Goal: Task Accomplishment & Management: Manage account settings

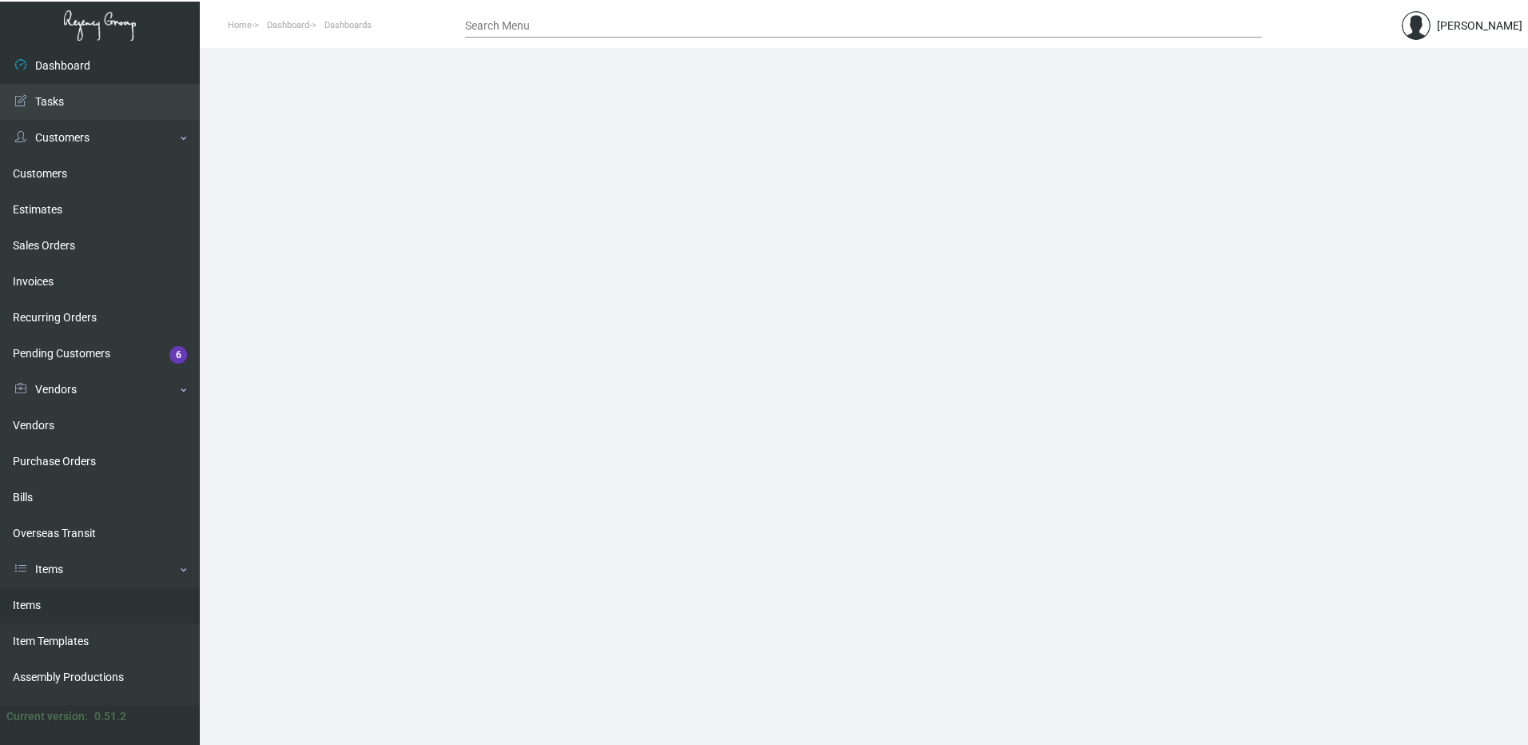
click at [29, 601] on link "Items" at bounding box center [100, 605] width 200 height 36
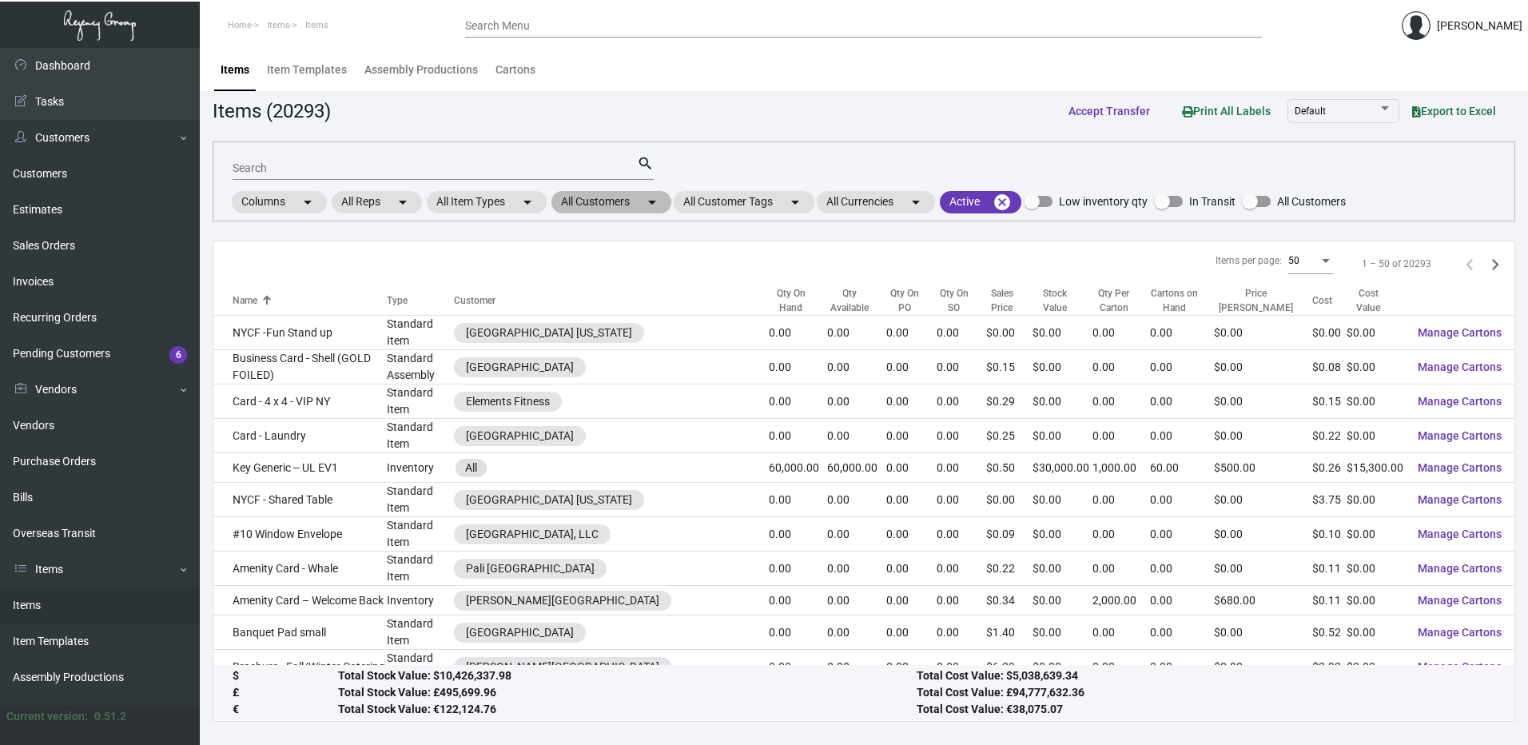
click at [639, 202] on mat-chip "All Customers arrow_drop_down" at bounding box center [611, 202] width 120 height 22
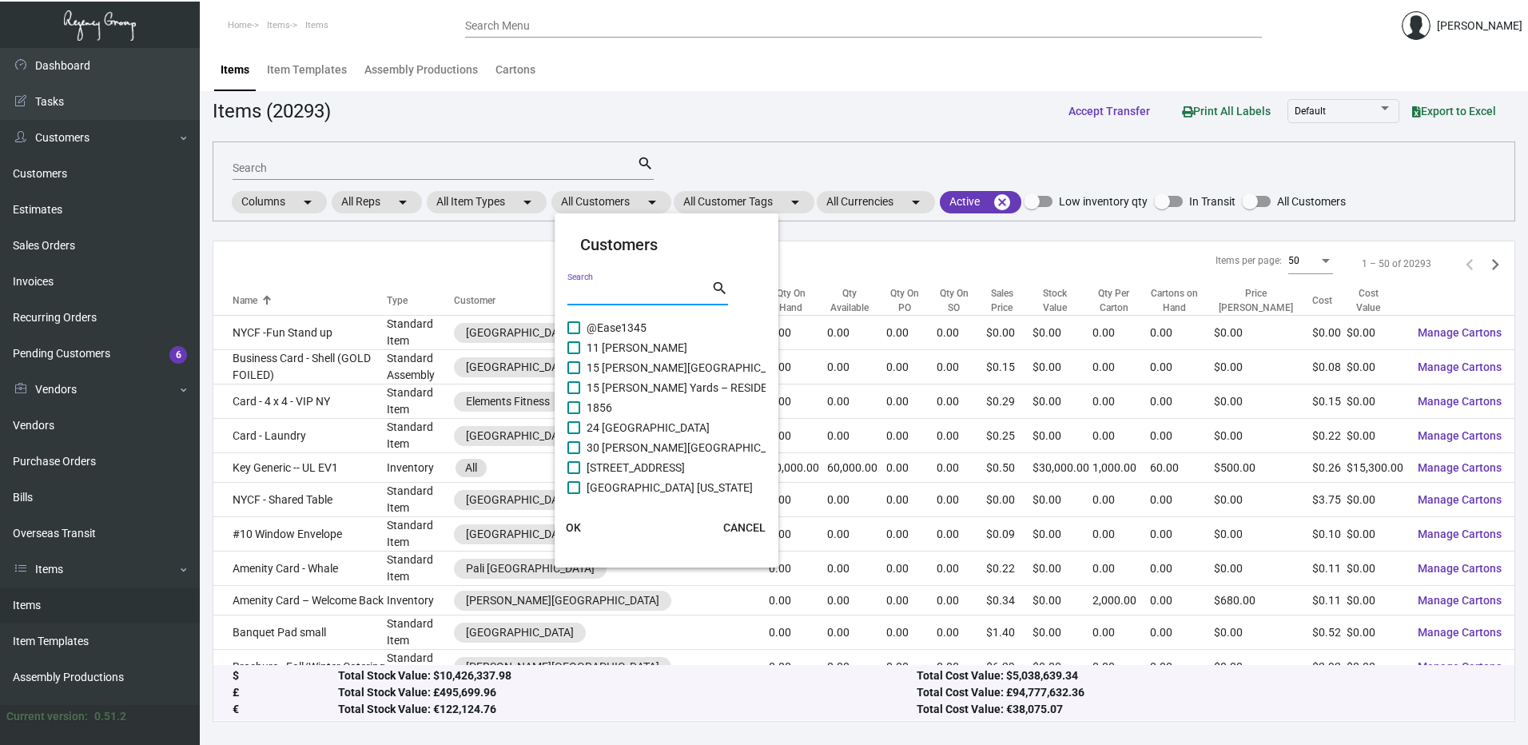
click at [620, 290] on input "Search" at bounding box center [639, 293] width 144 height 13
paste input "Proper Hospitality"
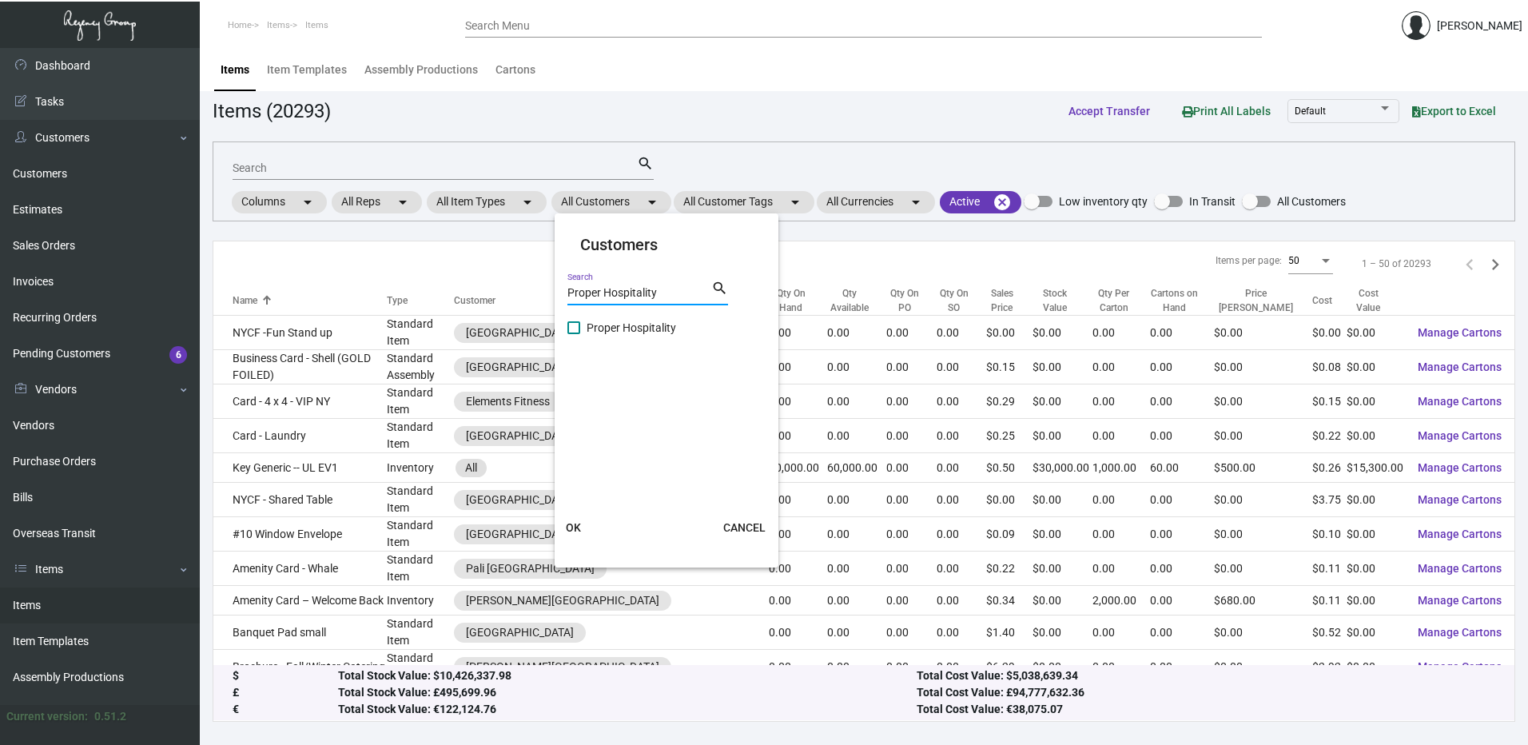
type input "Proper Hospitality"
click at [580, 328] on label "Proper Hospitality" at bounding box center [621, 327] width 109 height 19
click at [574, 334] on input "Proper Hospitality" at bounding box center [573, 334] width 1 height 1
checkbox input "true"
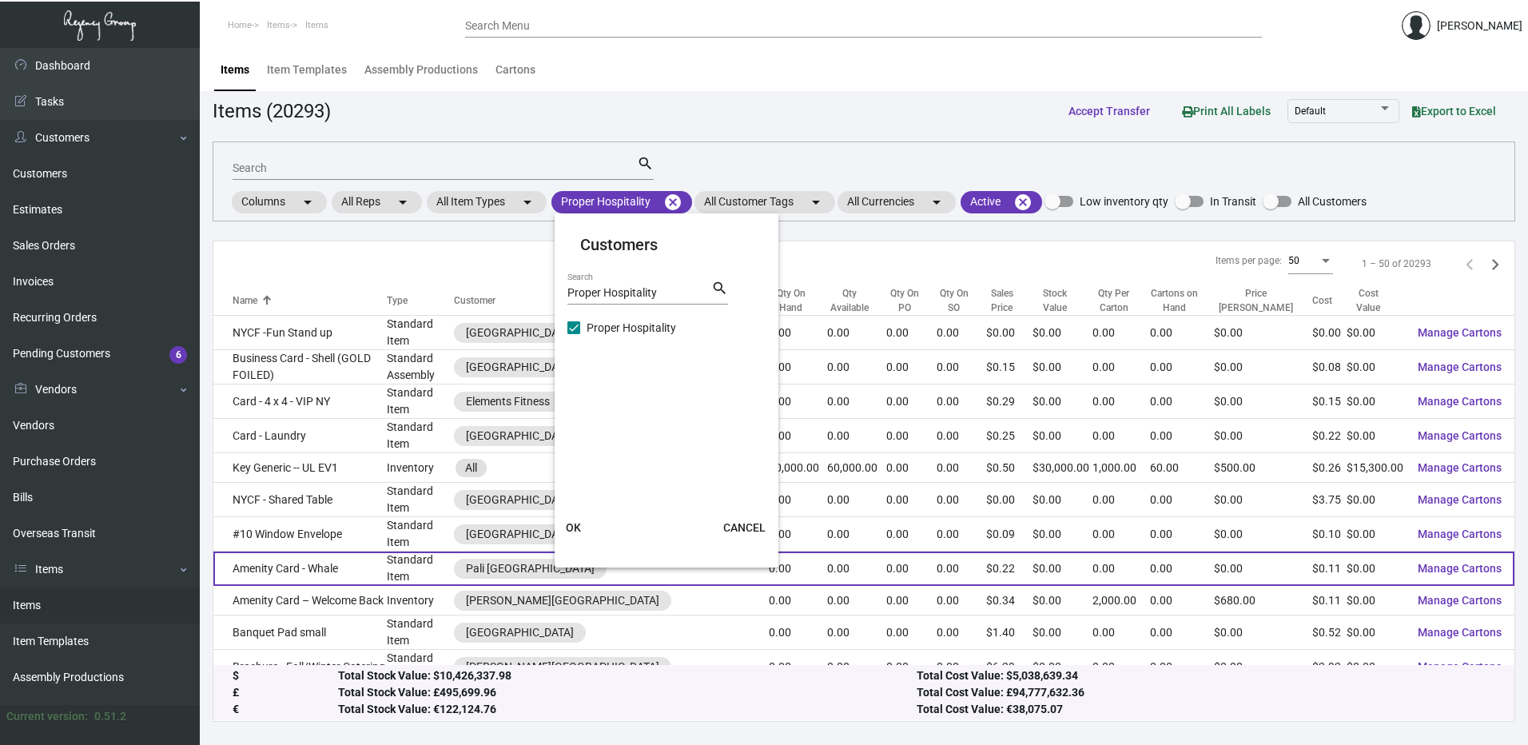
click at [569, 530] on span "OK" at bounding box center [573, 527] width 15 height 13
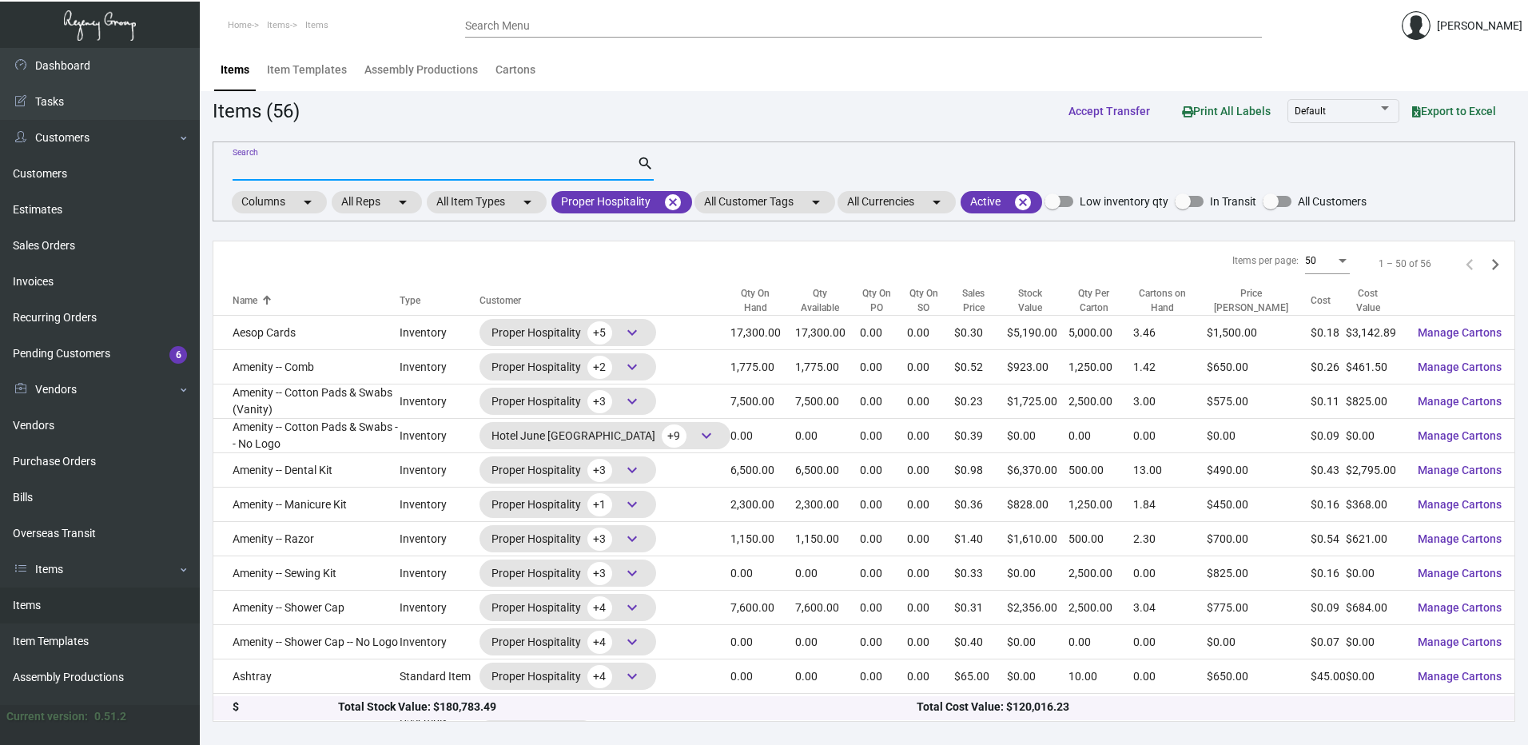
click at [381, 170] on input "Search" at bounding box center [435, 168] width 404 height 13
paste input "Envelopes #10"
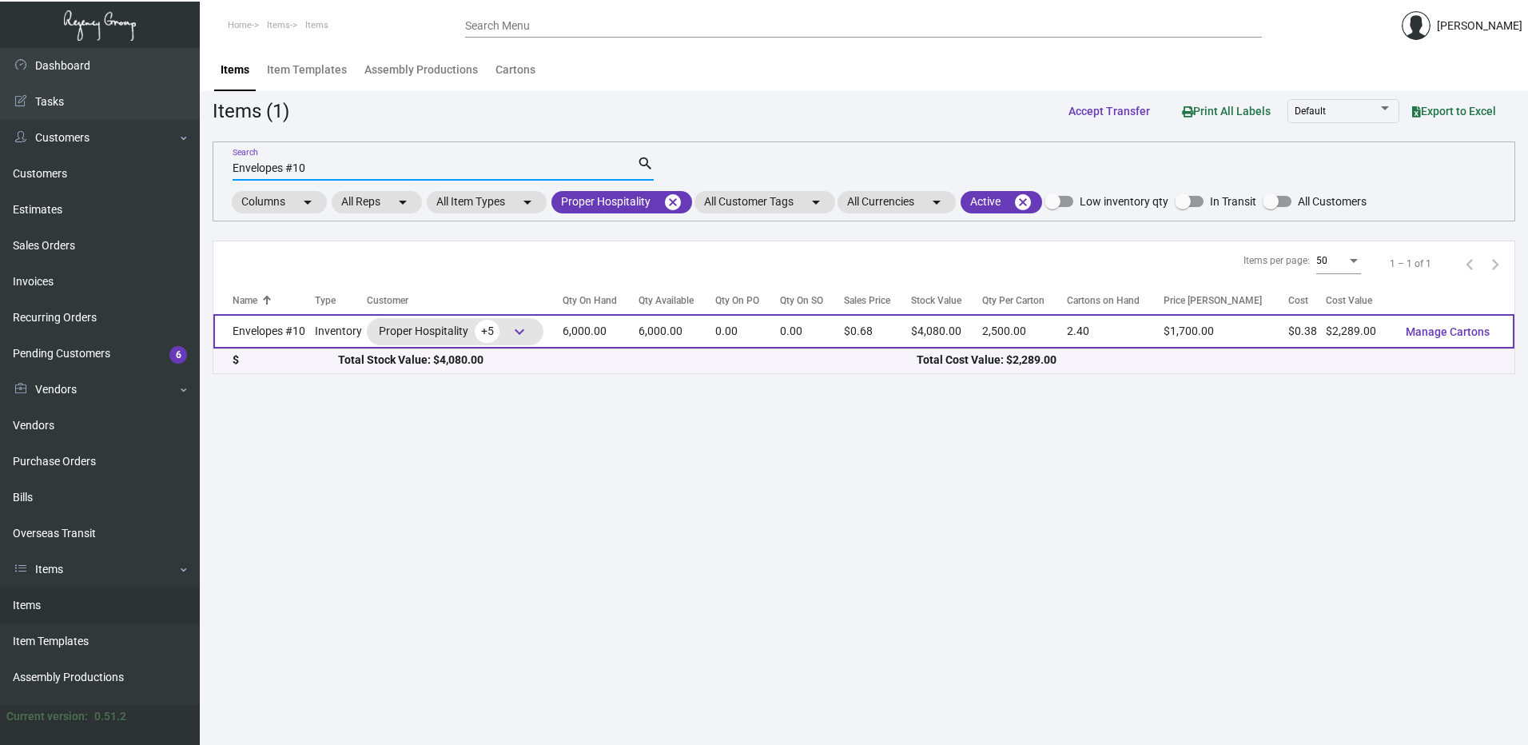
type input "Envelopes #10"
click at [303, 332] on td "Envelopes #10" at bounding box center [263, 331] width 101 height 34
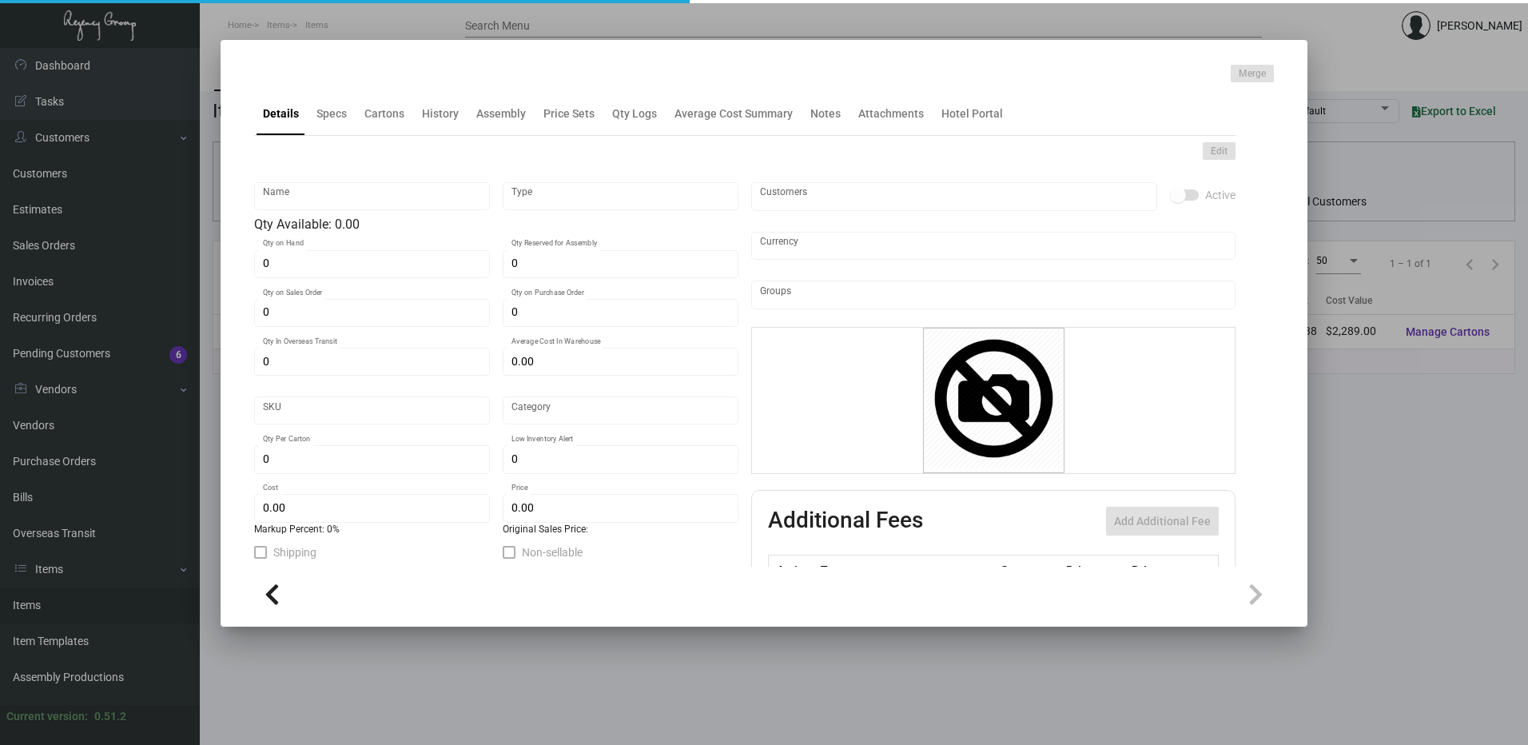
type input "Envelopes #10"
type input "Inventory"
type input "6,000"
type input "$ 0.79312"
type input "2671"
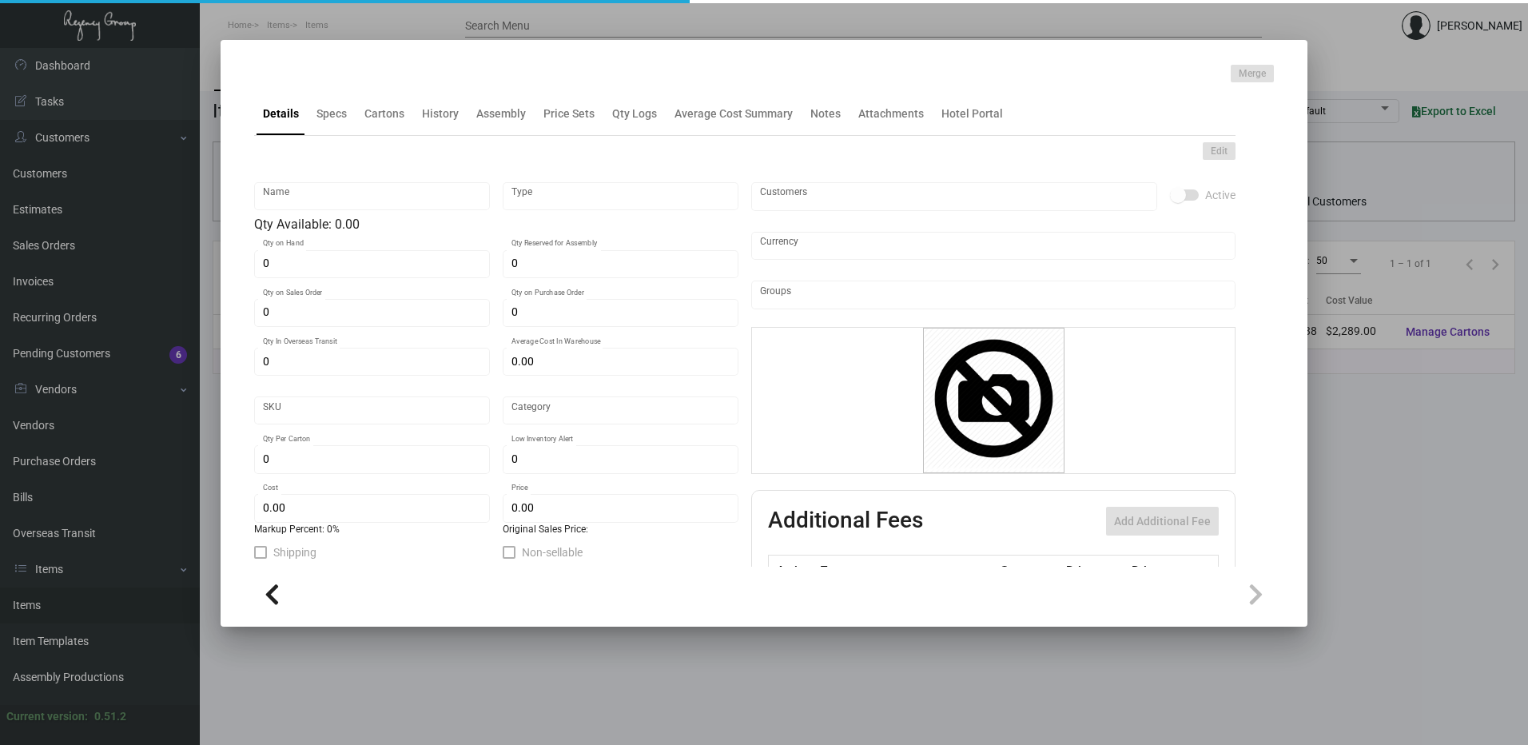
type input "Standard"
type input "2,500"
type input "$ 0.3815"
type input "$ 0.68"
type textarea "Envelopes #10:size #10 with custom curvy flap, 70# mohawk superfine eggshell wh…"
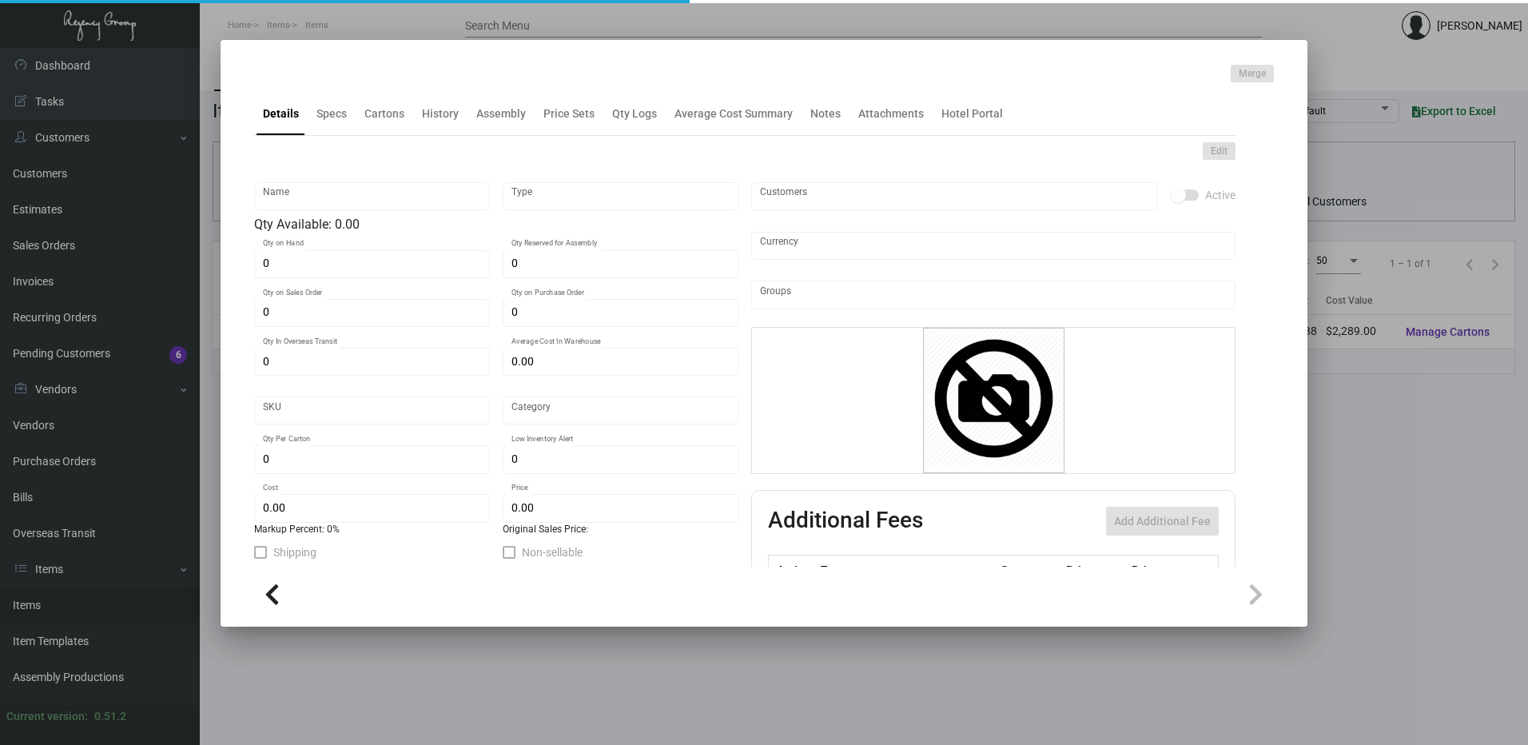
type textarea "Envelopes #10"
checkbox input "true"
type input "United States Dollar $"
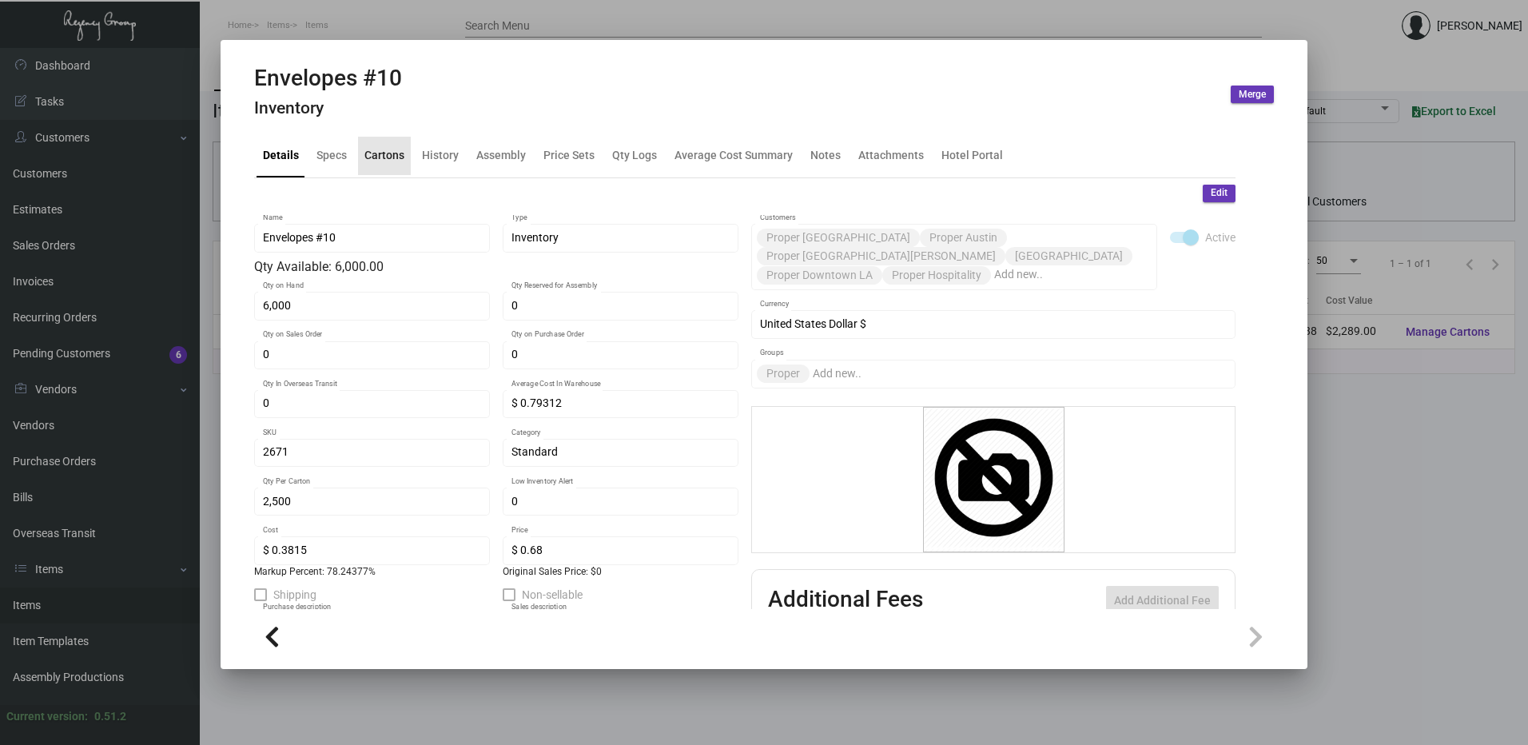
click at [394, 171] on div "Cartons" at bounding box center [384, 156] width 53 height 38
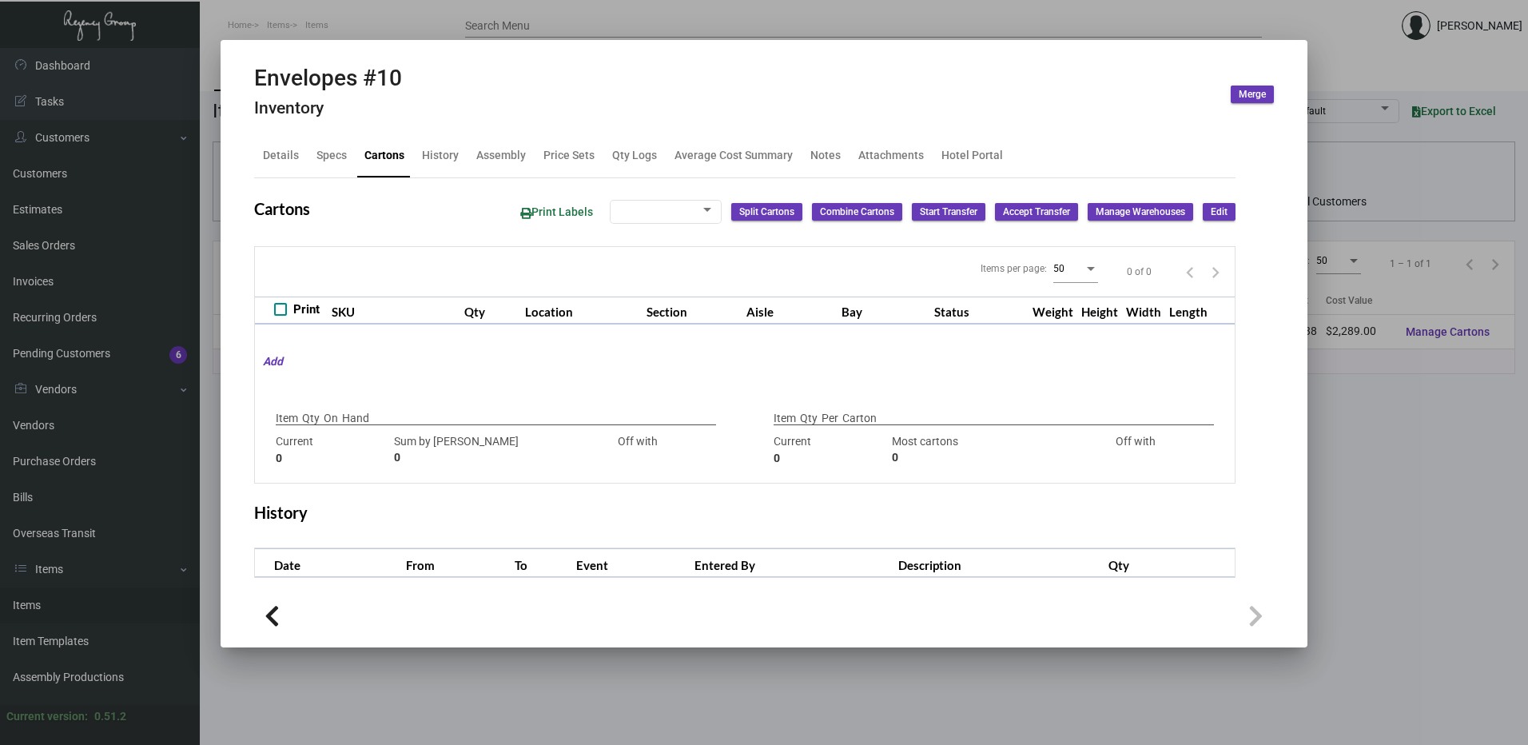
type input "6,000"
type input "6000"
type input "0"
type input "2,500"
type input "2500"
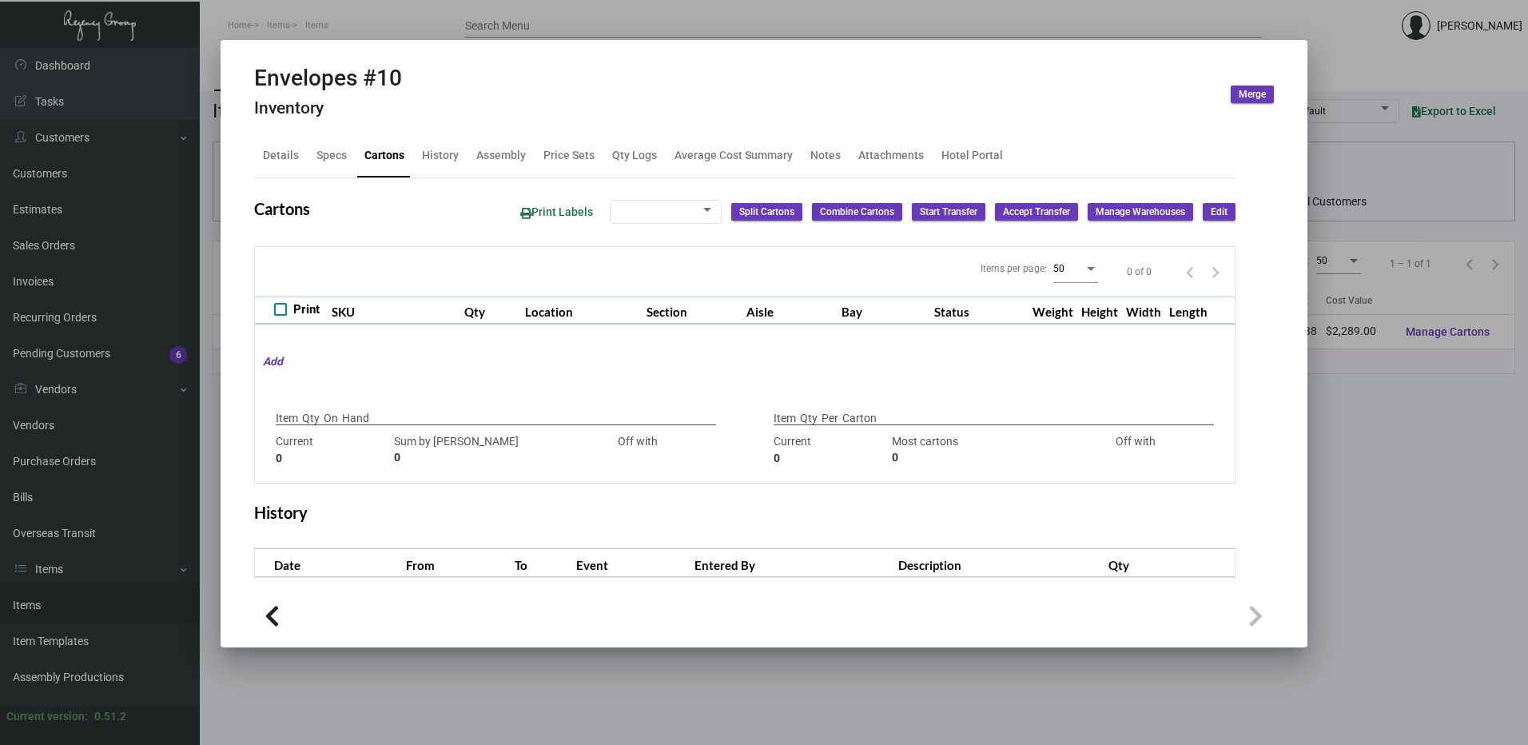
type input "0"
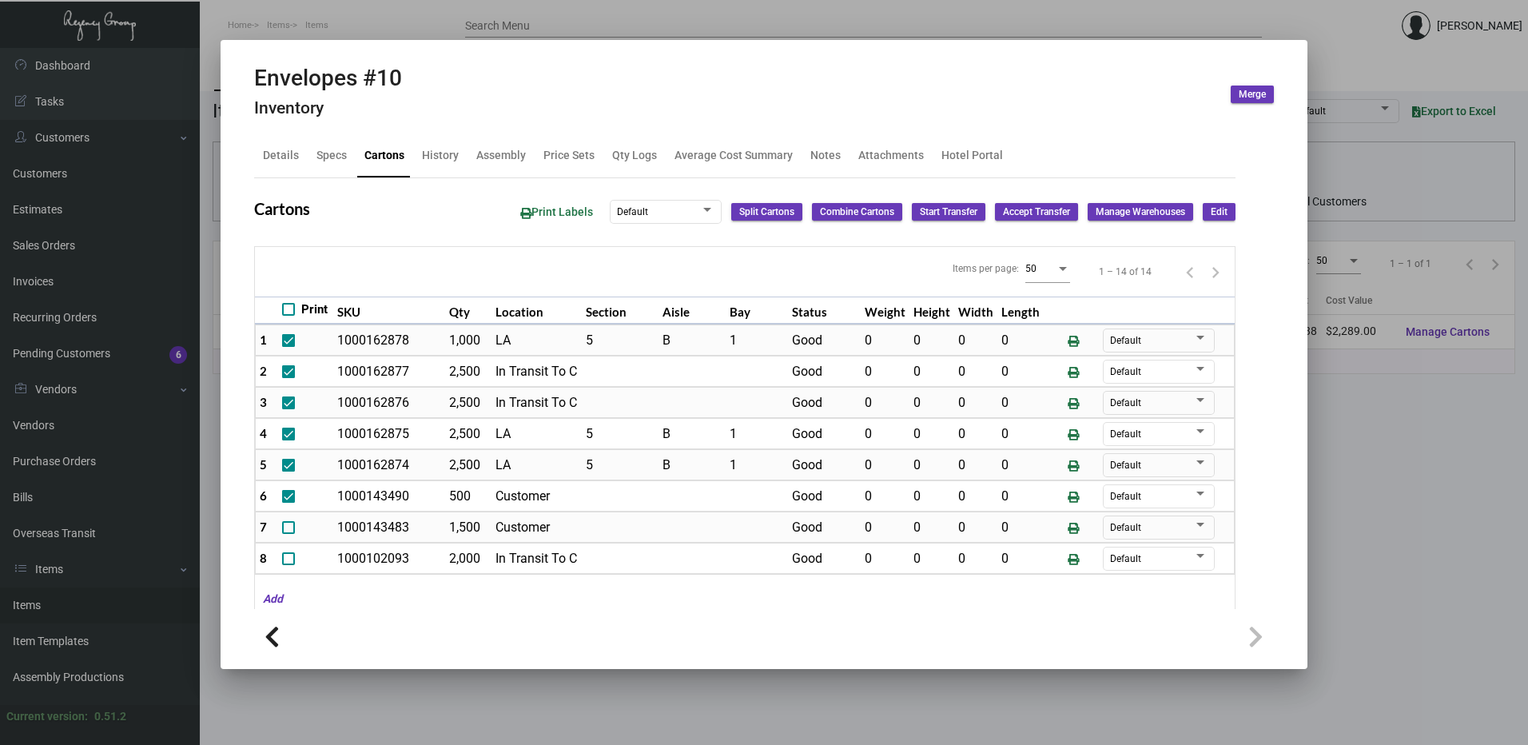
click at [397, 7] on div at bounding box center [764, 372] width 1528 height 745
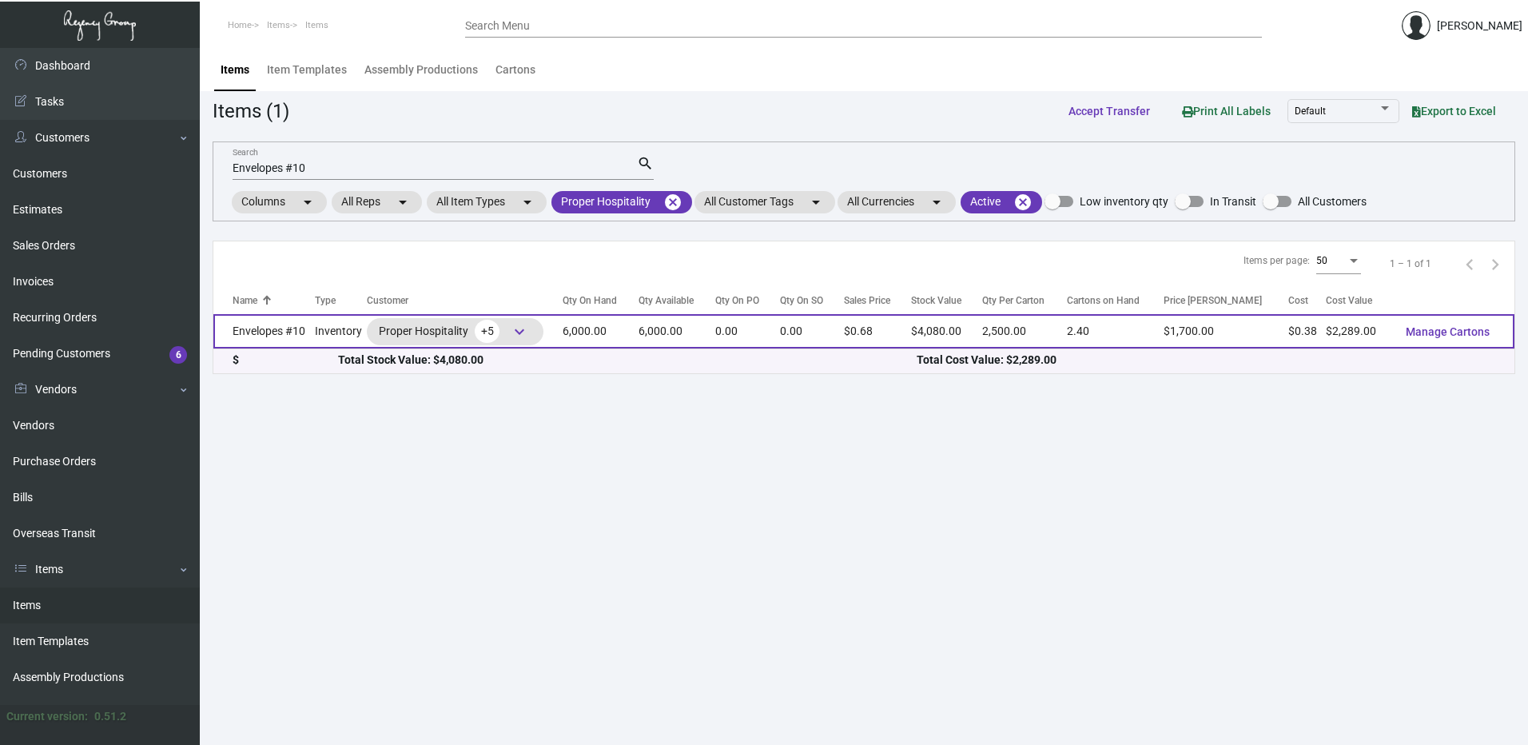
click at [330, 332] on td "Inventory" at bounding box center [341, 331] width 52 height 34
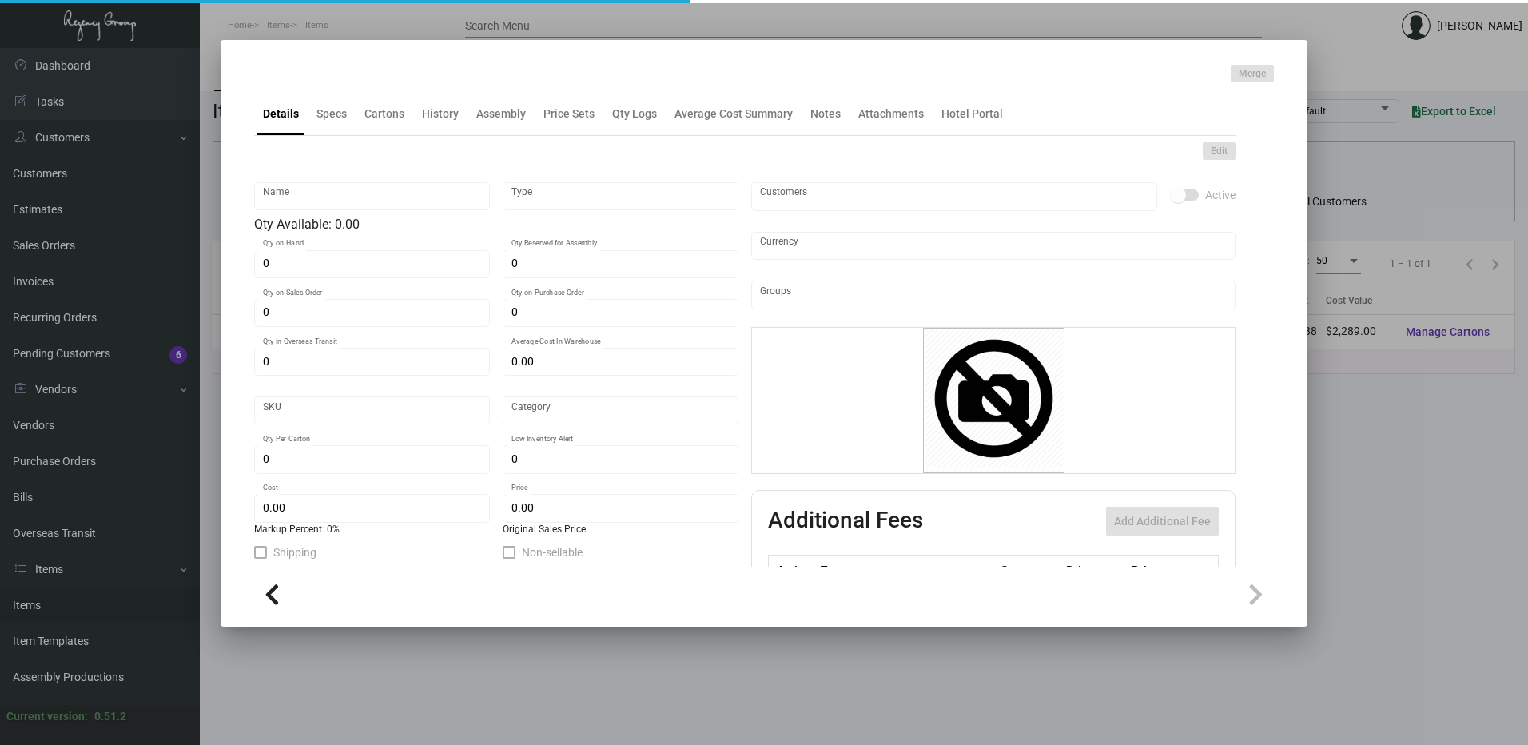
type input "Envelopes #10"
type input "Inventory"
type input "6,000"
type input "$ 0.79312"
type input "2671"
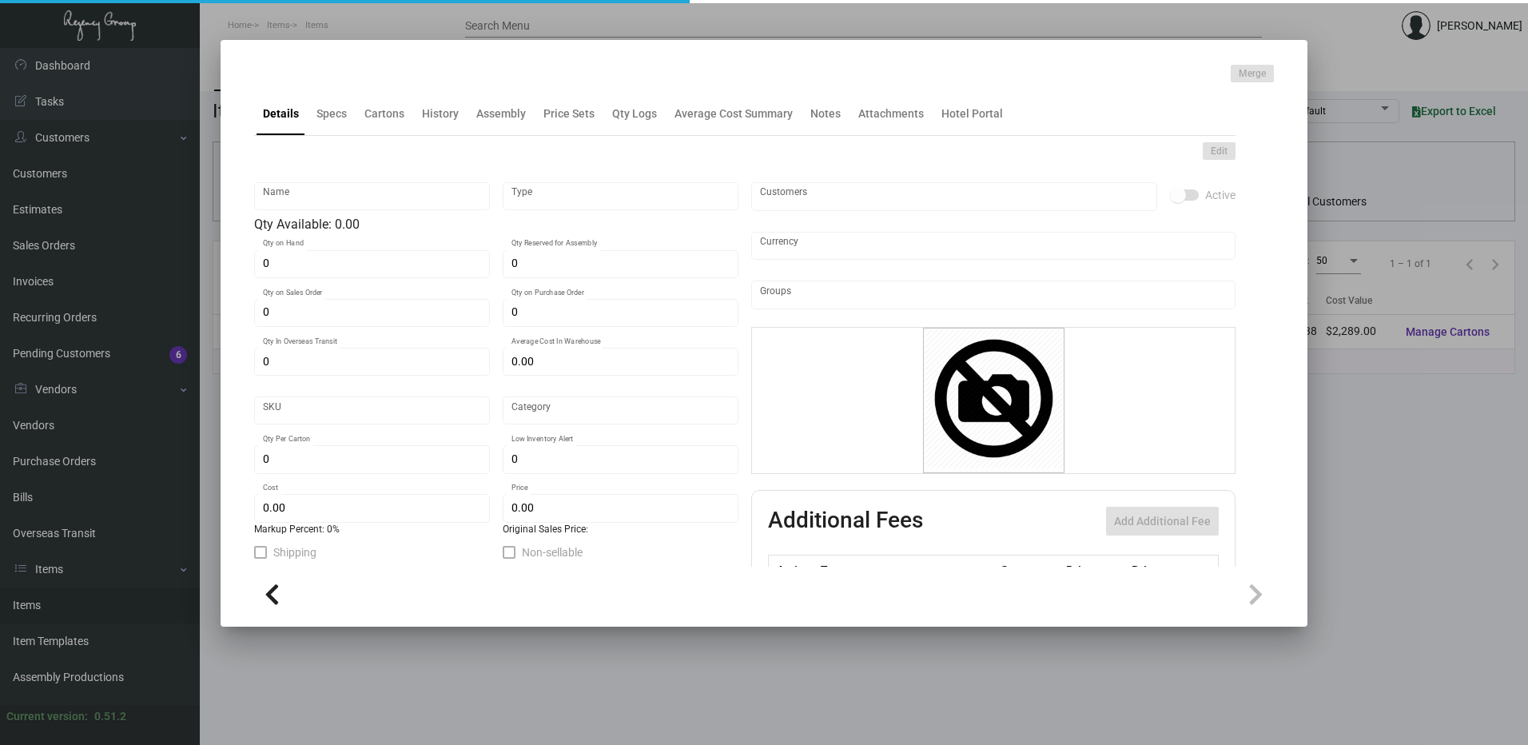
type input "Standard"
type input "2,500"
type input "$ 0.3815"
type input "$ 0.68"
type textarea "Envelopes #10:size #10 with custom curvy flap, 70# mohawk superfine eggshell wh…"
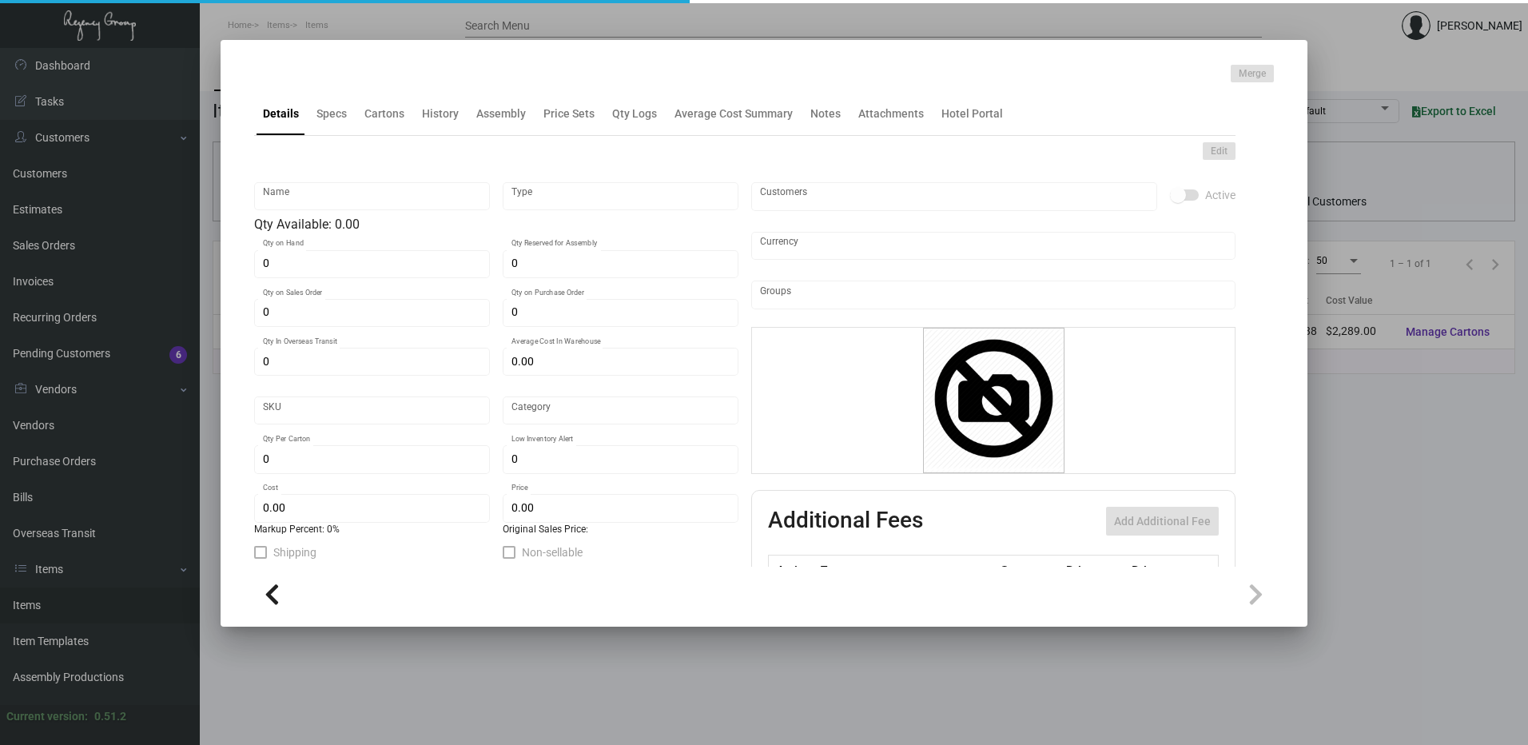
type textarea "Envelopes #10"
checkbox input "true"
type input "United States Dollar $"
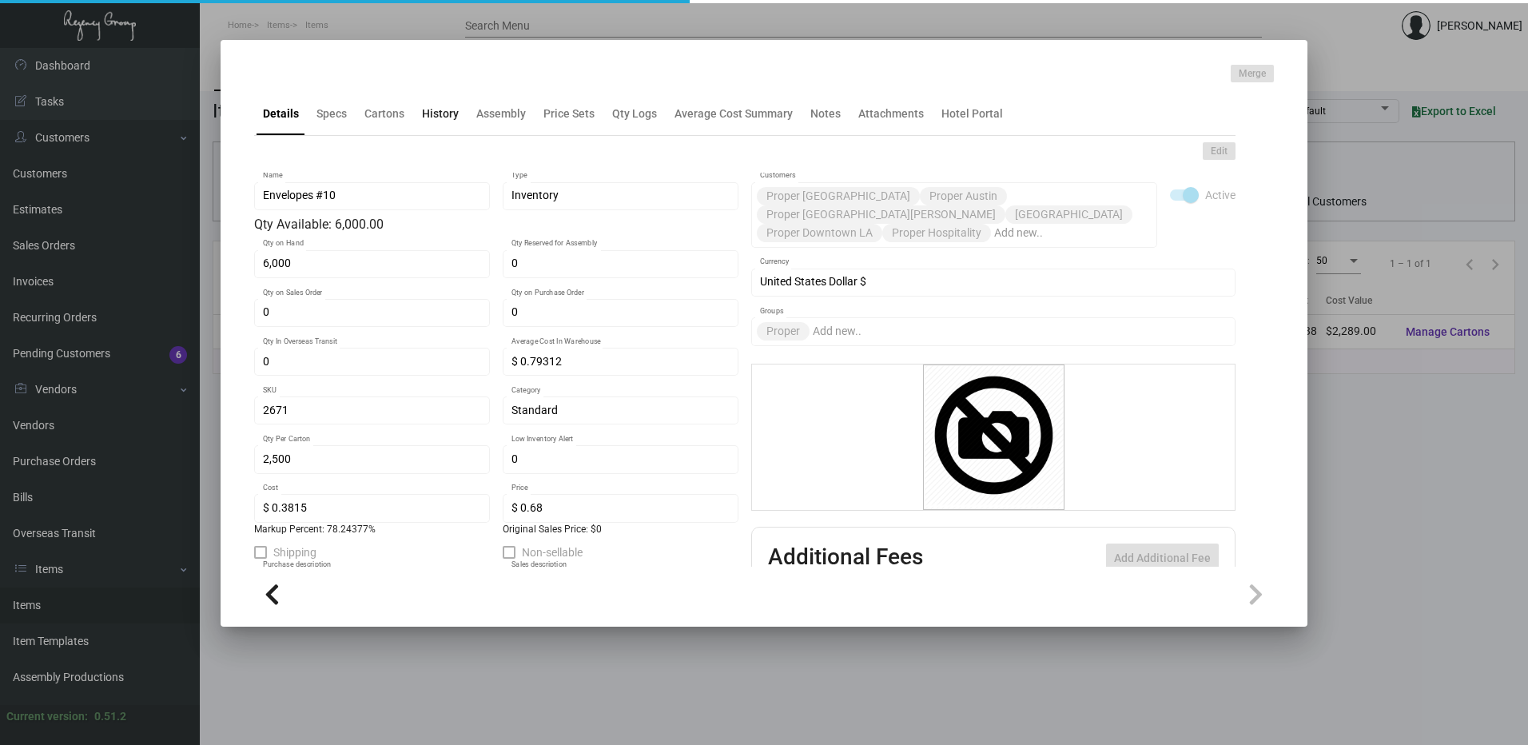
click at [447, 121] on div "History" at bounding box center [440, 113] width 37 height 17
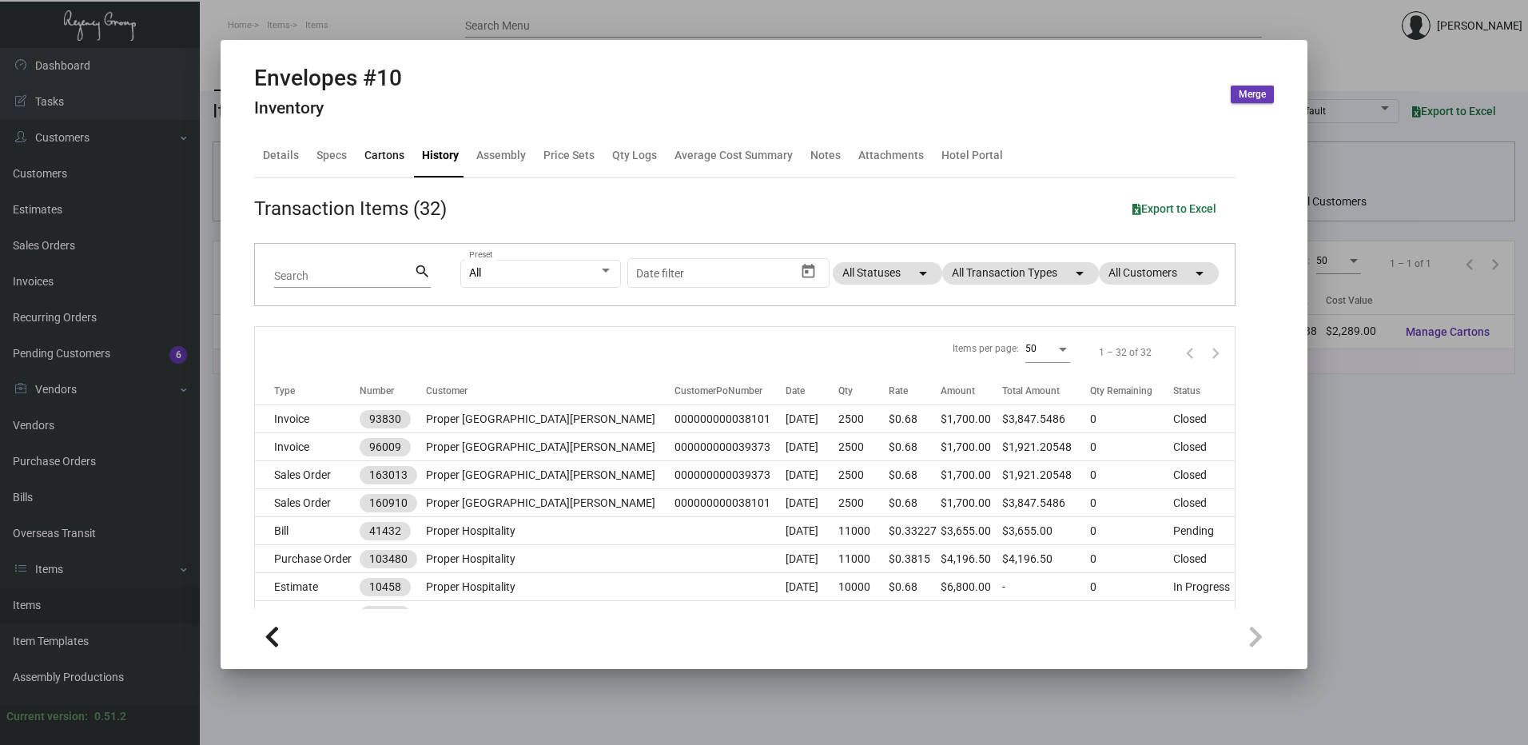
click at [390, 170] on div "Cartons" at bounding box center [384, 156] width 53 height 38
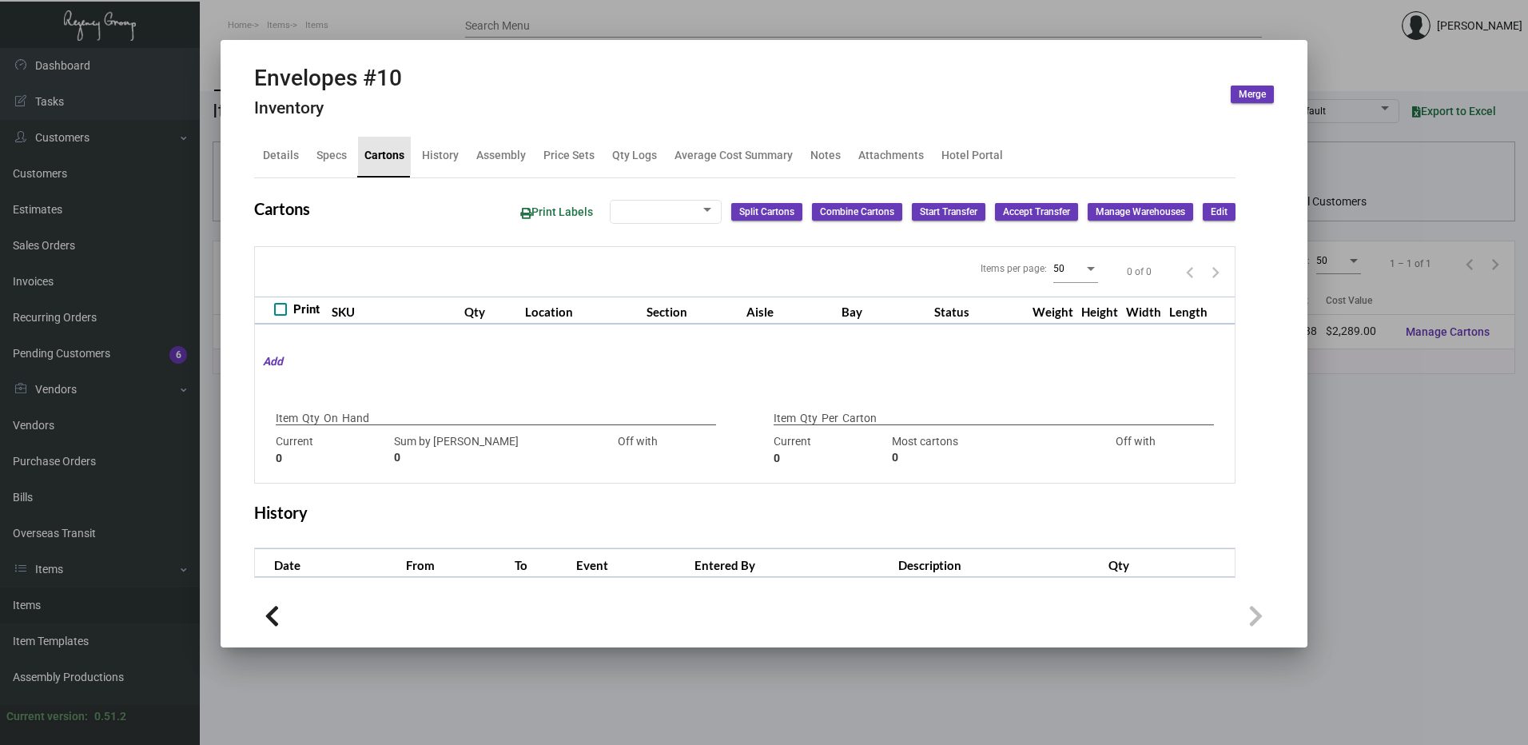
type input "6,000"
type input "6000"
type input "0"
type input "2,500"
type input "2500"
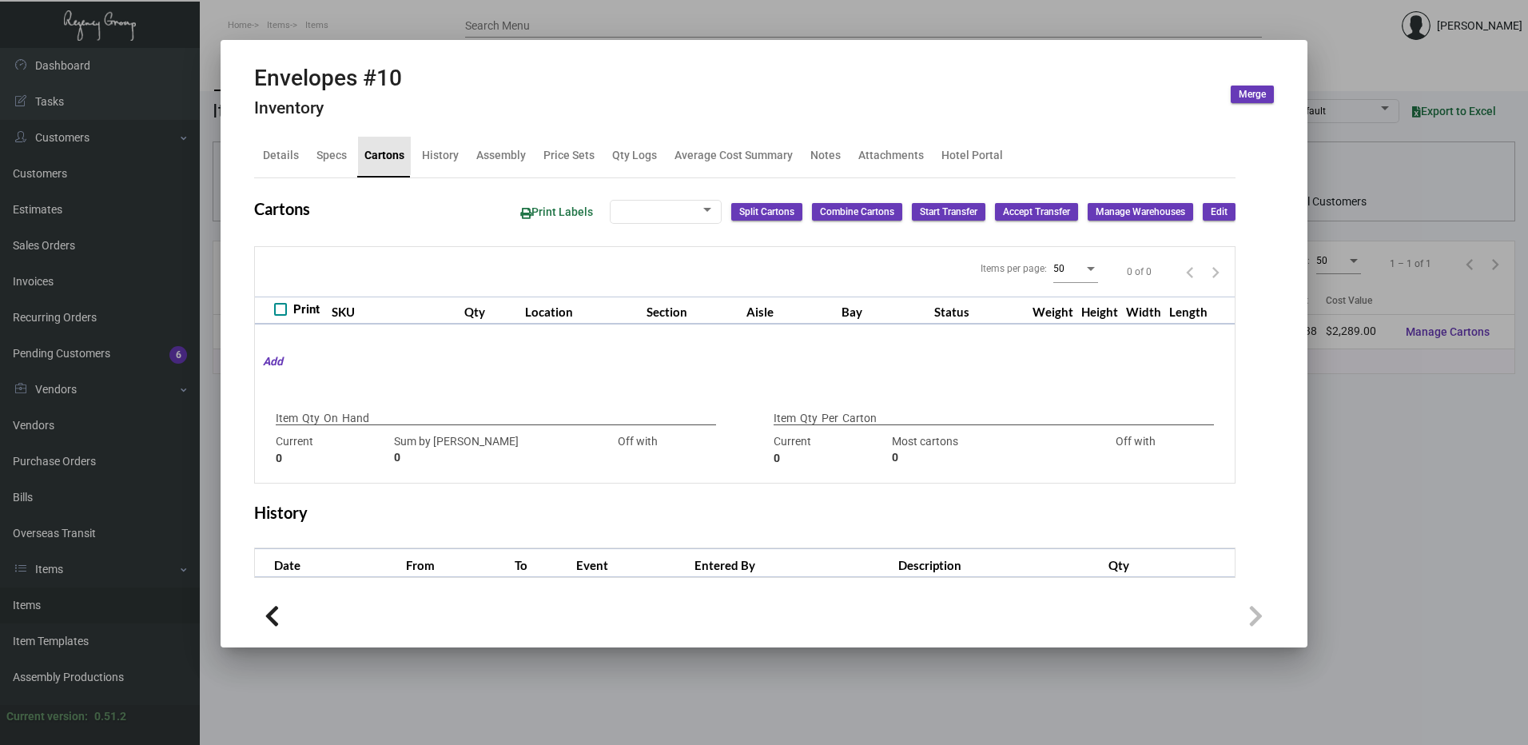
type input "0"
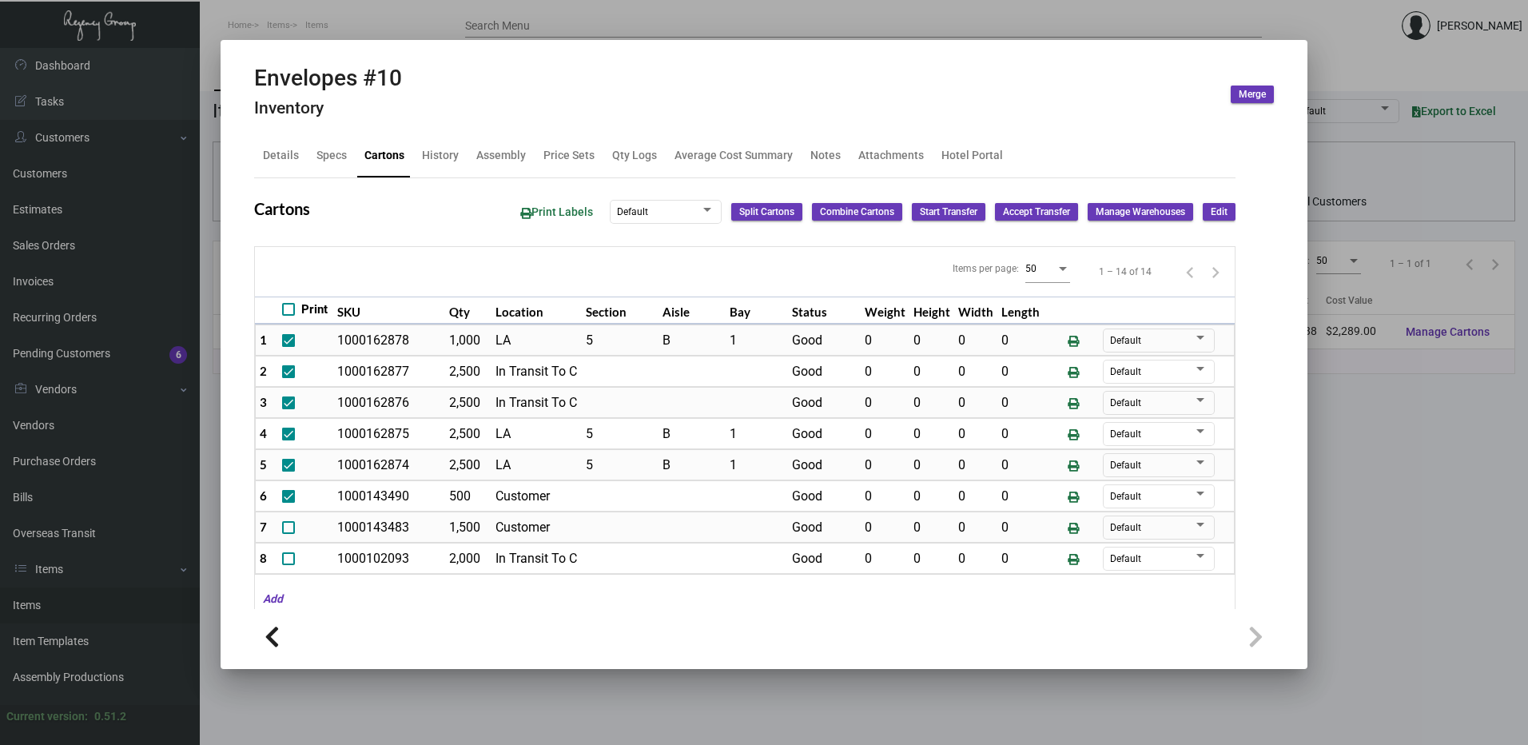
click at [1211, 205] on span "Edit" at bounding box center [1219, 212] width 17 height 14
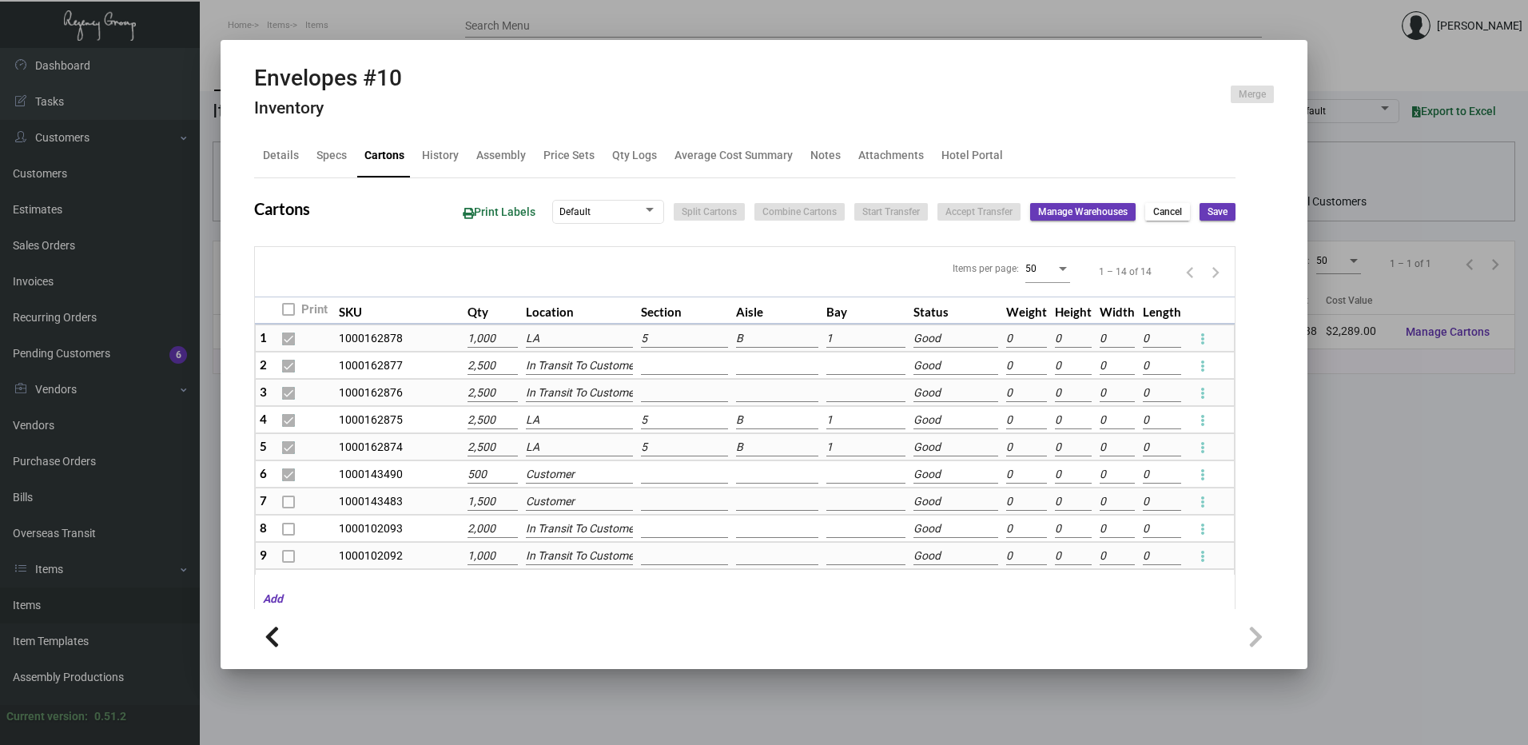
click at [591, 333] on input "LA" at bounding box center [580, 339] width 108 height 18
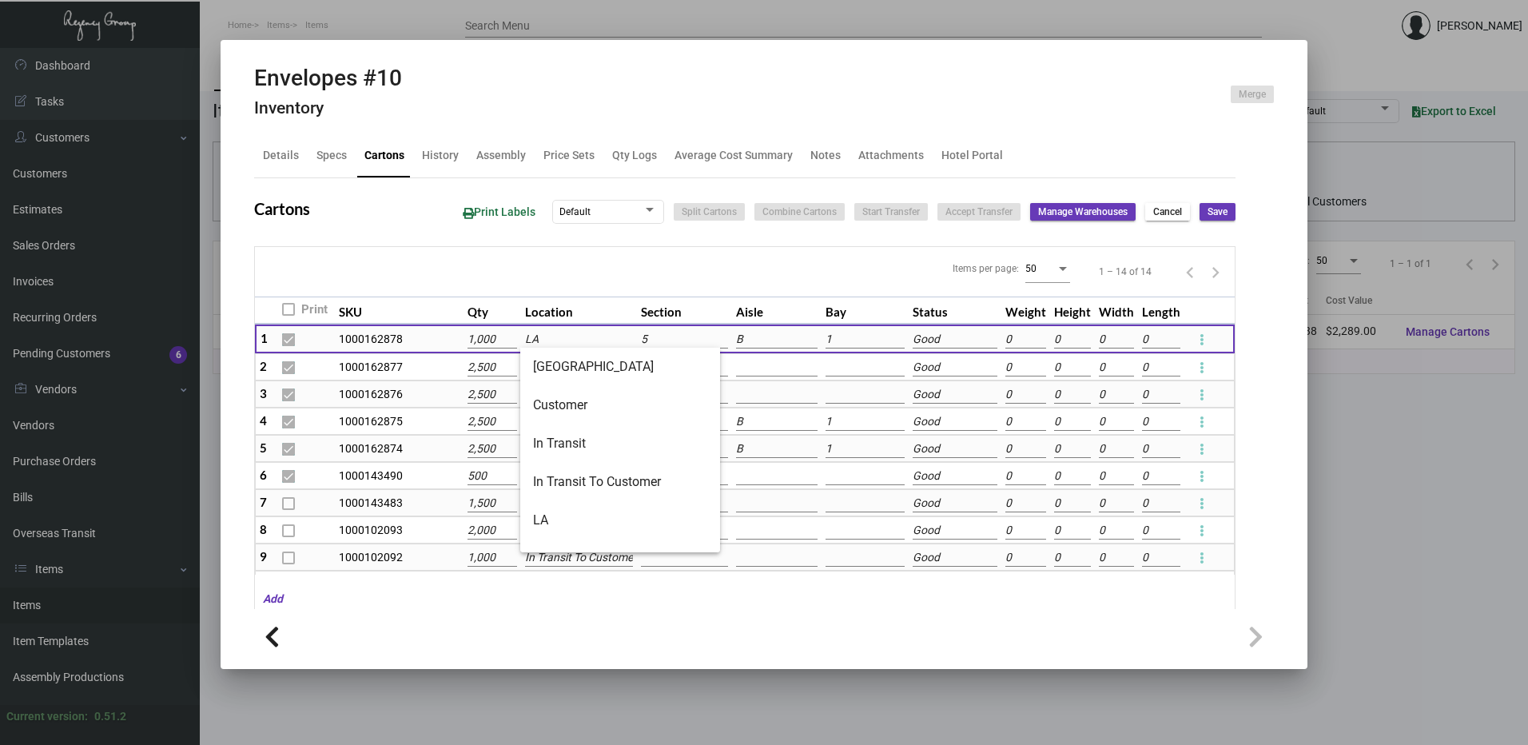
click at [658, 262] on div "Items per page: 50 1 – 14 of 14" at bounding box center [745, 272] width 980 height 50
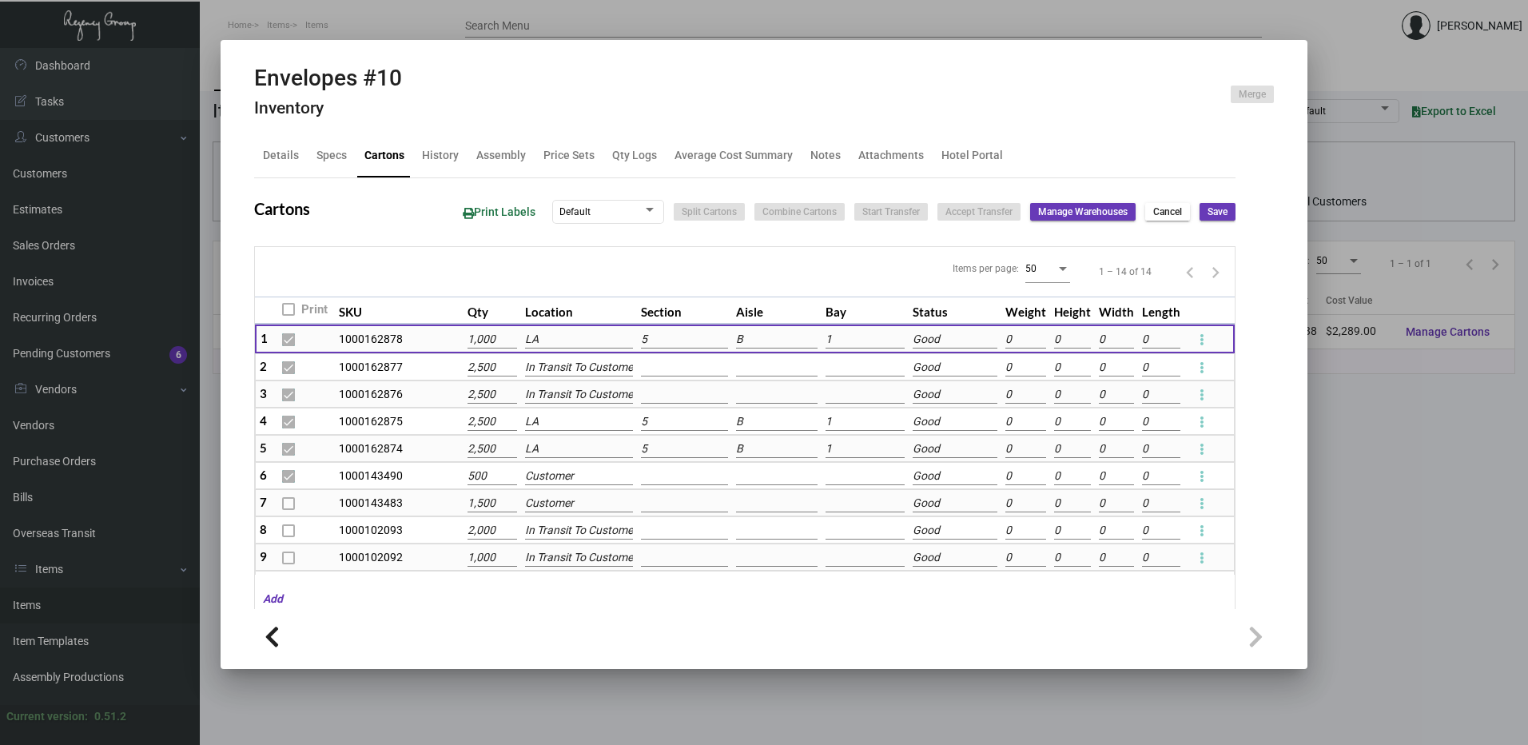
click at [562, 336] on input "LA" at bounding box center [578, 340] width 107 height 18
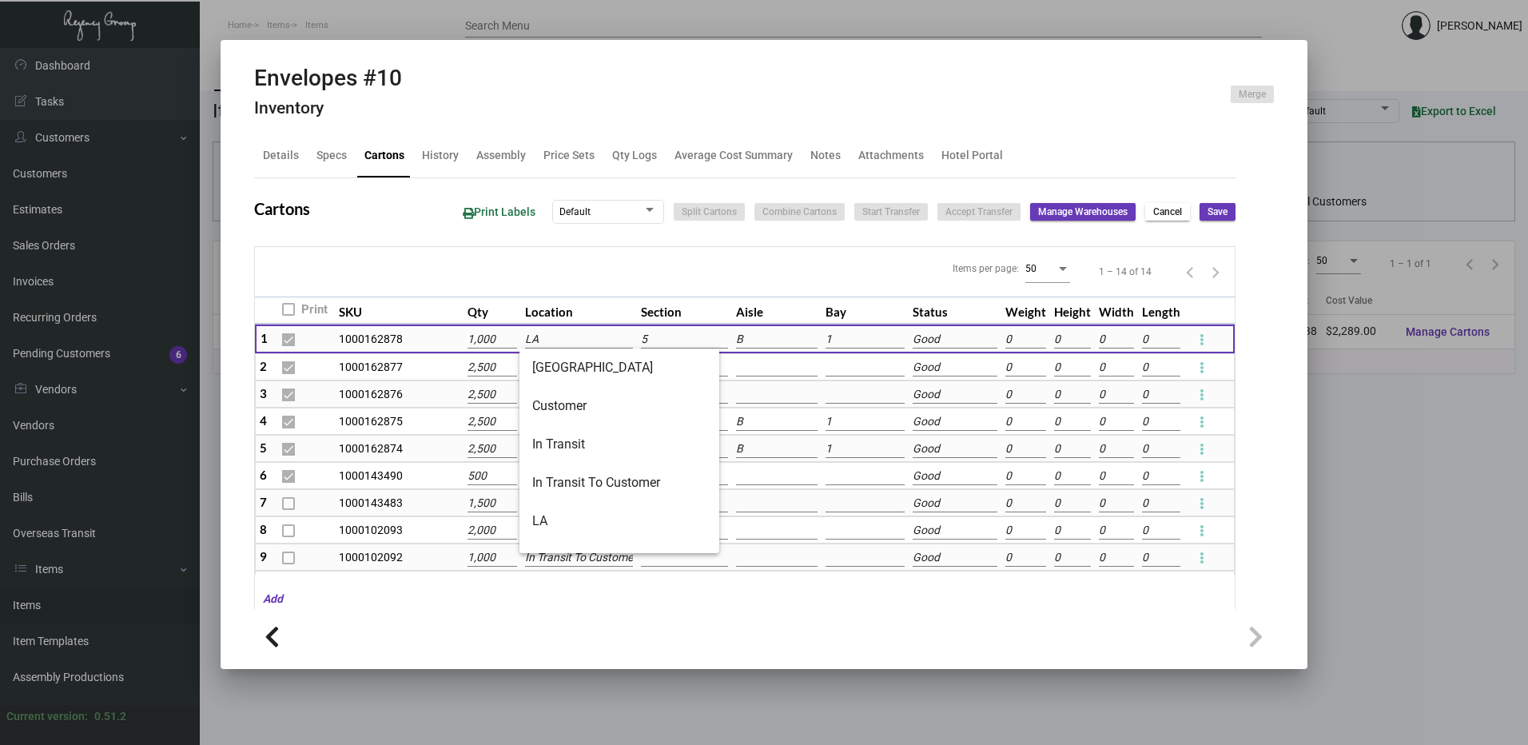
click at [624, 276] on div "Items per page: 50 1 – 14 of 14" at bounding box center [745, 272] width 980 height 50
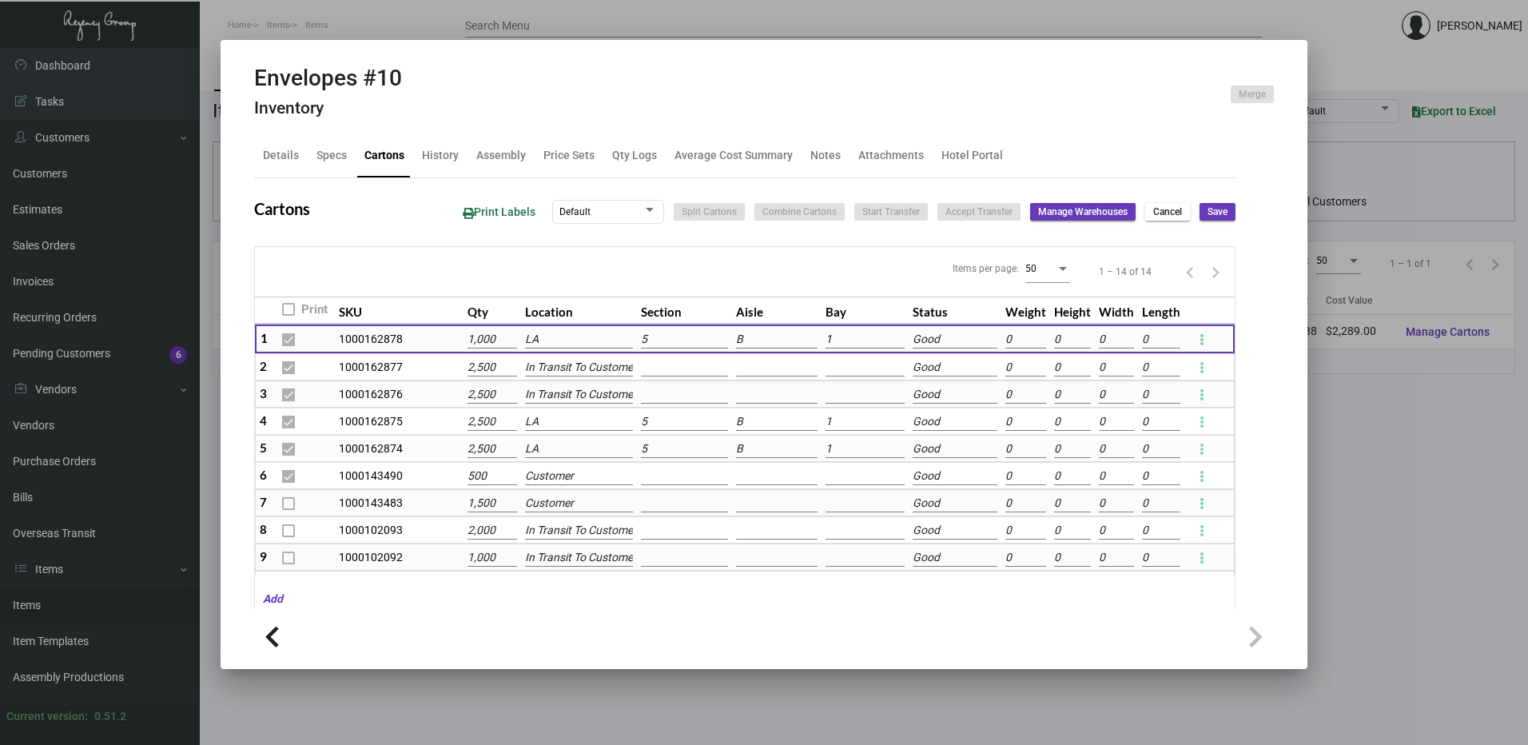
click at [369, 30] on div at bounding box center [764, 372] width 1528 height 745
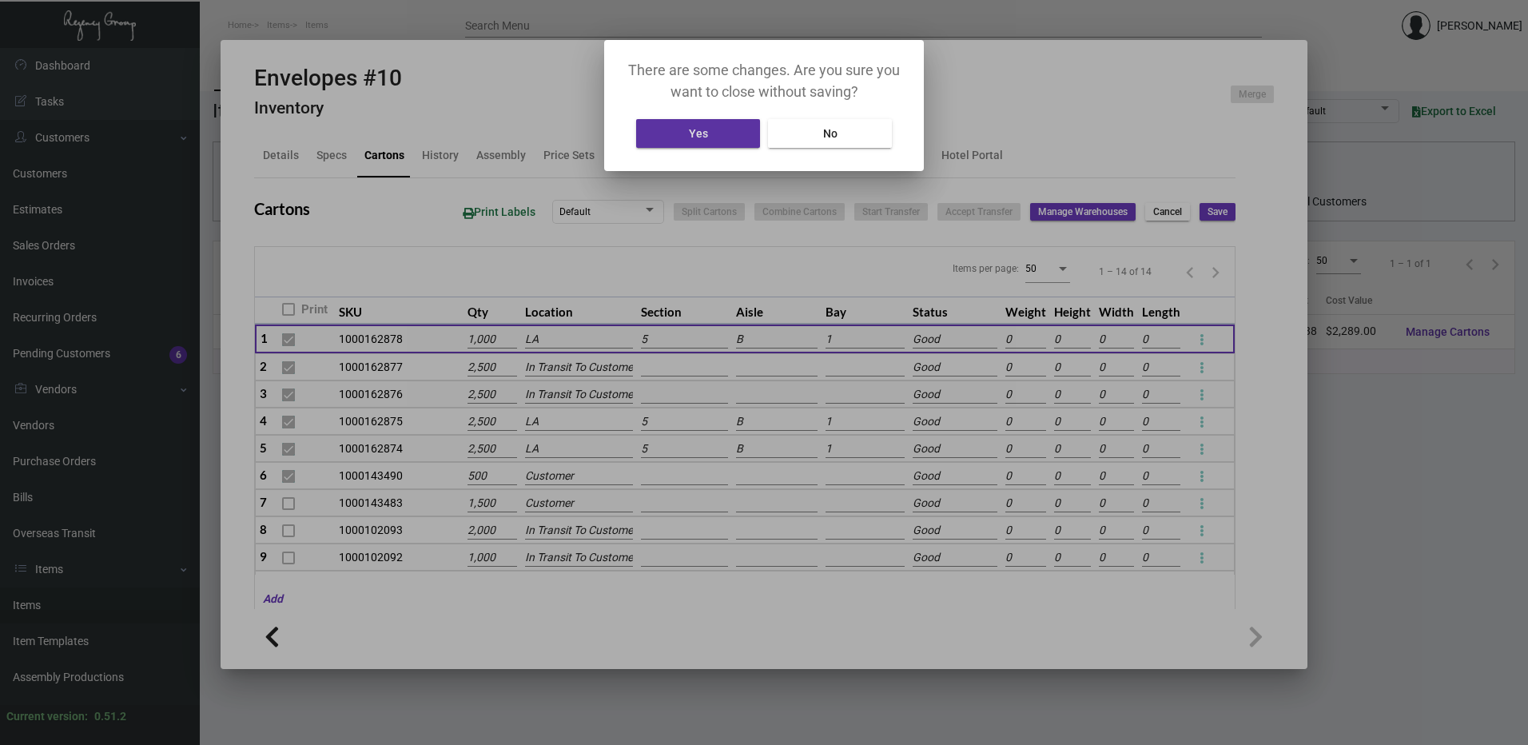
click at [859, 144] on button "No" at bounding box center [830, 133] width 124 height 29
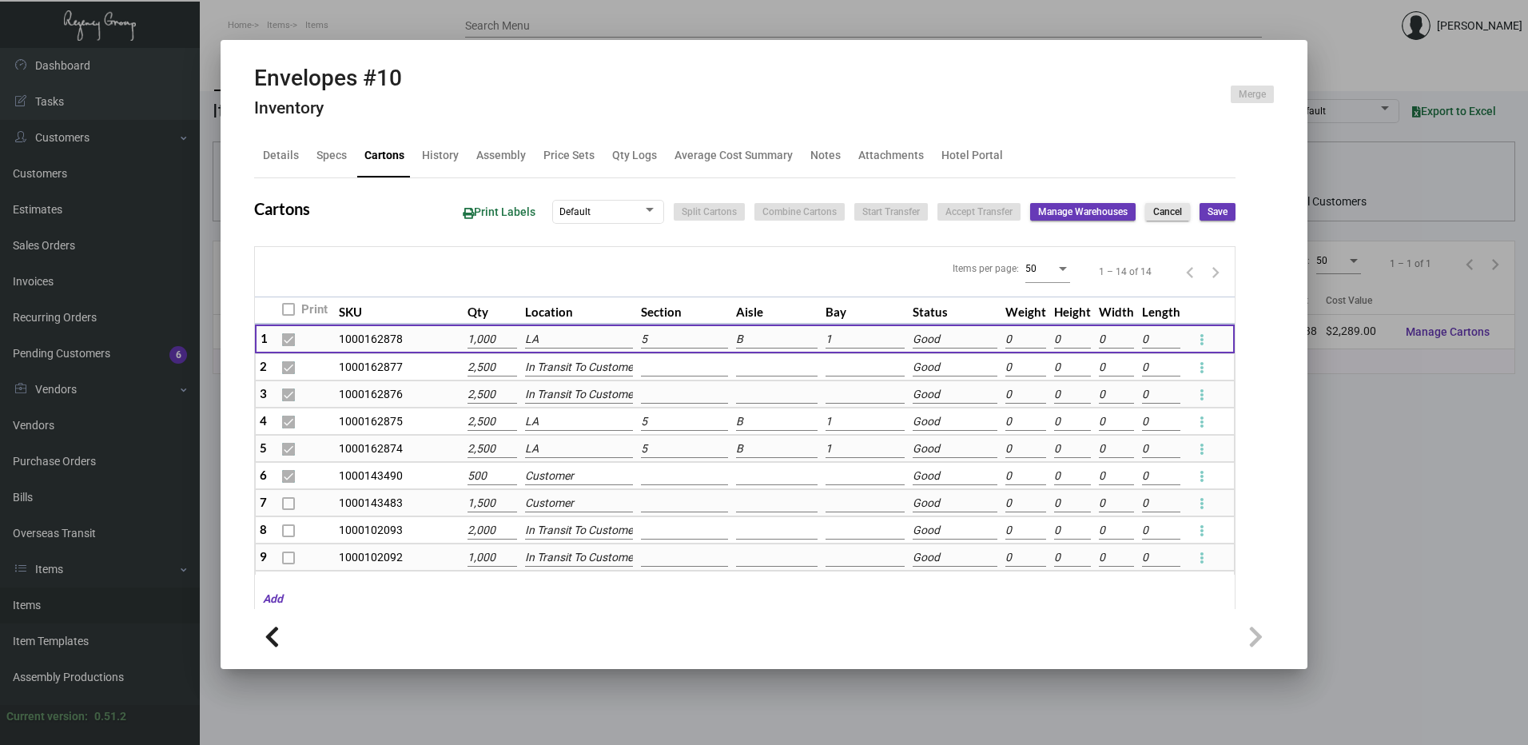
click at [1160, 211] on span "Cancel" at bounding box center [1167, 212] width 29 height 14
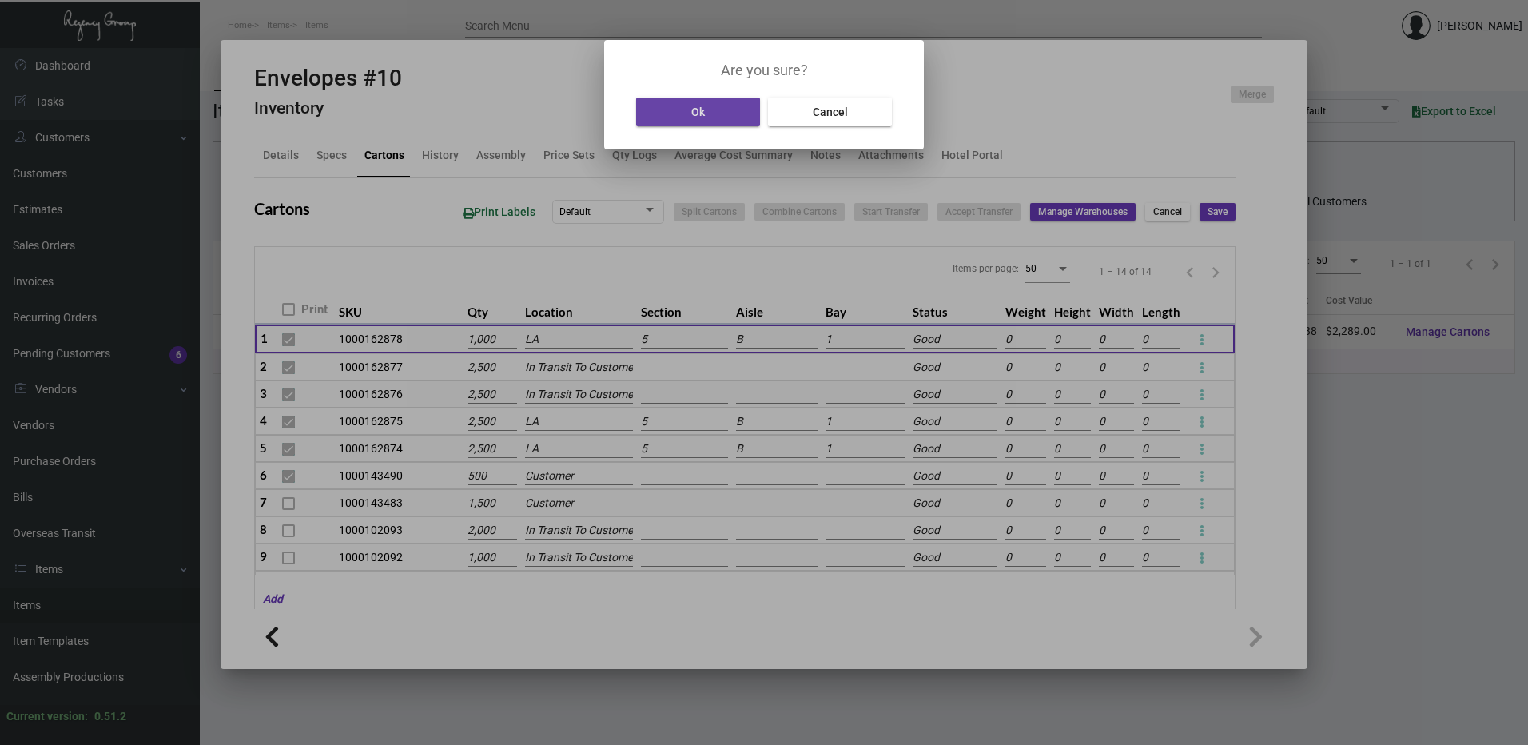
click at [707, 114] on button "Ok" at bounding box center [698, 111] width 124 height 29
type input "0"
type input "+6000"
type input "0"
type input "+2500"
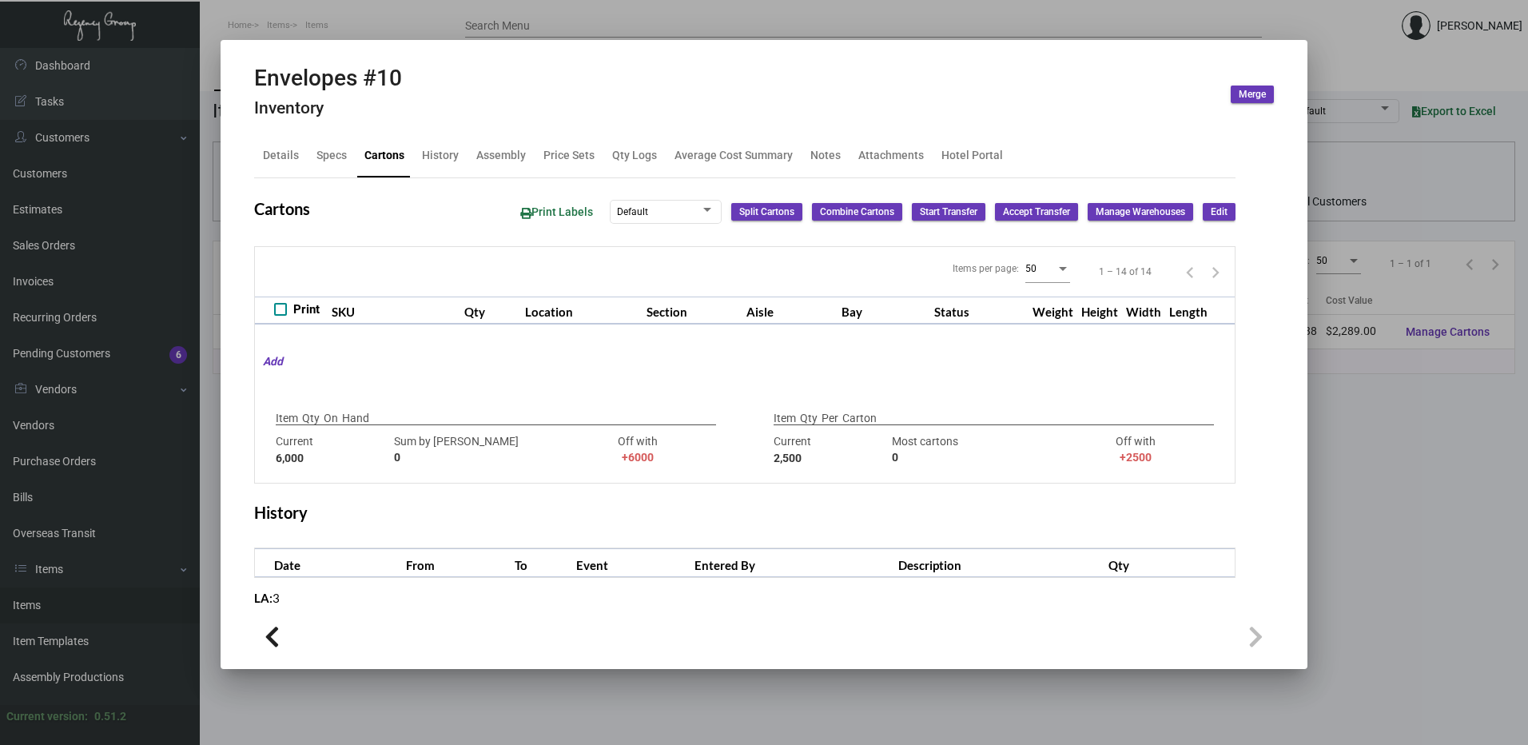
click at [666, 9] on div at bounding box center [764, 372] width 1528 height 745
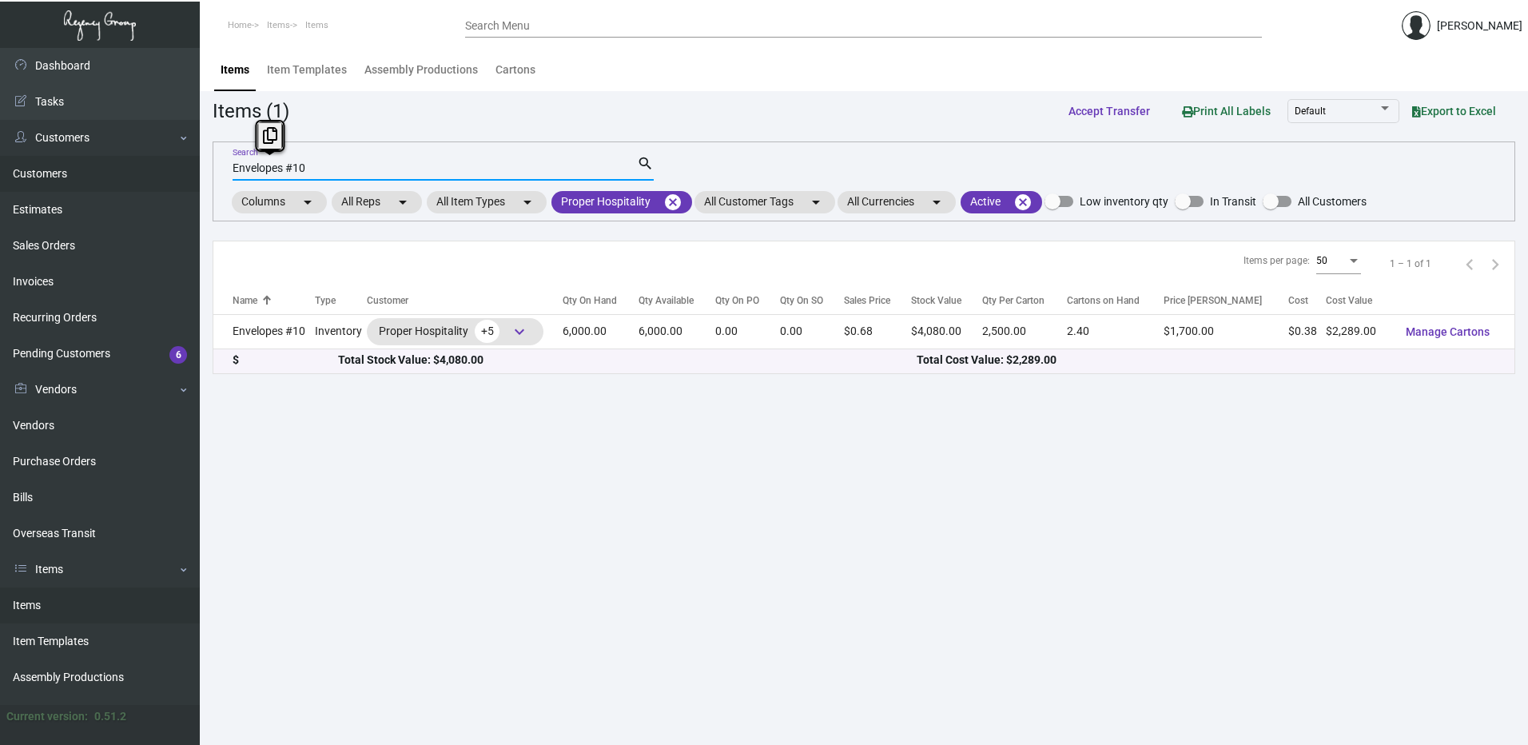
drag, startPoint x: 296, startPoint y: 173, endPoint x: 165, endPoint y: 176, distance: 131.1
click at [165, 176] on div "Dashboard Dashboard Tasks Customers Customers Estimates Sales Orders Invoices R…" at bounding box center [764, 396] width 1528 height 697
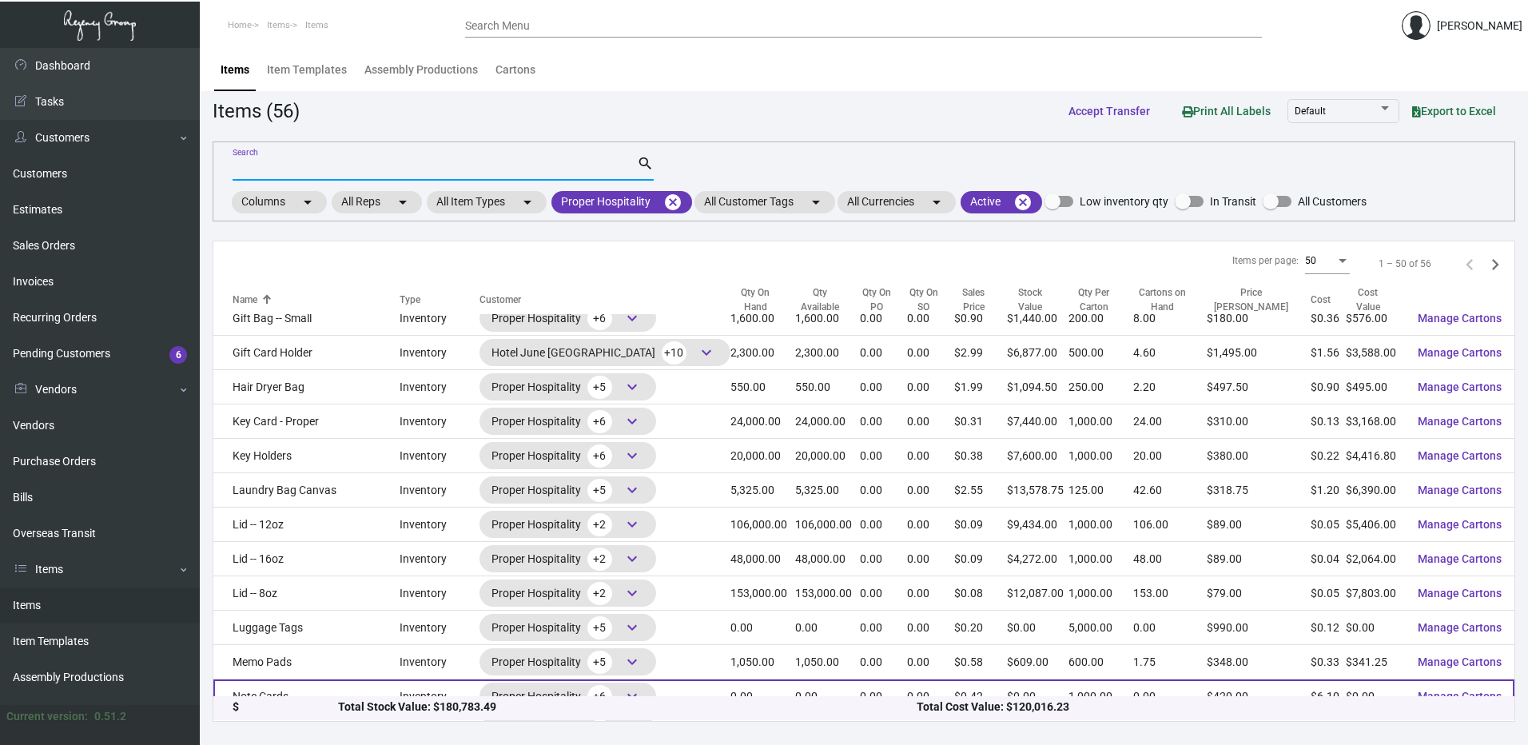
scroll to position [1039, 0]
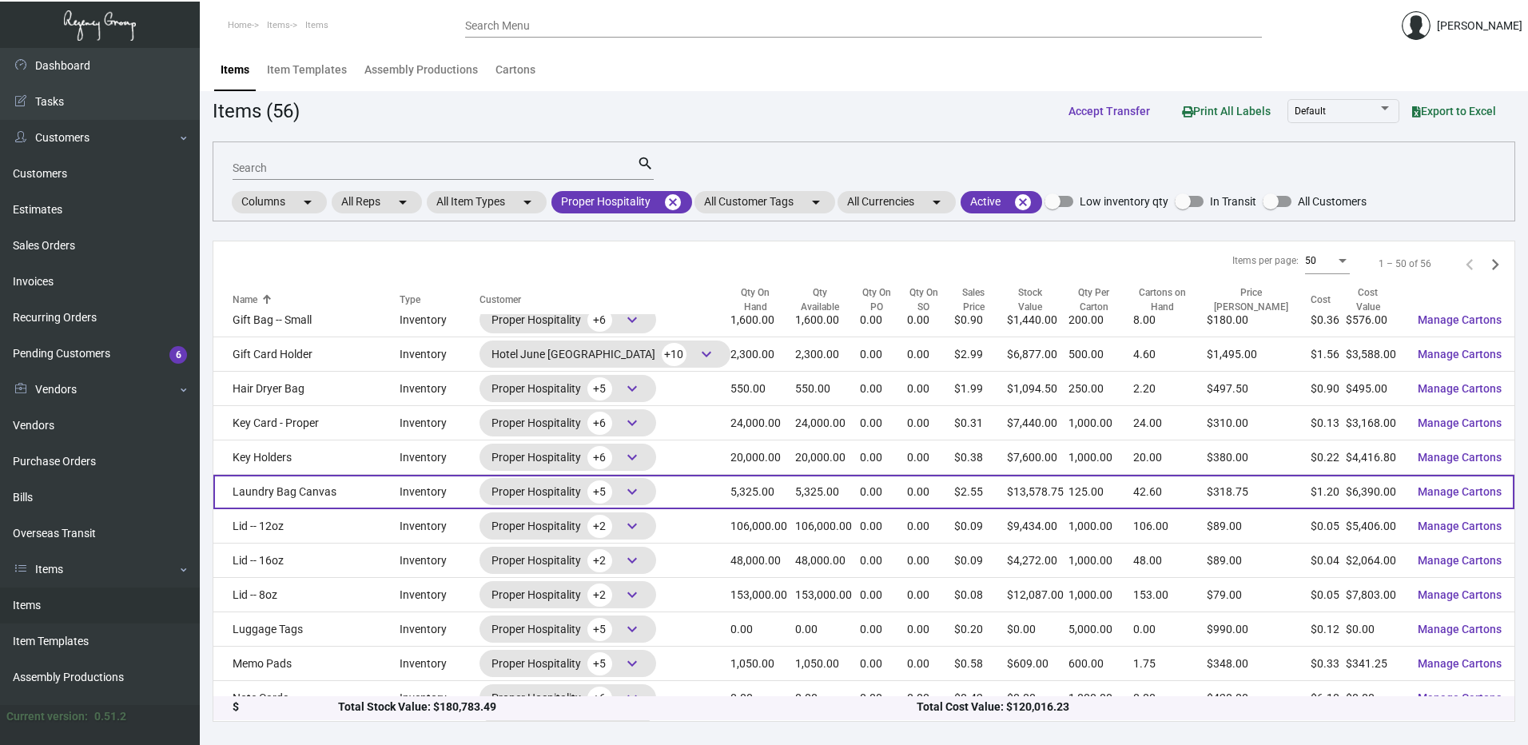
click at [344, 495] on td "Laundry Bag Canvas" at bounding box center [306, 492] width 186 height 34
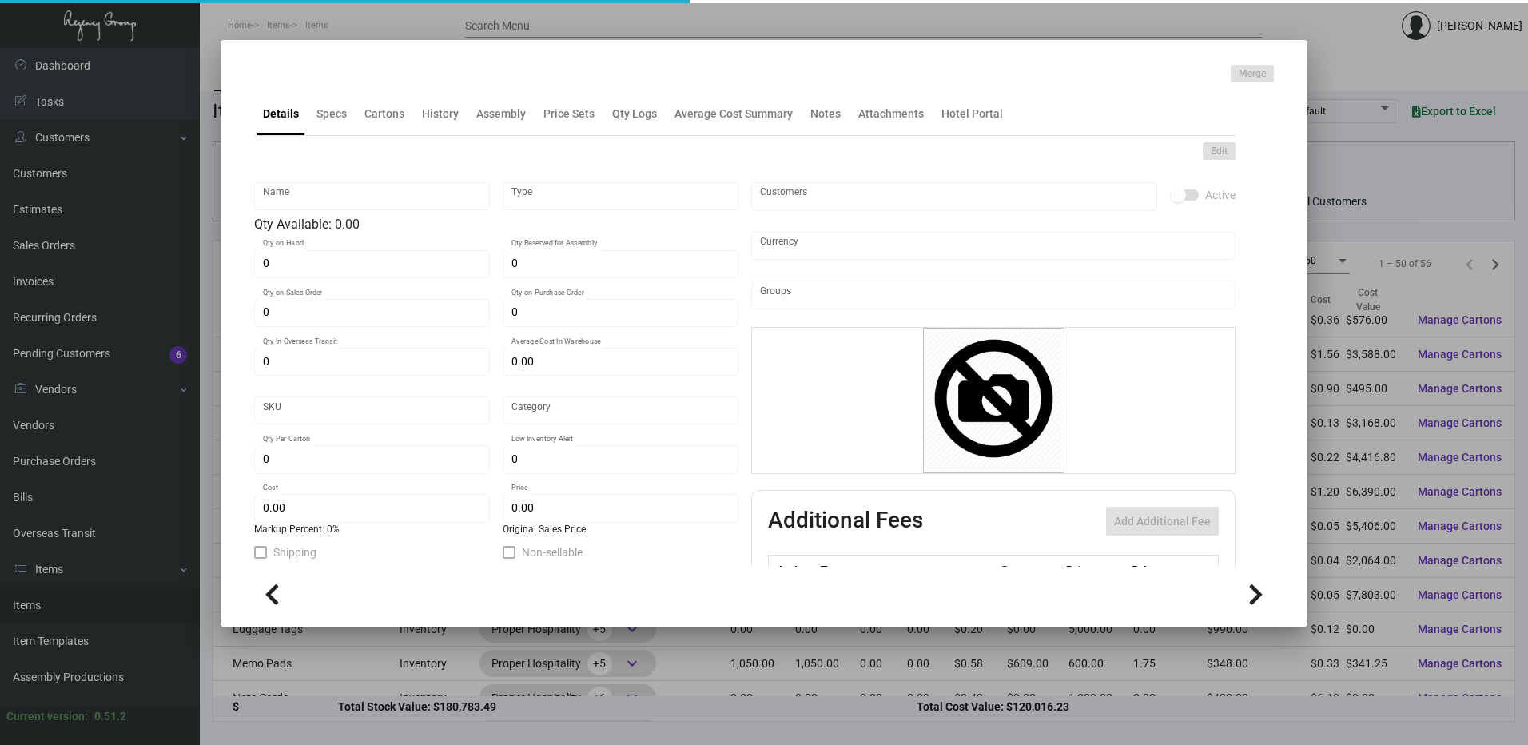
type input "Laundry Bag Canvas"
type input "Inventory"
type input "5,325"
type input "5,000"
type input "$ 5.75"
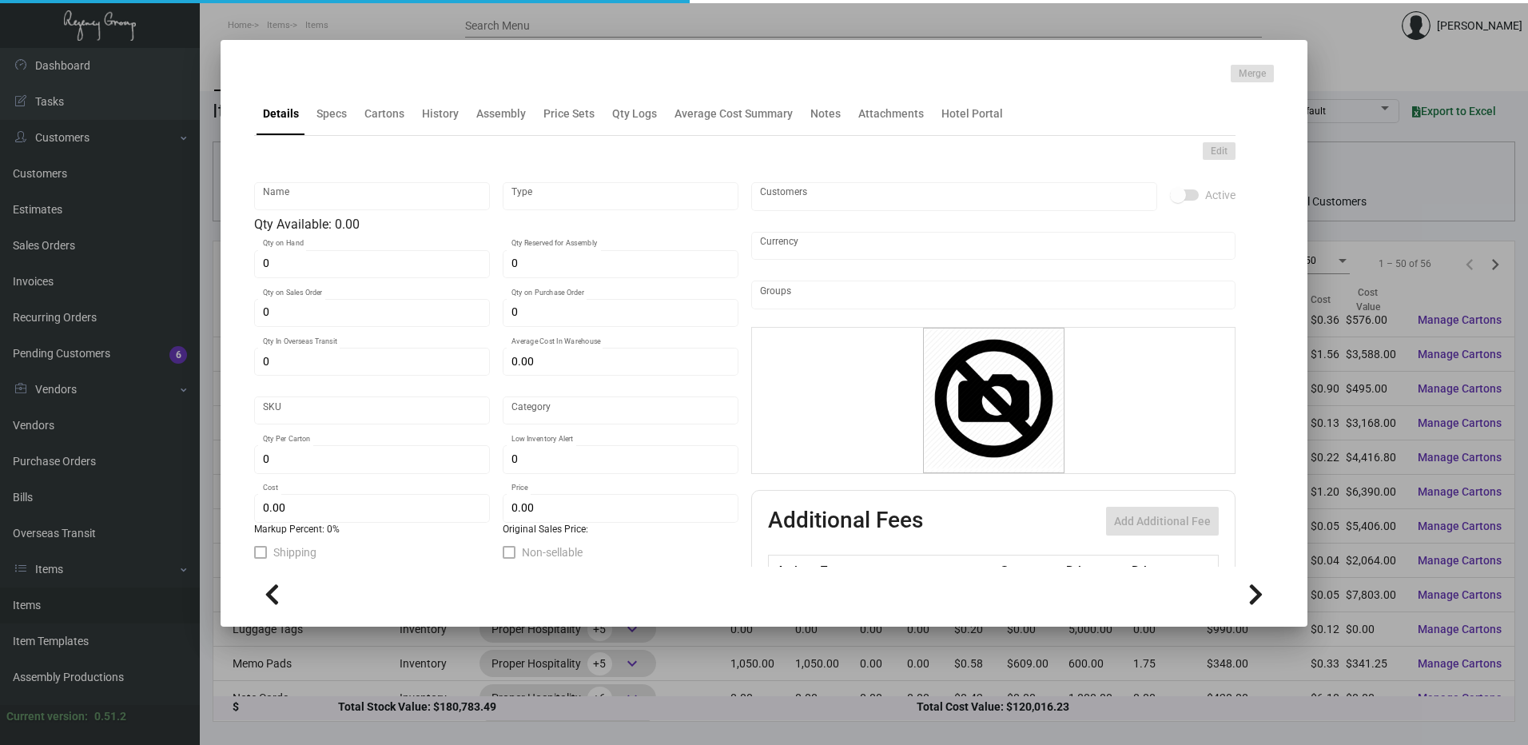
type input "2676"
type input "Standard"
type input "125"
type input "3,000"
type input "$ 1.20"
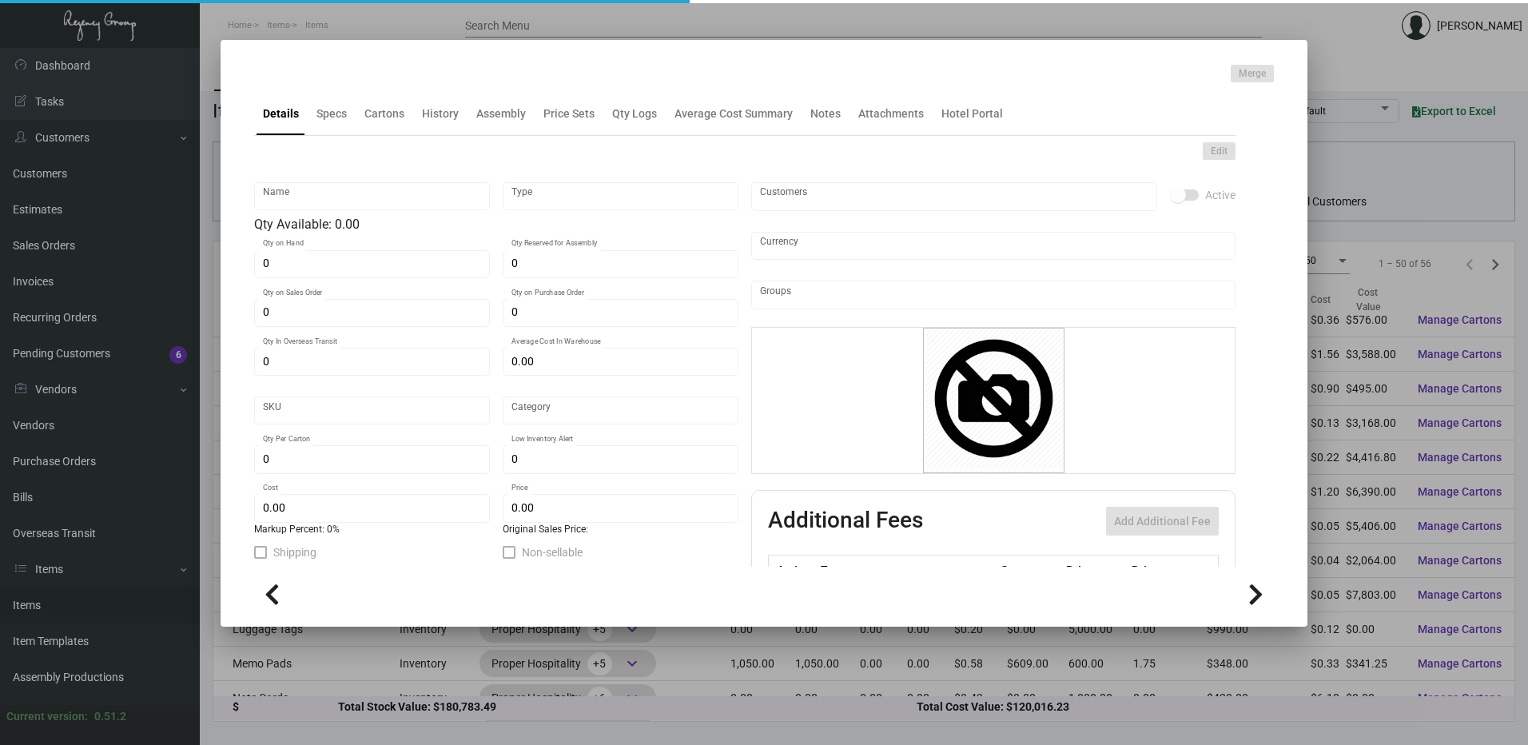
type input "$ 2.55"
type textarea "Laundry Bag Canvas: Size 18.5” x 22.25”, 10oz. natural color cotton material, 1…"
type textarea "Laundry Bag Canvas"
checkbox input "true"
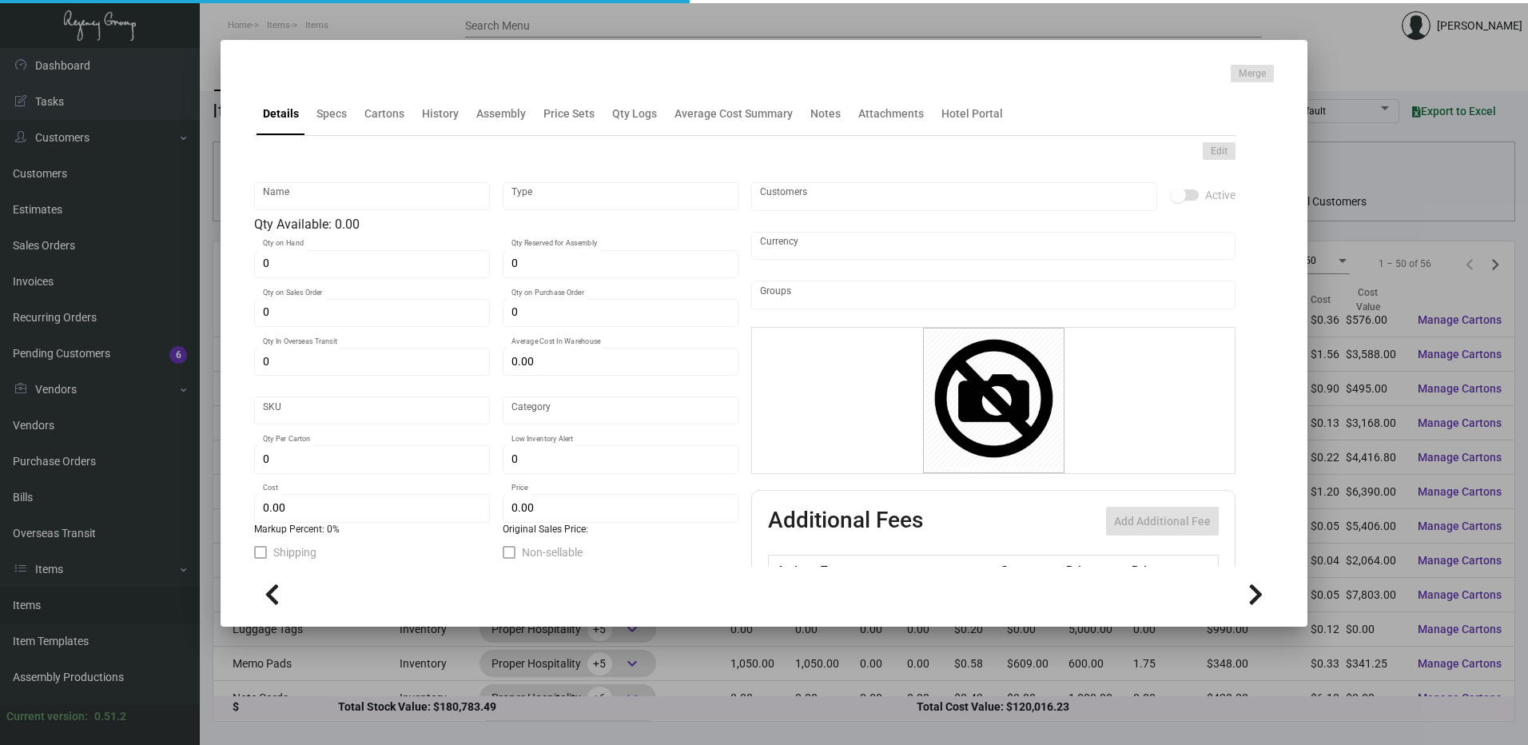
type input "United States Dollar $"
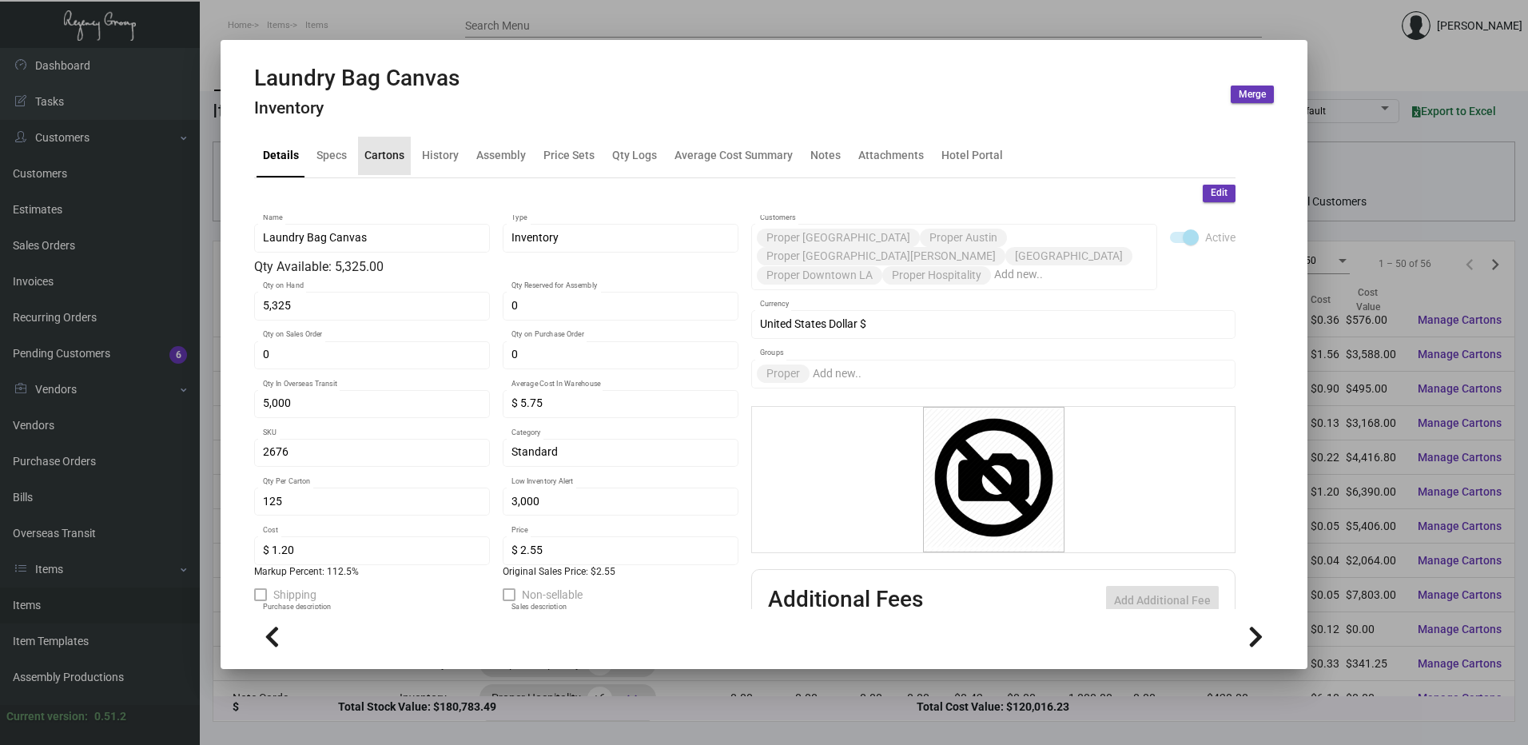
click at [372, 163] on div "Cartons" at bounding box center [384, 155] width 40 height 17
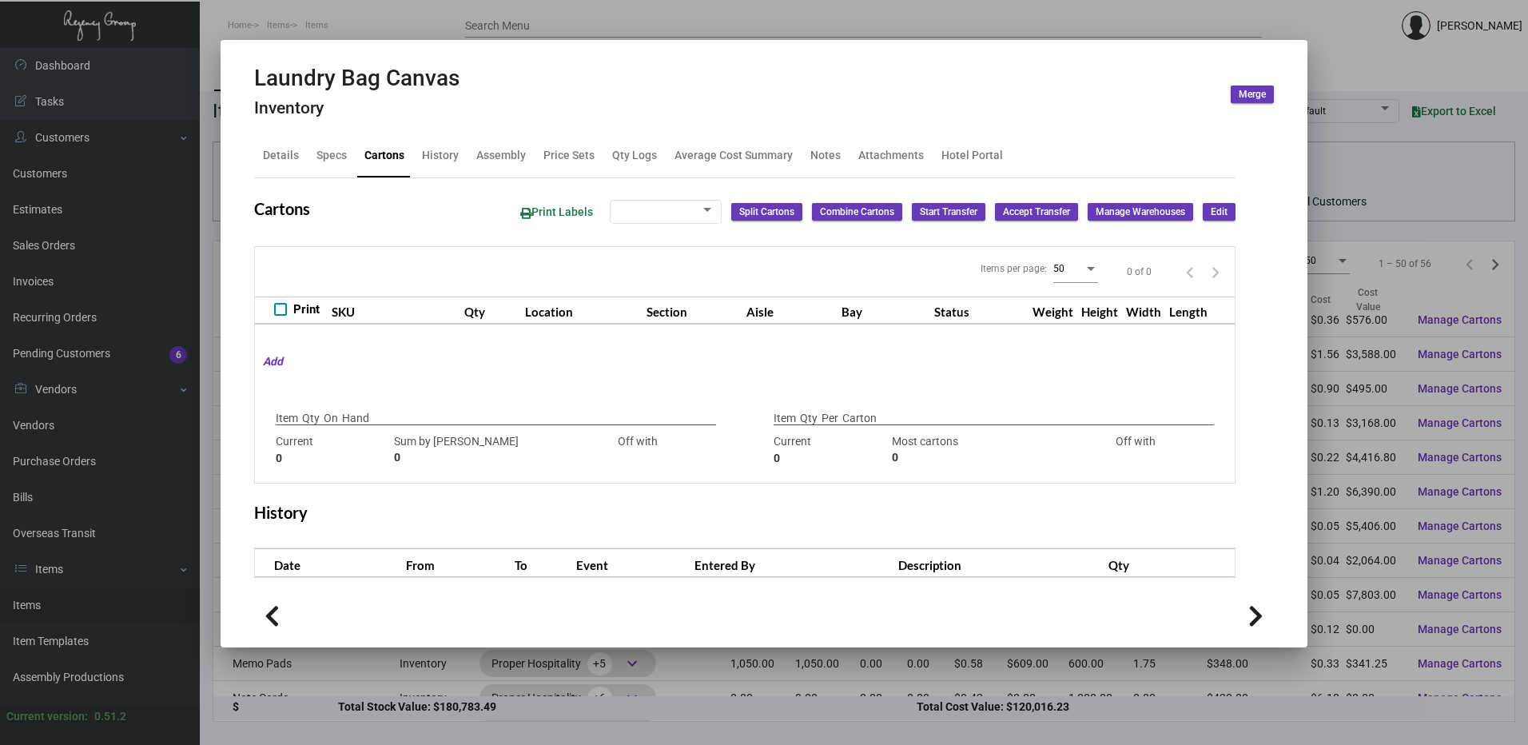
type input "5,325"
type input "5000"
type input "+325"
type input "125"
type input "500"
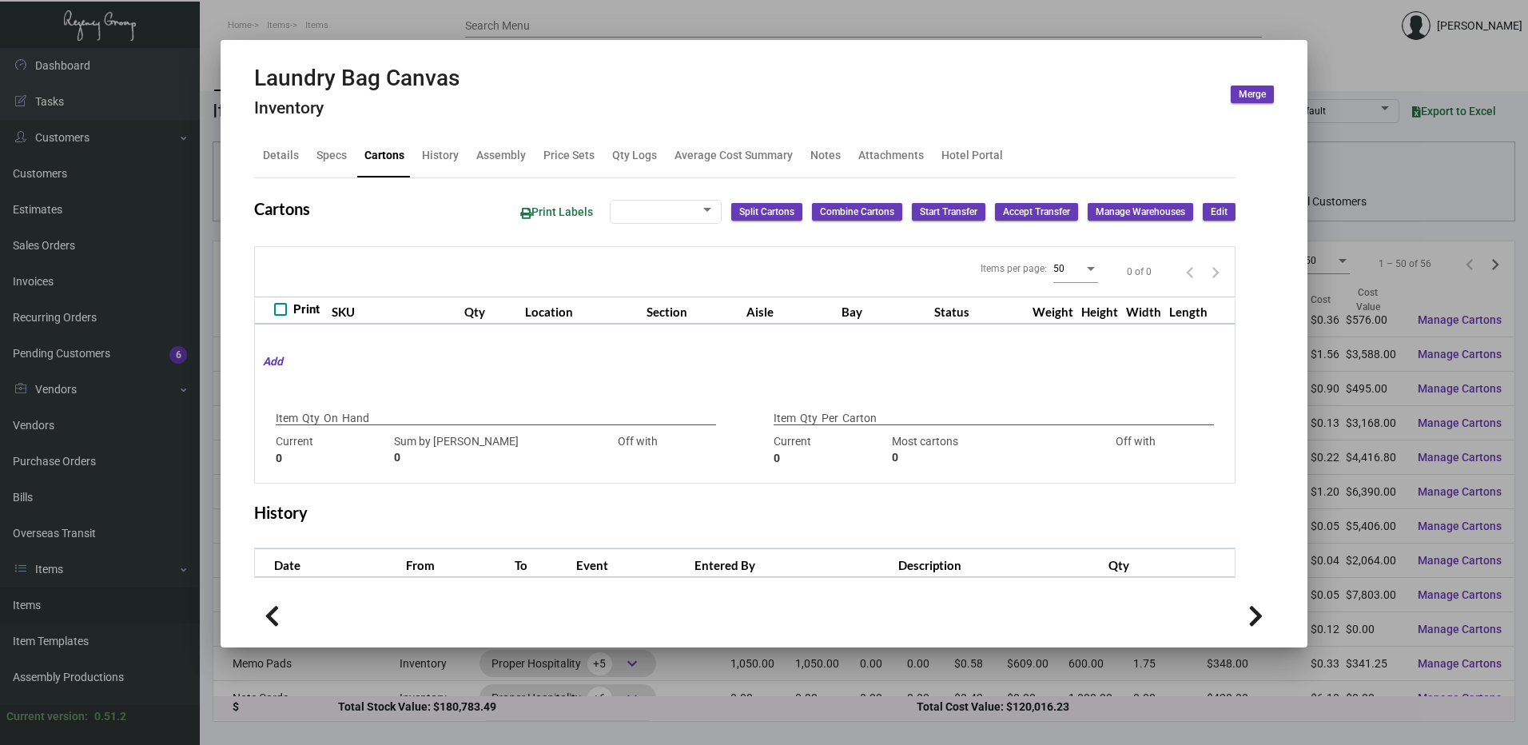
type input "-375"
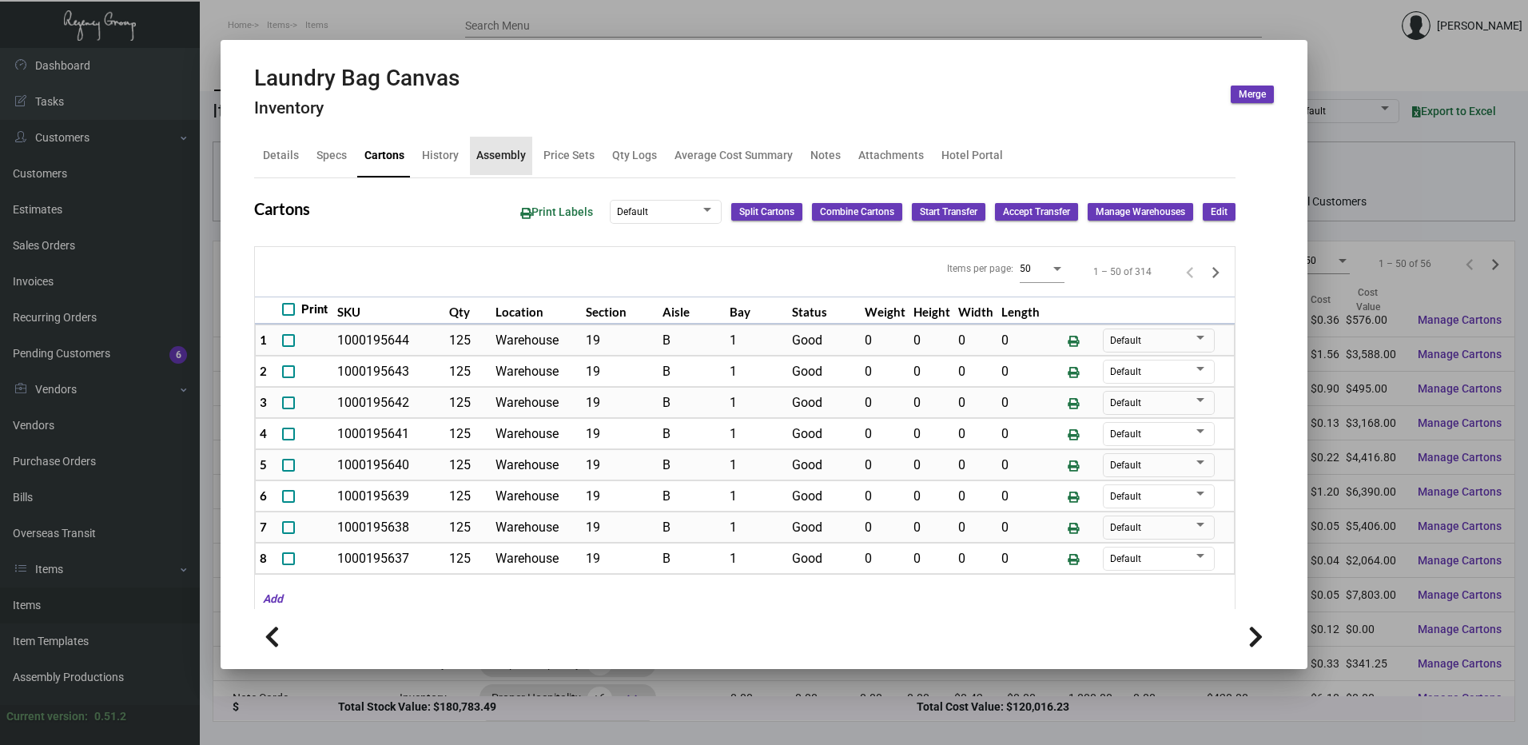
click at [470, 159] on div "Assembly" at bounding box center [501, 156] width 62 height 38
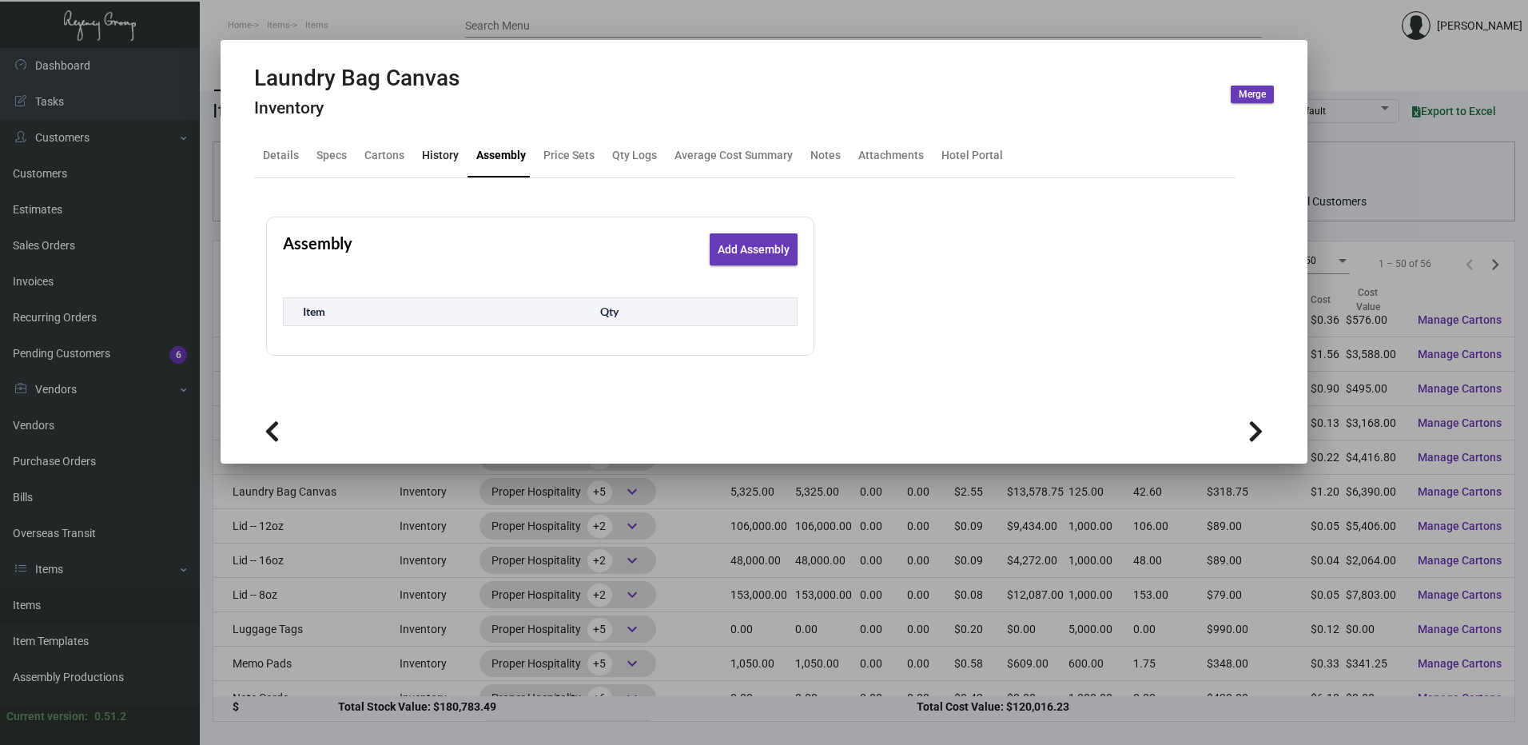
click at [435, 162] on div "History" at bounding box center [440, 155] width 37 height 17
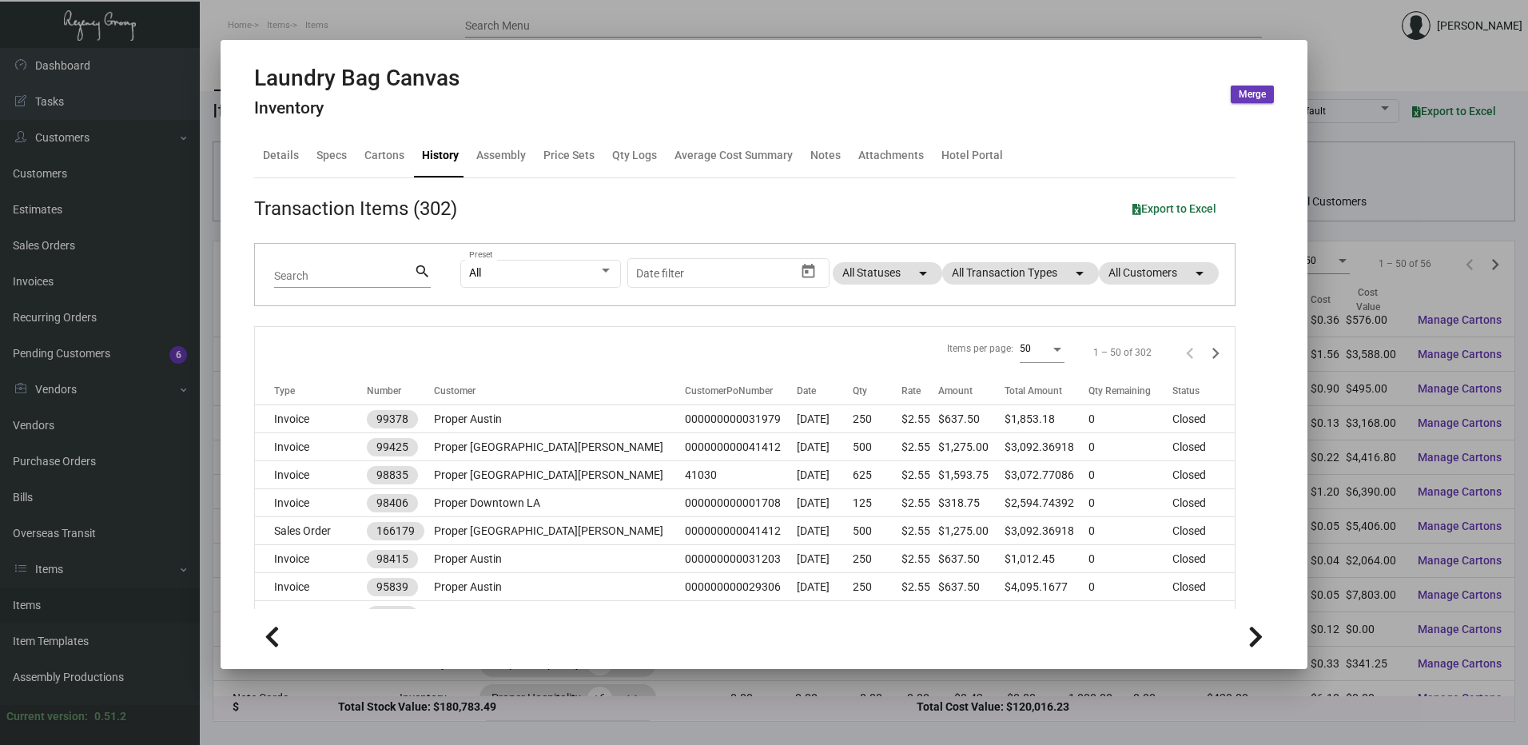
click at [321, 25] on div at bounding box center [764, 372] width 1528 height 745
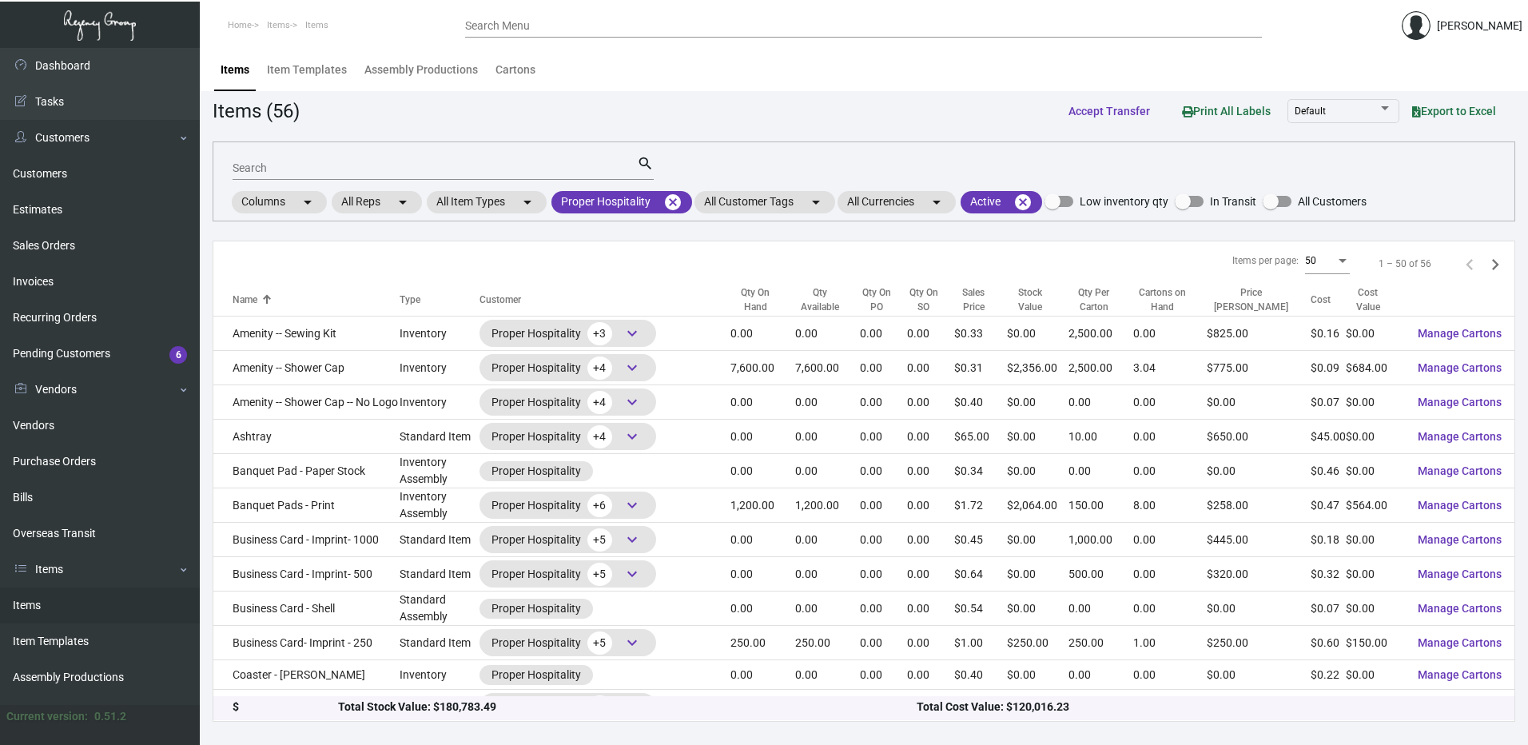
scroll to position [479, 0]
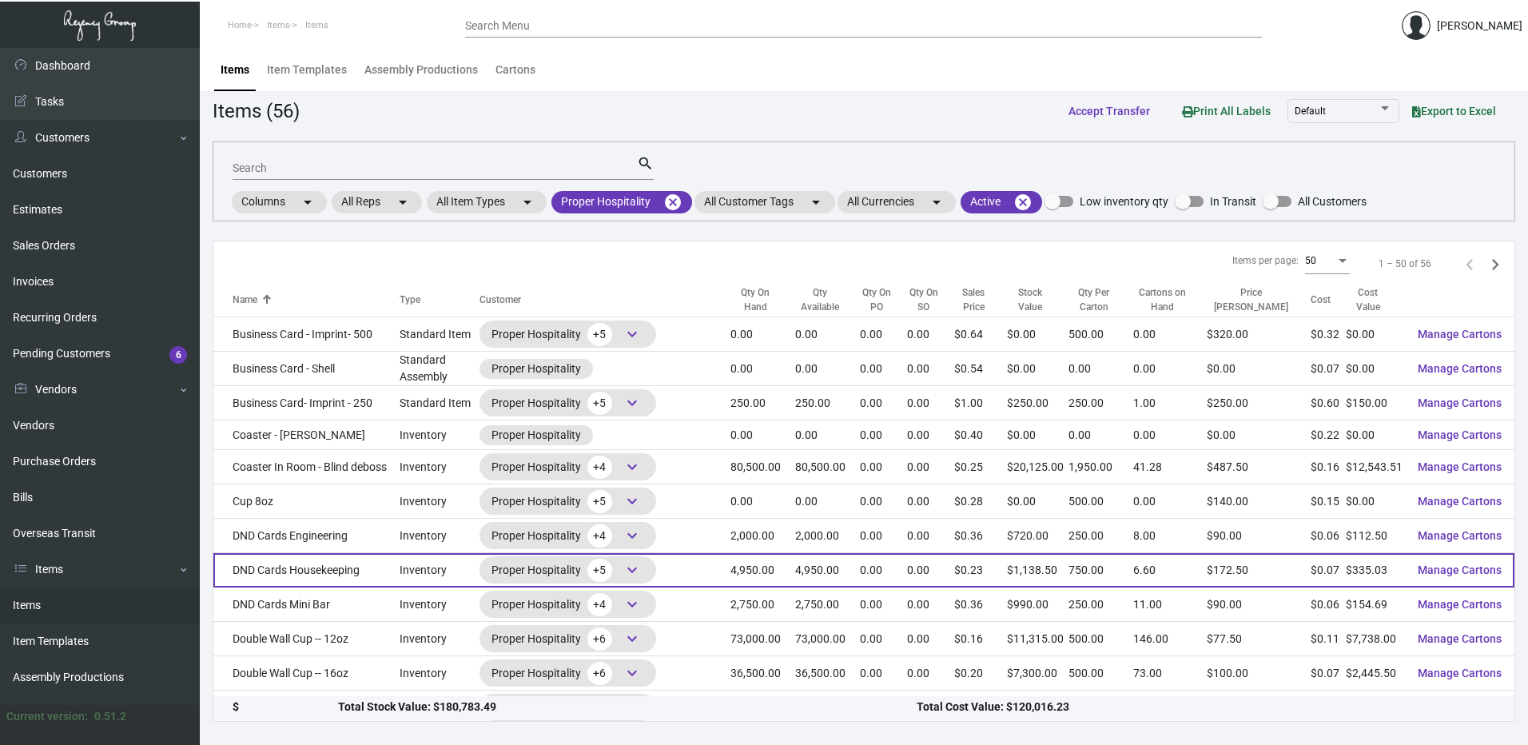
click at [340, 560] on td "DND Cards Housekeeping" at bounding box center [306, 570] width 186 height 34
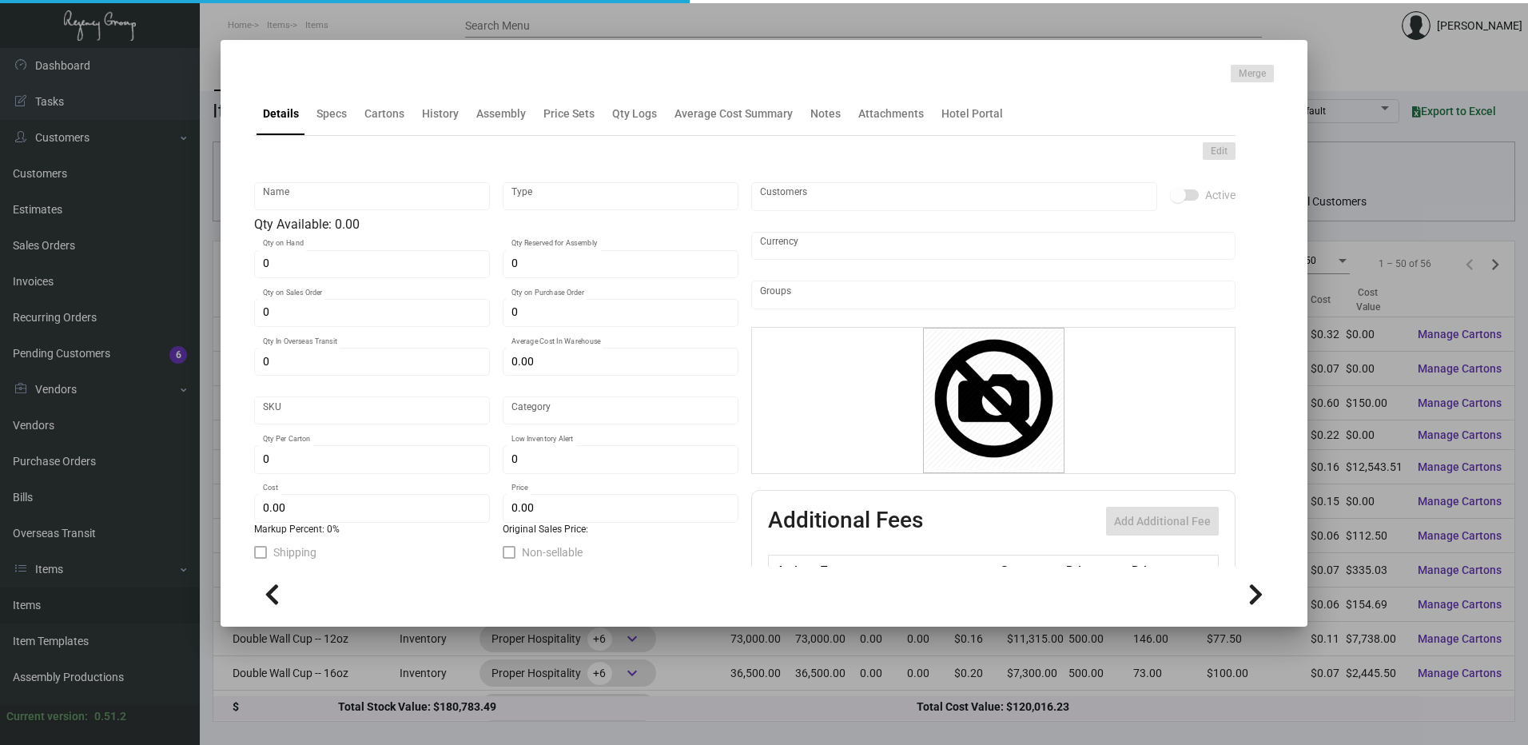
type input "DND Cards Housekeeping"
type input "Inventory"
type input "4,950"
type input "$ 0.99"
type input "2666"
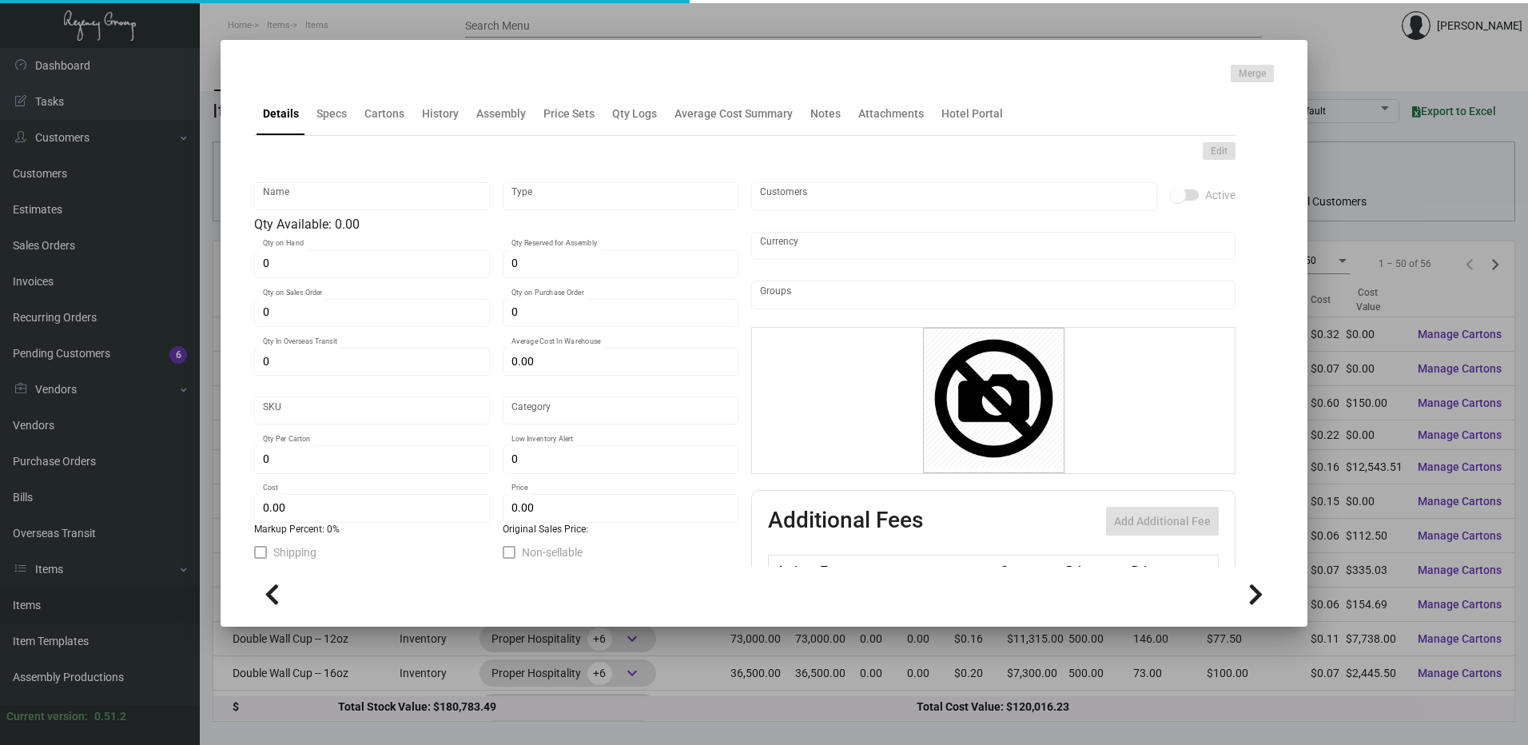
type input "Standard"
type input "750"
type input "$ 0.06768"
type input "$ 0.23"
type textarea "DND Cards Housekeeping: Size 5.5x 3.75, Mohawk Superfine Eggshell White 100 Cov…"
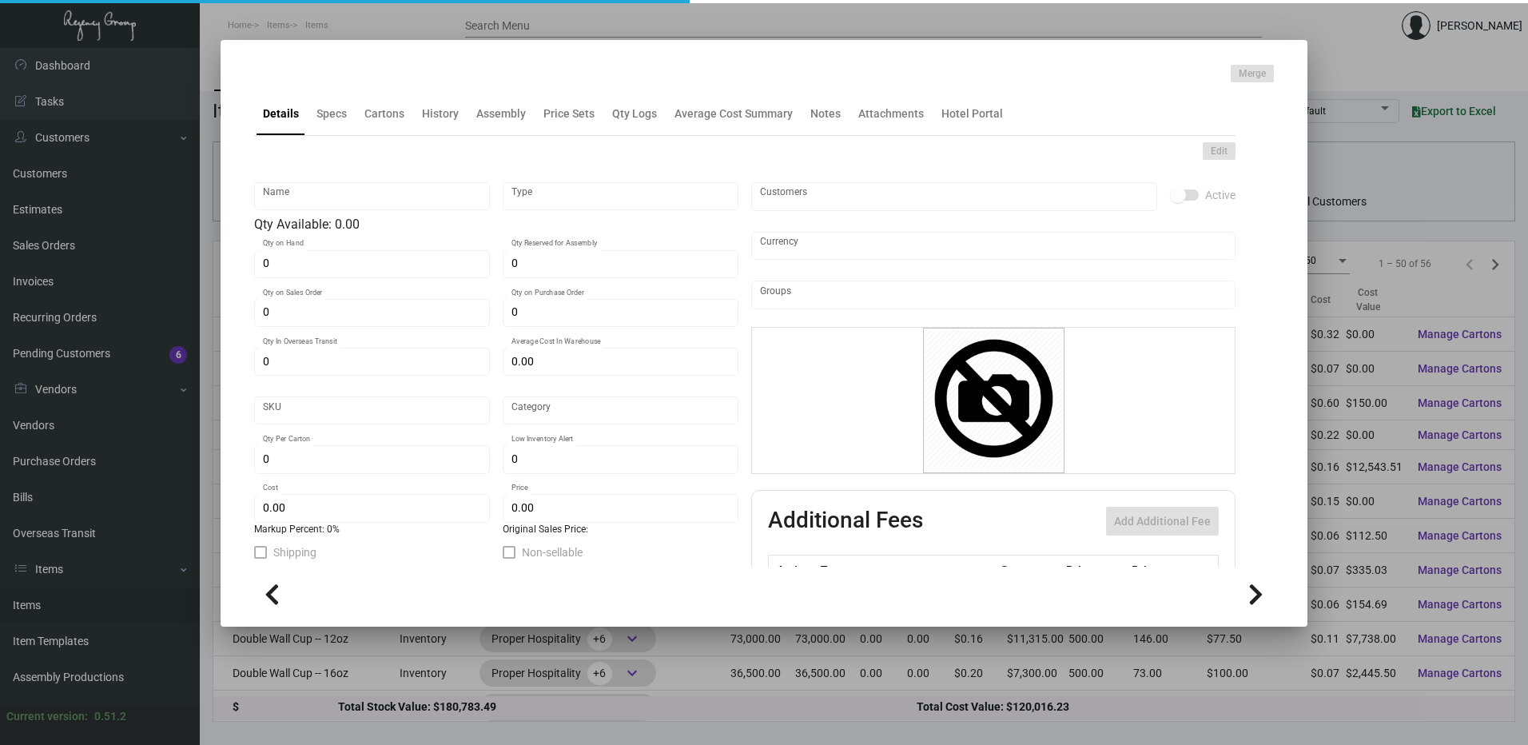
type textarea "DND Cards Housekeeping"
checkbox input "true"
type input "United States Dollar $"
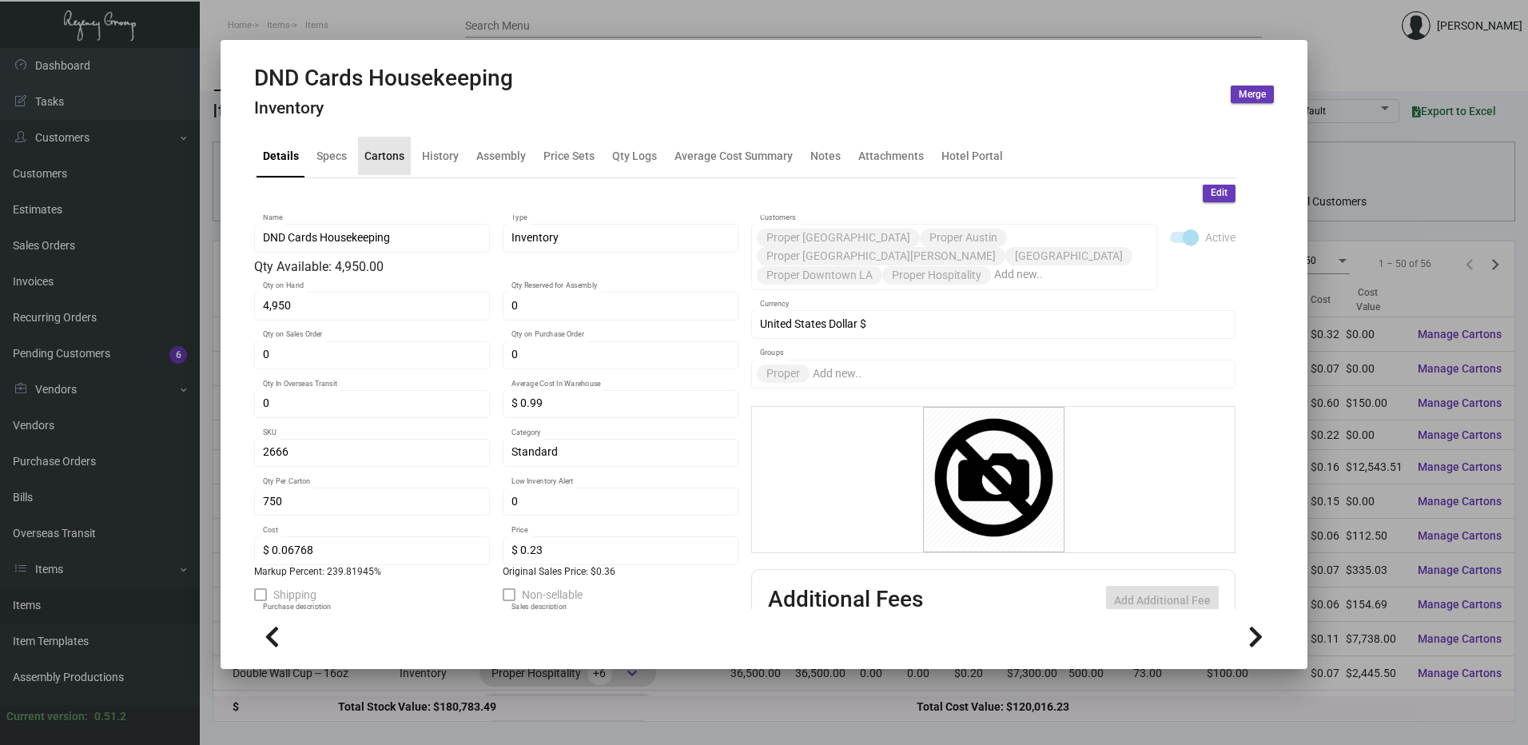
click at [409, 155] on div "Cartons" at bounding box center [384, 156] width 53 height 38
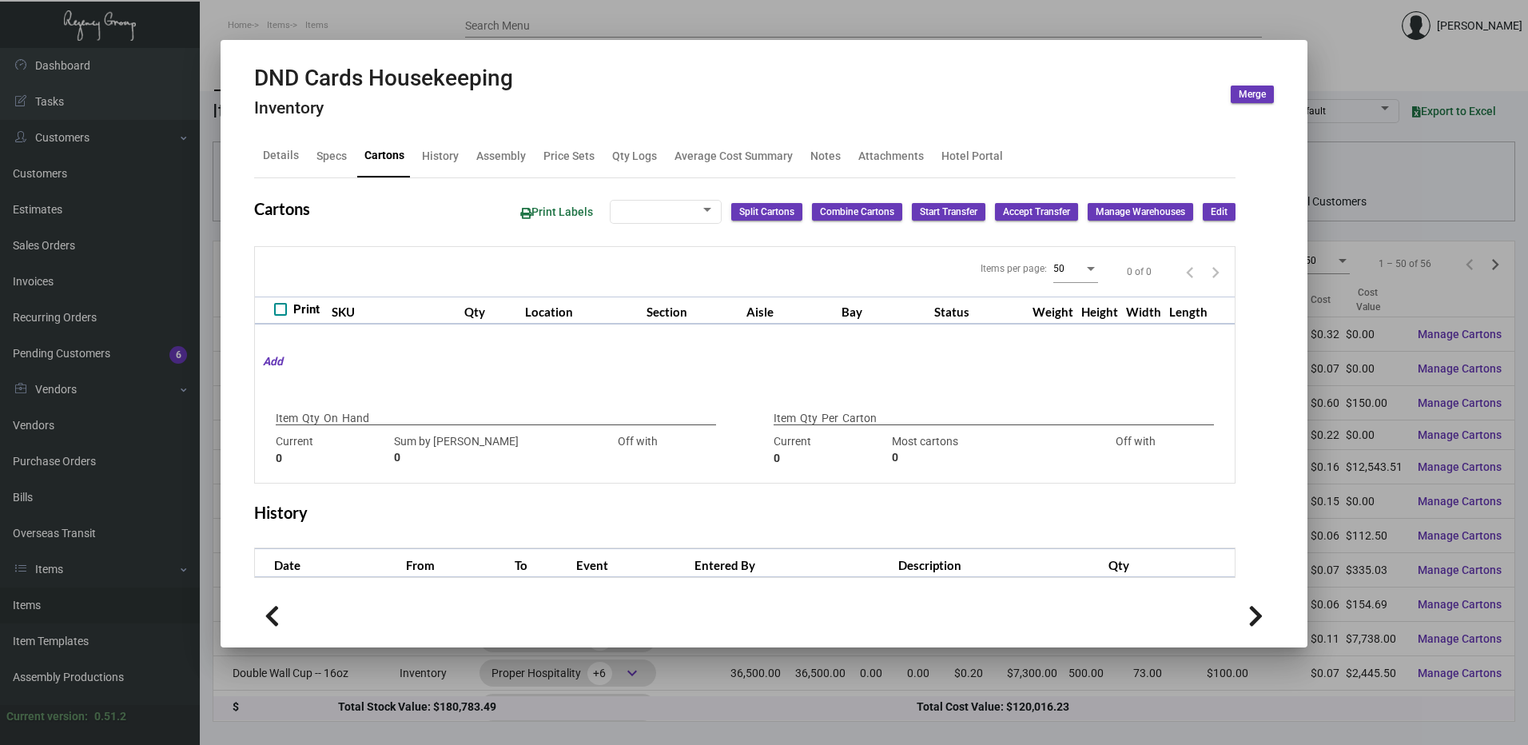
type input "4,950"
type input "5000"
type input "-50"
type input "750"
type input "2500"
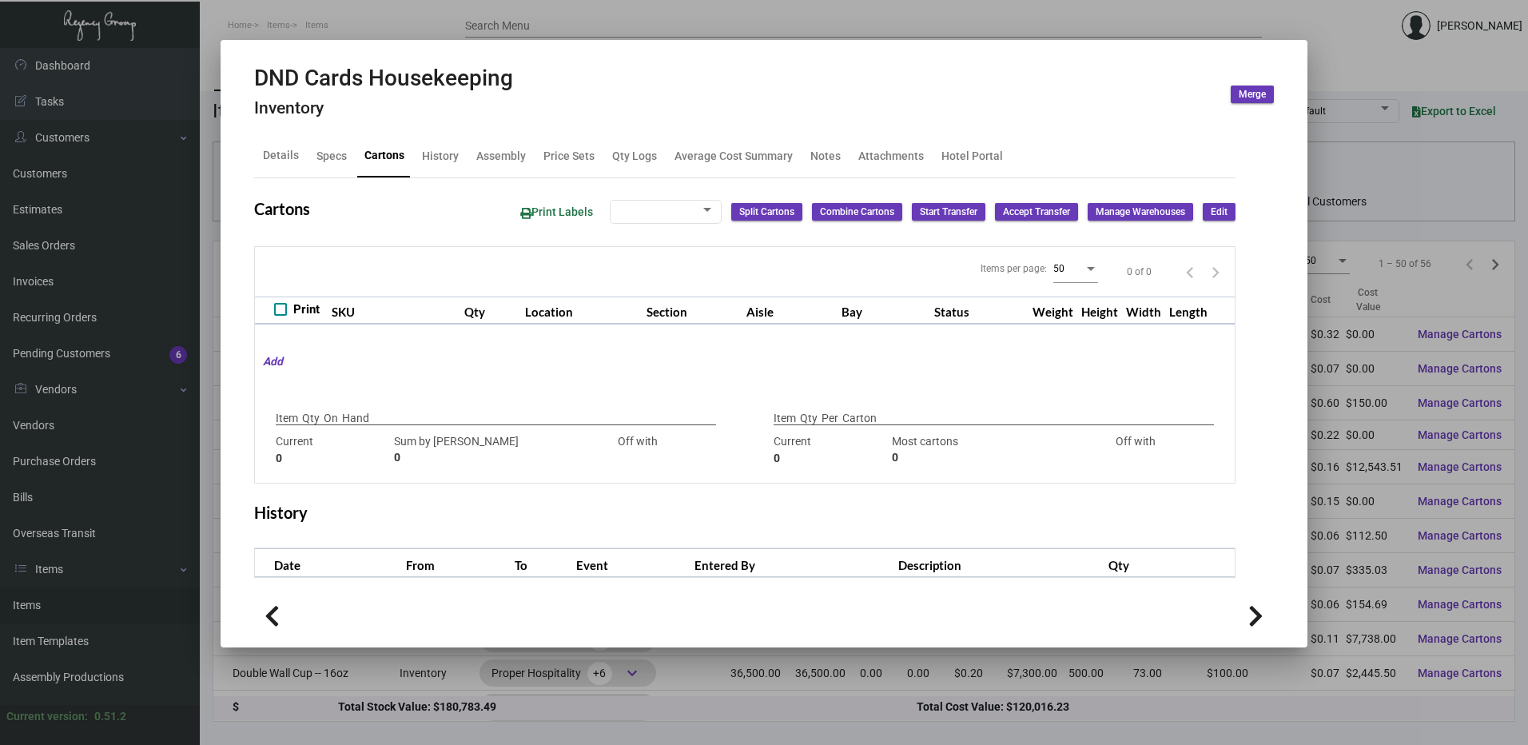
type input "-1750"
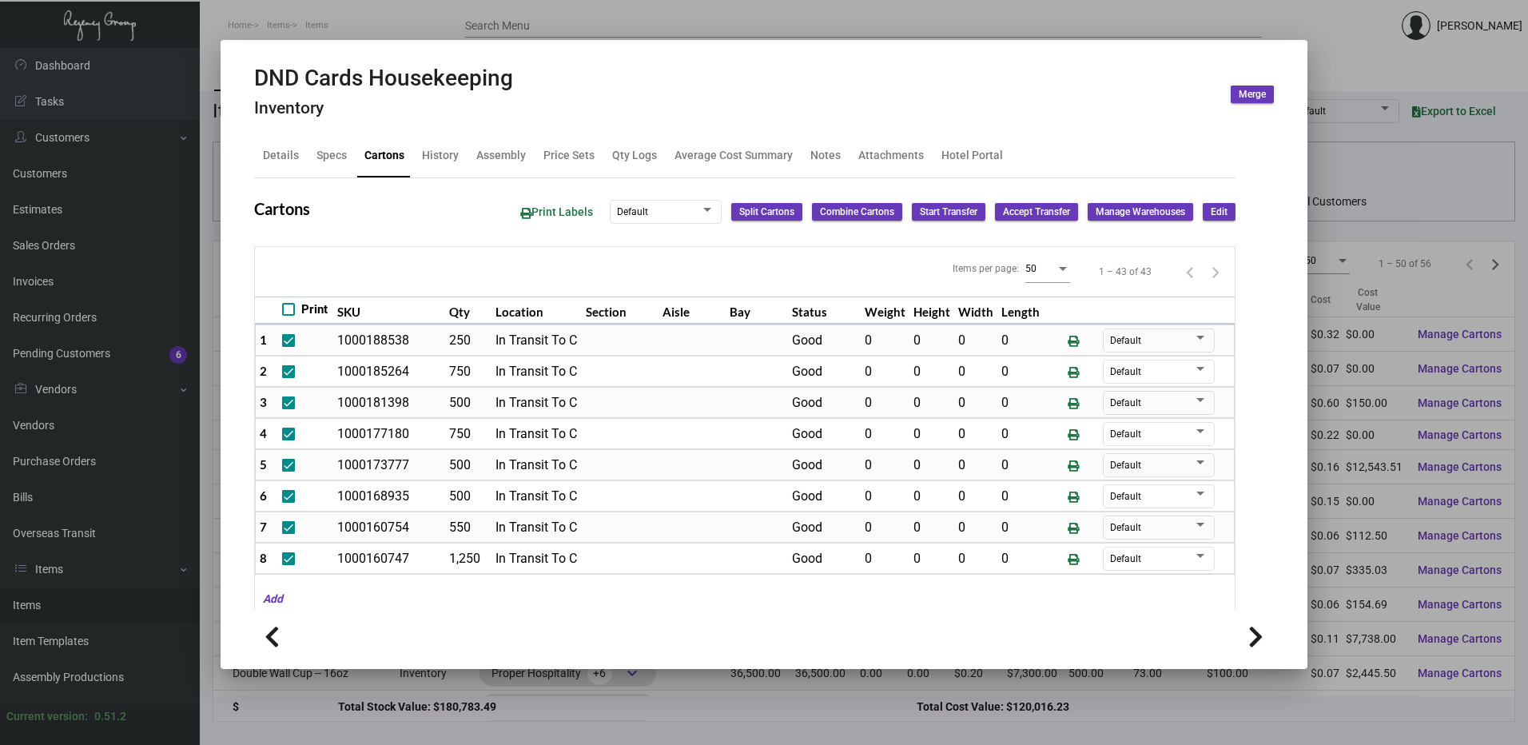
click at [500, 22] on div at bounding box center [764, 372] width 1528 height 745
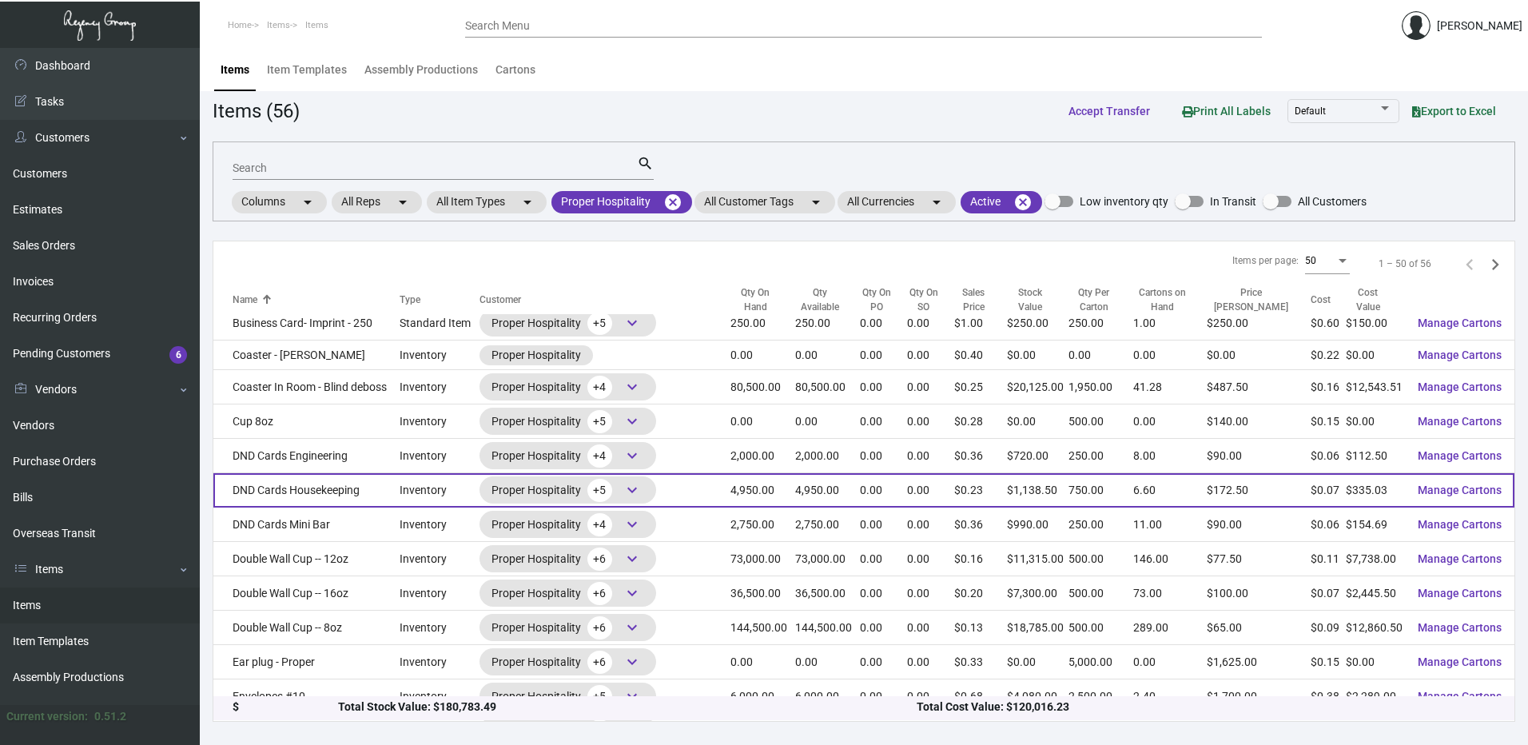
scroll to position [479, 0]
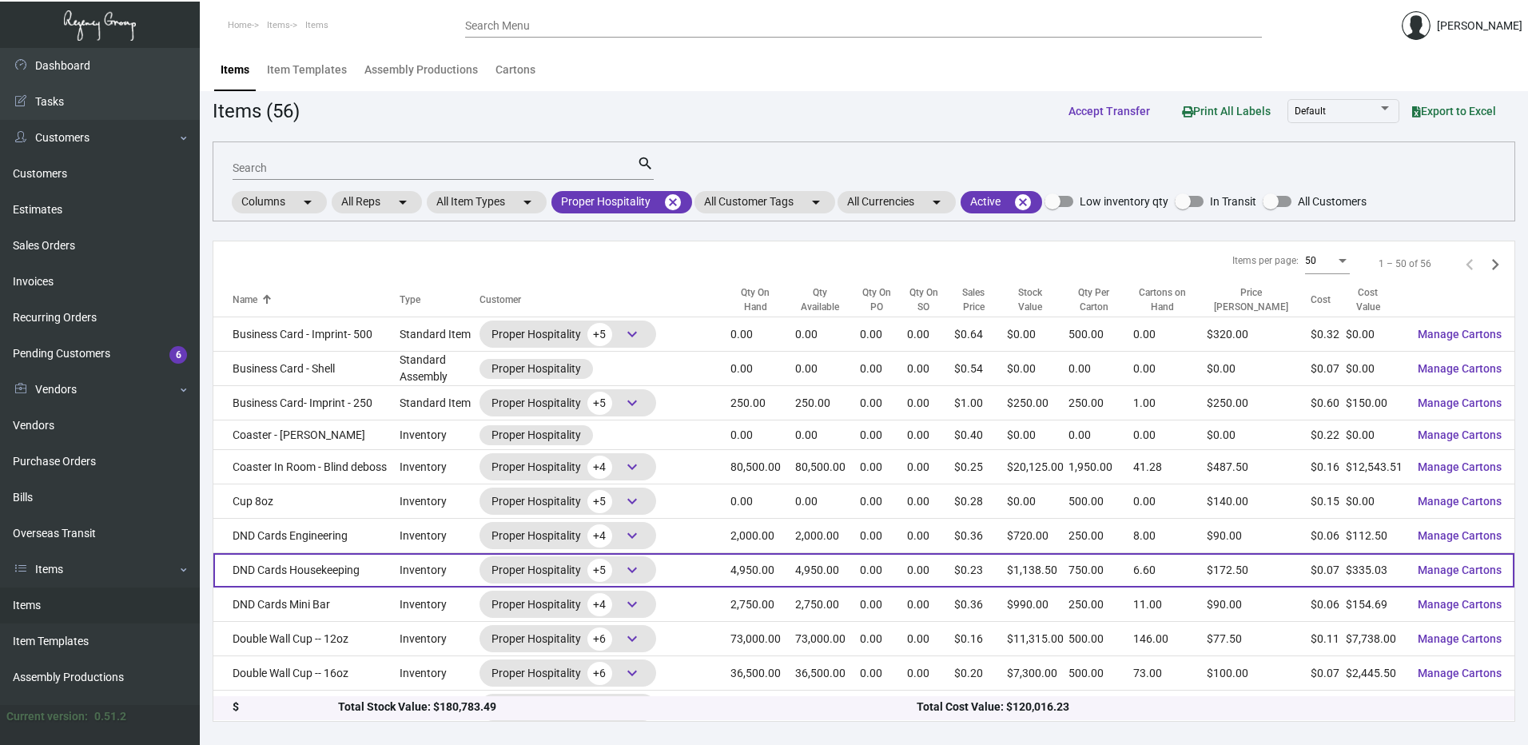
click at [326, 575] on td "DND Cards Housekeeping" at bounding box center [306, 570] width 186 height 34
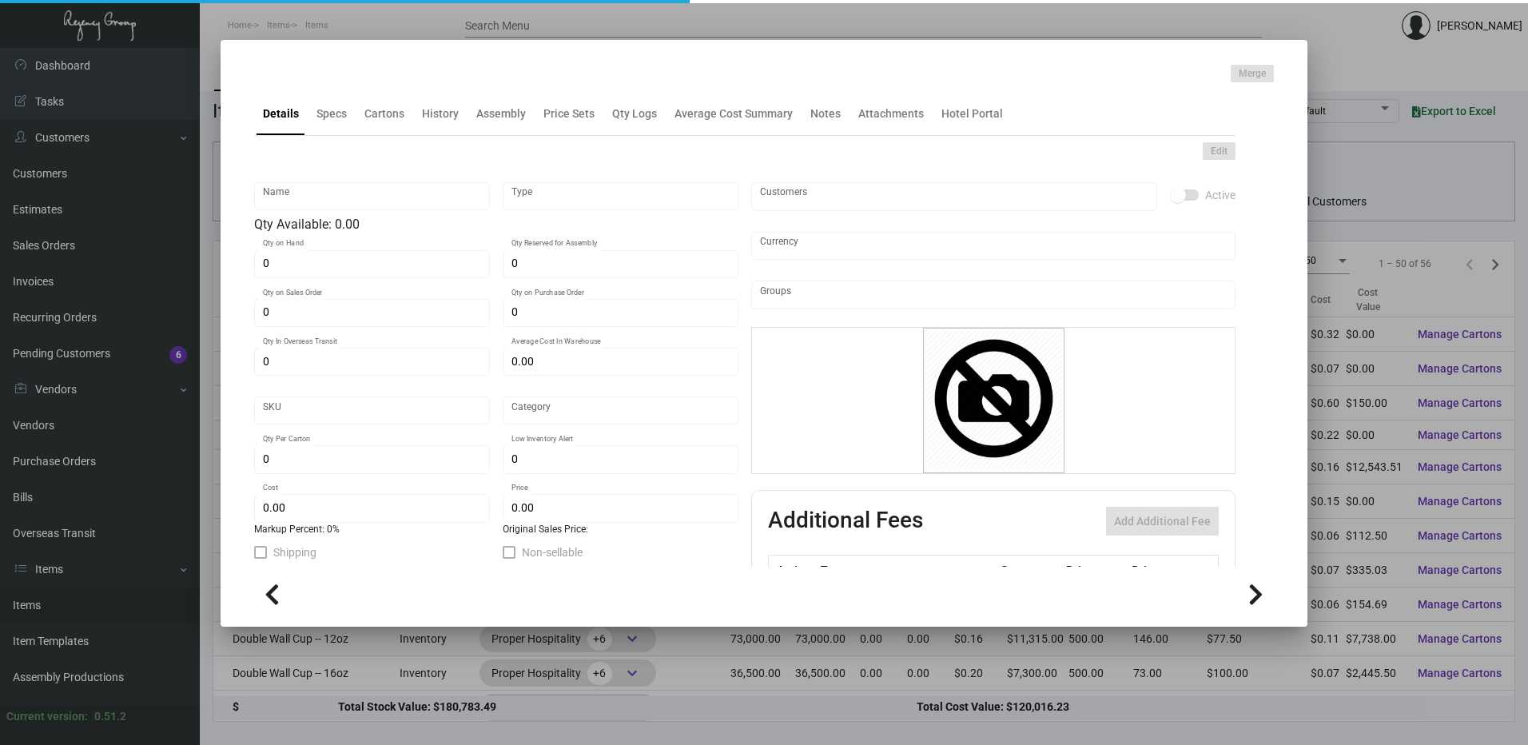
type input "DND Cards Housekeeping"
type input "Inventory"
type input "4,950"
type input "$ 0.99"
type input "2666"
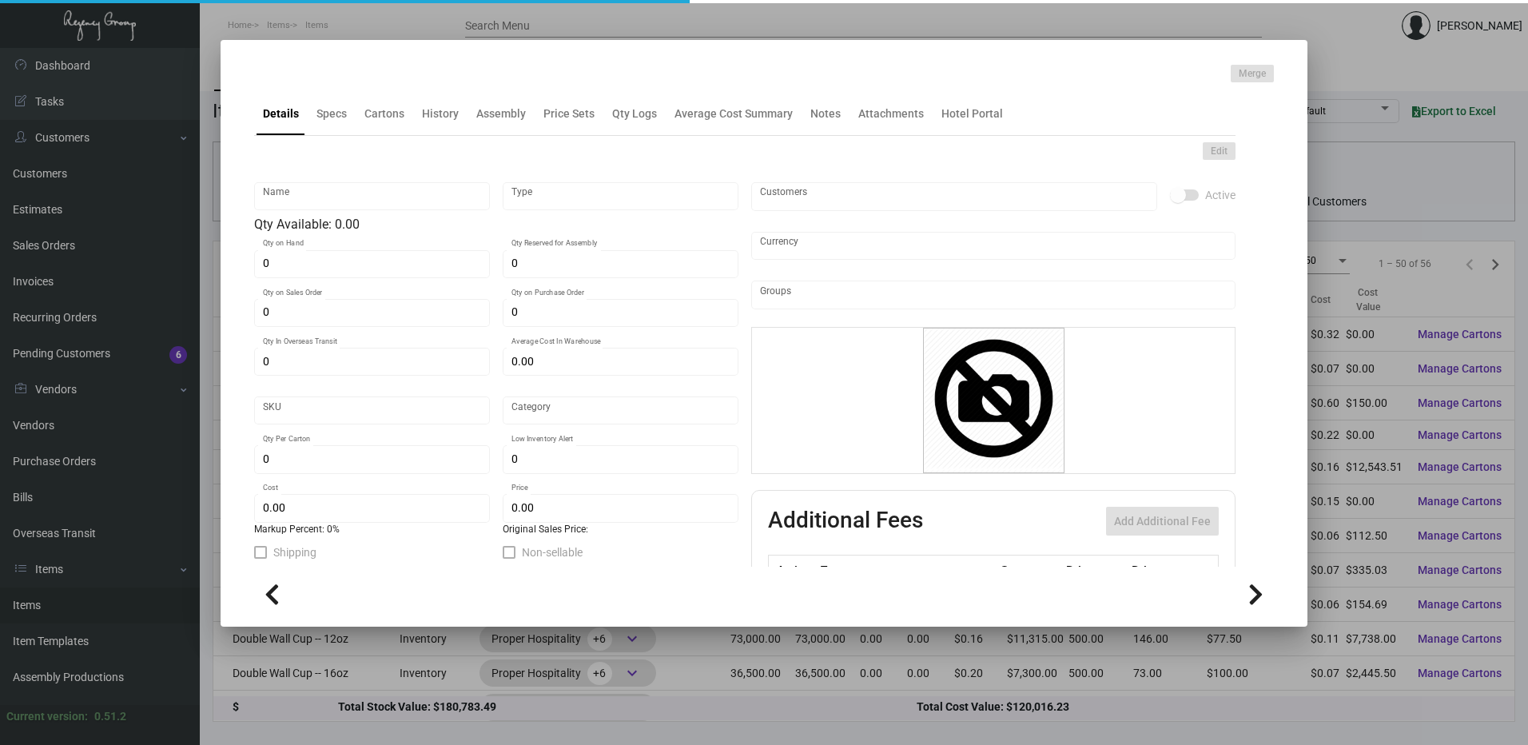
type input "Standard"
type input "750"
type input "$ 0.06768"
type input "$ 0.23"
type textarea "DND Cards Housekeeping: Size 5.5x 3.75, Mohawk Superfine Eggshell White 100 Cov…"
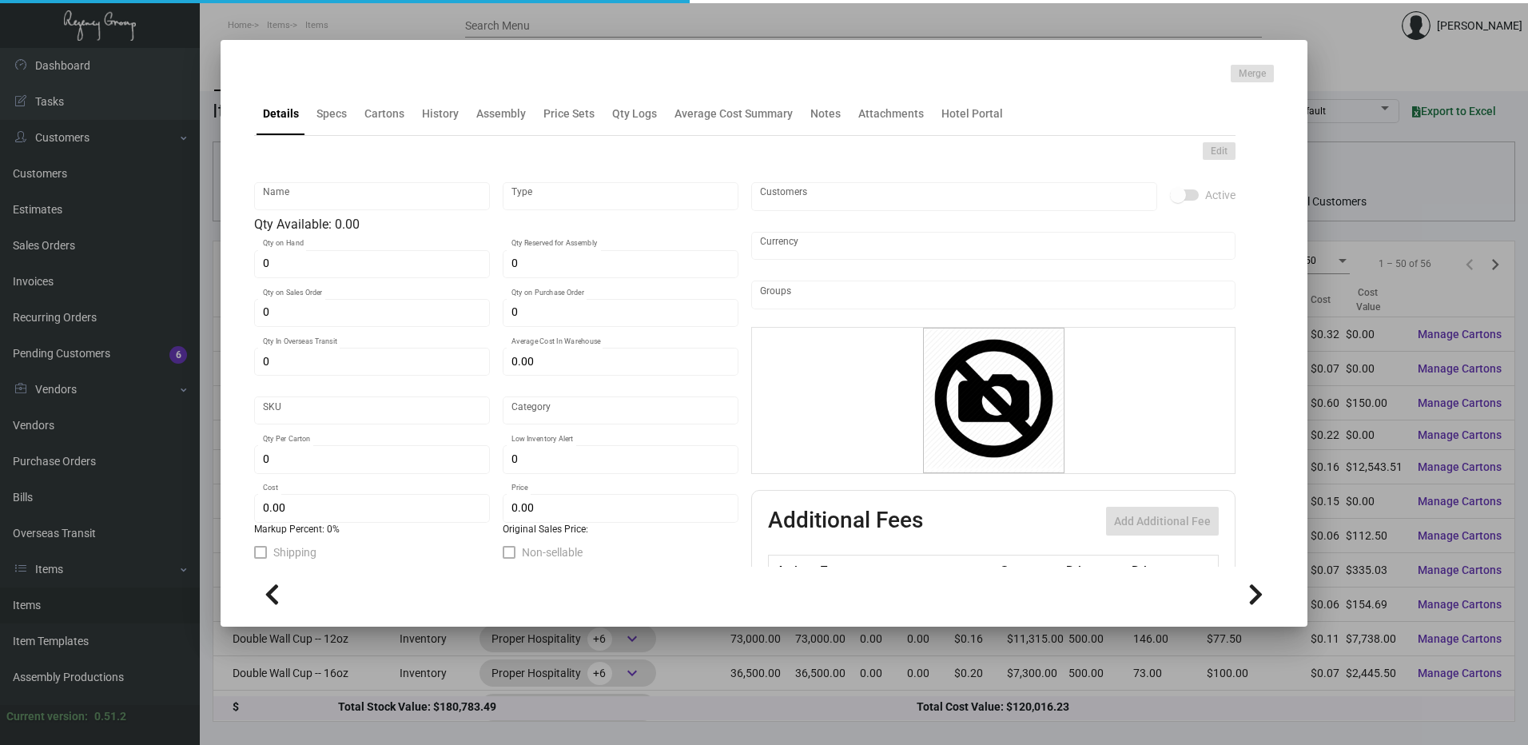
type textarea "DND Cards Housekeeping"
checkbox input "true"
type input "United States Dollar $"
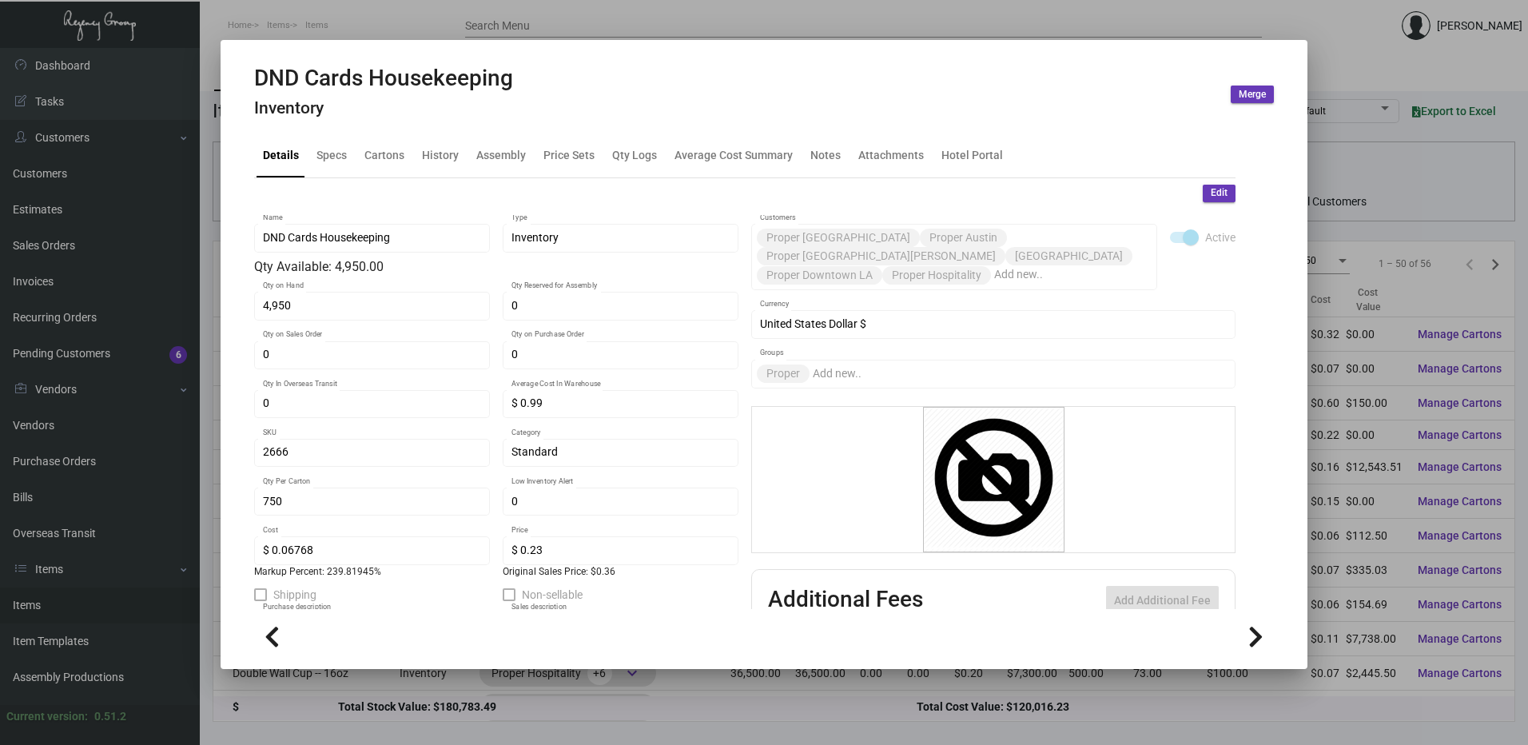
click at [552, 25] on div at bounding box center [764, 372] width 1528 height 745
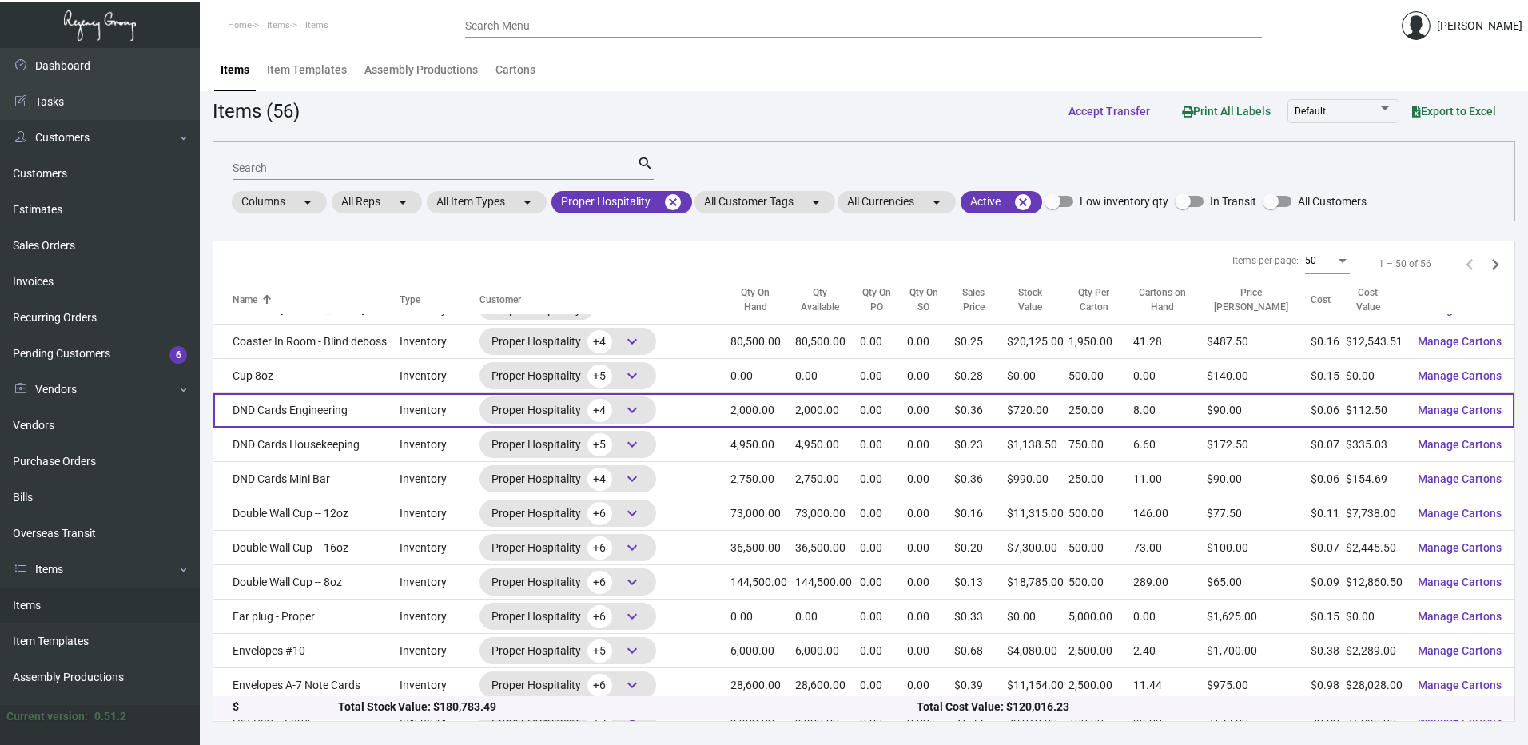
scroll to position [799, 0]
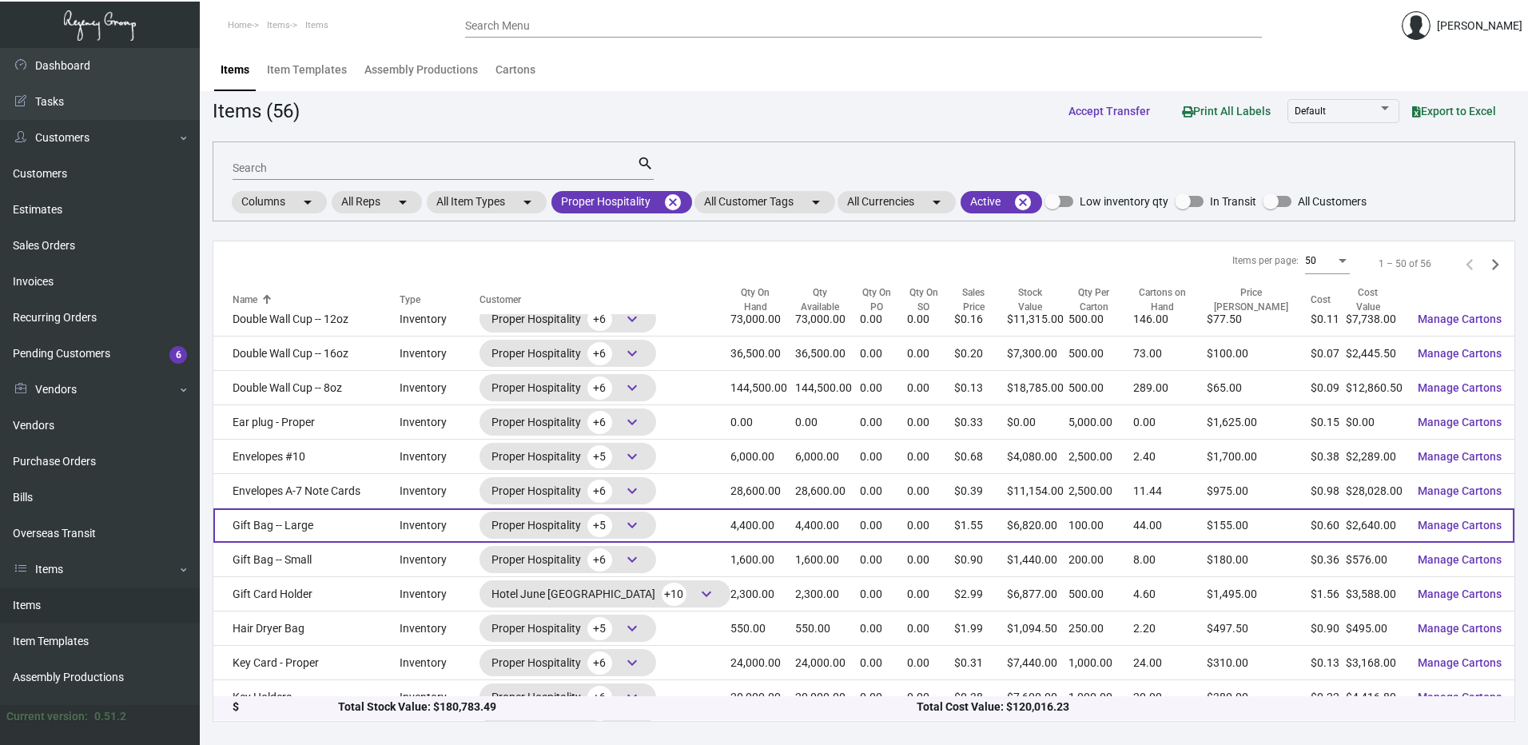
click at [318, 511] on td "Gift Bag -- Large" at bounding box center [306, 525] width 186 height 34
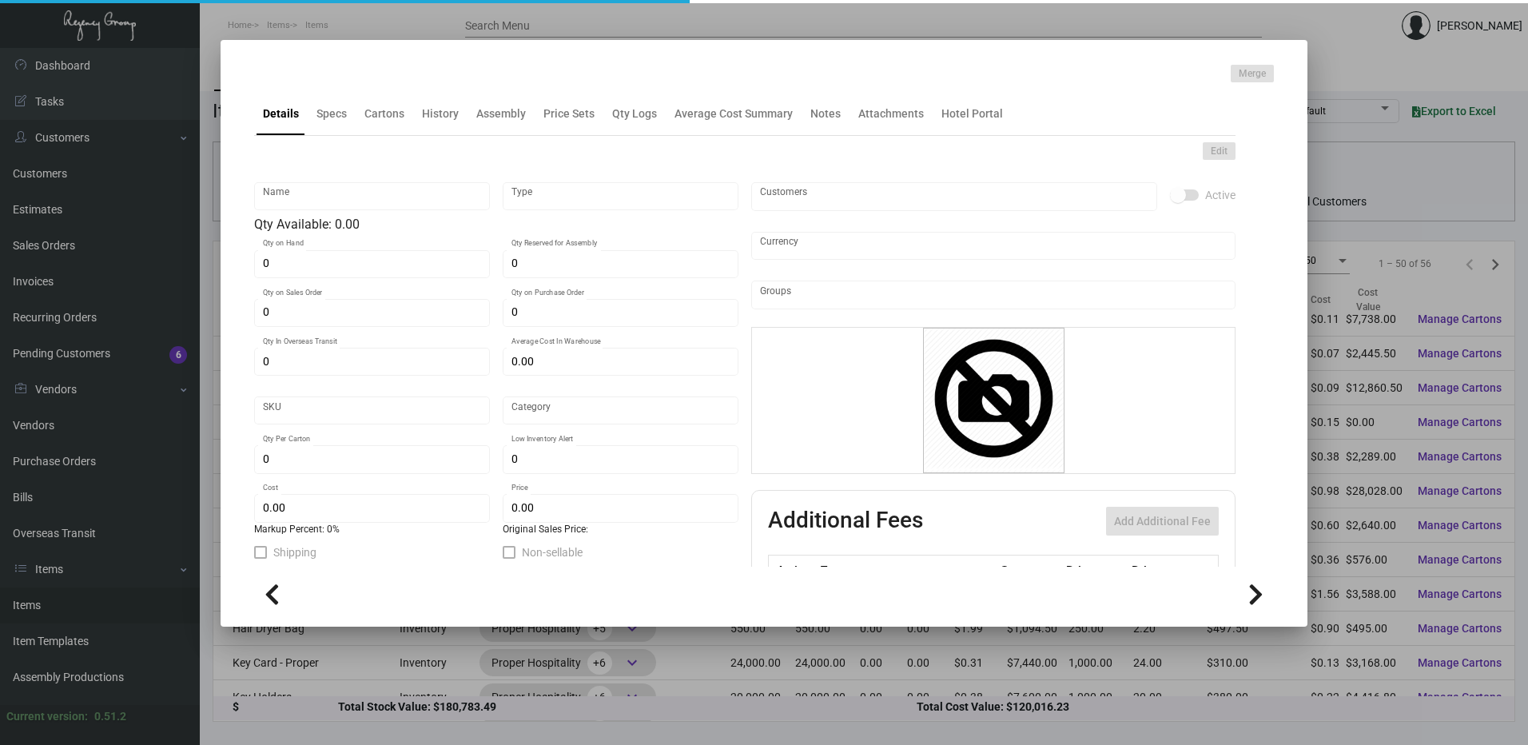
type input "Gift Bag -- Large"
type input "Inventory"
type input "4,400"
type input "$ 0.61"
type input "Standard"
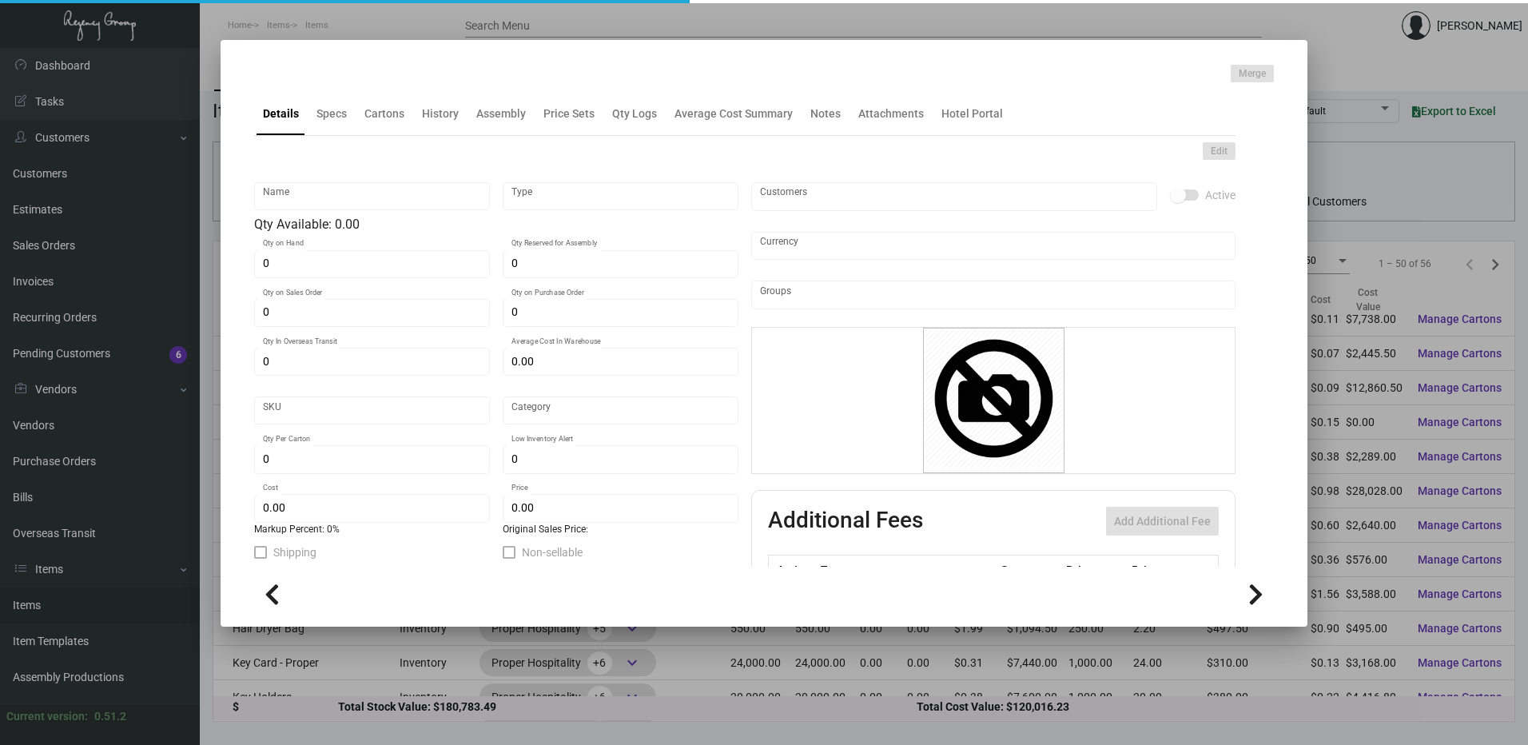
type input "100"
type input "$ 0.60"
type input "$ 1.55"
checkbox input "true"
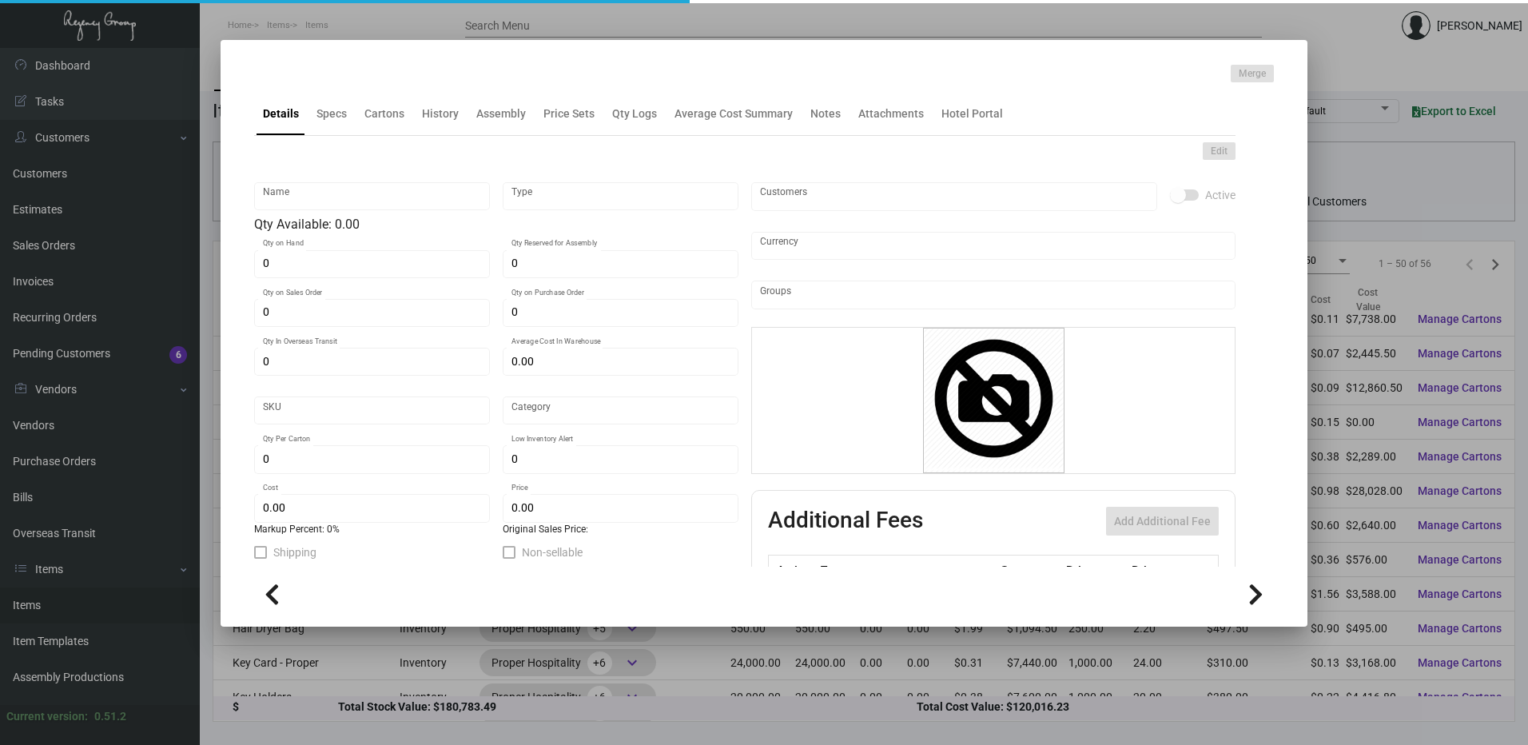
type input "United States Dollar $"
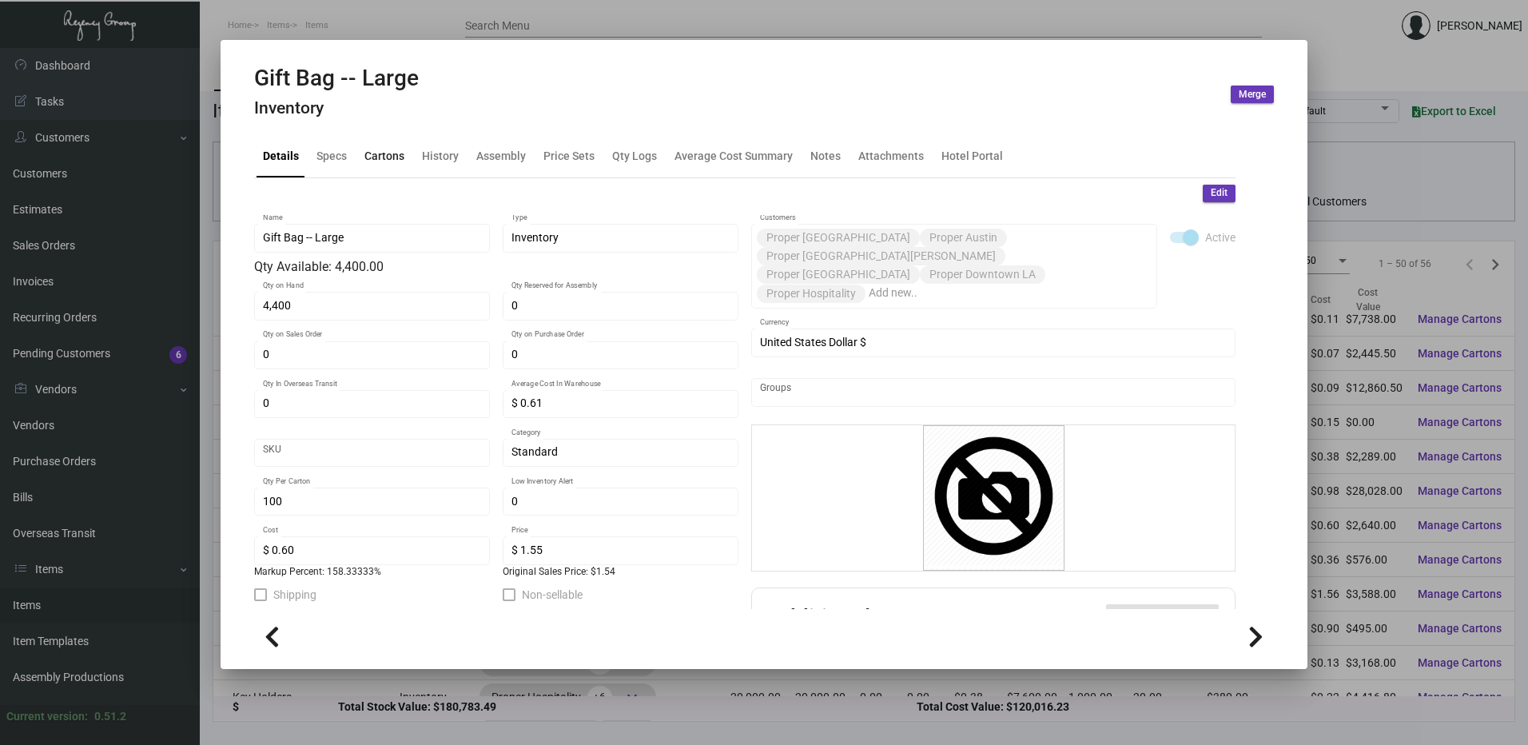
click at [385, 171] on div "Cartons" at bounding box center [384, 156] width 53 height 38
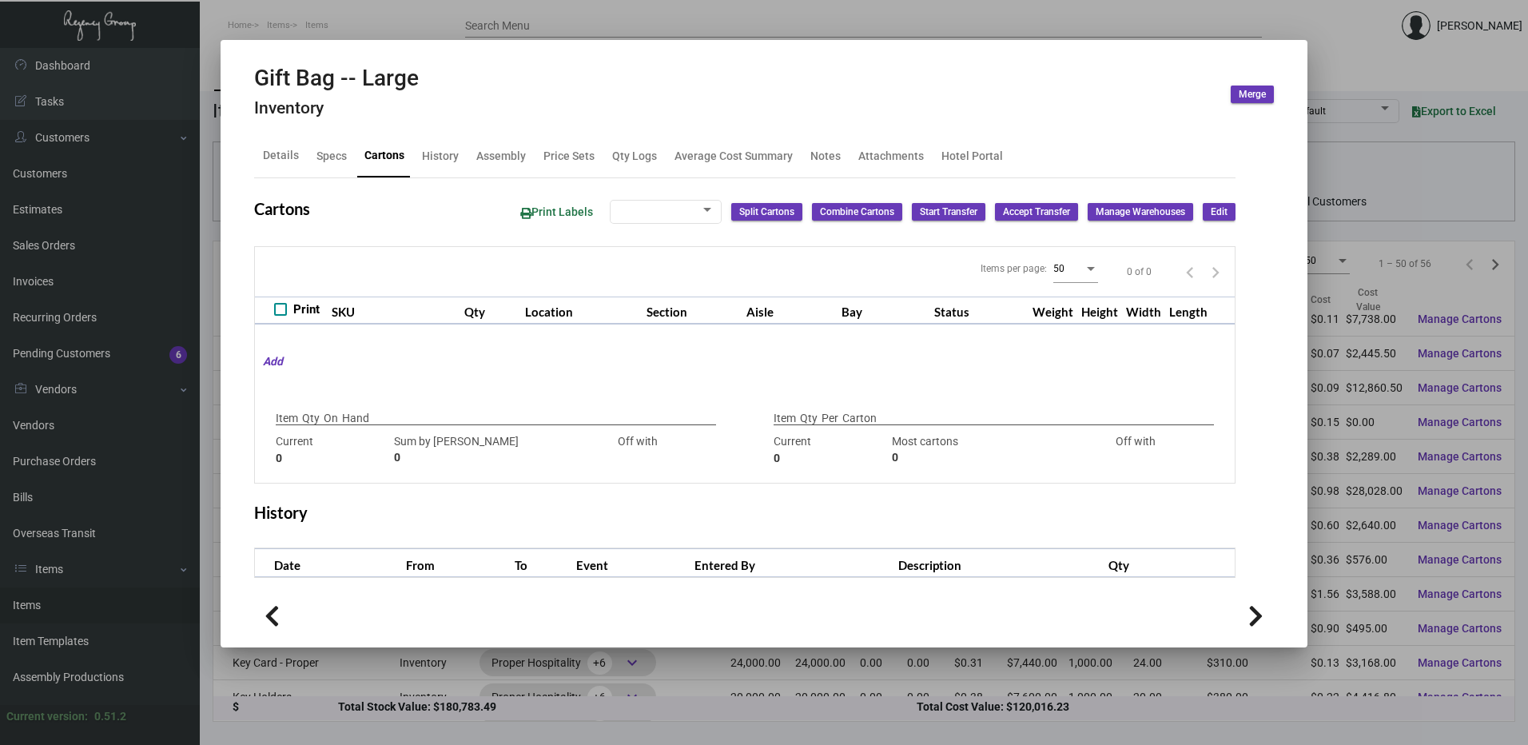
type input "4,400"
type input "8100"
type input "-3700"
type input "100"
type input "4400"
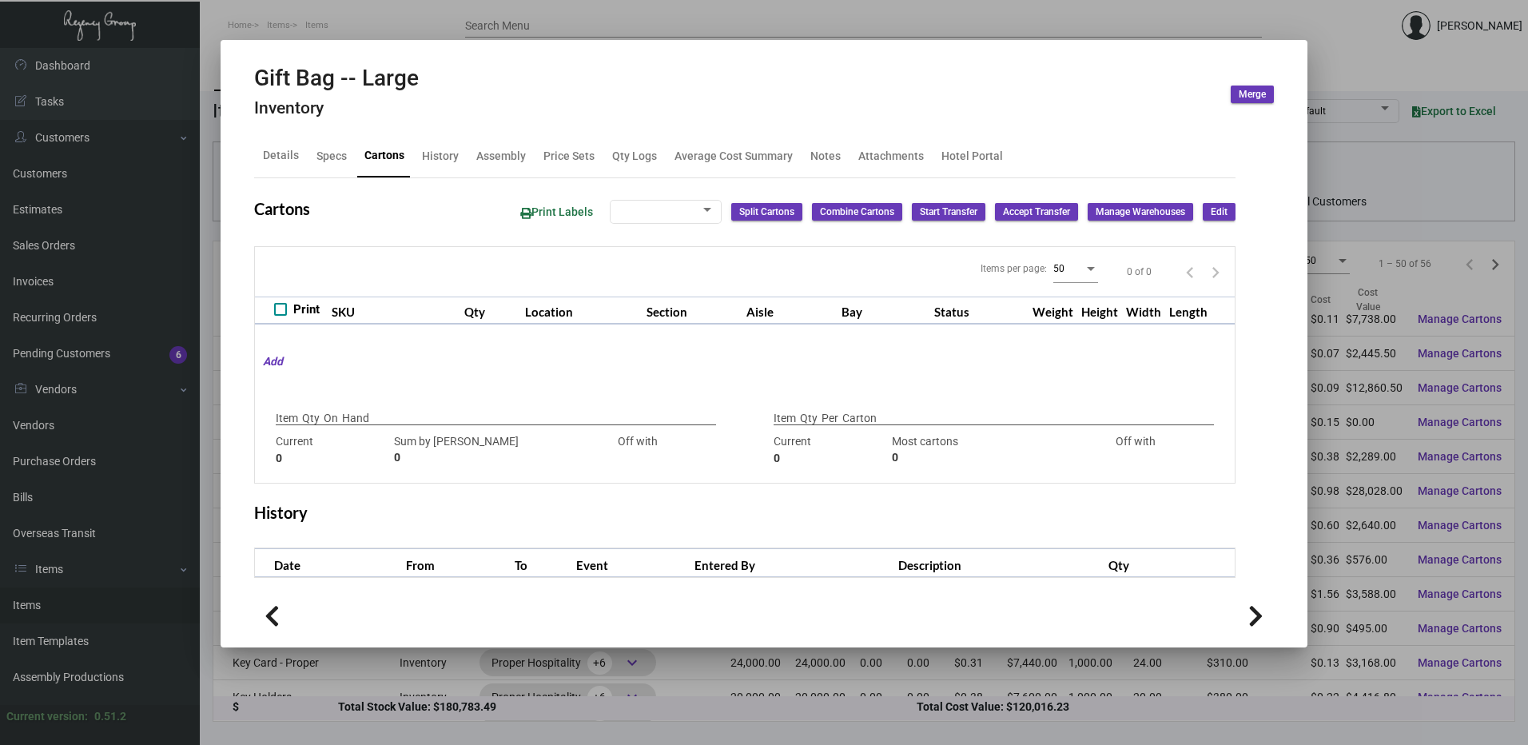
type input "-4300"
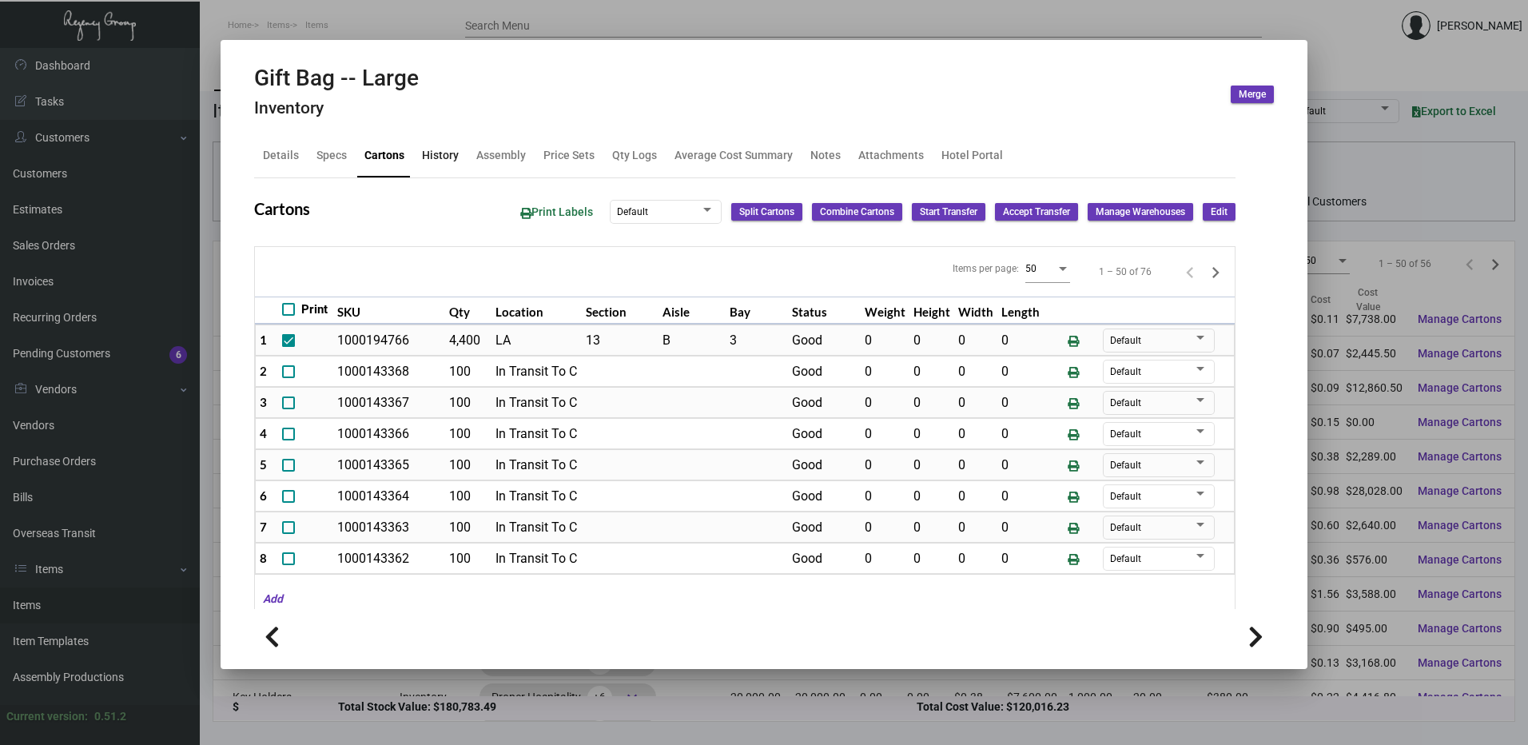
click at [453, 156] on div "History" at bounding box center [440, 155] width 37 height 17
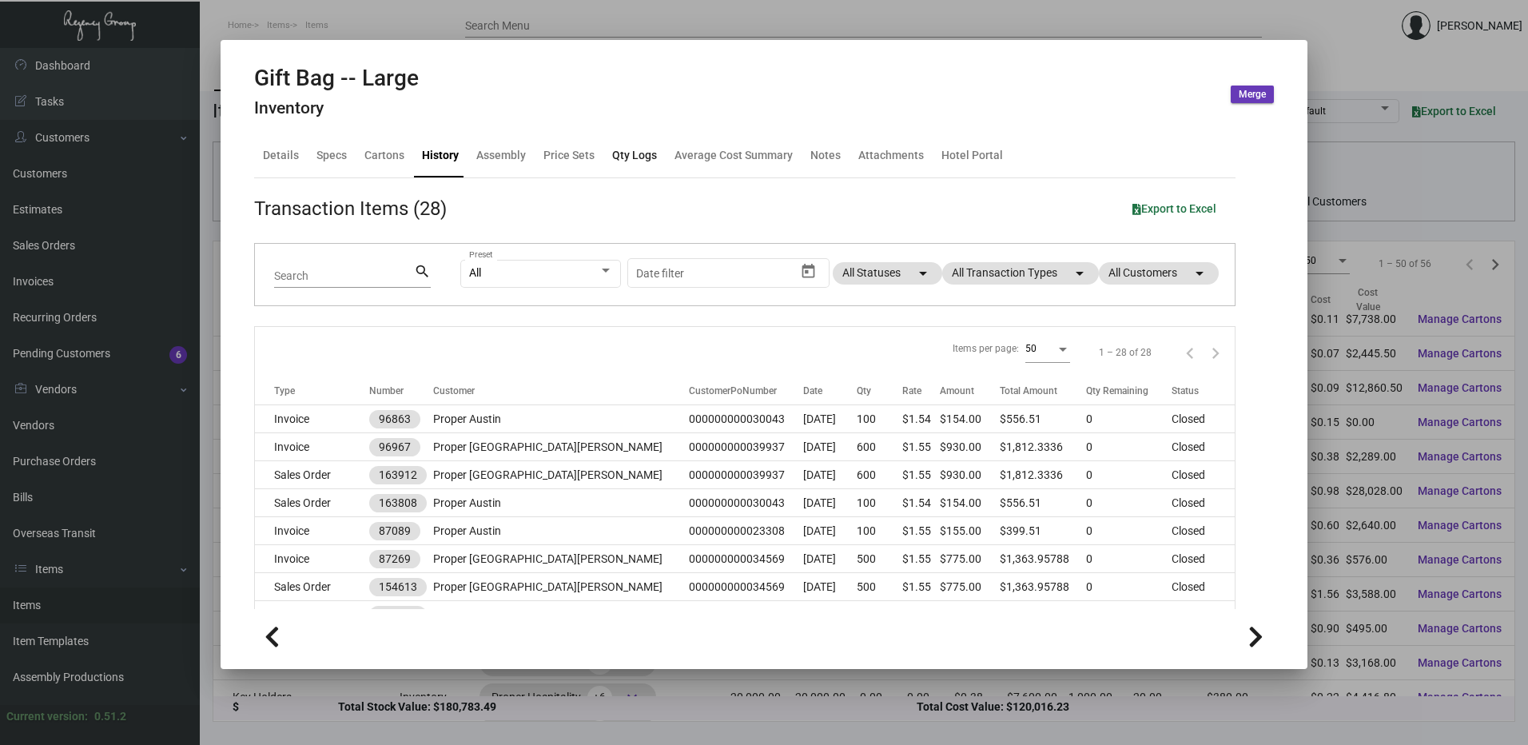
click at [650, 157] on div "Qty Logs" at bounding box center [634, 155] width 45 height 17
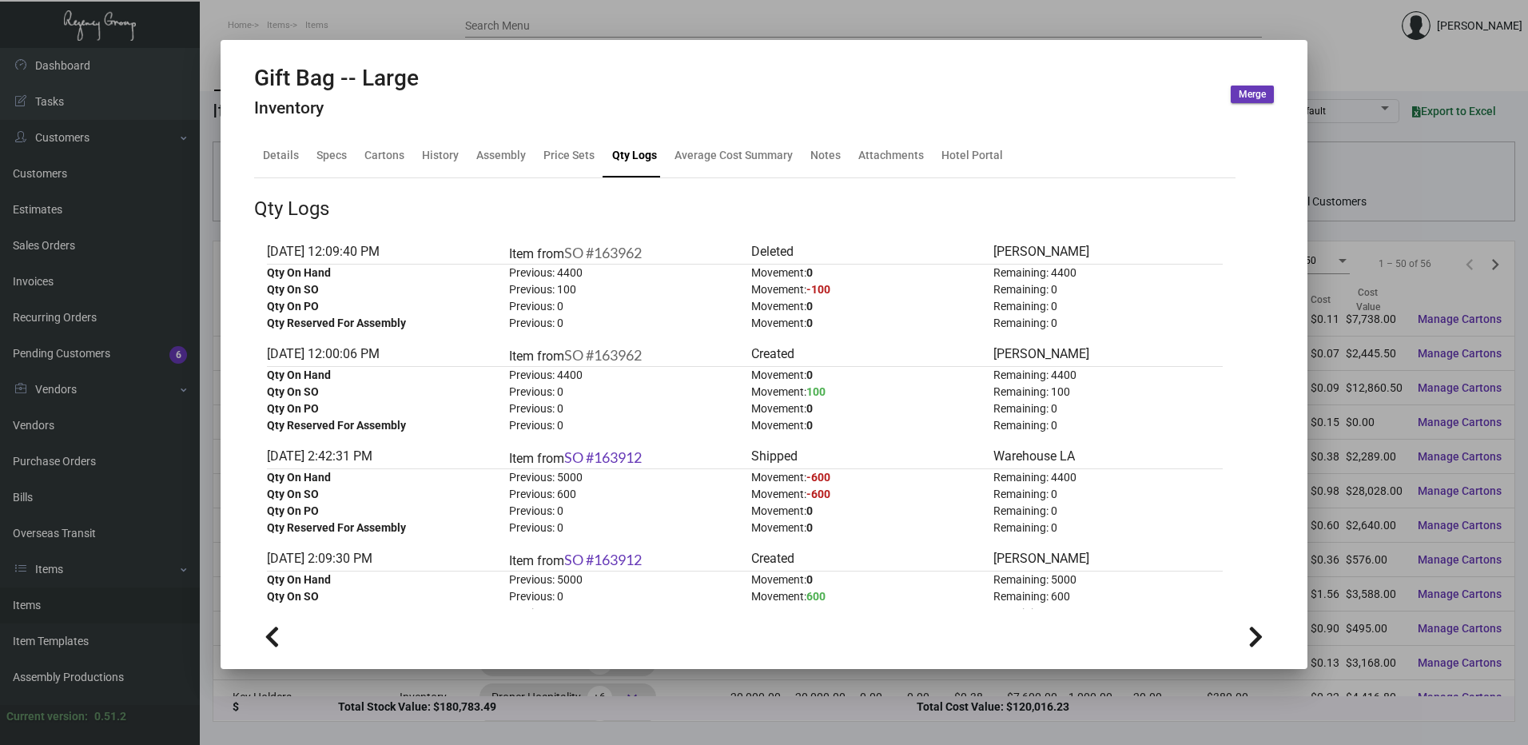
click at [290, 23] on div at bounding box center [764, 372] width 1528 height 745
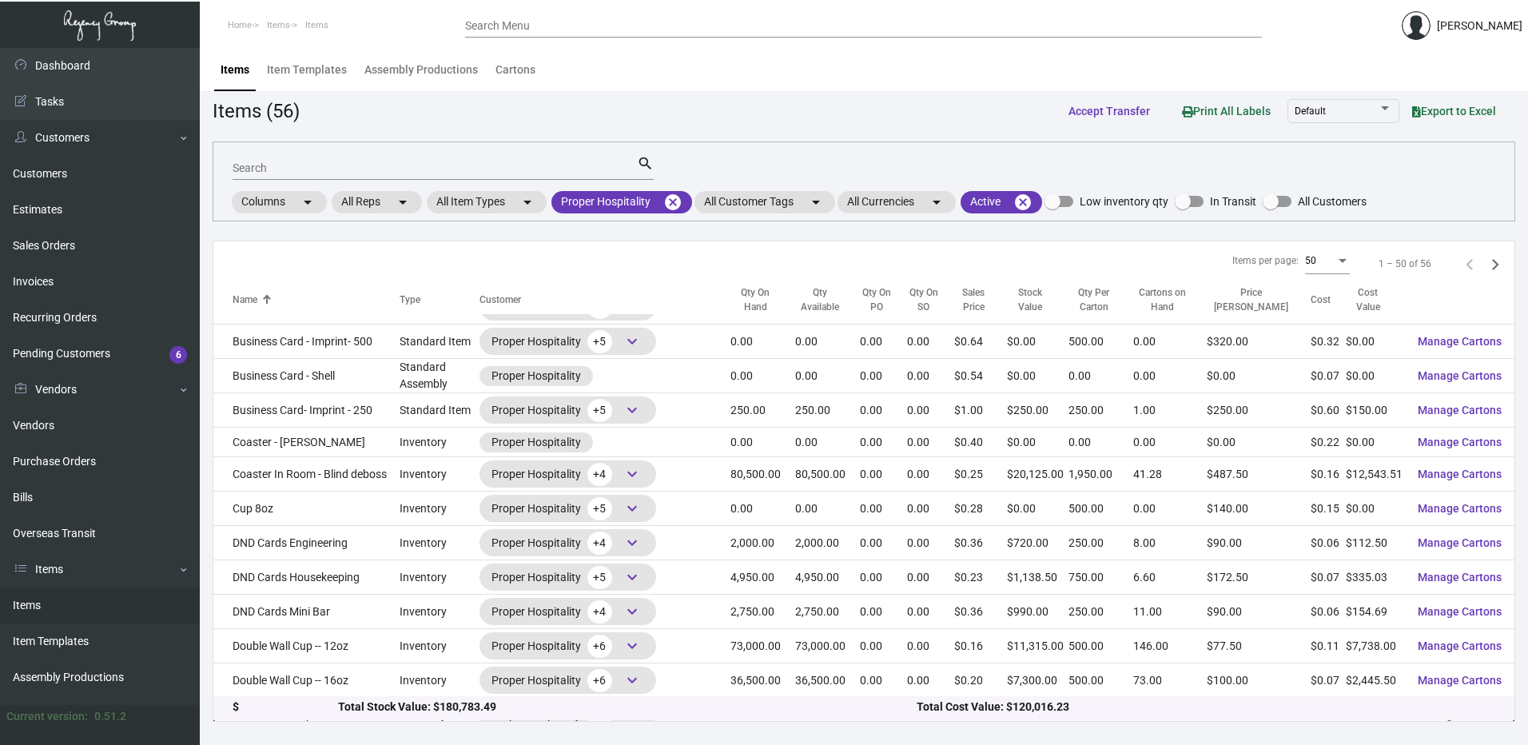
scroll to position [559, 0]
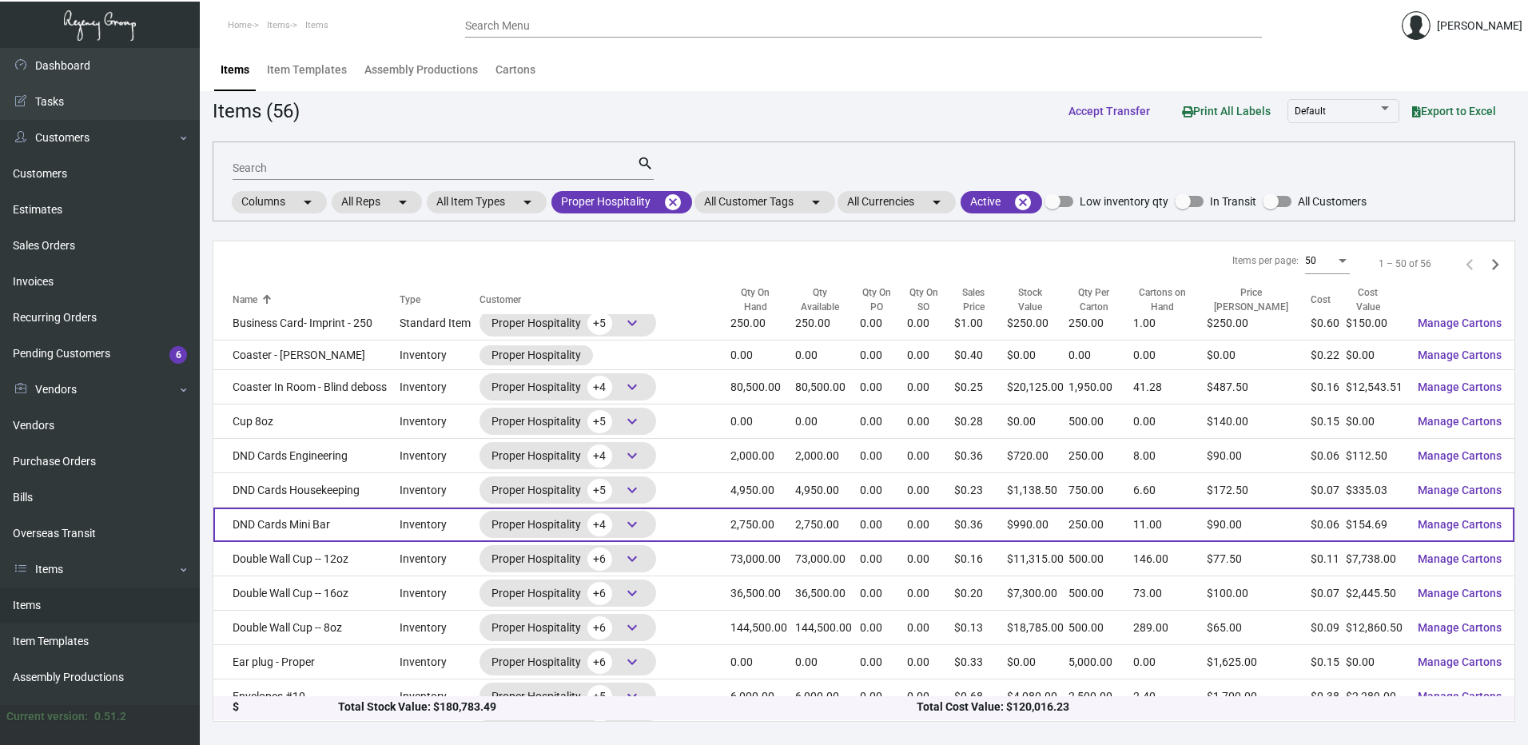
click at [307, 518] on td "DND Cards Mini Bar" at bounding box center [306, 524] width 186 height 34
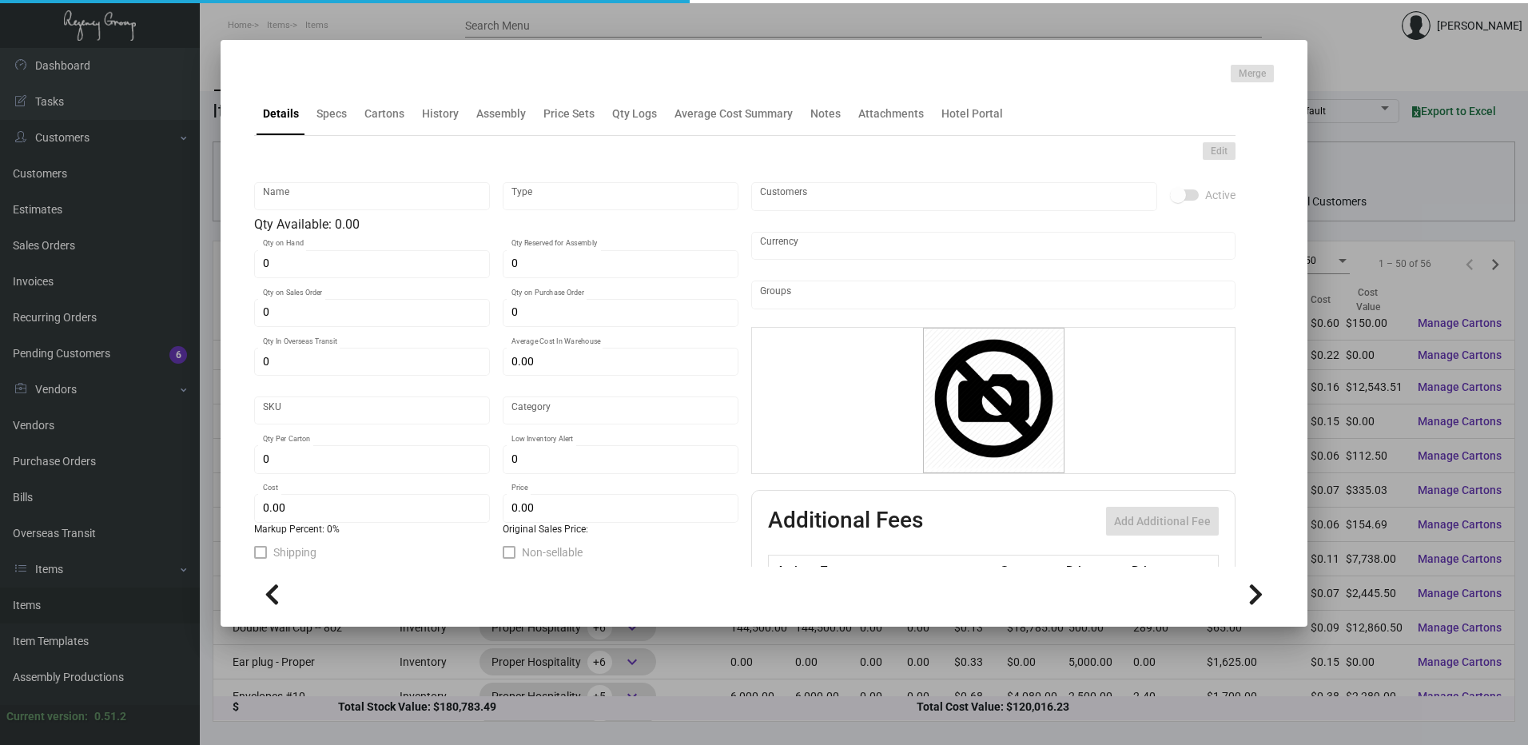
type input "DND Cards Mini Bar"
type input "Inventory"
type input "2,750"
type input "$ 0.05625"
type input "2667"
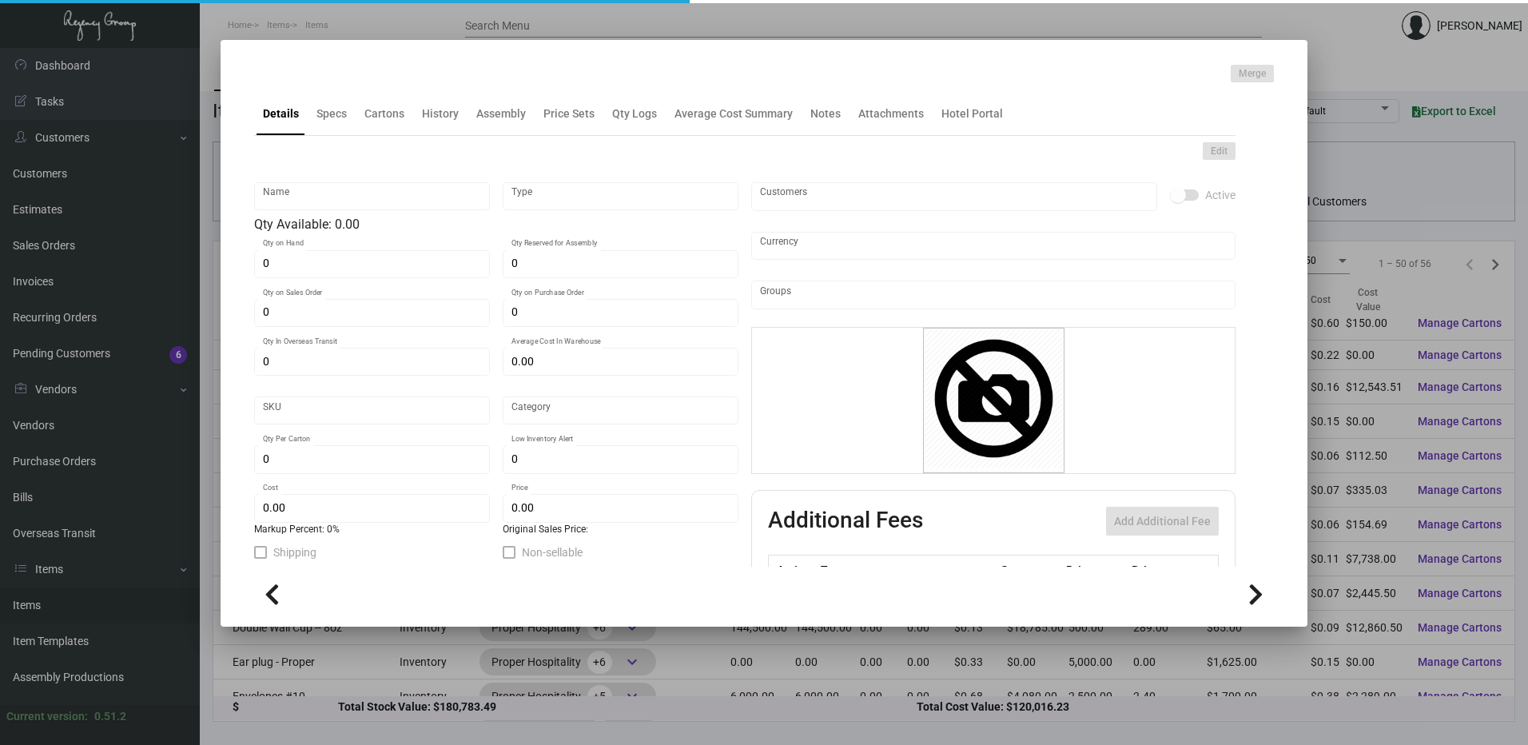
type input "Standard"
type input "250"
type input "1,000"
type input "$ 0.05625"
type input "$ 0.36"
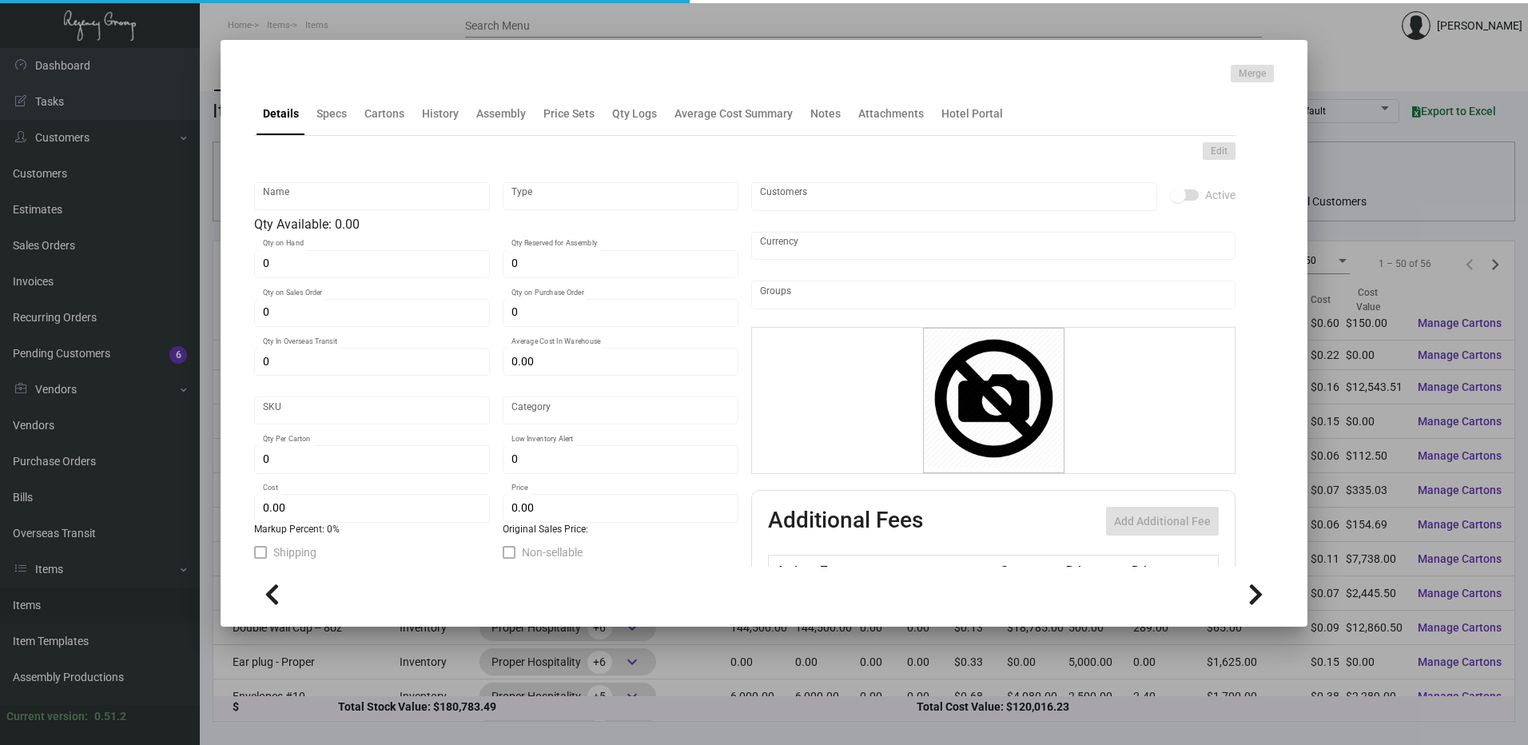
type textarea "DND Cards Mini Bar: Size 5.5x 3.75, Mohawk Superfine Eggshell White 100 Cover s…"
type textarea "DND Cards Mini Bar"
checkbox input "true"
type input "United States Dollar $"
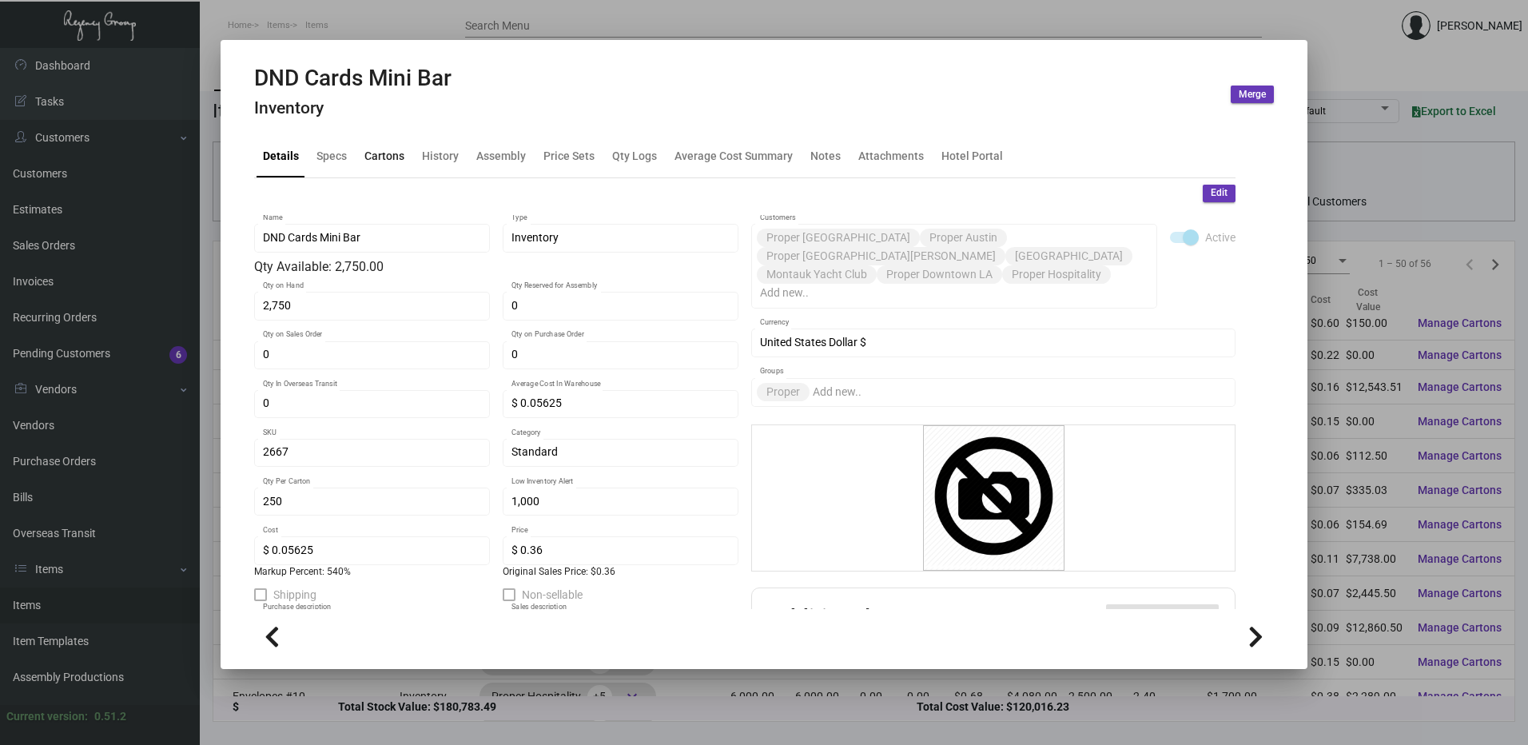
click at [387, 151] on div "Cartons" at bounding box center [384, 155] width 40 height 17
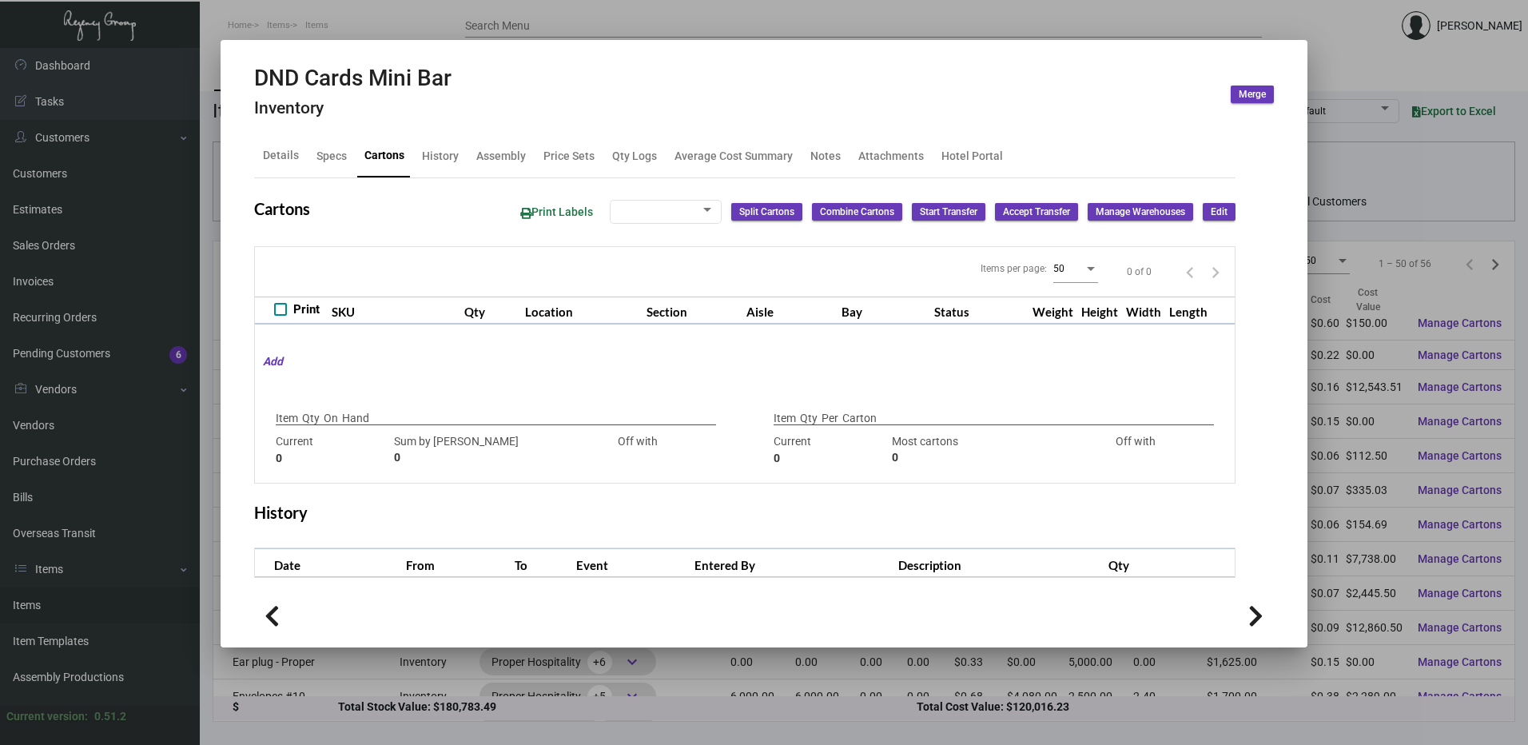
type input "2,750"
type input "2750"
type input "0"
type input "250"
type input "2750"
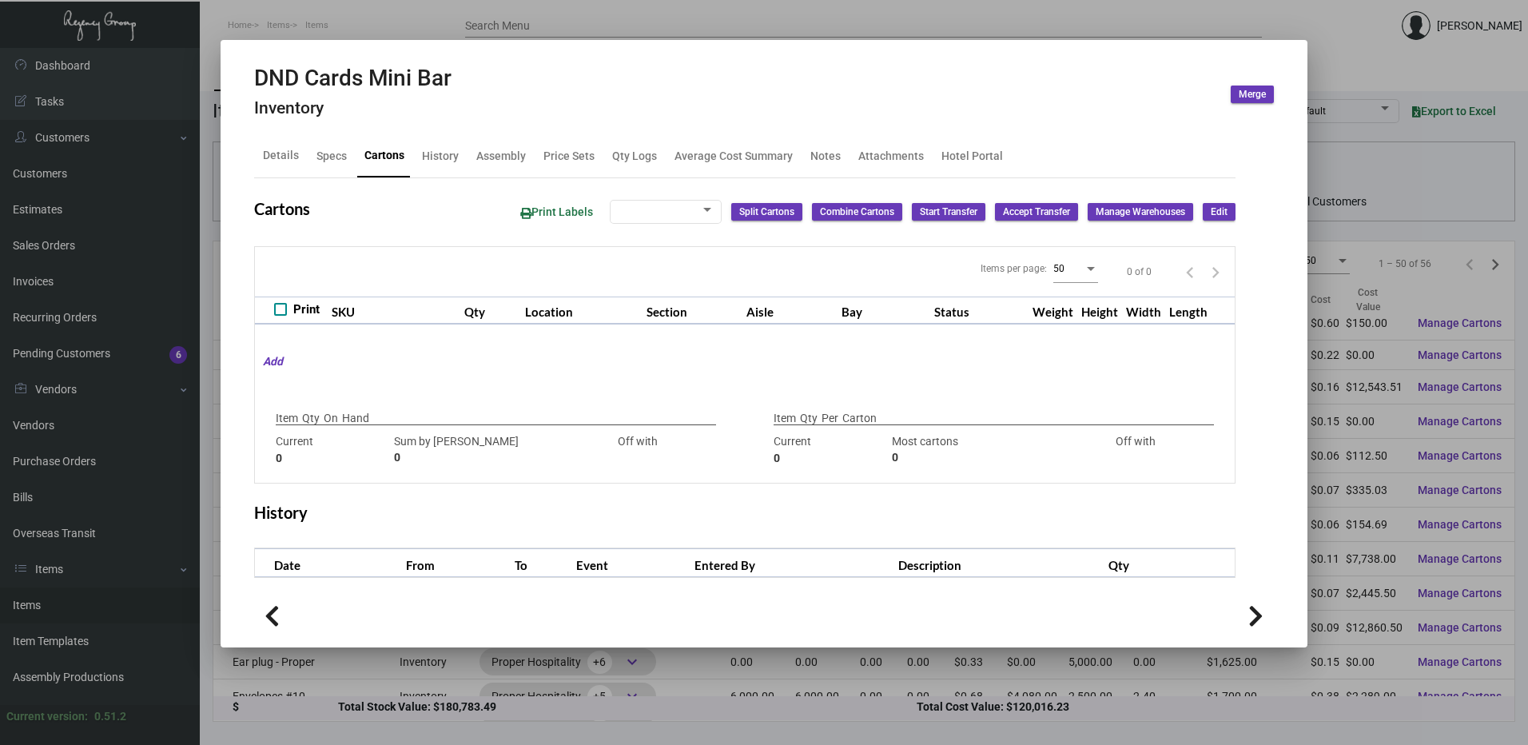
type input "-2500"
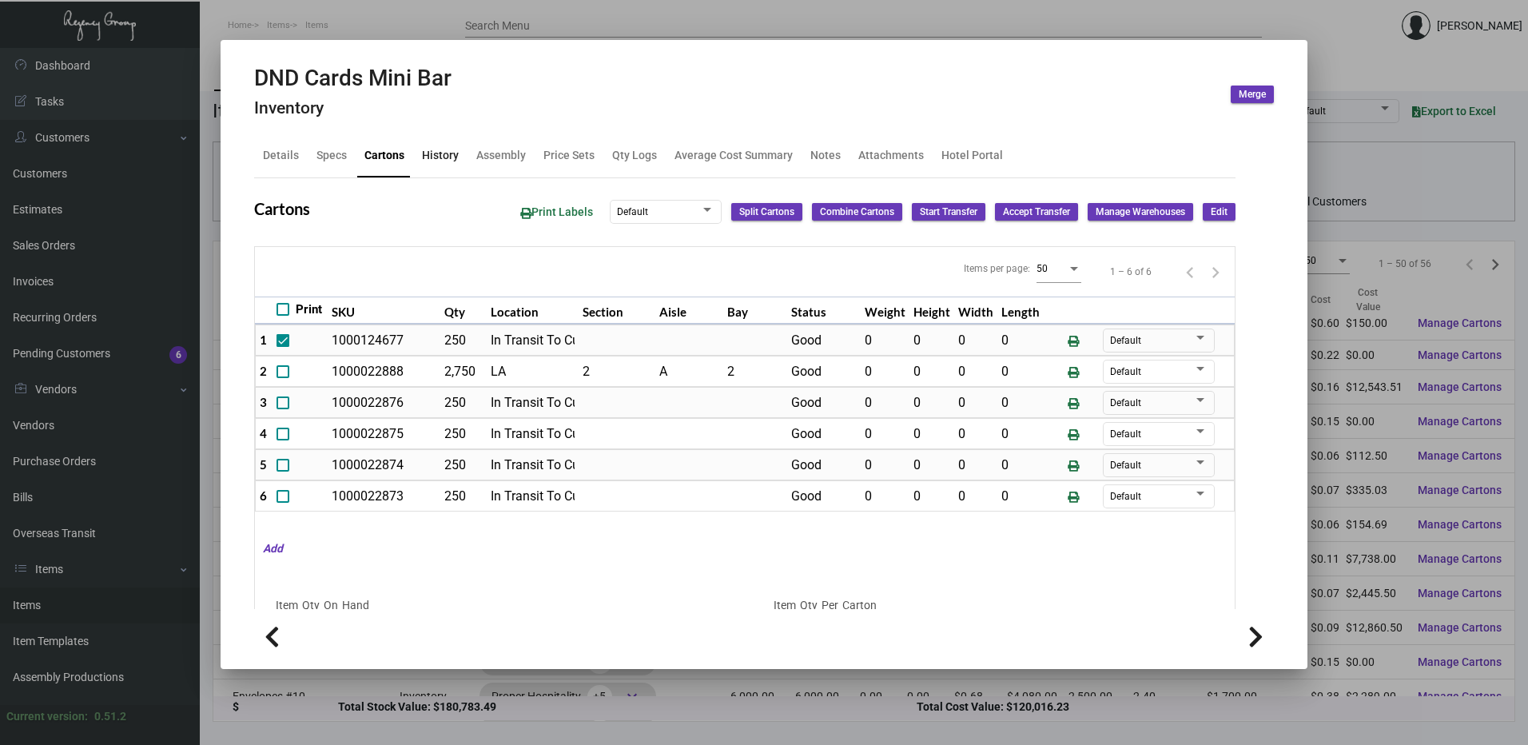
click at [440, 160] on div "History" at bounding box center [440, 155] width 37 height 17
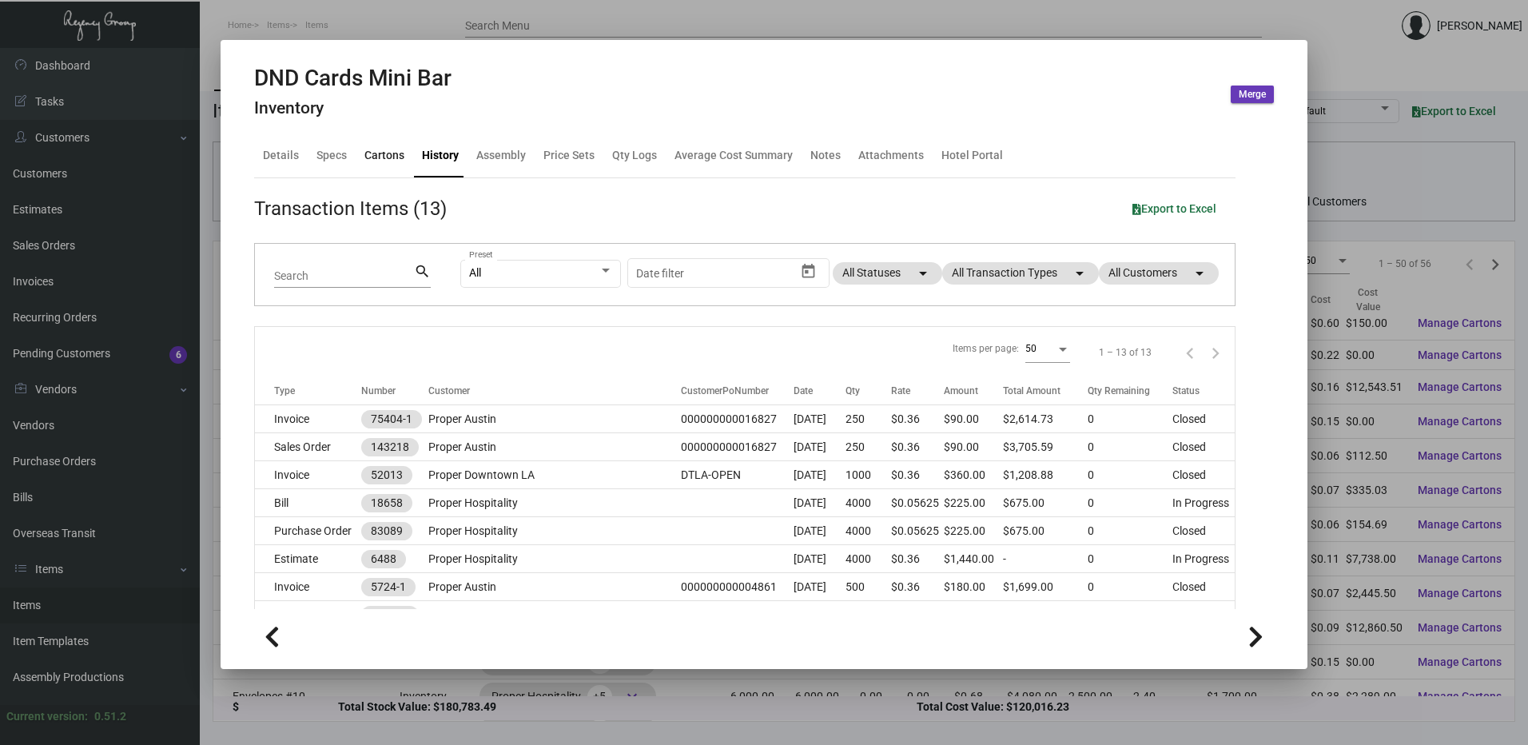
click at [372, 158] on div "Cartons" at bounding box center [384, 155] width 40 height 17
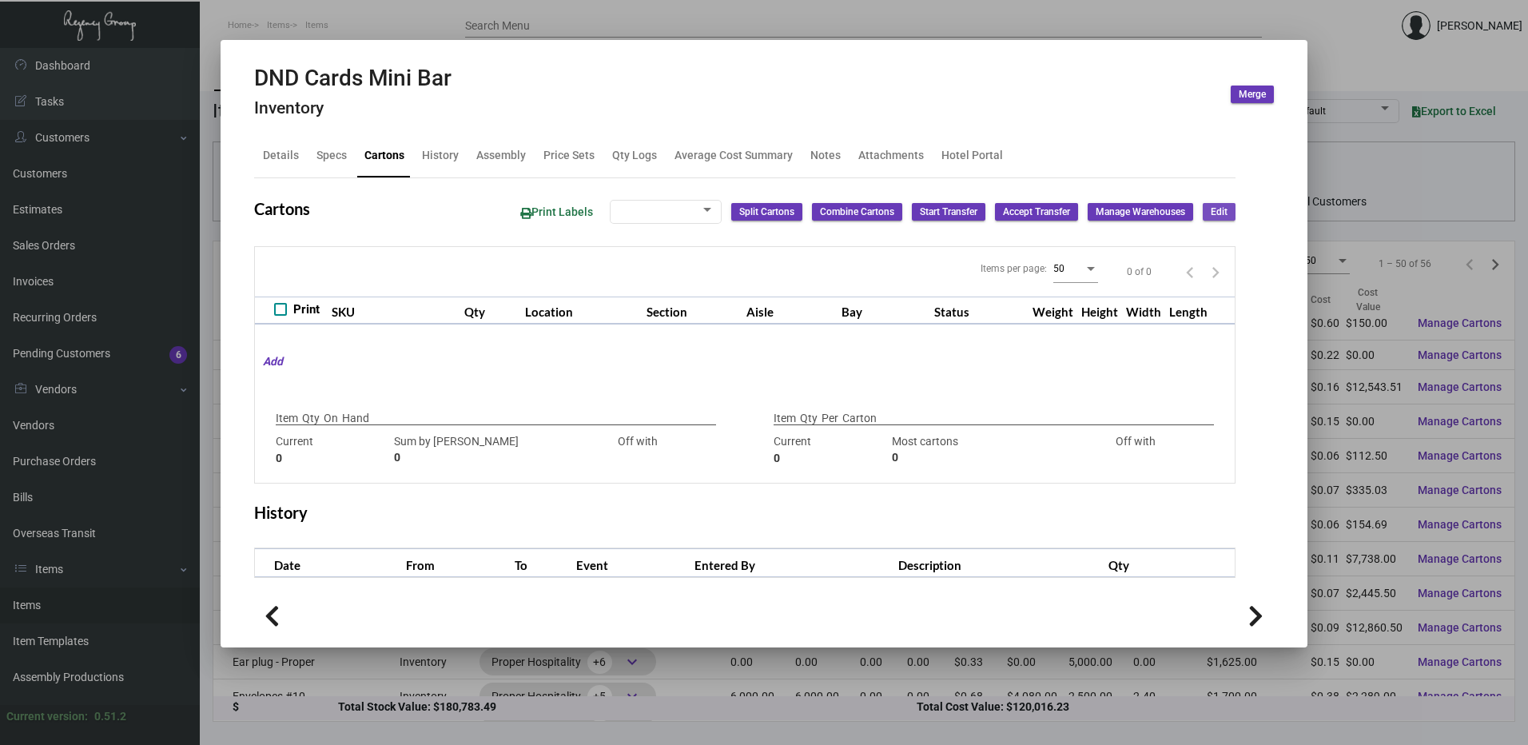
click at [1224, 213] on span "Edit" at bounding box center [1219, 212] width 17 height 14
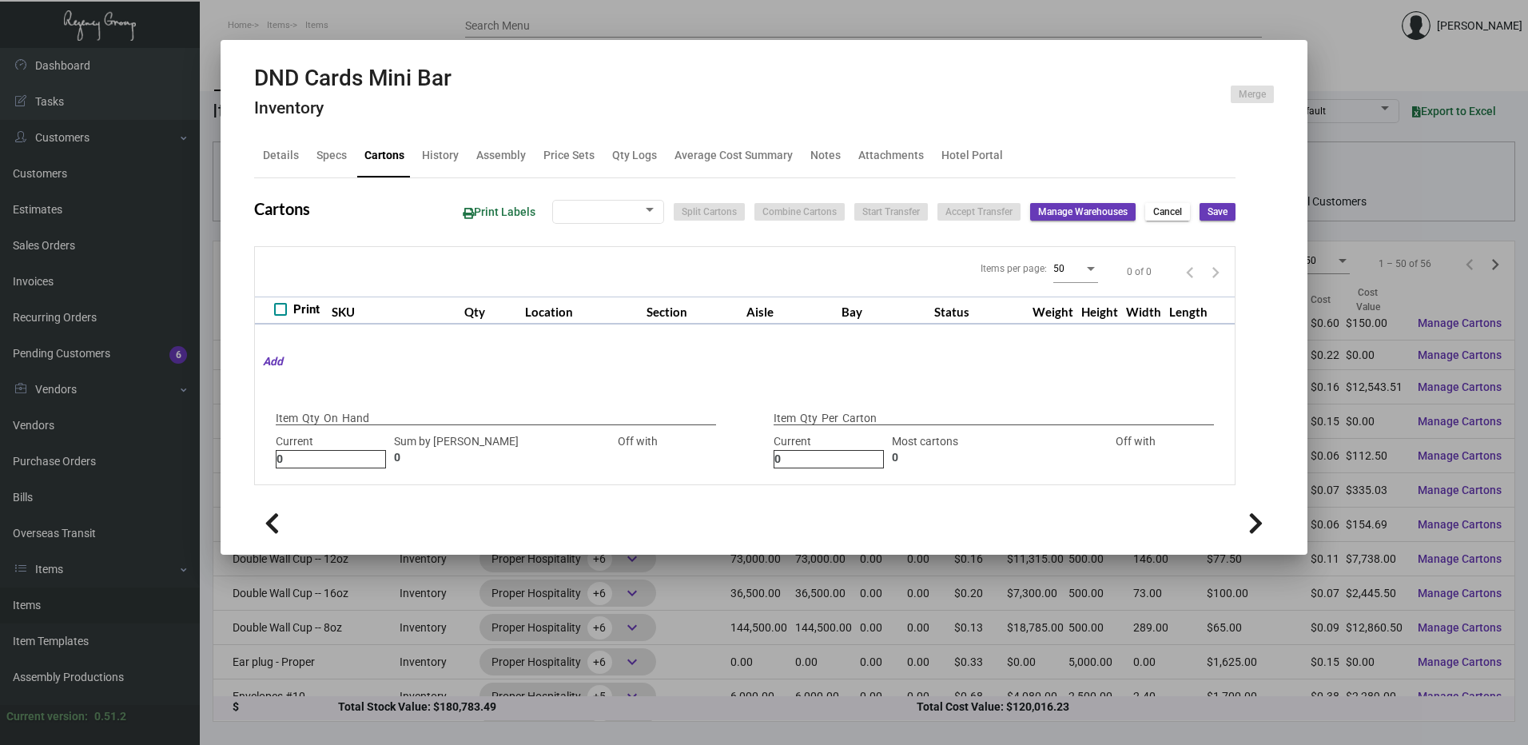
type input "2,750"
type input "2750"
type input "0"
type input "250"
type input "2750"
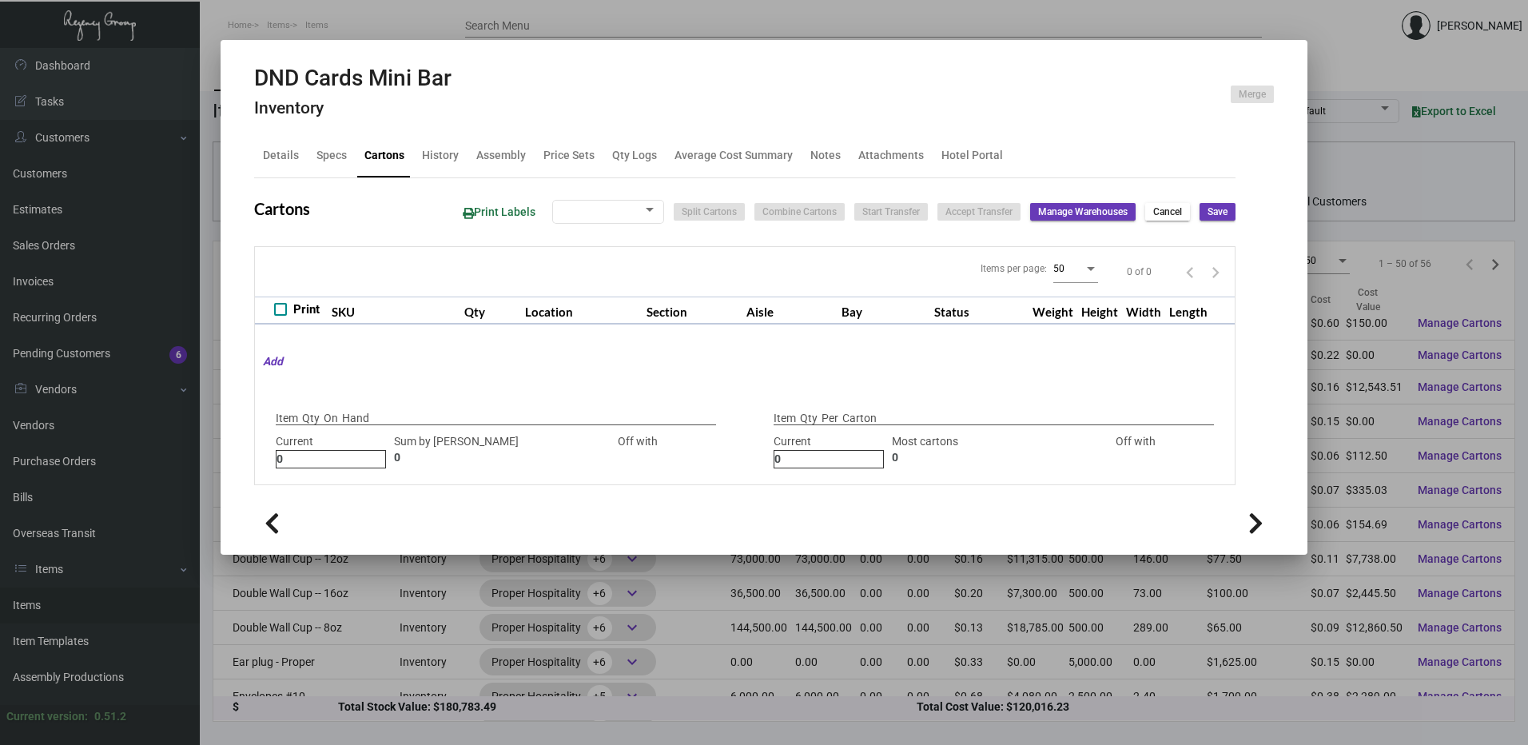
type input "-2500"
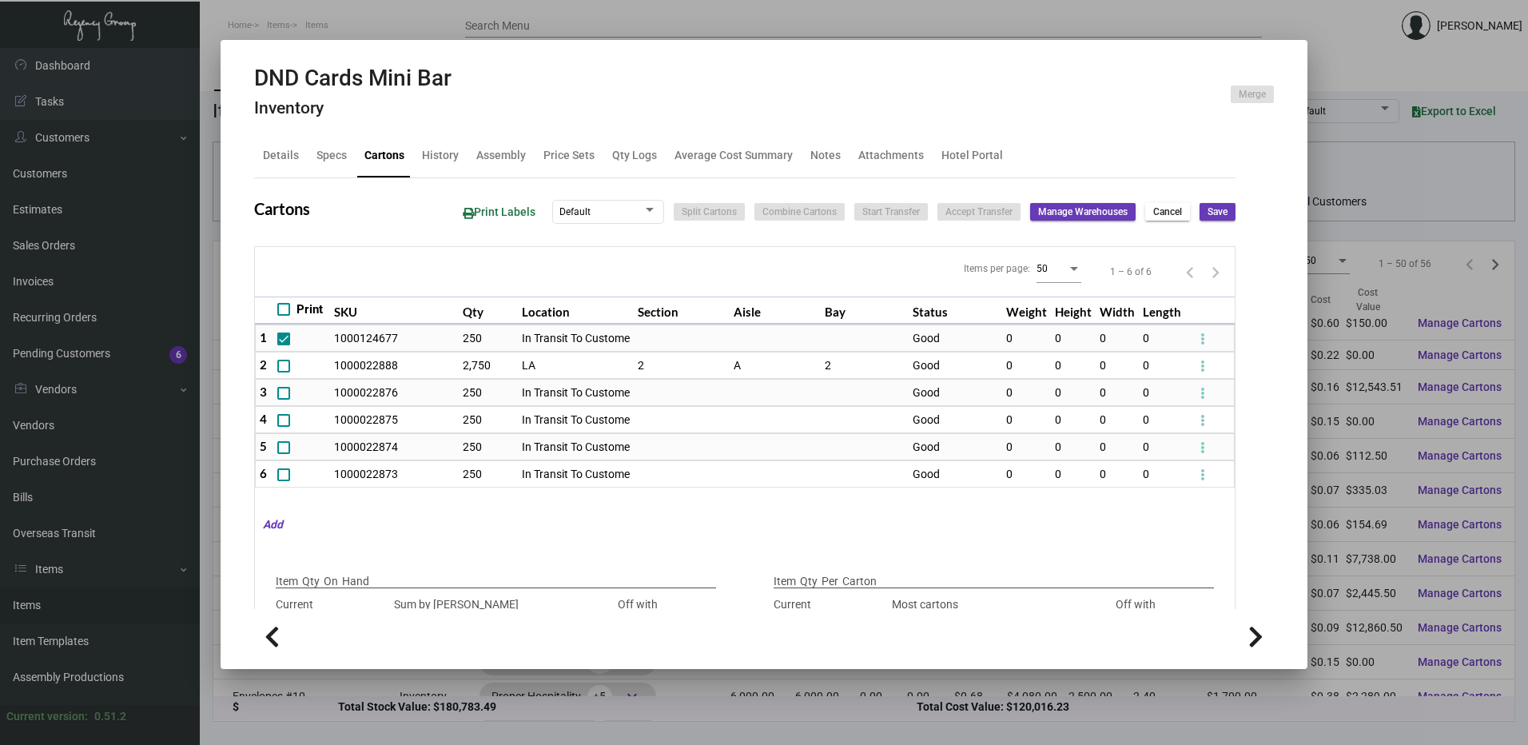
click at [1155, 216] on span "Cancel" at bounding box center [1167, 212] width 29 height 14
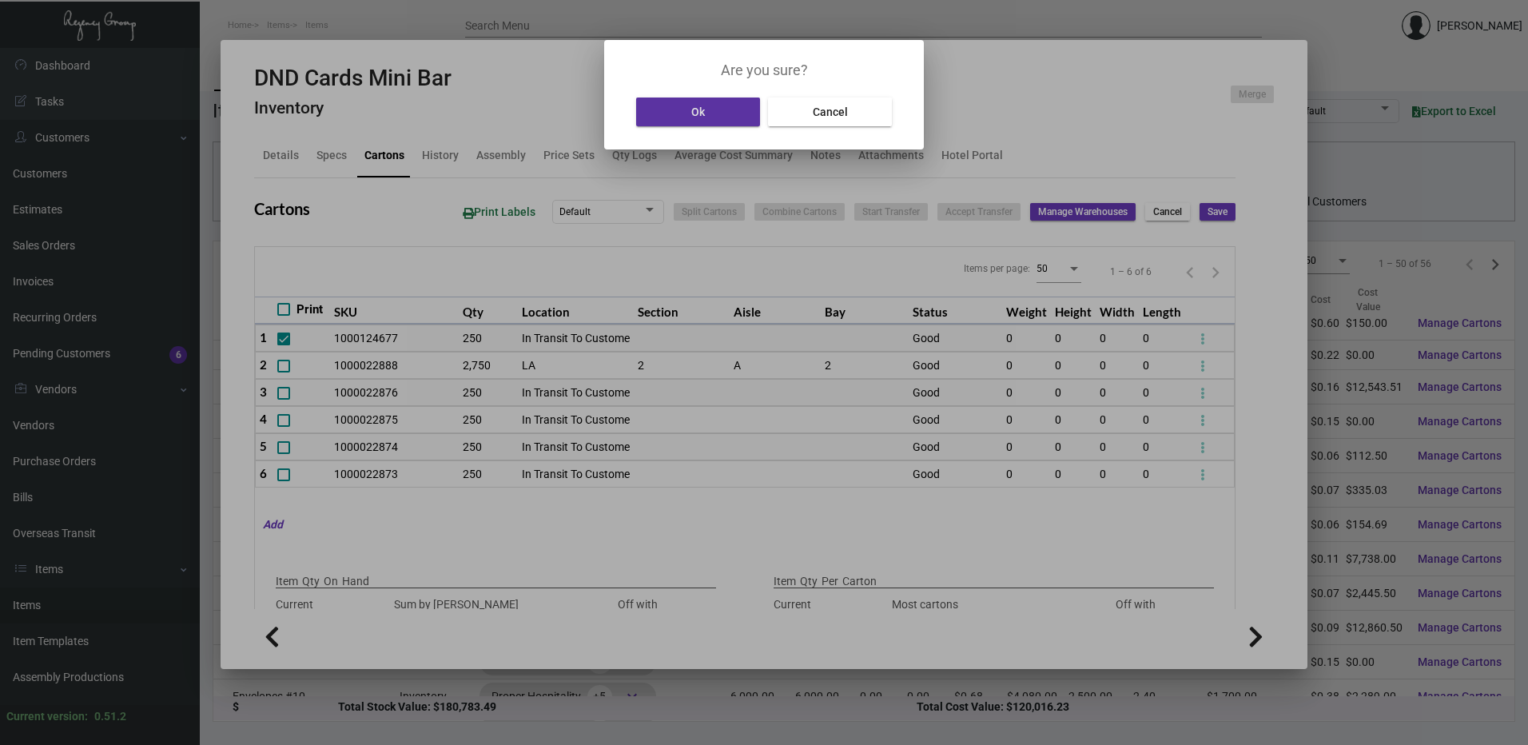
click at [694, 112] on span "Ok" at bounding box center [698, 111] width 14 height 13
type input "0"
type input "+2750"
type input "0"
type input "+250"
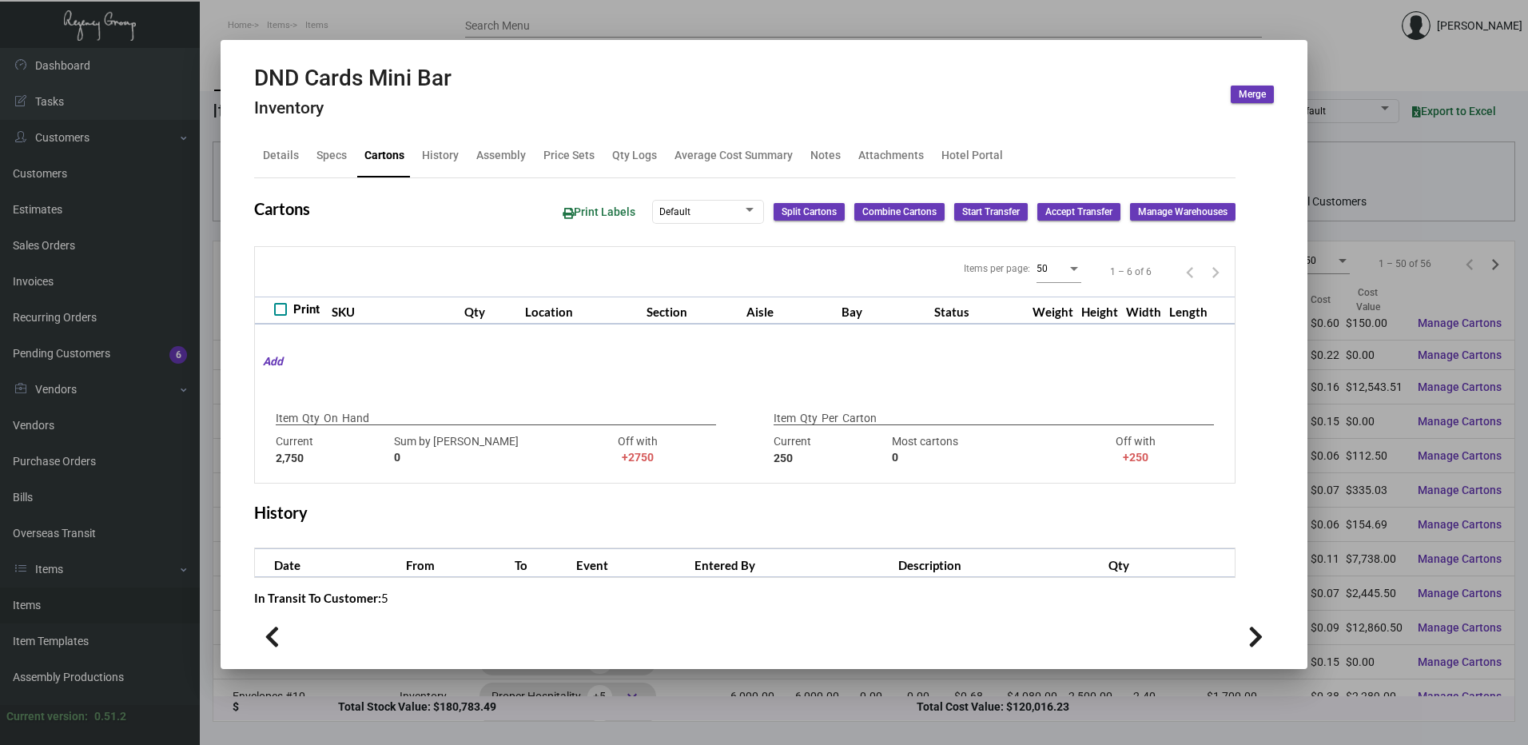
type input "2750"
type input "0"
type input "2750"
type input "-2500"
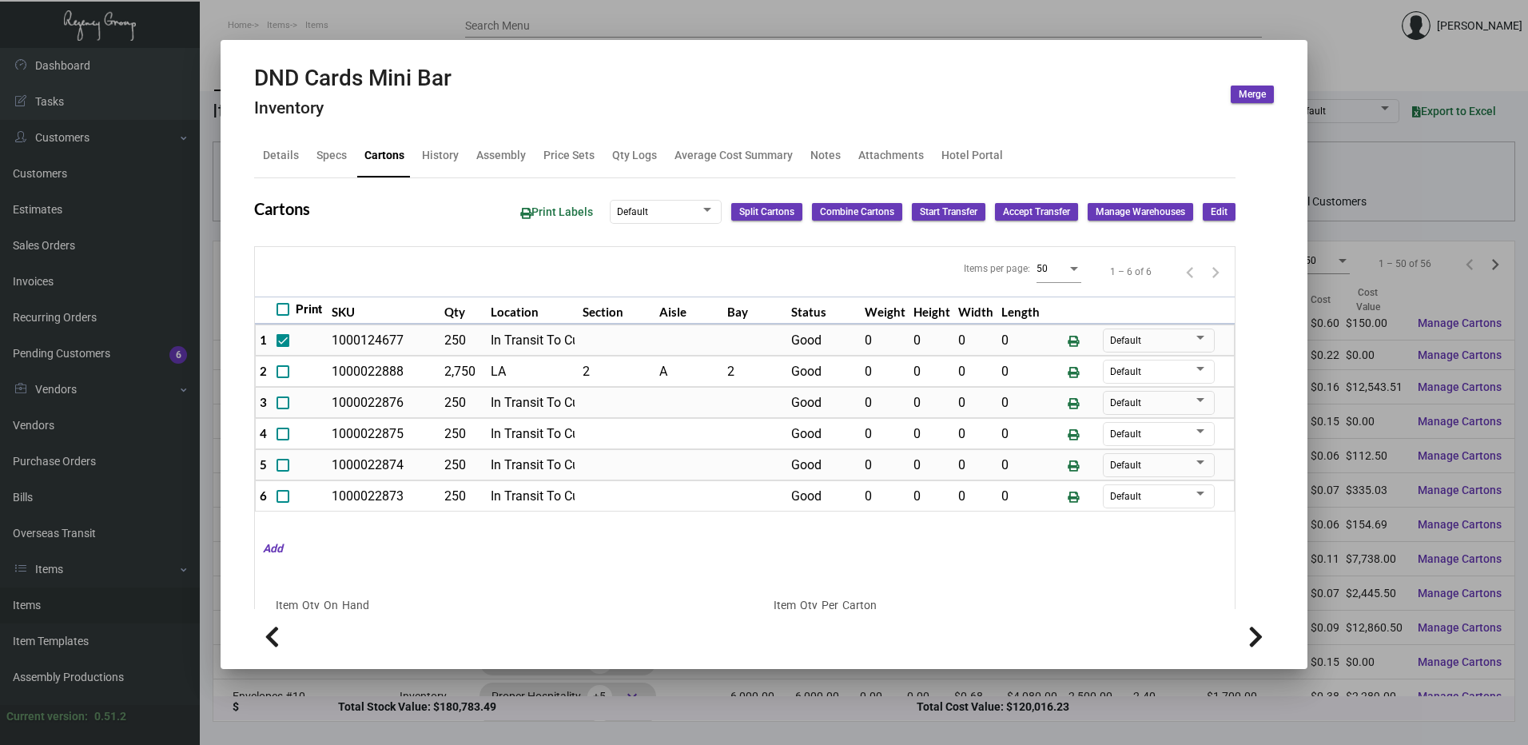
click at [1211, 214] on span "Edit" at bounding box center [1219, 212] width 17 height 14
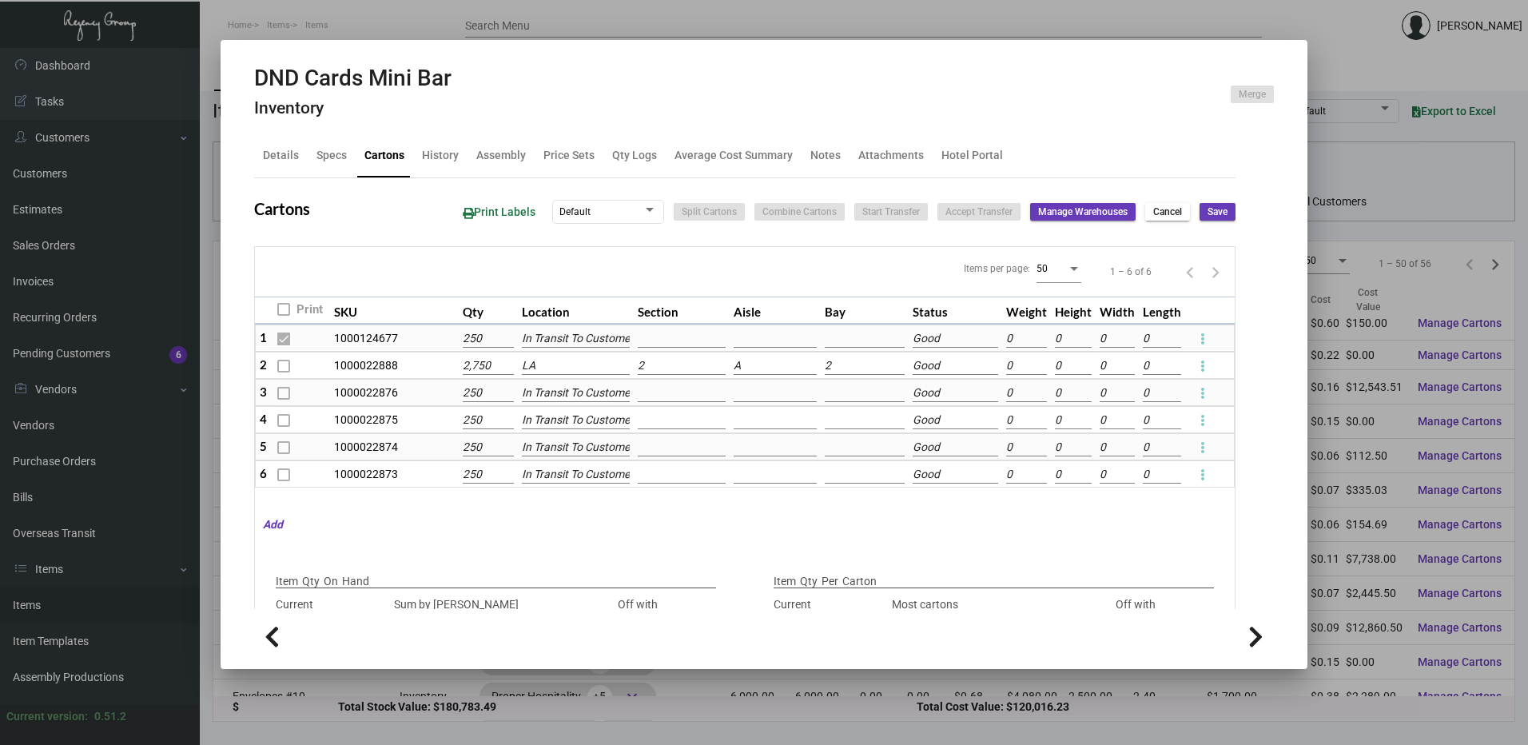
type input "2750"
click at [501, 365] on input "2750" at bounding box center [488, 366] width 50 height 18
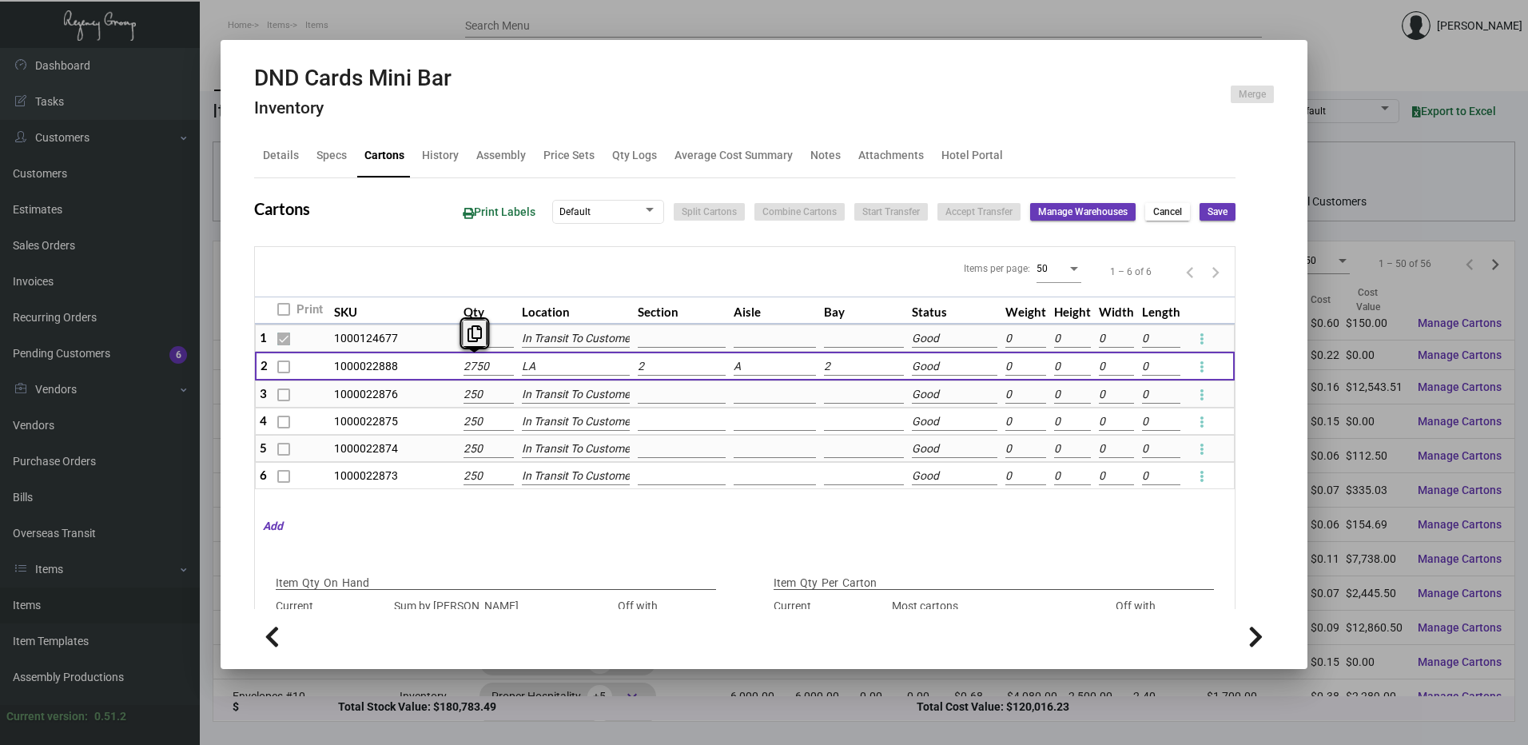
type input "1"
type input "+2749"
type input "250"
type input "0"
type input "1"
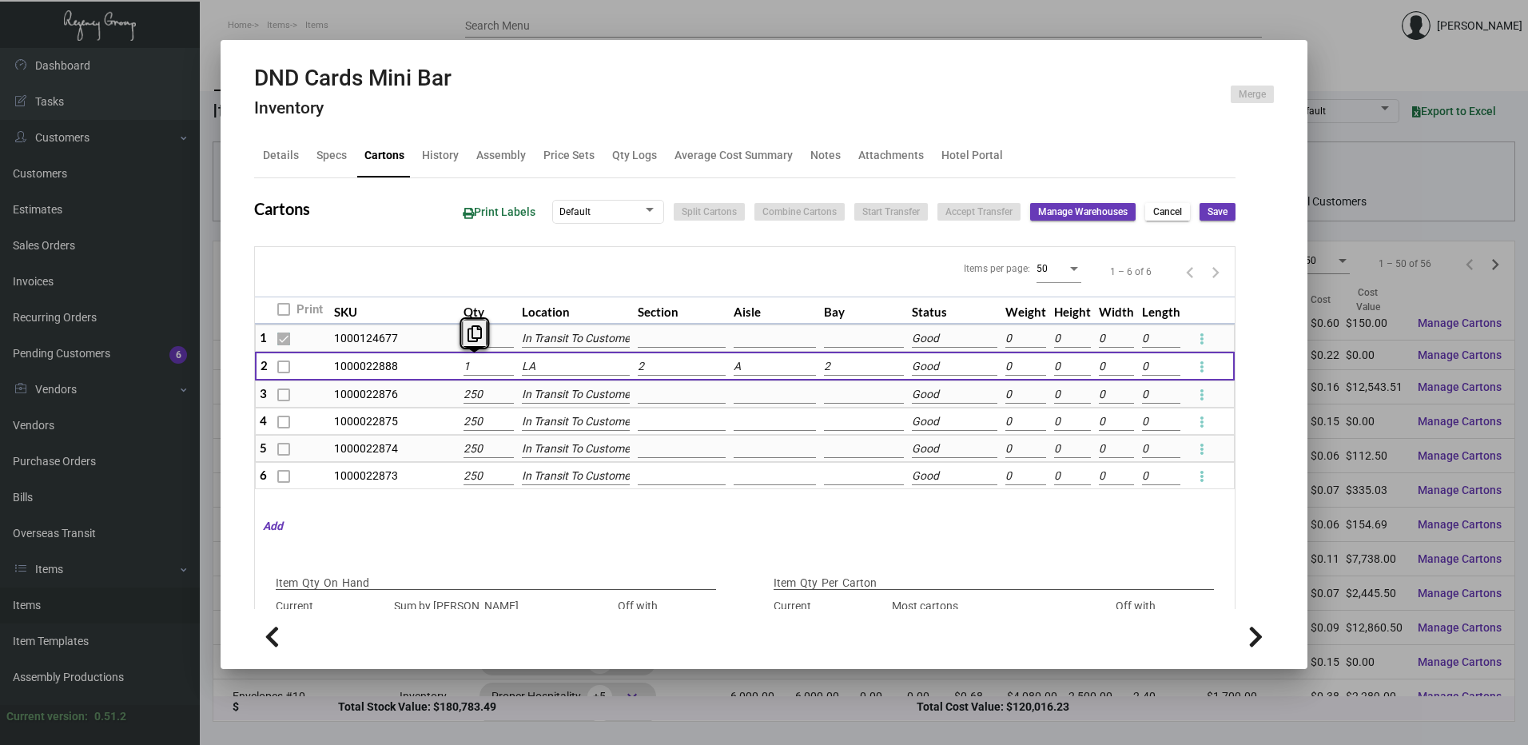
type input "17"
type input "+2733"
type input "17"
type input "175"
type input "+2575"
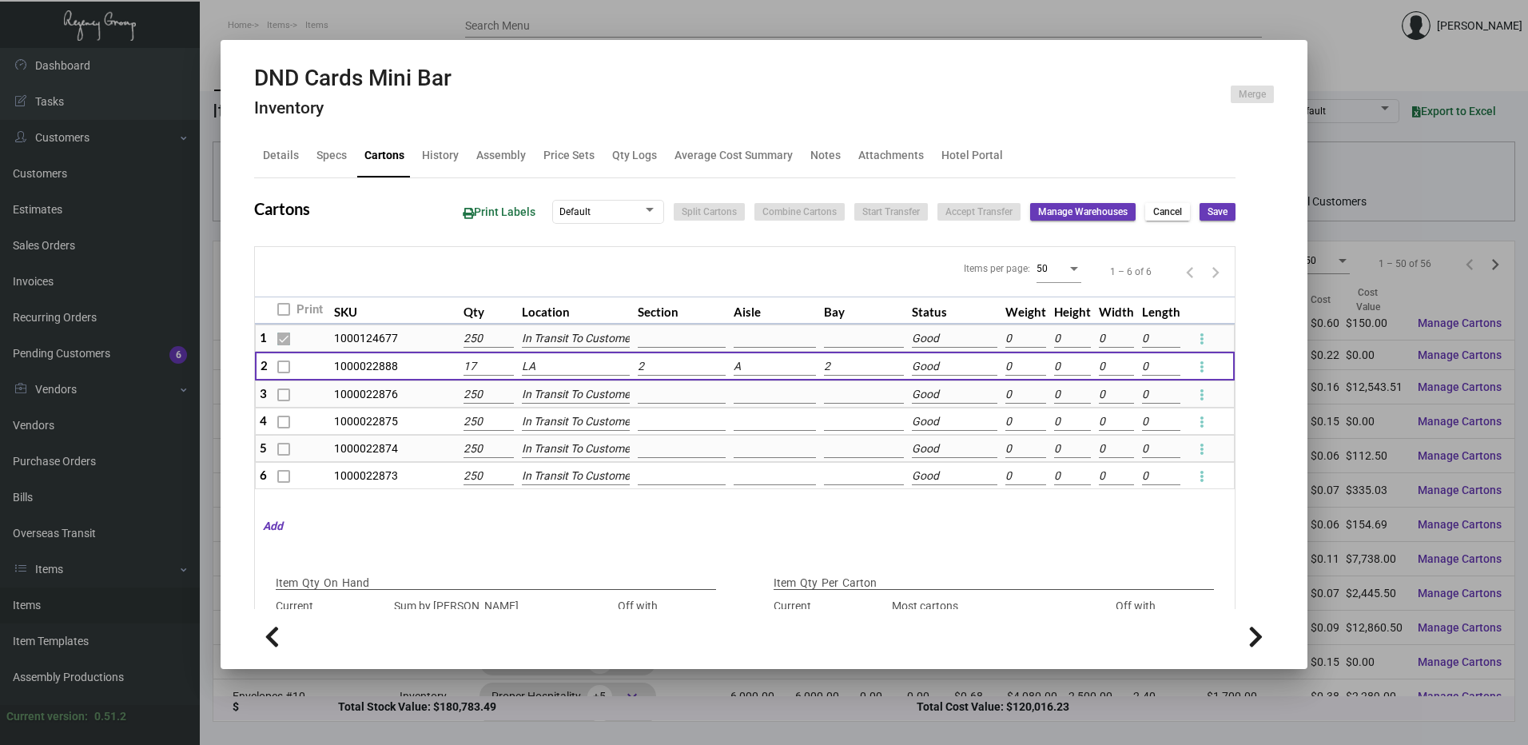
type input "175"
type input "1750"
type input "+1000"
type input "1750"
type input "-1500"
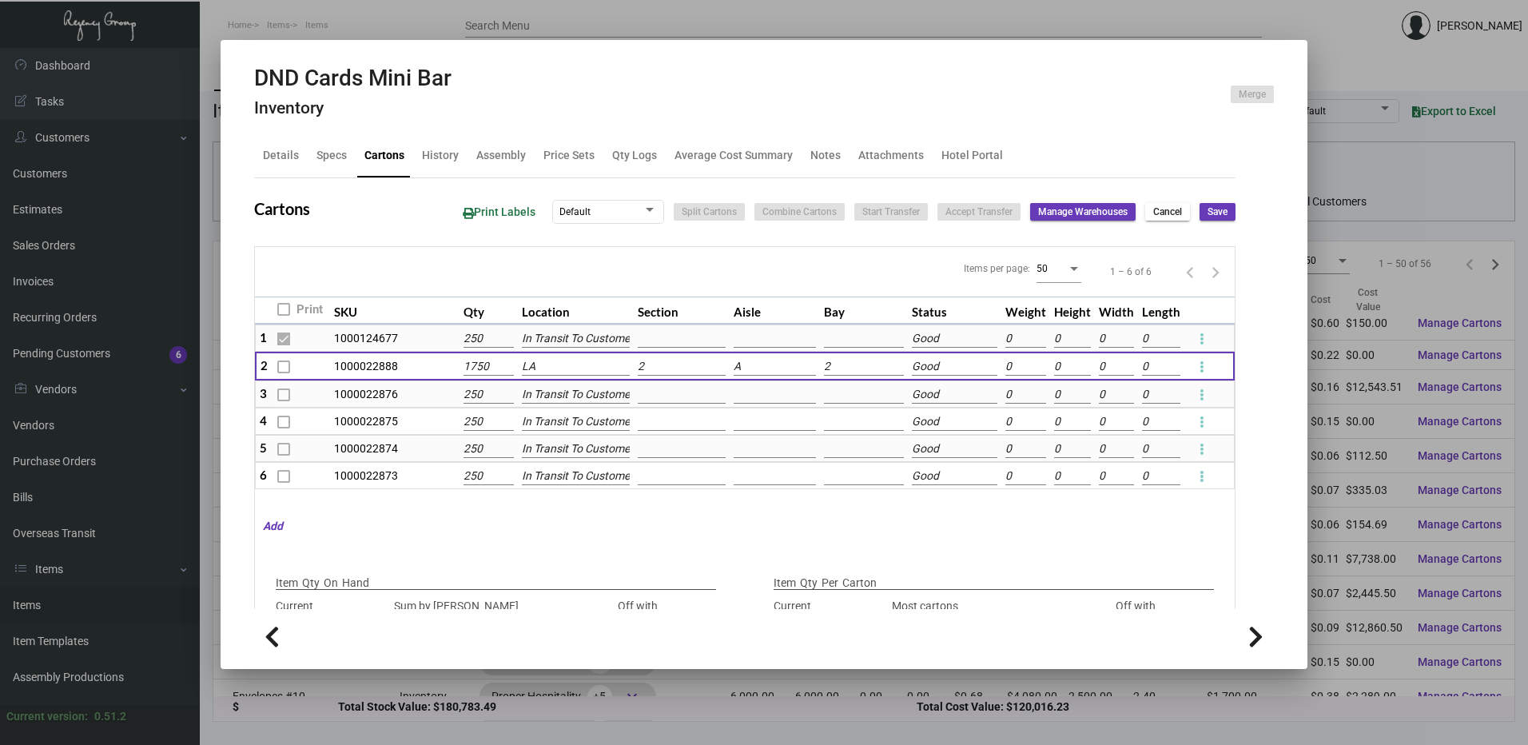
type input "1,750"
click at [1215, 208] on span "Save" at bounding box center [1217, 212] width 20 height 14
checkbox input "false"
type input "0"
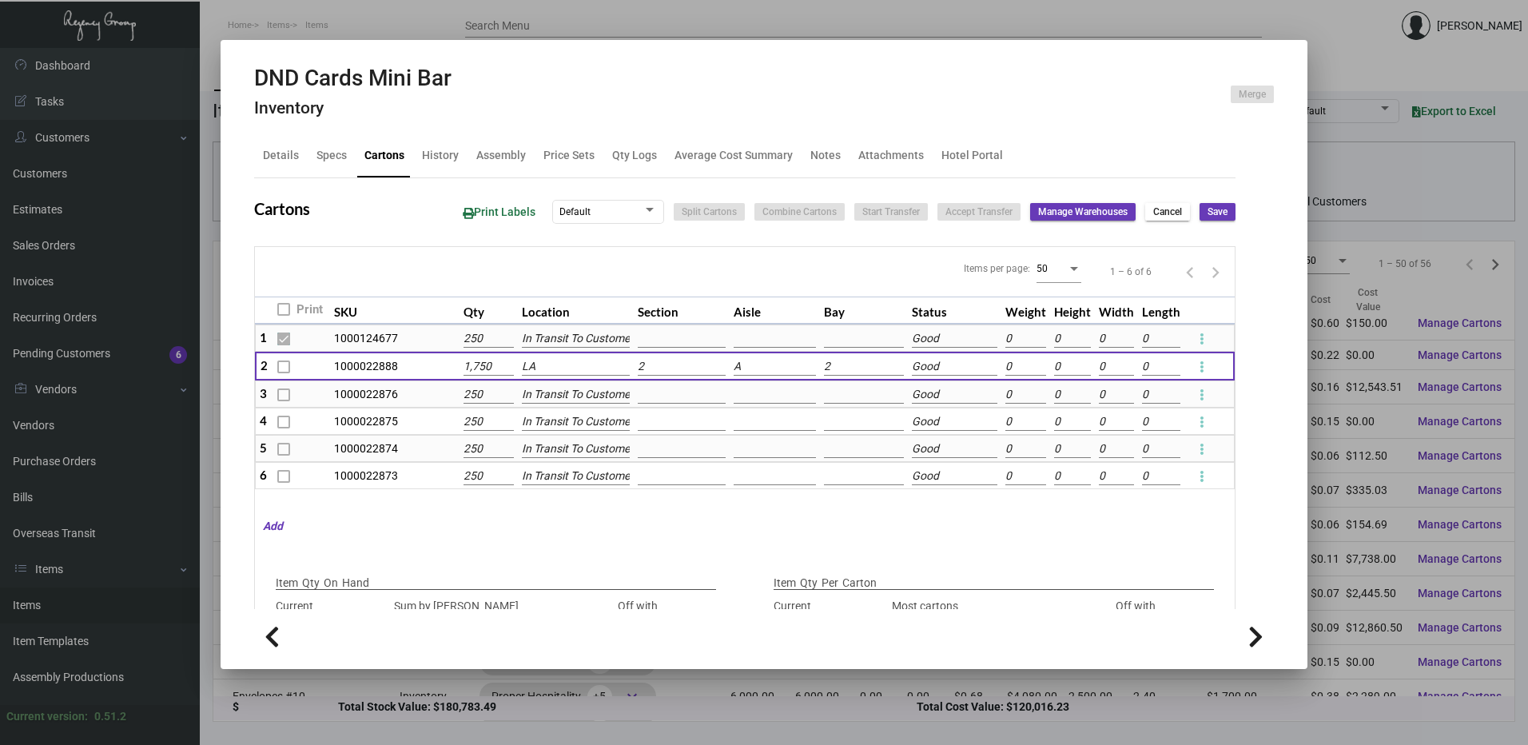
type input "0"
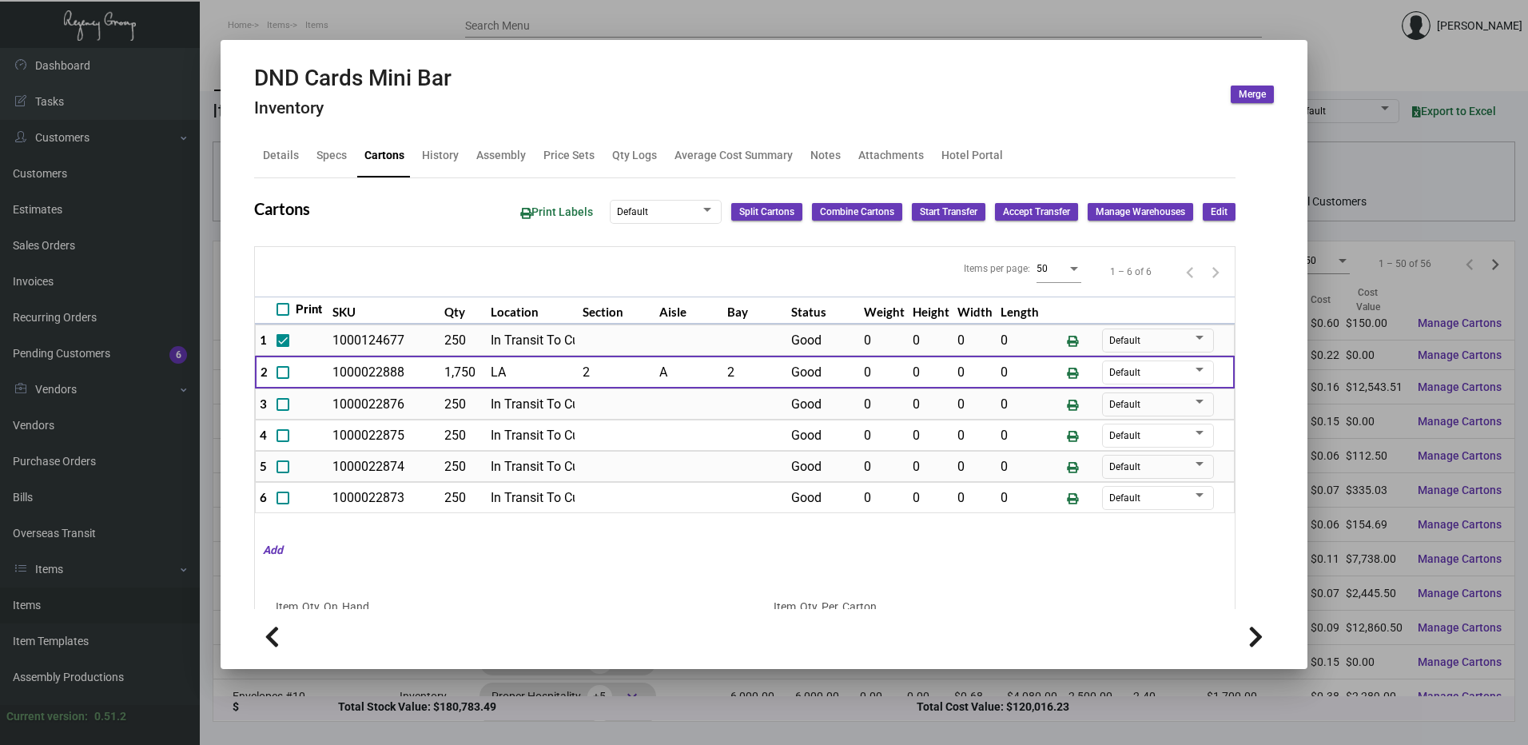
click at [1211, 206] on span "Edit" at bounding box center [1219, 212] width 17 height 14
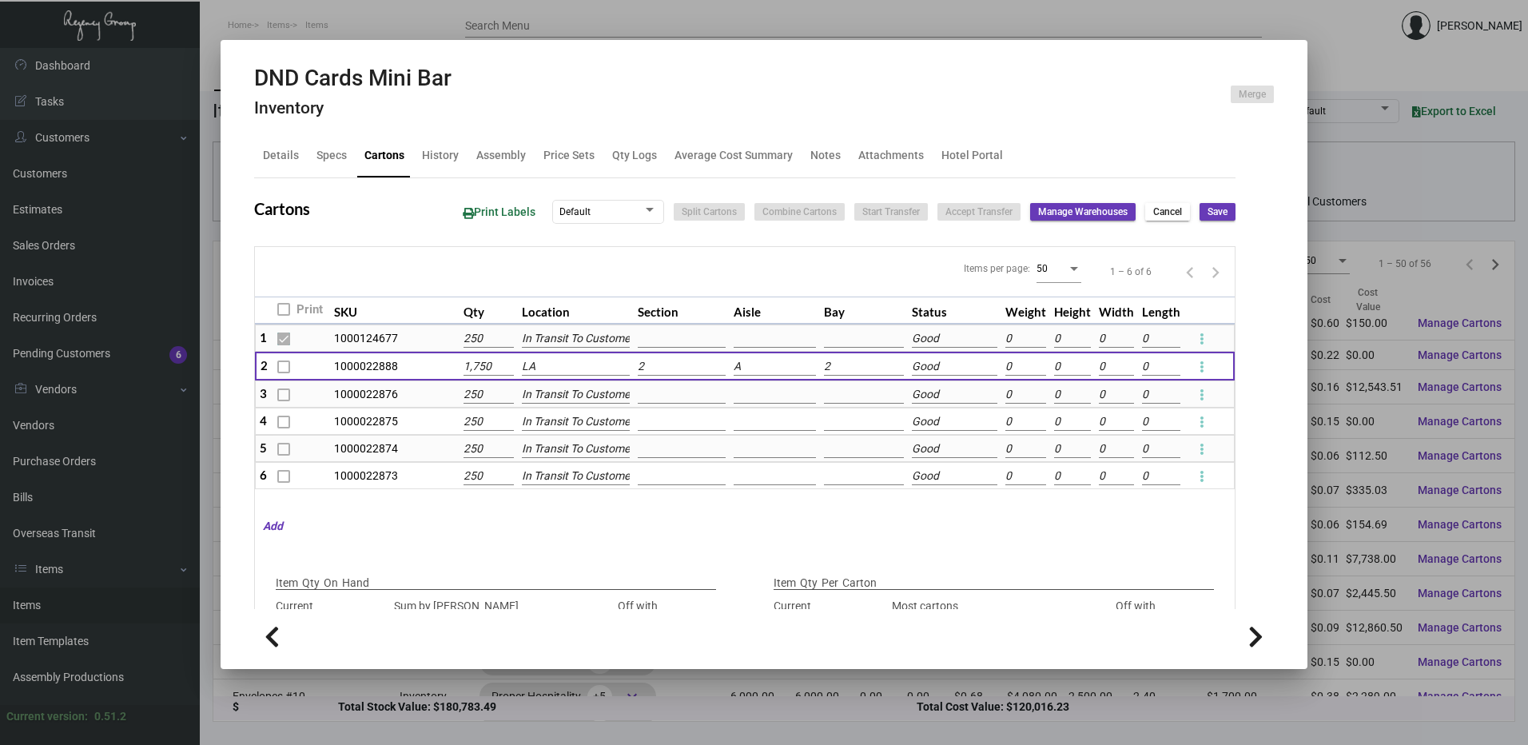
click at [1153, 215] on span "Cancel" at bounding box center [1167, 212] width 29 height 14
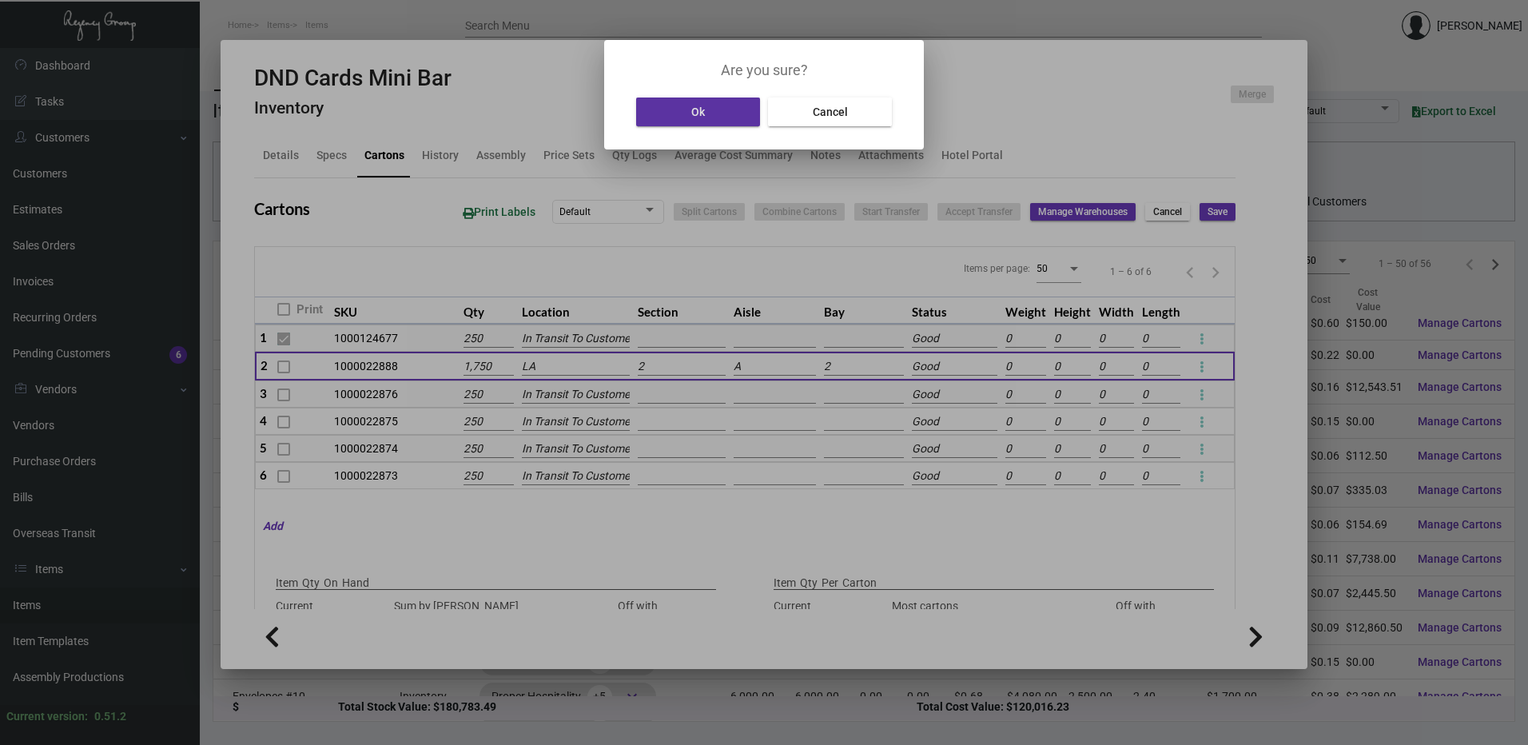
click at [702, 115] on span "Ok" at bounding box center [698, 111] width 14 height 13
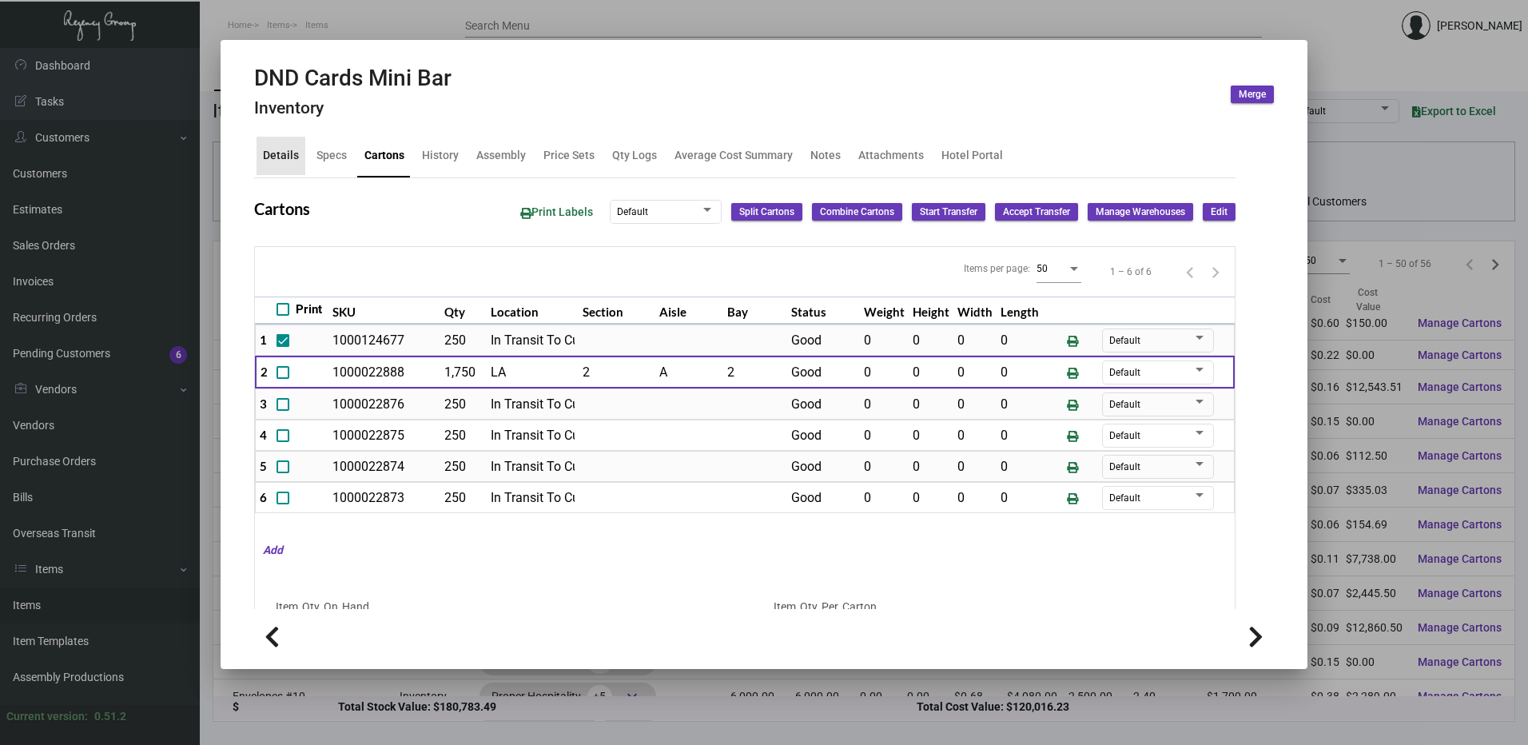
click at [293, 161] on div "Details" at bounding box center [281, 155] width 36 height 17
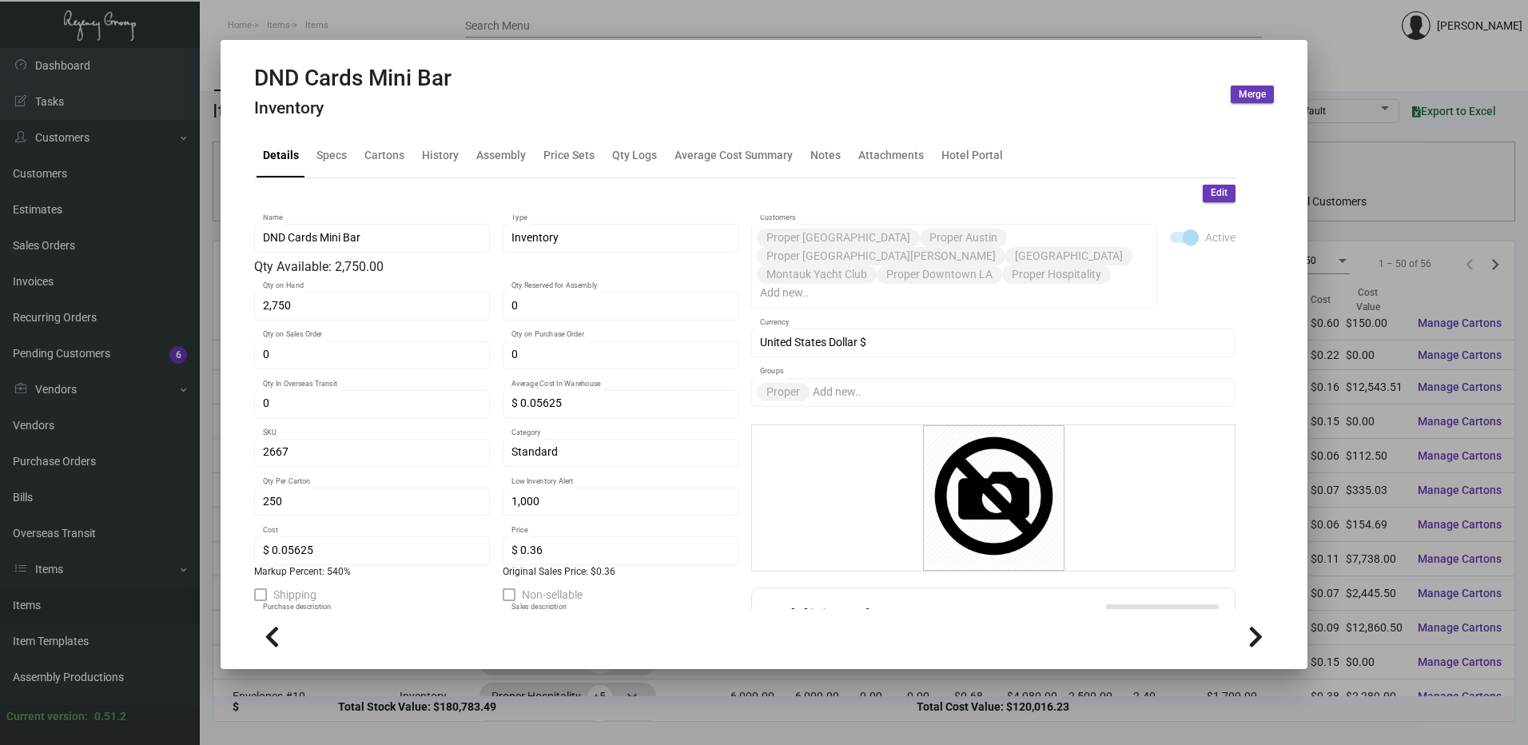
click at [1211, 197] on span "Edit" at bounding box center [1219, 193] width 17 height 14
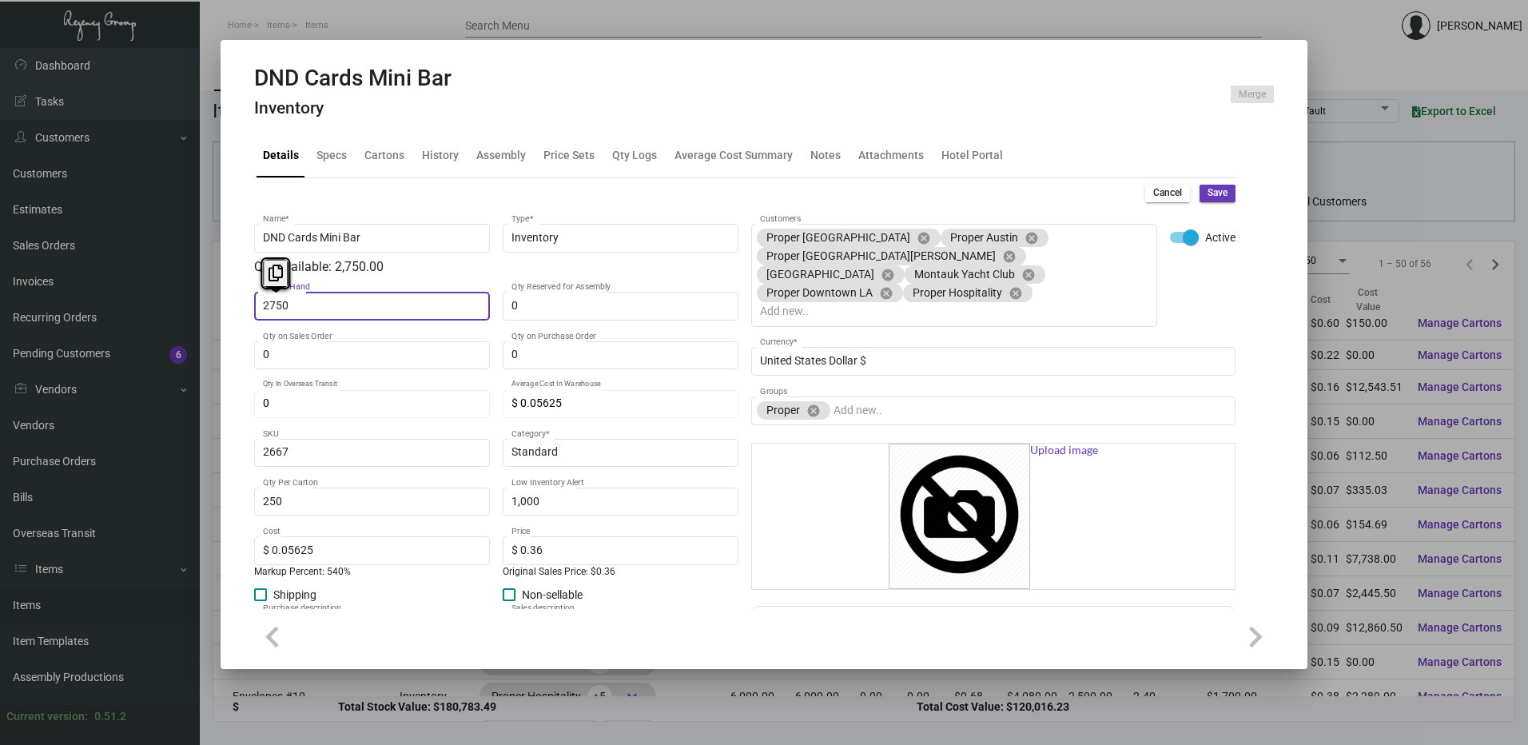
click at [305, 301] on input "2750" at bounding box center [372, 306] width 219 height 13
click at [1209, 196] on span "Save" at bounding box center [1217, 193] width 20 height 14
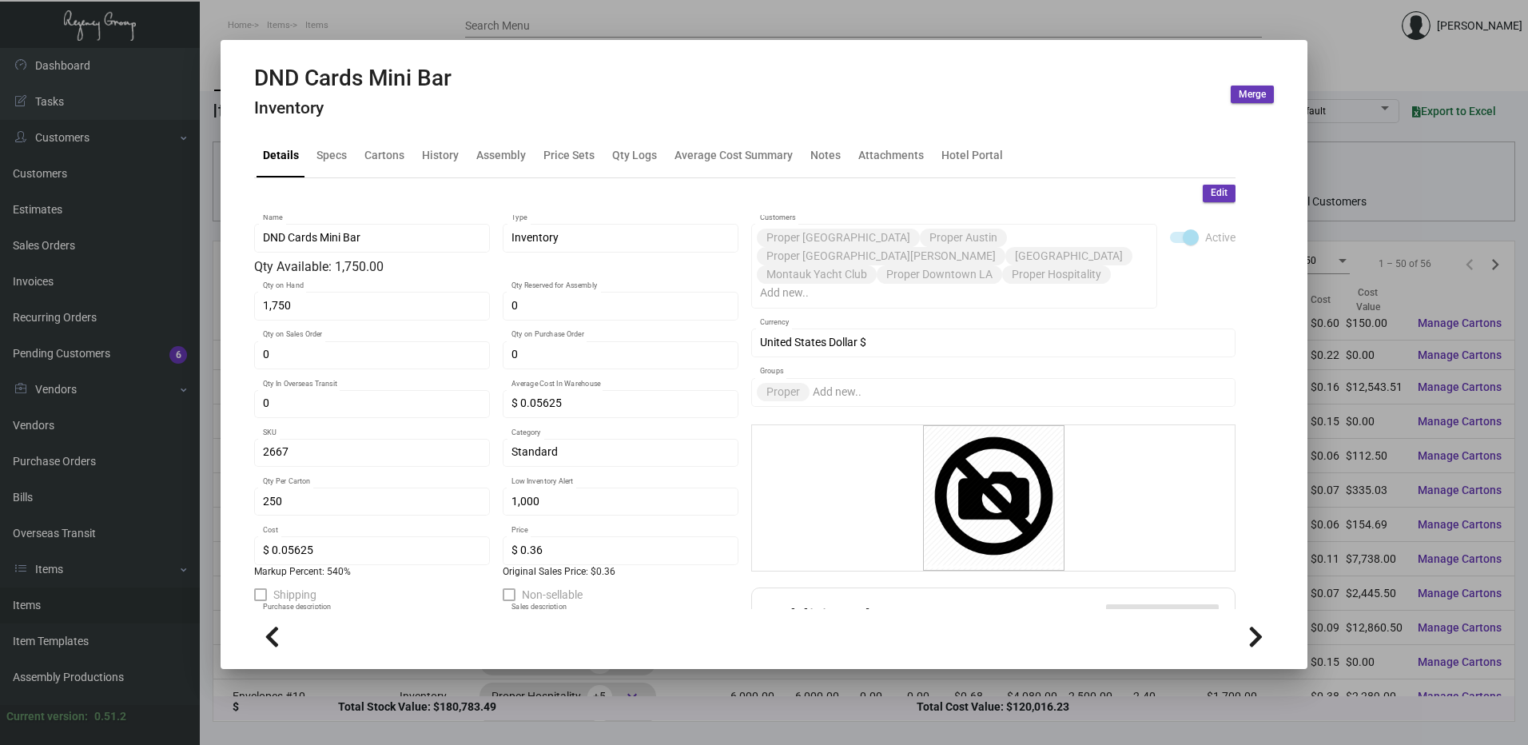
click at [403, 11] on div at bounding box center [764, 372] width 1528 height 745
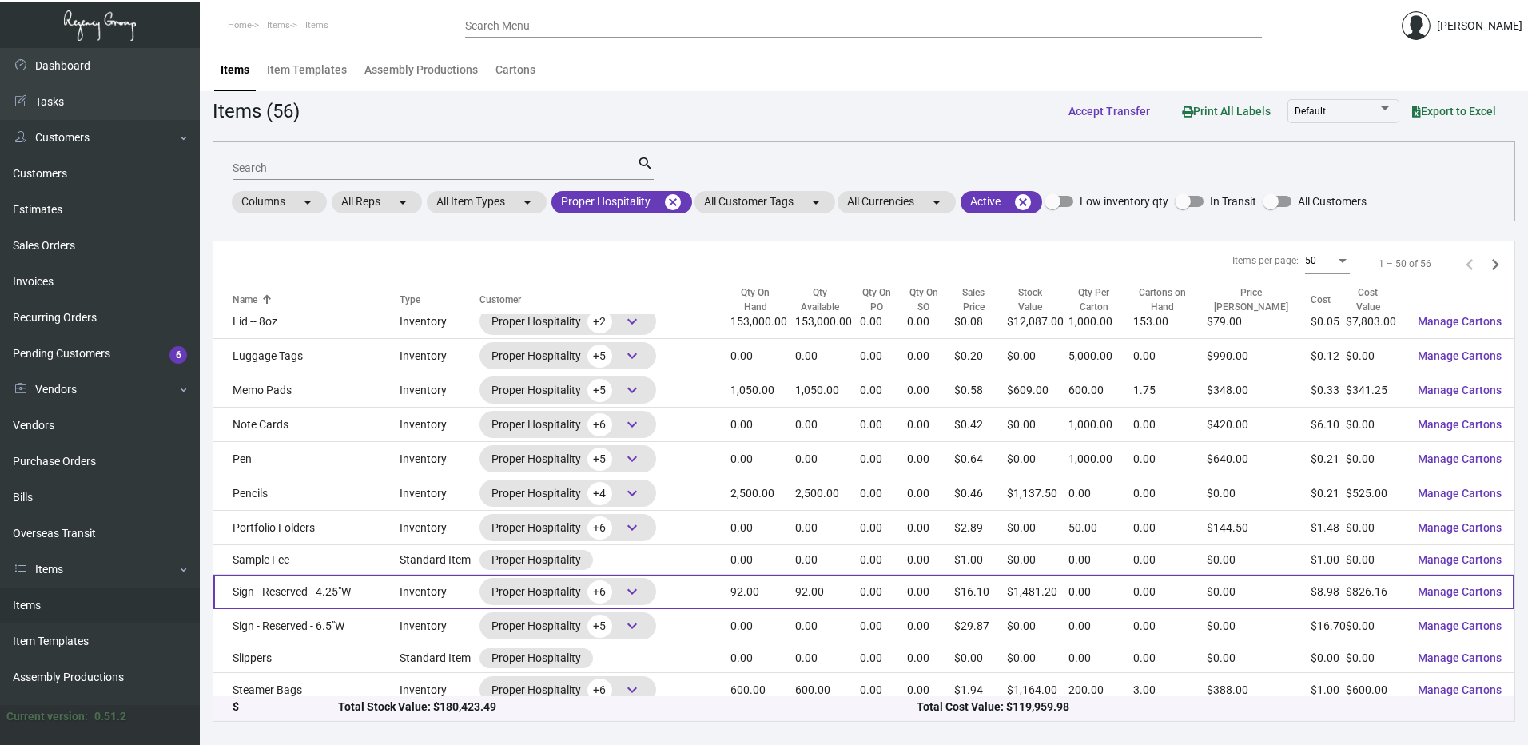
scroll to position [1322, 0]
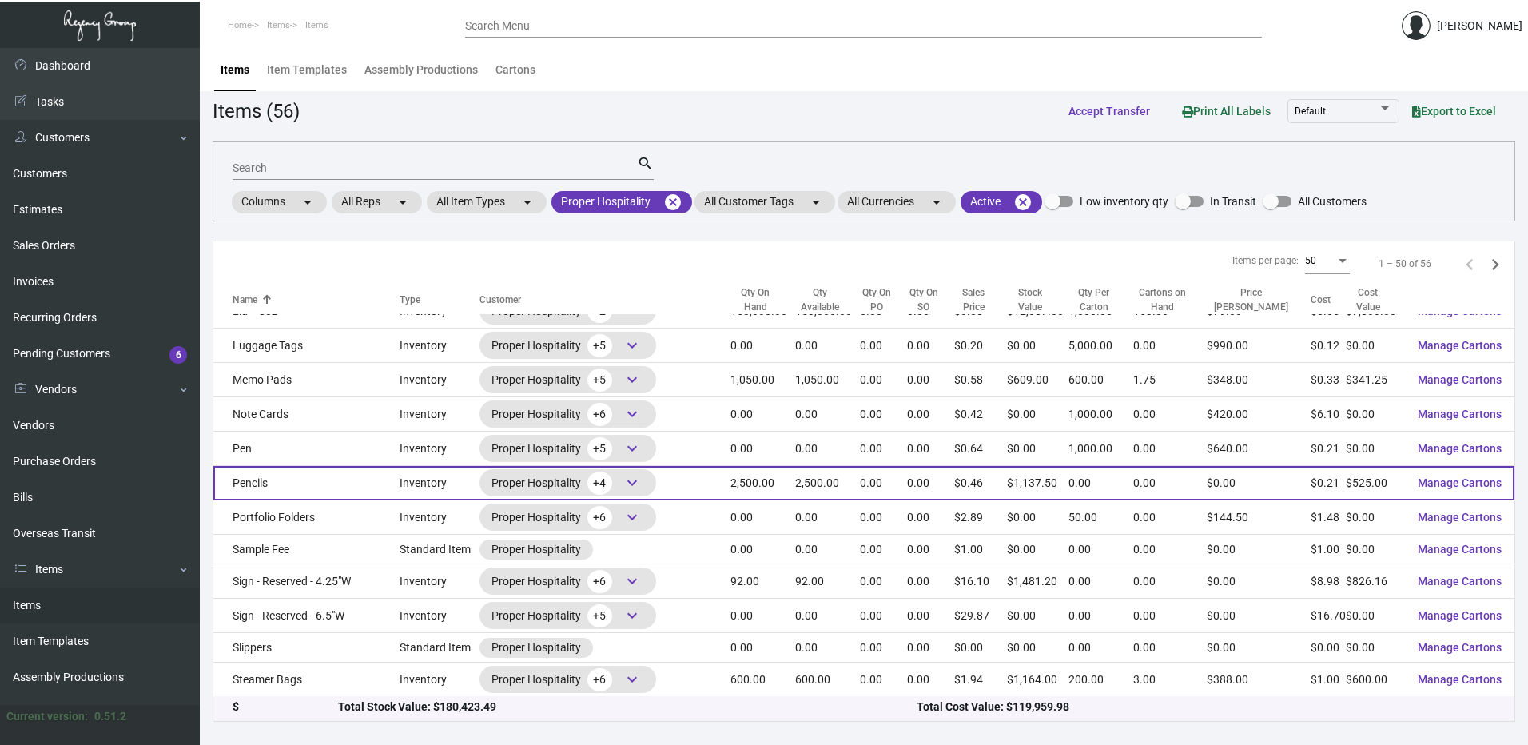
click at [308, 481] on td "Pencils" at bounding box center [306, 483] width 186 height 34
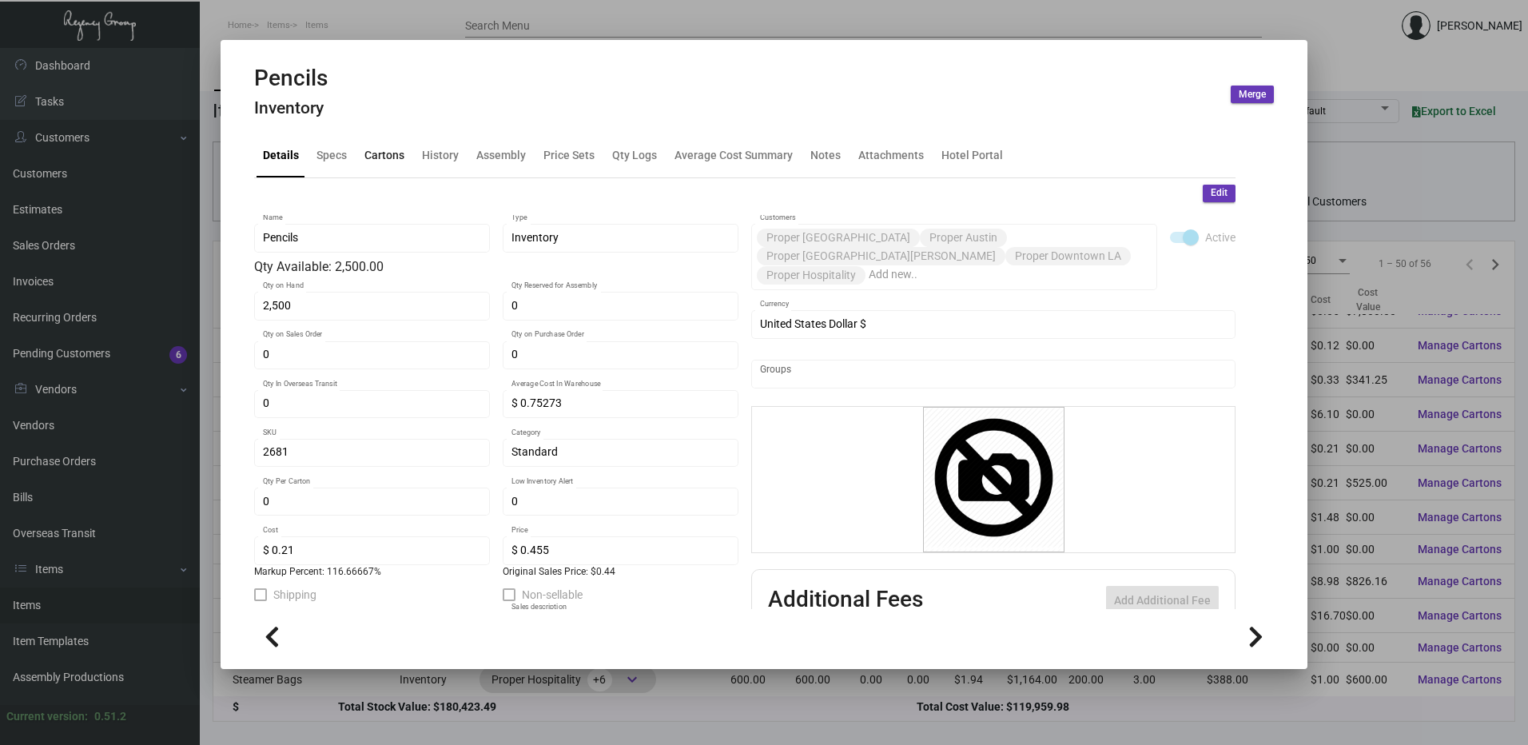
click at [403, 159] on div "Cartons" at bounding box center [384, 155] width 40 height 17
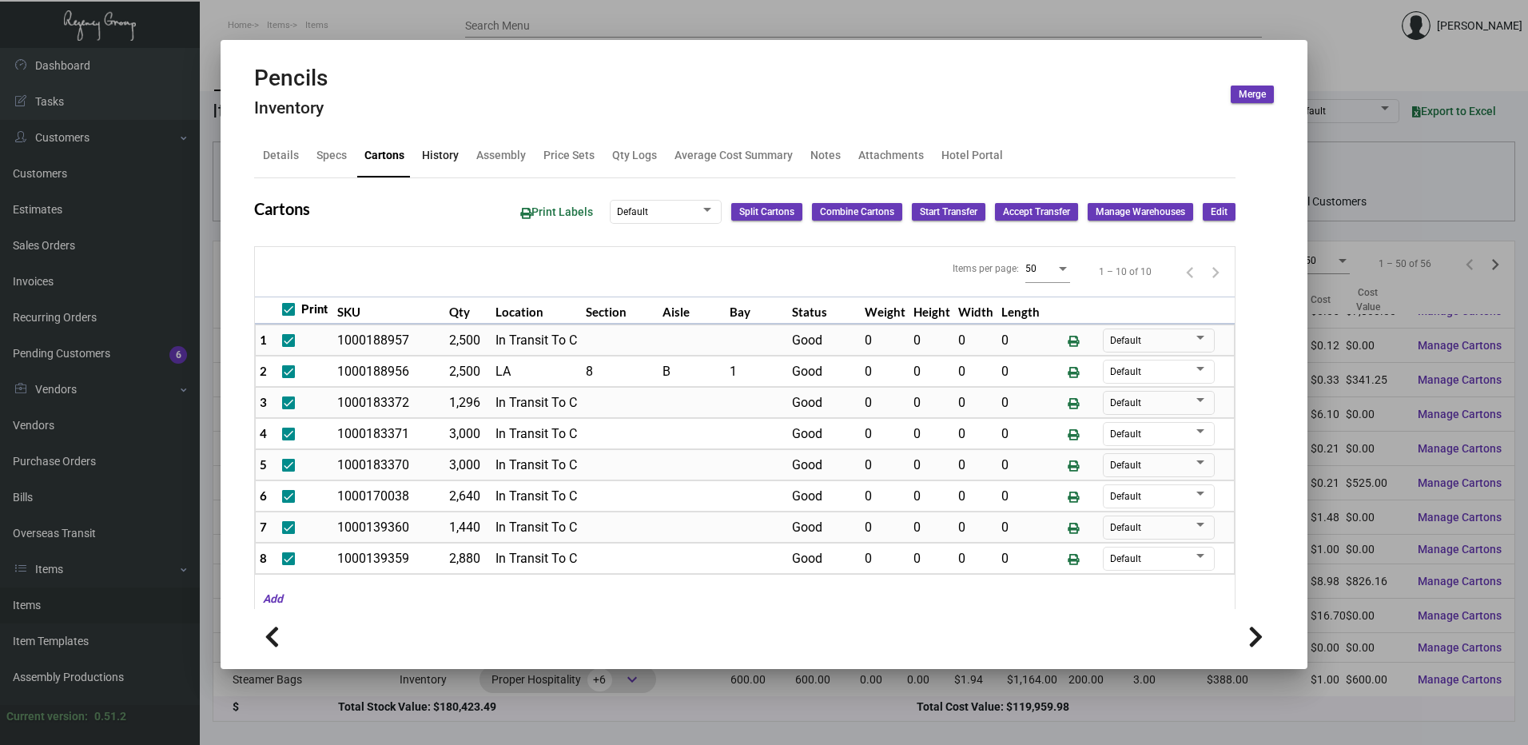
click at [453, 154] on div "History" at bounding box center [440, 155] width 37 height 17
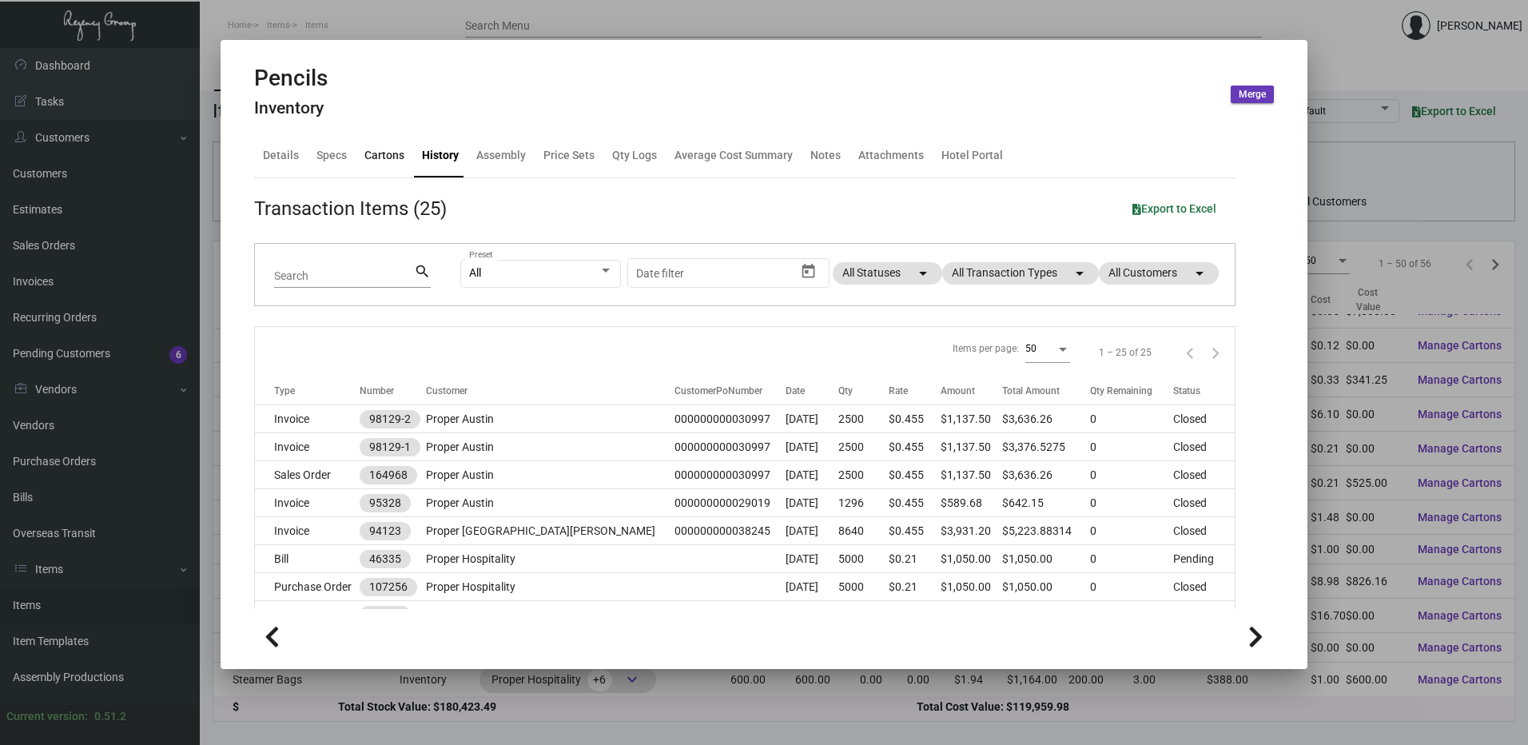
click at [389, 165] on div "Cartons" at bounding box center [384, 156] width 53 height 38
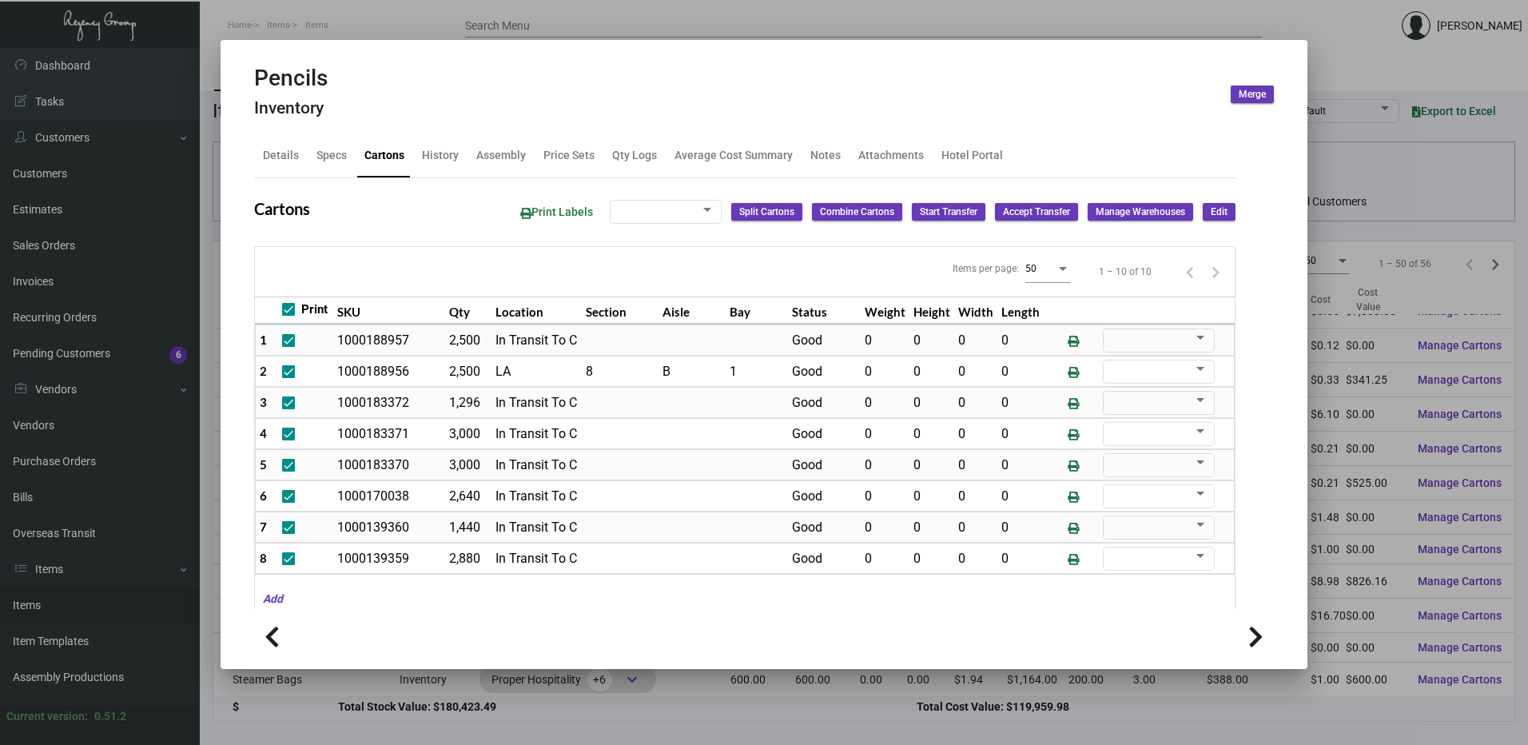
click at [1218, 213] on button "Edit" at bounding box center [1219, 212] width 33 height 18
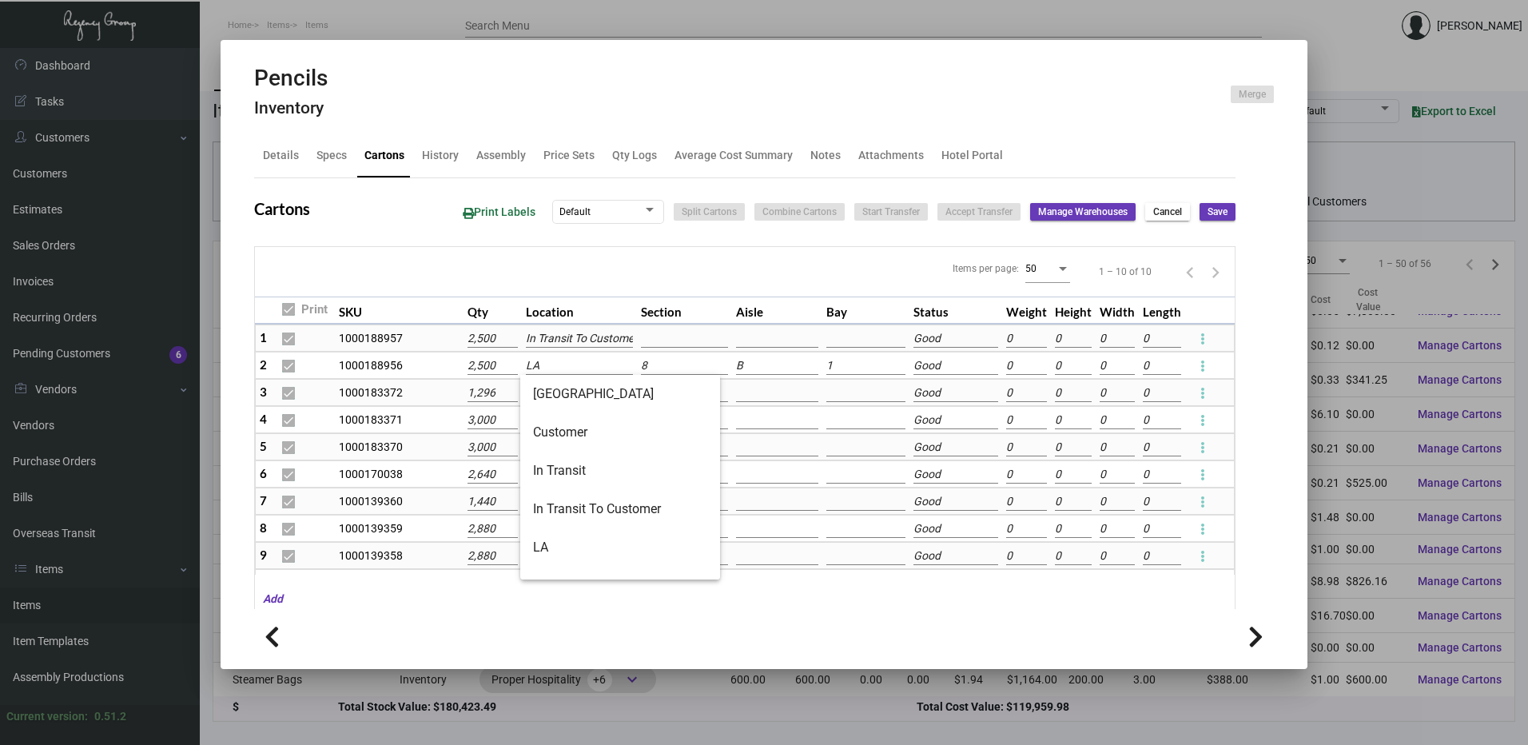
click at [546, 362] on input "LA" at bounding box center [580, 366] width 108 height 18
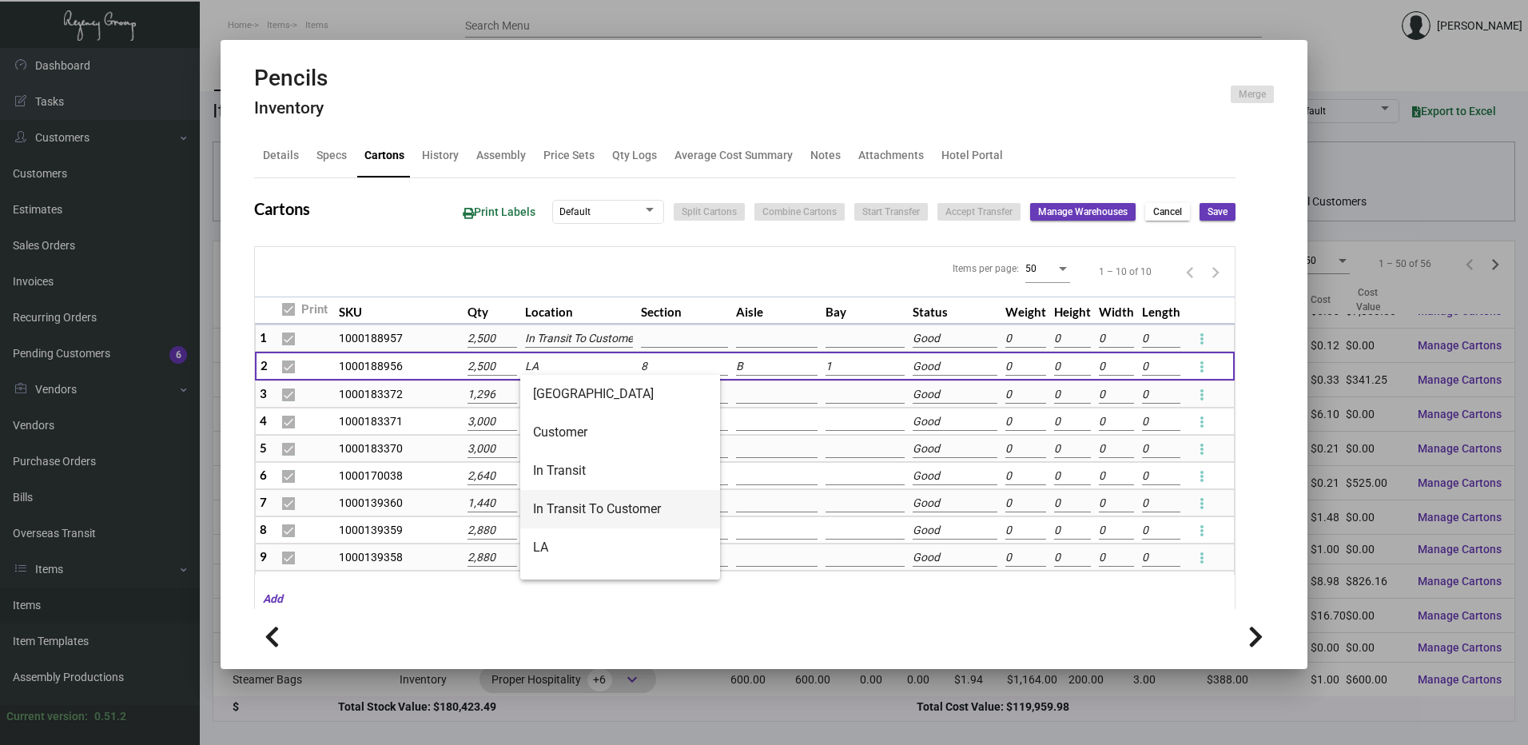
click at [586, 501] on span "In Transit To Customer" at bounding box center [620, 509] width 174 height 38
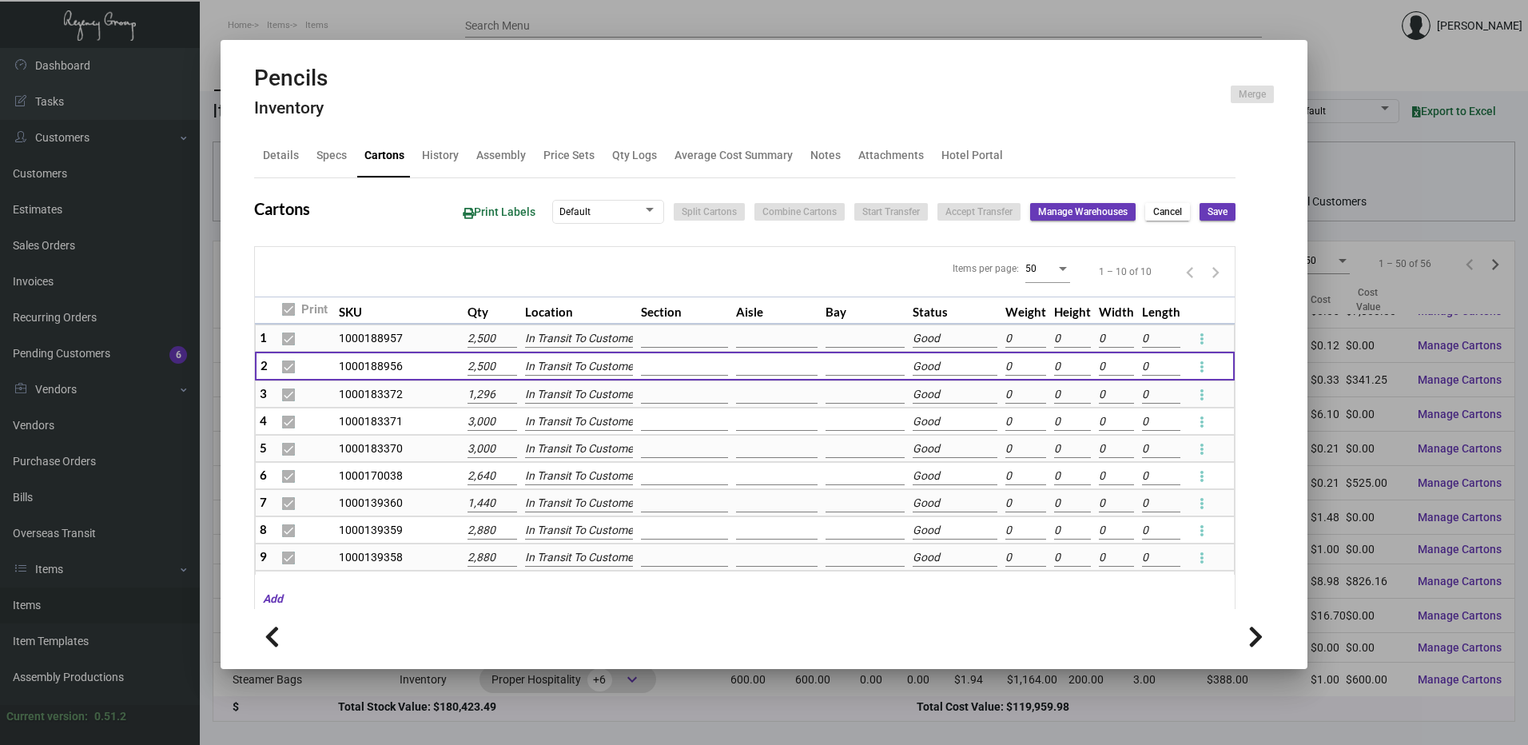
scroll to position [0, 9]
click at [1218, 211] on button "Save" at bounding box center [1217, 212] width 36 height 18
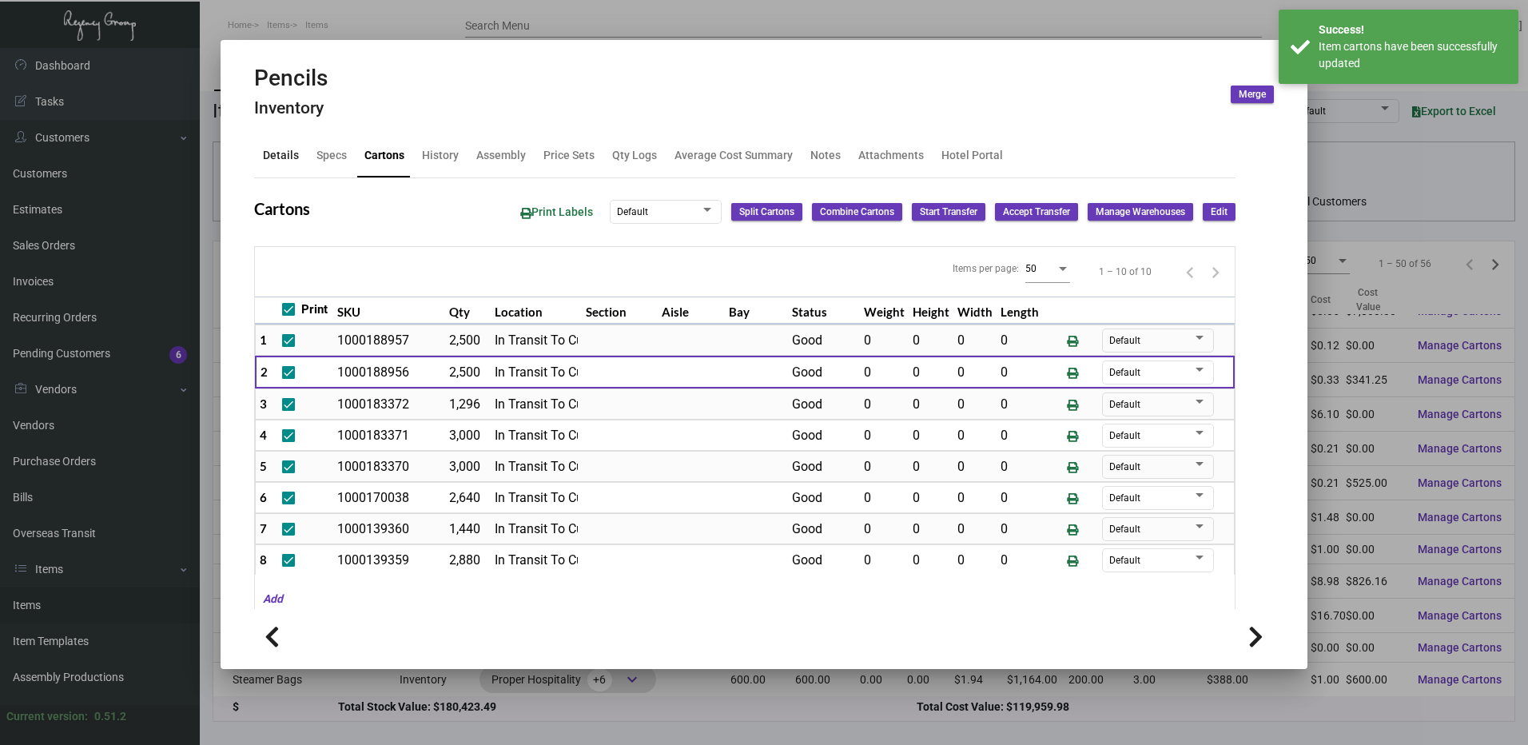
click at [276, 155] on div "Details" at bounding box center [281, 155] width 36 height 17
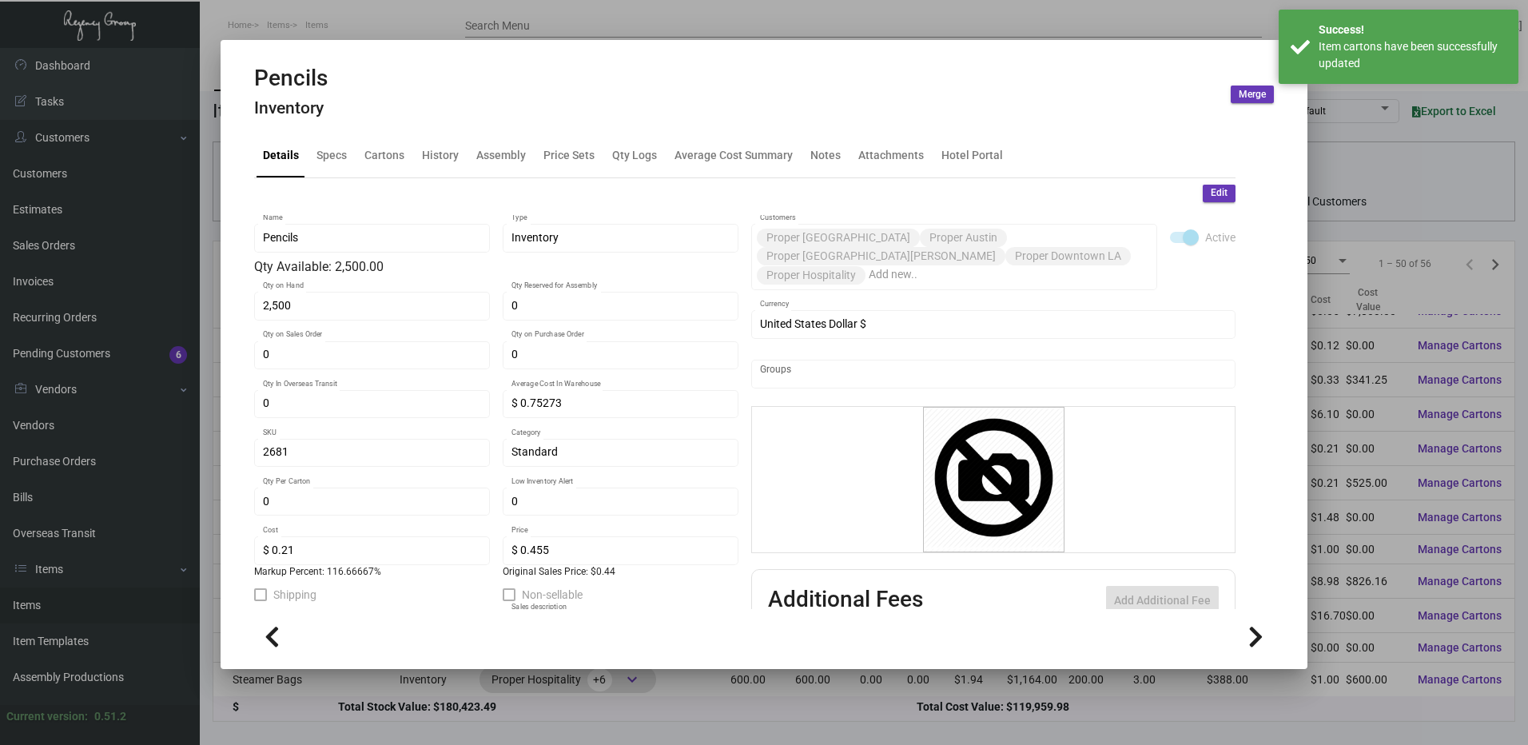
click at [1211, 196] on span "Edit" at bounding box center [1219, 193] width 17 height 14
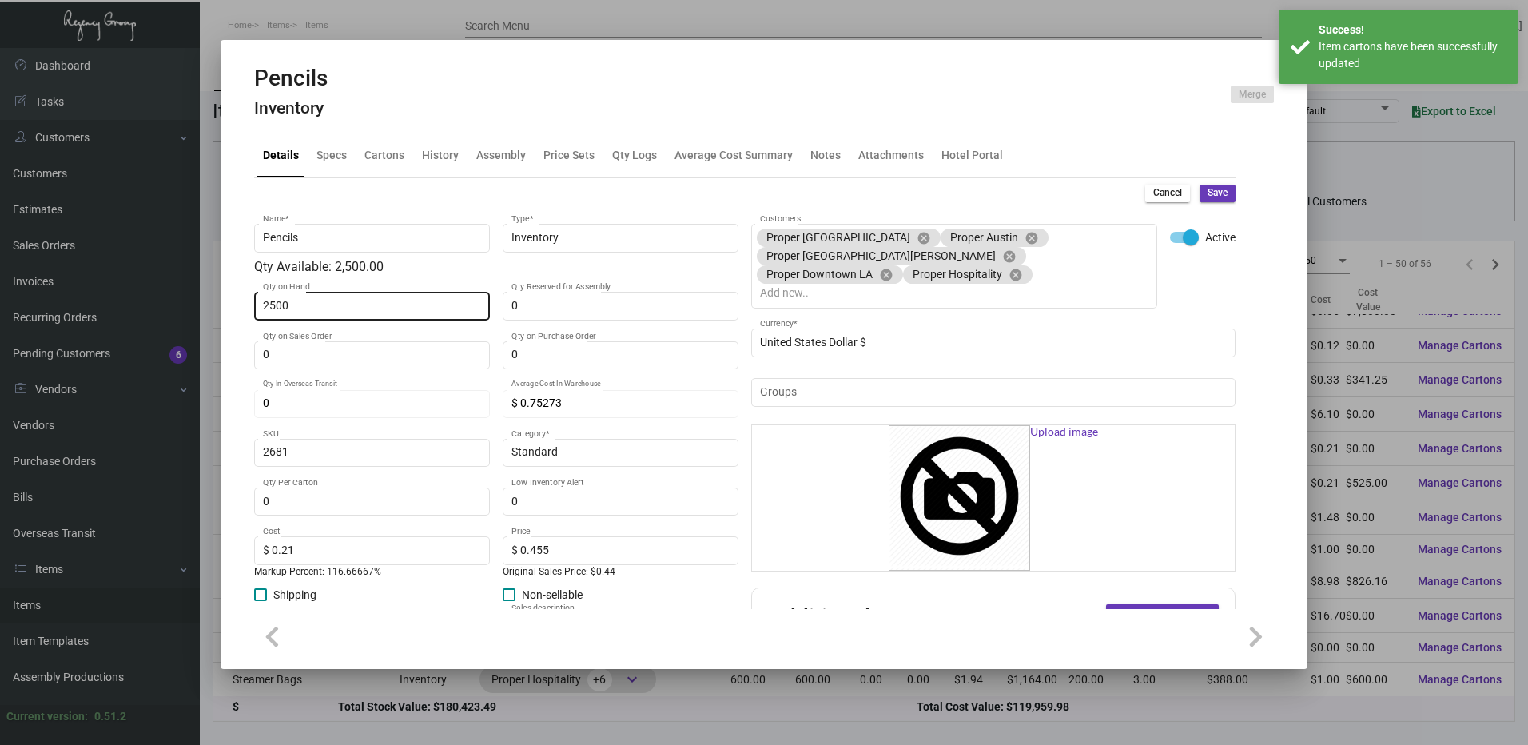
click at [343, 307] on input "2500" at bounding box center [372, 306] width 219 height 13
click at [1208, 192] on span "Save" at bounding box center [1217, 193] width 20 height 14
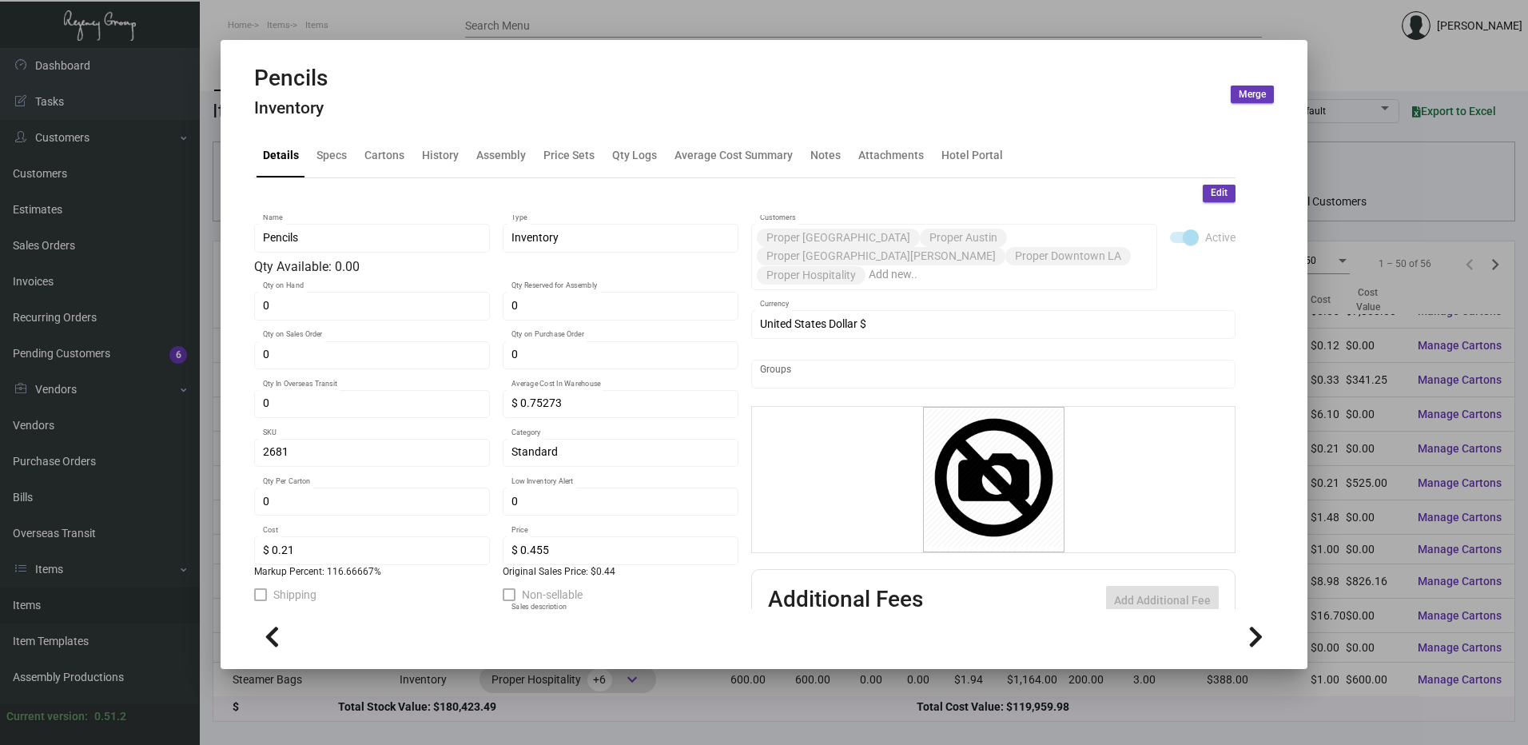
click at [362, 12] on div at bounding box center [764, 372] width 1528 height 745
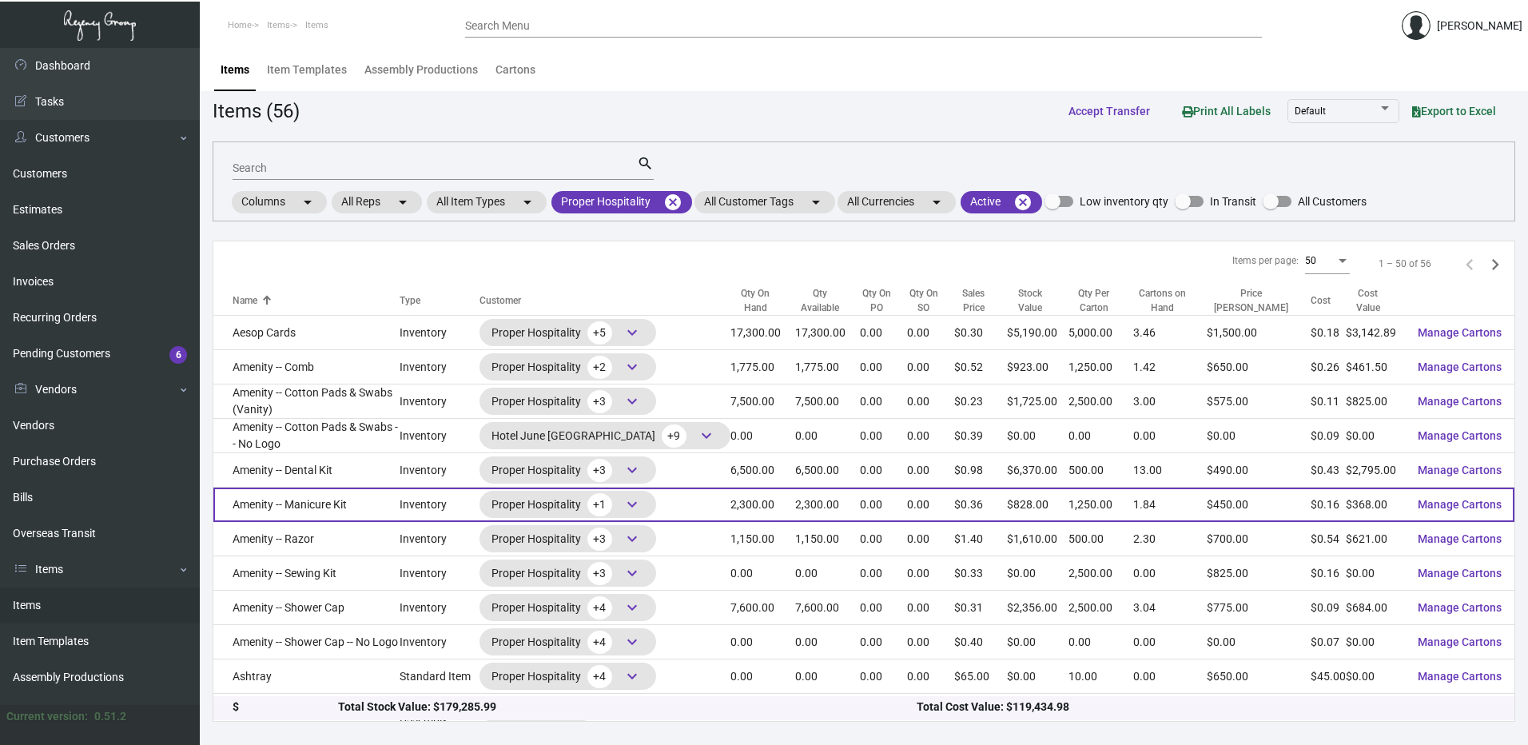
click at [331, 490] on td "Amenity -- Manicure Kit" at bounding box center [306, 504] width 186 height 34
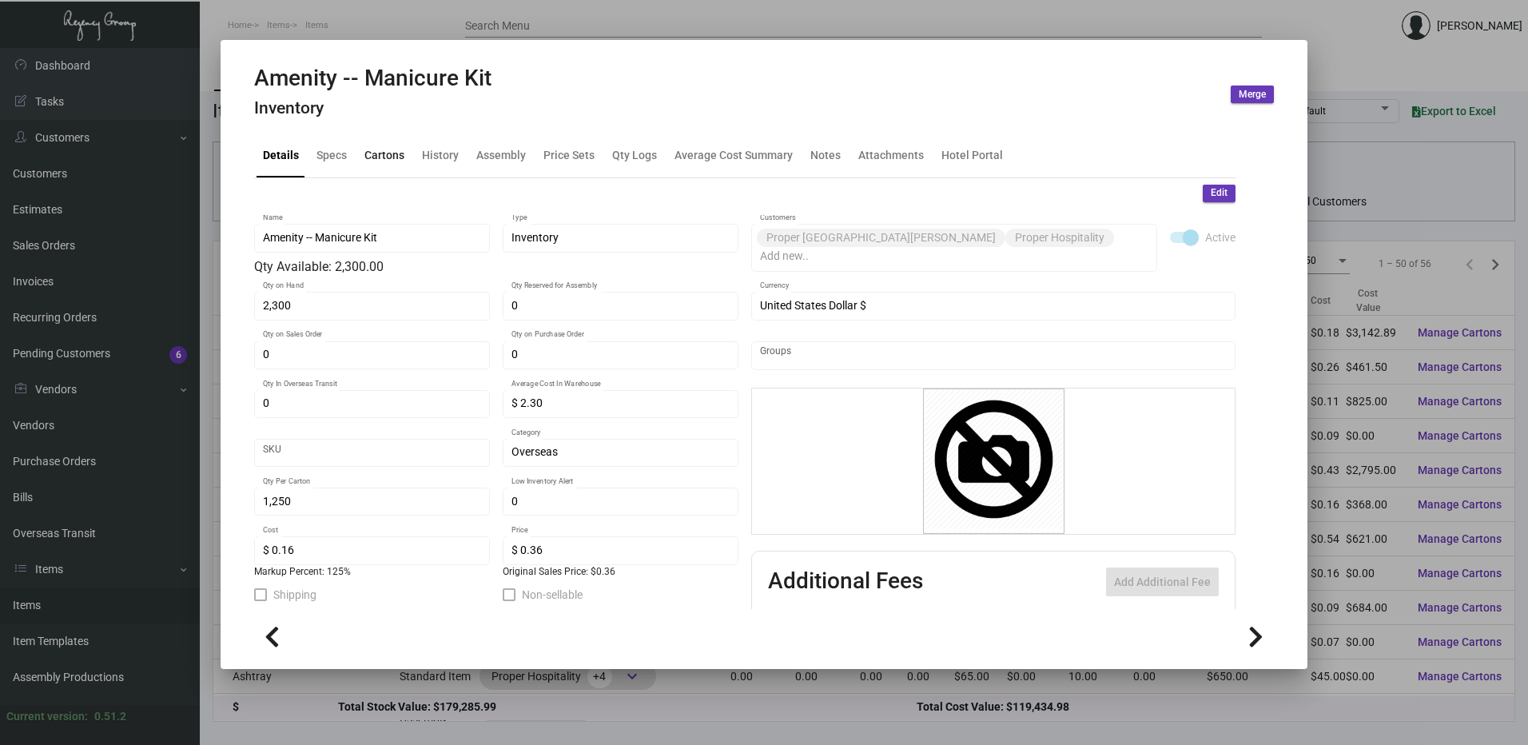
click at [388, 144] on div "Cartons" at bounding box center [384, 156] width 53 height 38
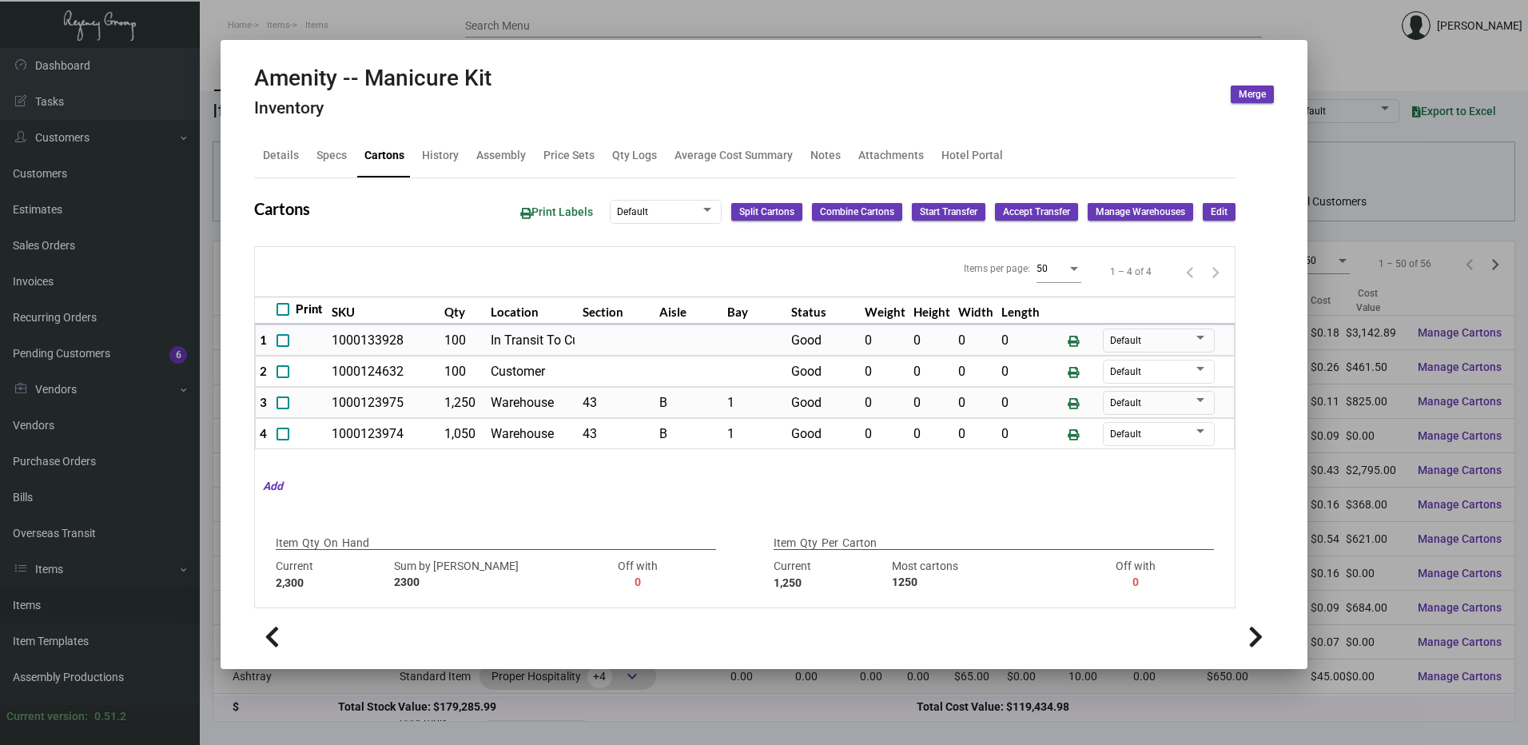
click at [409, 17] on div at bounding box center [764, 372] width 1528 height 745
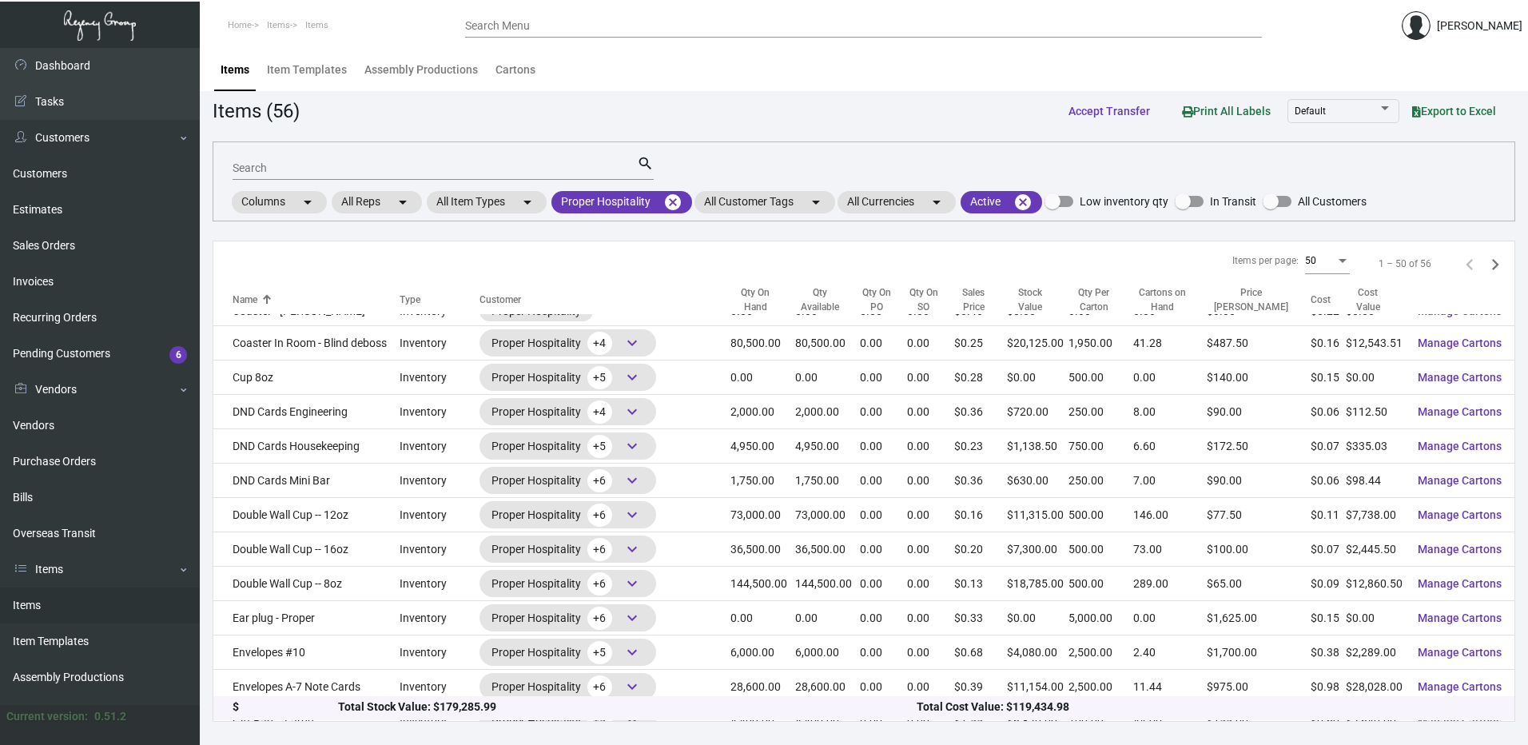
scroll to position [639, 0]
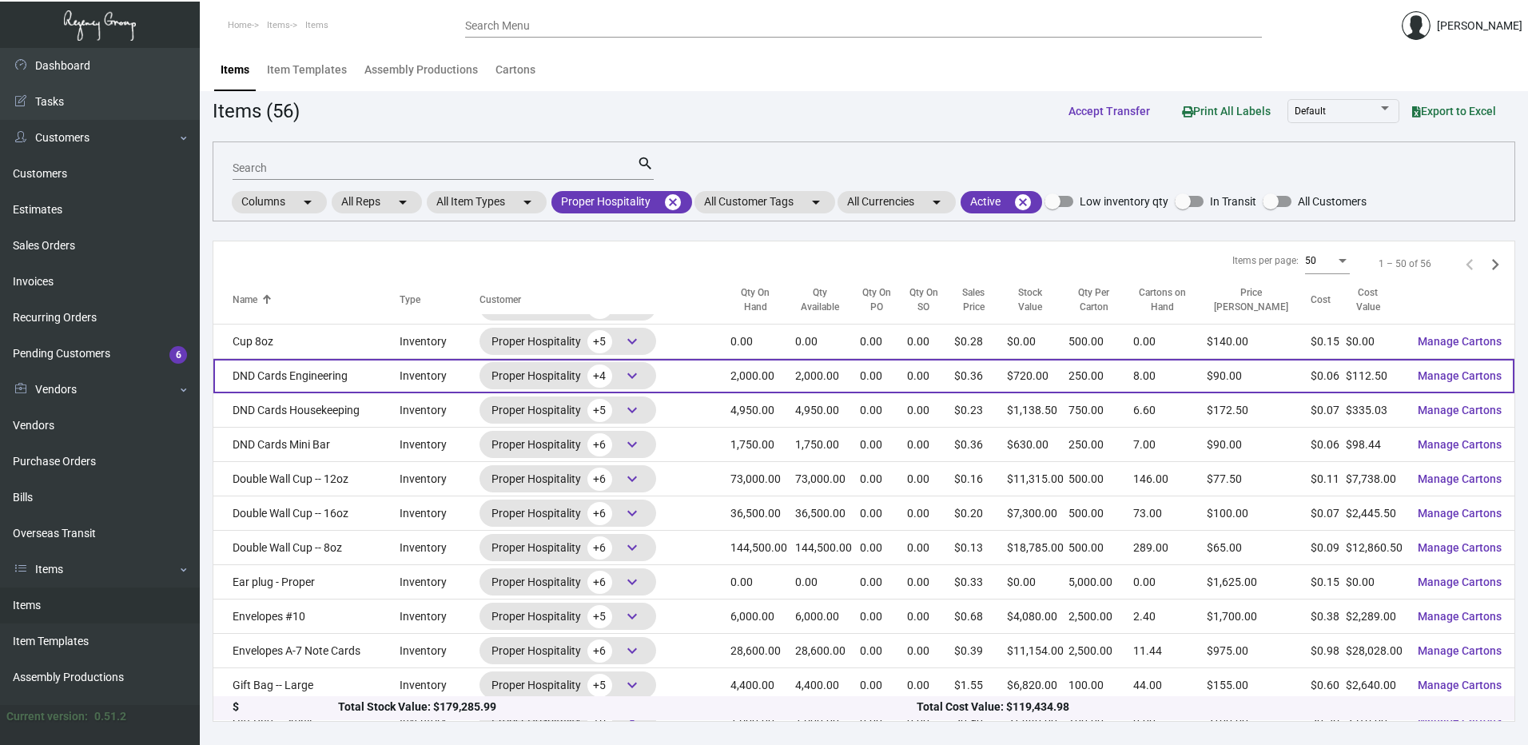
click at [338, 371] on td "DND Cards Engineering" at bounding box center [306, 376] width 186 height 34
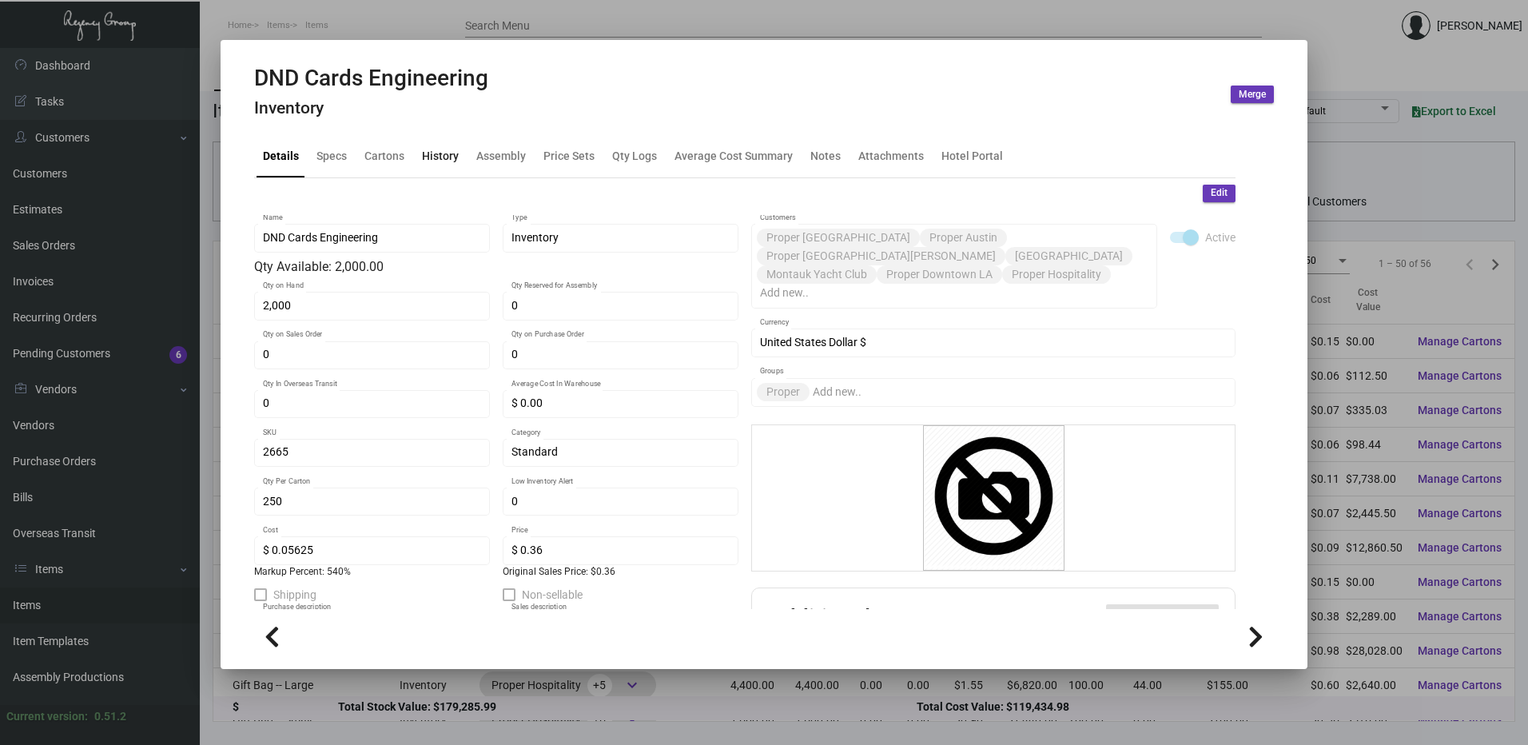
click at [424, 154] on div "History" at bounding box center [440, 155] width 37 height 17
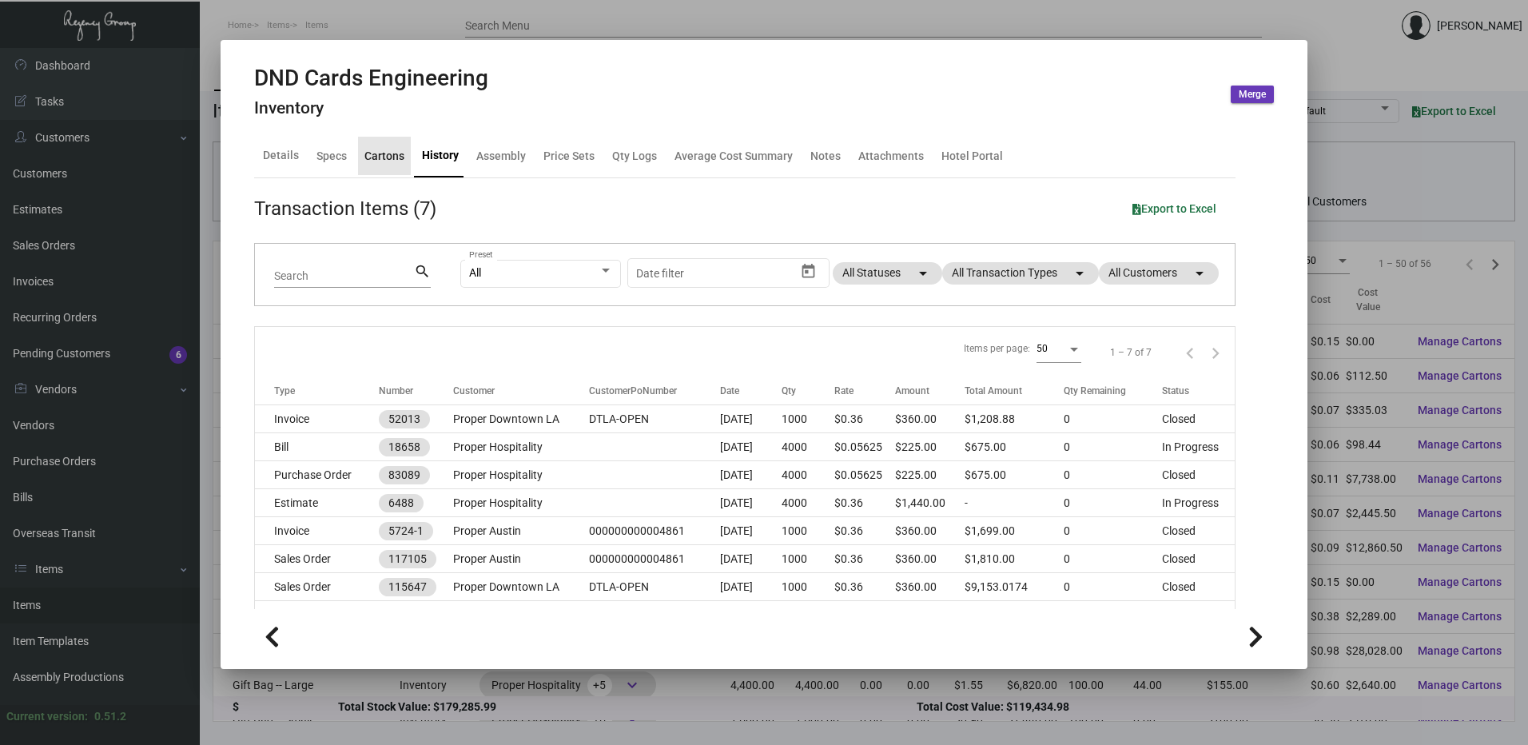
click at [392, 162] on div "Cartons" at bounding box center [384, 155] width 40 height 17
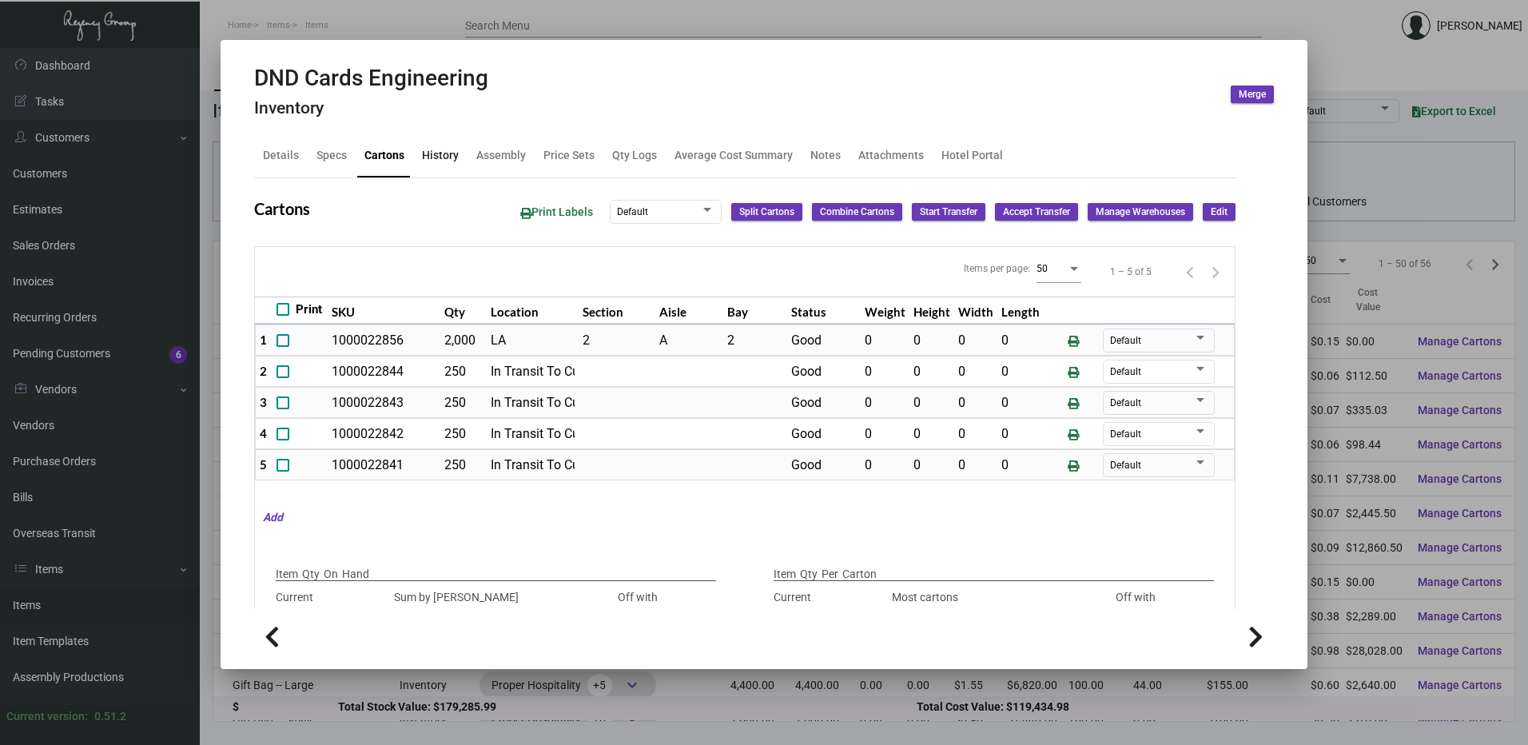
click at [435, 151] on div "History" at bounding box center [440, 155] width 37 height 17
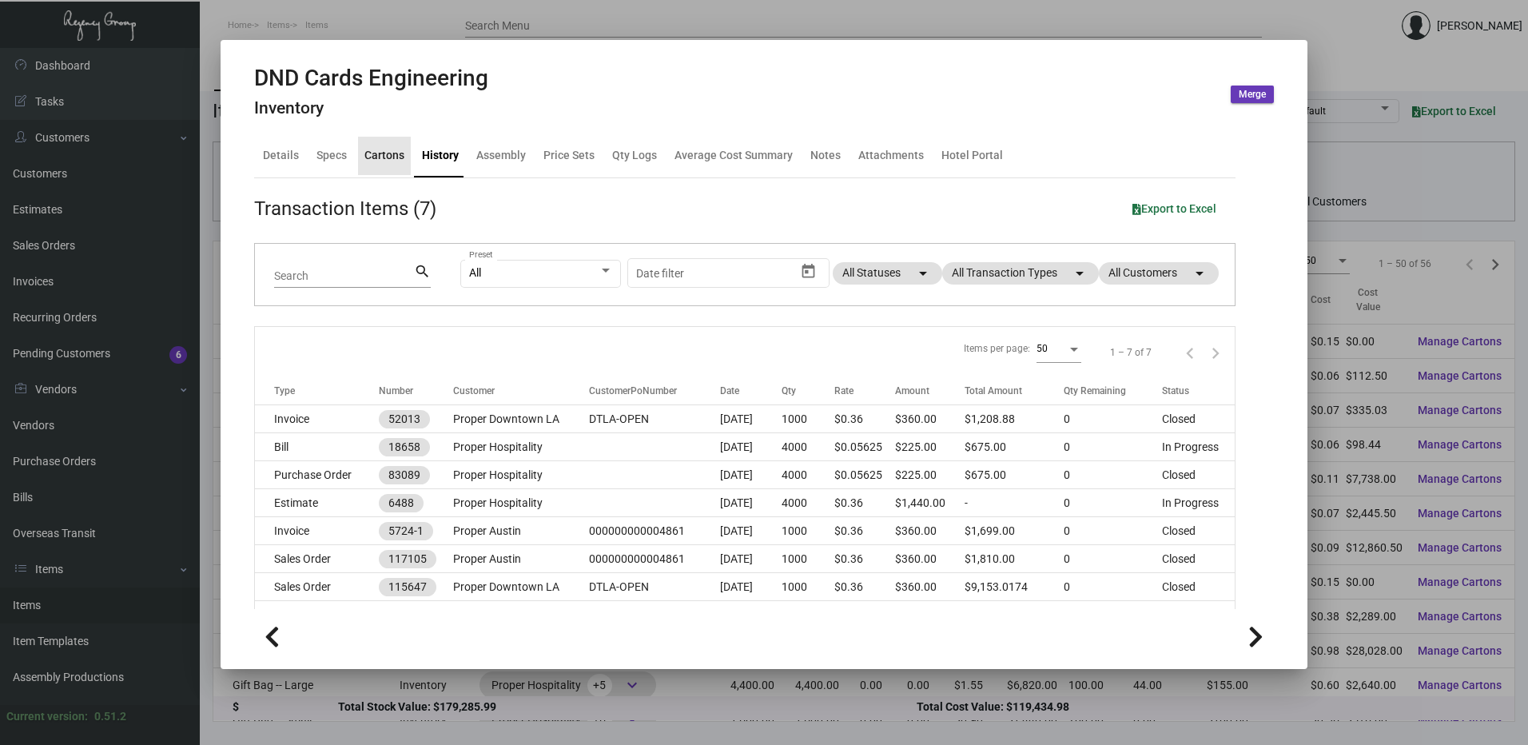
click at [385, 153] on div "Cartons" at bounding box center [384, 155] width 40 height 17
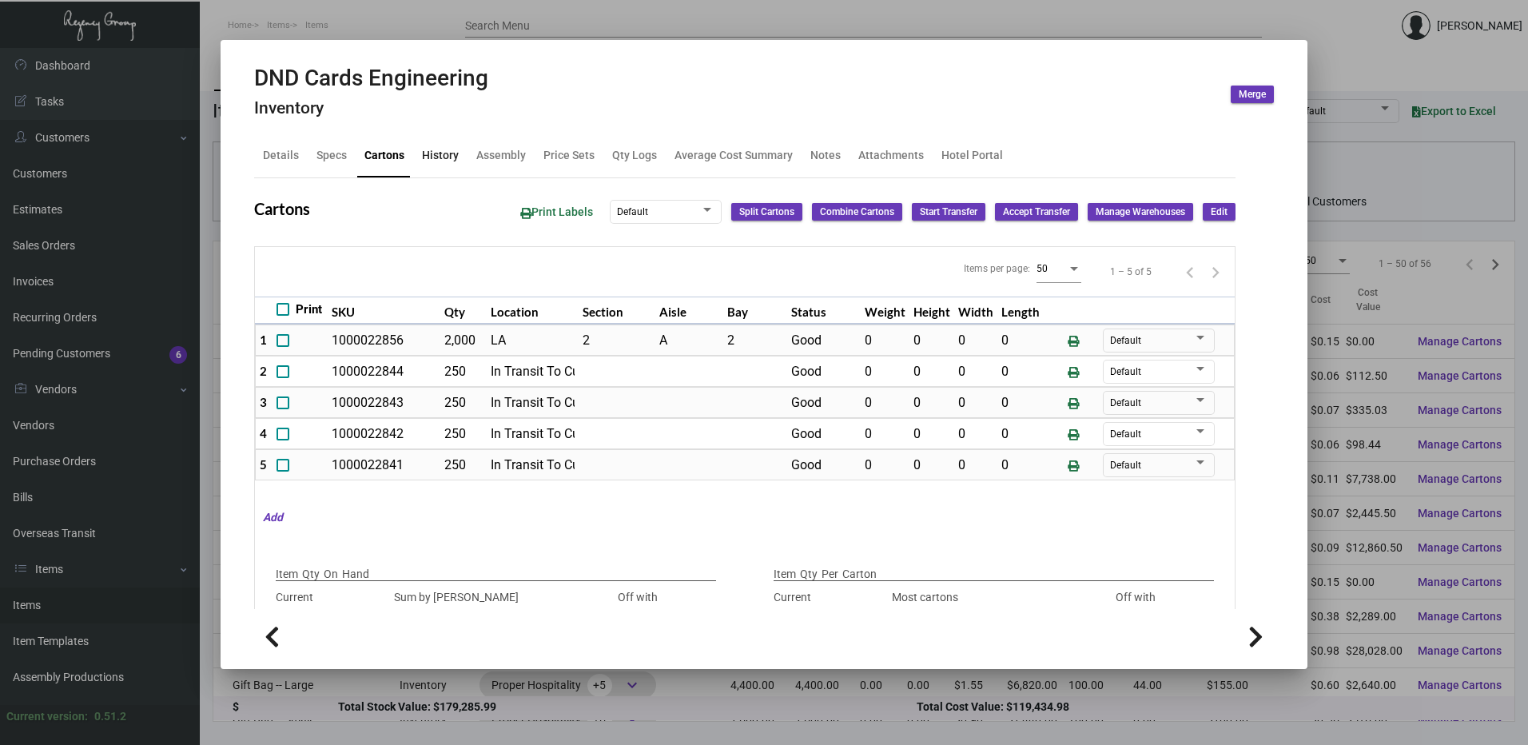
click at [446, 153] on div "History" at bounding box center [440, 155] width 37 height 17
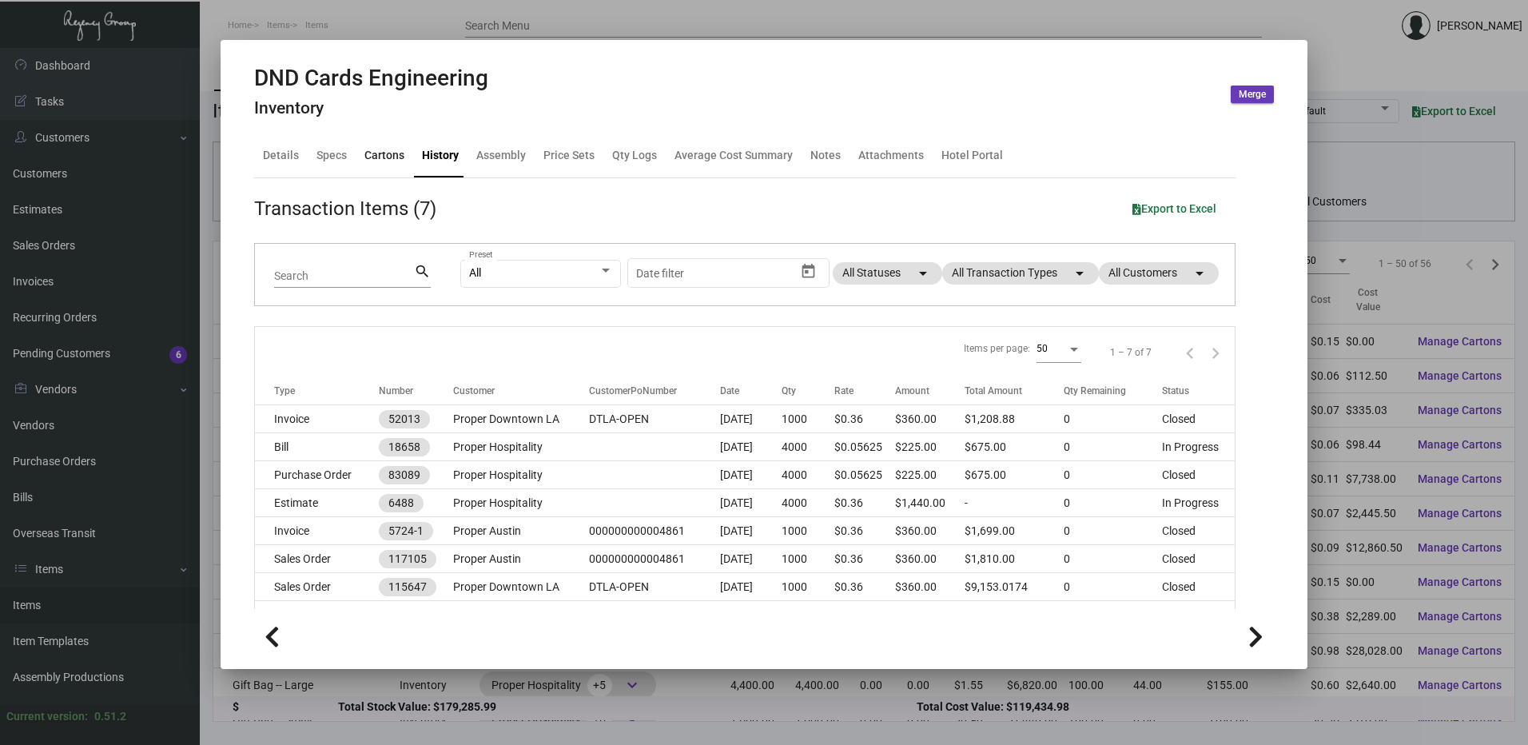
click at [395, 153] on div "Cartons" at bounding box center [384, 155] width 40 height 17
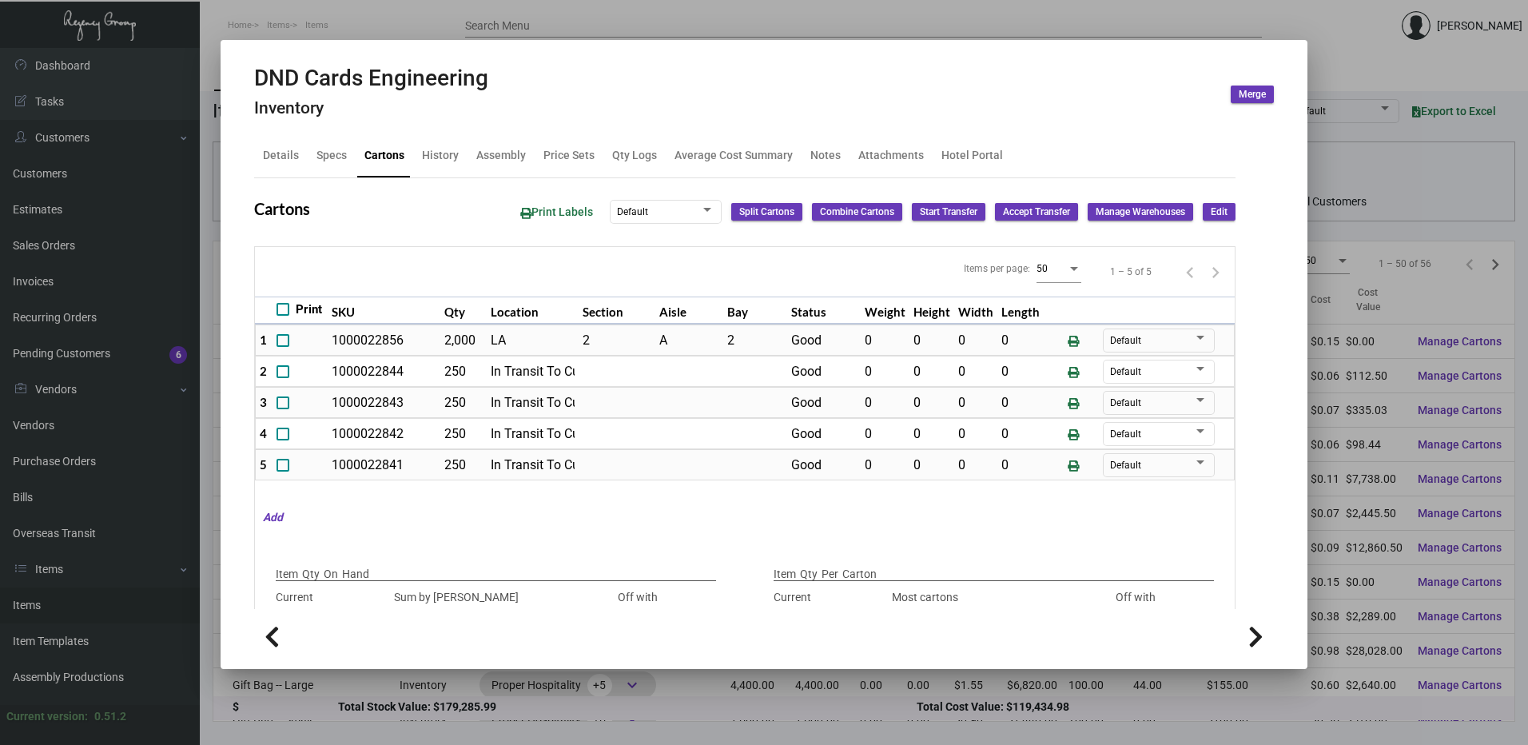
click at [399, 35] on div at bounding box center [764, 372] width 1528 height 745
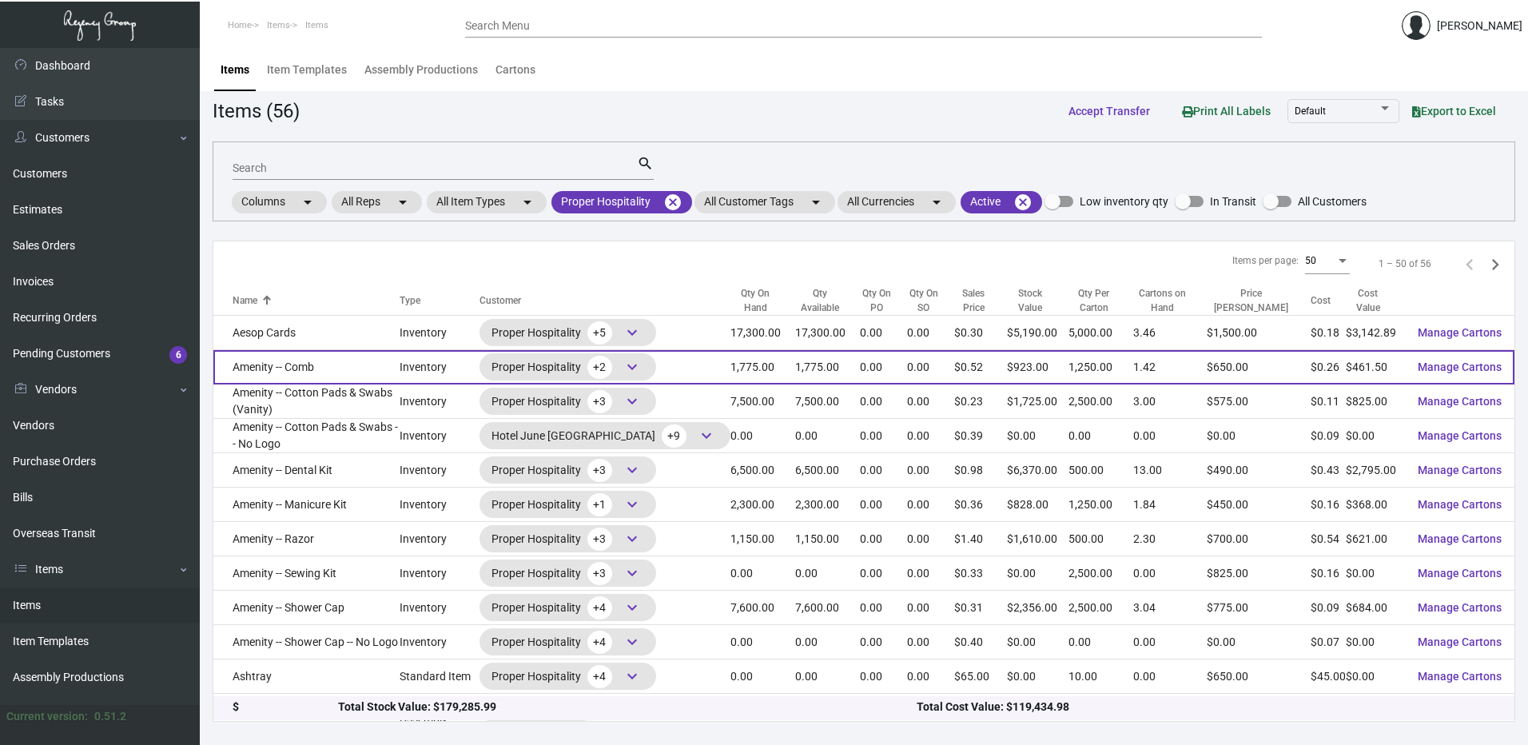
click at [340, 361] on td "Amenity -- Comb" at bounding box center [306, 367] width 186 height 34
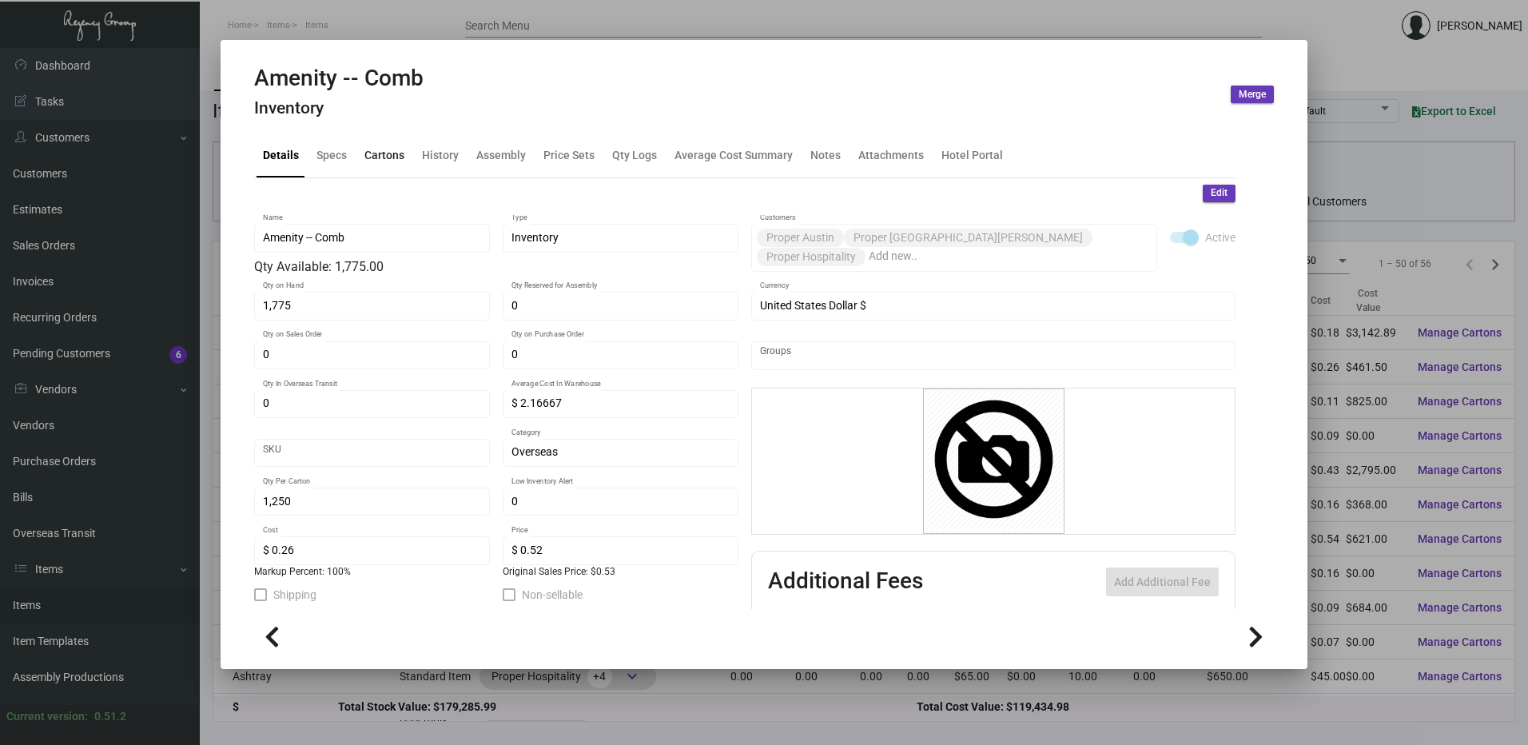
click at [405, 159] on div "Cartons" at bounding box center [384, 156] width 53 height 38
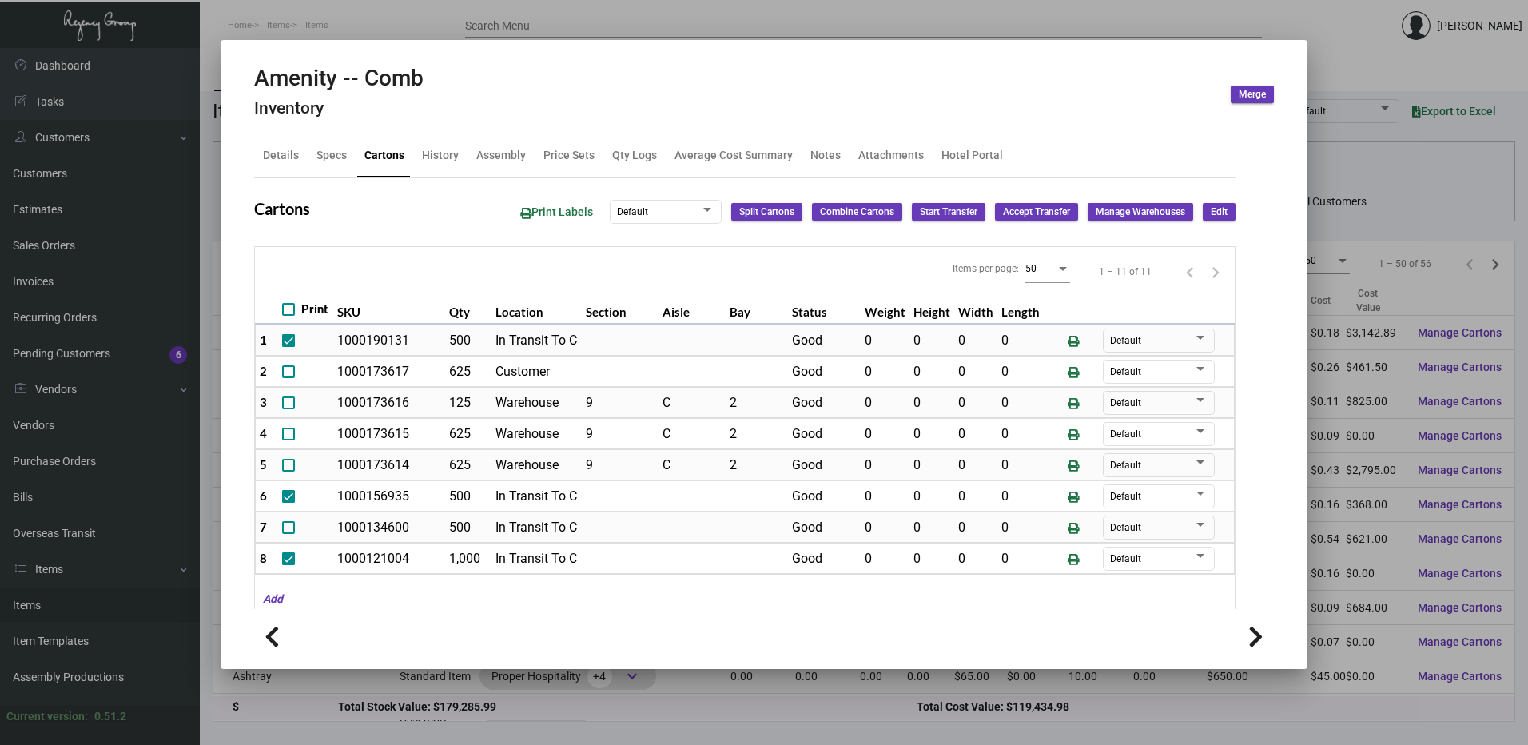
click at [347, 3] on div at bounding box center [764, 372] width 1528 height 745
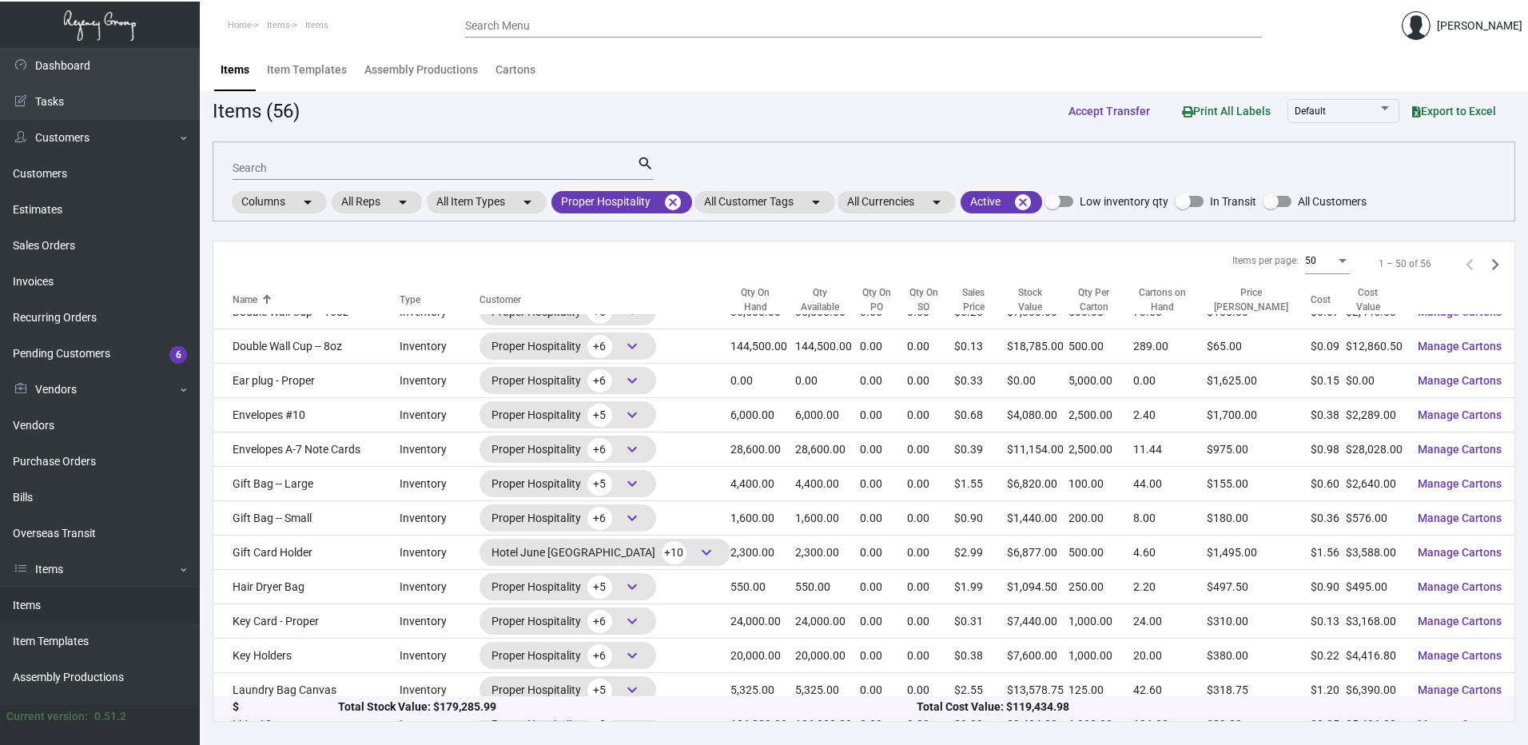
scroll to position [879, 0]
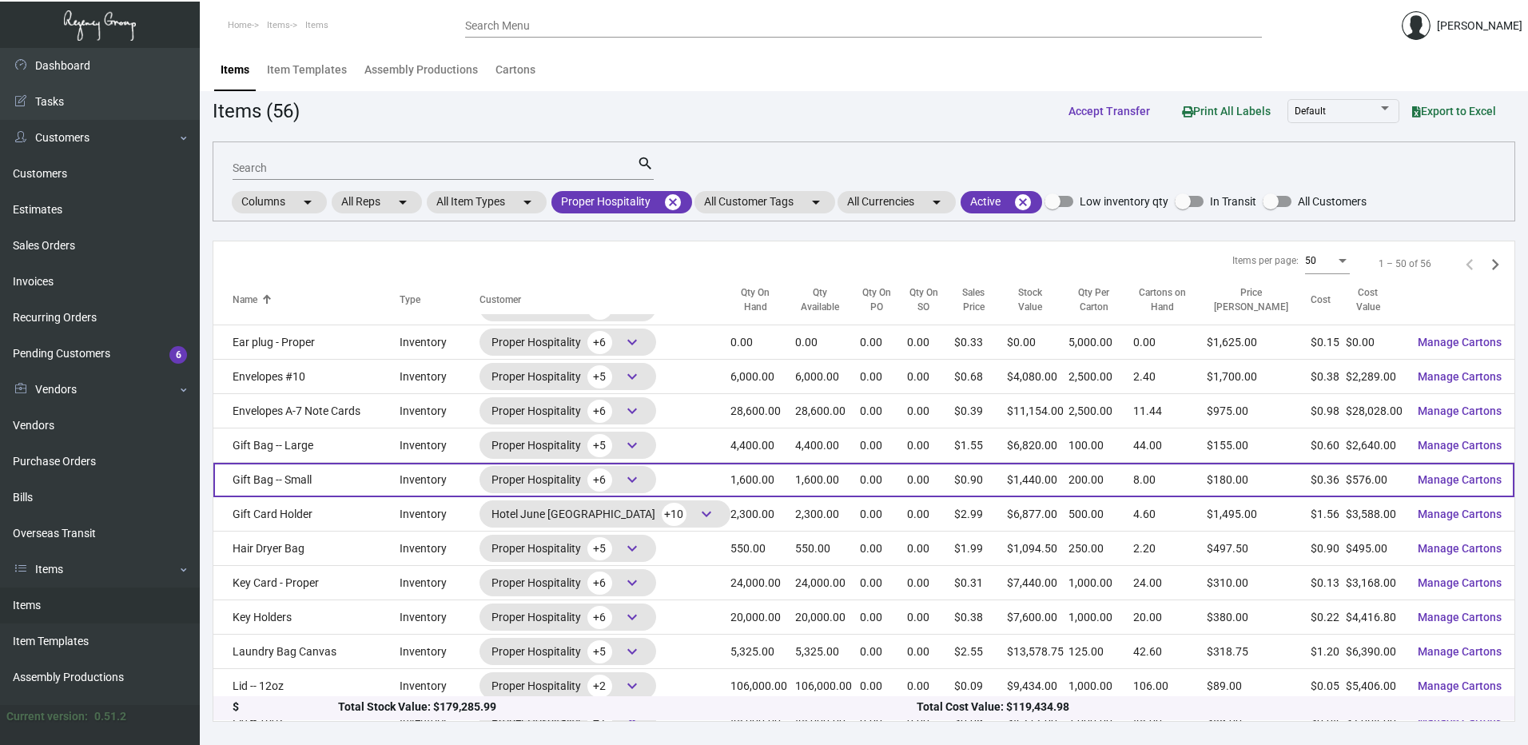
click at [305, 486] on td "Gift Bag -- Small" at bounding box center [306, 480] width 186 height 34
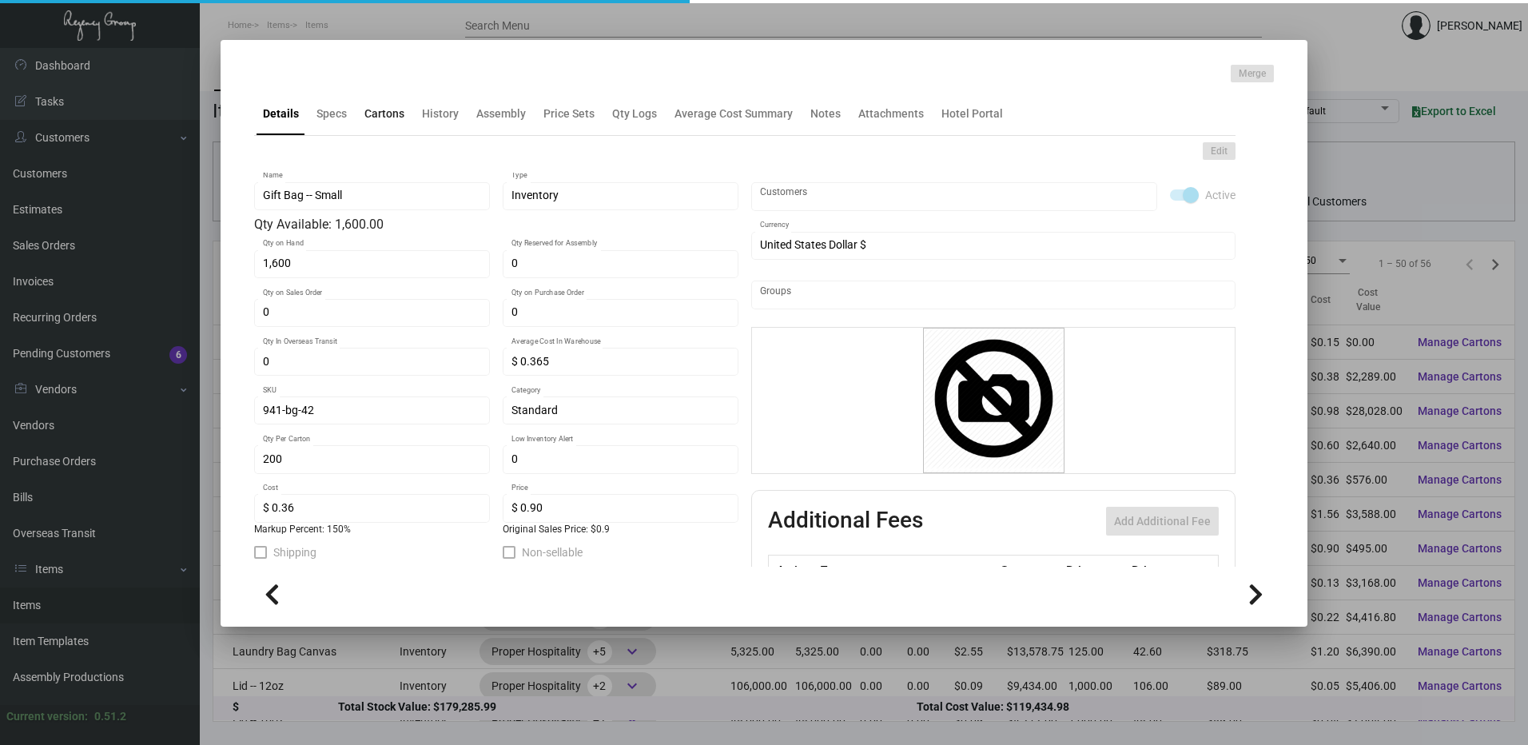
click at [384, 115] on div "Cartons" at bounding box center [384, 113] width 40 height 17
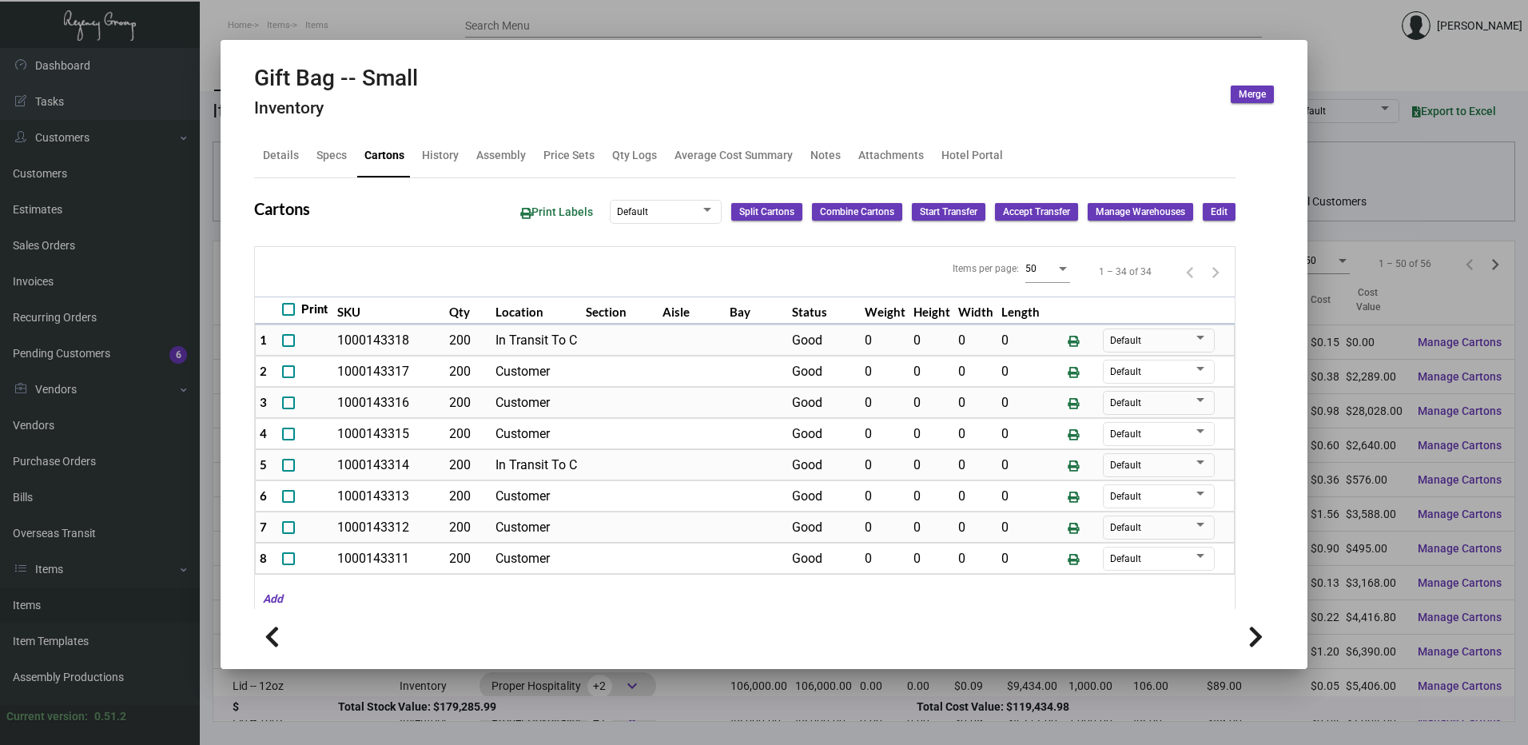
click at [348, 22] on div at bounding box center [764, 372] width 1528 height 745
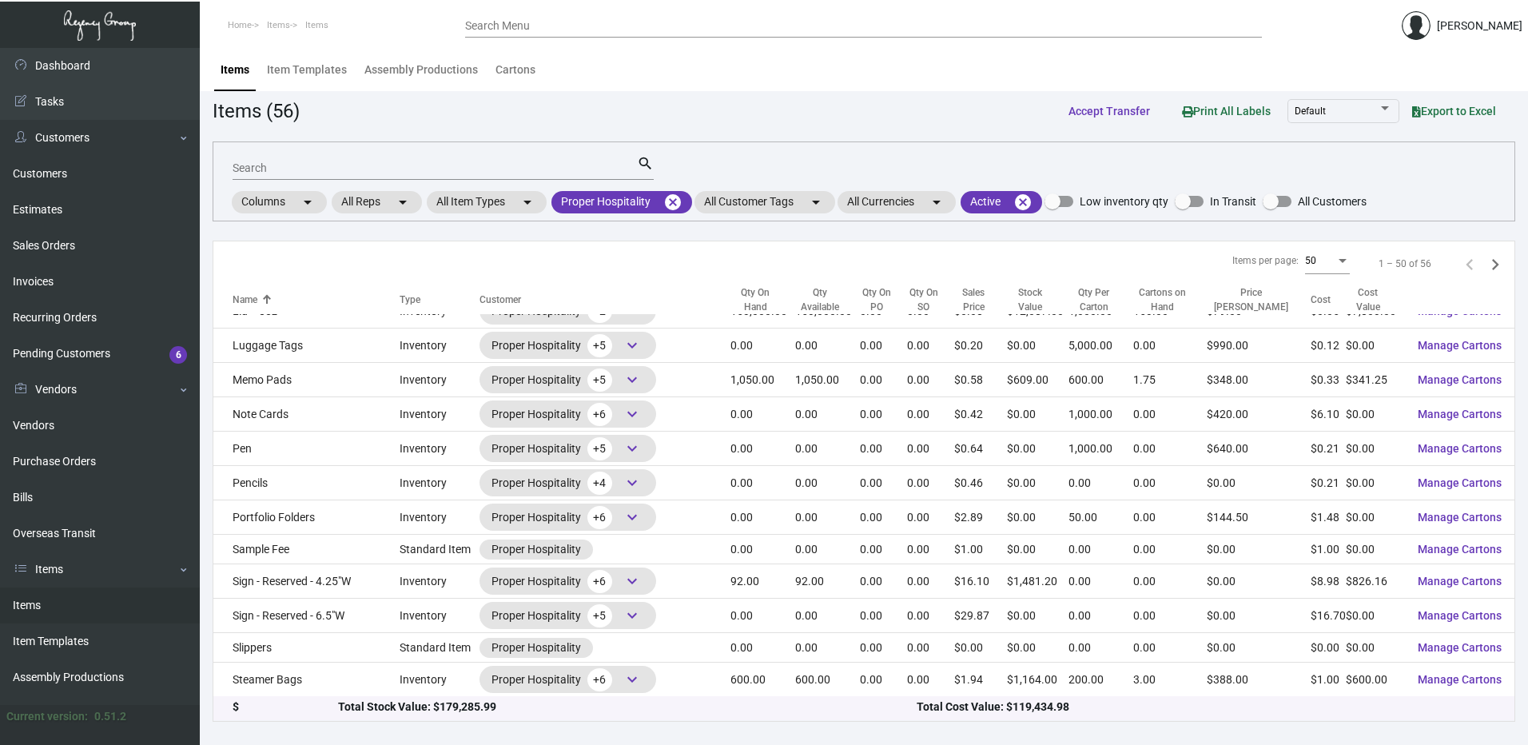
scroll to position [843, 0]
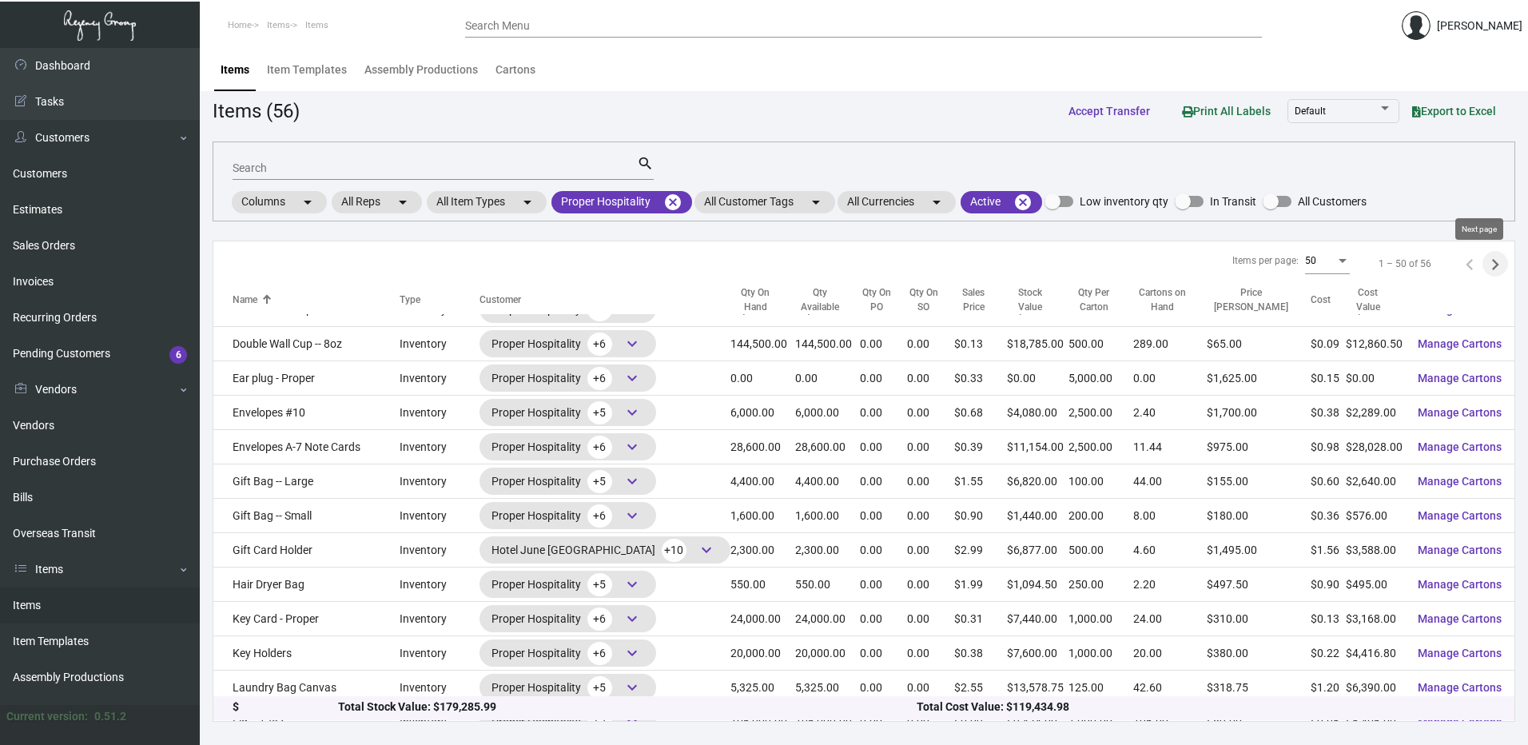
click at [1492, 266] on icon "Next page" at bounding box center [1495, 264] width 7 height 11
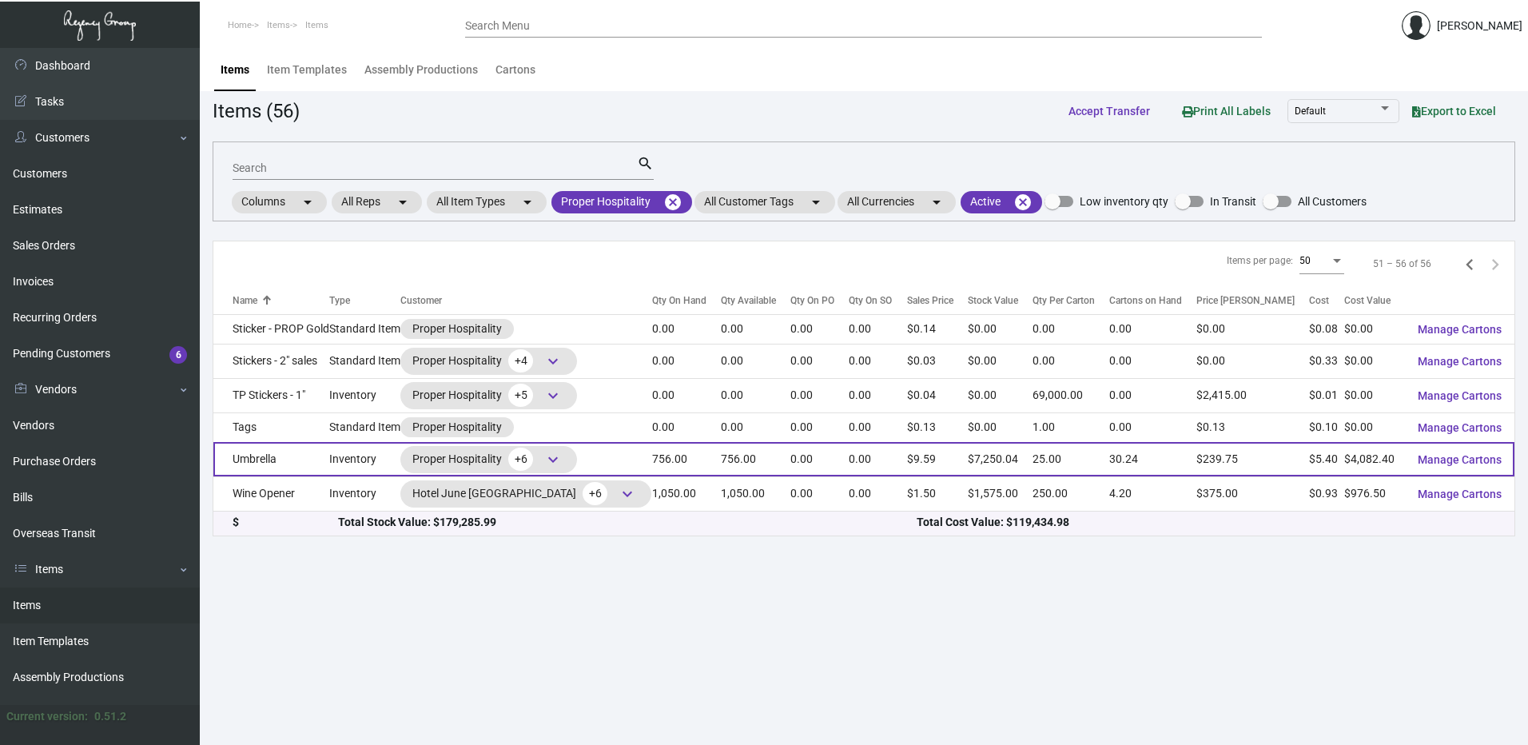
scroll to position [0, 0]
click at [313, 462] on td "Umbrella" at bounding box center [271, 459] width 116 height 34
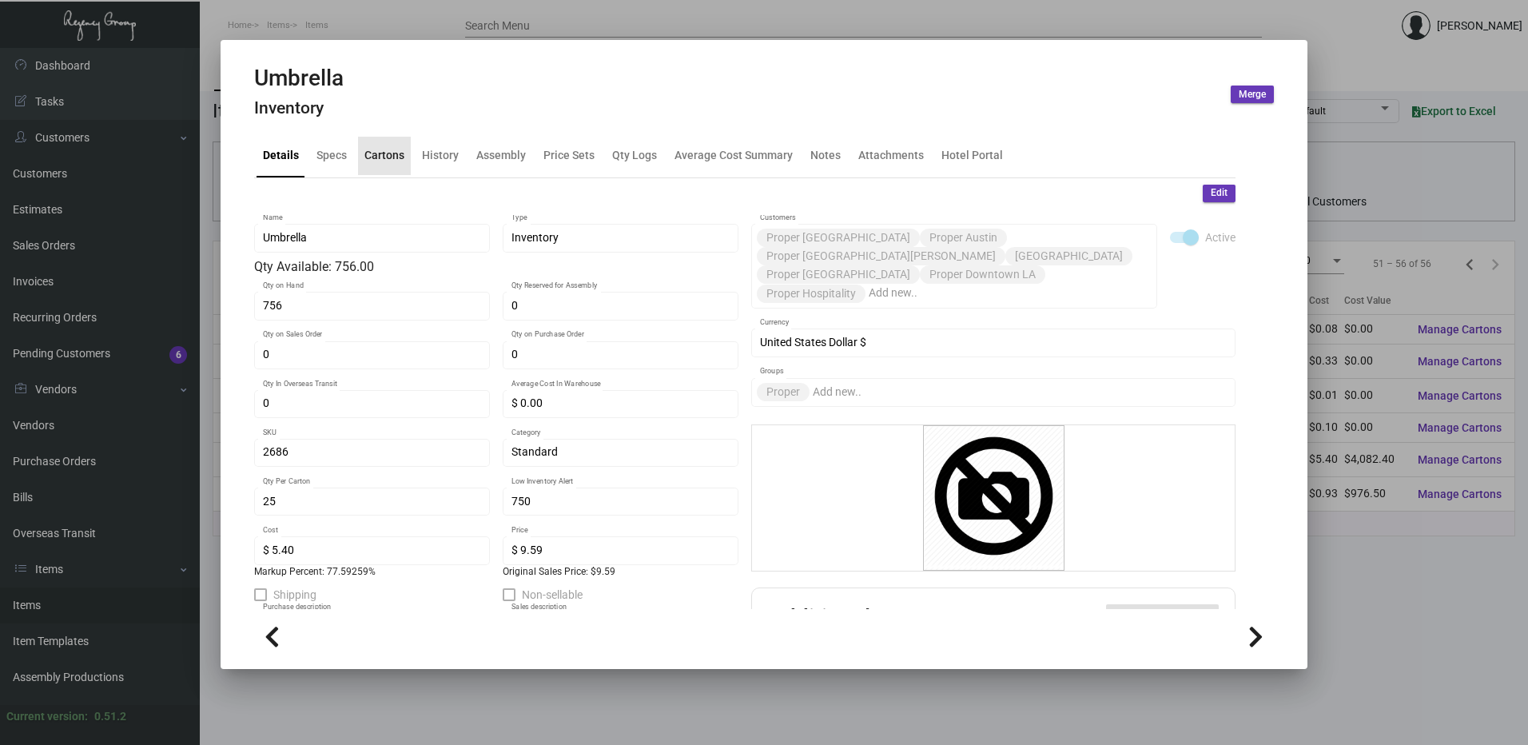
click at [388, 147] on div "Cartons" at bounding box center [384, 155] width 40 height 17
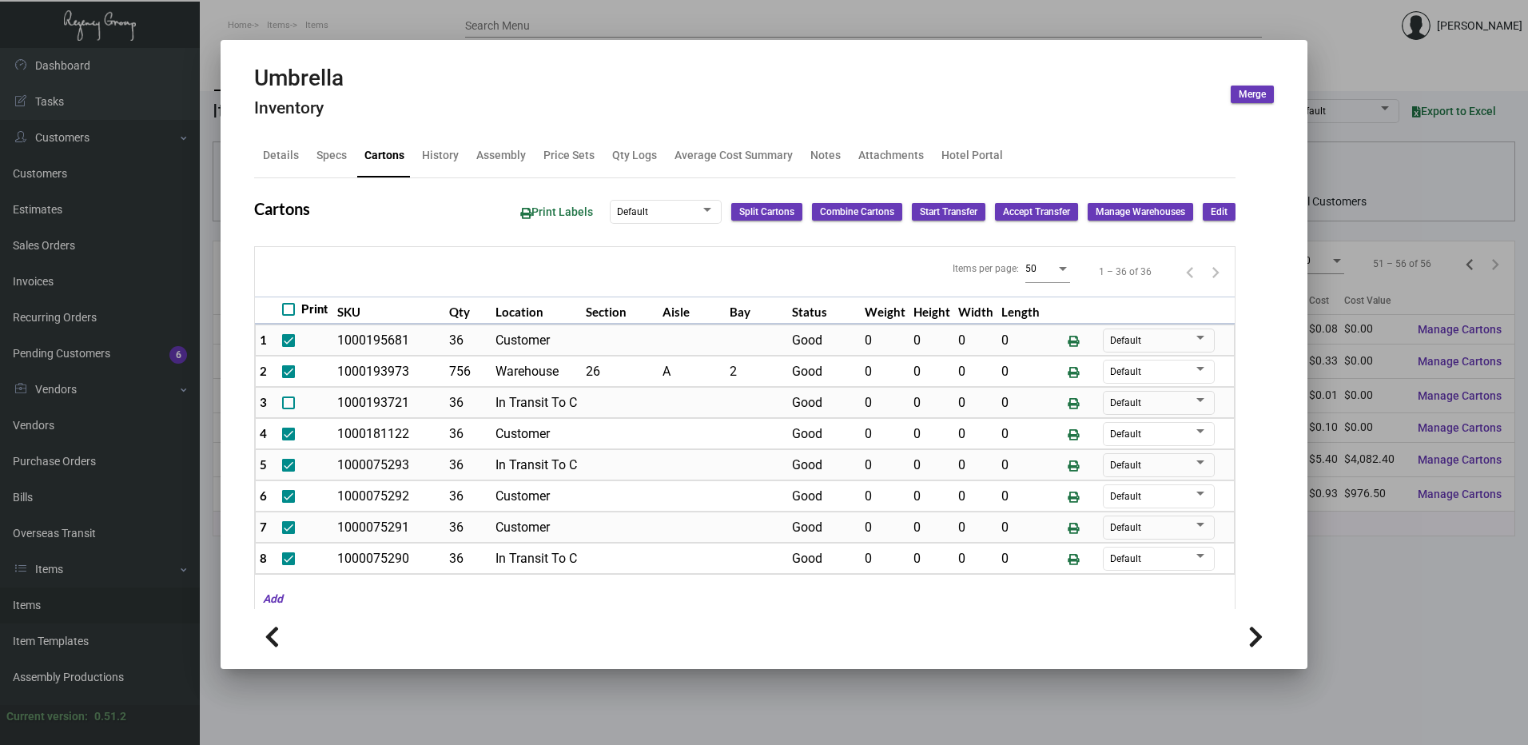
click at [373, 33] on div at bounding box center [764, 372] width 1528 height 745
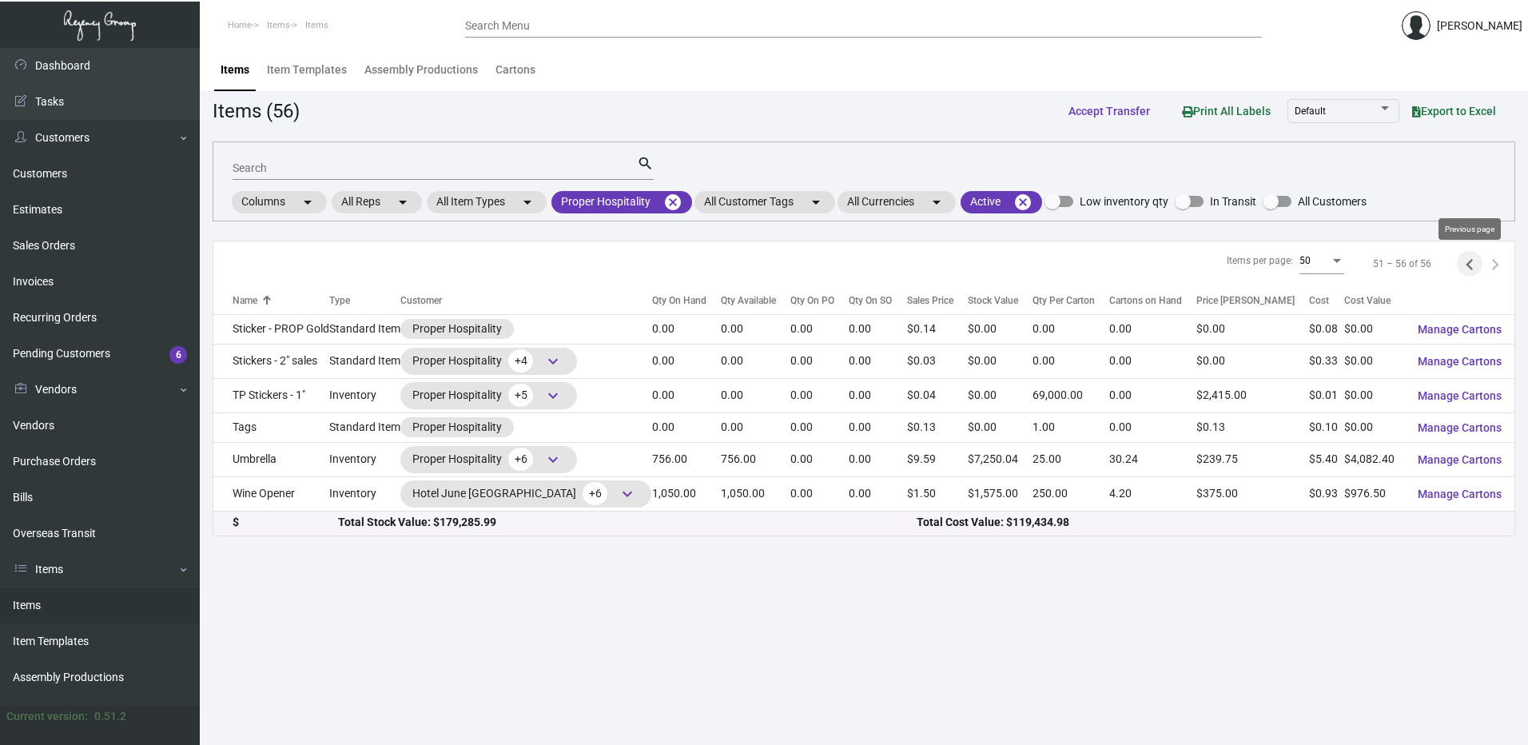
click at [1464, 260] on icon "Previous page" at bounding box center [1469, 264] width 22 height 22
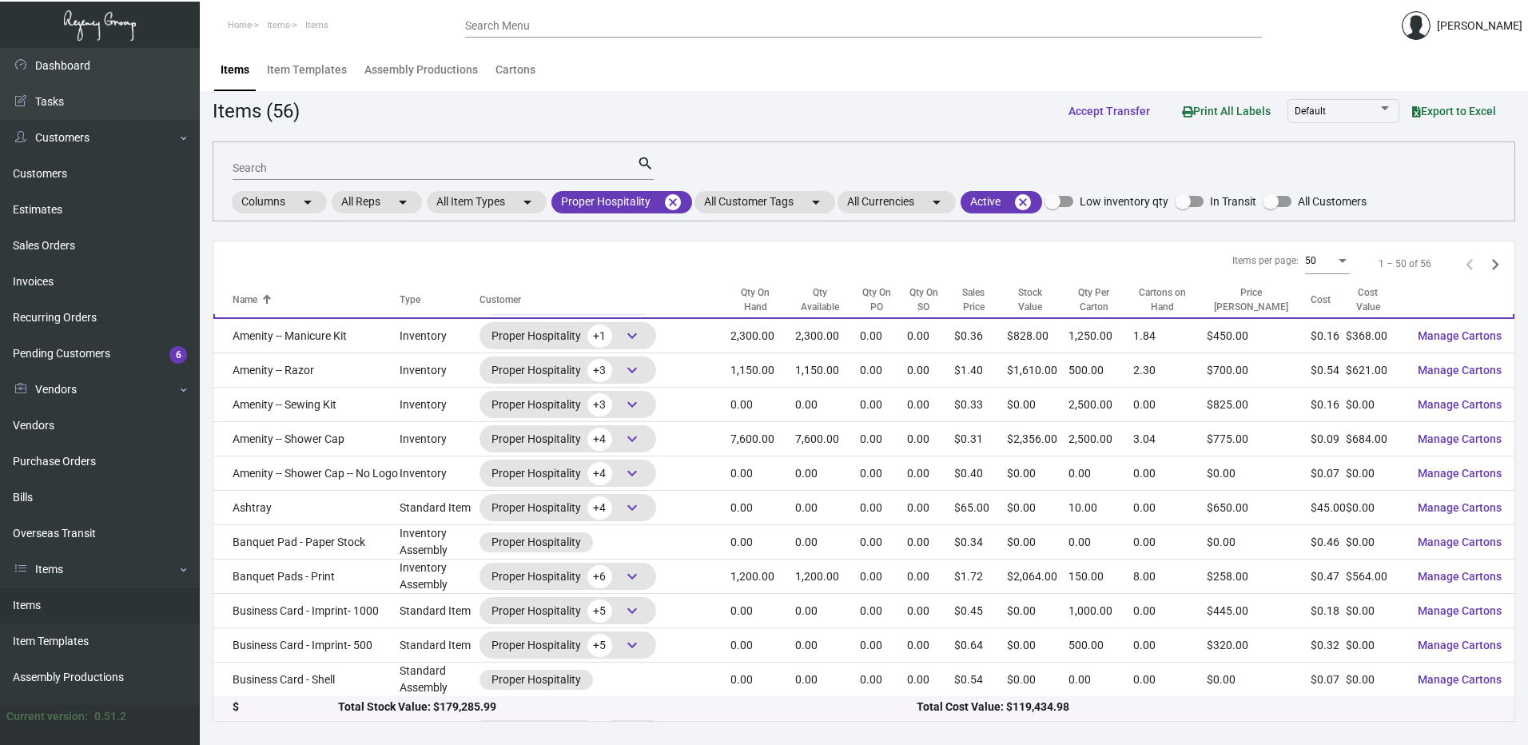
scroll to position [160, 0]
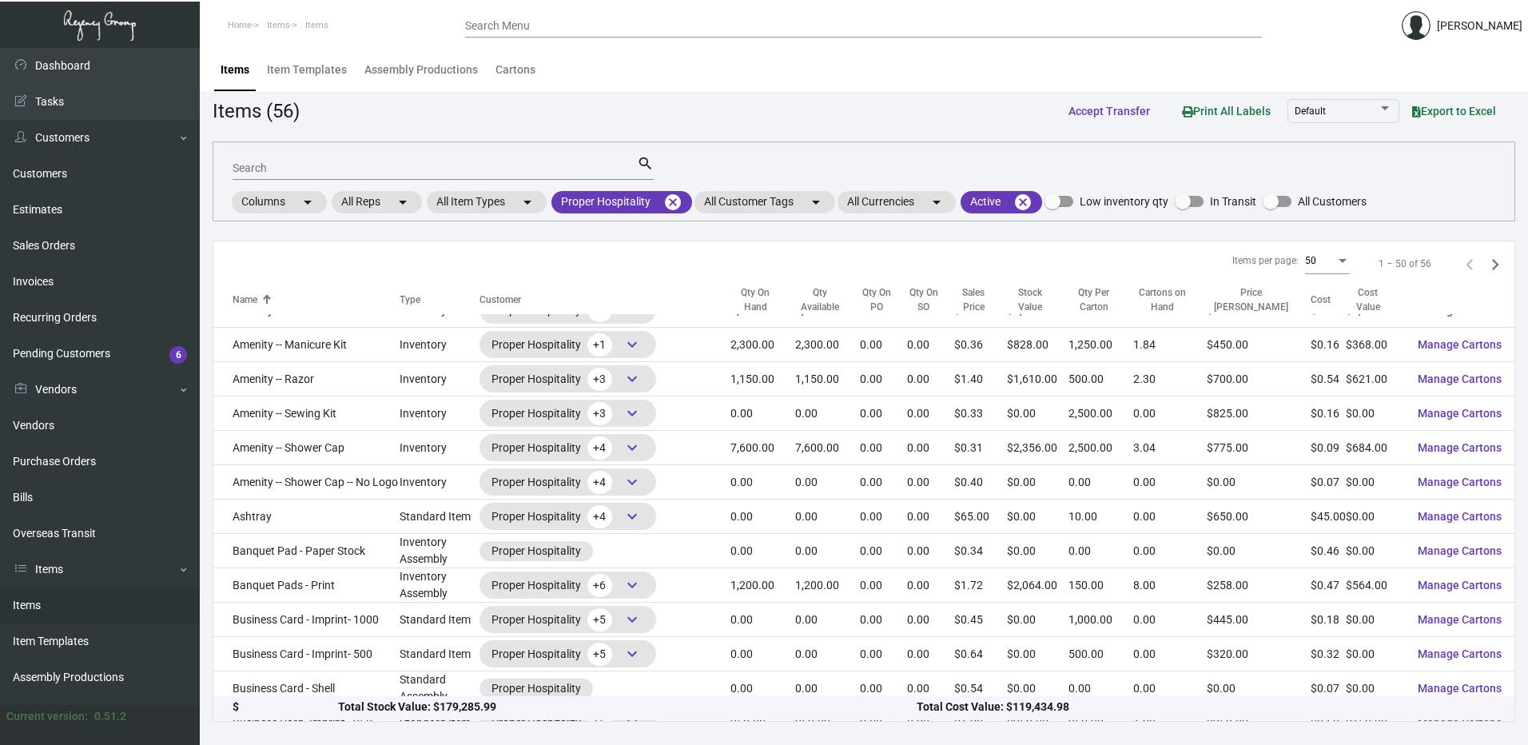
click at [332, 169] on input "Search" at bounding box center [435, 168] width 404 height 13
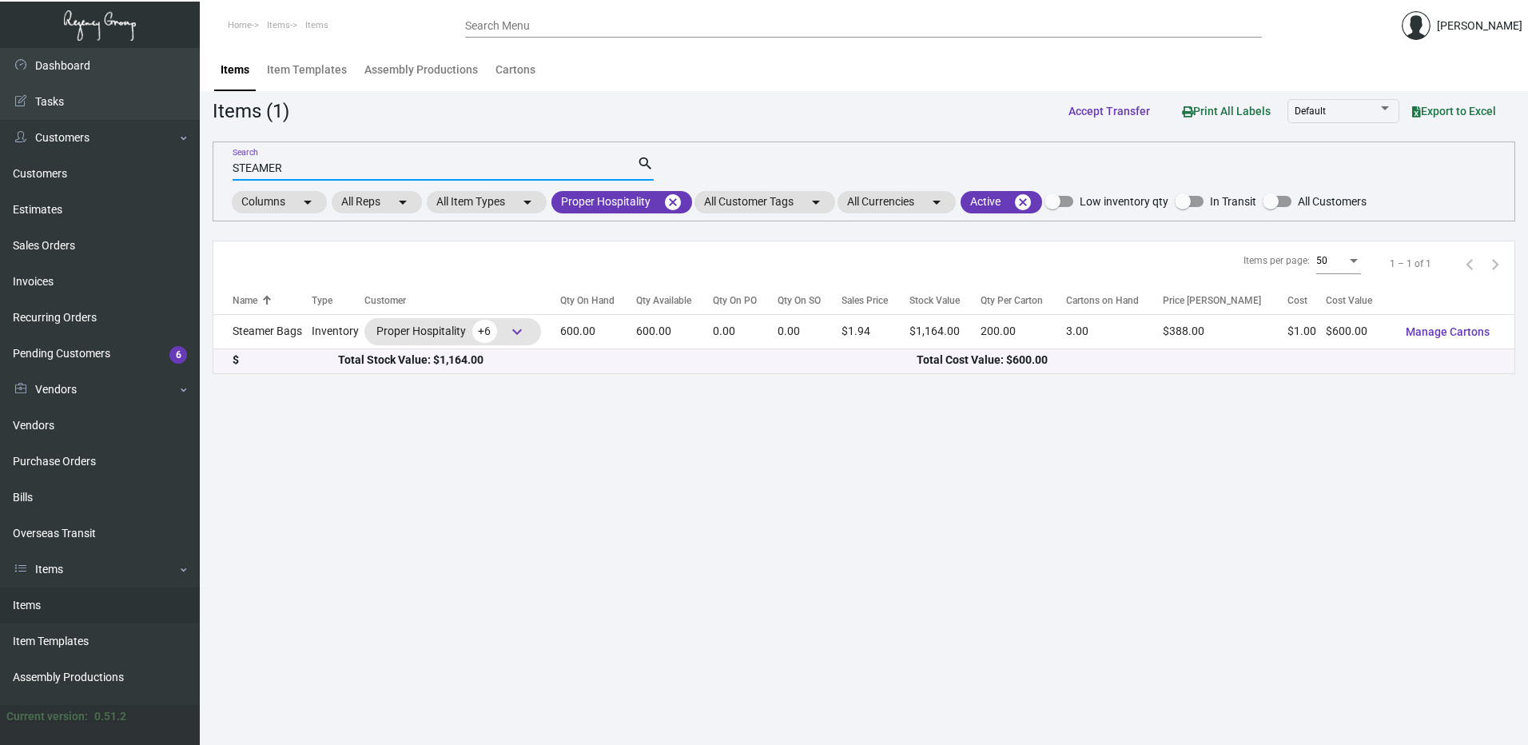
scroll to position [0, 0]
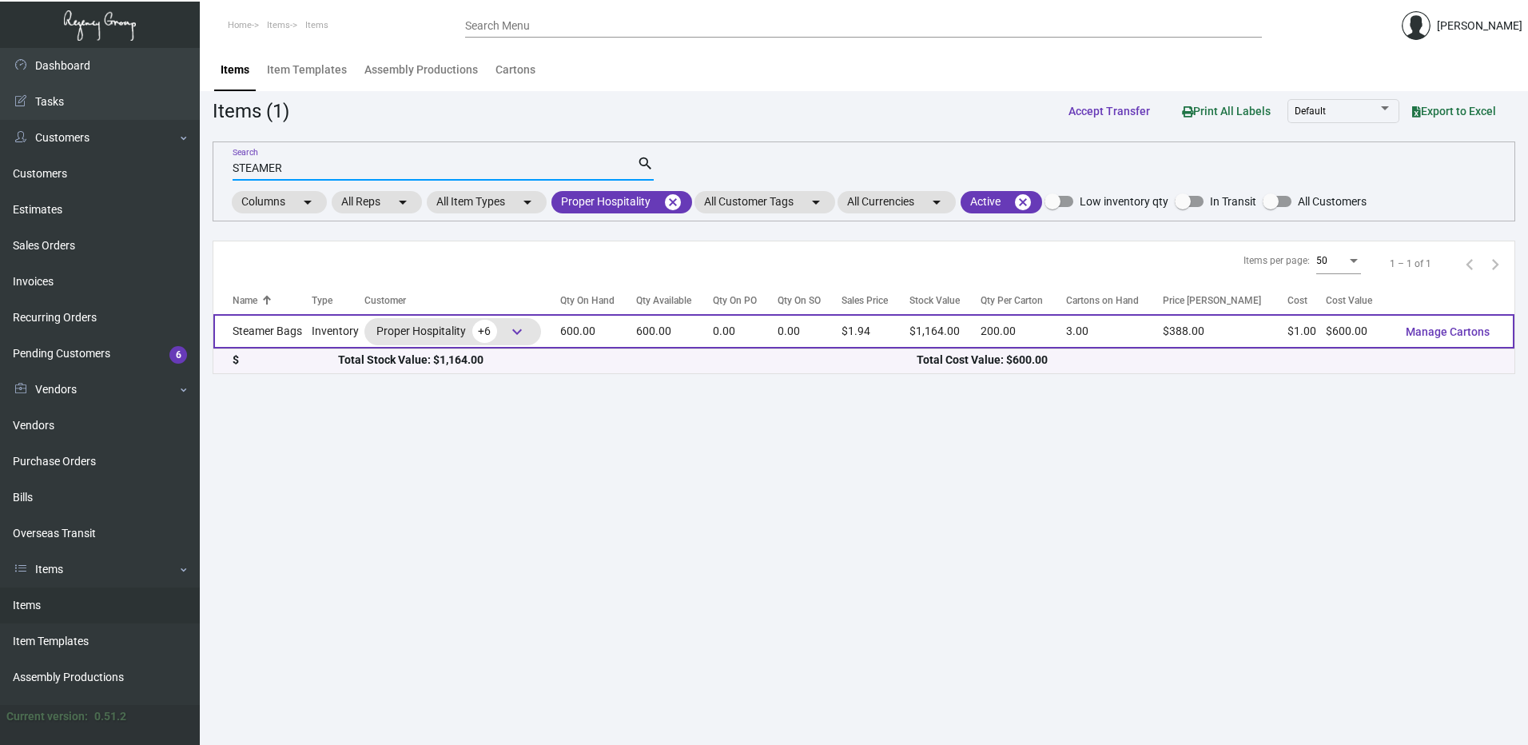
click at [237, 325] on td "Steamer Bags" at bounding box center [262, 331] width 98 height 34
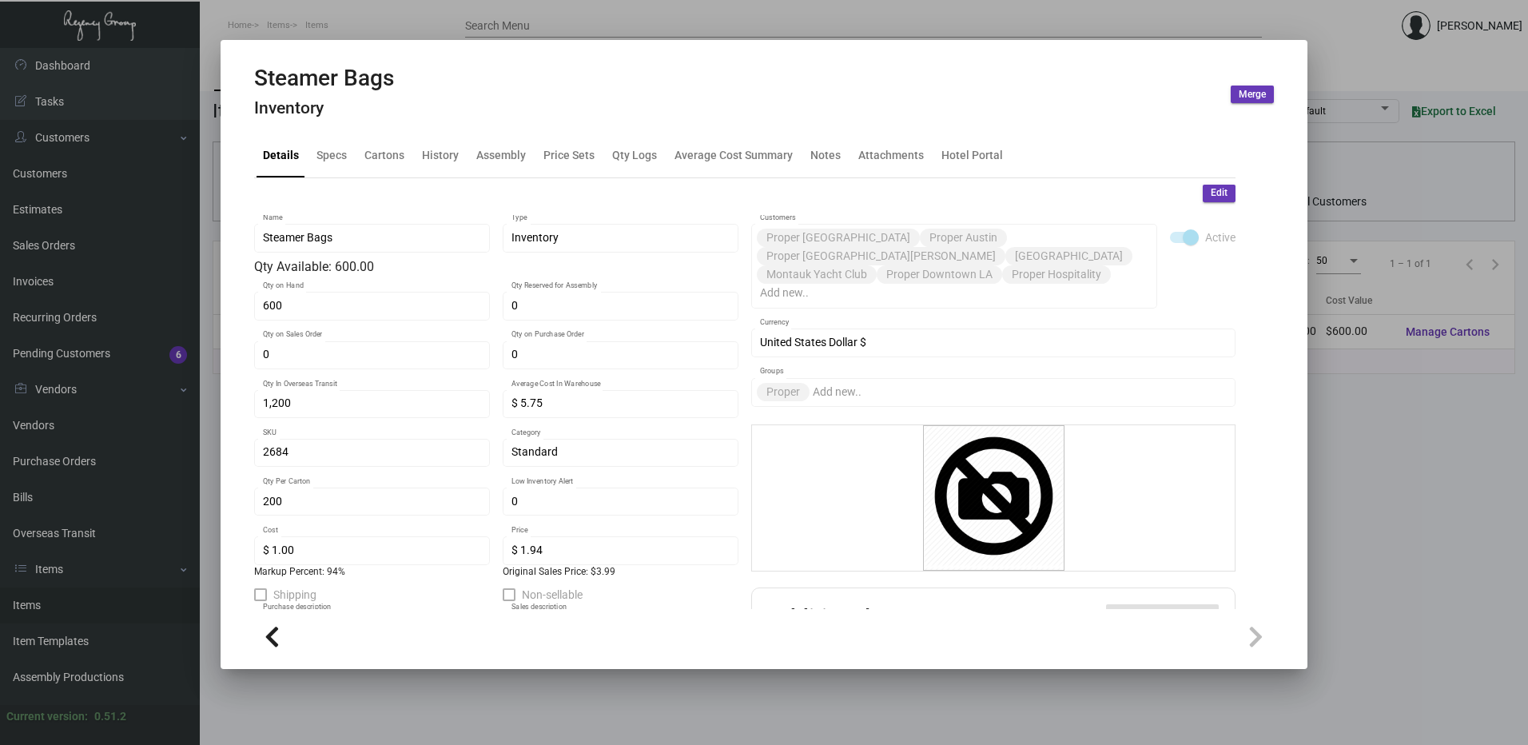
click at [392, 126] on mat-tab-group "Details Specs Cartons History Assembly Price Sets Qty Logs Average Cost Summary…" at bounding box center [745, 367] width 1020 height 484
click at [388, 144] on div "Cartons" at bounding box center [384, 156] width 53 height 38
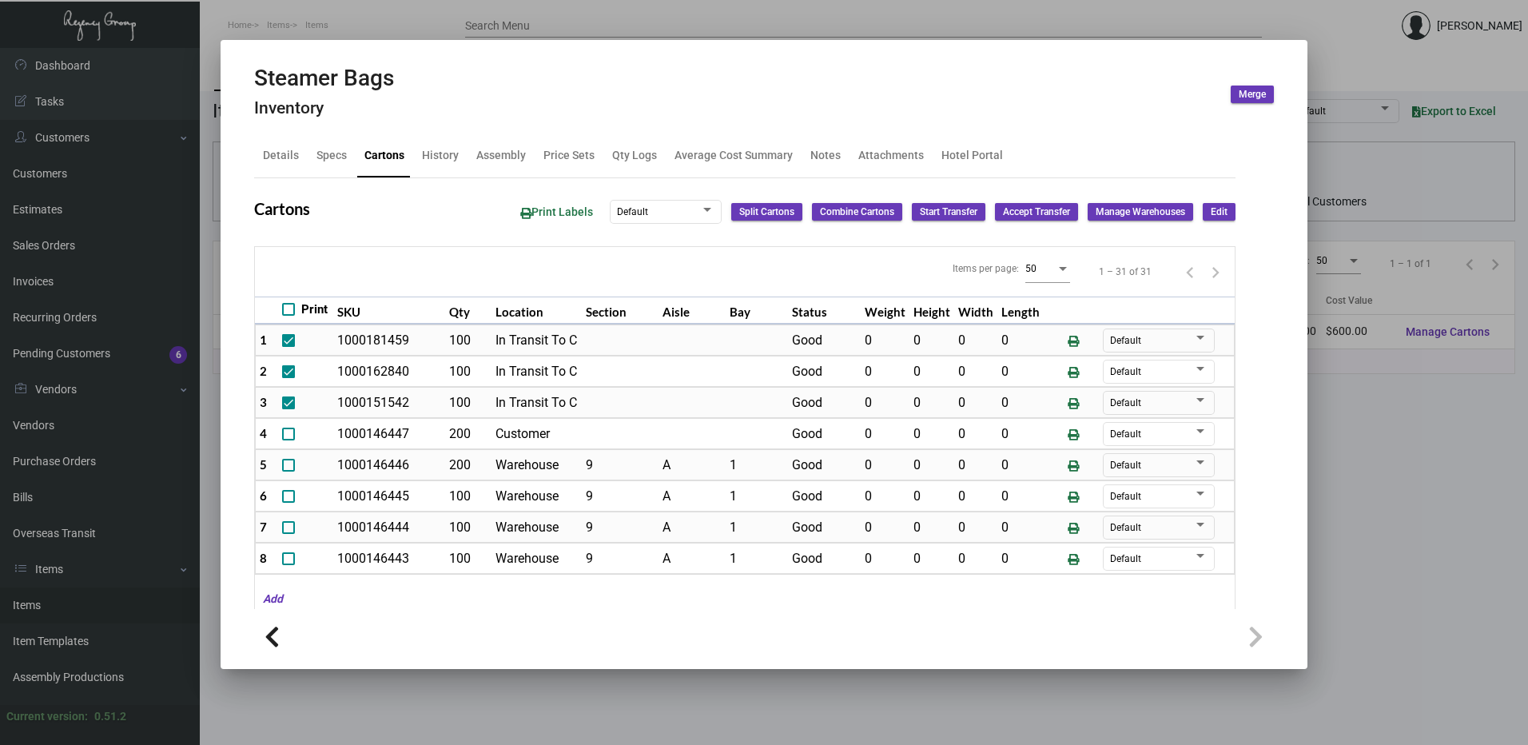
click at [251, 26] on div at bounding box center [764, 372] width 1528 height 745
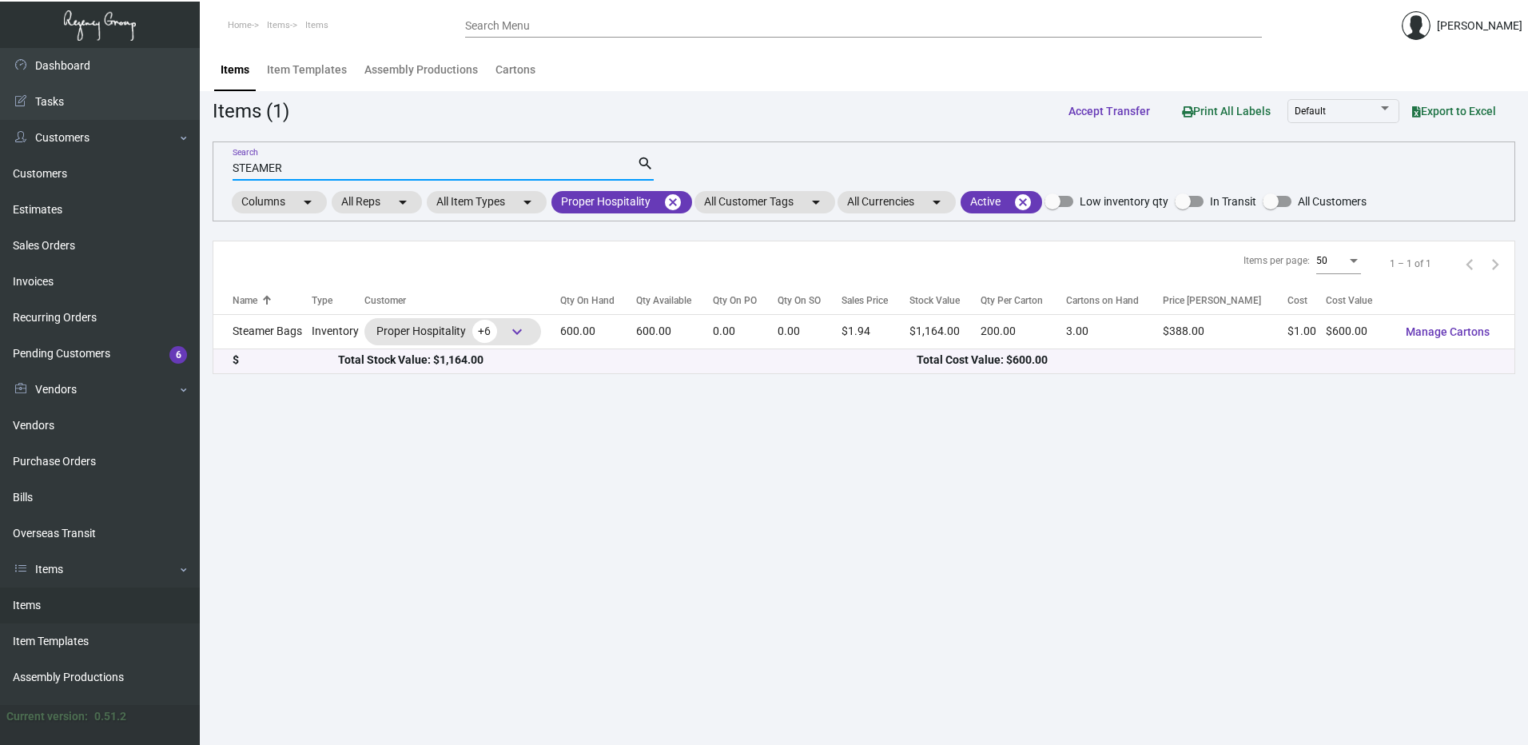
click at [250, 172] on input "STEAMER" at bounding box center [435, 168] width 404 height 13
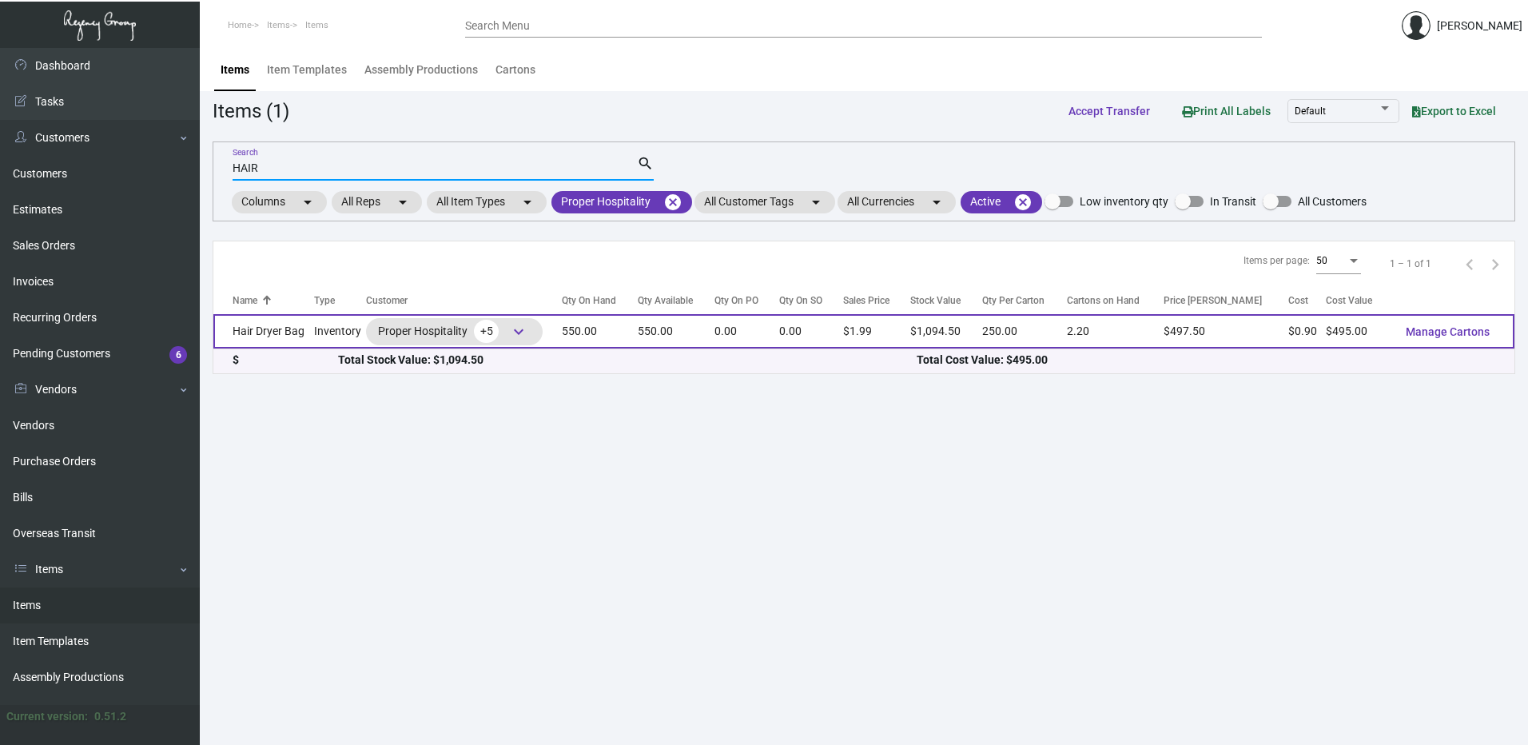
click at [286, 318] on td "Hair Dryer Bag" at bounding box center [263, 331] width 101 height 34
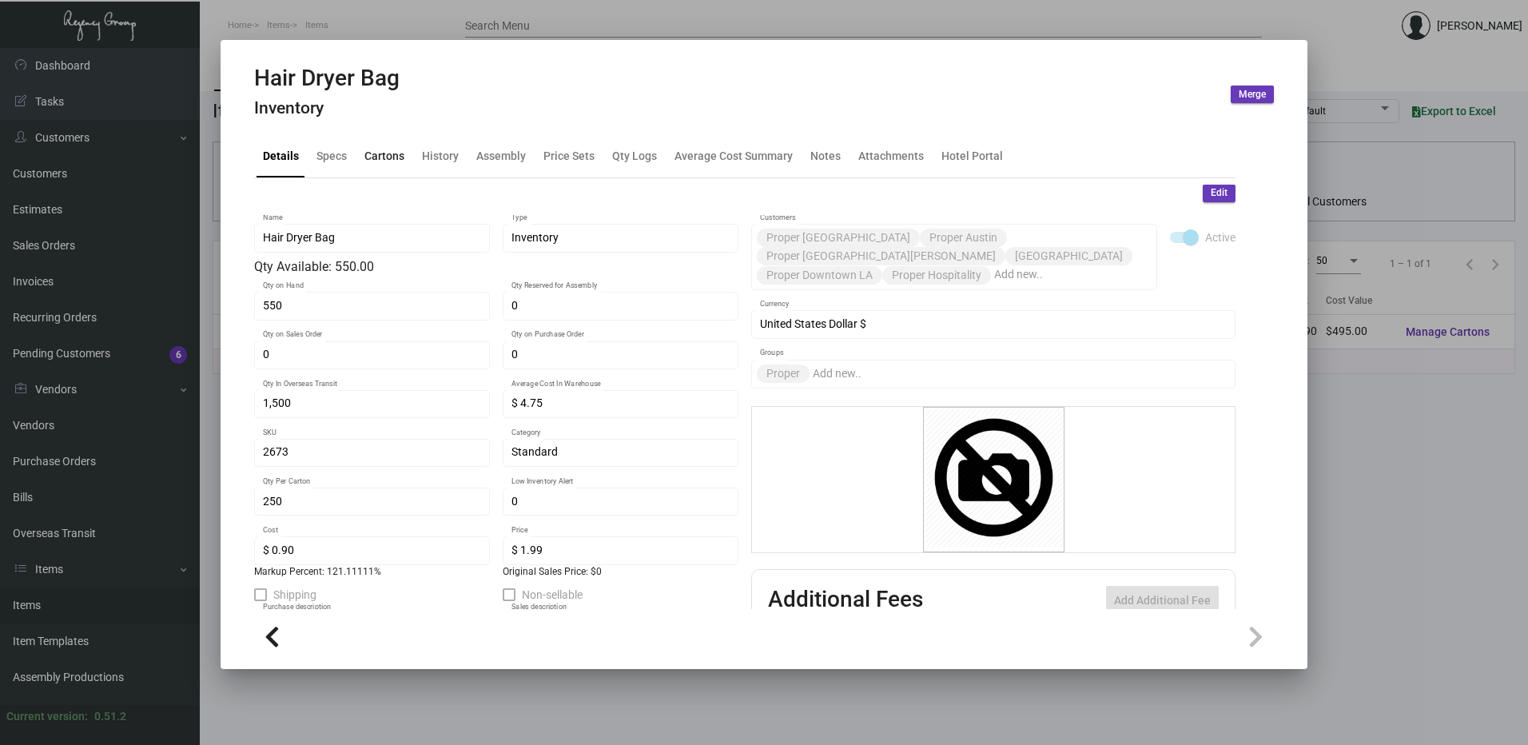
drag, startPoint x: 380, startPoint y: 153, endPoint x: 448, endPoint y: 2, distance: 165.9
click at [380, 154] on div "Cartons" at bounding box center [384, 155] width 40 height 17
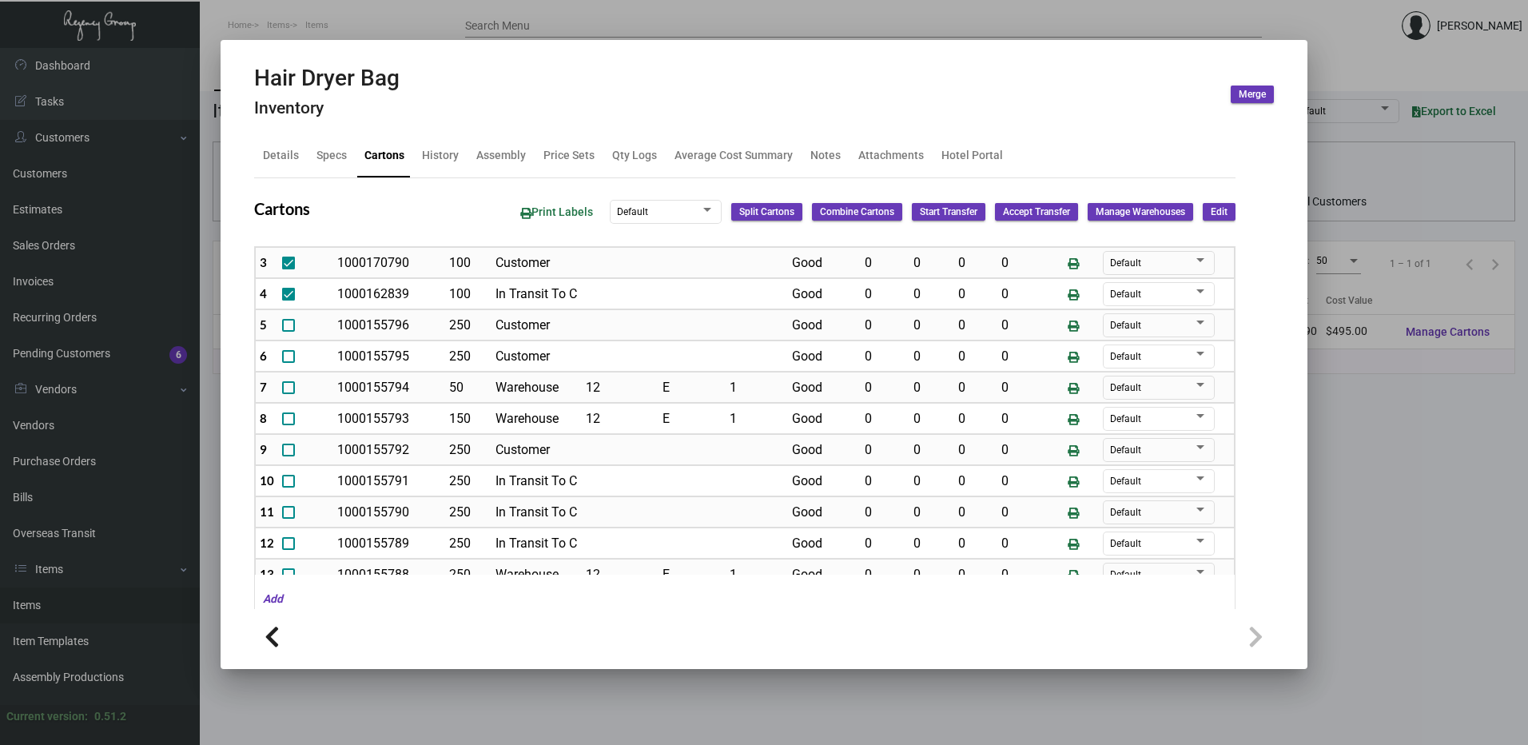
scroll to position [160, 0]
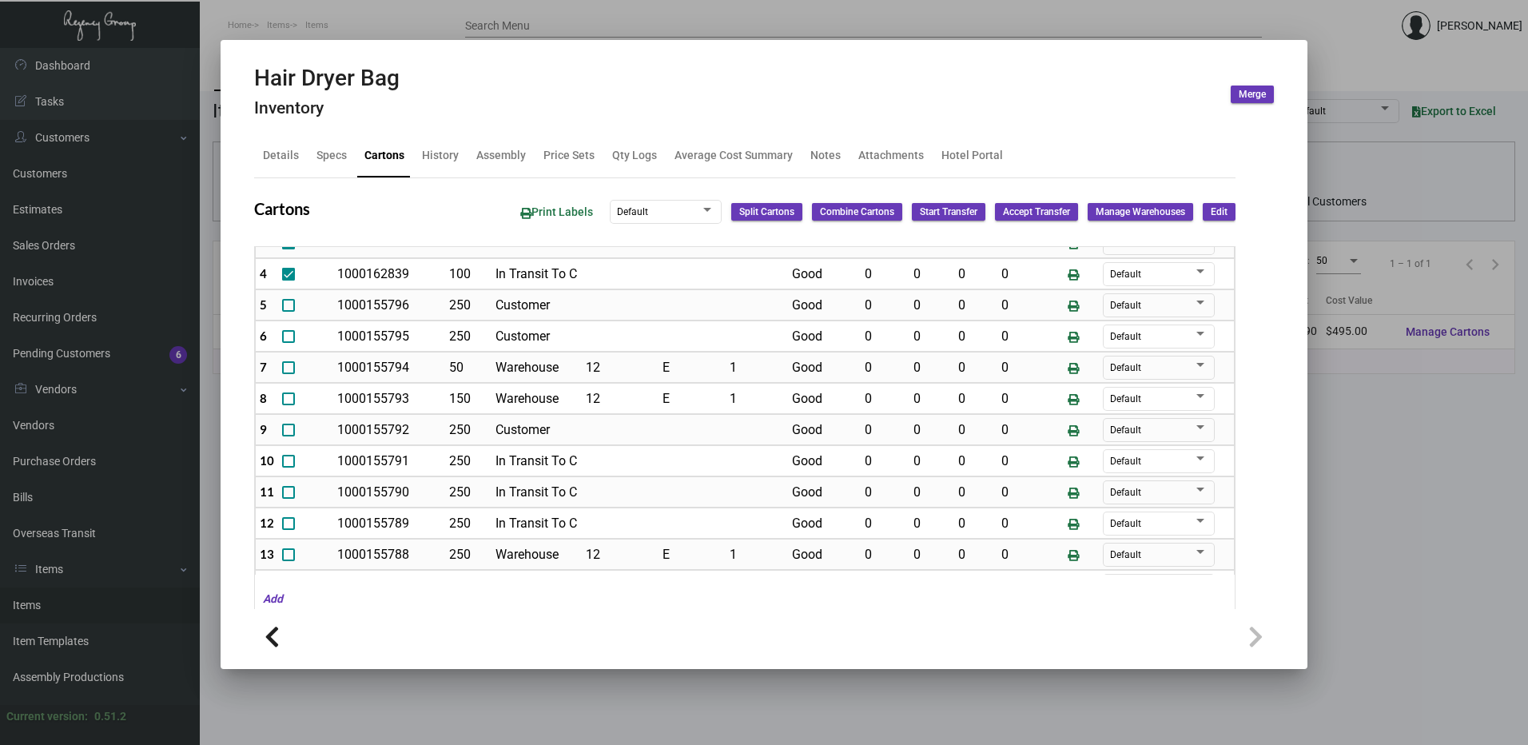
drag, startPoint x: 388, startPoint y: 30, endPoint x: 1216, endPoint y: 187, distance: 842.5
click at [388, 30] on div at bounding box center [764, 372] width 1528 height 745
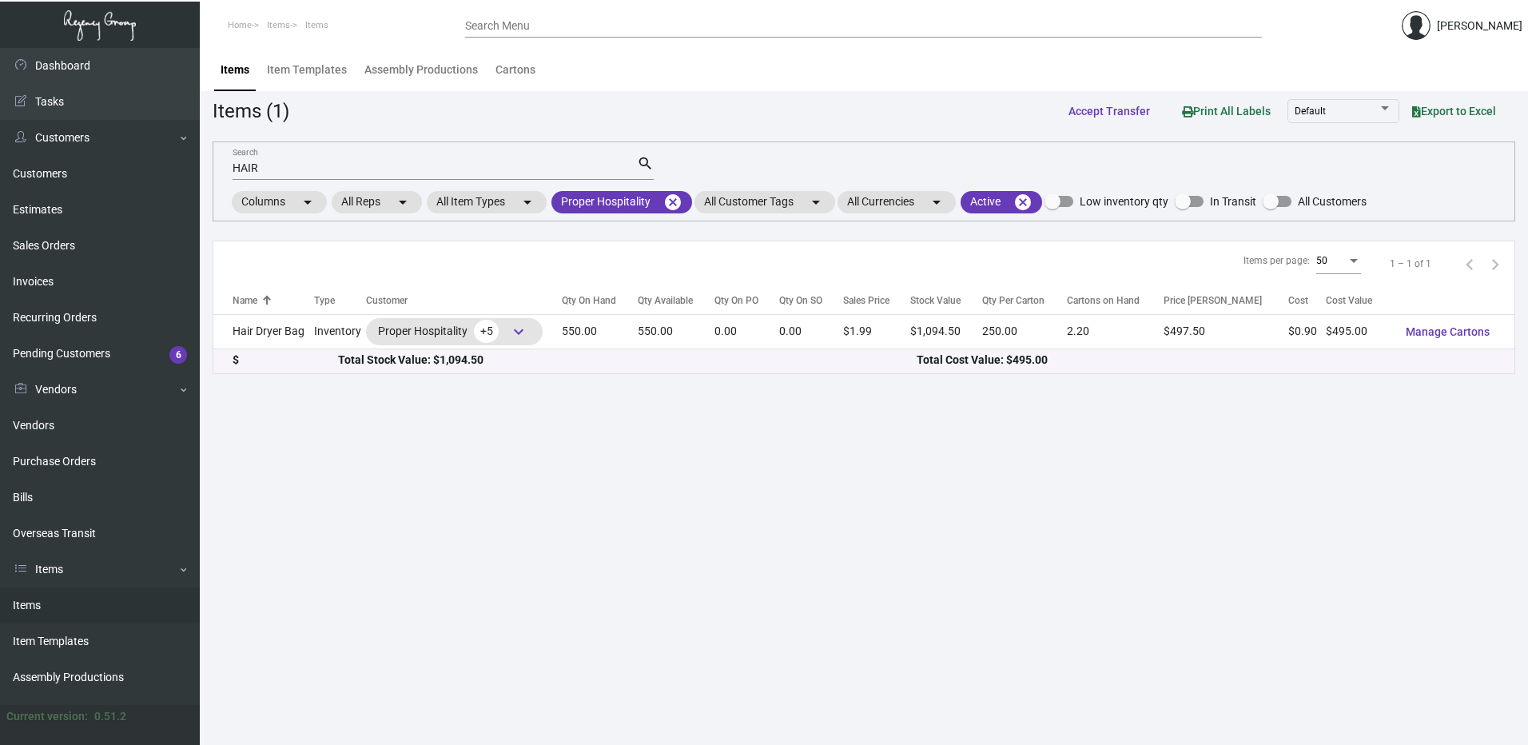
click at [248, 163] on input "HAIR" at bounding box center [435, 168] width 404 height 13
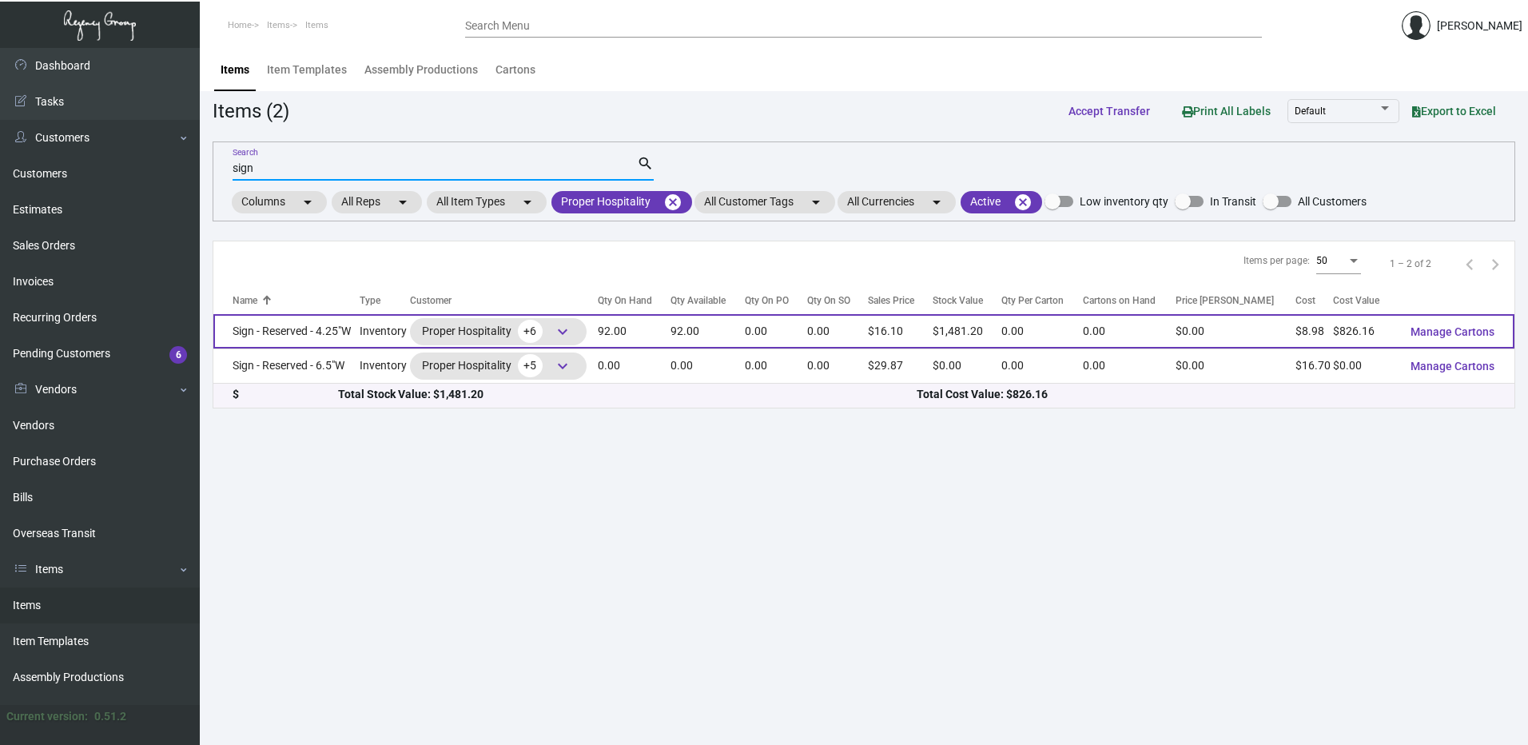
click at [301, 338] on td "Sign - Reserved - 4.25"W" at bounding box center [286, 331] width 146 height 34
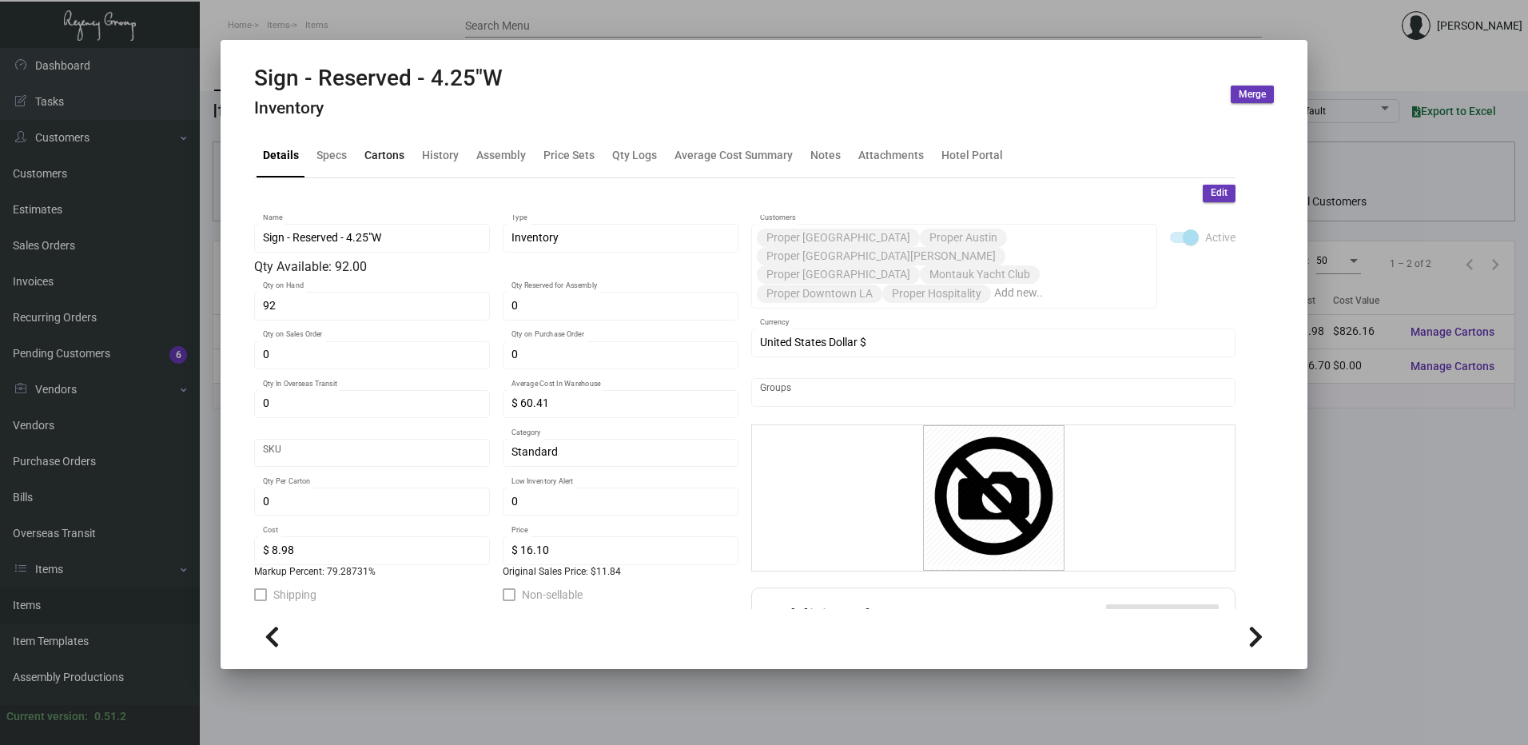
click at [392, 161] on div "Cartons" at bounding box center [384, 155] width 40 height 17
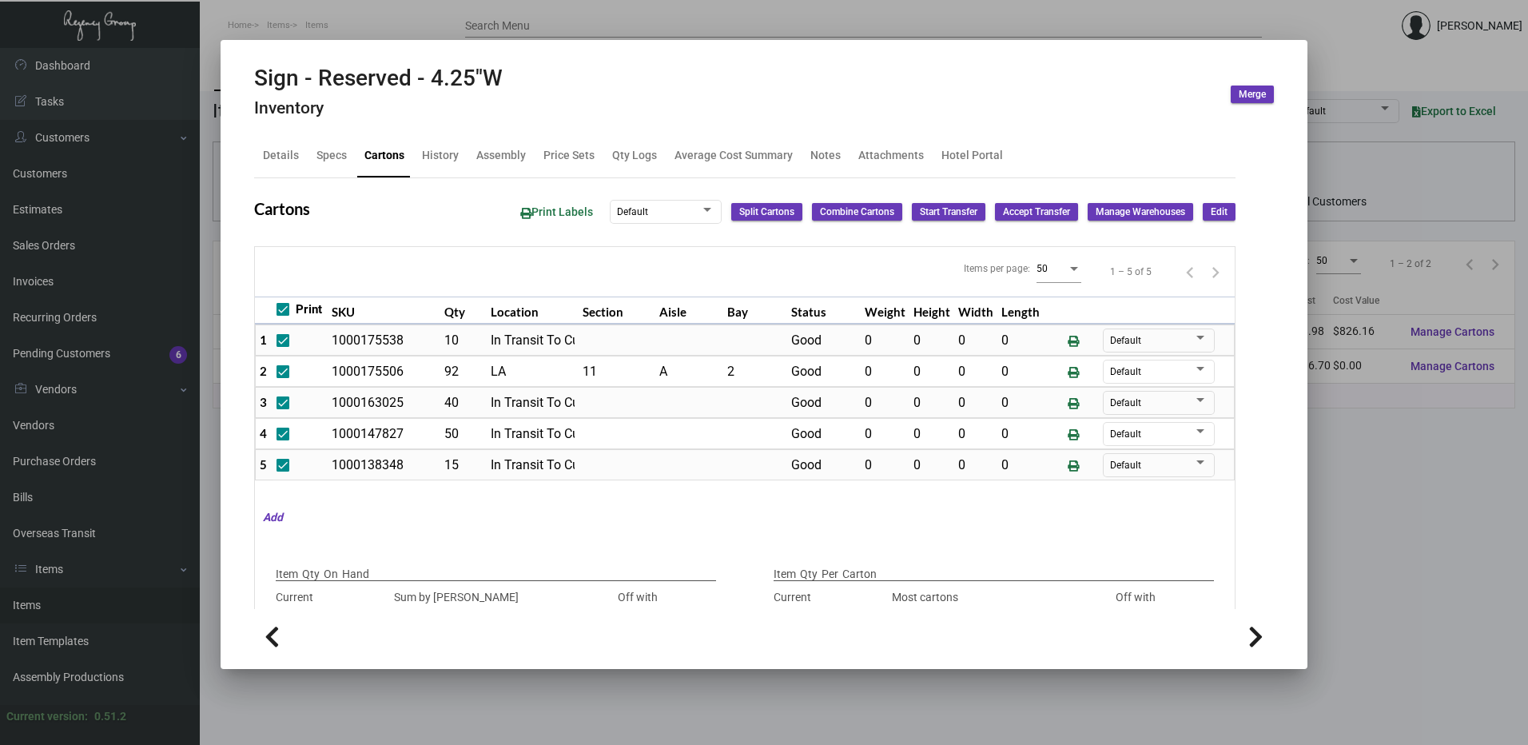
click at [1203, 211] on button "Edit" at bounding box center [1219, 212] width 33 height 18
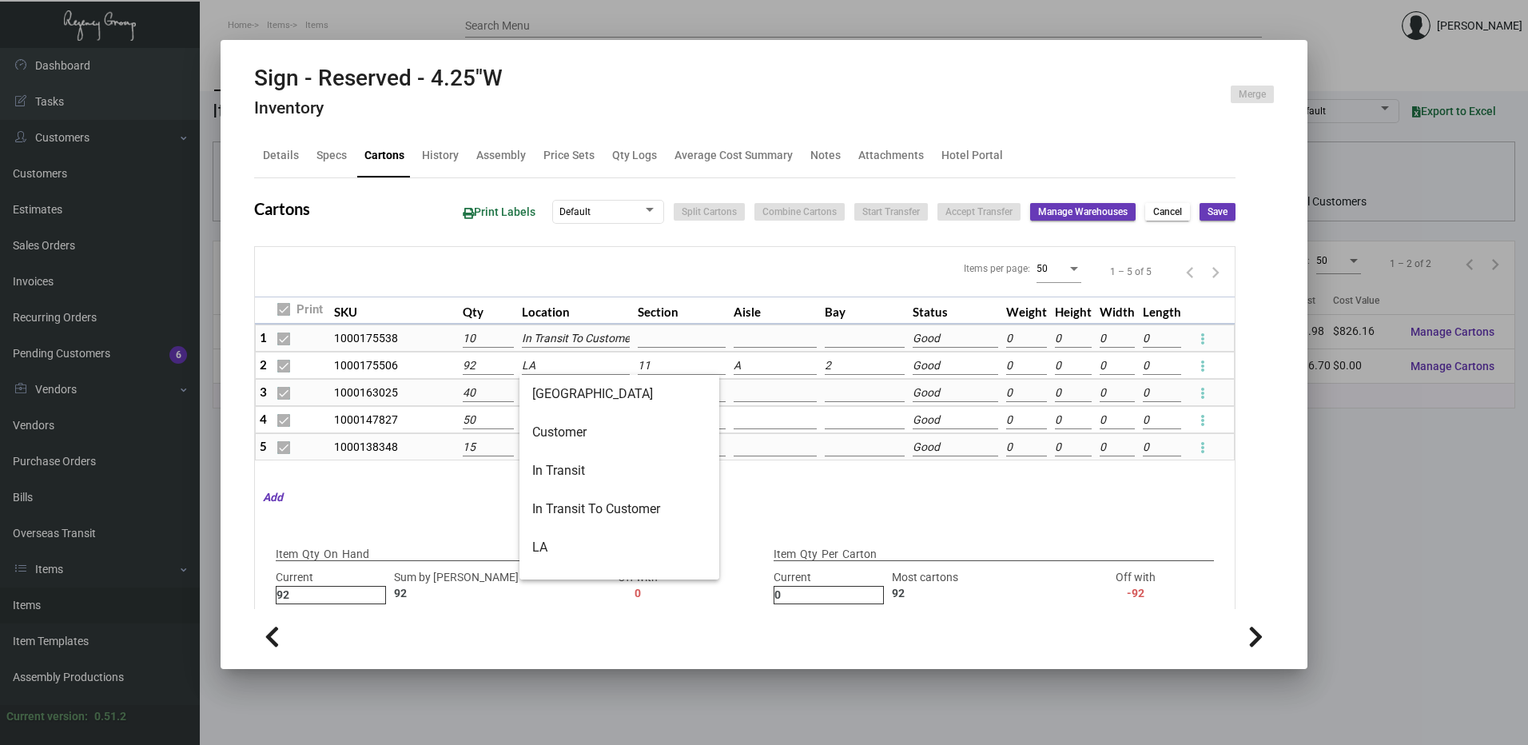
click at [549, 365] on input "LA" at bounding box center [576, 366] width 109 height 18
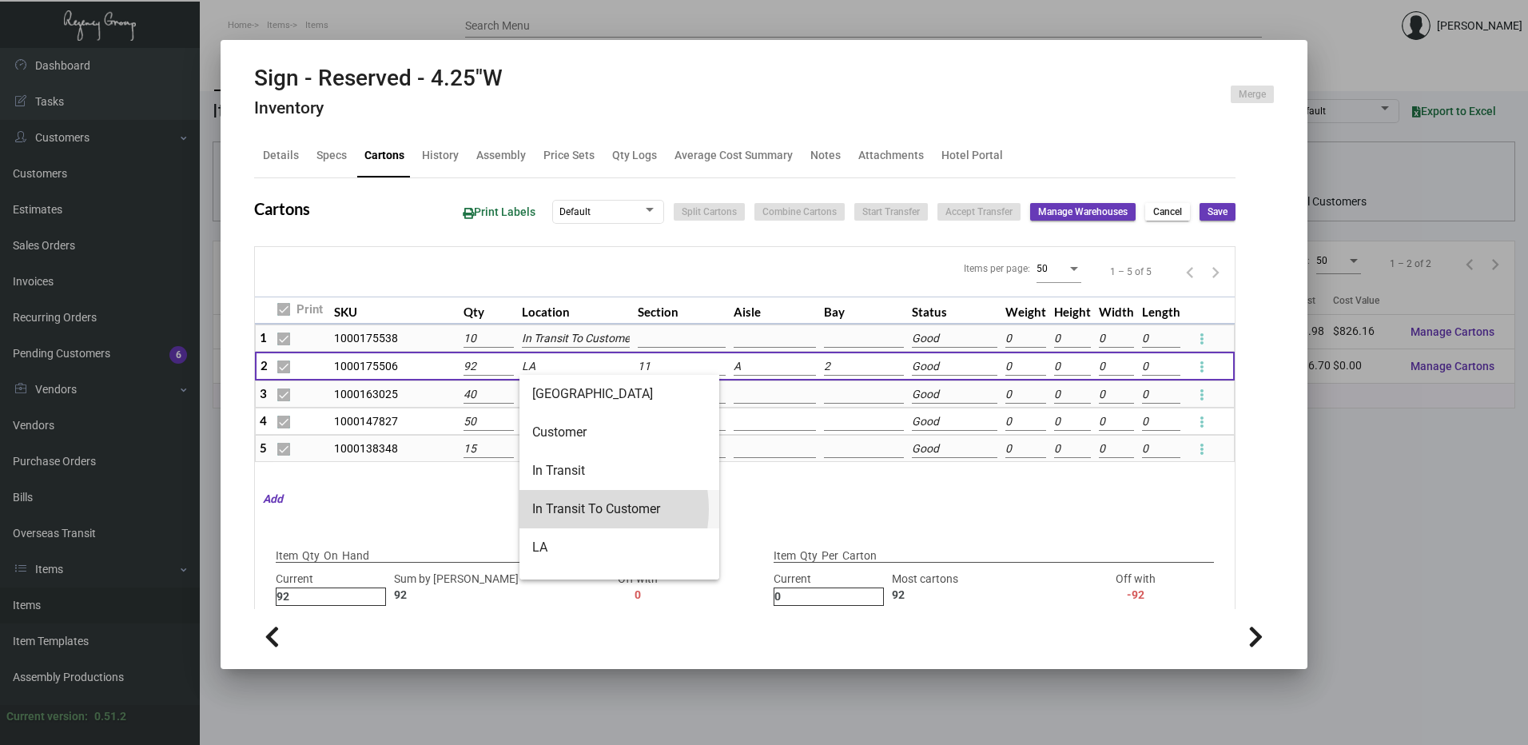
click at [580, 509] on span "In Transit To Customer" at bounding box center [619, 509] width 174 height 38
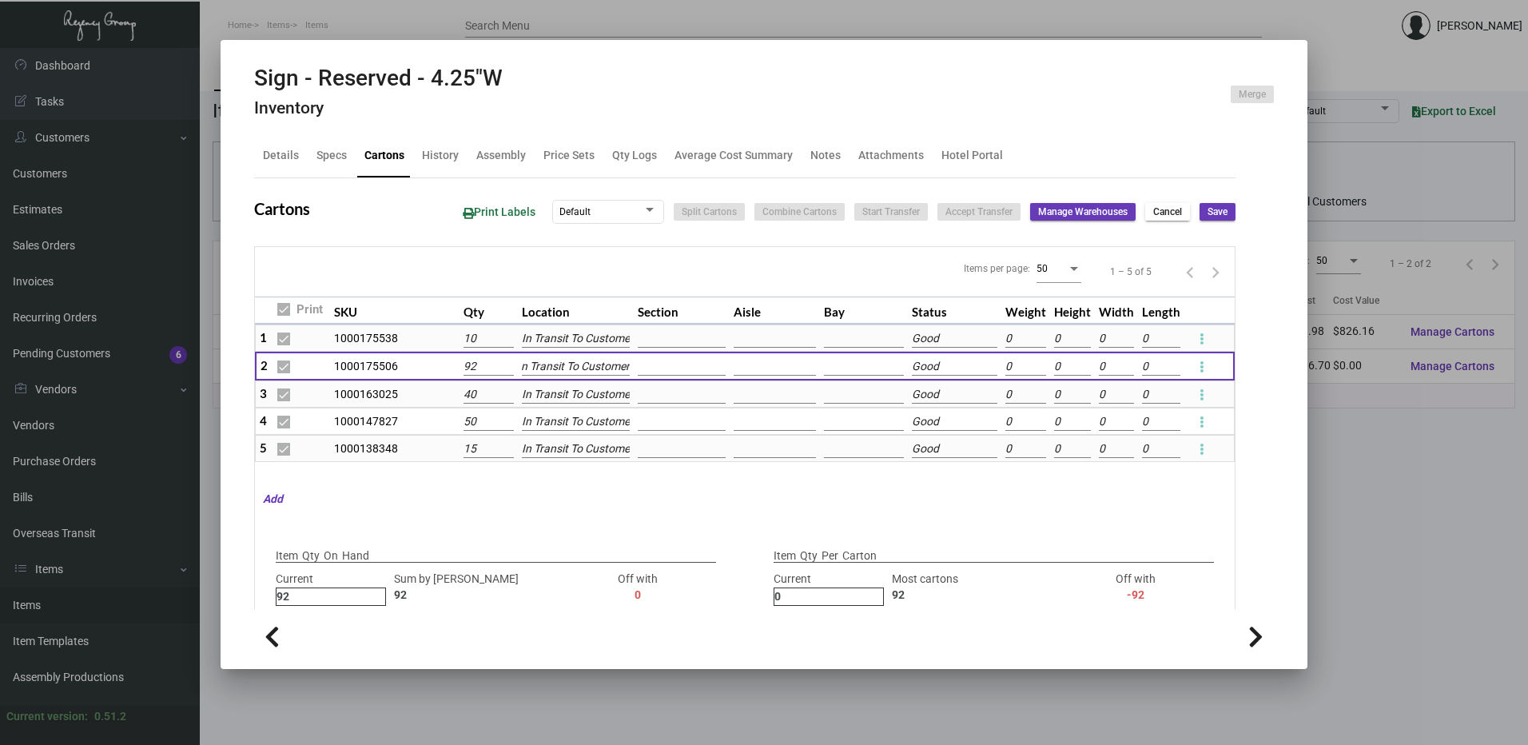
click at [1216, 218] on button "Save" at bounding box center [1217, 212] width 36 height 18
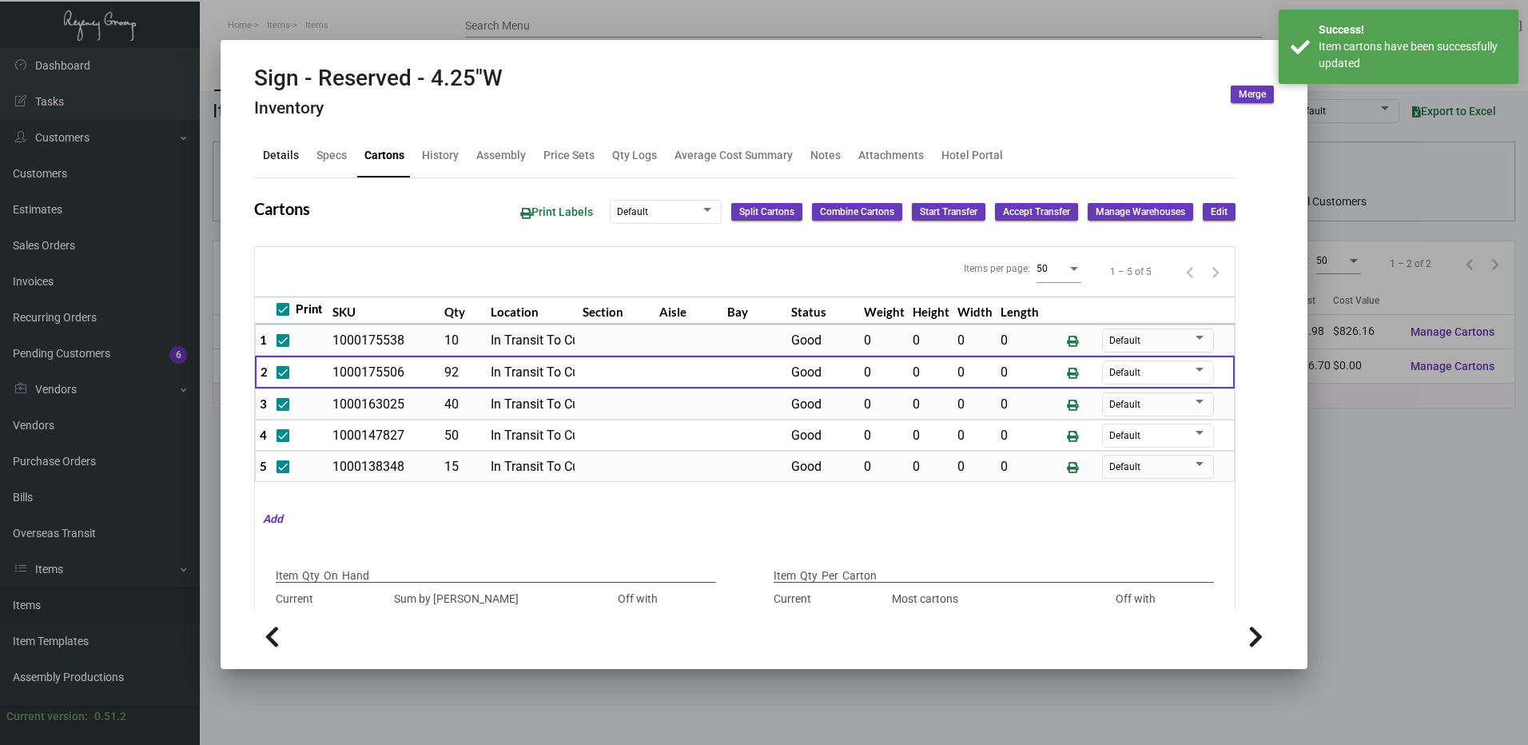
click at [287, 154] on div "Details" at bounding box center [281, 155] width 36 height 17
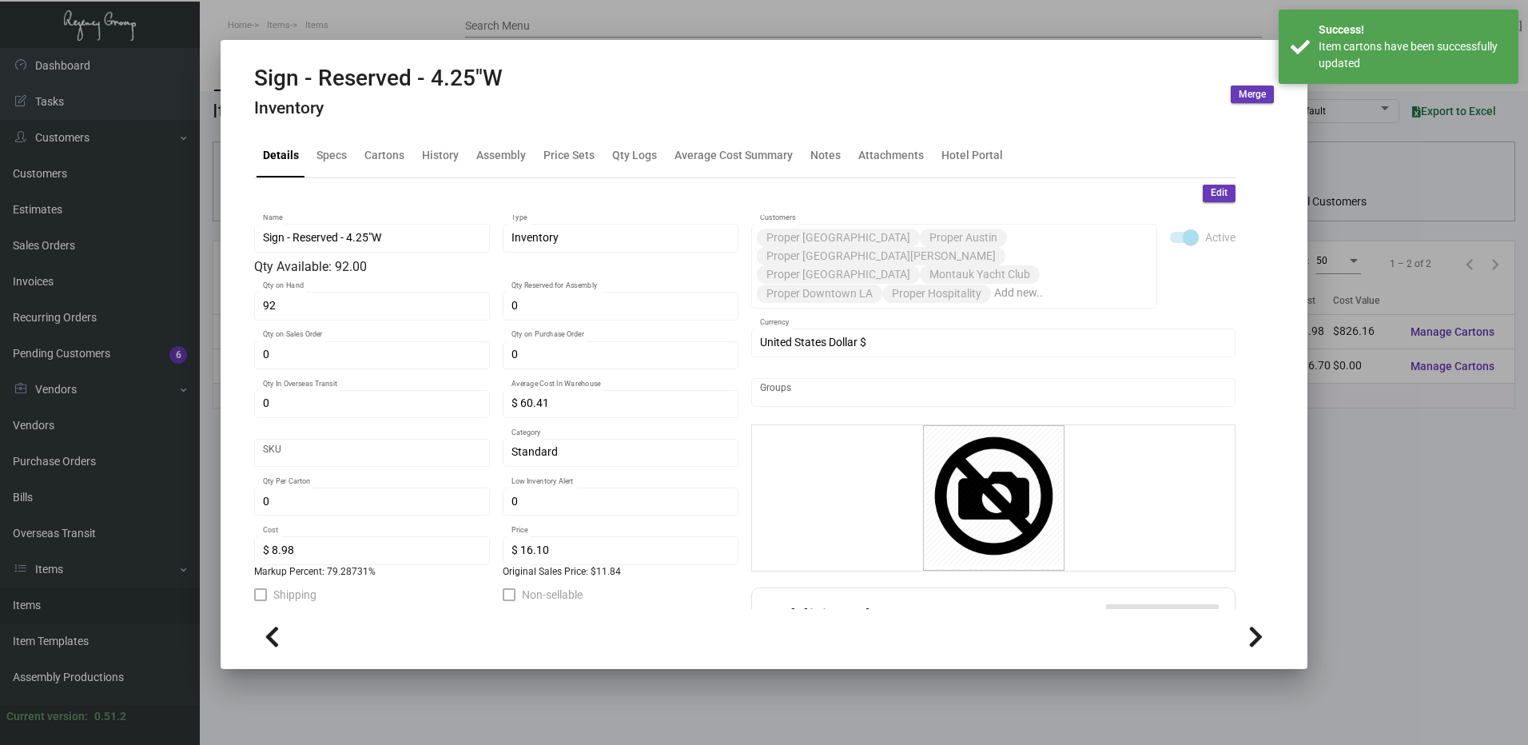
click at [1216, 197] on button "Edit" at bounding box center [1219, 194] width 33 height 18
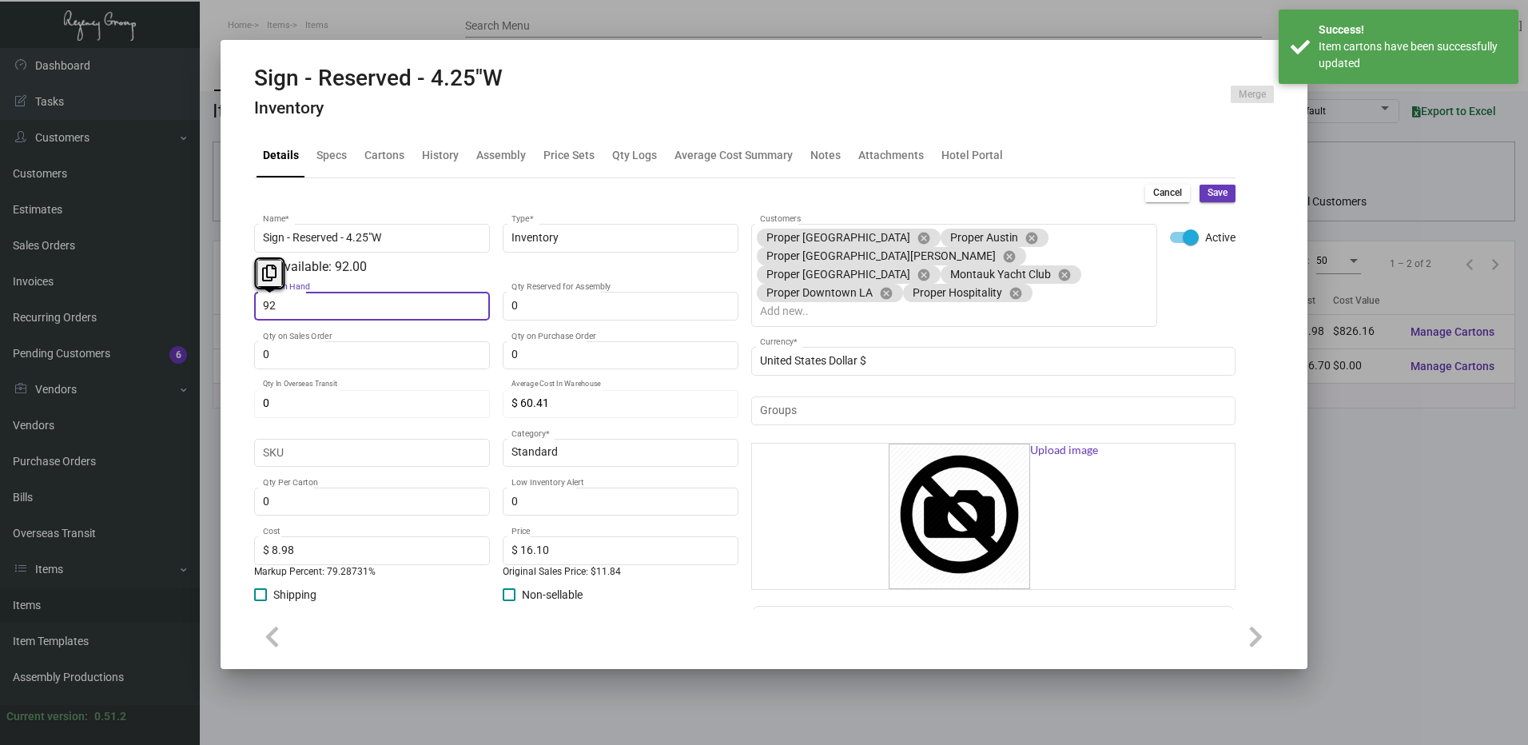
click at [356, 304] on input "92" at bounding box center [372, 306] width 219 height 13
click at [1209, 195] on span "Save" at bounding box center [1217, 193] width 20 height 14
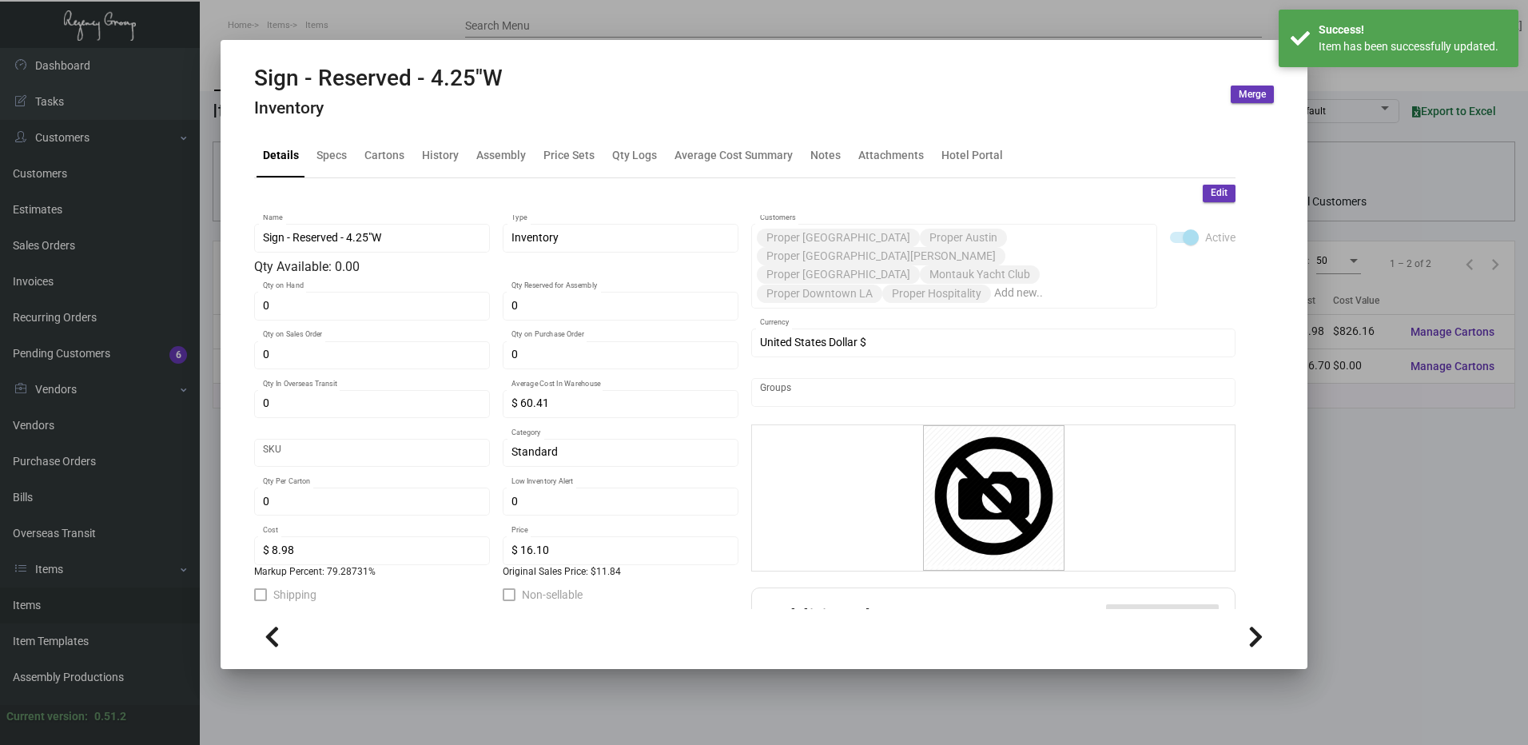
click at [547, 33] on div at bounding box center [764, 372] width 1528 height 745
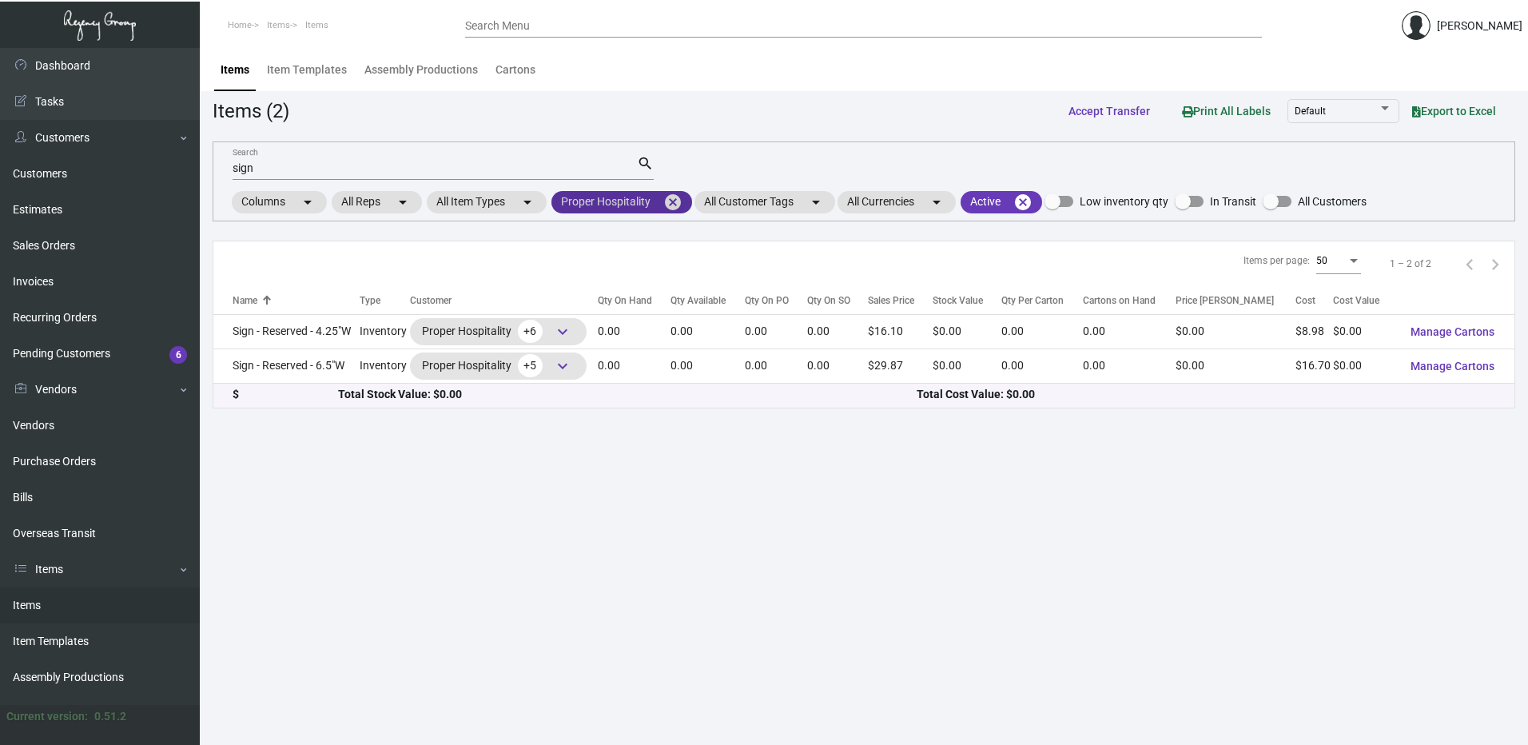
click at [666, 194] on mat-icon "cancel" at bounding box center [672, 202] width 19 height 19
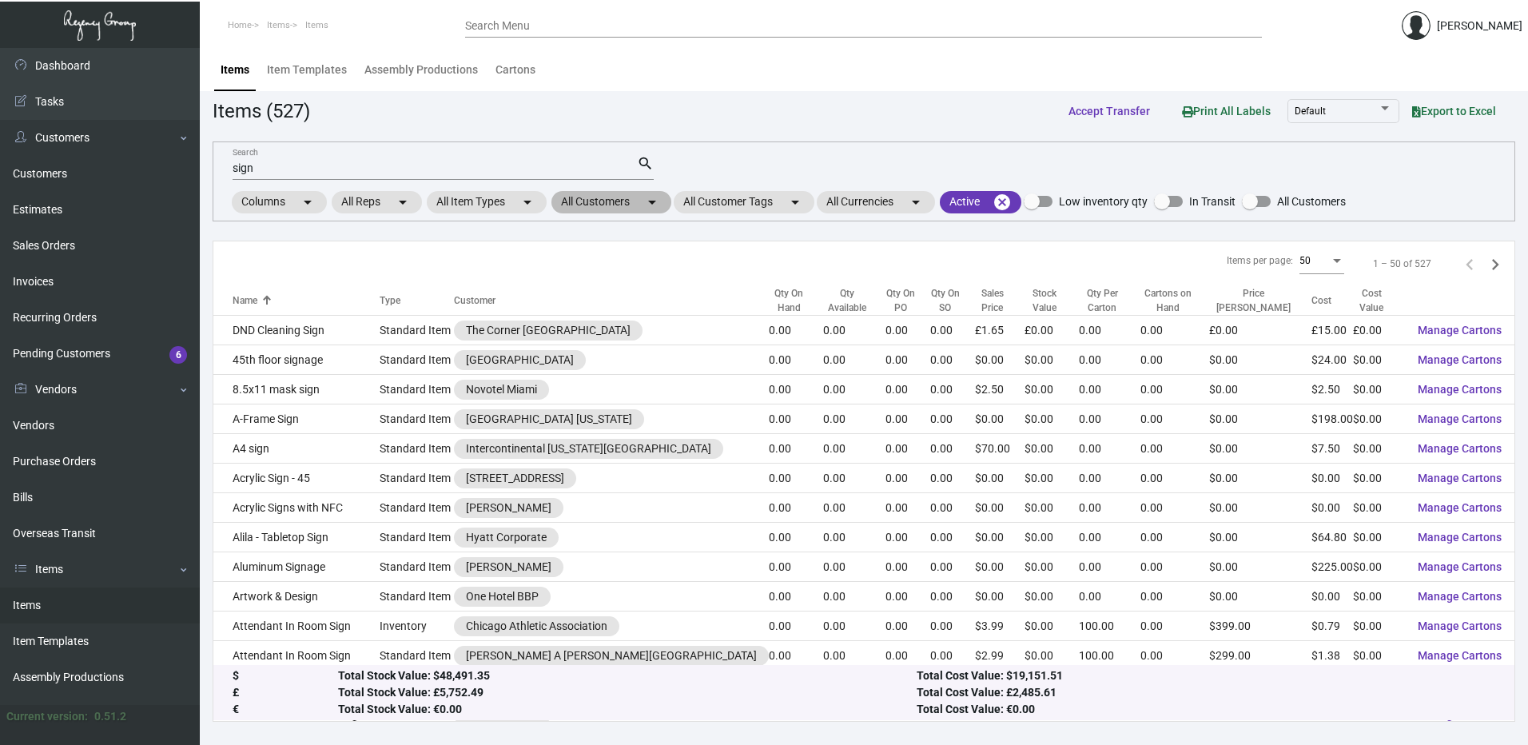
click at [615, 208] on mat-chip "All Customers arrow_drop_down" at bounding box center [611, 202] width 120 height 22
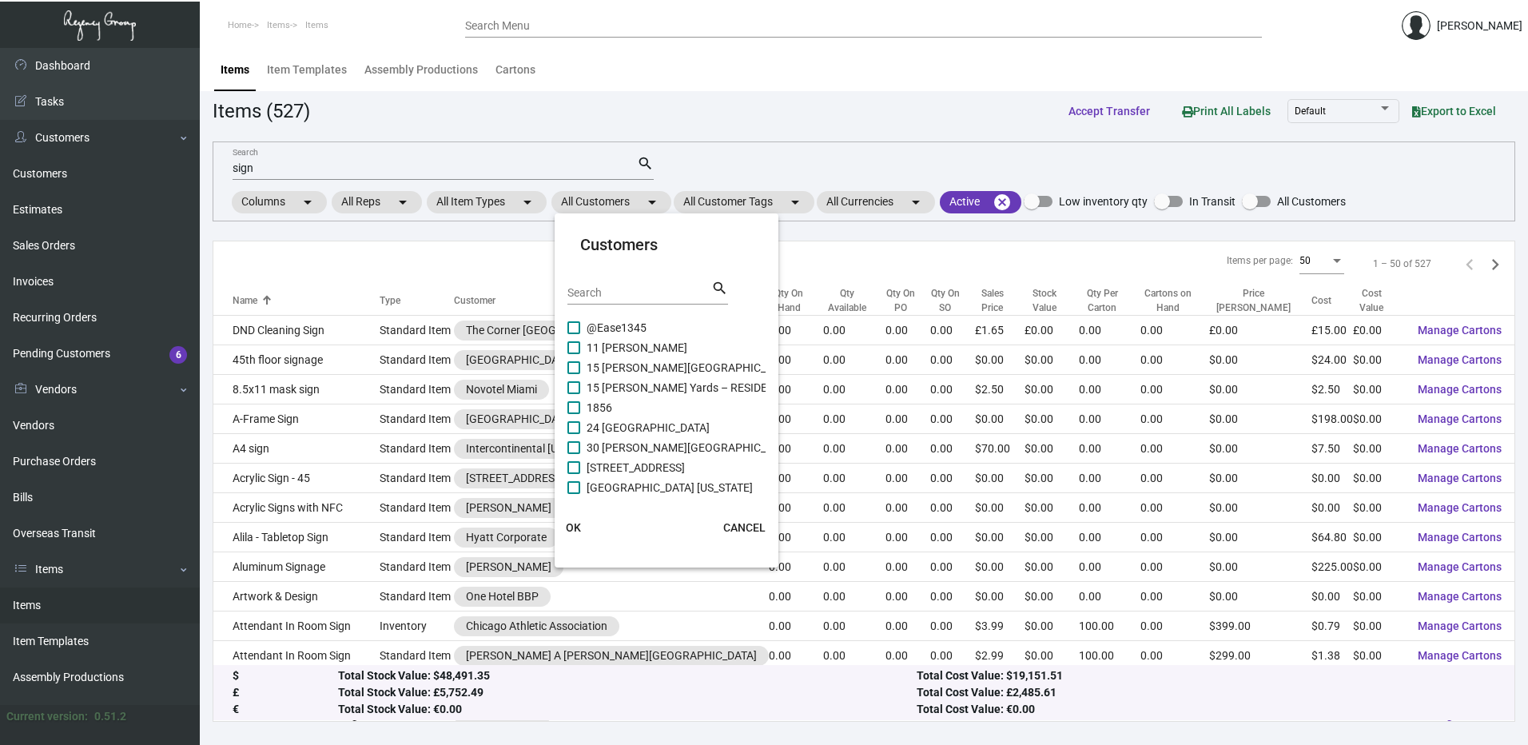
click at [607, 292] on input "Search" at bounding box center [639, 293] width 144 height 13
paste input "Proper [GEOGRAPHIC_DATA]"
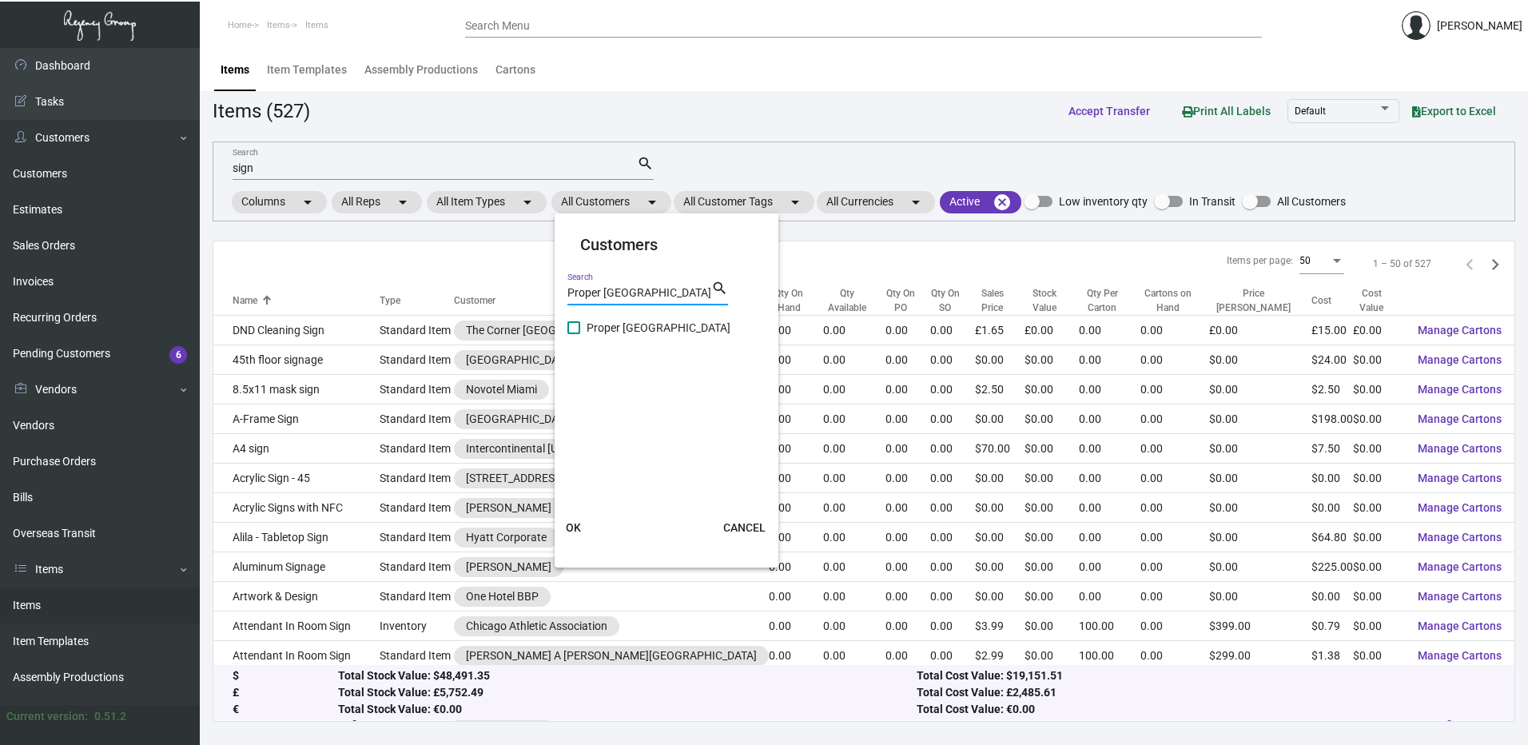
click at [580, 328] on label "Proper [GEOGRAPHIC_DATA]" at bounding box center [648, 327] width 163 height 19
click at [574, 334] on input "Proper [GEOGRAPHIC_DATA]" at bounding box center [573, 334] width 1 height 1
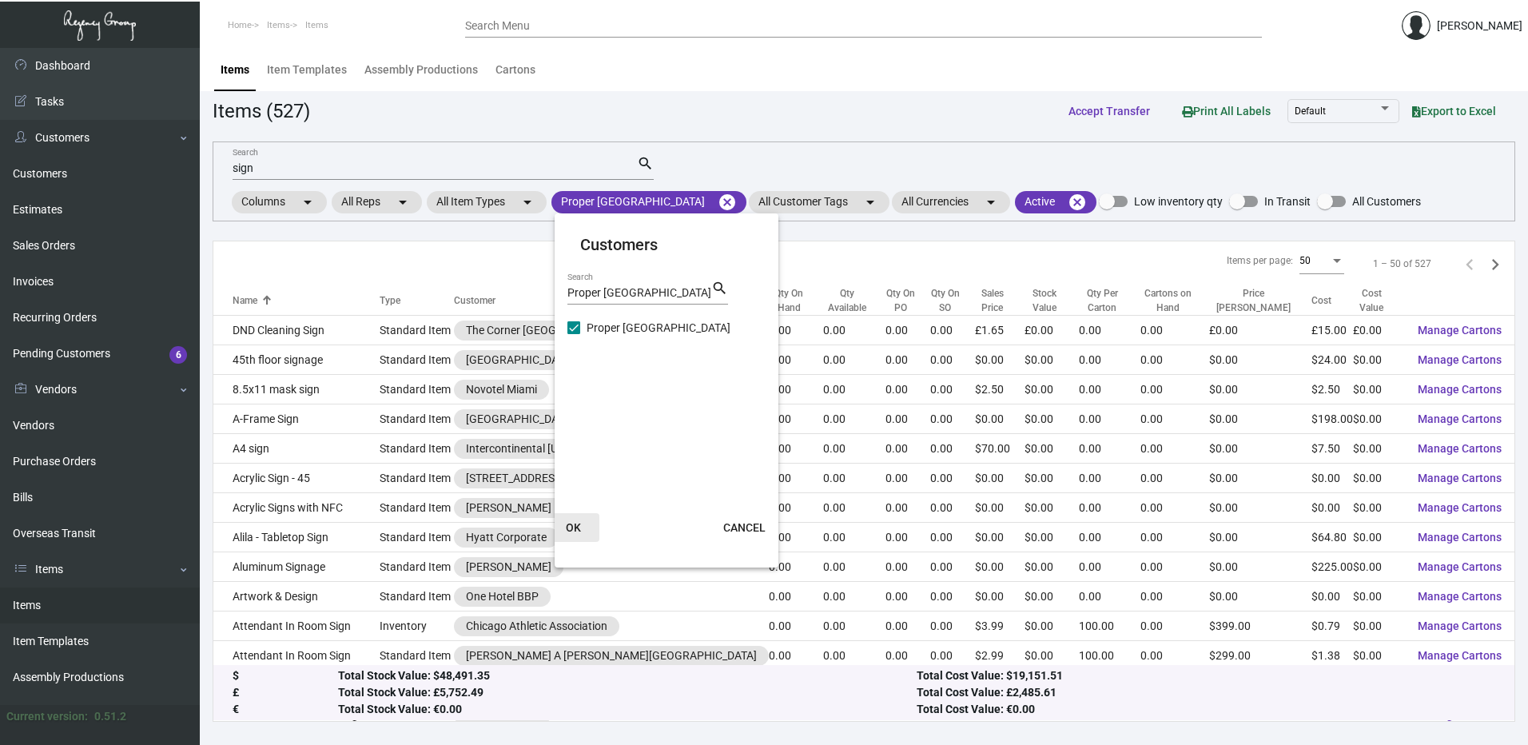
click at [580, 523] on span "OK" at bounding box center [573, 527] width 15 height 13
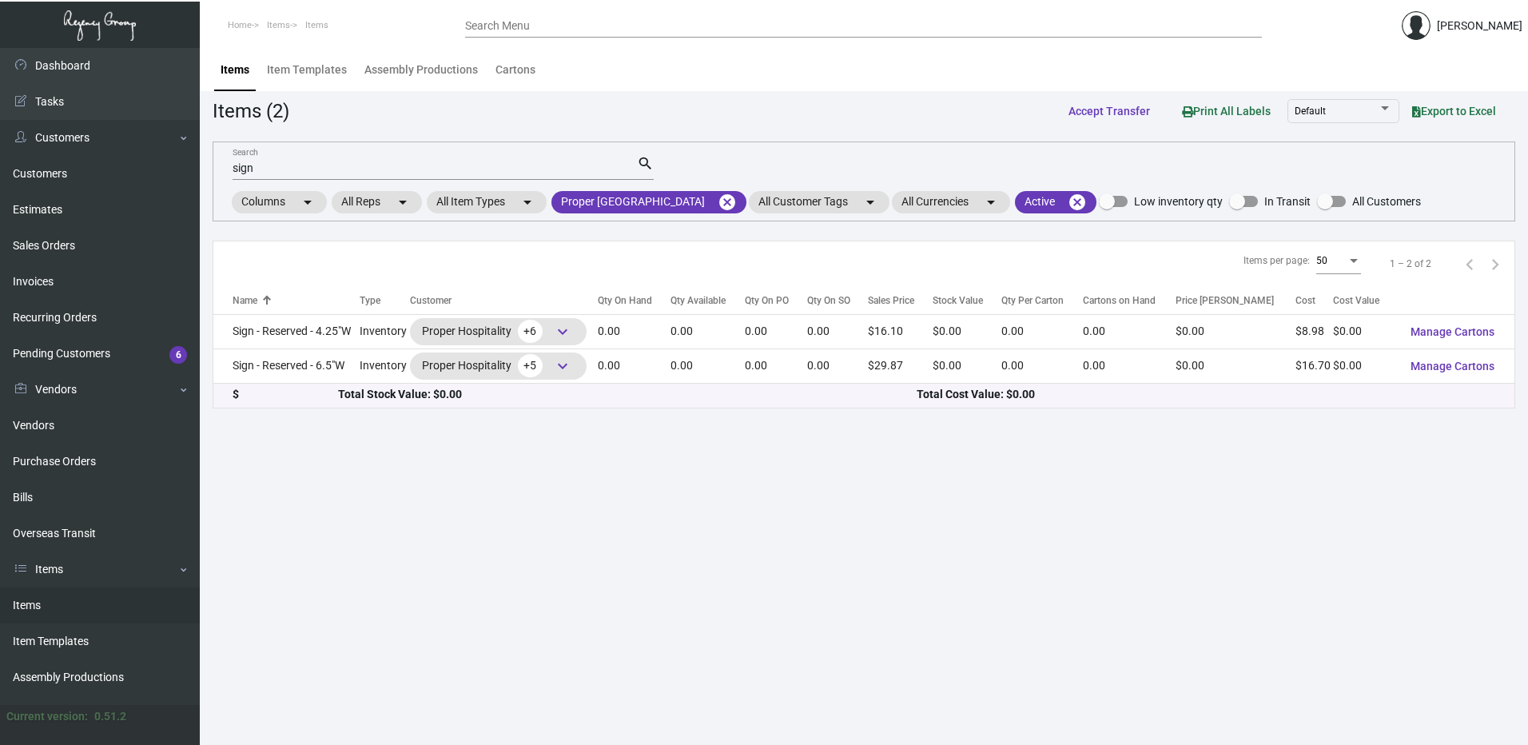
click at [264, 170] on input "sign" at bounding box center [435, 168] width 404 height 13
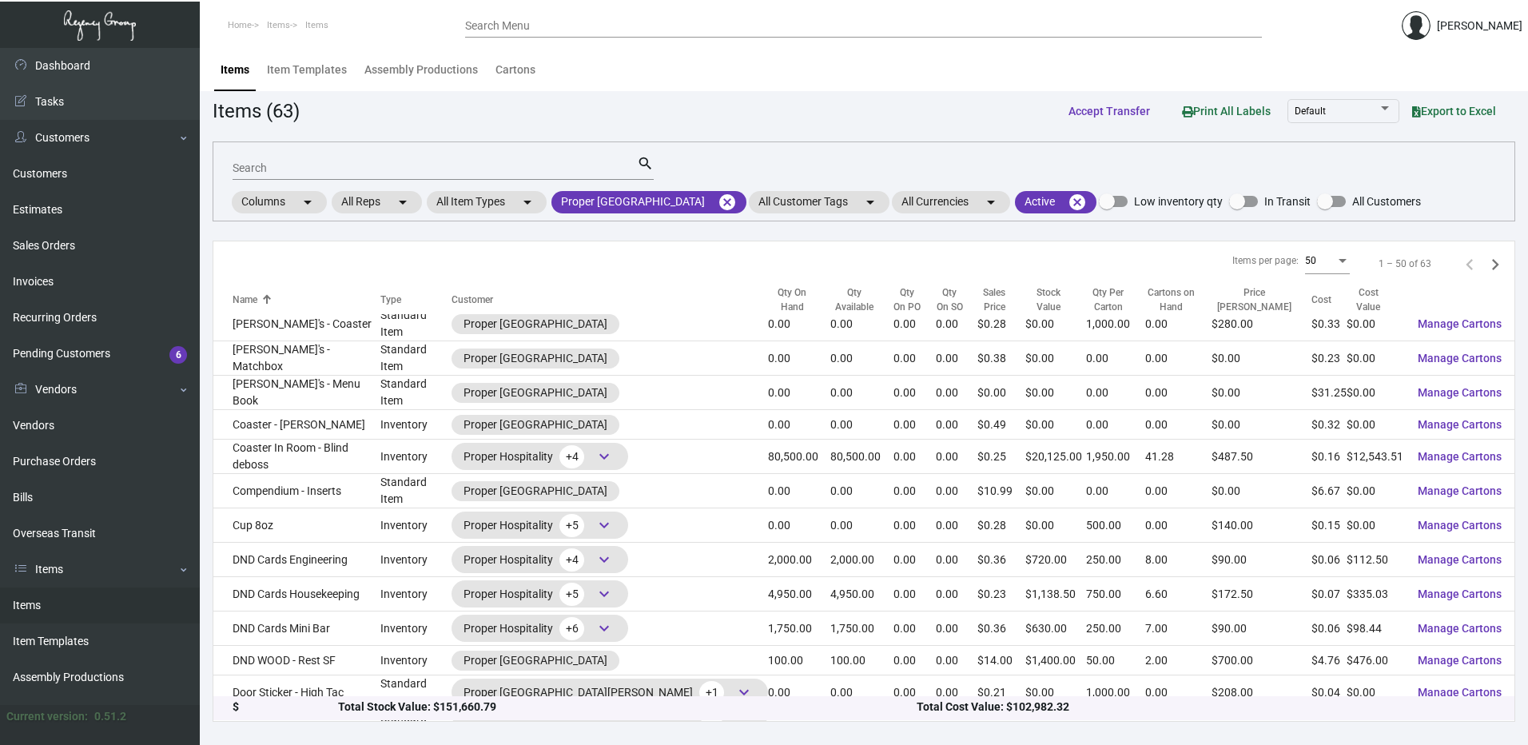
scroll to position [559, 0]
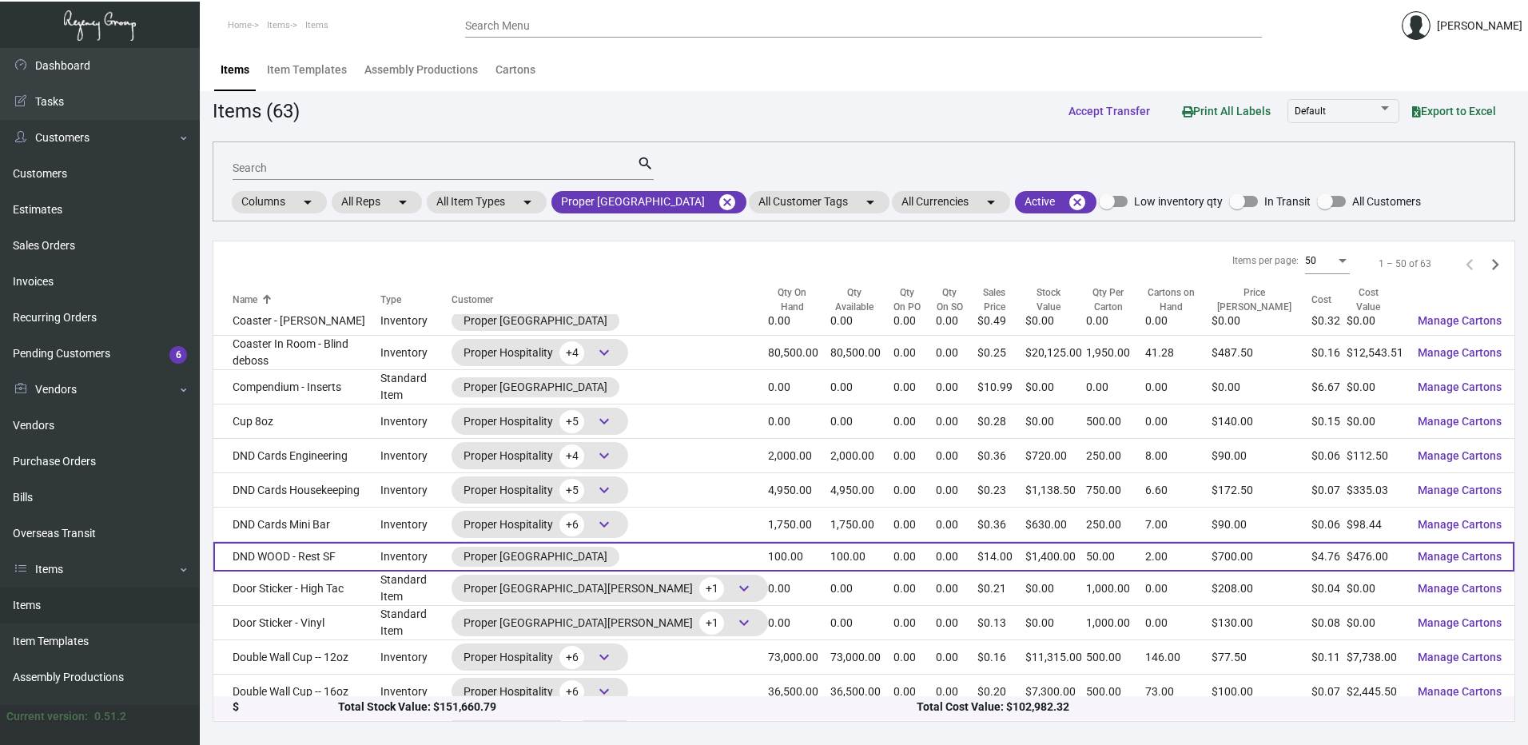
click at [304, 542] on td "DND WOOD - Rest SF" at bounding box center [296, 557] width 167 height 30
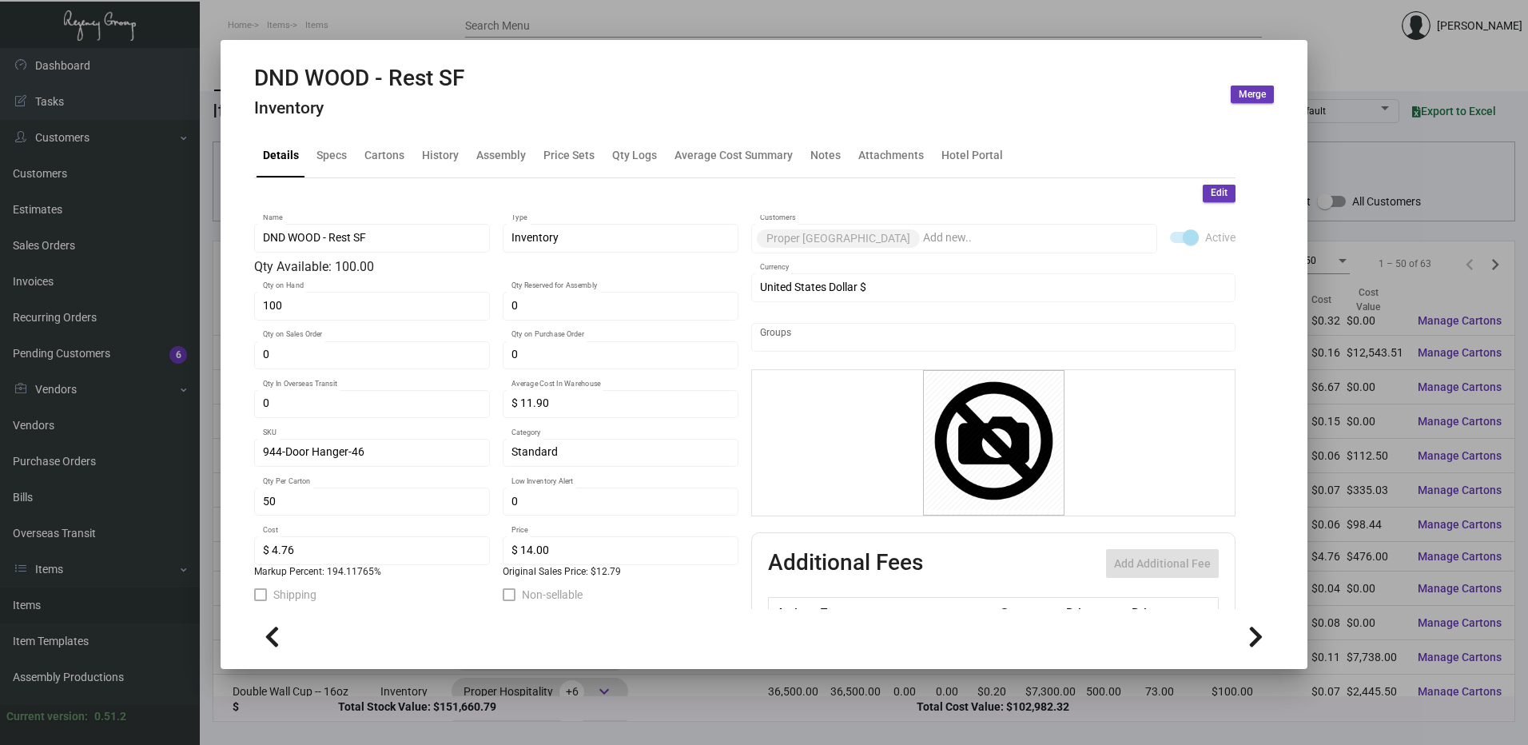
click at [444, 30] on div at bounding box center [764, 372] width 1528 height 745
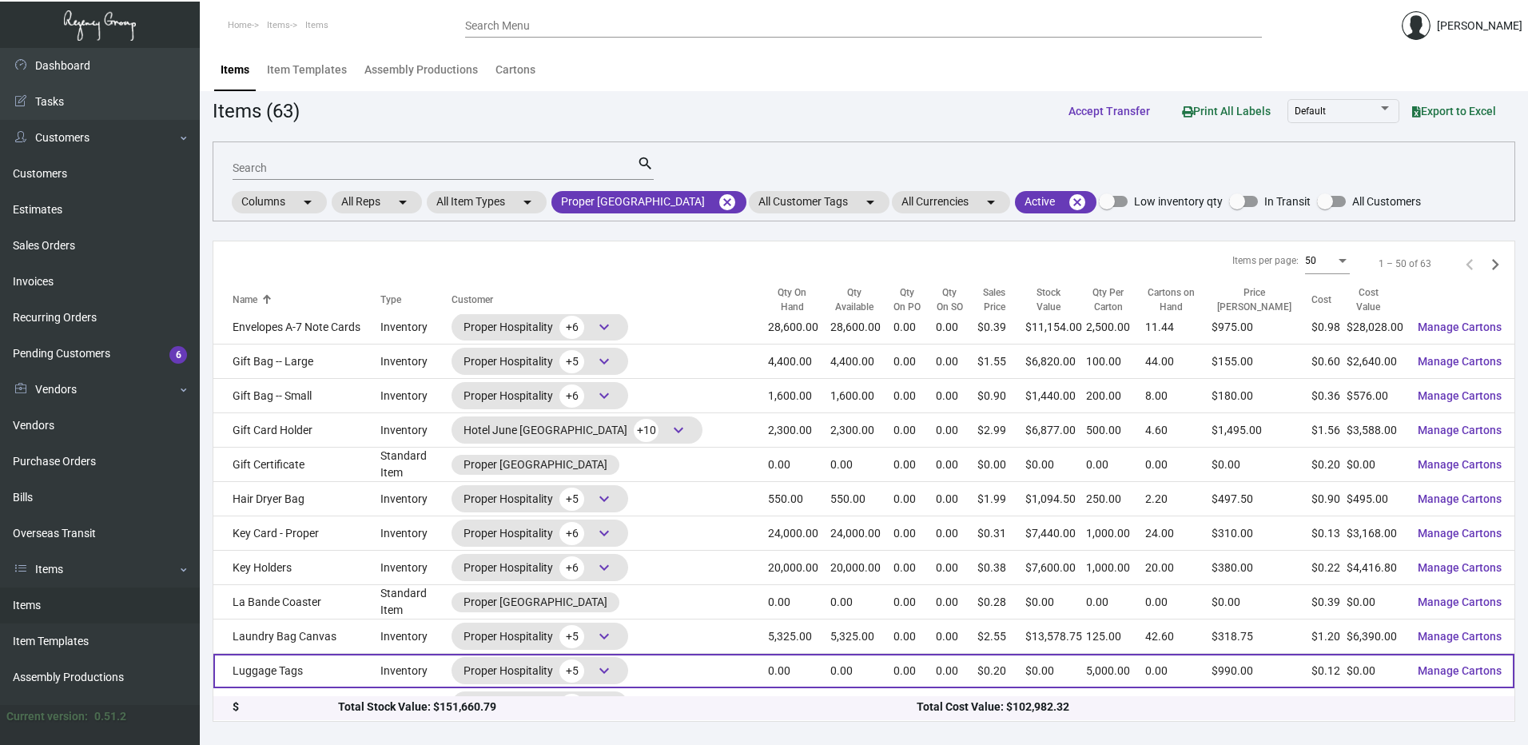
scroll to position [1119, 0]
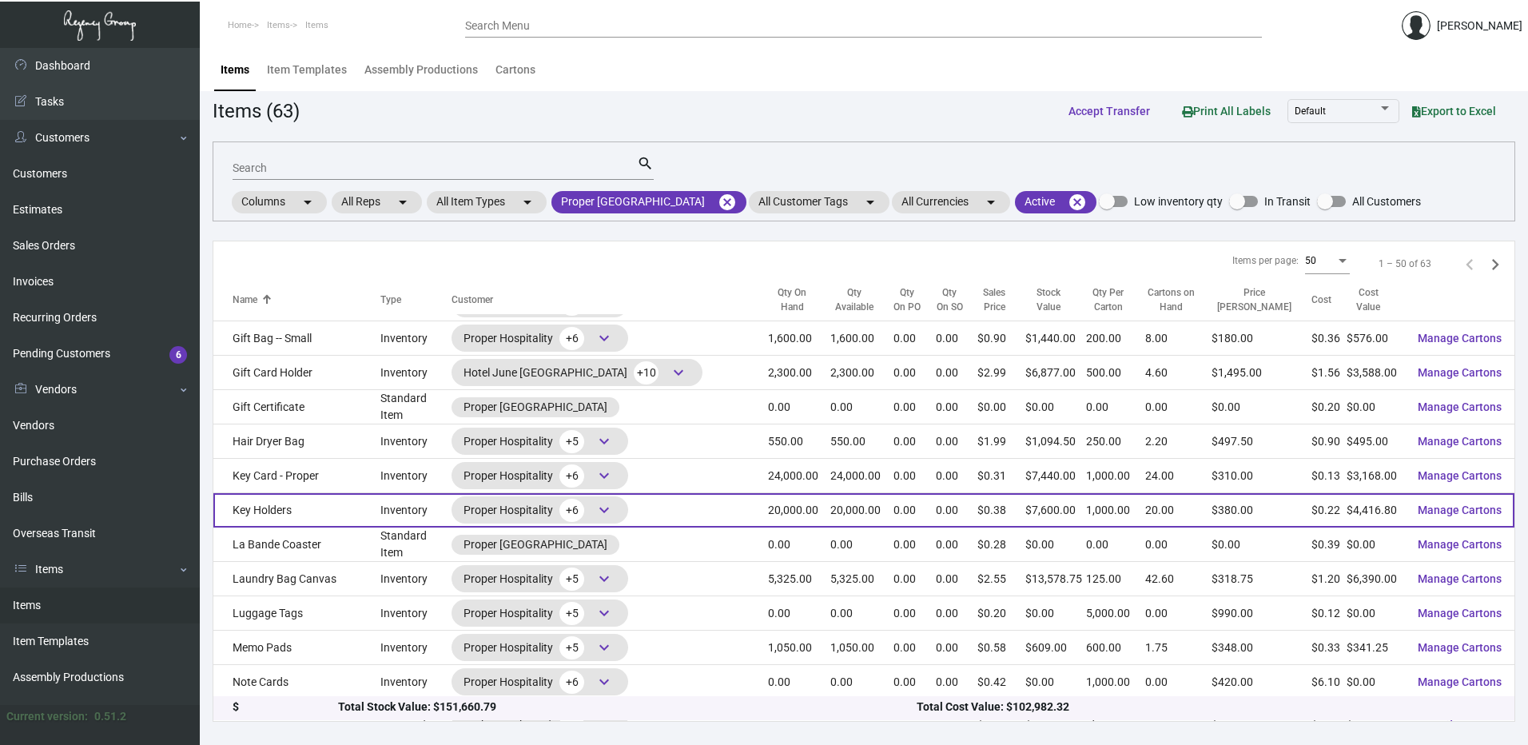
click at [355, 493] on td "Key Holders" at bounding box center [296, 510] width 167 height 34
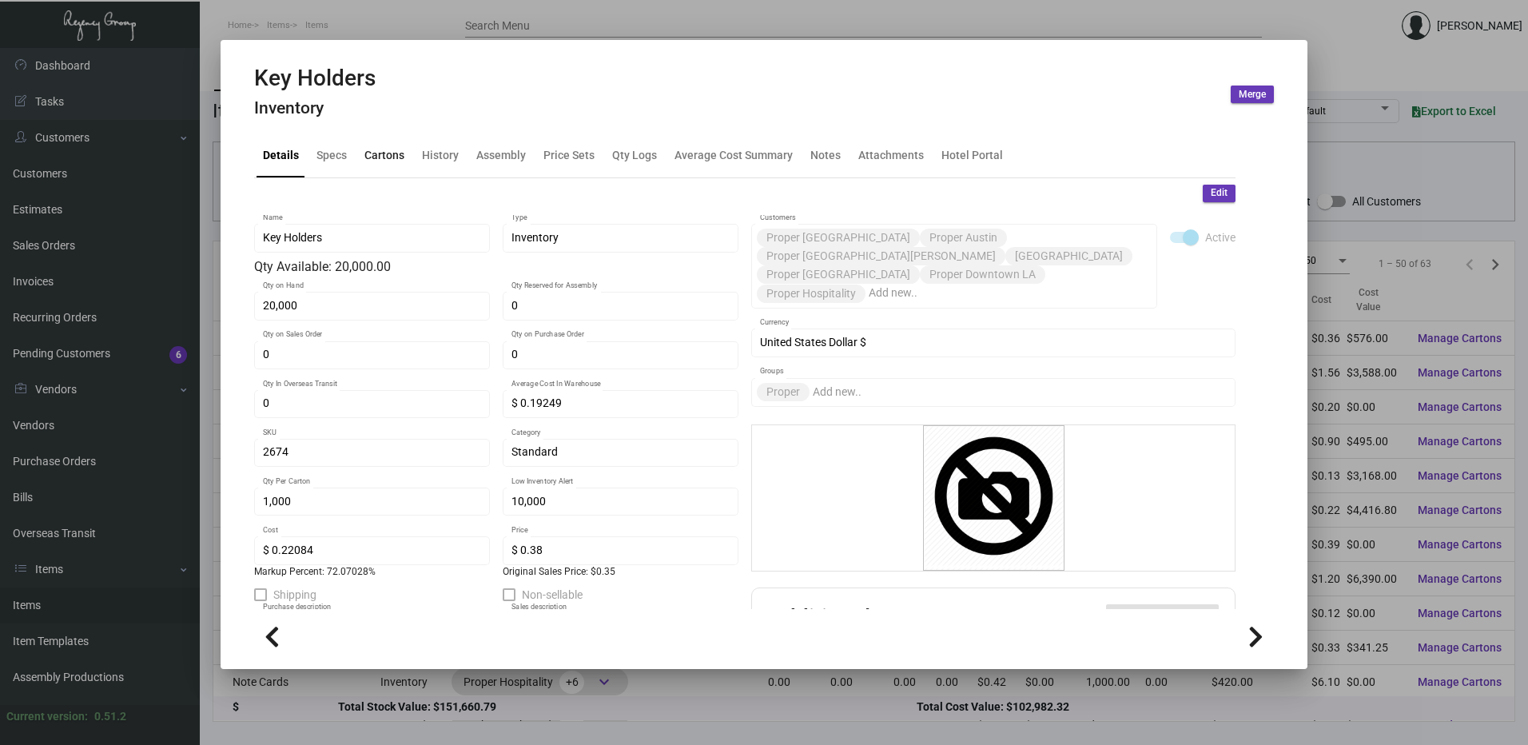
click at [377, 164] on div "Cartons" at bounding box center [384, 155] width 40 height 17
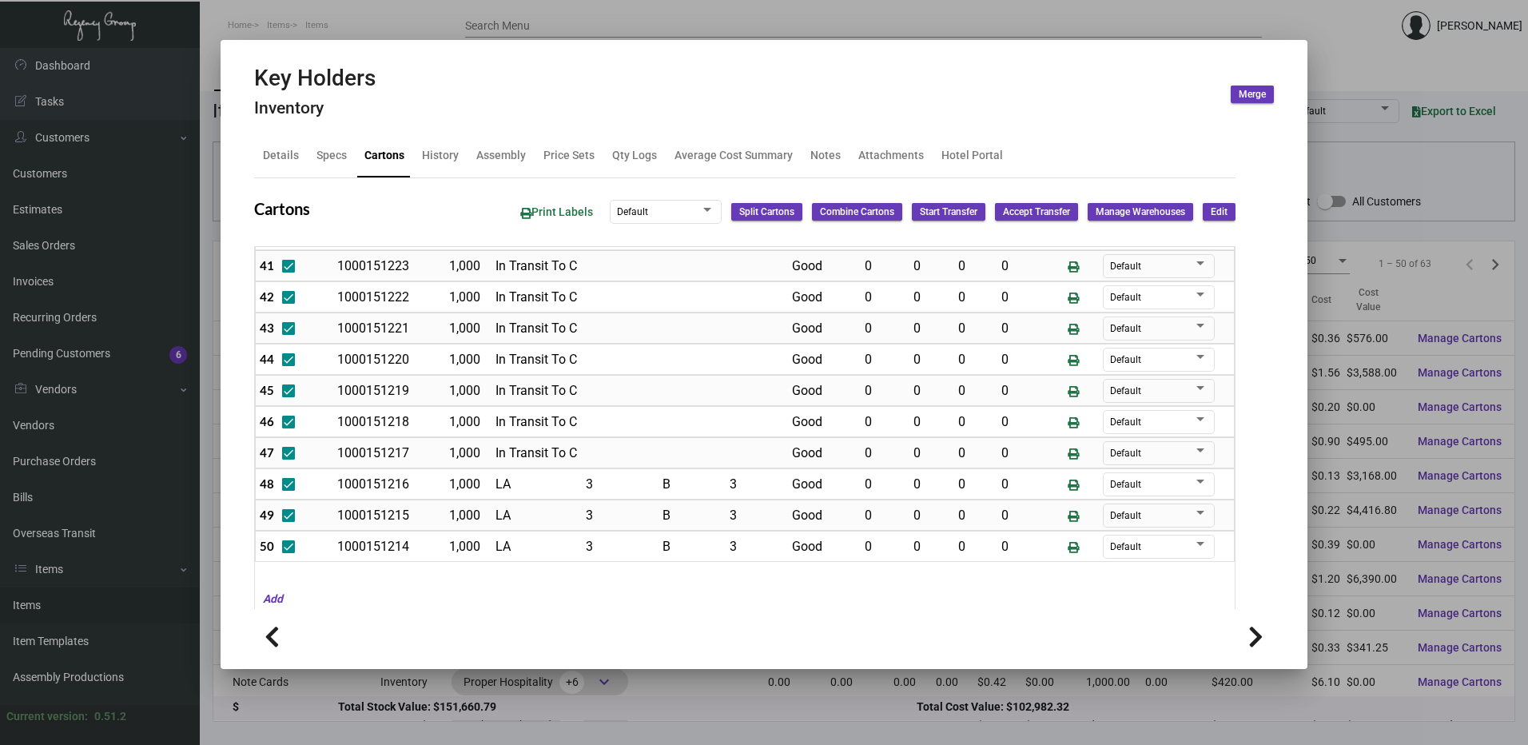
scroll to position [841, 0]
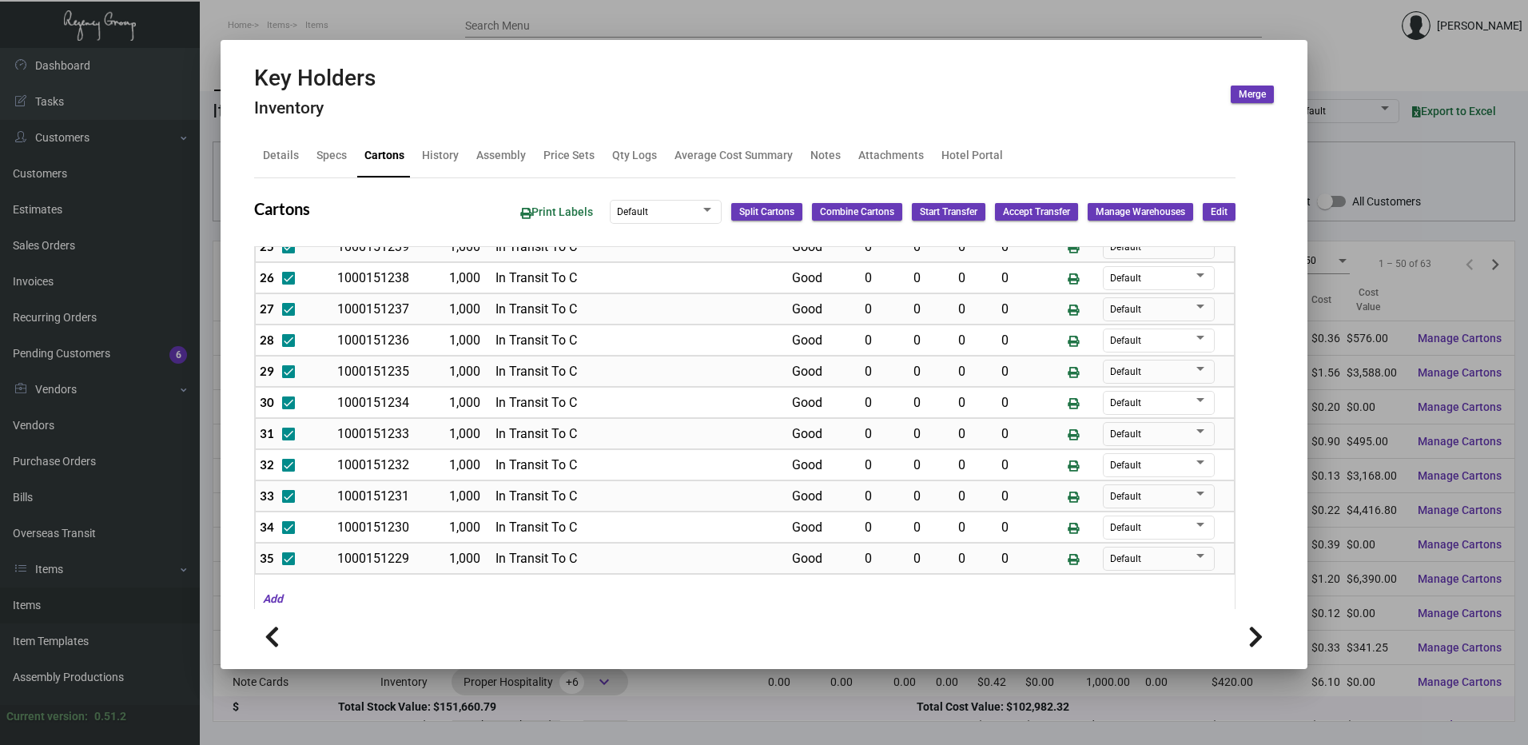
click at [1213, 210] on span "Edit" at bounding box center [1219, 212] width 17 height 14
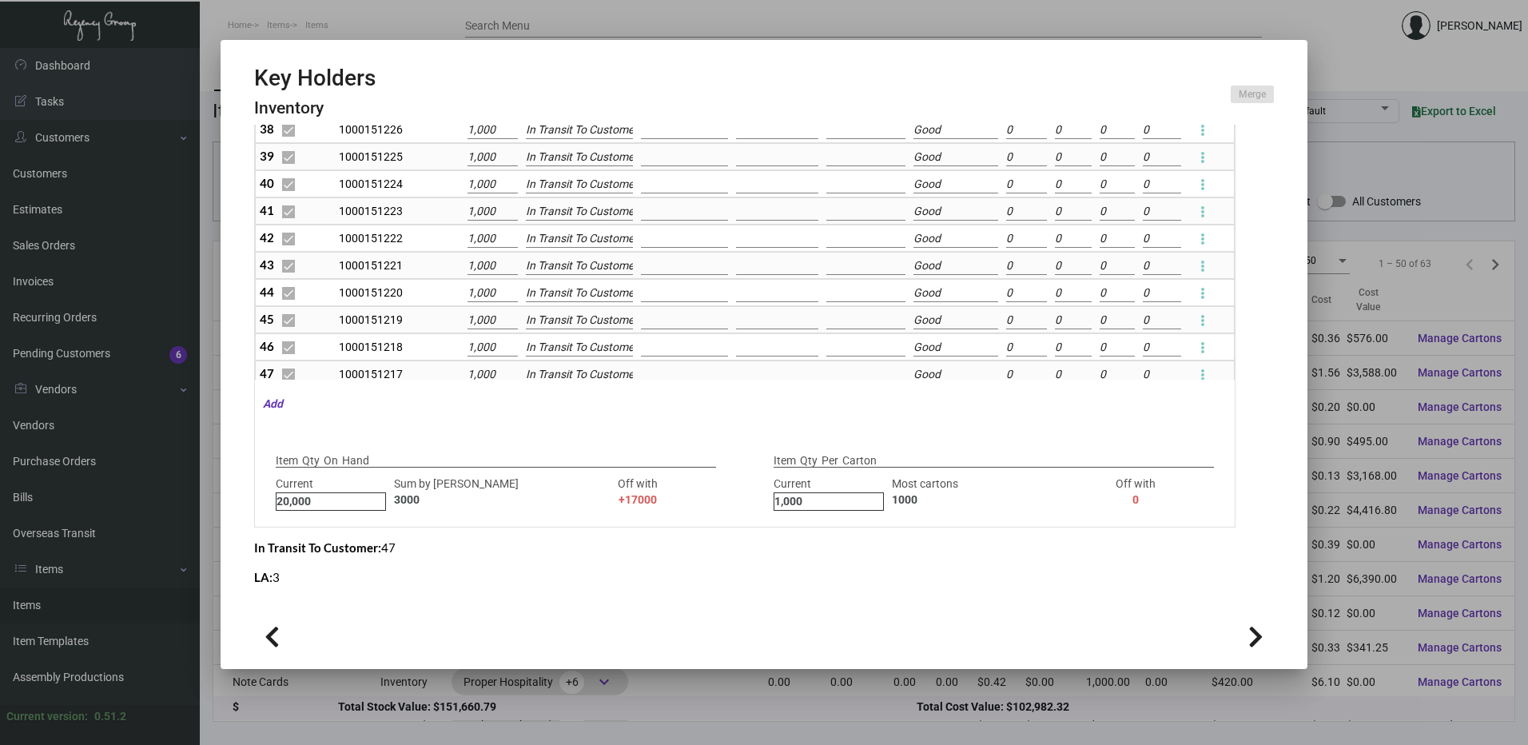
scroll to position [1121, 0]
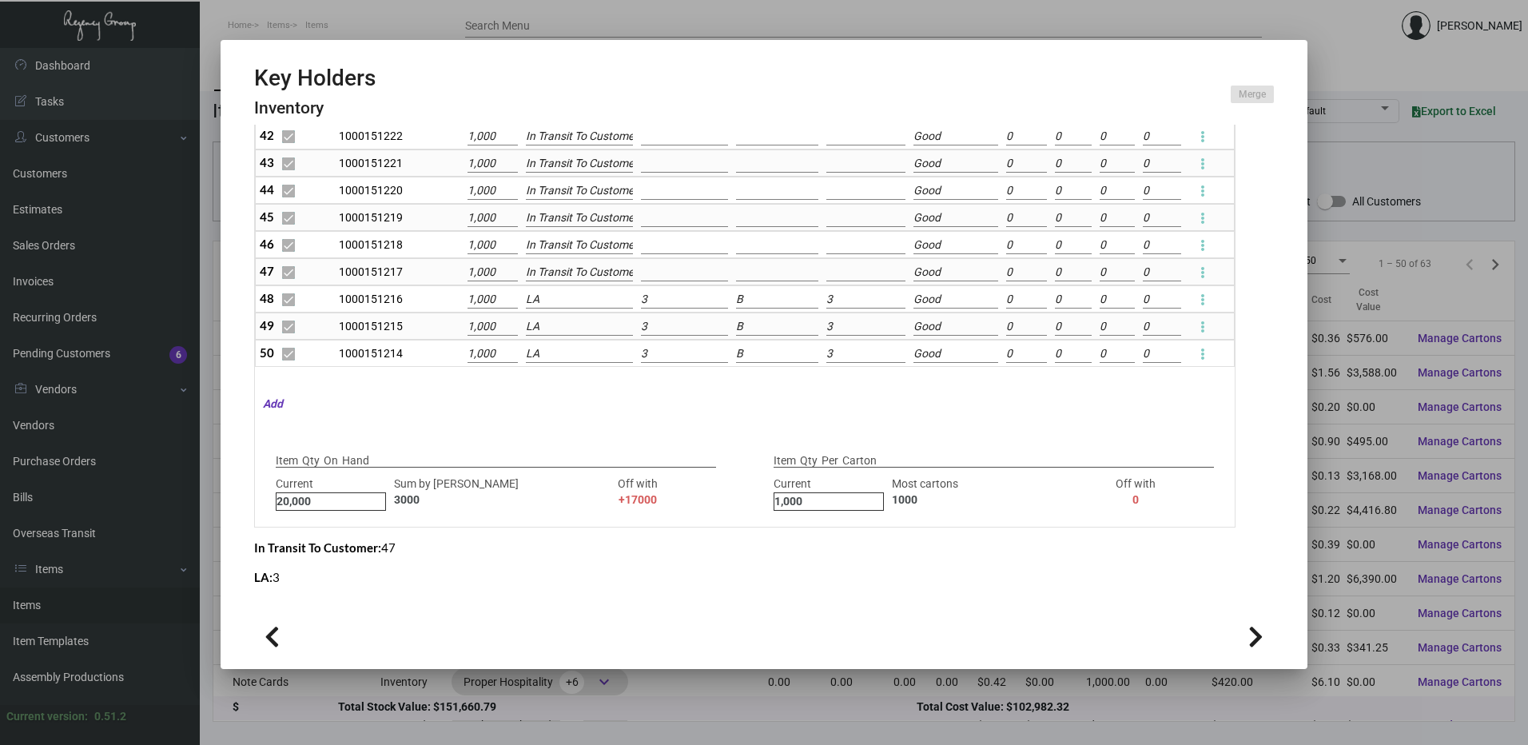
click at [547, 296] on input "LA" at bounding box center [580, 300] width 108 height 18
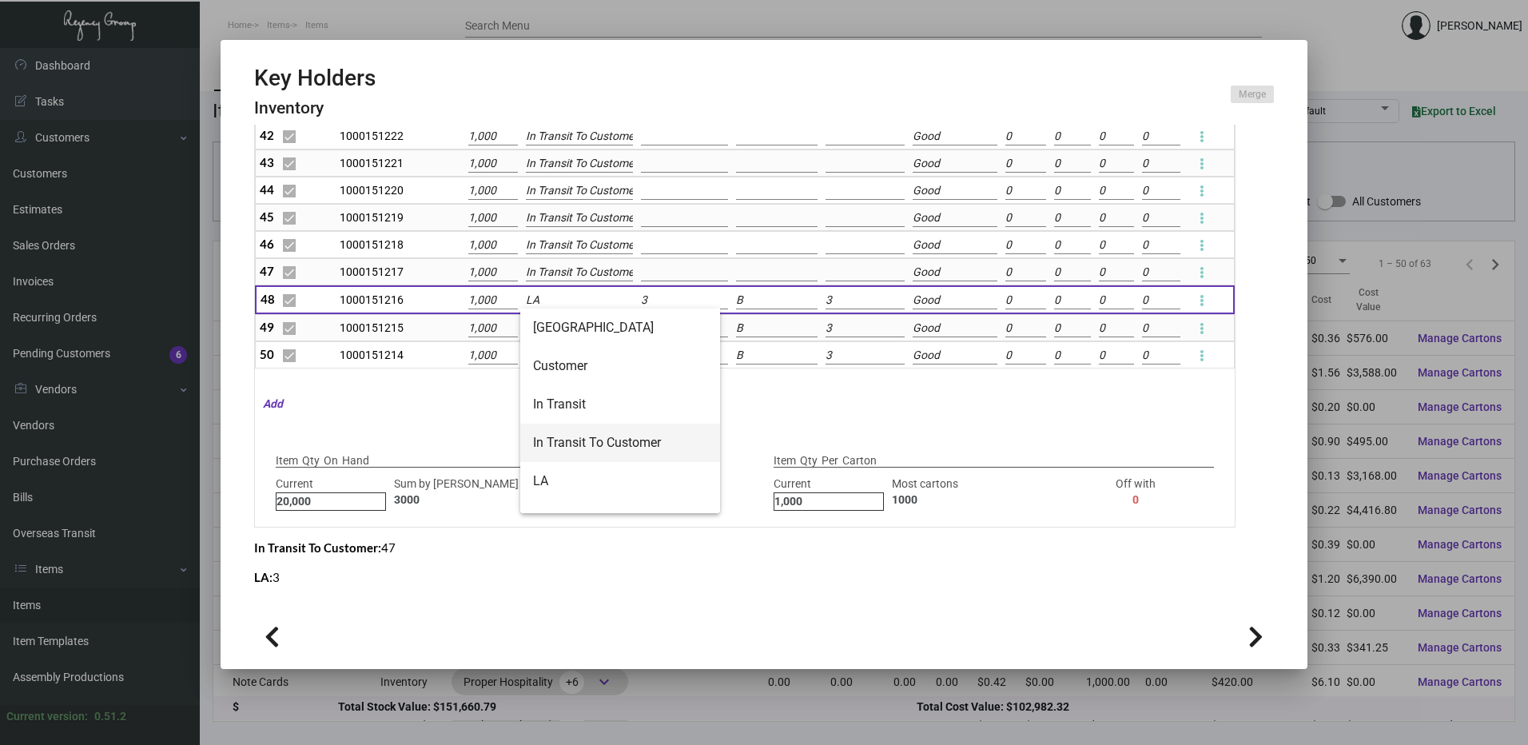
click at [600, 439] on span "In Transit To Customer" at bounding box center [620, 443] width 174 height 38
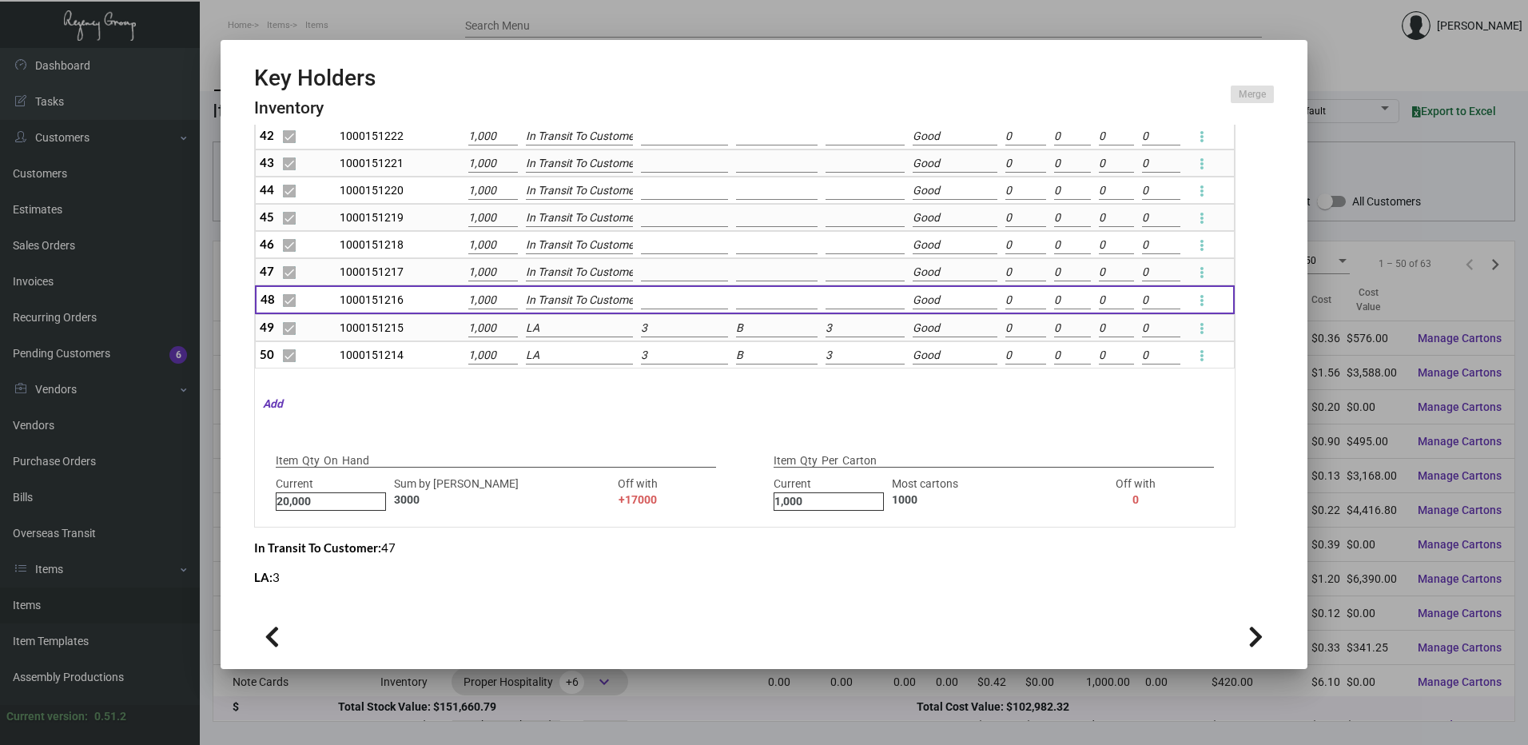
scroll to position [0, 9]
click at [570, 333] on input "LA" at bounding box center [579, 329] width 107 height 18
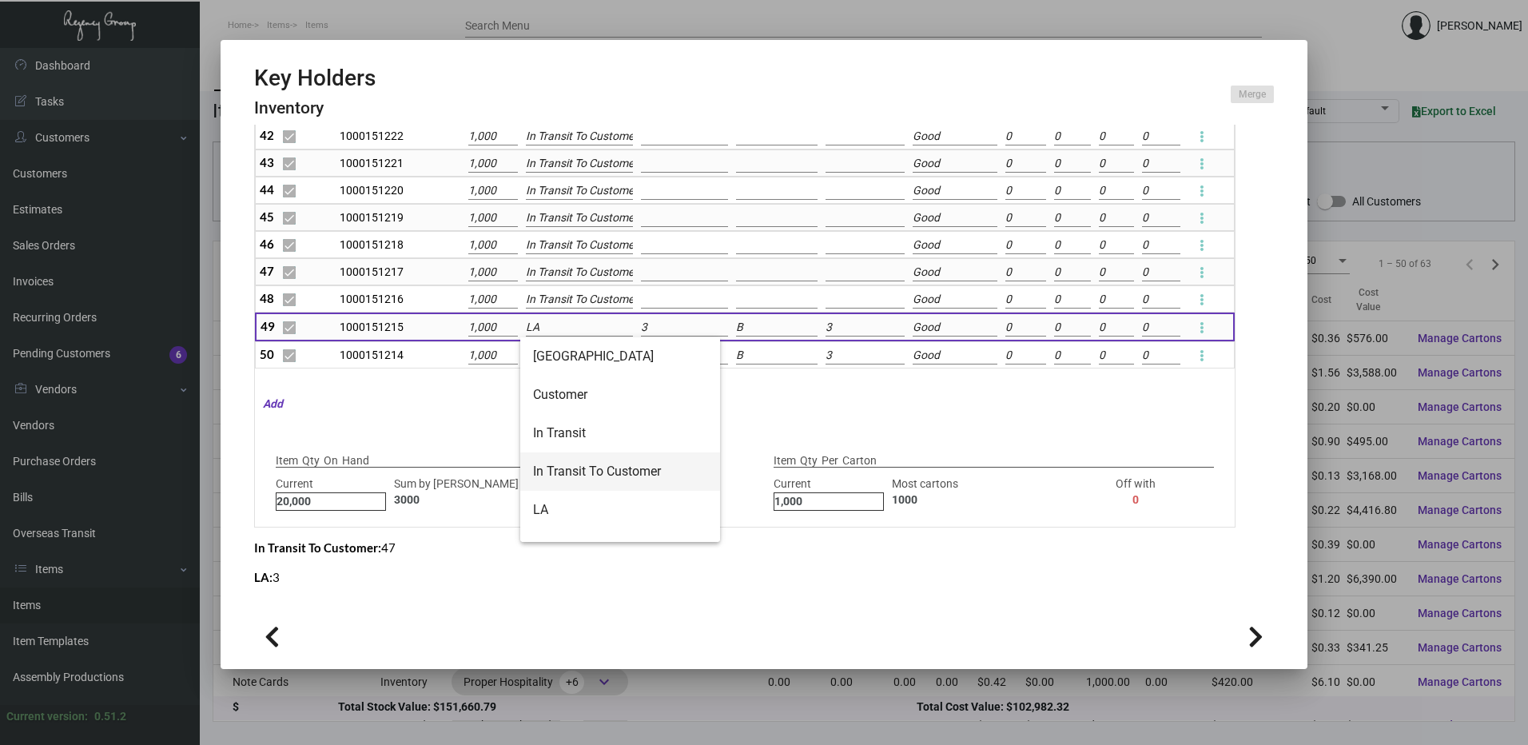
click at [590, 467] on span "In Transit To Customer" at bounding box center [620, 471] width 174 height 38
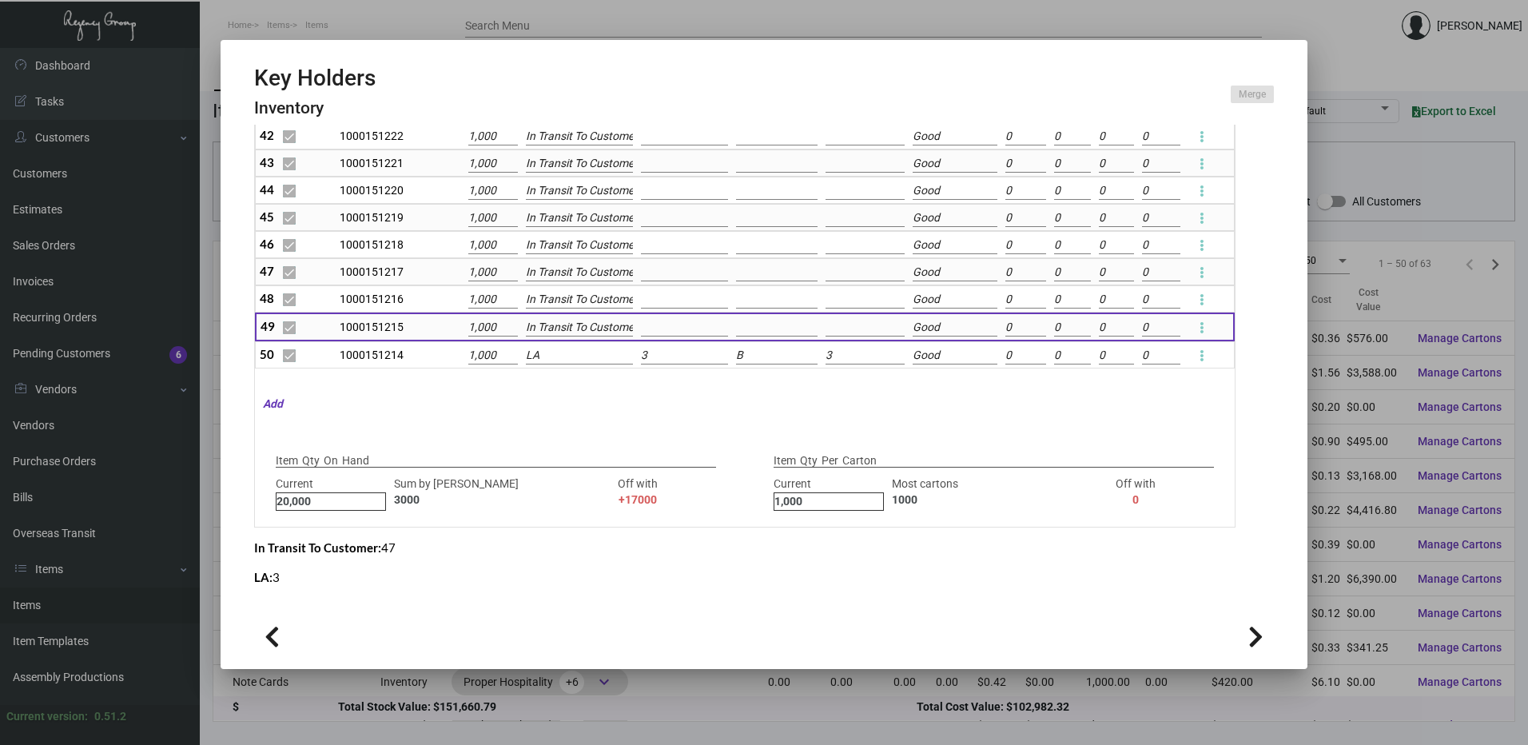
scroll to position [0, 9]
click at [559, 354] on input "LA" at bounding box center [579, 356] width 107 height 18
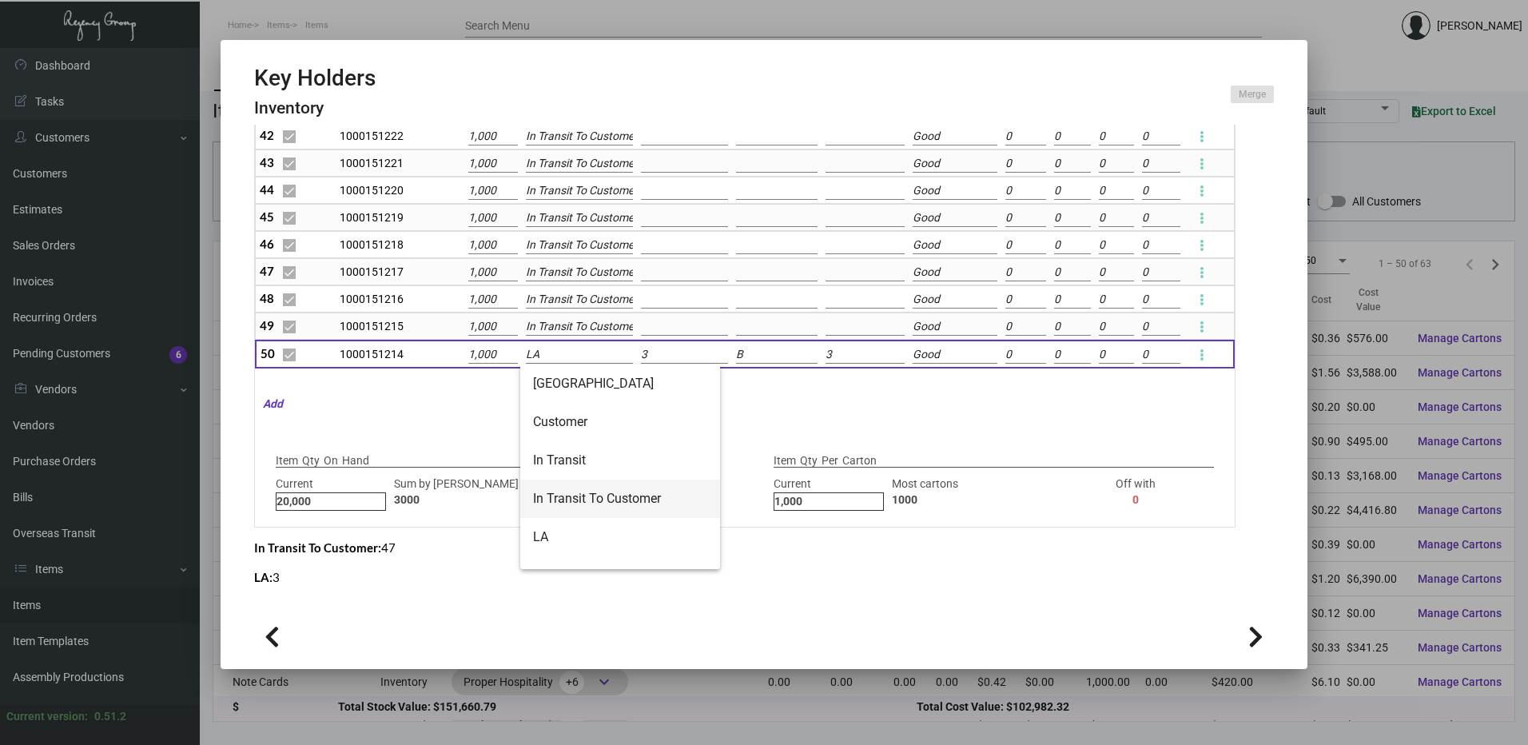
click at [596, 495] on span "In Transit To Customer" at bounding box center [620, 498] width 174 height 38
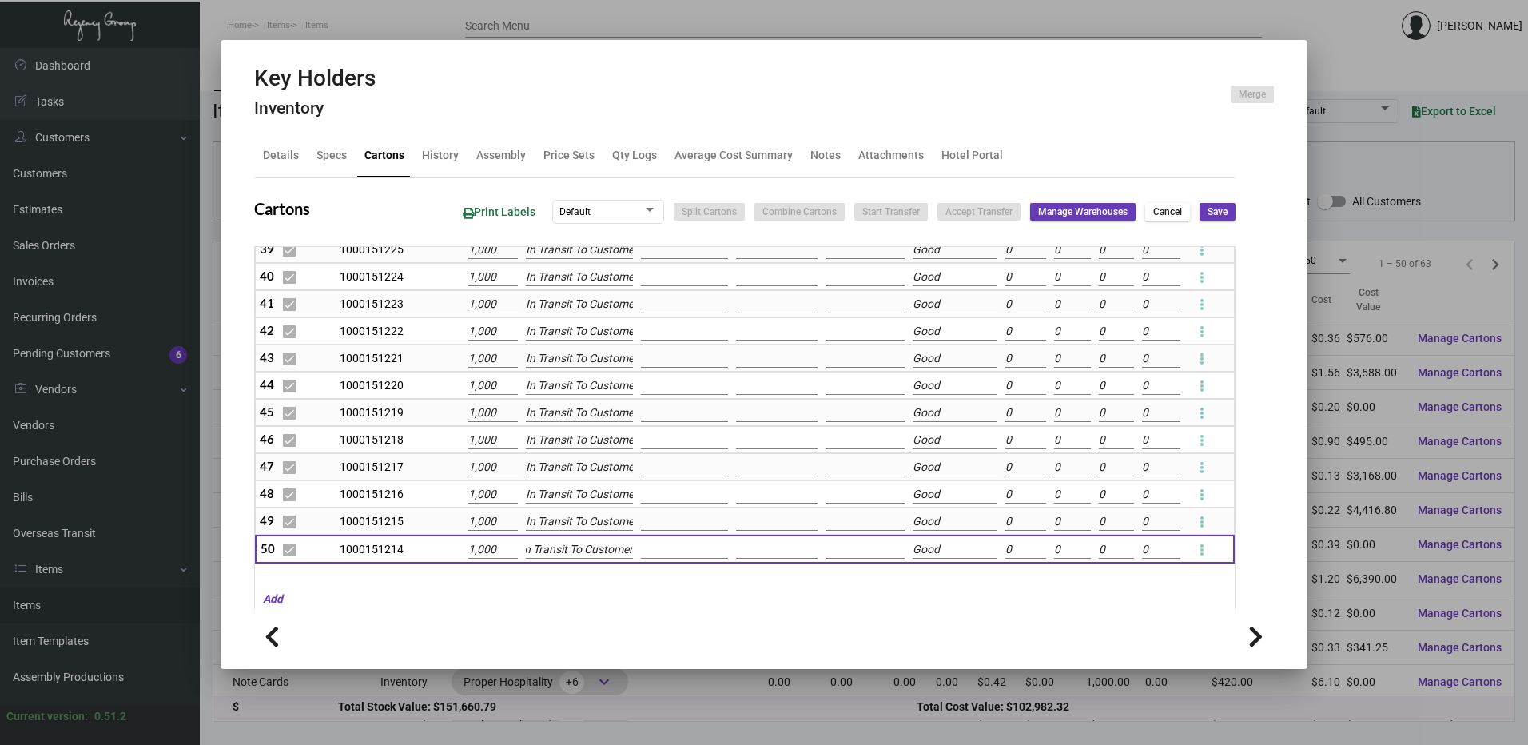
click at [1207, 217] on span "Save" at bounding box center [1217, 212] width 20 height 14
click at [276, 153] on div "Details" at bounding box center [281, 155] width 36 height 17
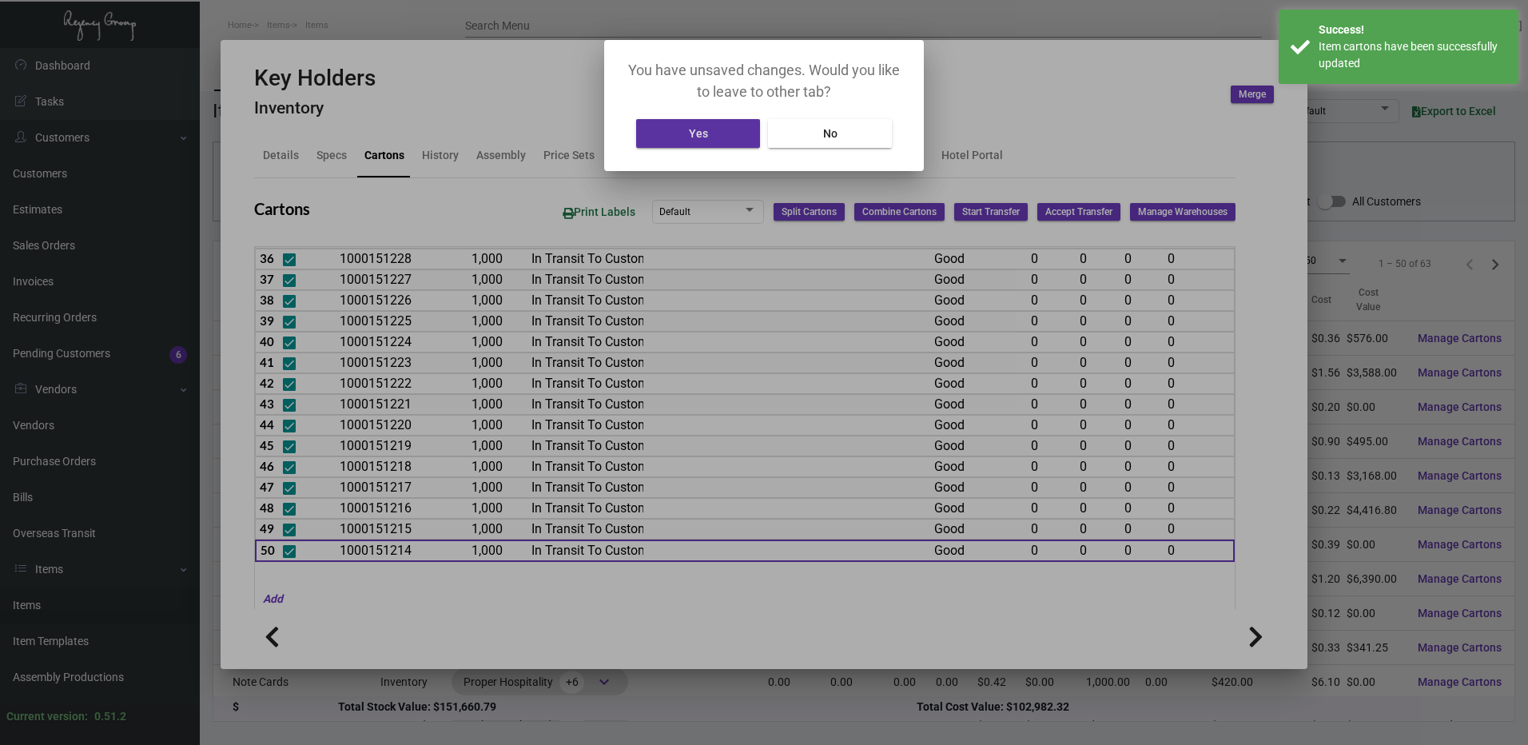
click at [800, 138] on button "No" at bounding box center [830, 133] width 124 height 29
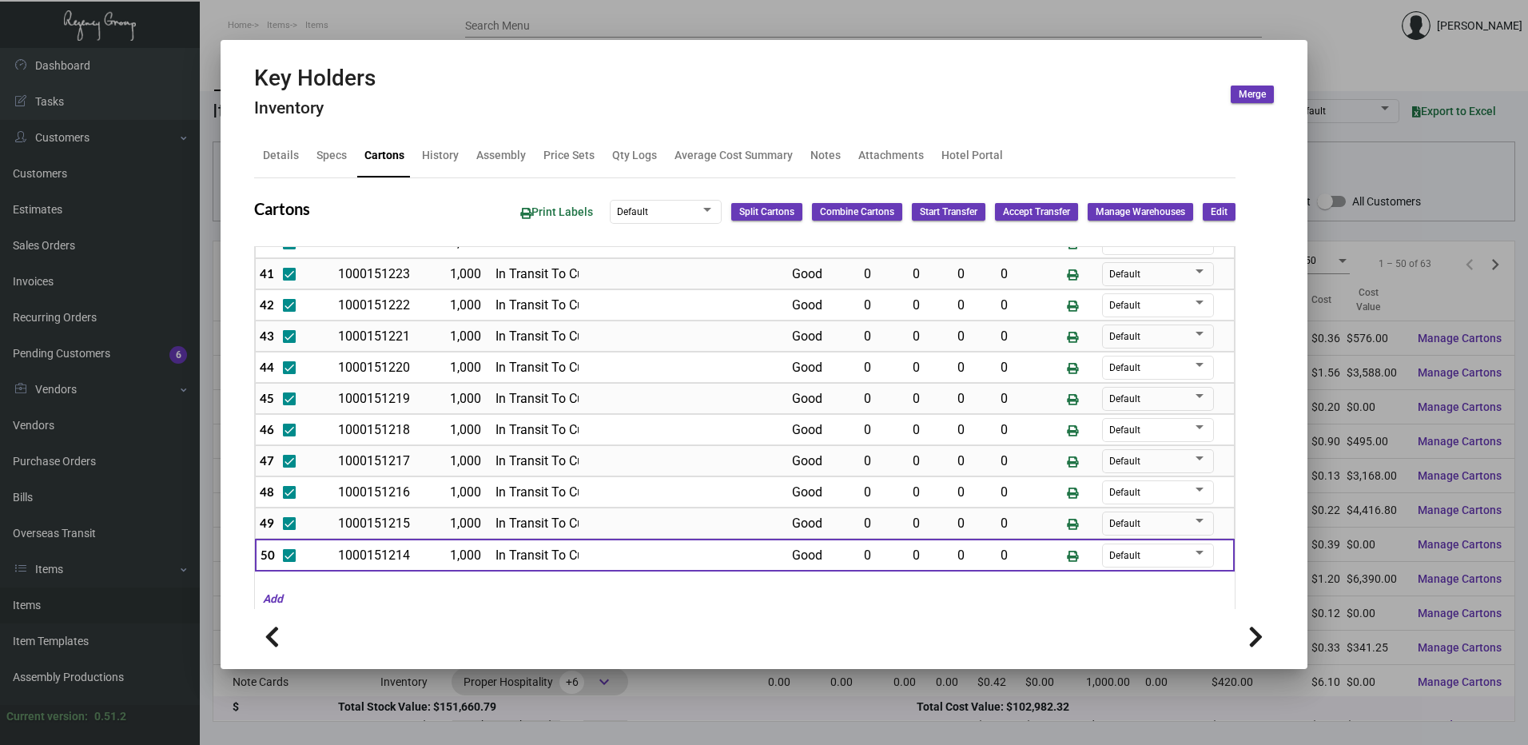
scroll to position [1322, 0]
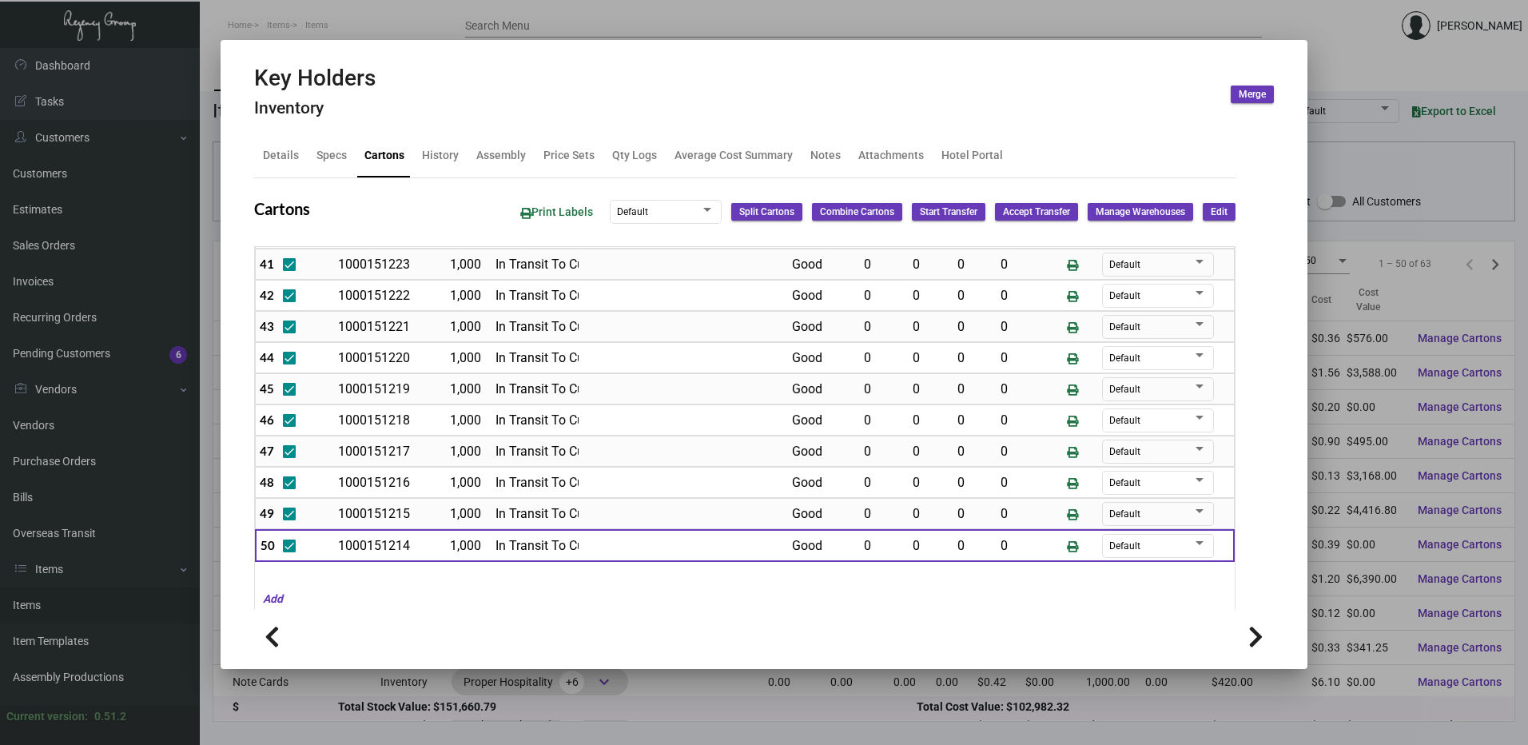
click at [279, 151] on div "Details" at bounding box center [281, 155] width 36 height 17
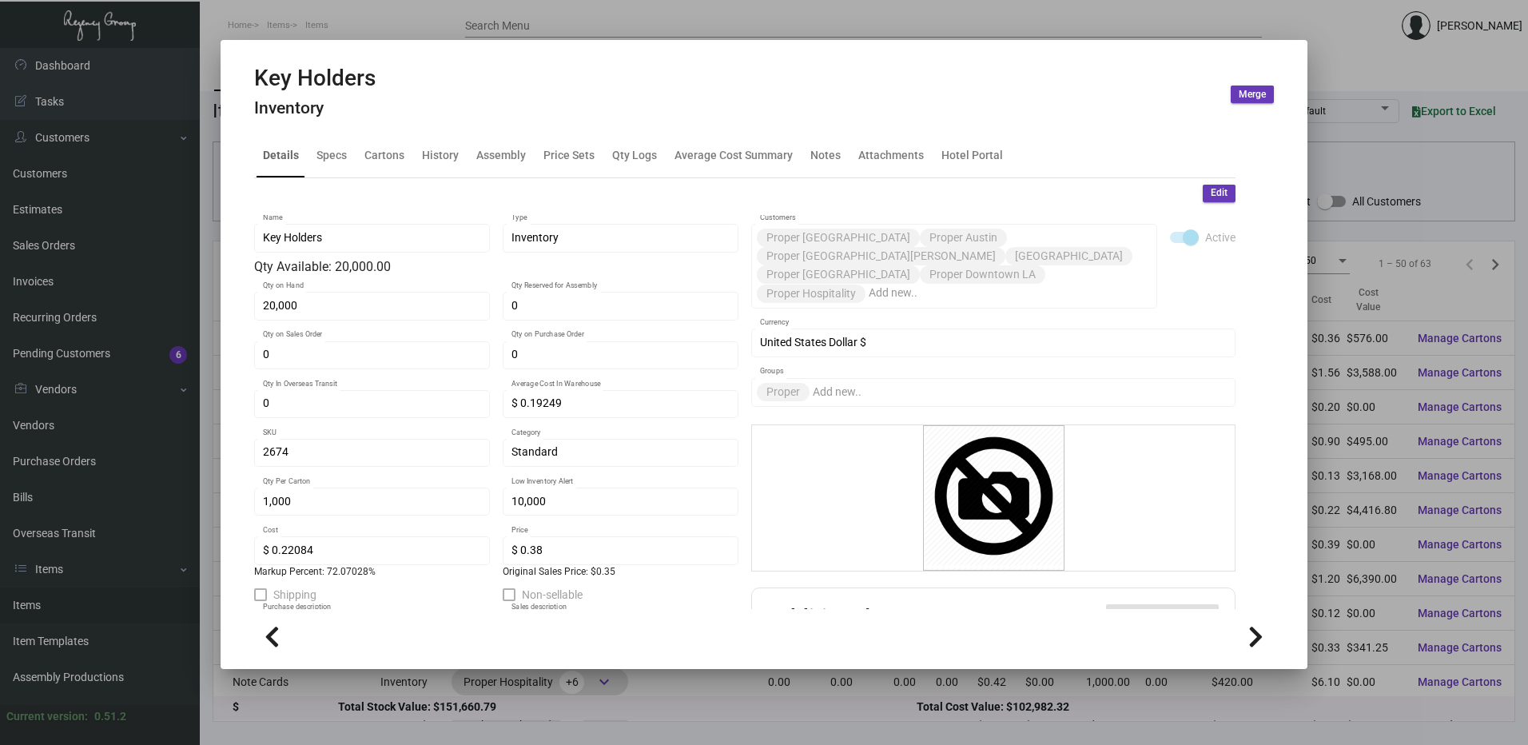
click at [1214, 186] on span "Edit" at bounding box center [1219, 193] width 17 height 14
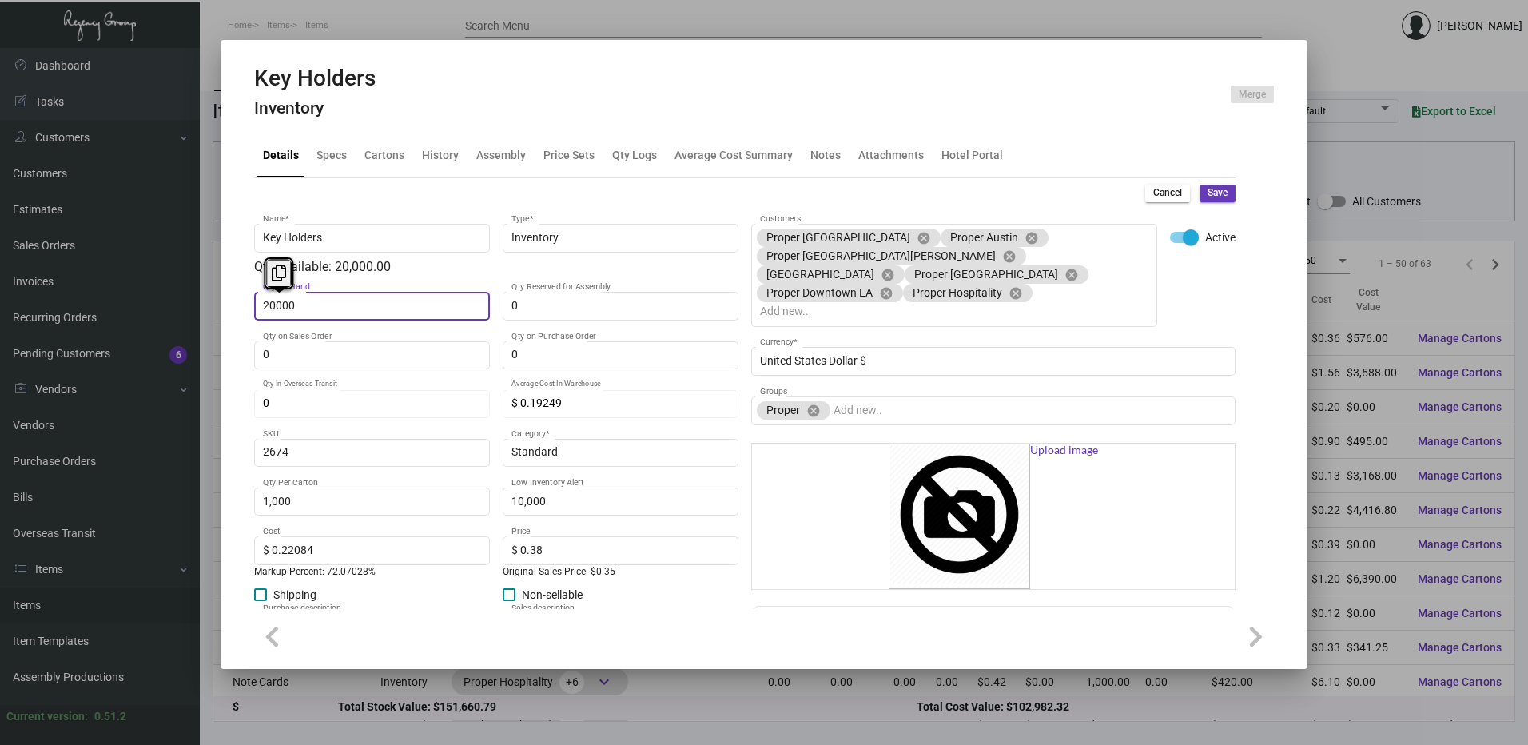
click at [434, 308] on input "20000" at bounding box center [372, 306] width 219 height 13
click at [1234, 183] on mat-tab-group "Details Specs Cartons History Assembly Price Sets Qty Logs Average Cost Summary…" at bounding box center [745, 367] width 1020 height 484
click at [1226, 193] on mat-tab-group "Details Specs Cartons History Assembly Price Sets Qty Logs Average Cost Summary…" at bounding box center [745, 367] width 1020 height 484
click at [1216, 196] on button "Save" at bounding box center [1217, 194] width 36 height 18
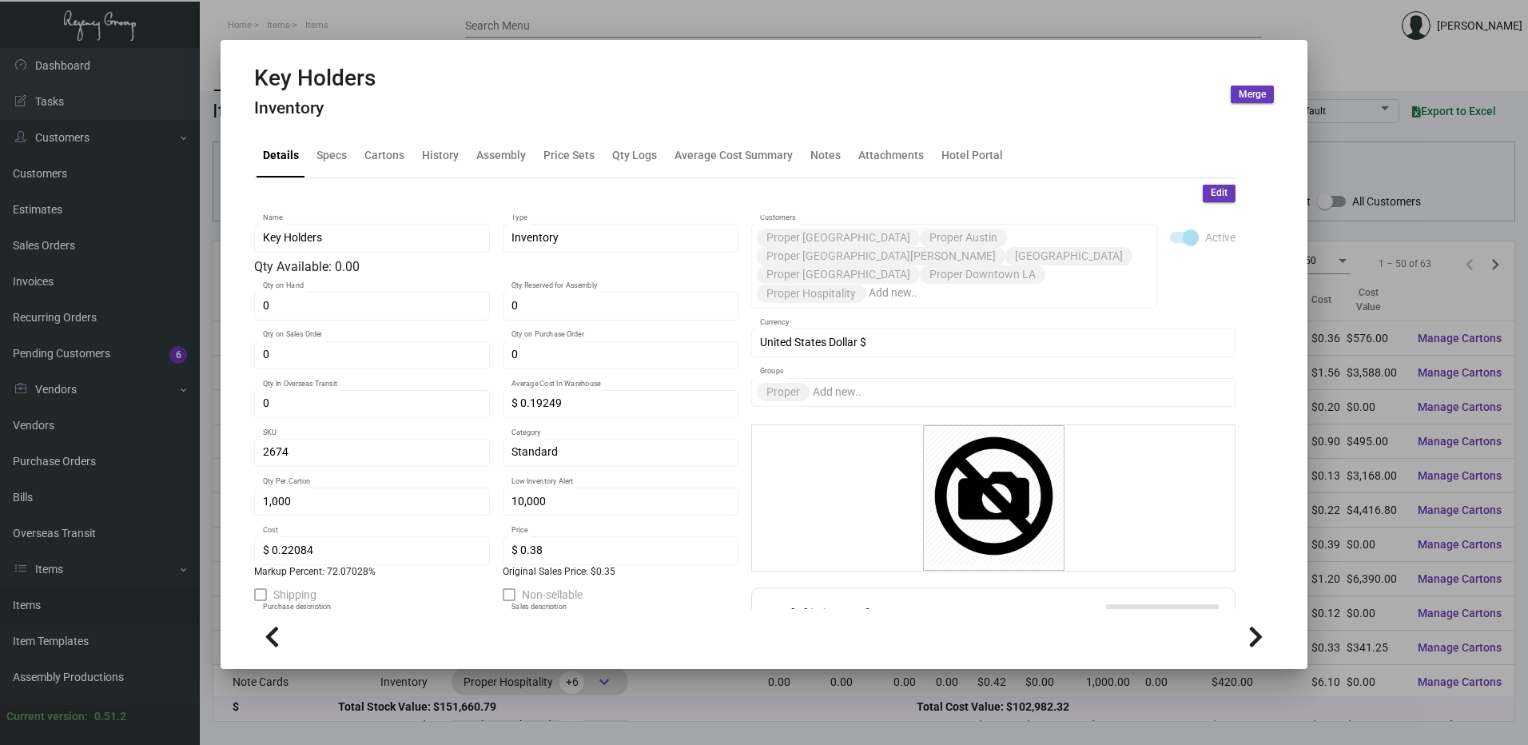
click at [444, 15] on div at bounding box center [764, 372] width 1528 height 745
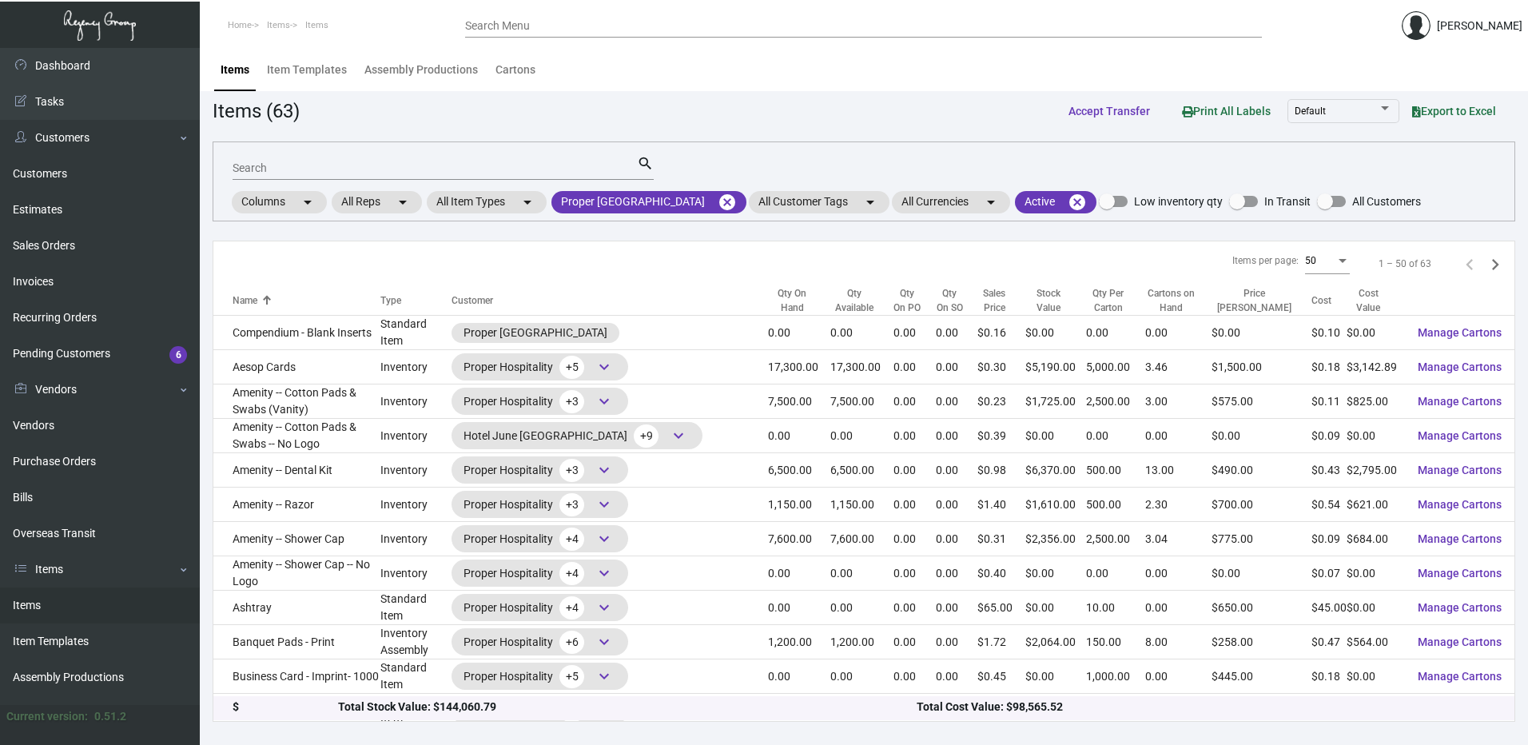
click at [398, 160] on div "Search" at bounding box center [435, 167] width 404 height 25
paste input "Coaster Calabra"
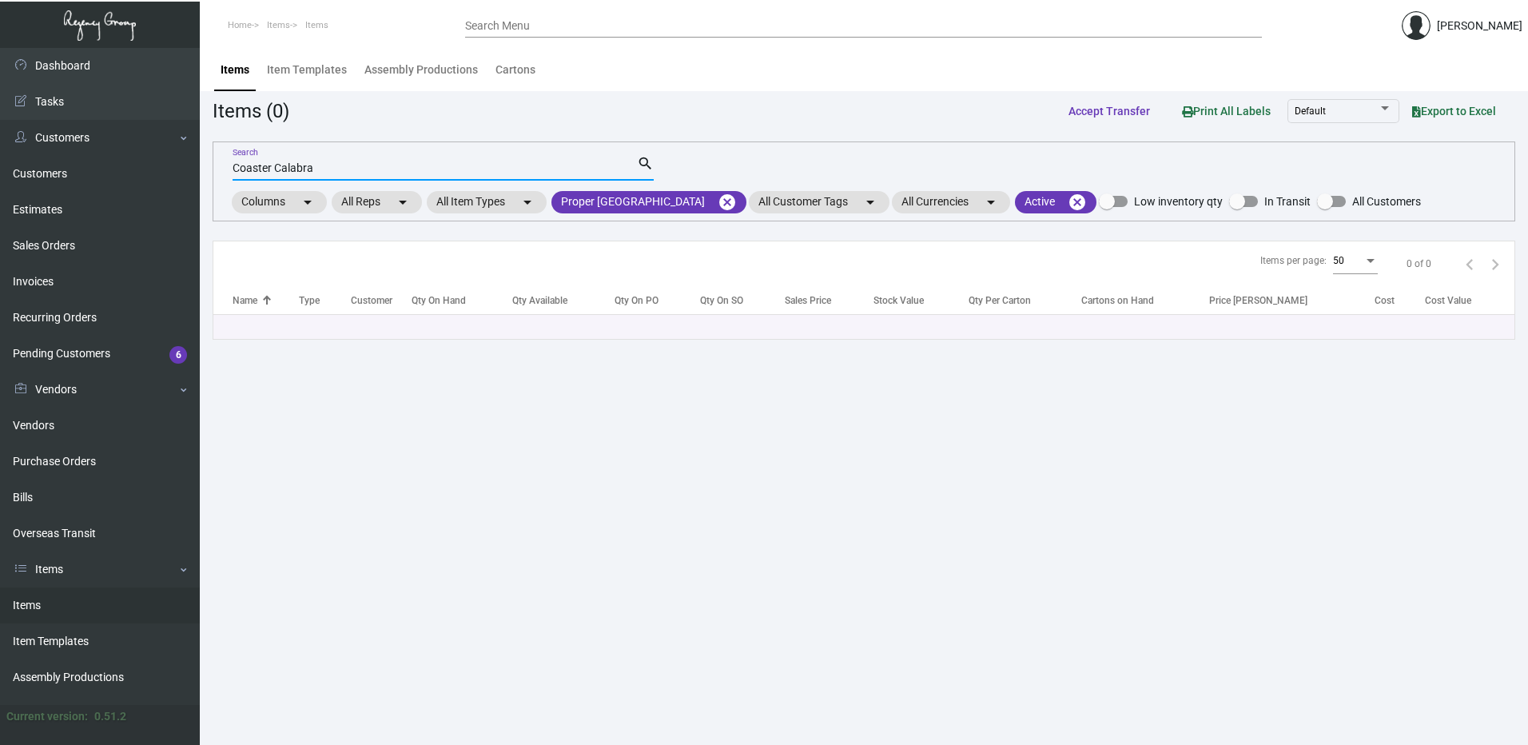
drag, startPoint x: 274, startPoint y: 166, endPoint x: 192, endPoint y: 161, distance: 82.4
click at [197, 161] on div "Dashboard Dashboard Tasks Customers Customers Estimates Sales Orders Invoices R…" at bounding box center [764, 396] width 1528 height 697
click at [718, 201] on mat-icon "cancel" at bounding box center [727, 202] width 19 height 19
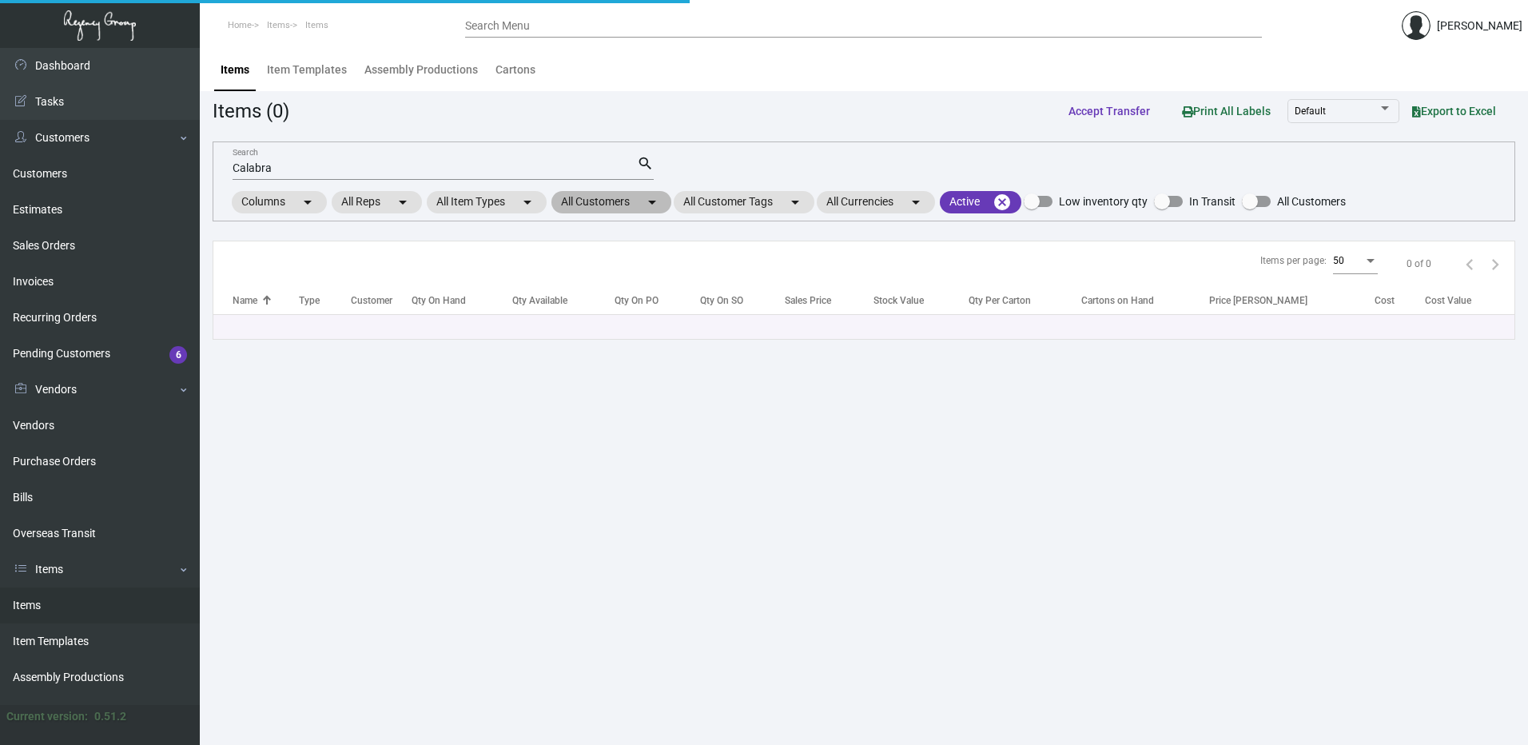
click at [608, 207] on mat-chip "All Customers arrow_drop_down" at bounding box center [611, 202] width 120 height 22
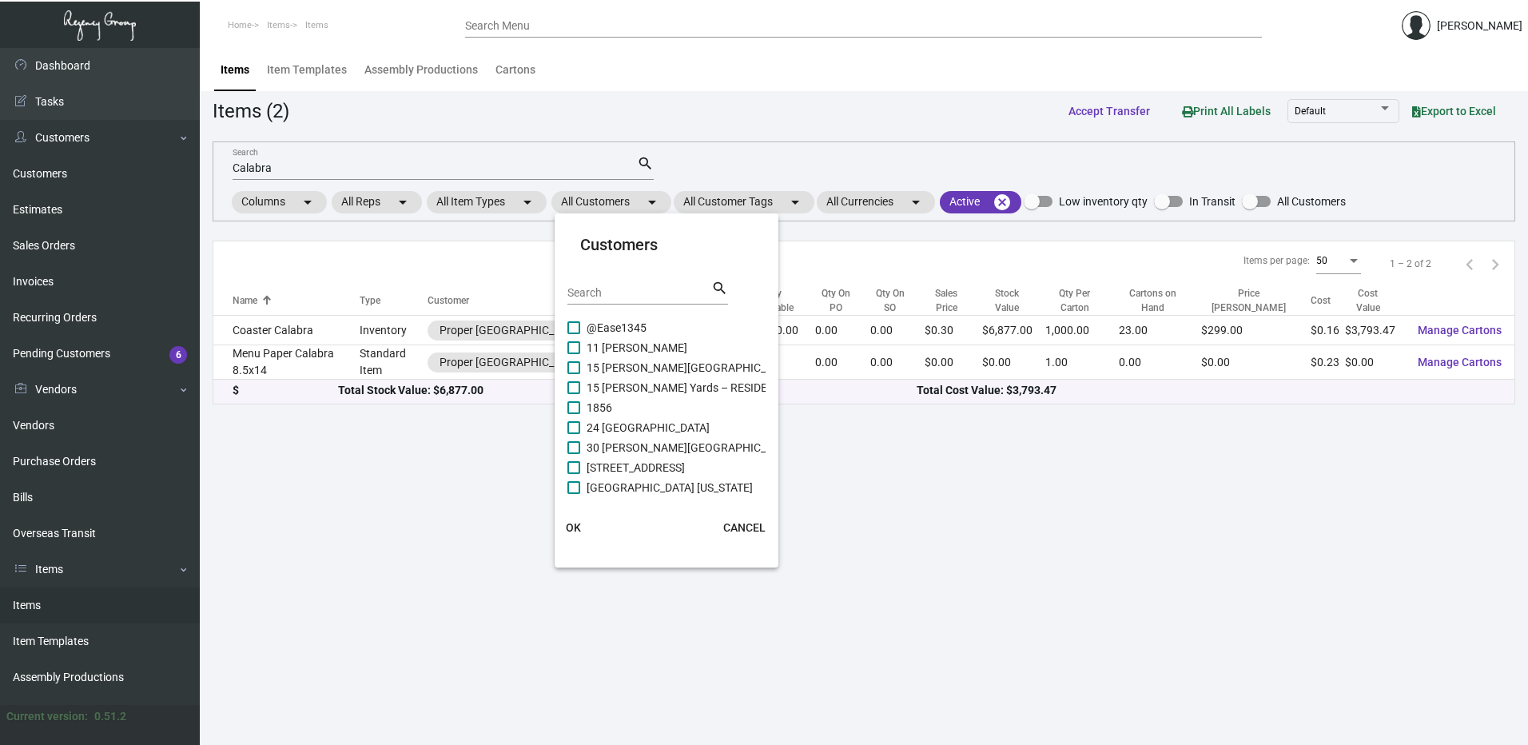
click at [606, 298] on input "Search" at bounding box center [639, 293] width 144 height 13
paste input "Proper [GEOGRAPHIC_DATA][PERSON_NAME]"
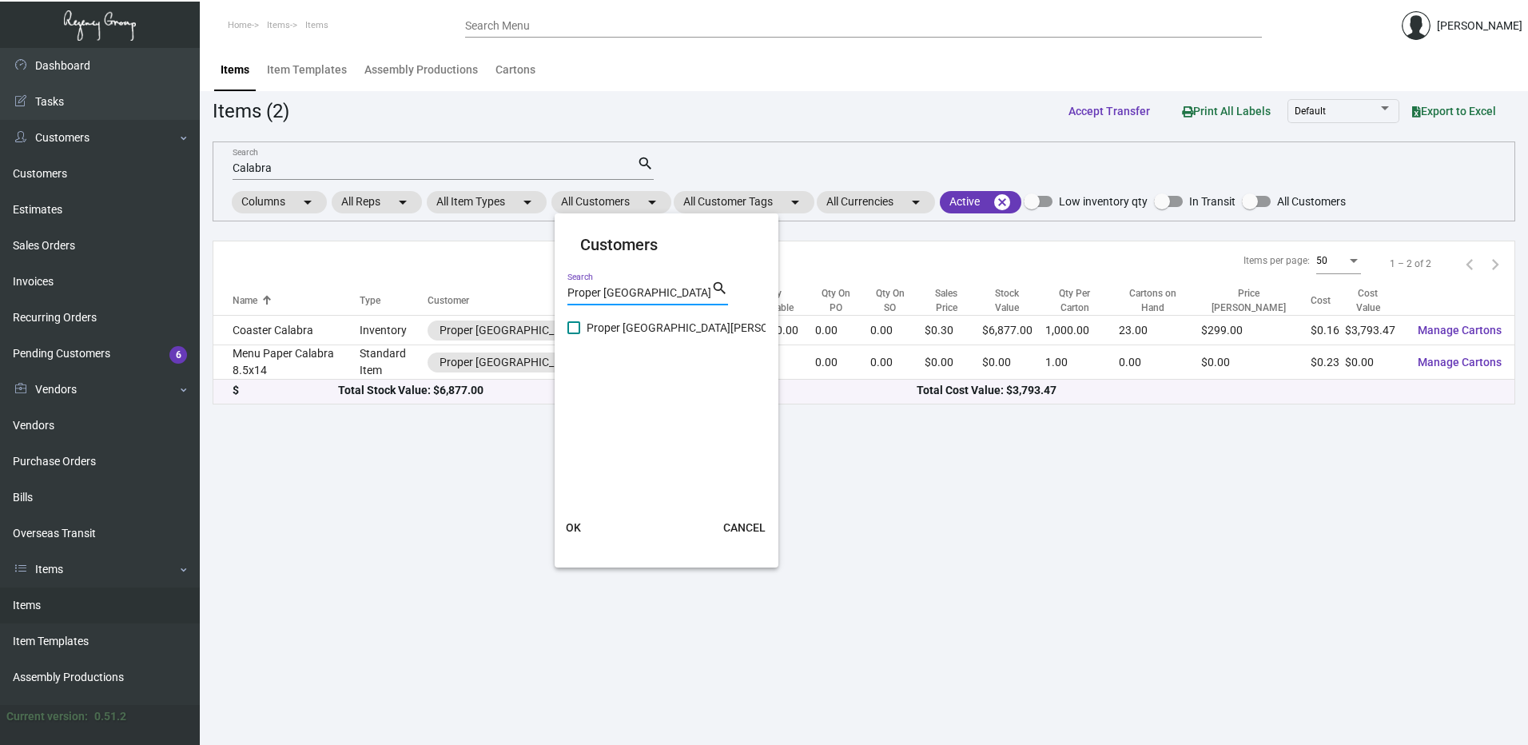
click at [572, 327] on span at bounding box center [573, 327] width 13 height 13
click at [573, 334] on input "Proper [GEOGRAPHIC_DATA][PERSON_NAME]" at bounding box center [573, 334] width 1 height 1
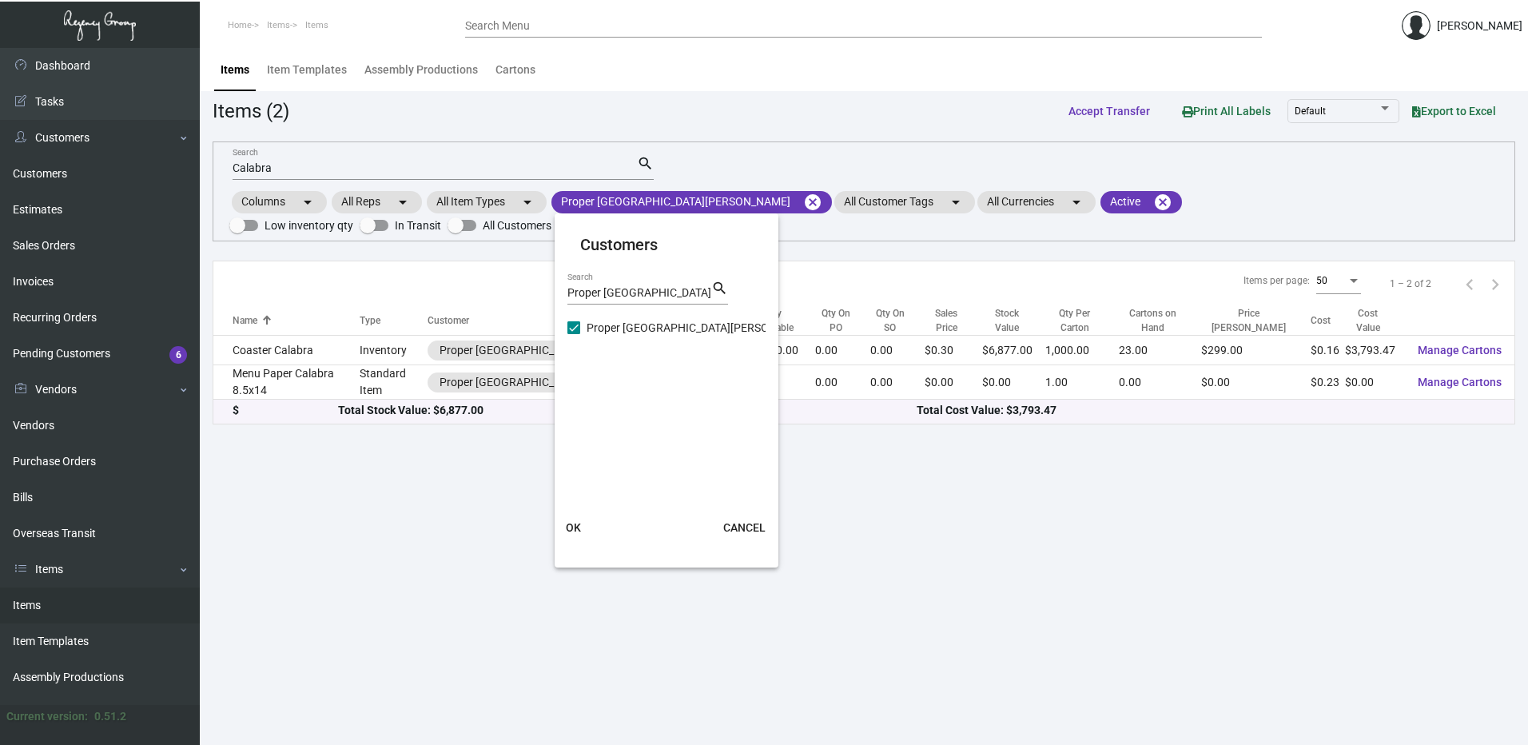
click at [572, 531] on span "OK" at bounding box center [573, 527] width 15 height 13
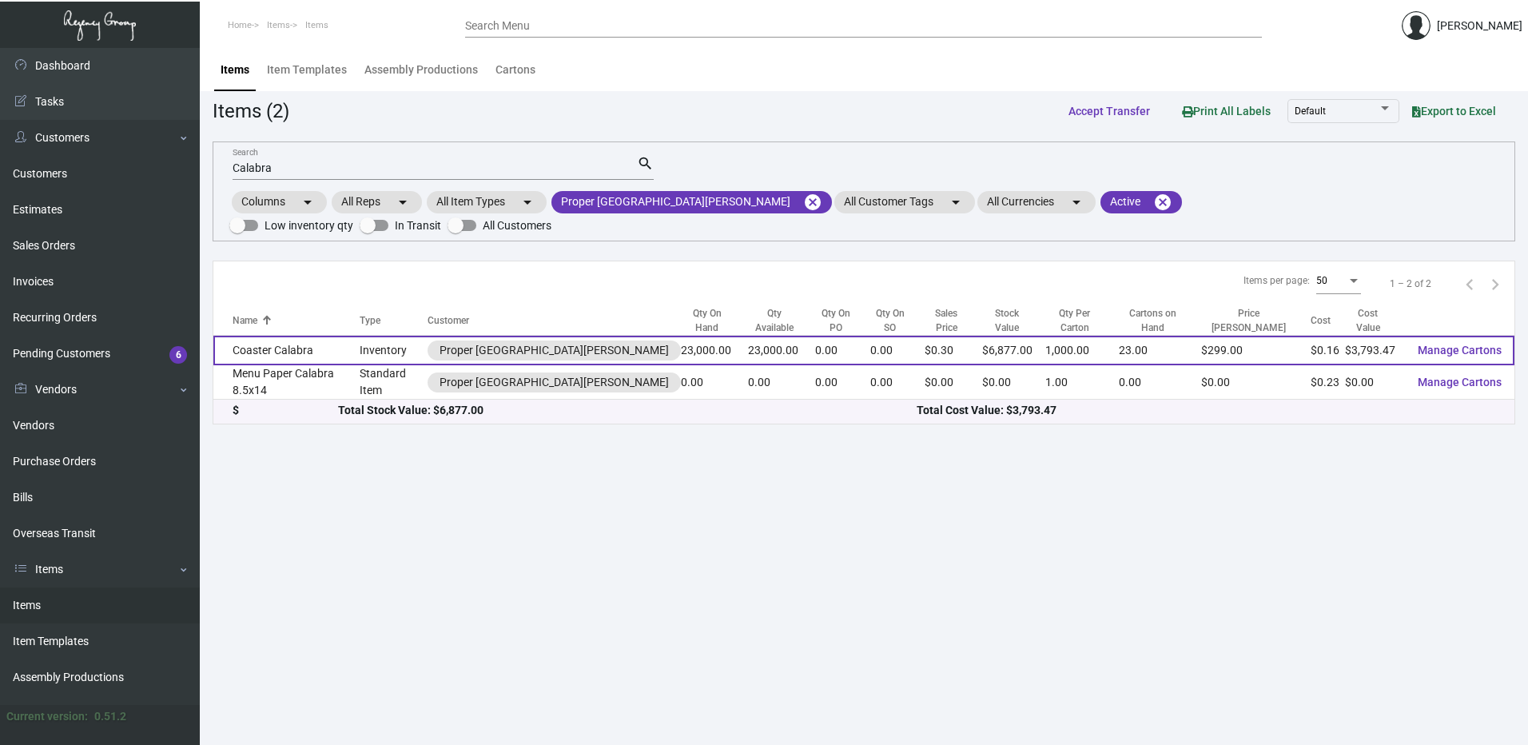
click at [338, 336] on td "Coaster Calabra" at bounding box center [286, 351] width 146 height 30
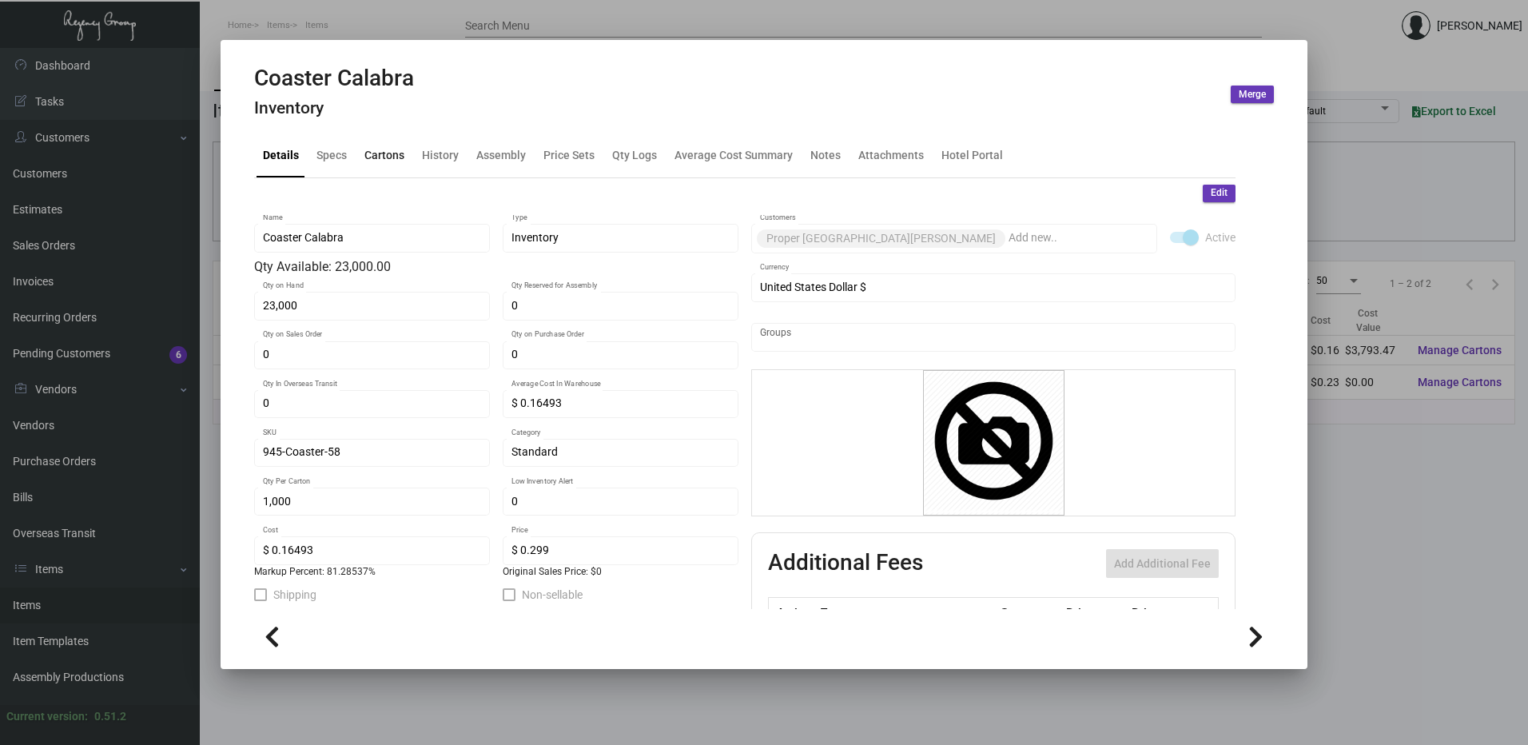
click at [396, 154] on div "Cartons" at bounding box center [384, 155] width 40 height 17
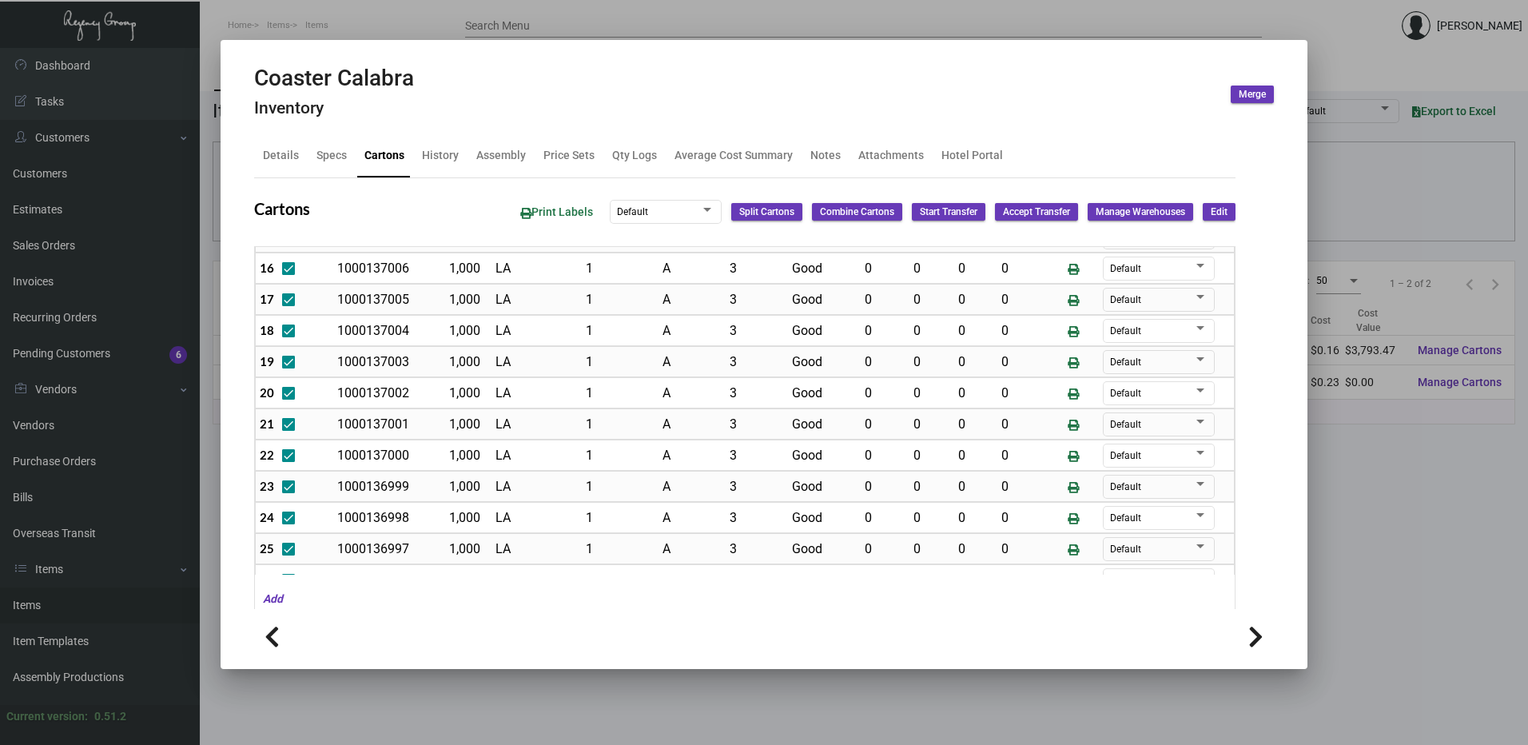
scroll to position [538, 0]
click at [445, 152] on div "History" at bounding box center [440, 155] width 37 height 17
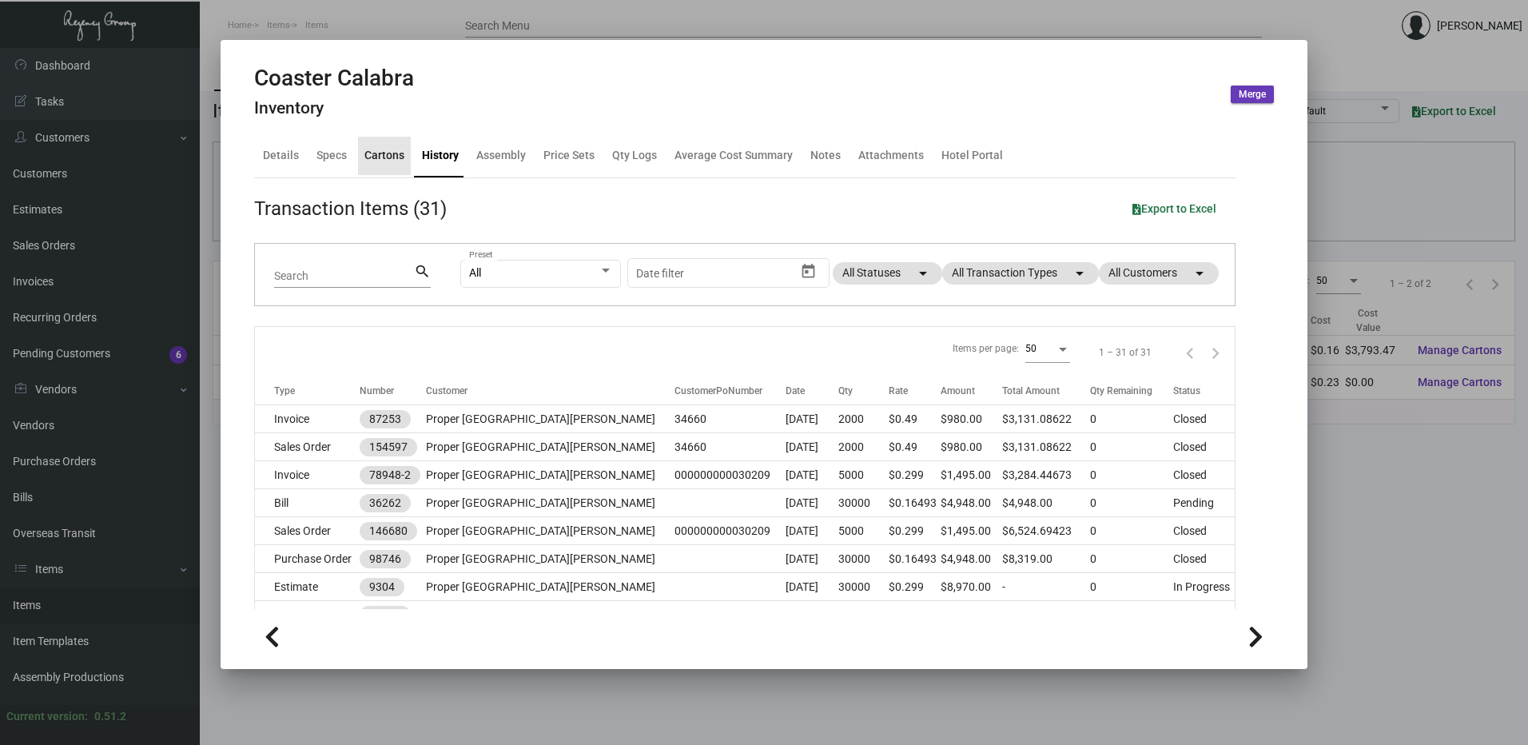
click at [384, 172] on div "Cartons" at bounding box center [384, 156] width 53 height 38
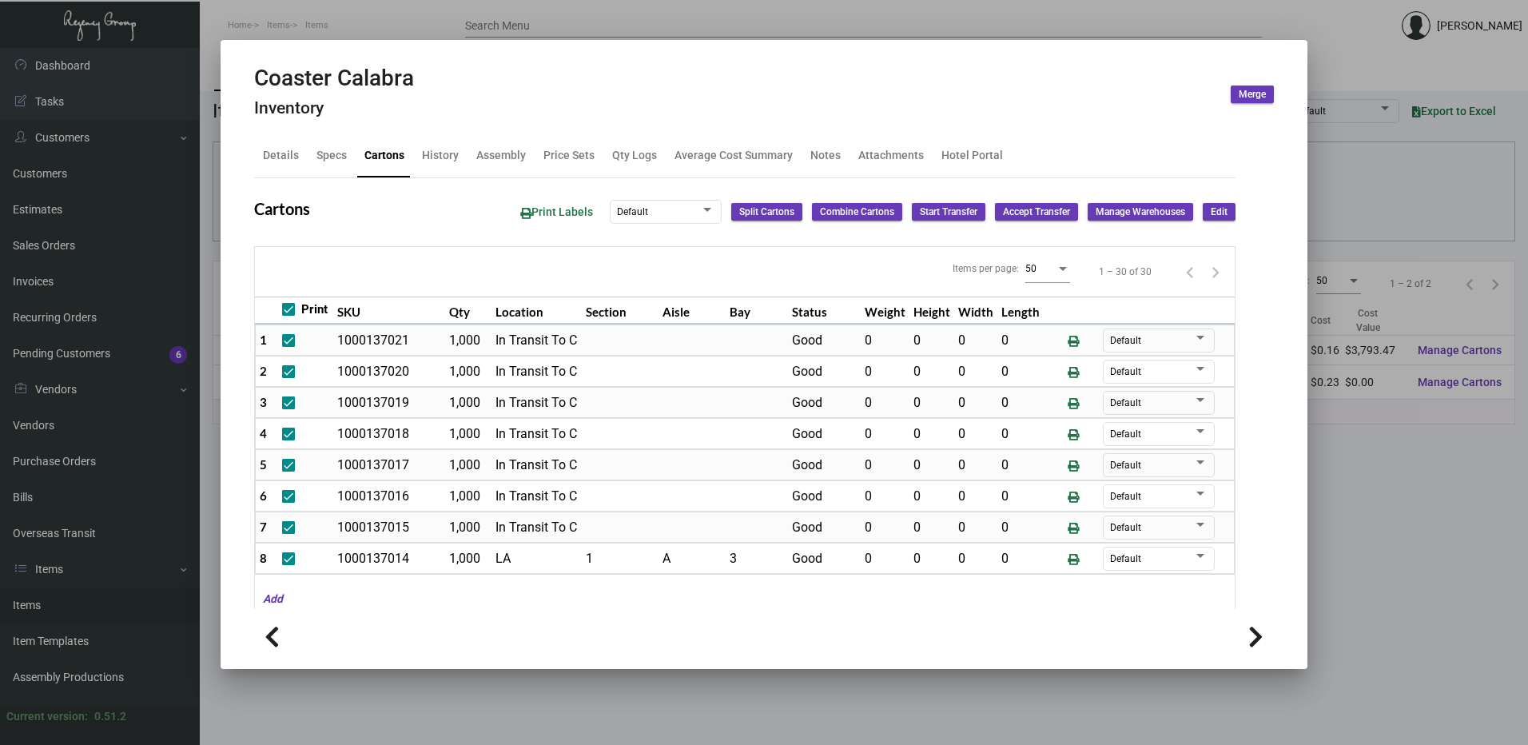
click at [298, 14] on div at bounding box center [764, 372] width 1528 height 745
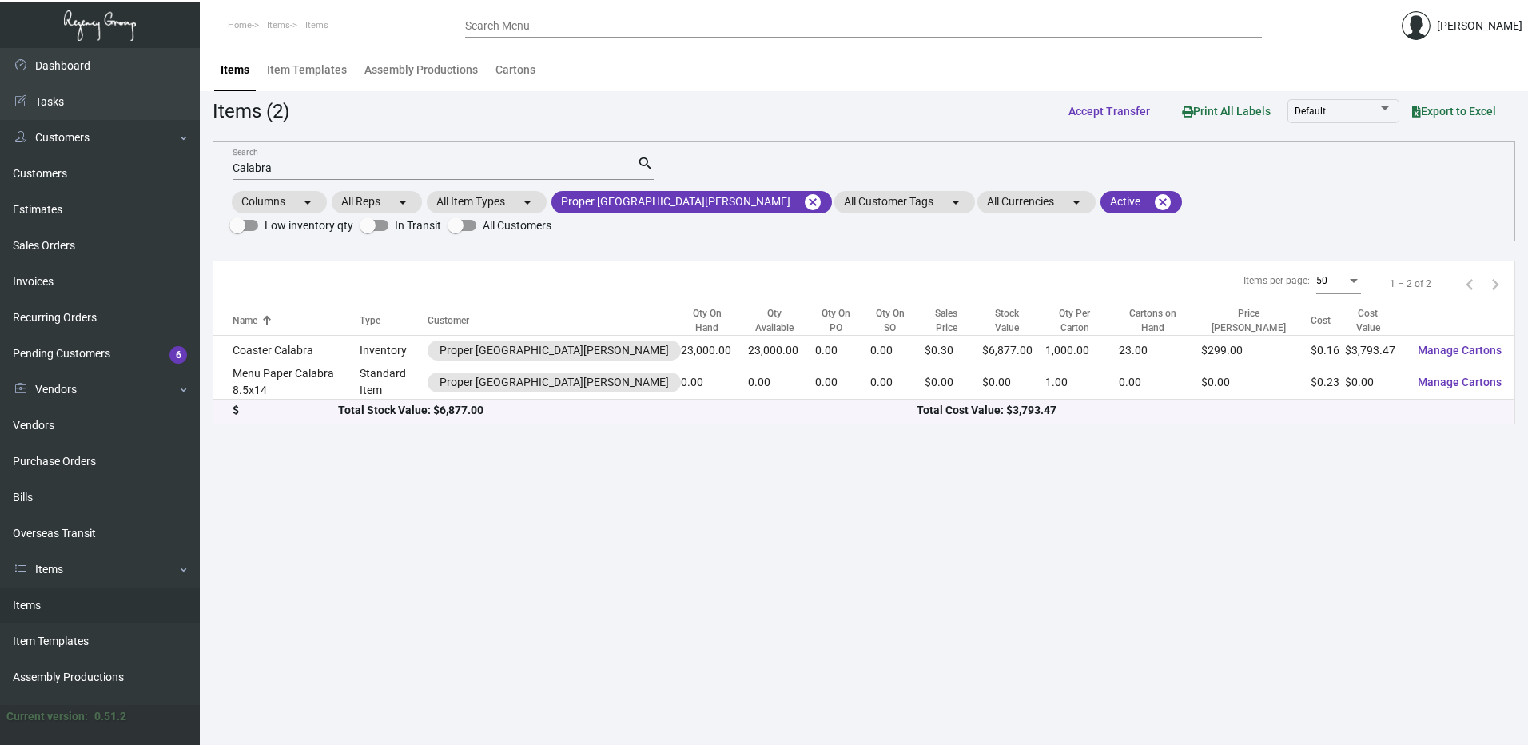
click at [249, 169] on input "Calabra" at bounding box center [435, 168] width 404 height 13
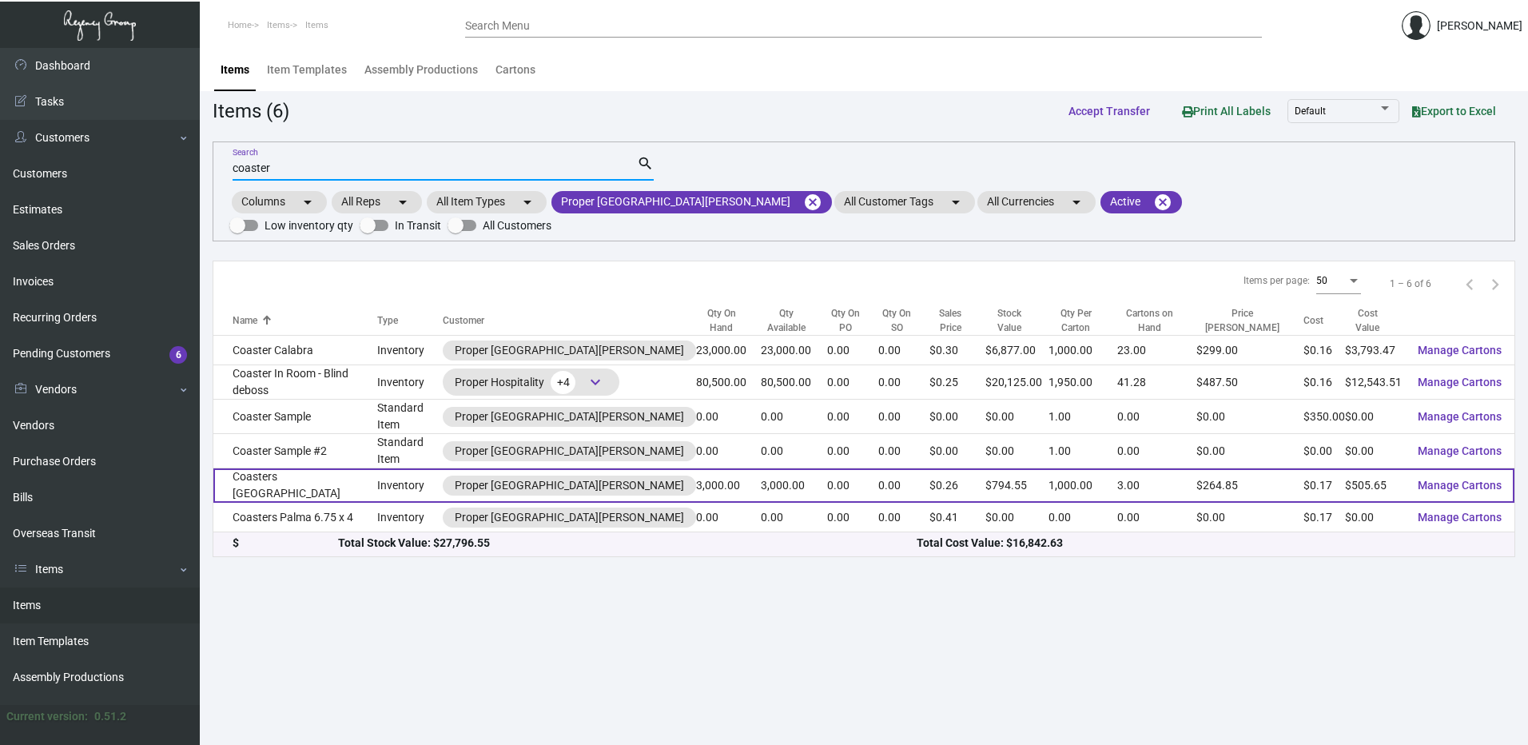
click at [323, 468] on td "Coasters [GEOGRAPHIC_DATA]" at bounding box center [295, 485] width 164 height 34
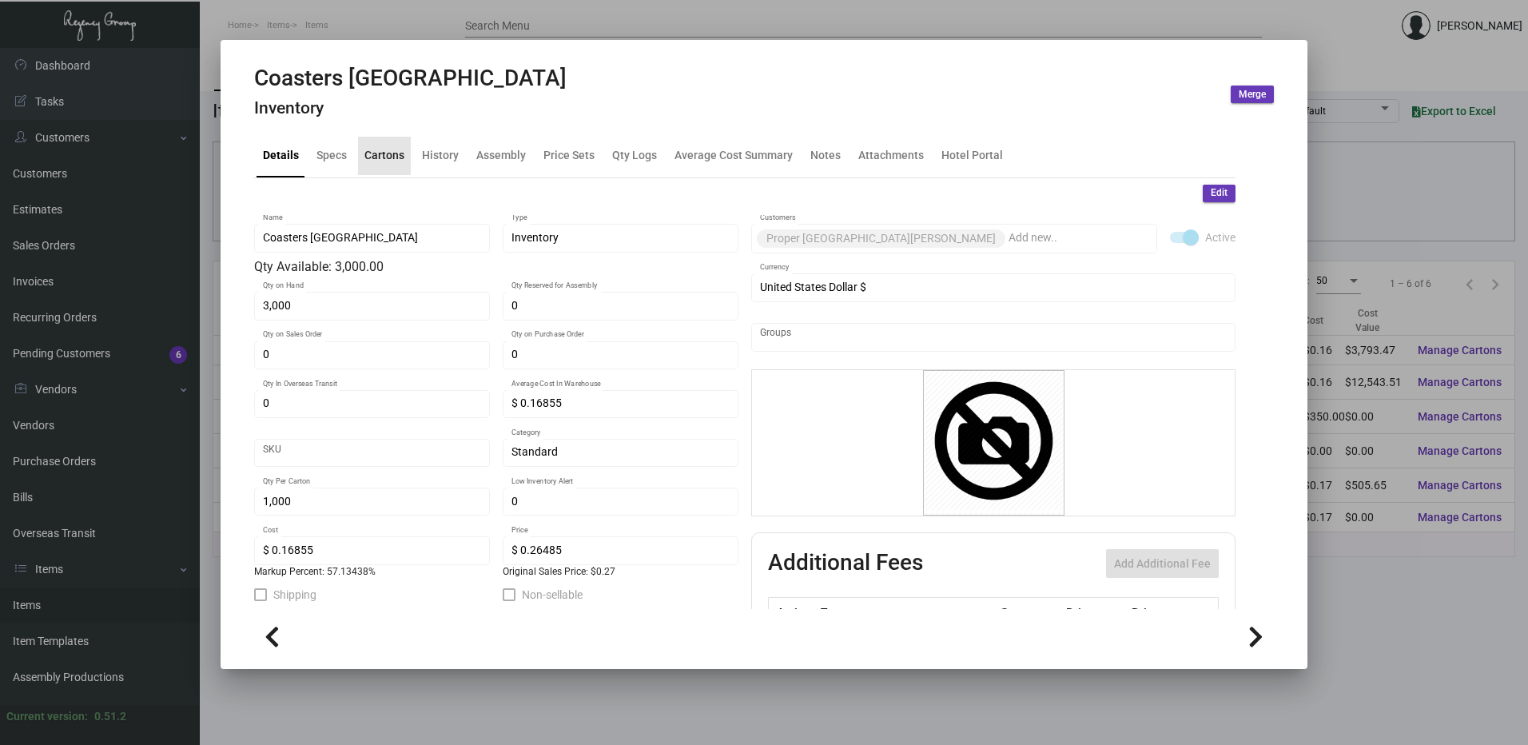
click at [399, 153] on div "Cartons" at bounding box center [384, 155] width 40 height 17
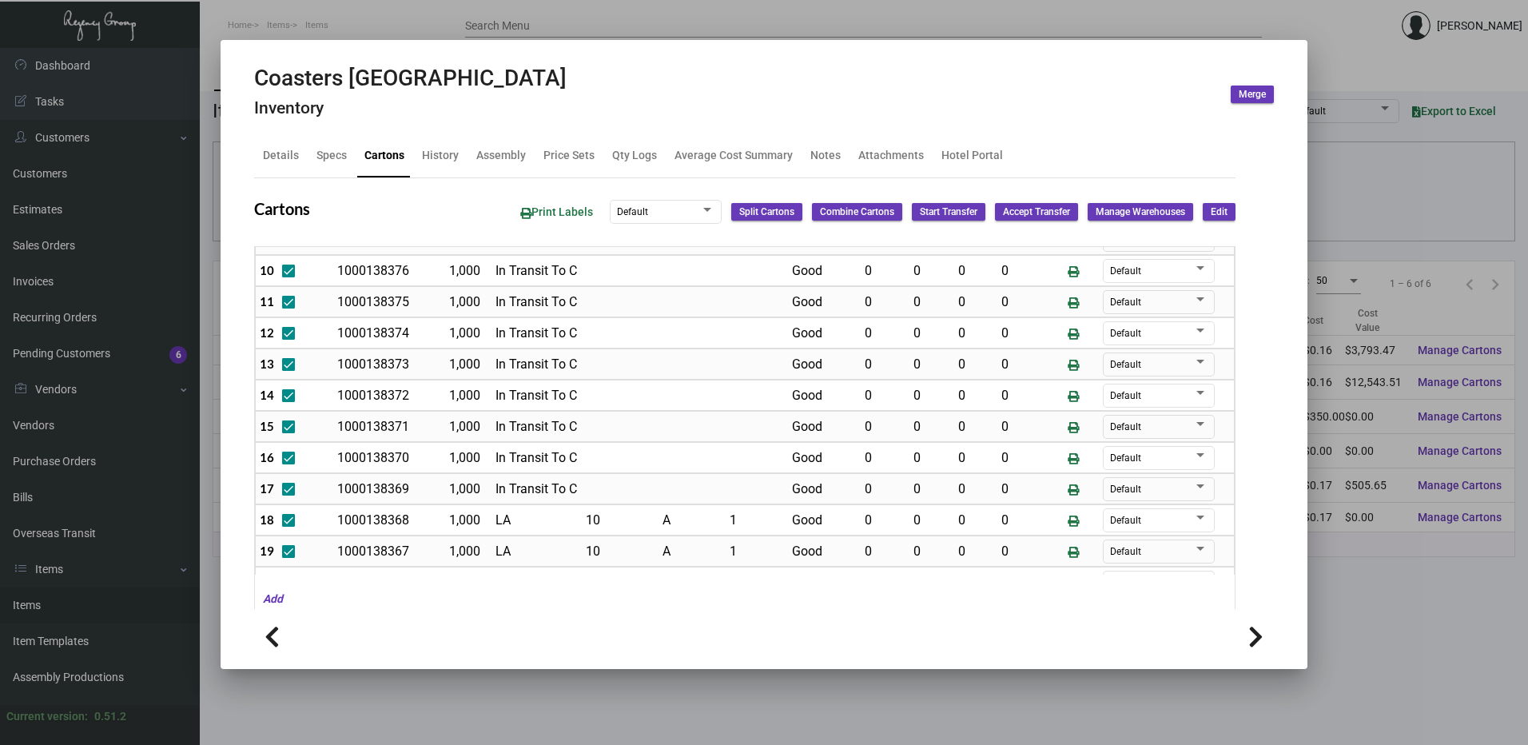
scroll to position [386, 0]
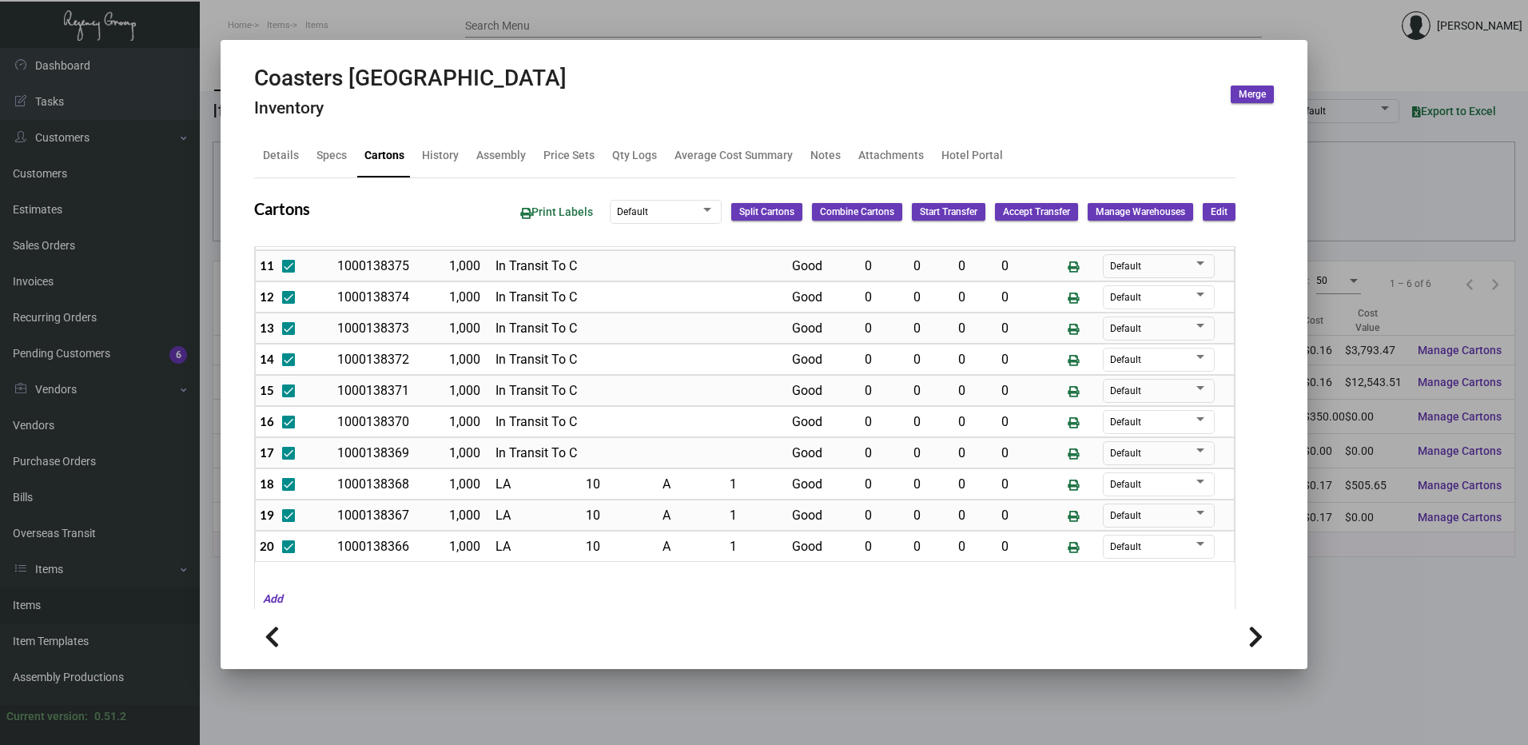
click at [451, 175] on div "Details Specs Cartons History Assembly Price Sets Qty Logs Average Cost Summary…" at bounding box center [744, 155] width 981 height 43
click at [441, 158] on div "History" at bounding box center [440, 155] width 37 height 17
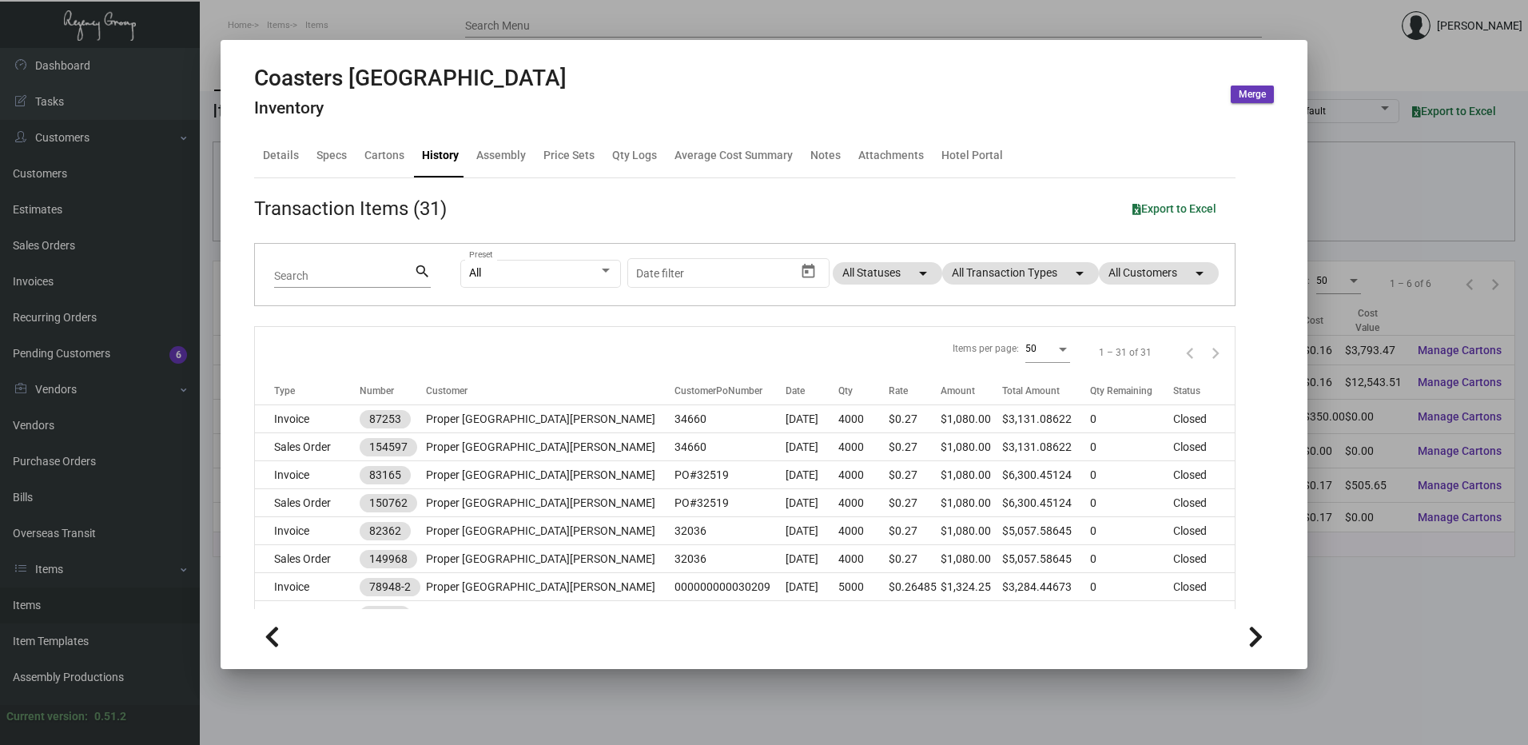
click at [402, 23] on div at bounding box center [764, 372] width 1528 height 745
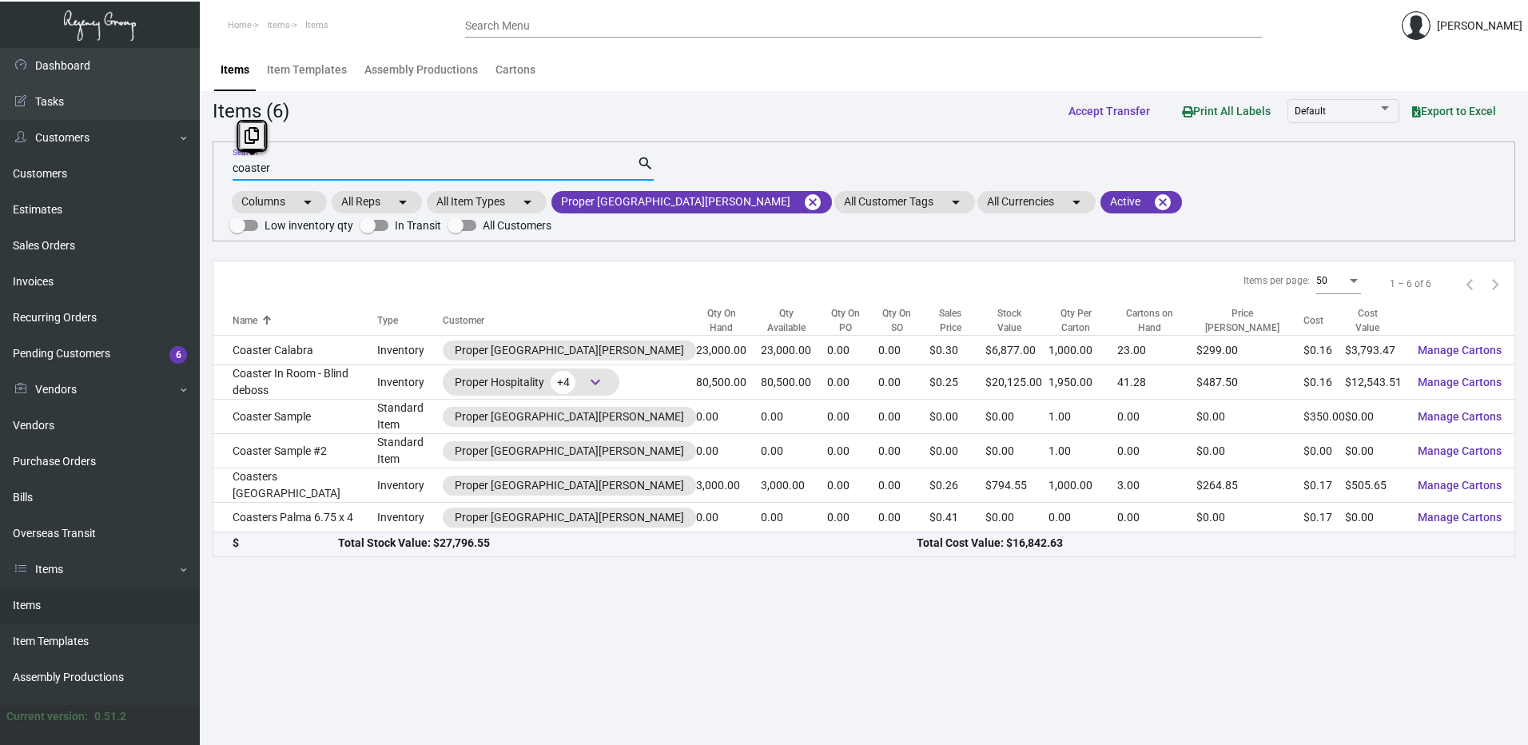
drag, startPoint x: 292, startPoint y: 171, endPoint x: 217, endPoint y: 174, distance: 74.4
click at [217, 174] on div "coaster Search search Columns arrow_drop_down All Reps arrow_drop_down All Item…" at bounding box center [864, 191] width 1302 height 100
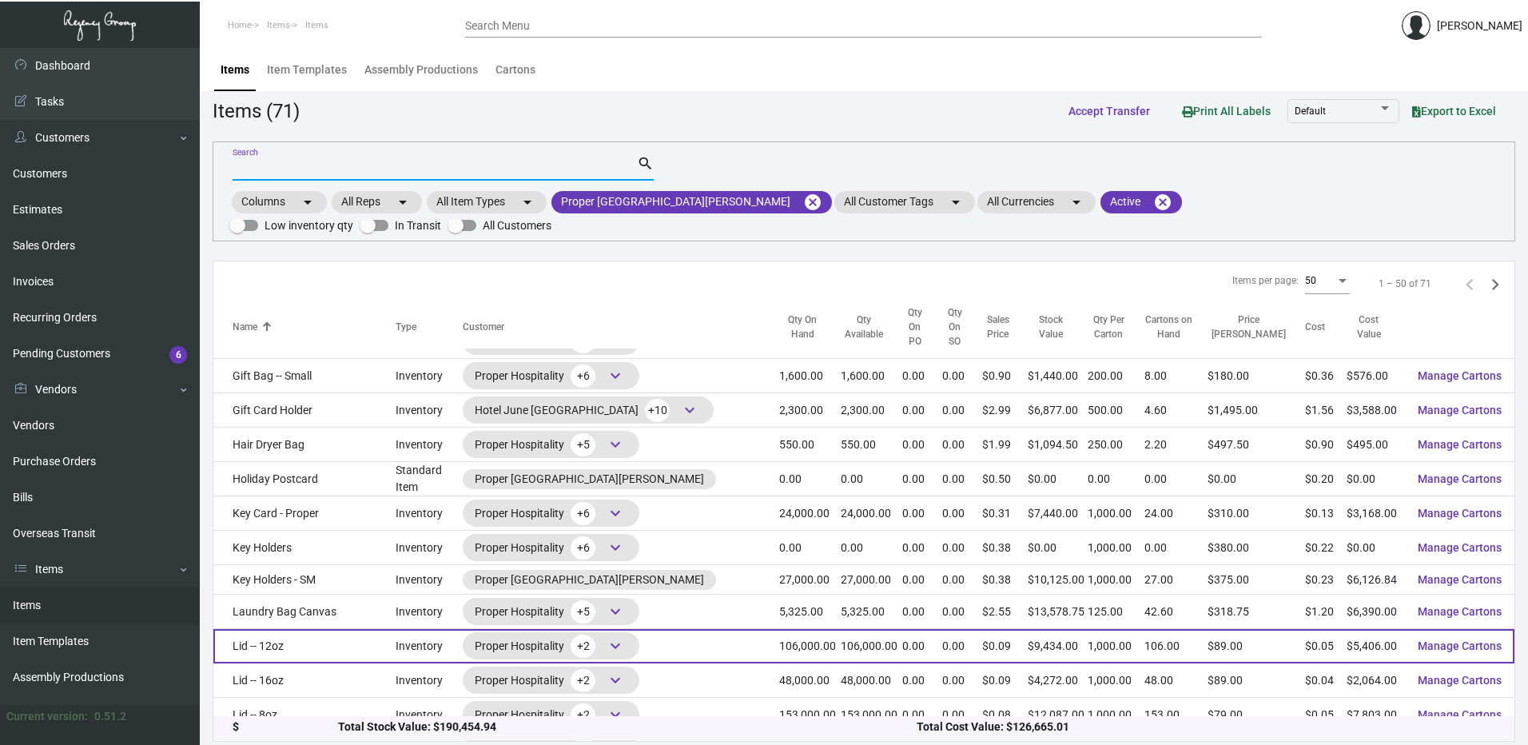
scroll to position [1284, 0]
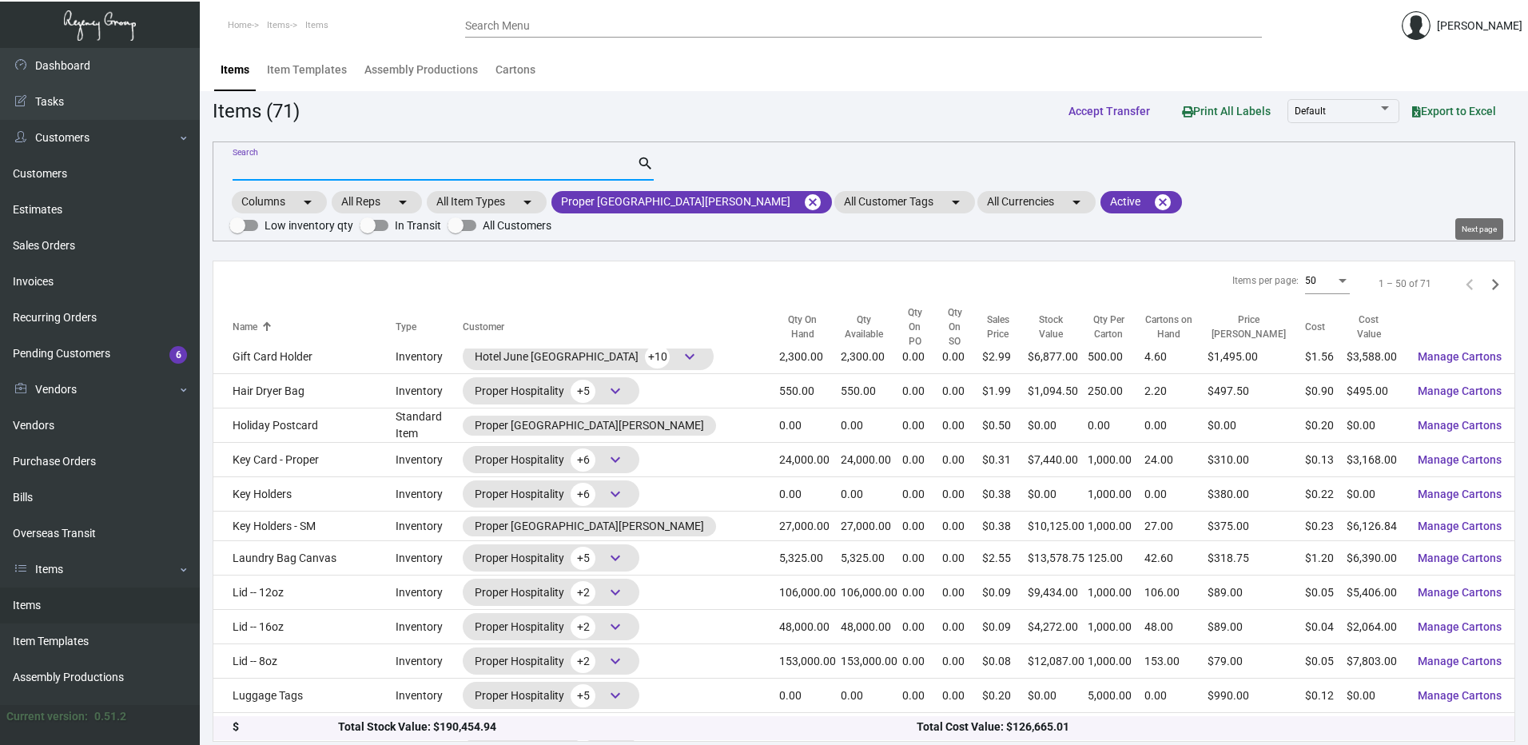
click at [1492, 279] on icon "Next page" at bounding box center [1495, 284] width 7 height 11
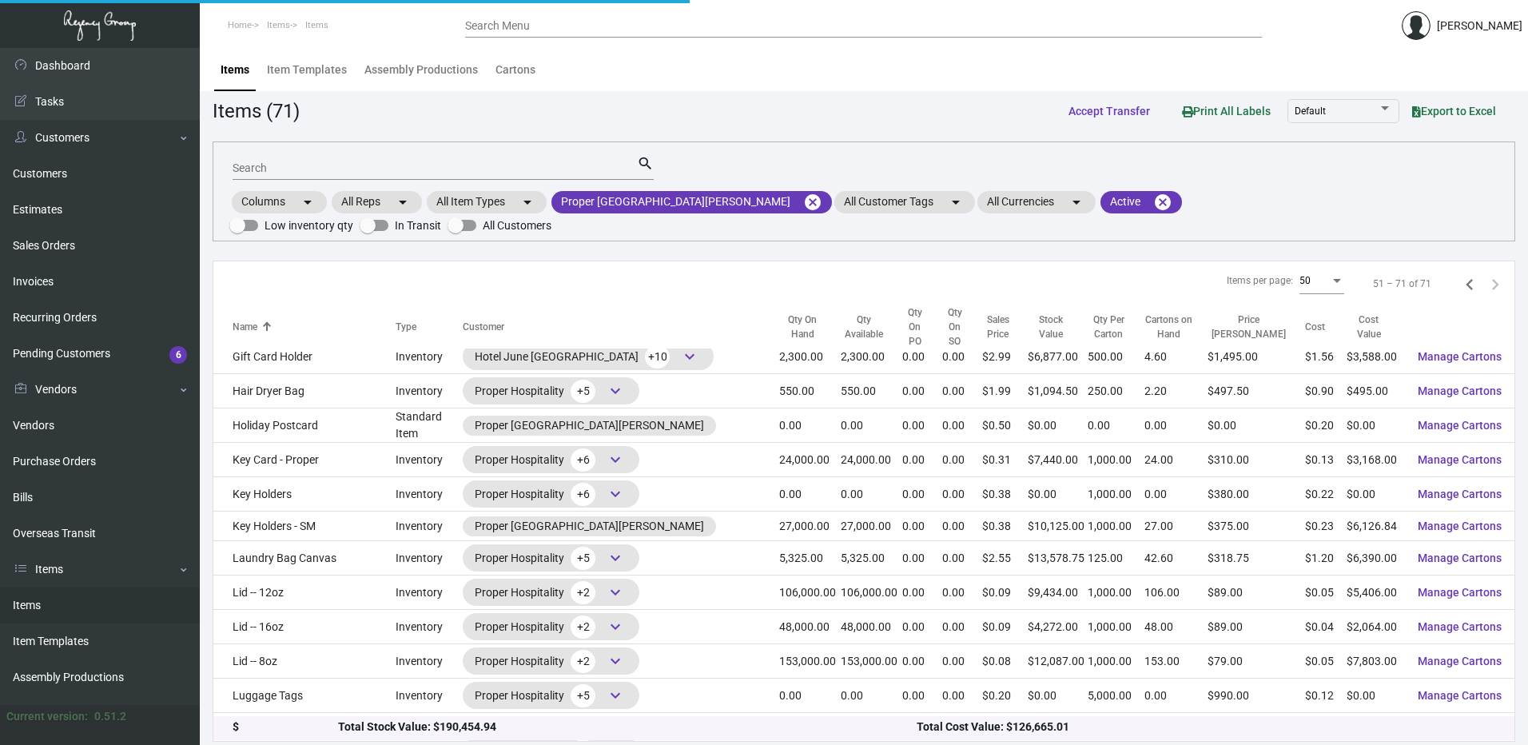
scroll to position [316, 0]
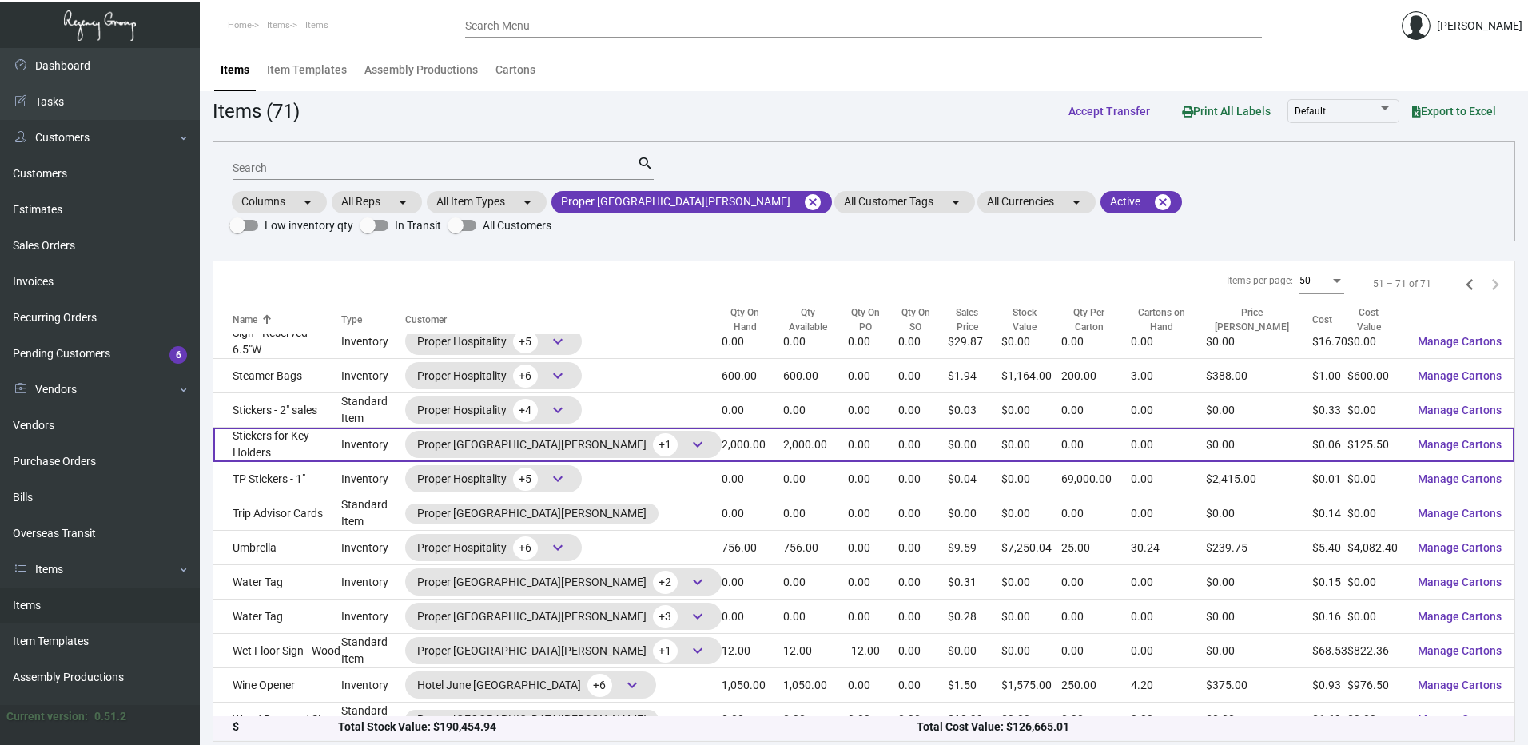
click at [281, 428] on td "Stickers for Key Holders" at bounding box center [277, 445] width 128 height 34
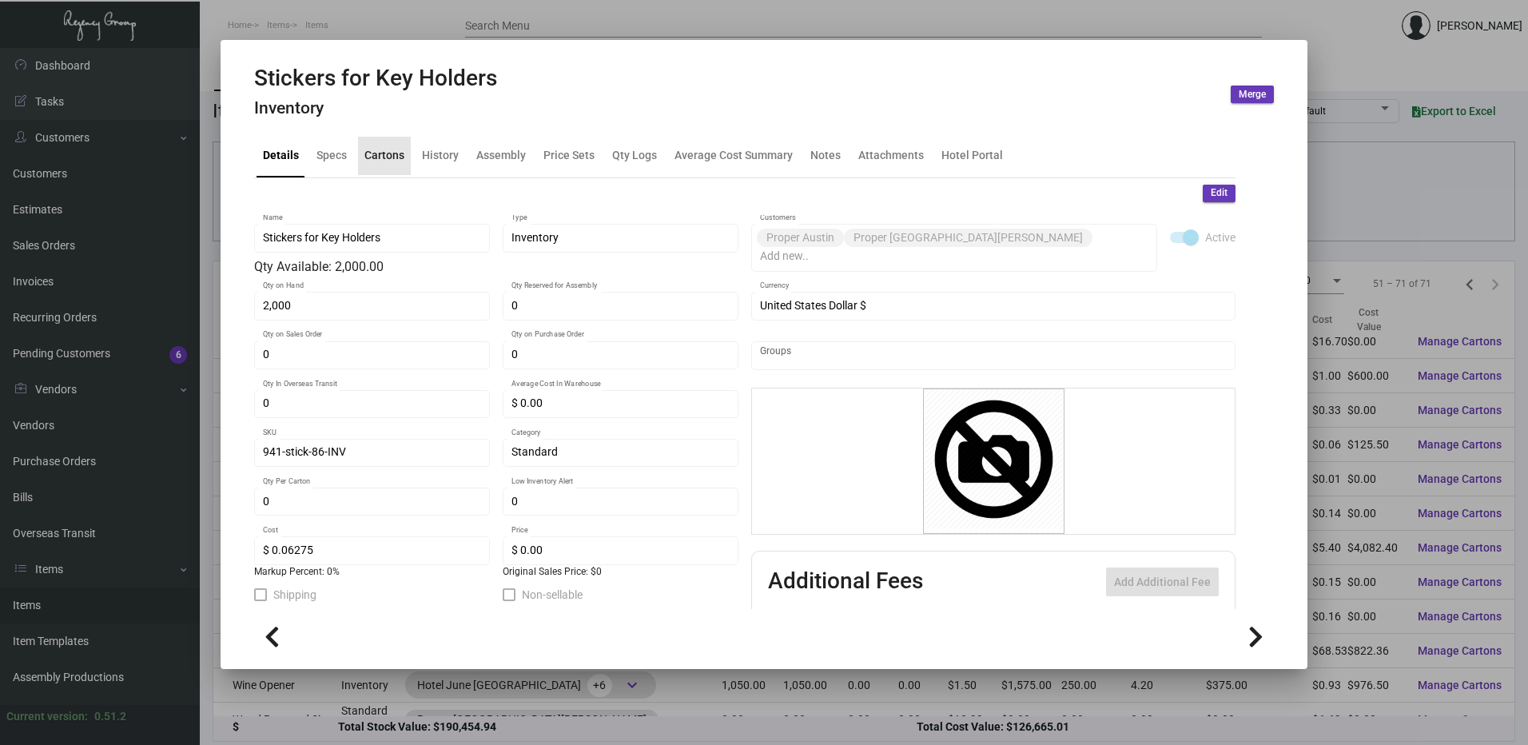
click at [394, 149] on div "Cartons" at bounding box center [384, 155] width 40 height 17
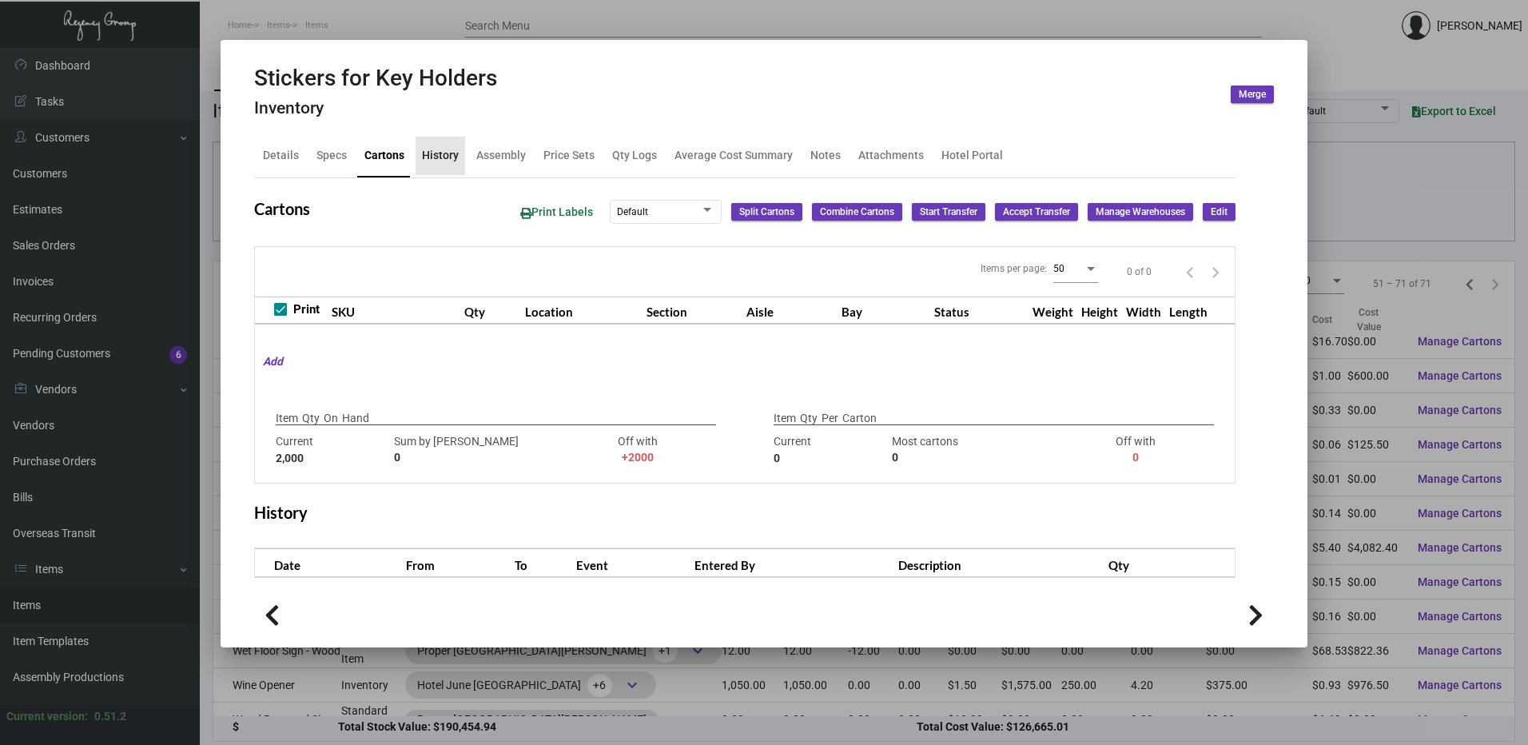
click at [448, 157] on div "History" at bounding box center [440, 155] width 37 height 17
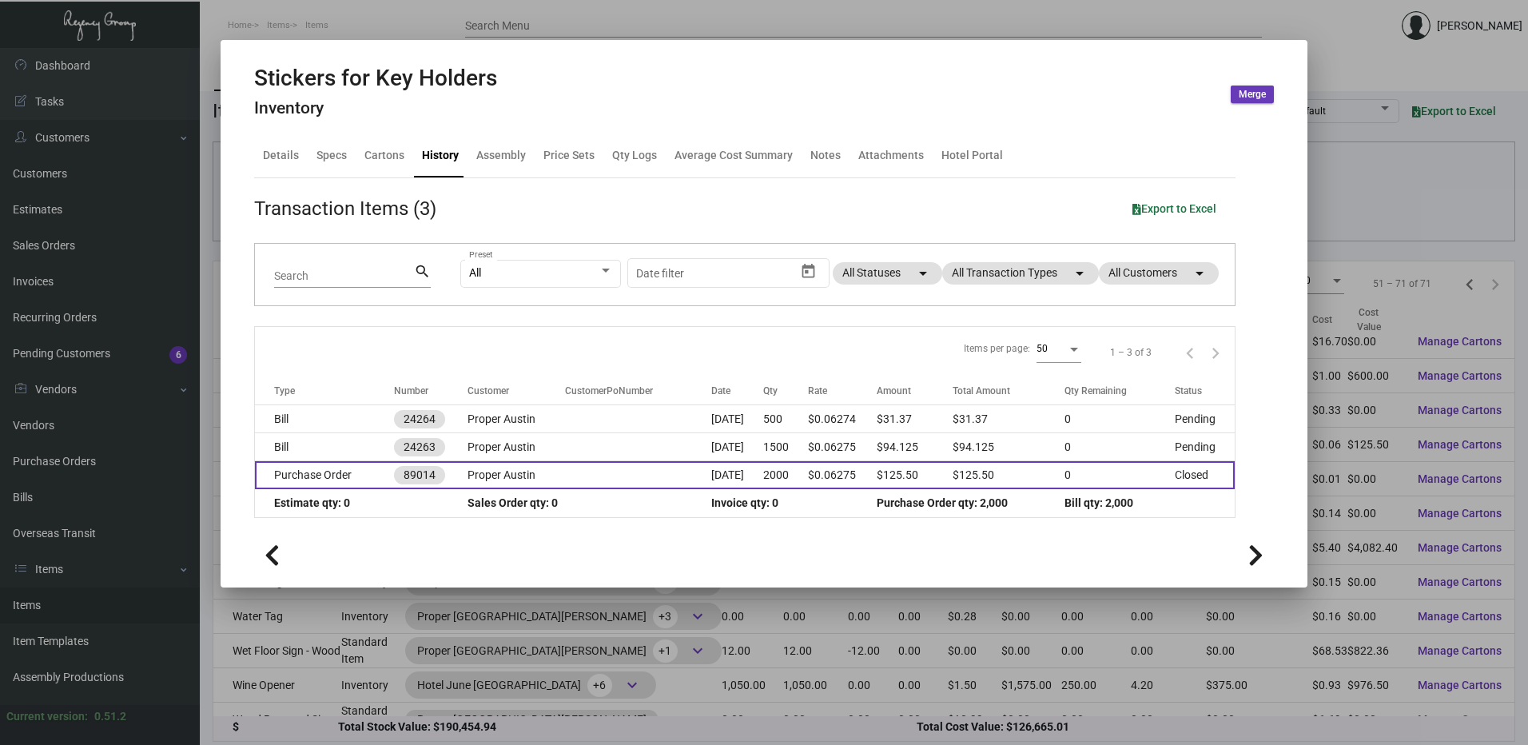
click at [320, 480] on td "Purchase Order" at bounding box center [324, 475] width 139 height 28
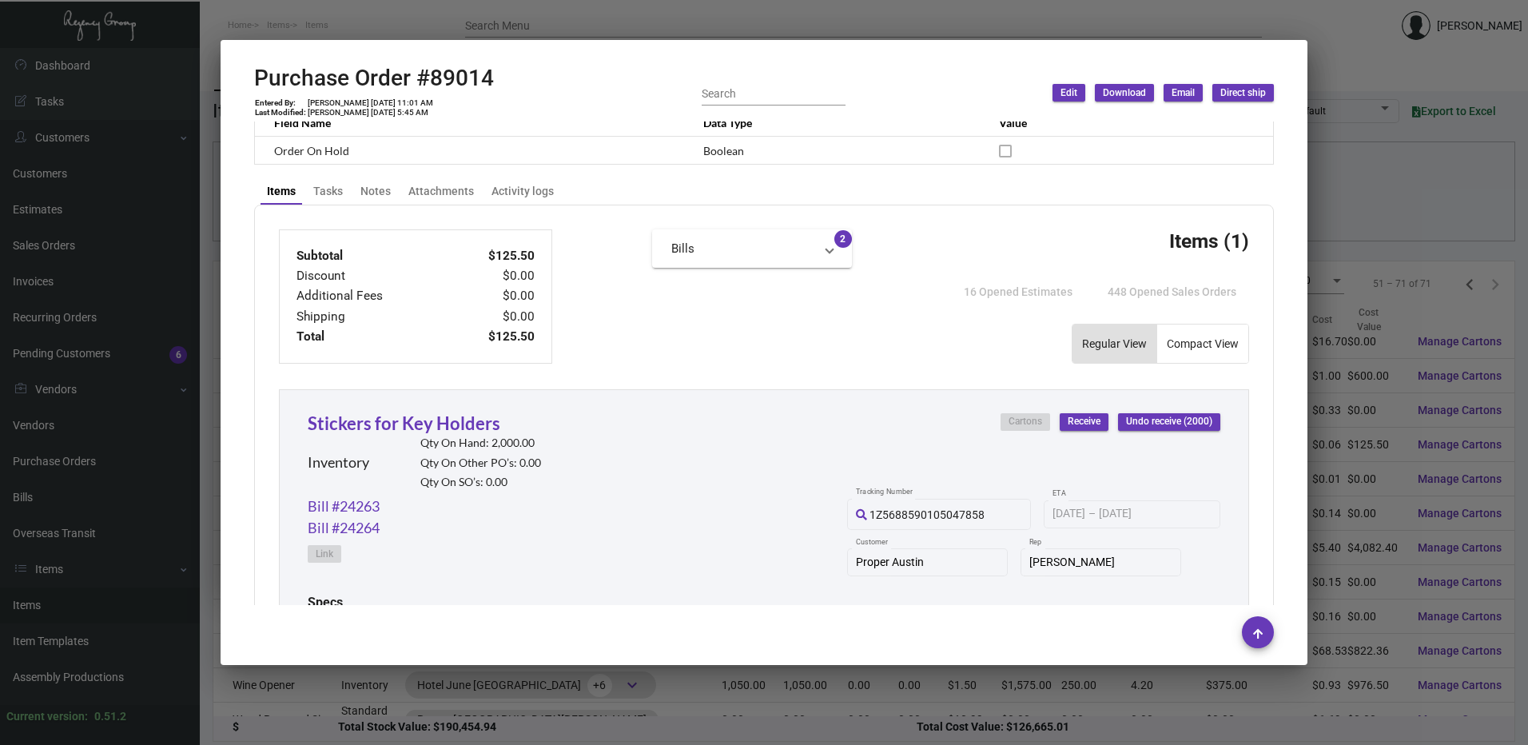
scroll to position [479, 0]
click at [499, 26] on div at bounding box center [764, 372] width 1528 height 745
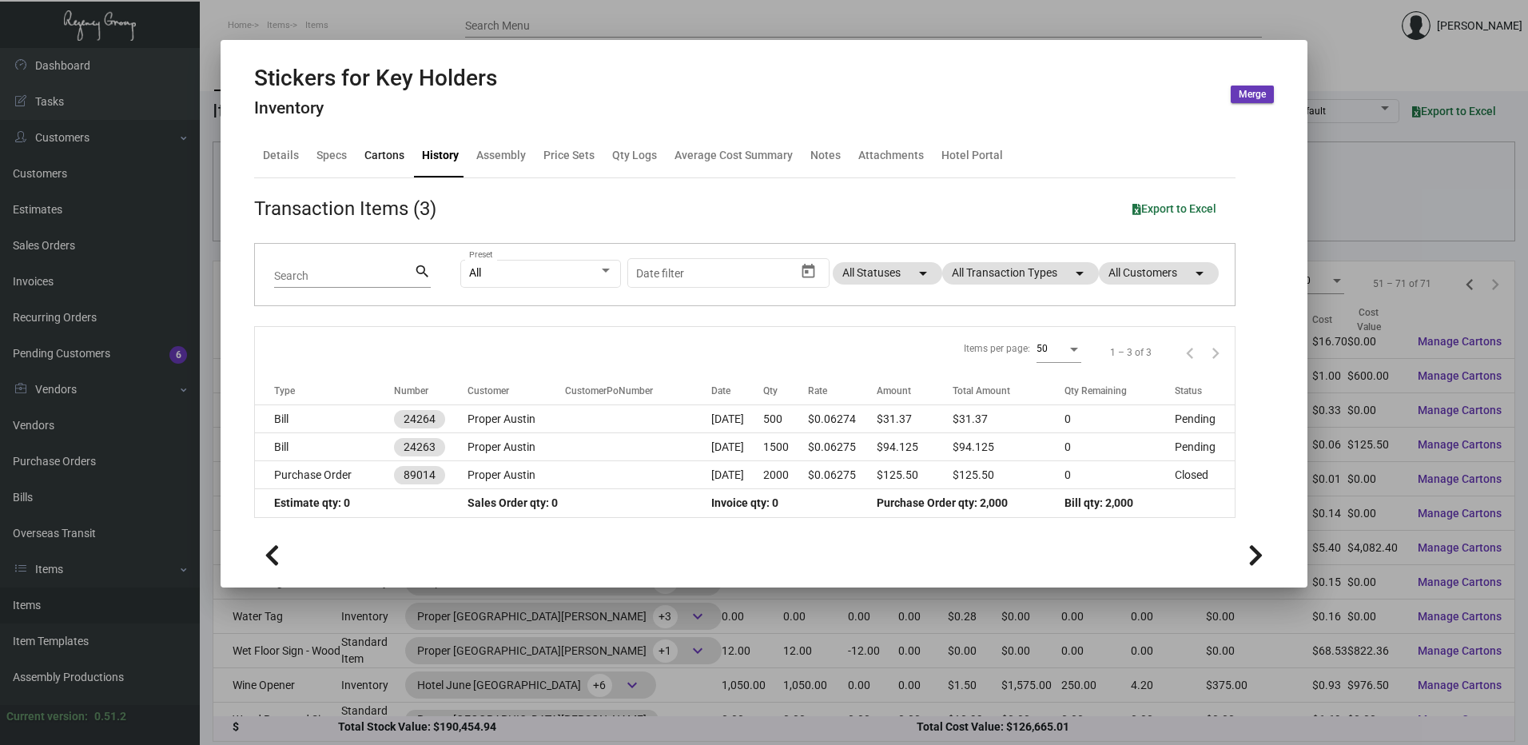
click at [390, 157] on div "Cartons" at bounding box center [384, 155] width 40 height 17
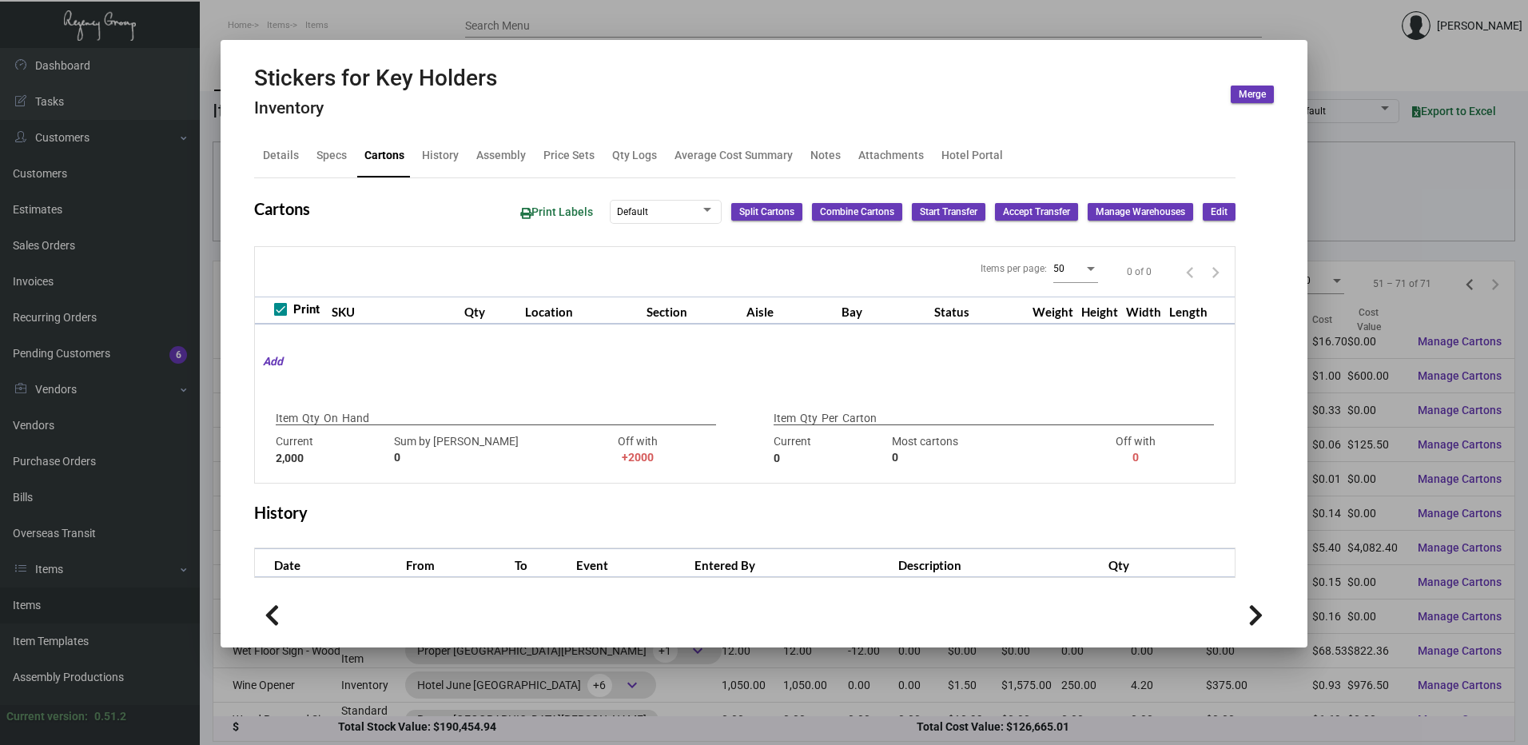
click at [1215, 214] on span "Edit" at bounding box center [1219, 212] width 17 height 14
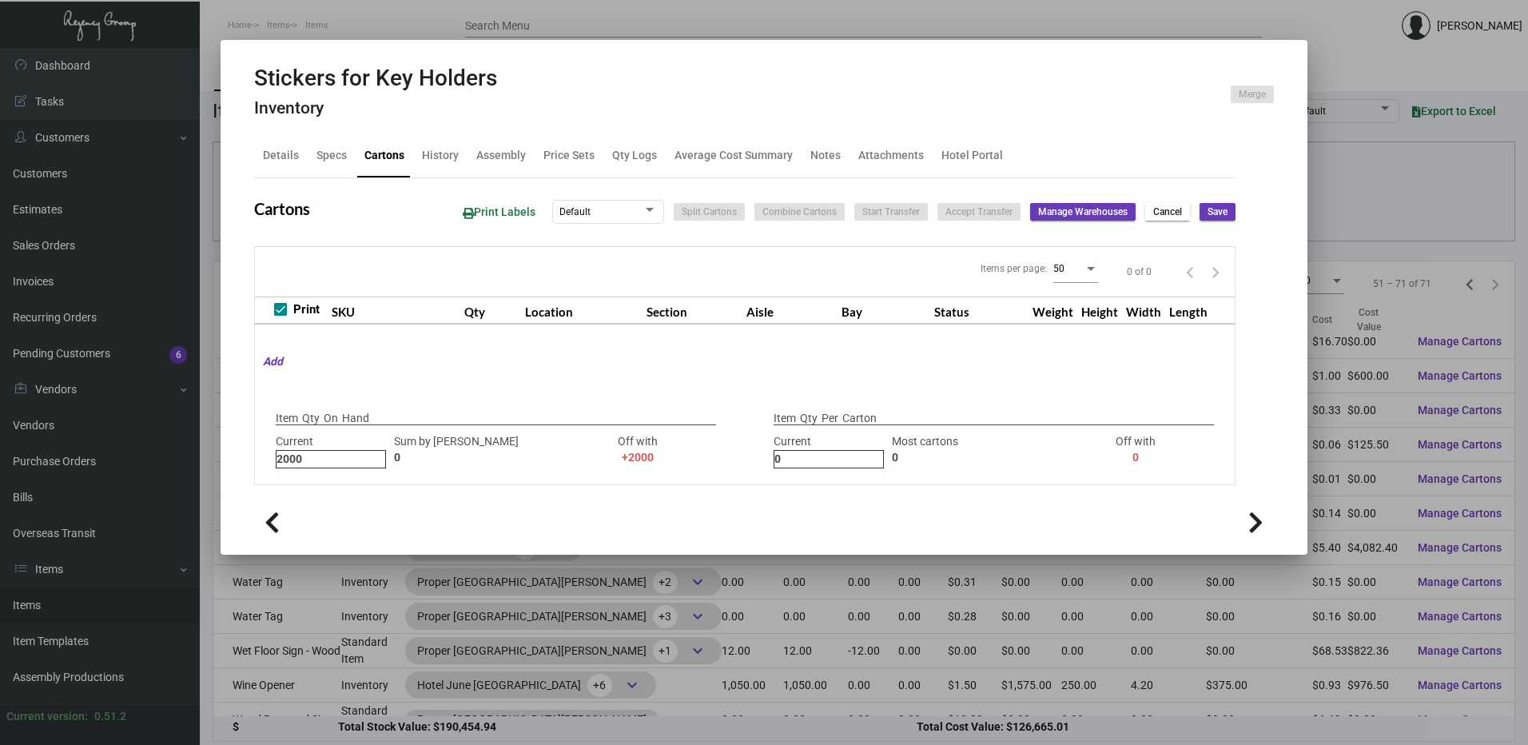
click at [319, 453] on input "2000" at bounding box center [330, 459] width 109 height 17
click at [1225, 217] on span "Save" at bounding box center [1217, 212] width 20 height 14
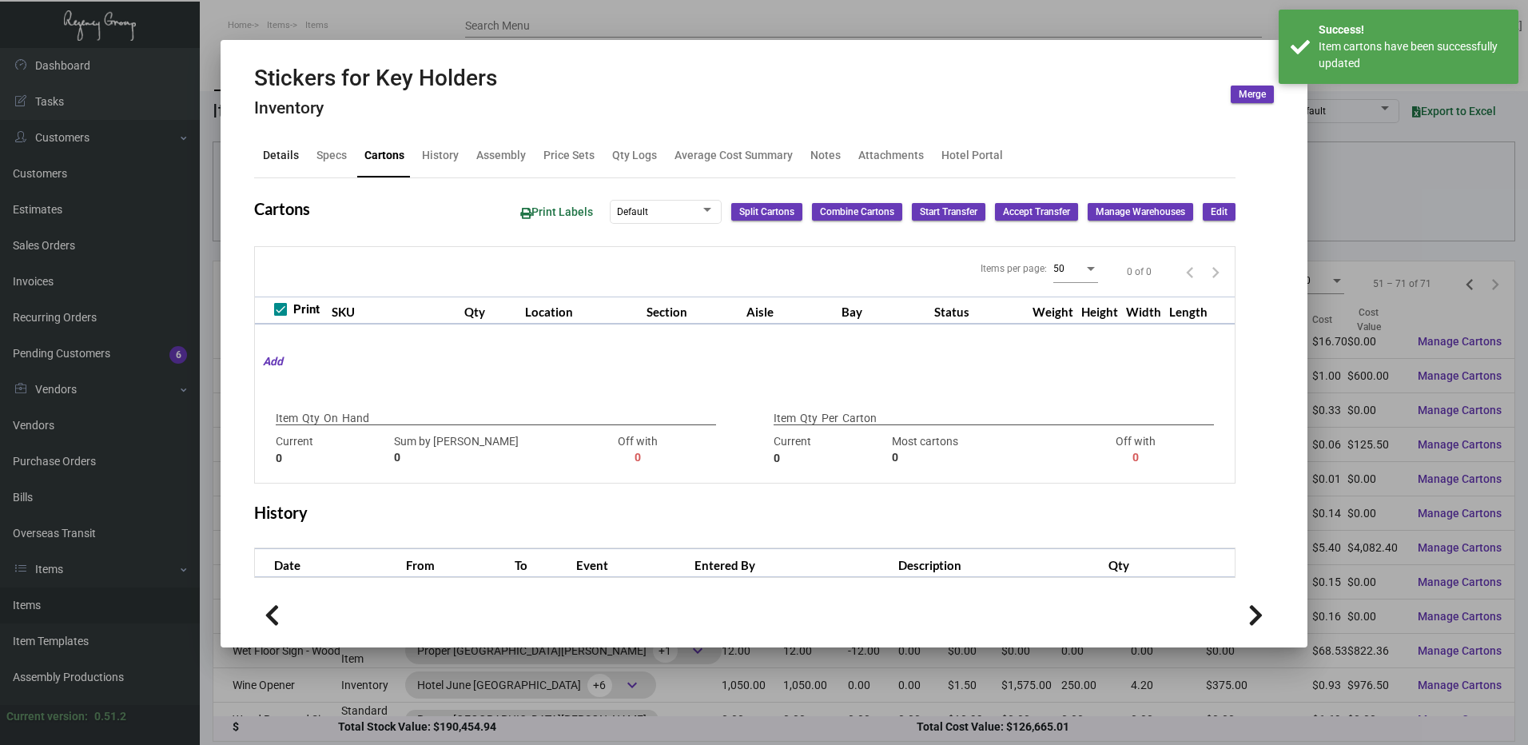
click at [292, 155] on div "Details" at bounding box center [281, 155] width 36 height 17
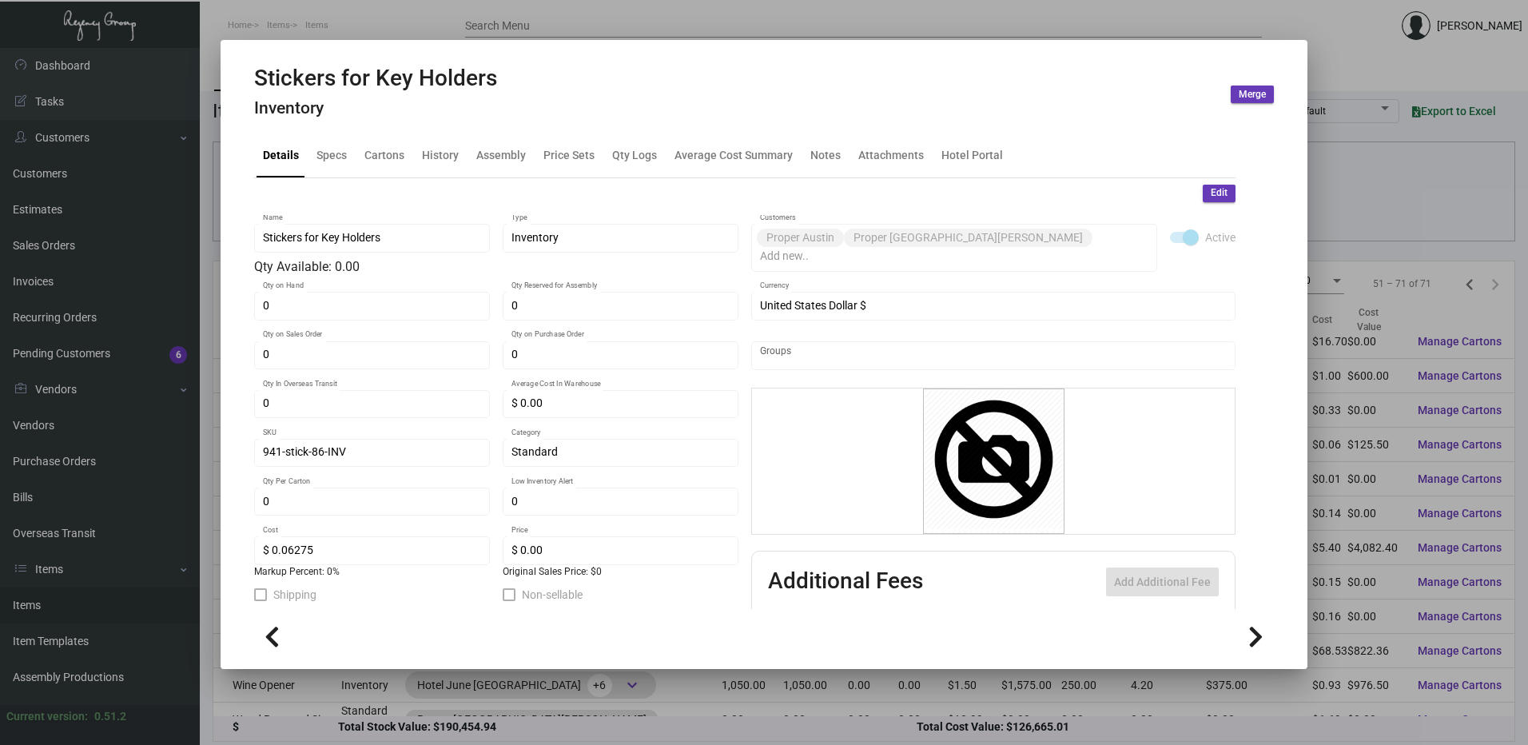
click at [530, 22] on div at bounding box center [764, 372] width 1528 height 745
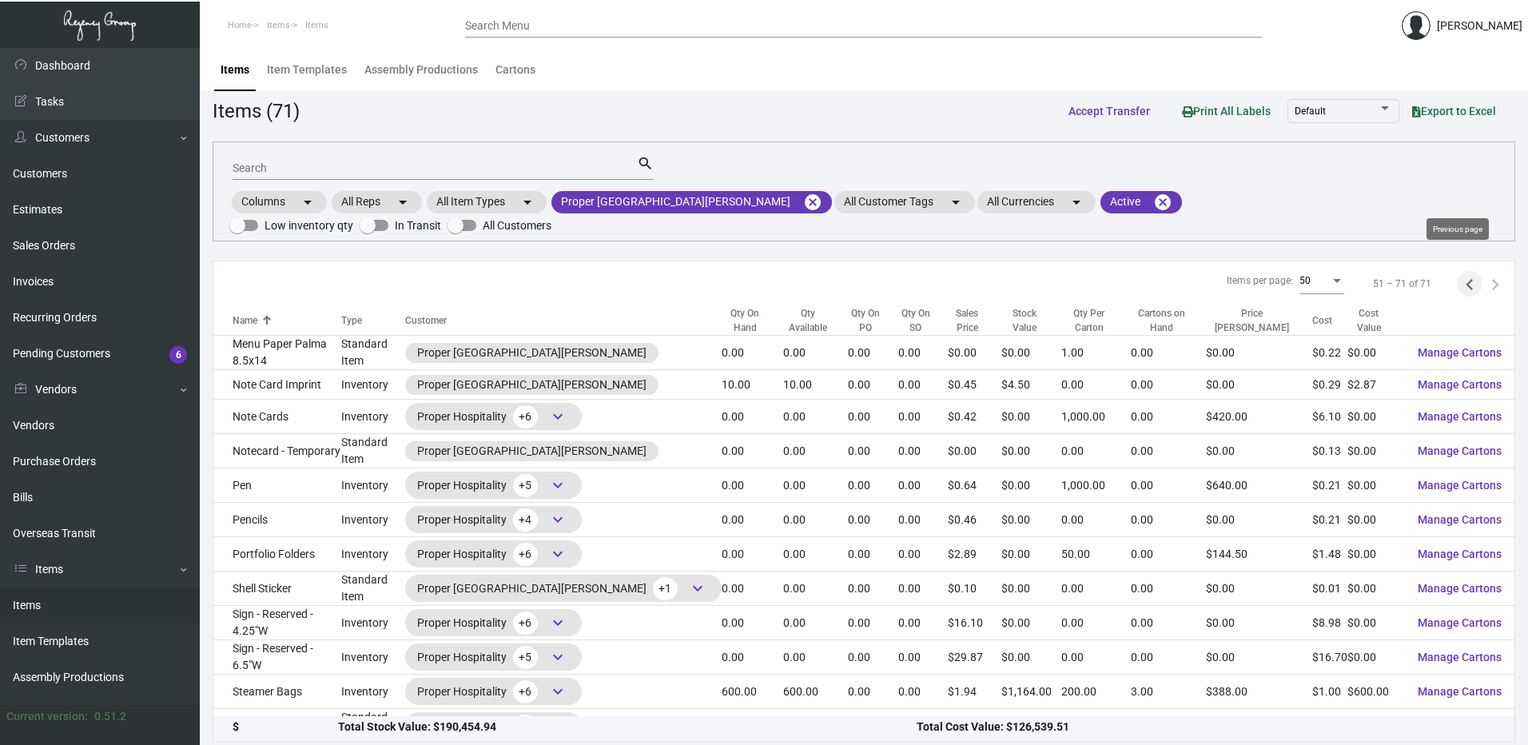
click at [1458, 273] on icon "Previous page" at bounding box center [1469, 284] width 22 height 22
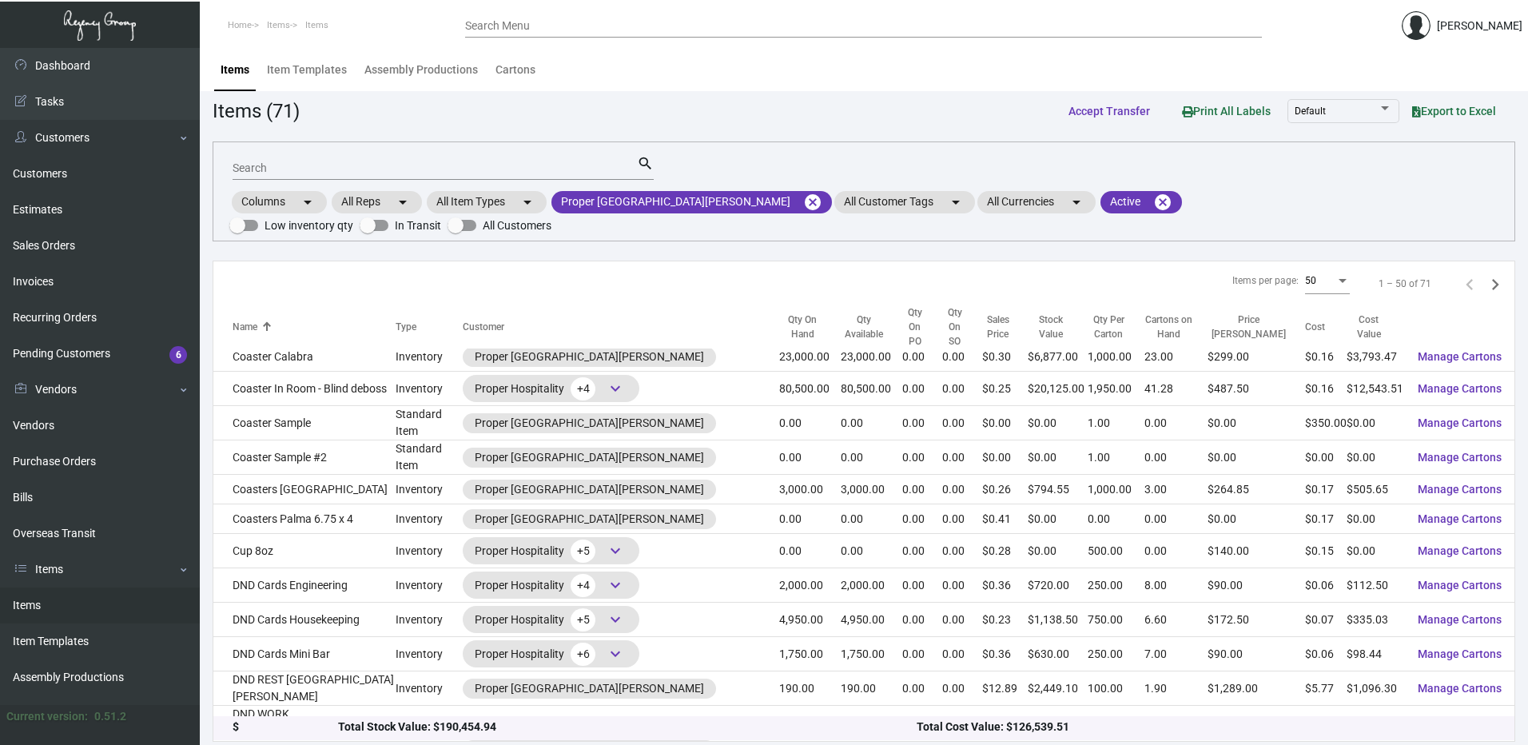
scroll to position [559, 0]
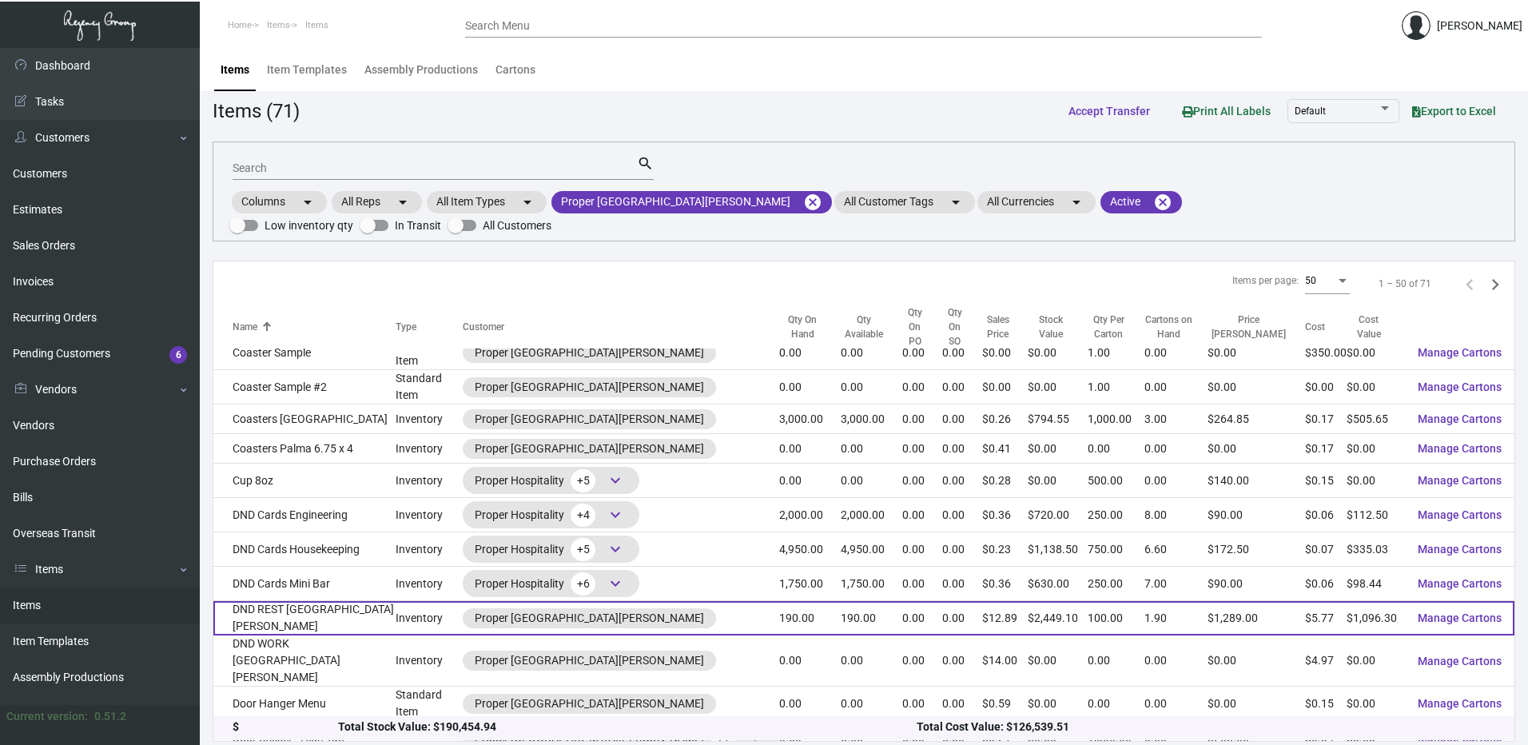
click at [341, 601] on td "DND REST [GEOGRAPHIC_DATA][PERSON_NAME]" at bounding box center [304, 618] width 182 height 34
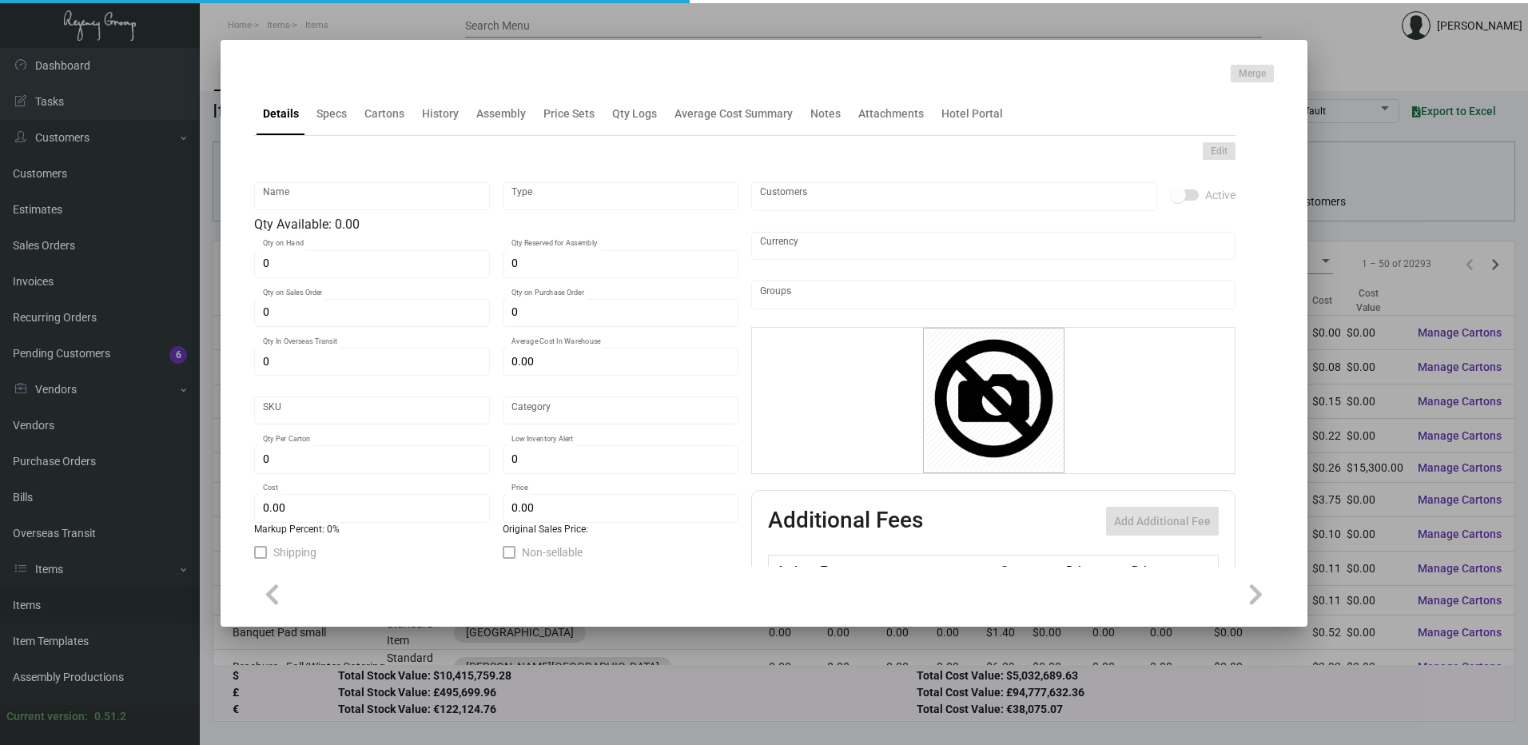
type input "DND WOOD - Rest SF"
type input "Inventory"
type input "100"
type input "$ 11.90"
type input "944-Door Hanger-46"
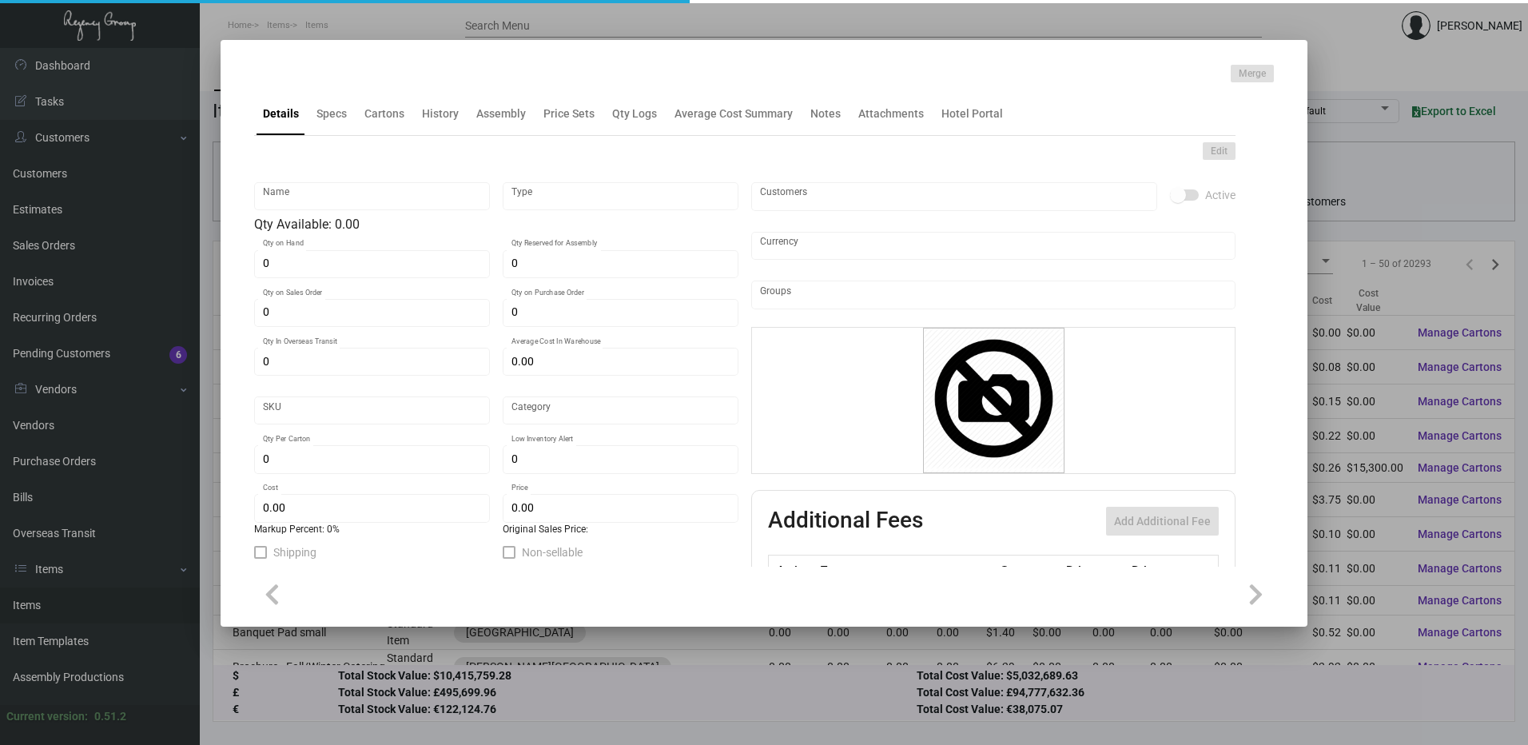
type input "Standard"
type input "50"
type input "$ 4.76"
type input "$ 14.00"
checkbox input "true"
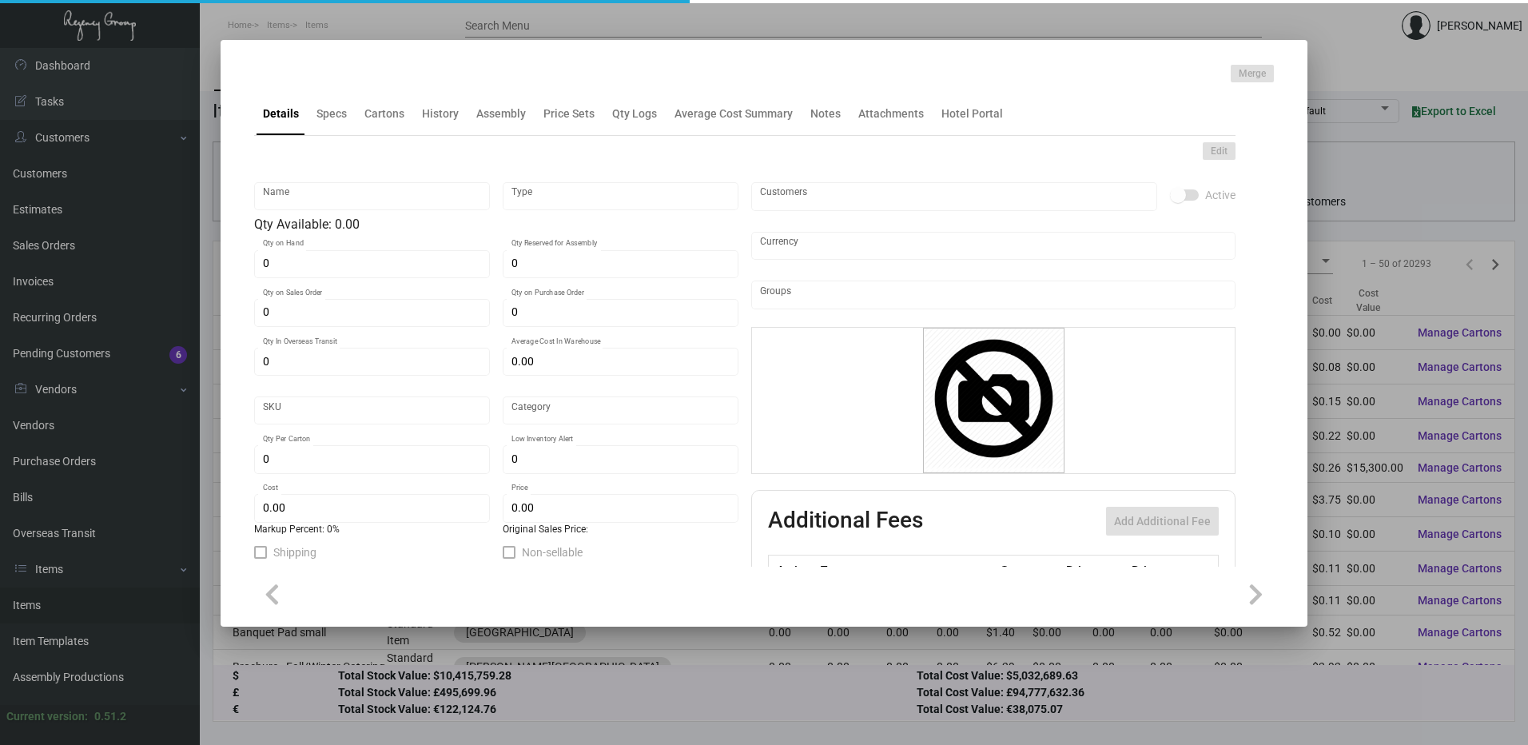
checkbox input "true"
type input "United States Dollar $"
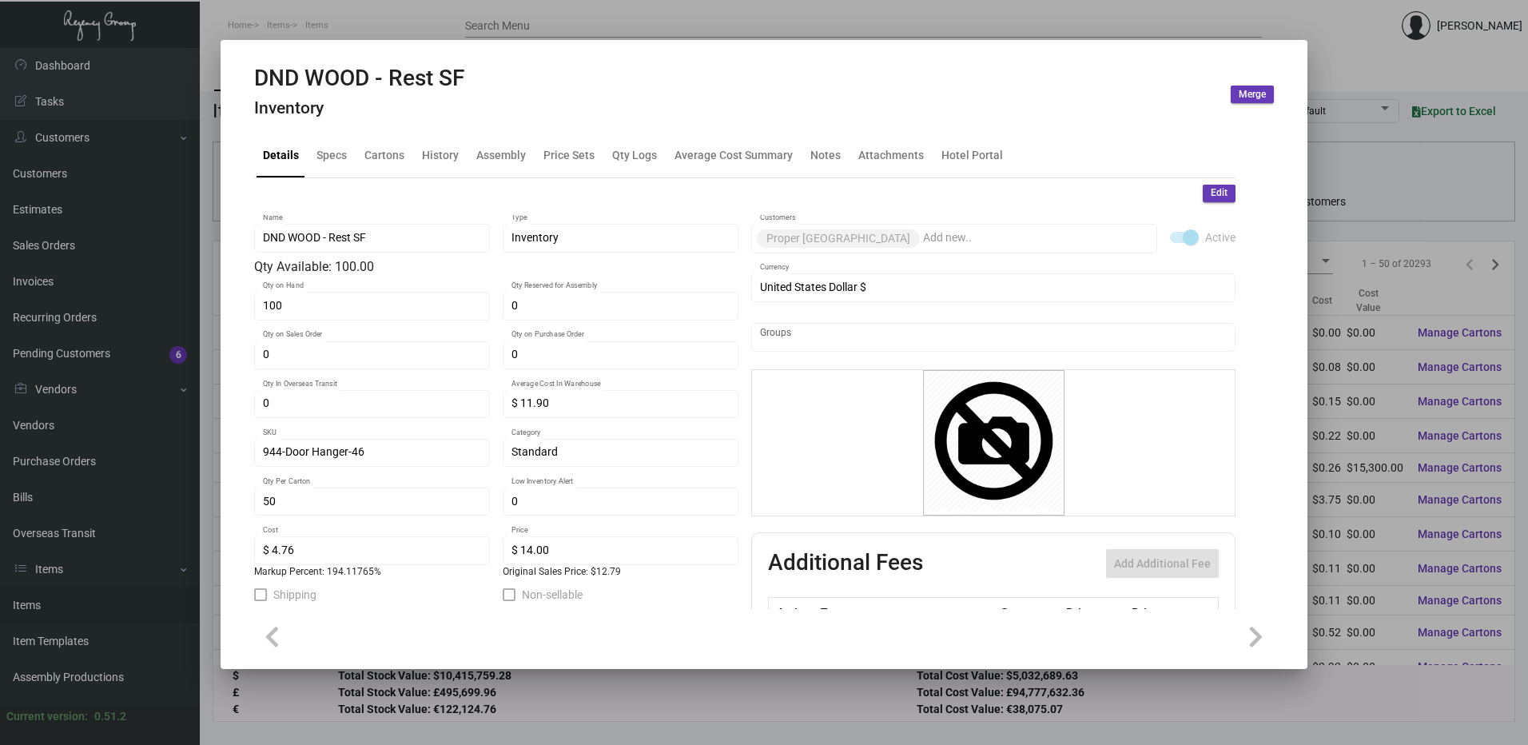
click at [989, 19] on div at bounding box center [764, 372] width 1528 height 745
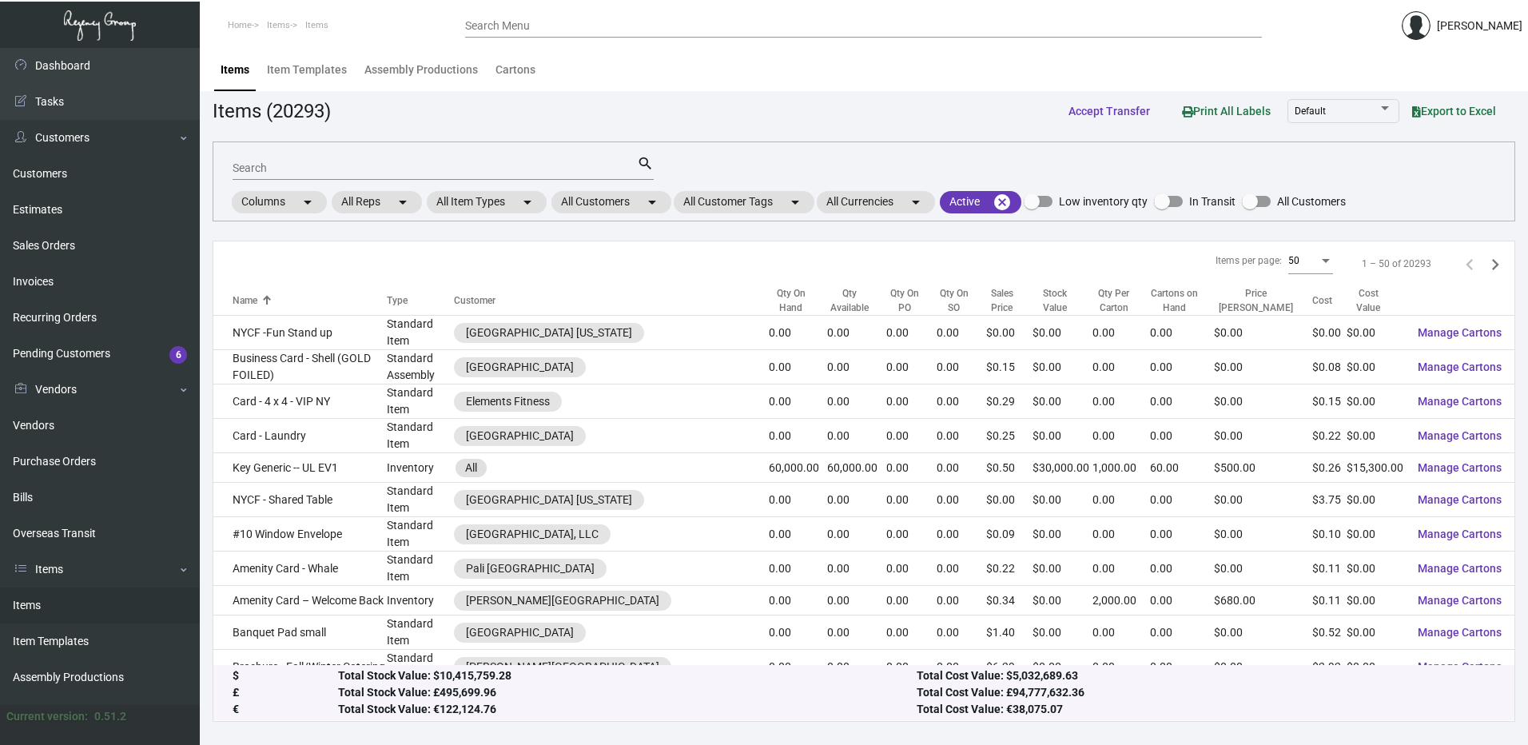
click at [321, 168] on input "Search" at bounding box center [435, 168] width 404 height 13
click at [68, 614] on link "Items" at bounding box center [100, 605] width 200 height 36
click at [648, 207] on mat-icon "arrow_drop_down" at bounding box center [651, 202] width 19 height 19
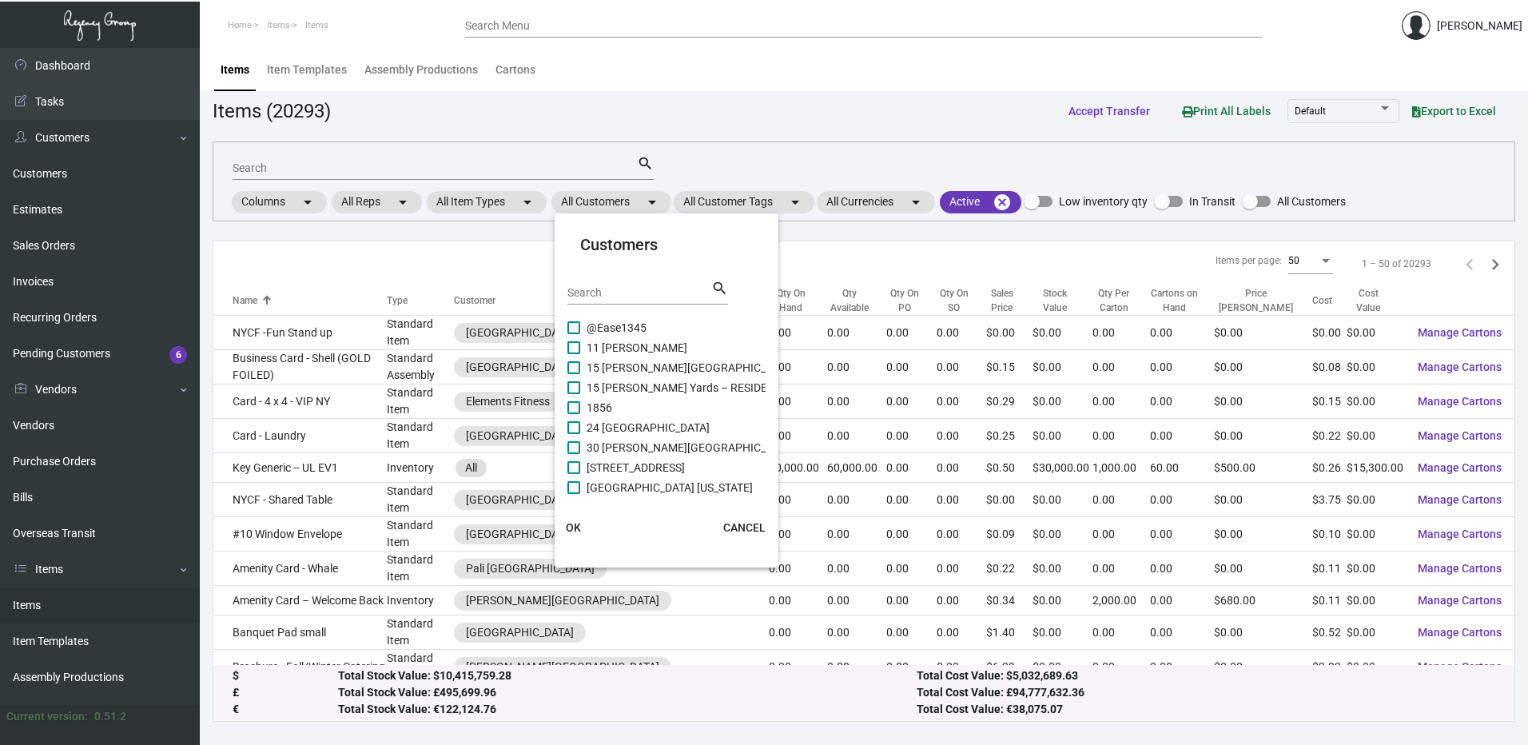
click at [635, 289] on input "Search" at bounding box center [639, 293] width 144 height 13
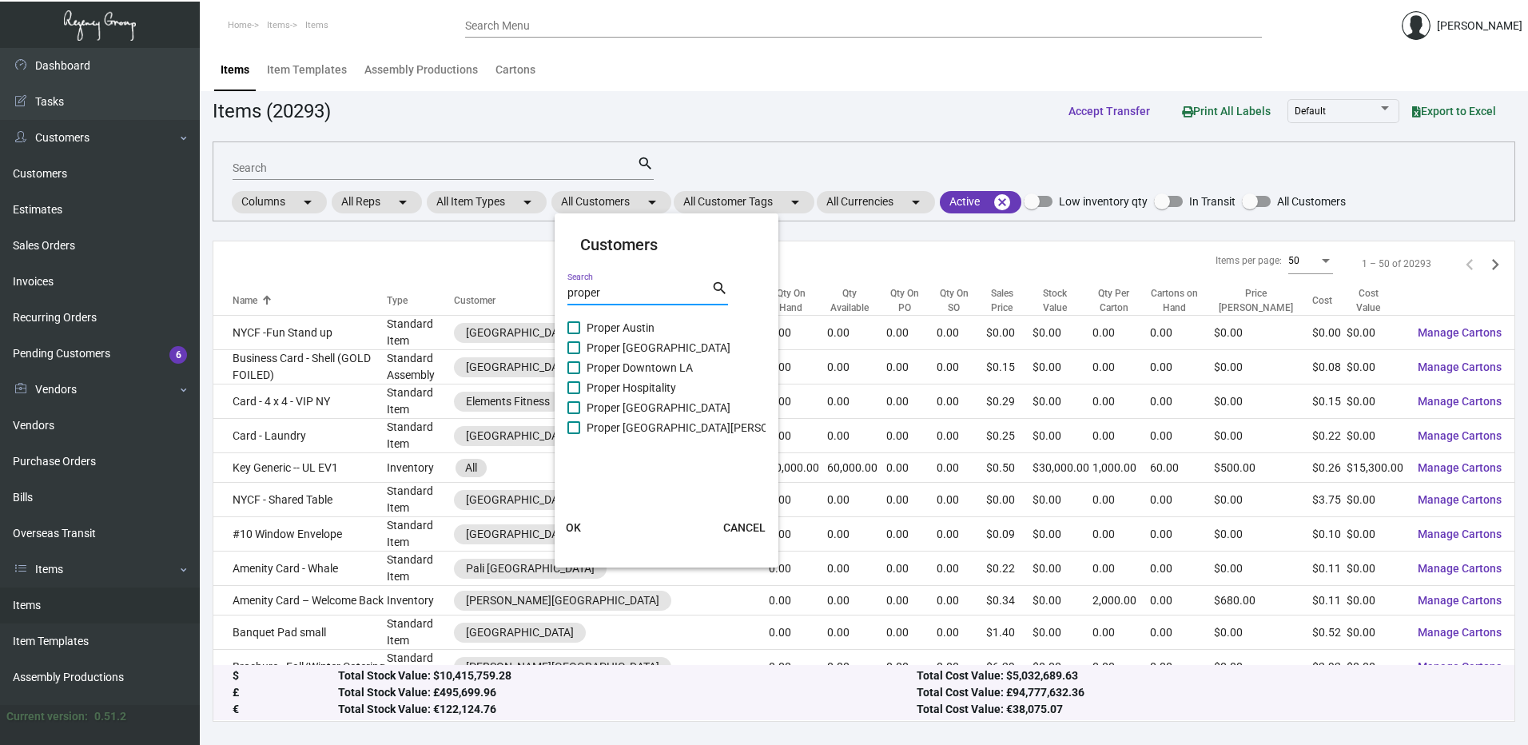
type input "proper"
click at [567, 407] on span at bounding box center [573, 407] width 13 height 13
click at [573, 414] on input "Proper [GEOGRAPHIC_DATA]" at bounding box center [573, 414] width 1 height 1
checkbox input "true"
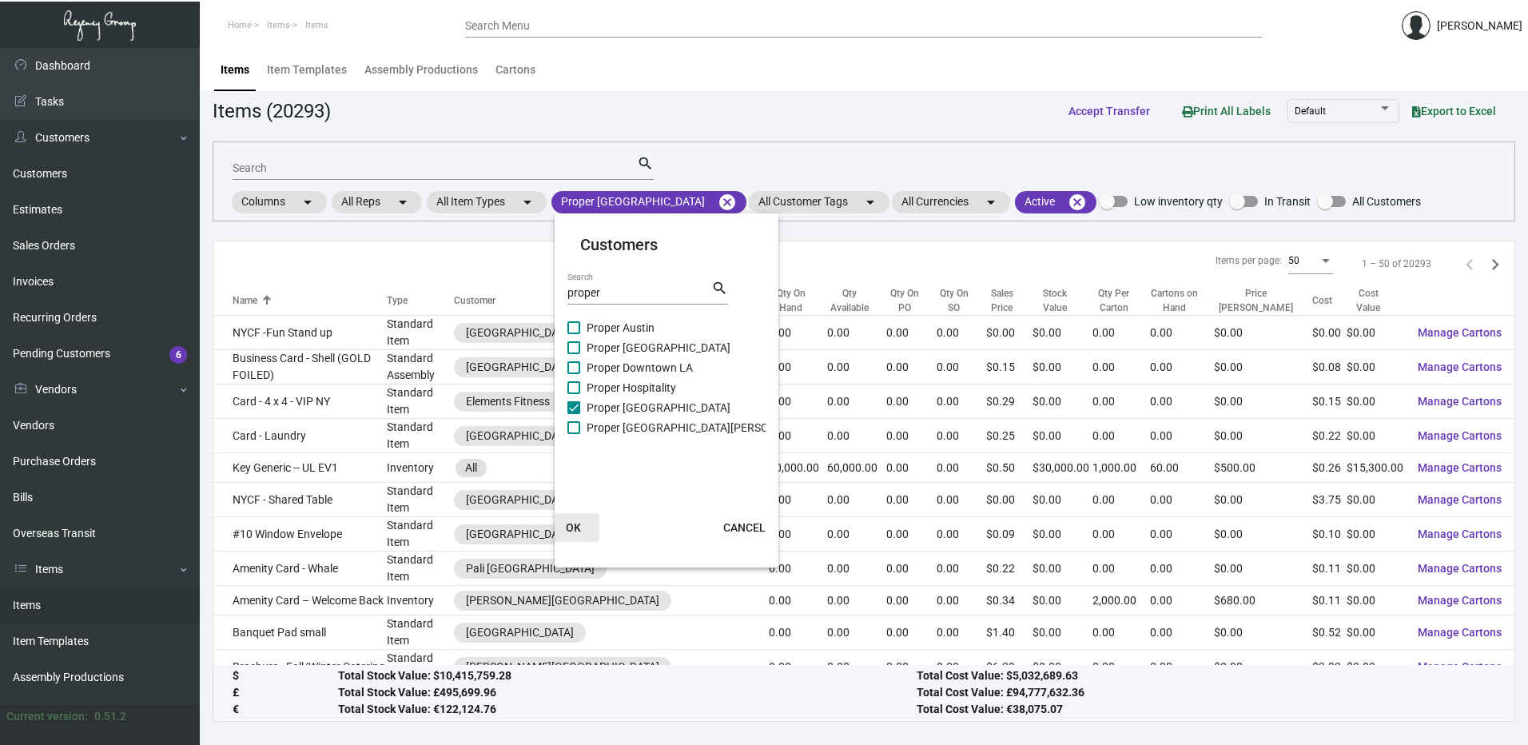
click at [573, 527] on span "OK" at bounding box center [573, 527] width 15 height 13
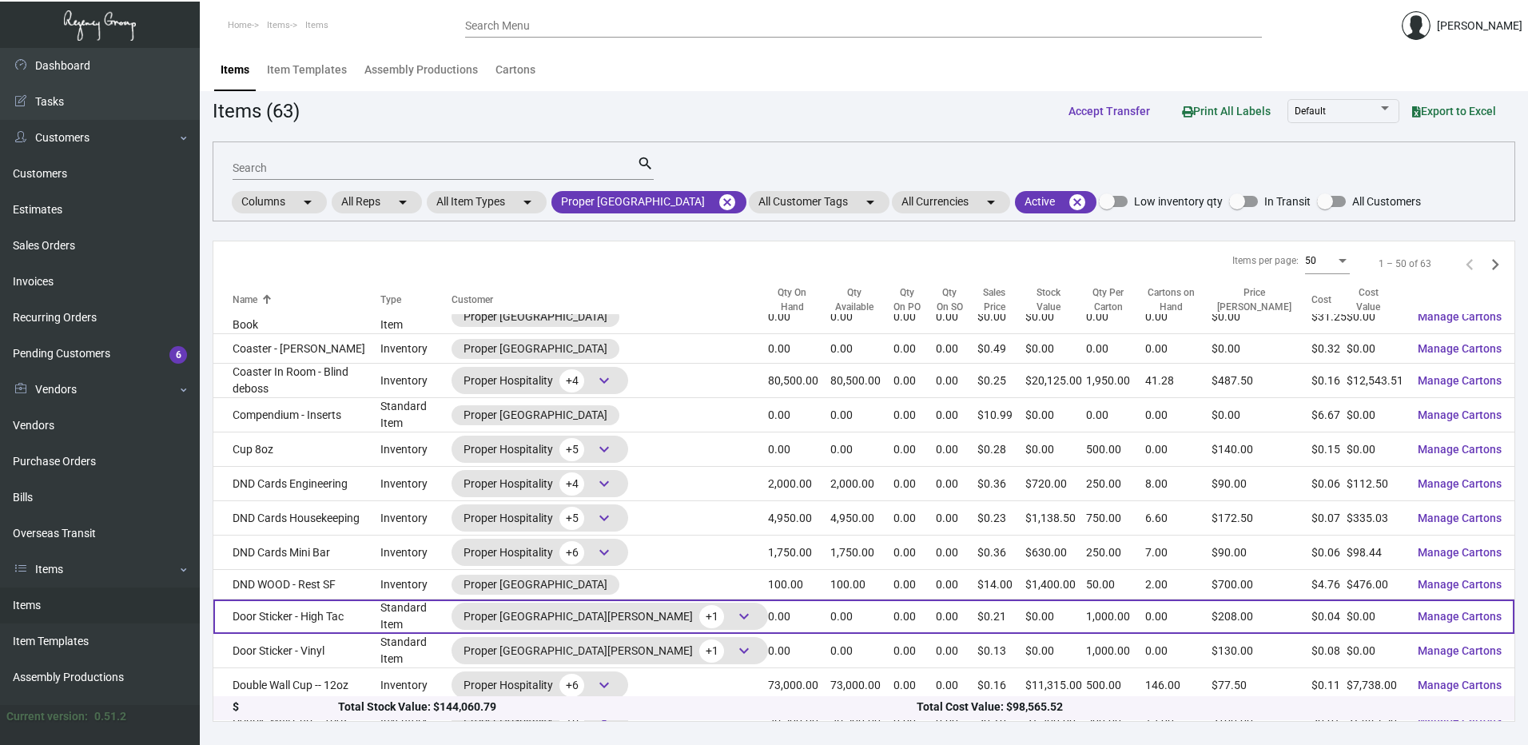
scroll to position [559, 0]
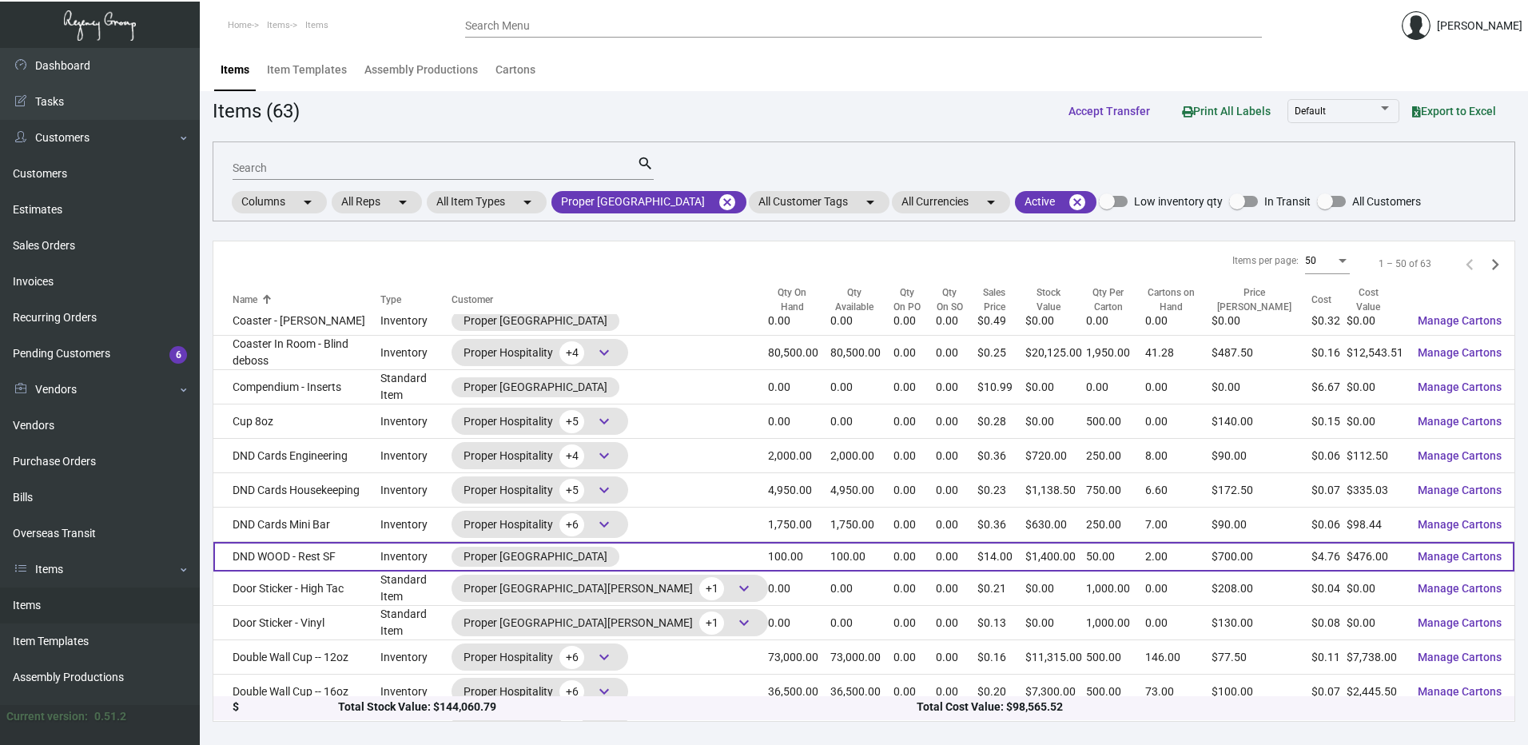
click at [323, 542] on td "DND WOOD - Rest SF" at bounding box center [296, 557] width 167 height 30
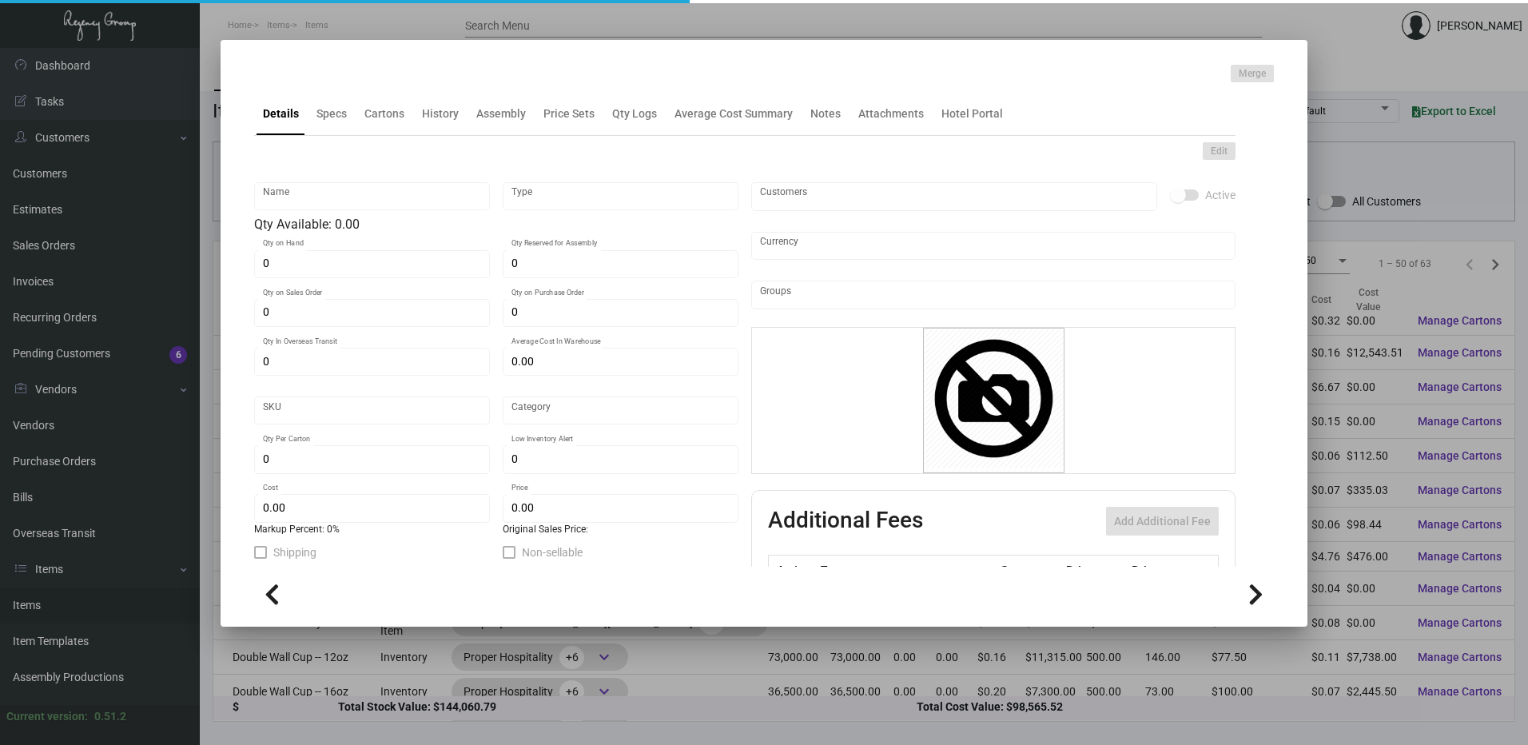
type input "DND WOOD - Rest SF"
type input "Inventory"
type input "100"
type input "$ 11.90"
type input "944-Door Hanger-46"
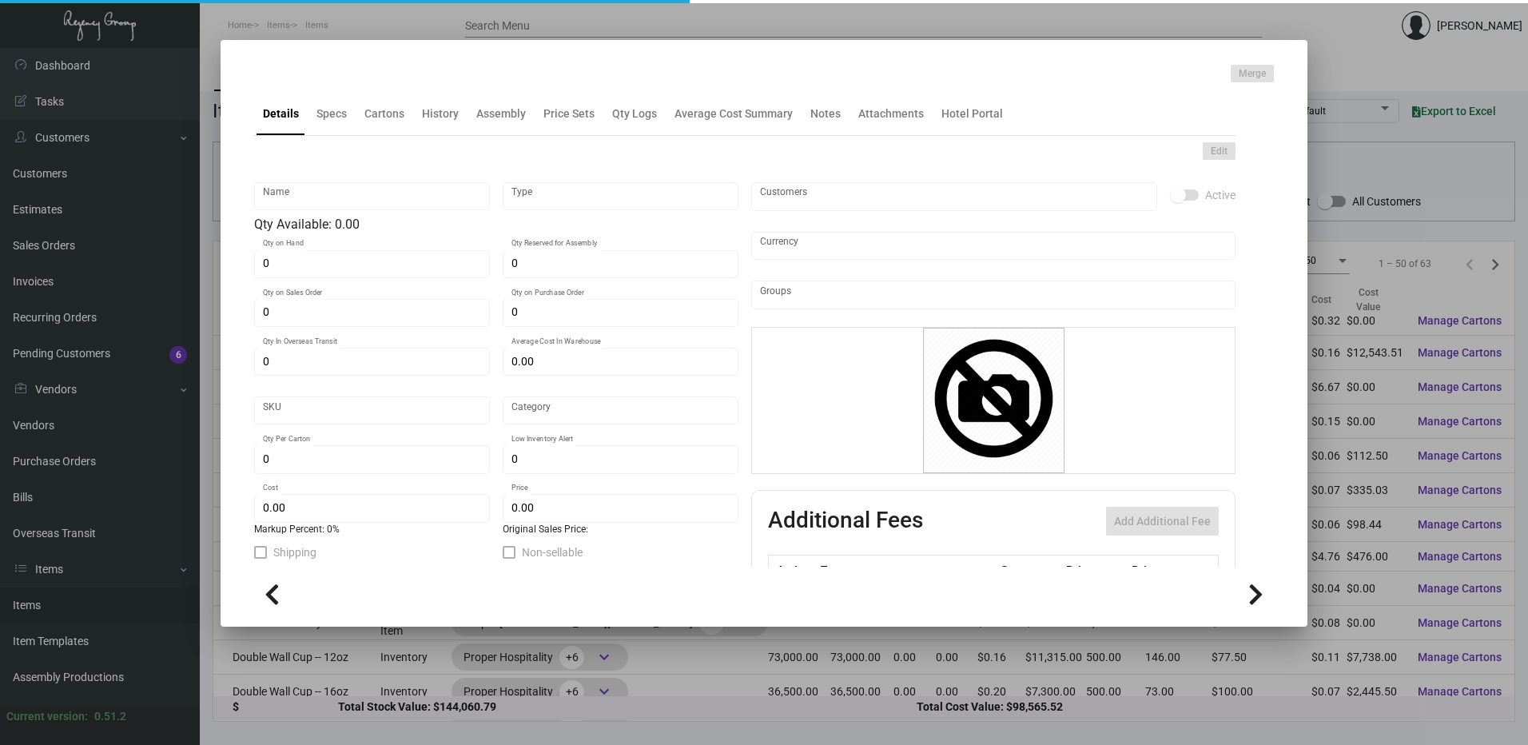
type input "Standard"
type input "50"
type input "$ 4.76"
type input "$ 14.00"
checkbox input "true"
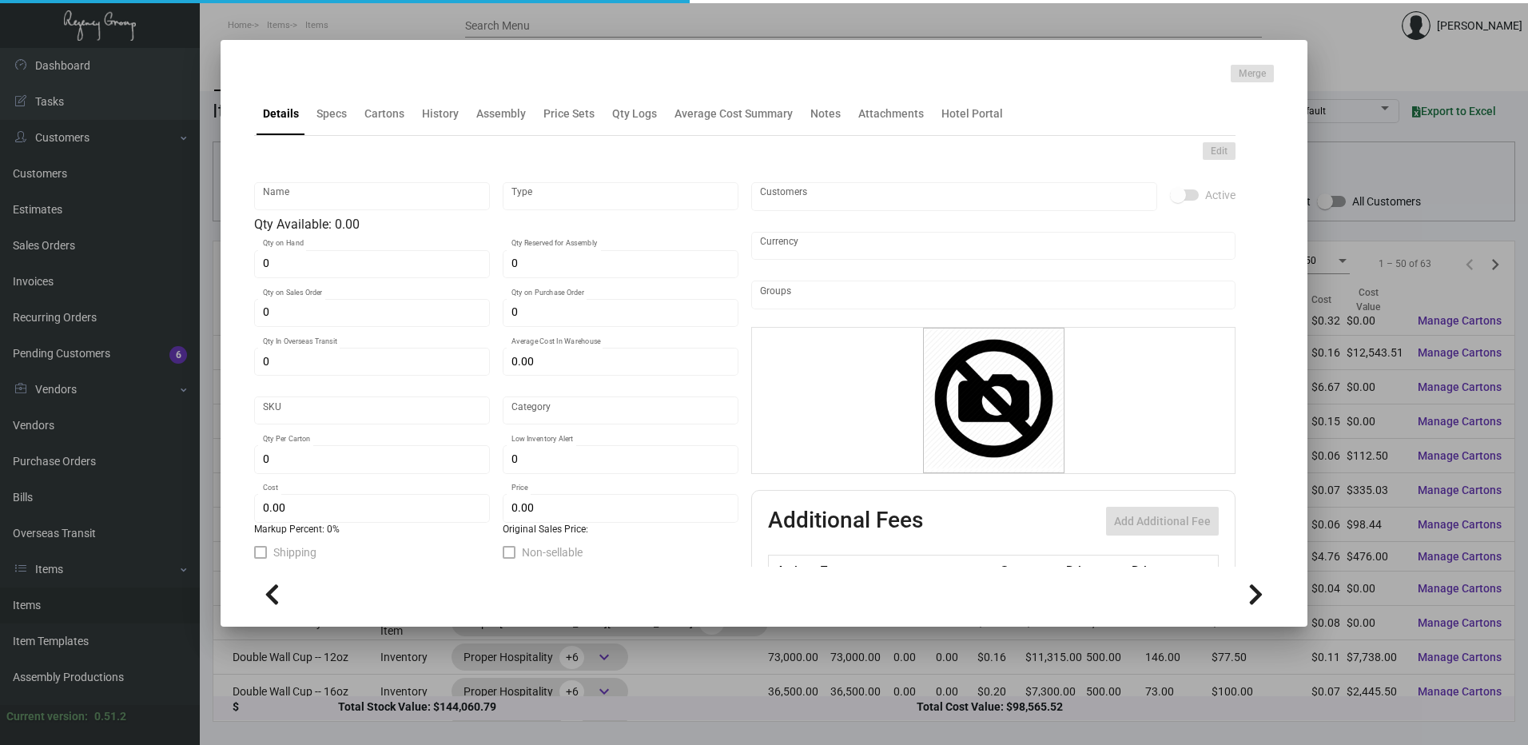
checkbox input "true"
type input "United States Dollar $"
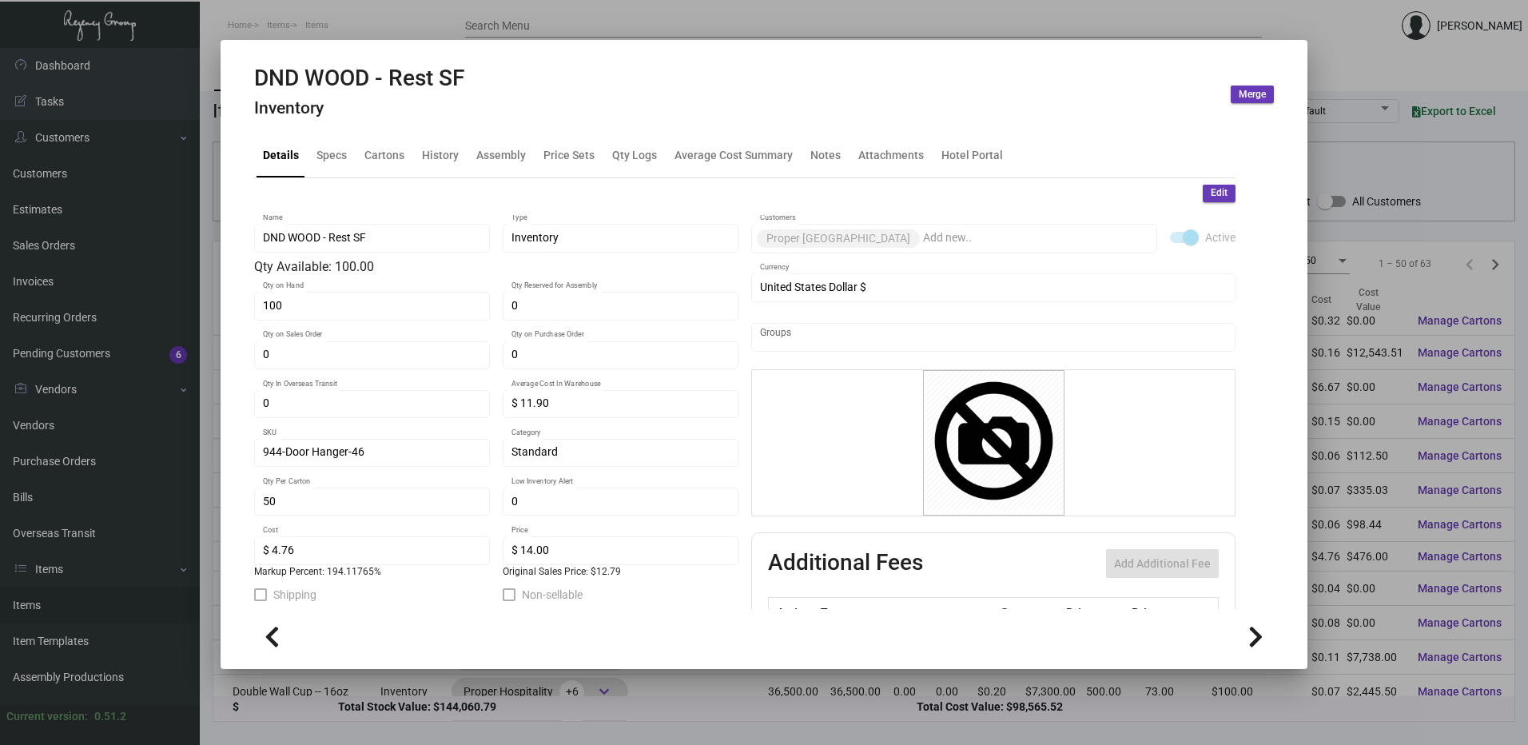
click at [395, 27] on div at bounding box center [764, 372] width 1528 height 745
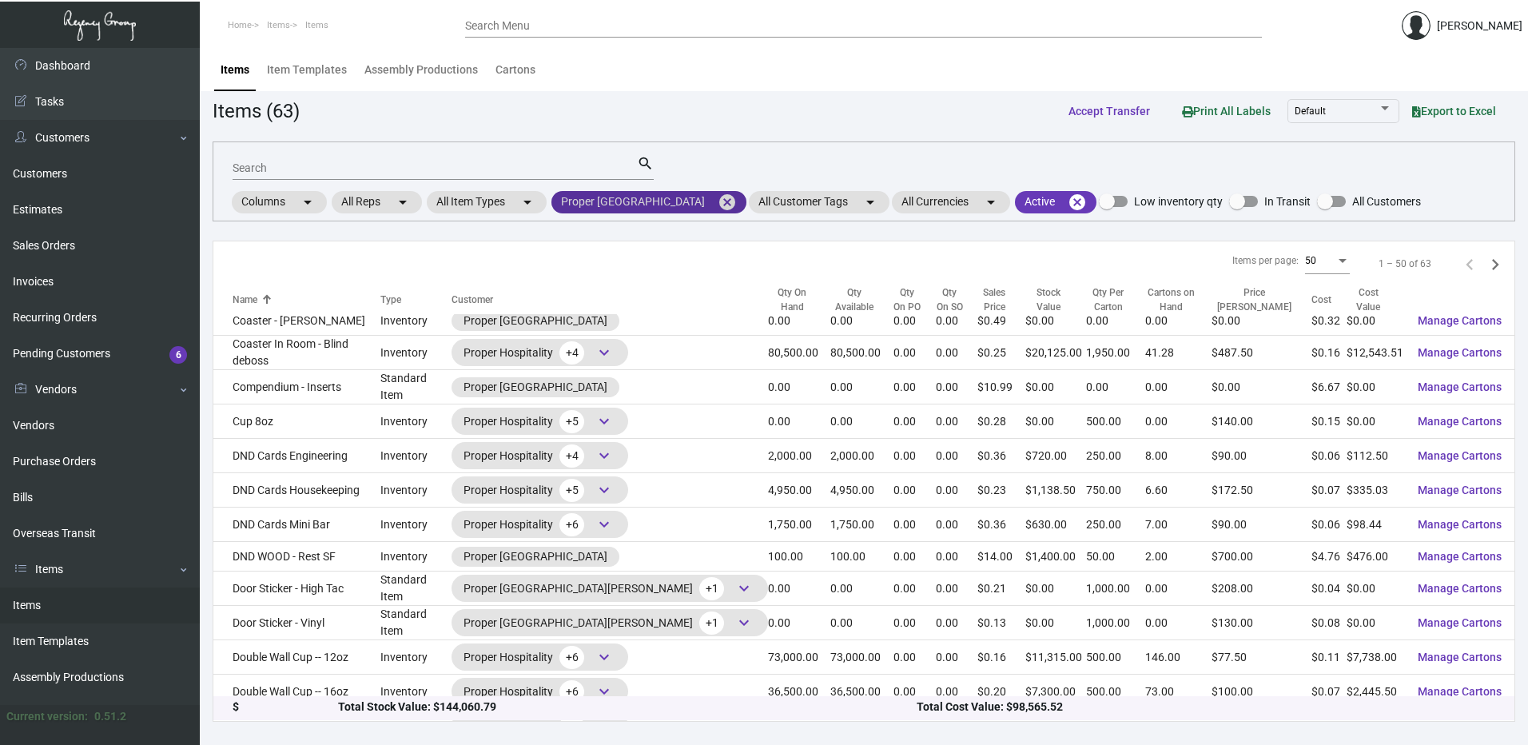
click at [718, 201] on mat-icon "cancel" at bounding box center [727, 202] width 19 height 19
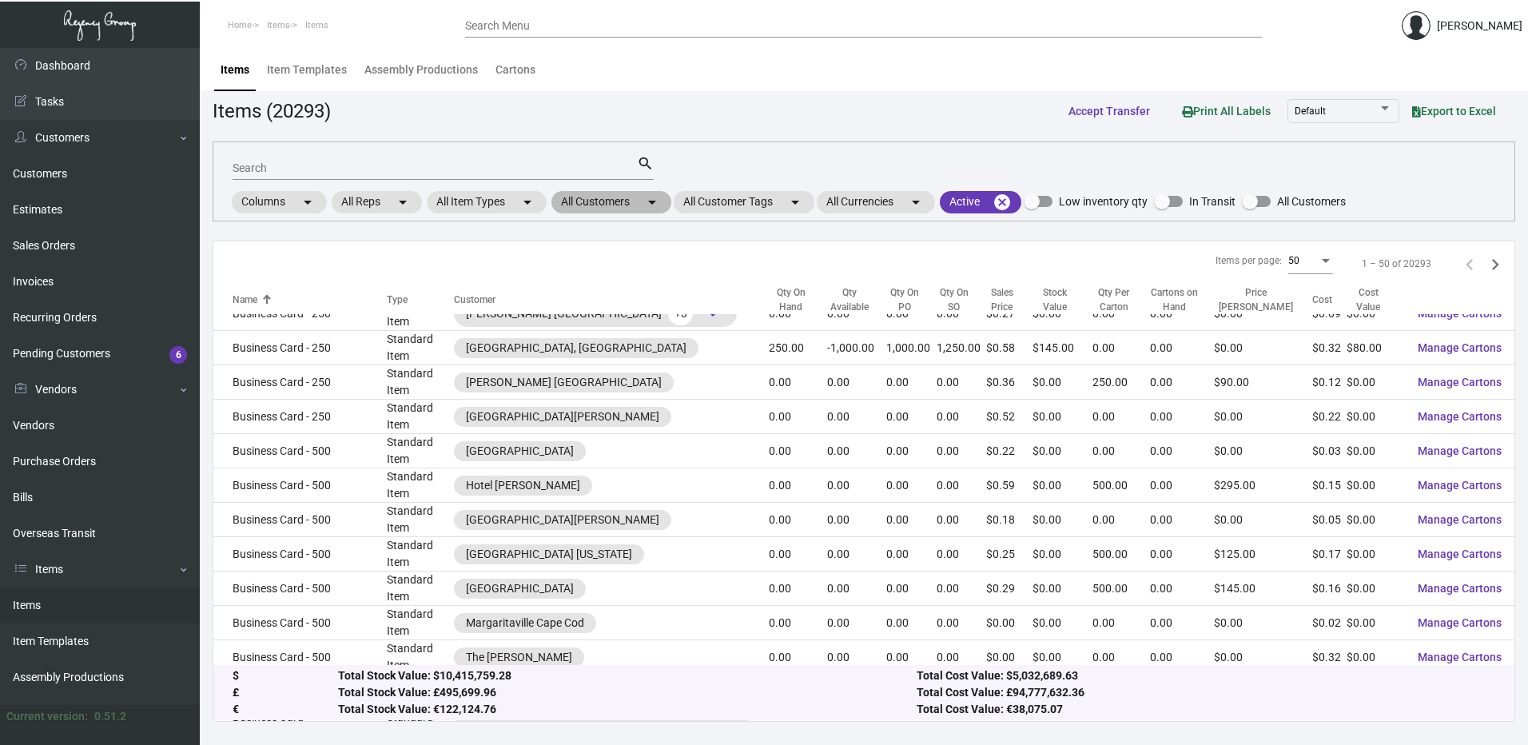
click at [642, 206] on mat-chip "All Customers arrow_drop_down" at bounding box center [611, 202] width 120 height 22
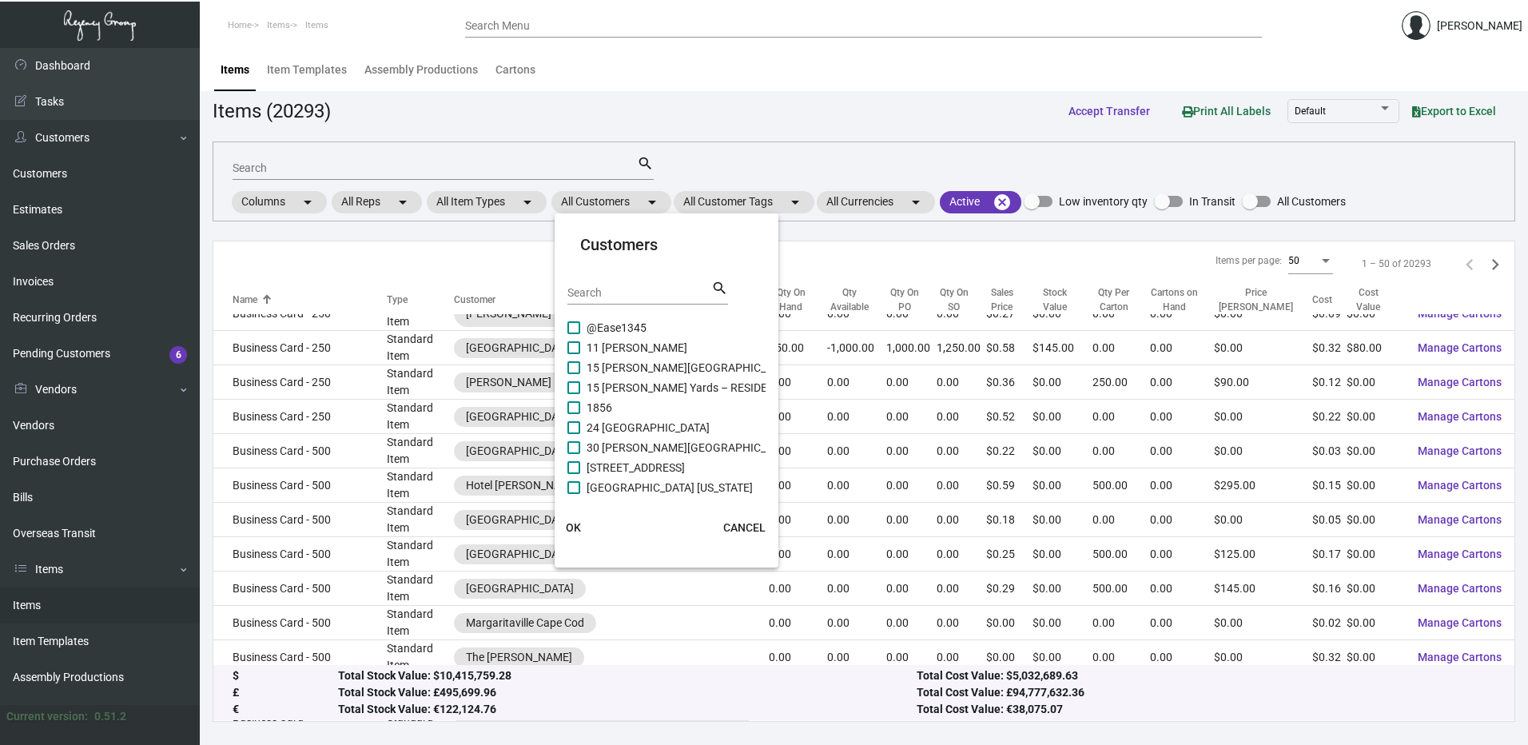
click at [593, 290] on input "Search" at bounding box center [639, 293] width 144 height 13
paste input "Proper [GEOGRAPHIC_DATA][PERSON_NAME]"
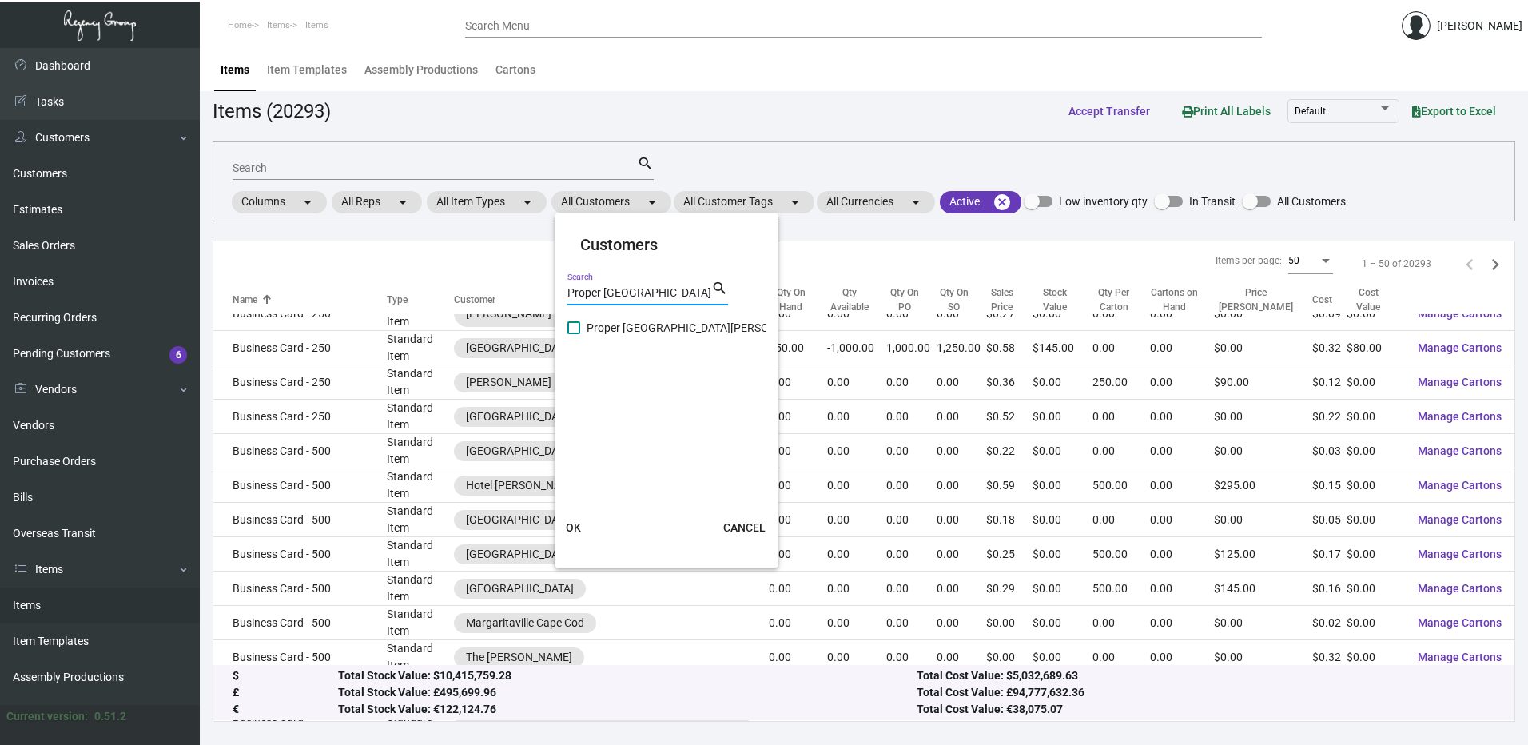
type input "Proper [GEOGRAPHIC_DATA][PERSON_NAME]"
click at [573, 327] on span at bounding box center [573, 327] width 13 height 13
click at [573, 334] on input "Proper [GEOGRAPHIC_DATA][PERSON_NAME]" at bounding box center [573, 334] width 1 height 1
checkbox input "true"
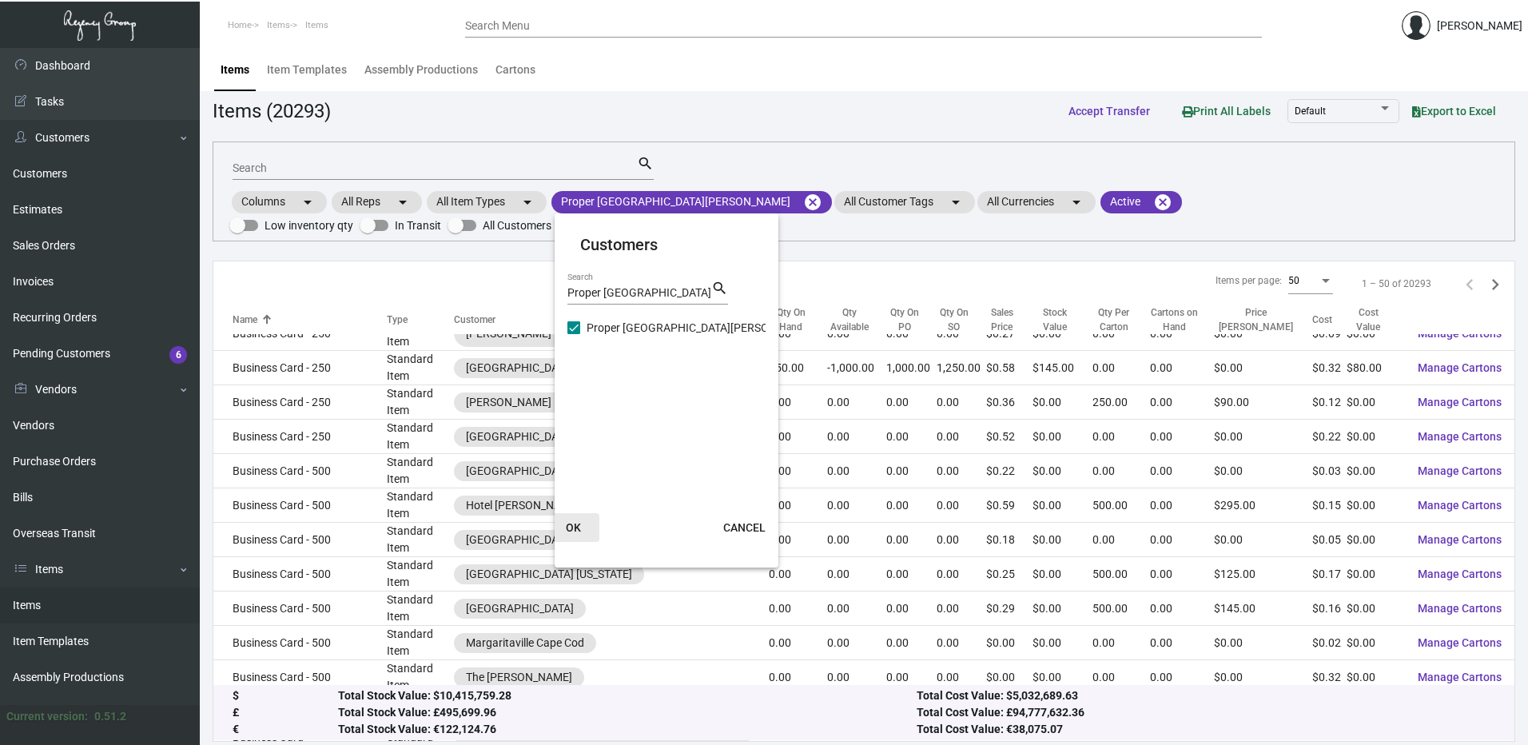
click at [575, 528] on span "OK" at bounding box center [573, 527] width 15 height 13
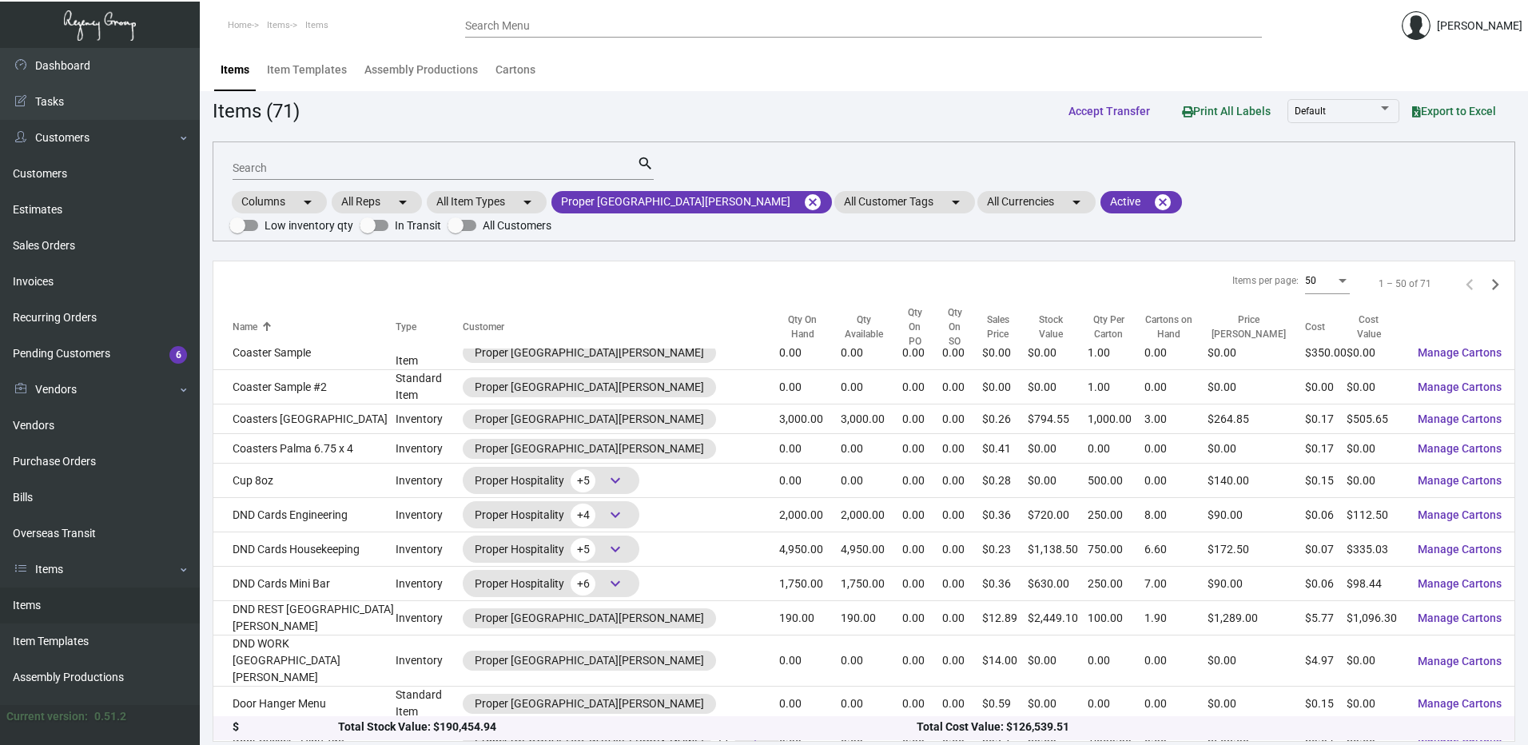
click at [1484, 273] on icon "Next page" at bounding box center [1495, 284] width 22 height 22
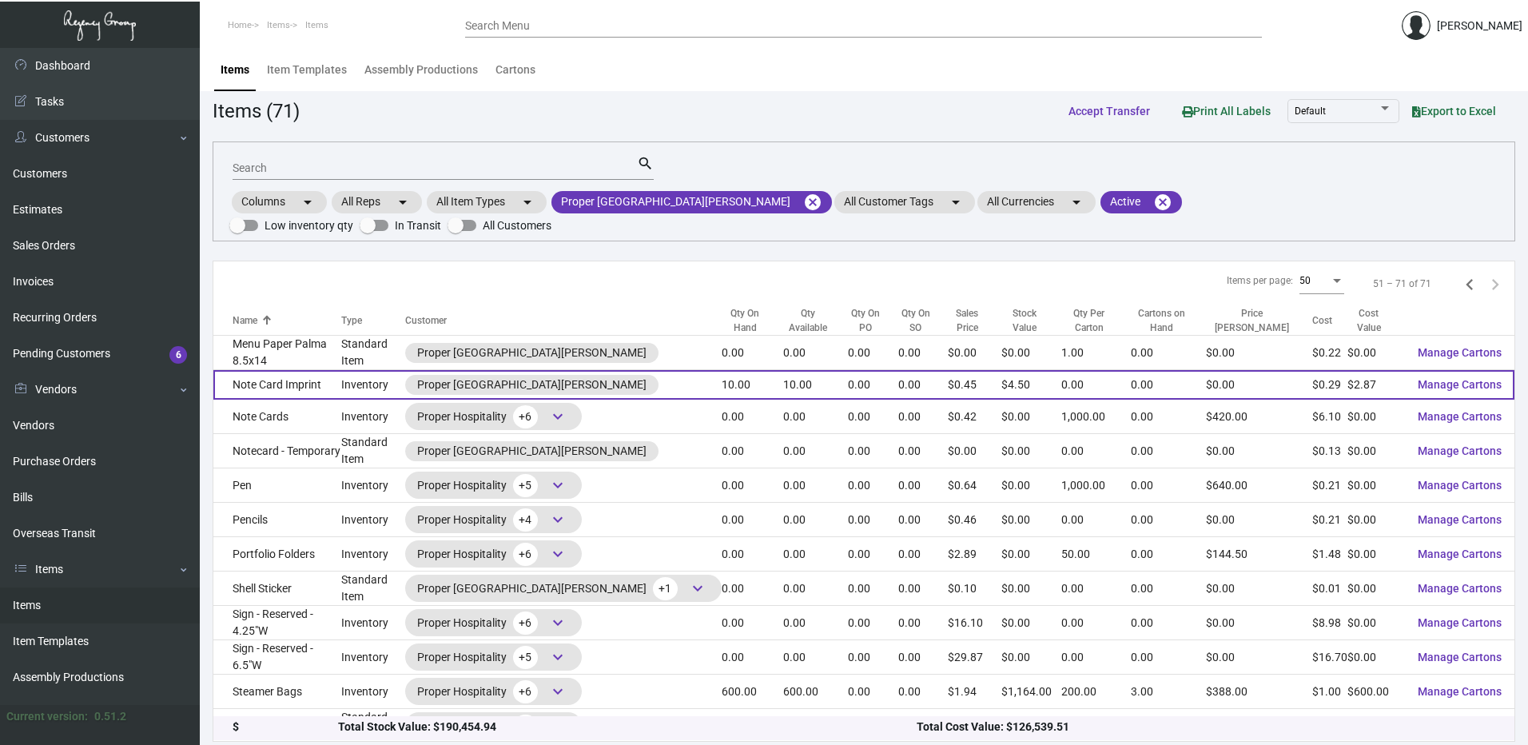
click at [341, 370] on td "Note Card Imprint" at bounding box center [277, 385] width 128 height 30
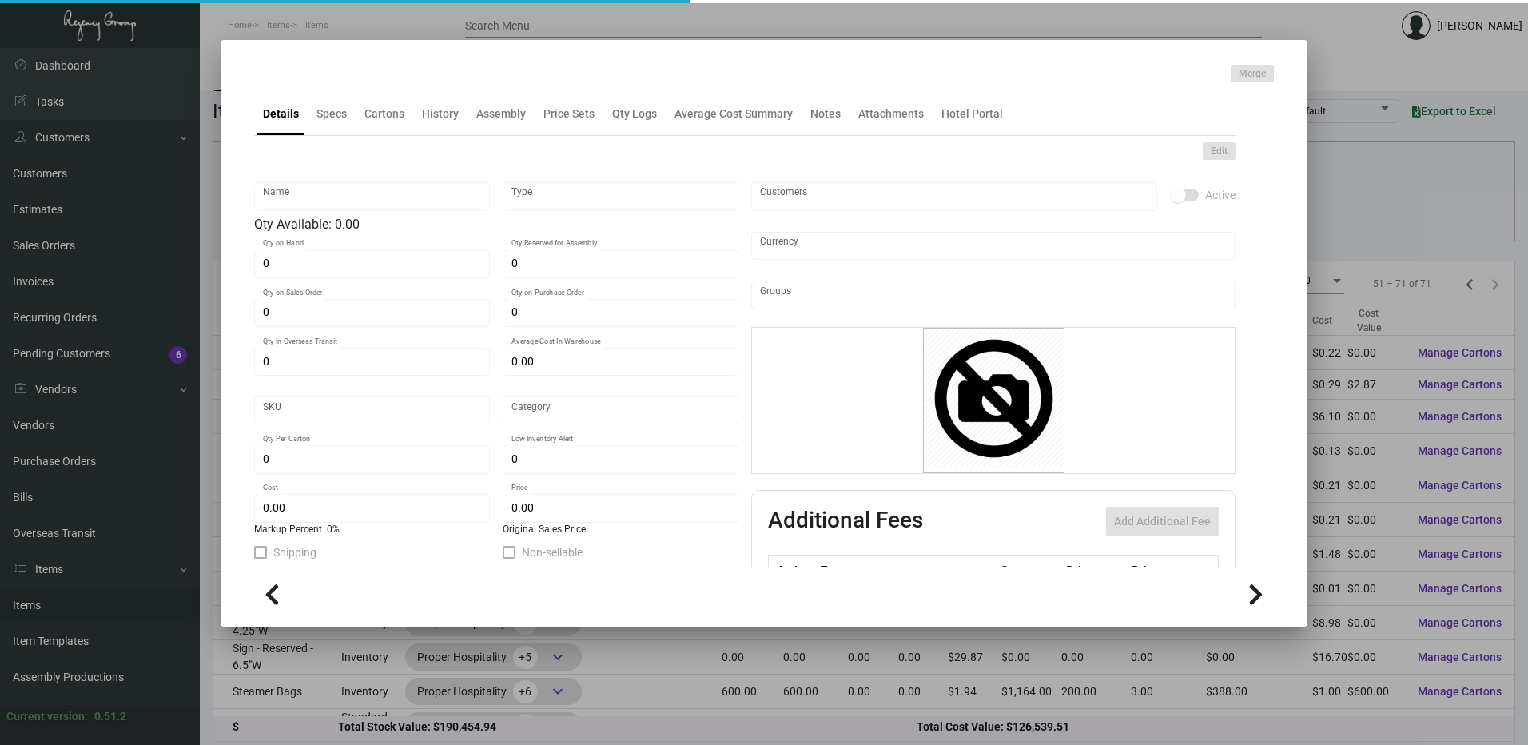
type input "Note Card Imprint"
type input "Inventory"
type input "10"
type input "$ 0.00"
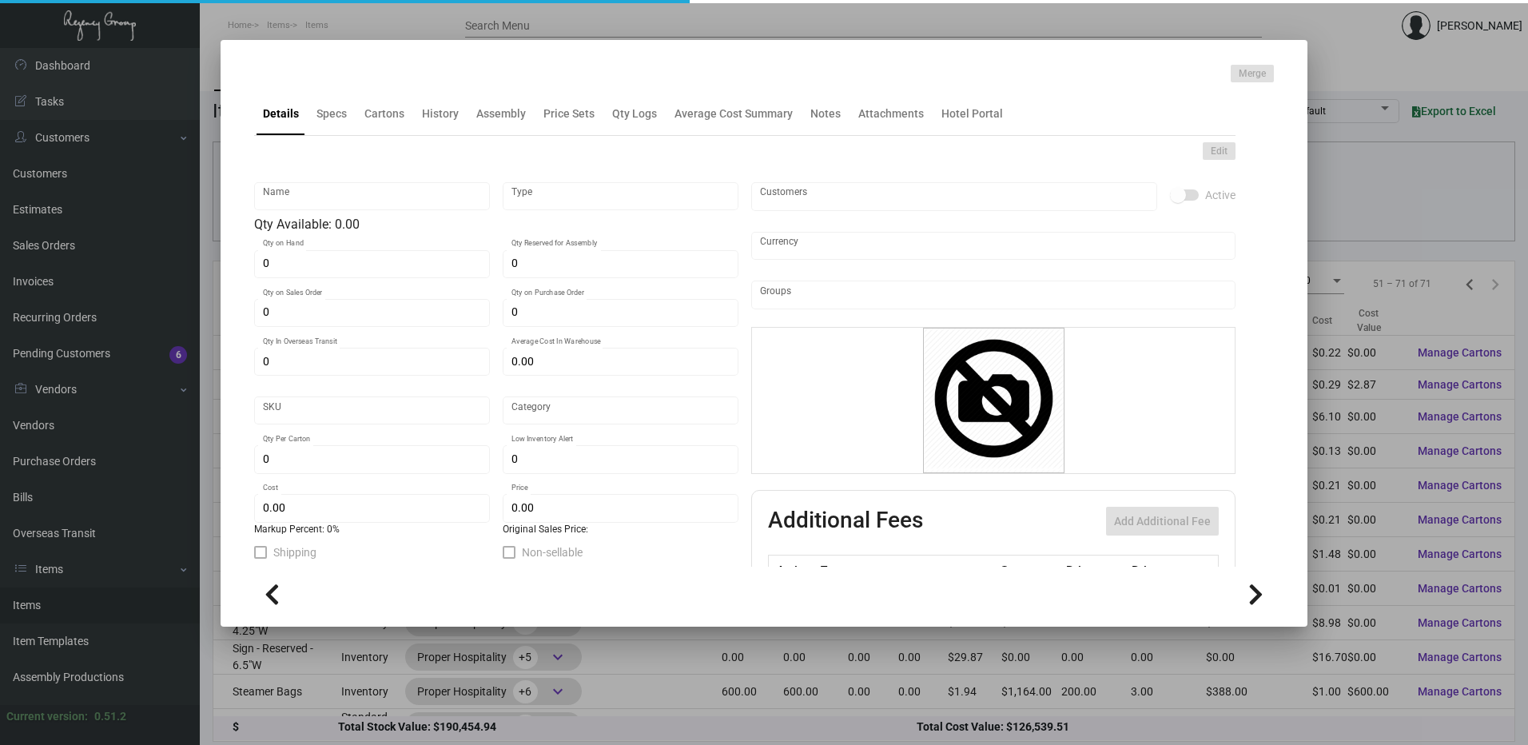
type input "2680"
type input "Standard"
type input "$ 0.287"
type input "$ 0.45"
checkbox input "true"
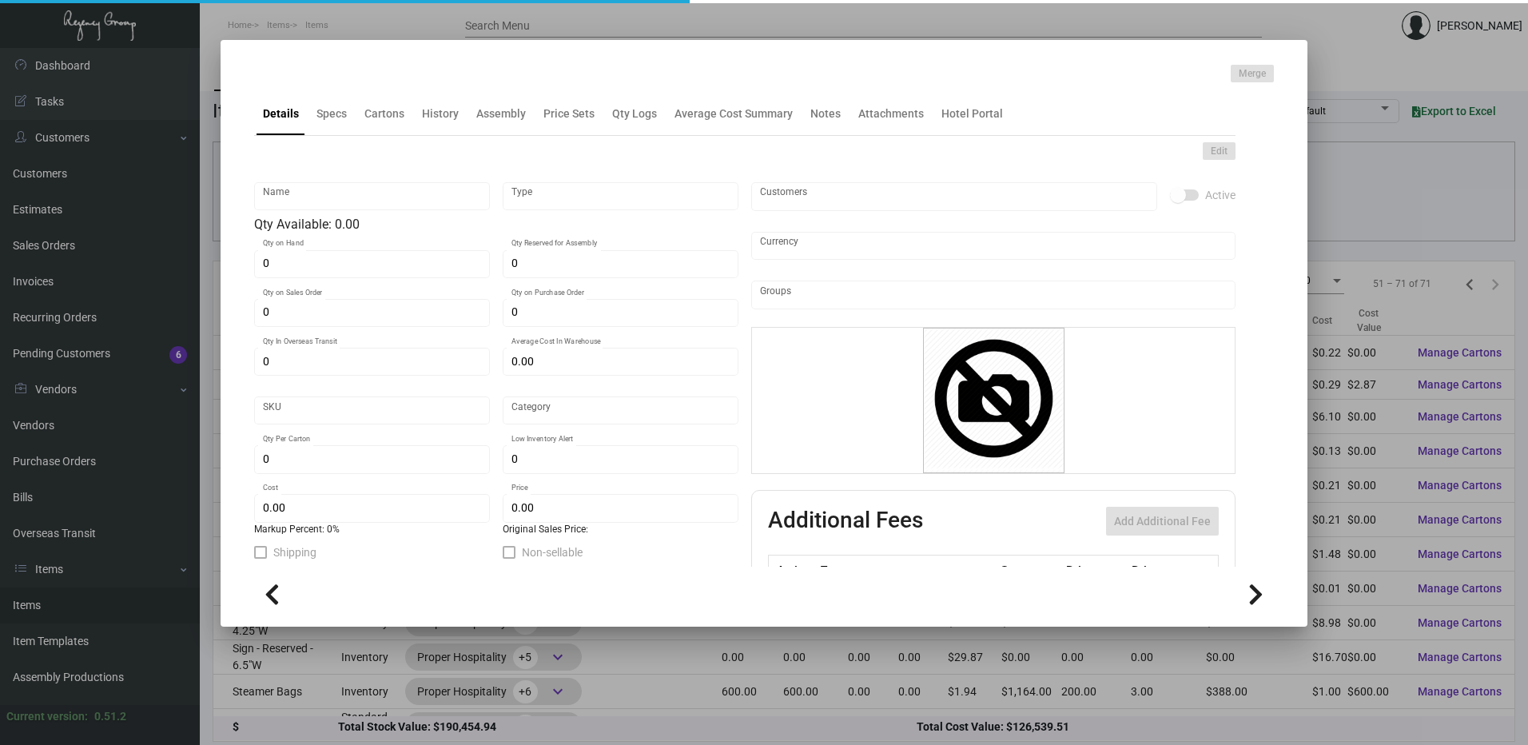
checkbox input "true"
type input "United States Dollar $"
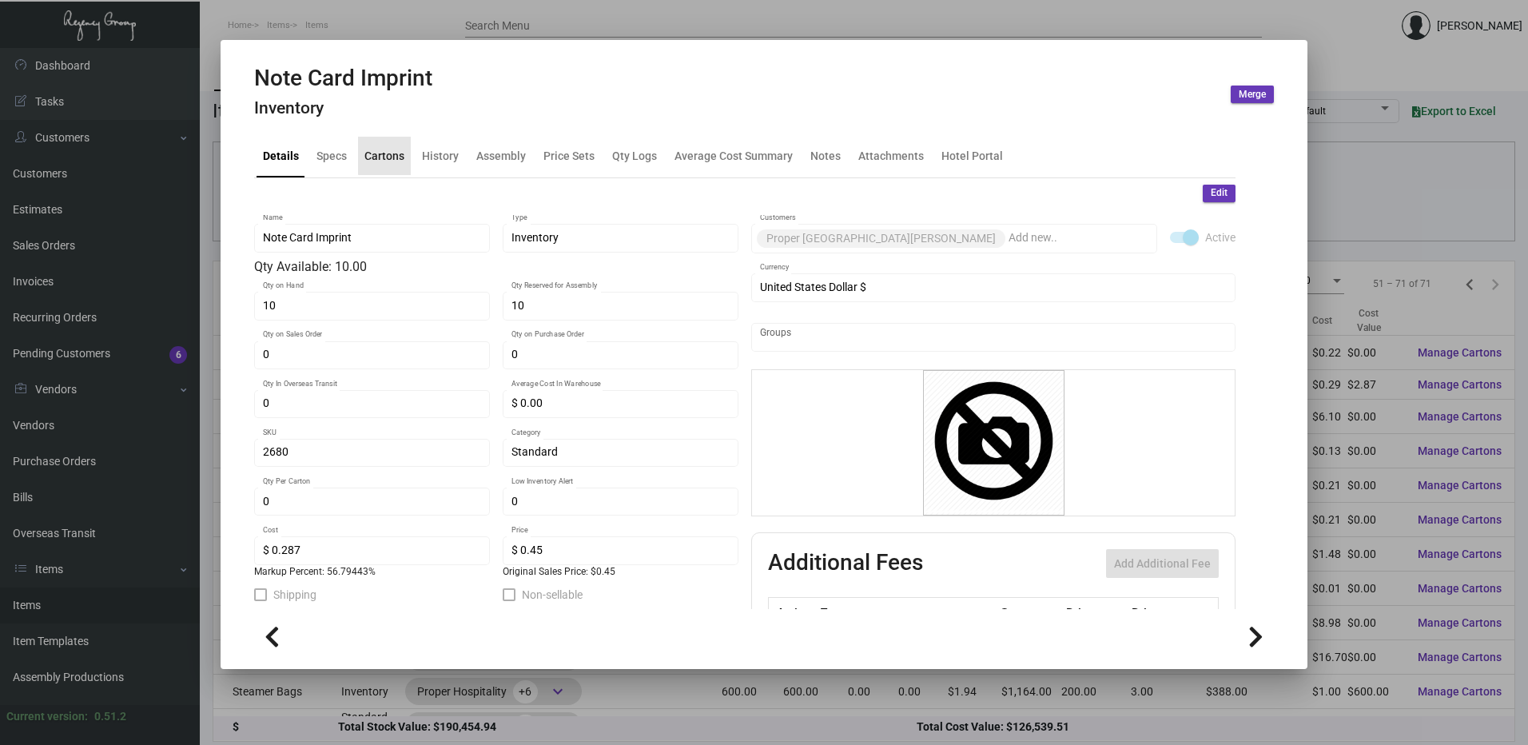
click at [392, 145] on div "Cartons" at bounding box center [384, 156] width 53 height 38
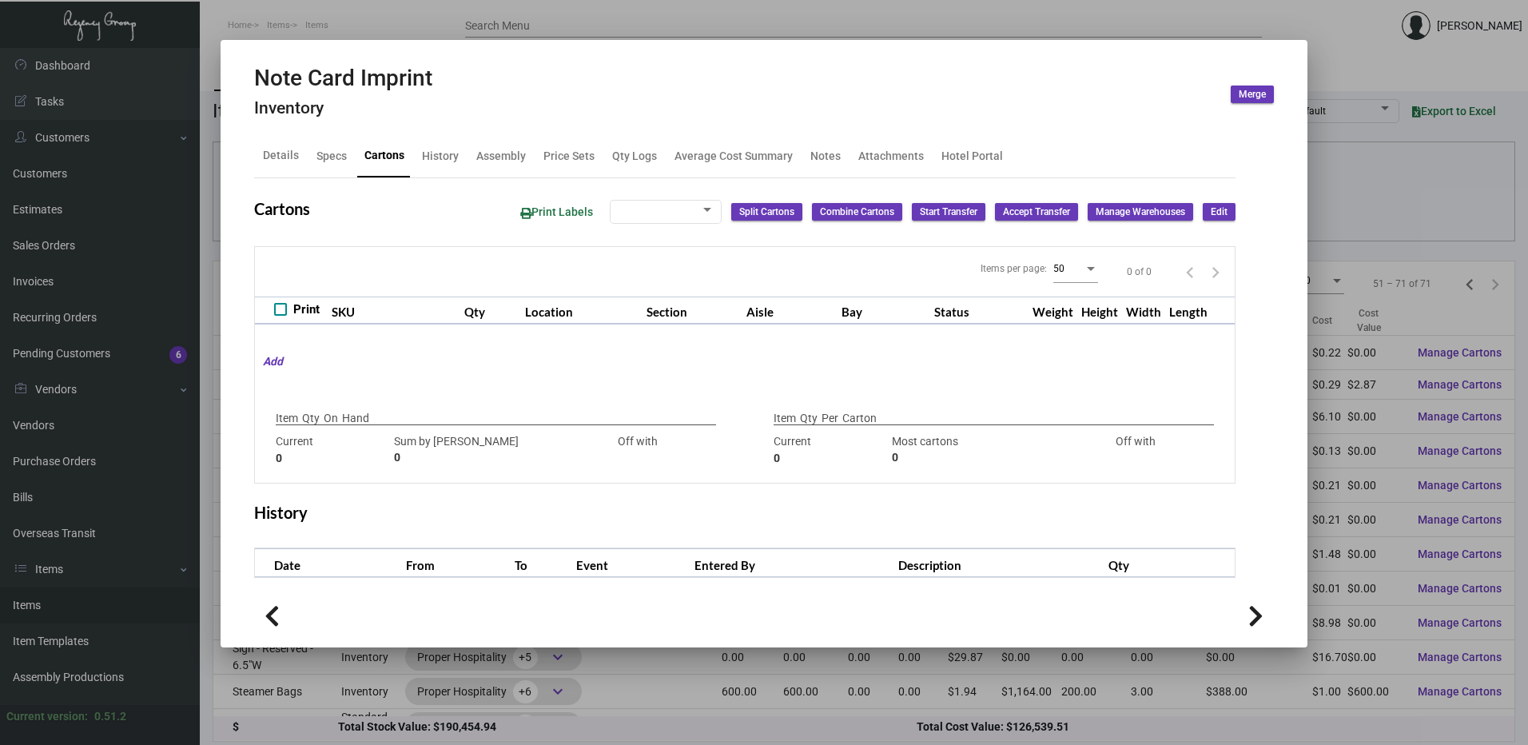
checkbox input "true"
type input "10"
type input "+10"
type input "0"
click at [451, 161] on div "History" at bounding box center [440, 155] width 37 height 17
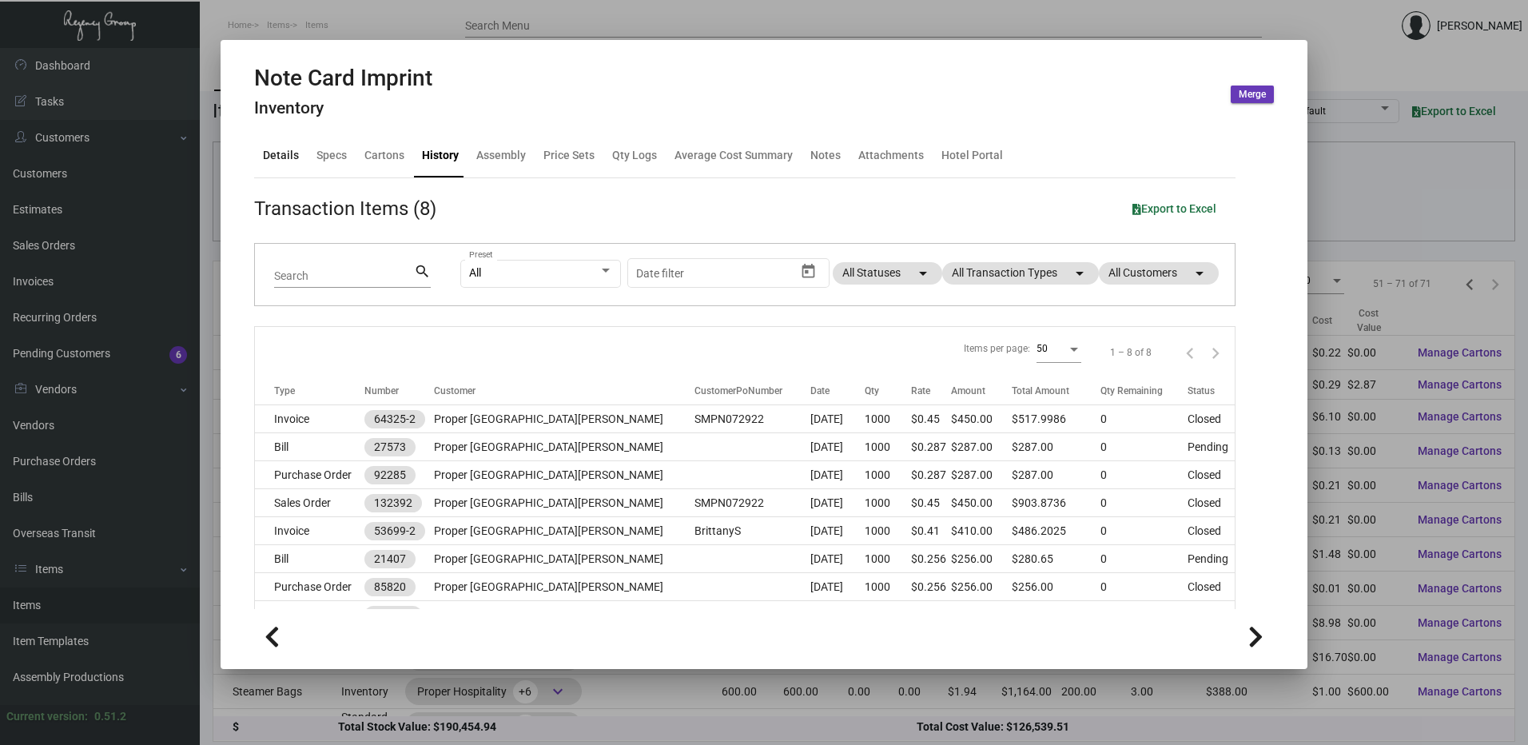
click at [298, 155] on div "Details" at bounding box center [281, 156] width 49 height 38
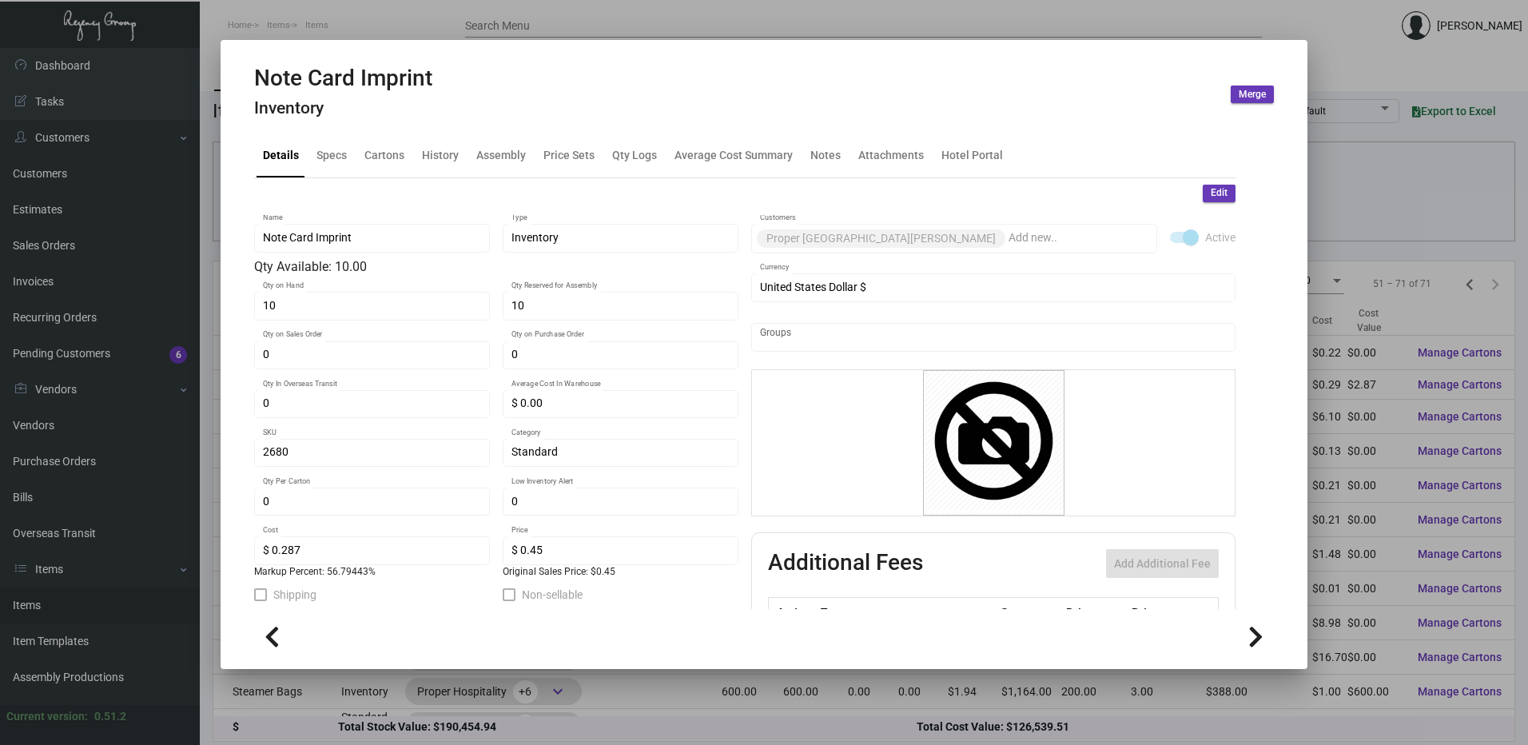
click at [1211, 192] on span "Edit" at bounding box center [1219, 193] width 17 height 14
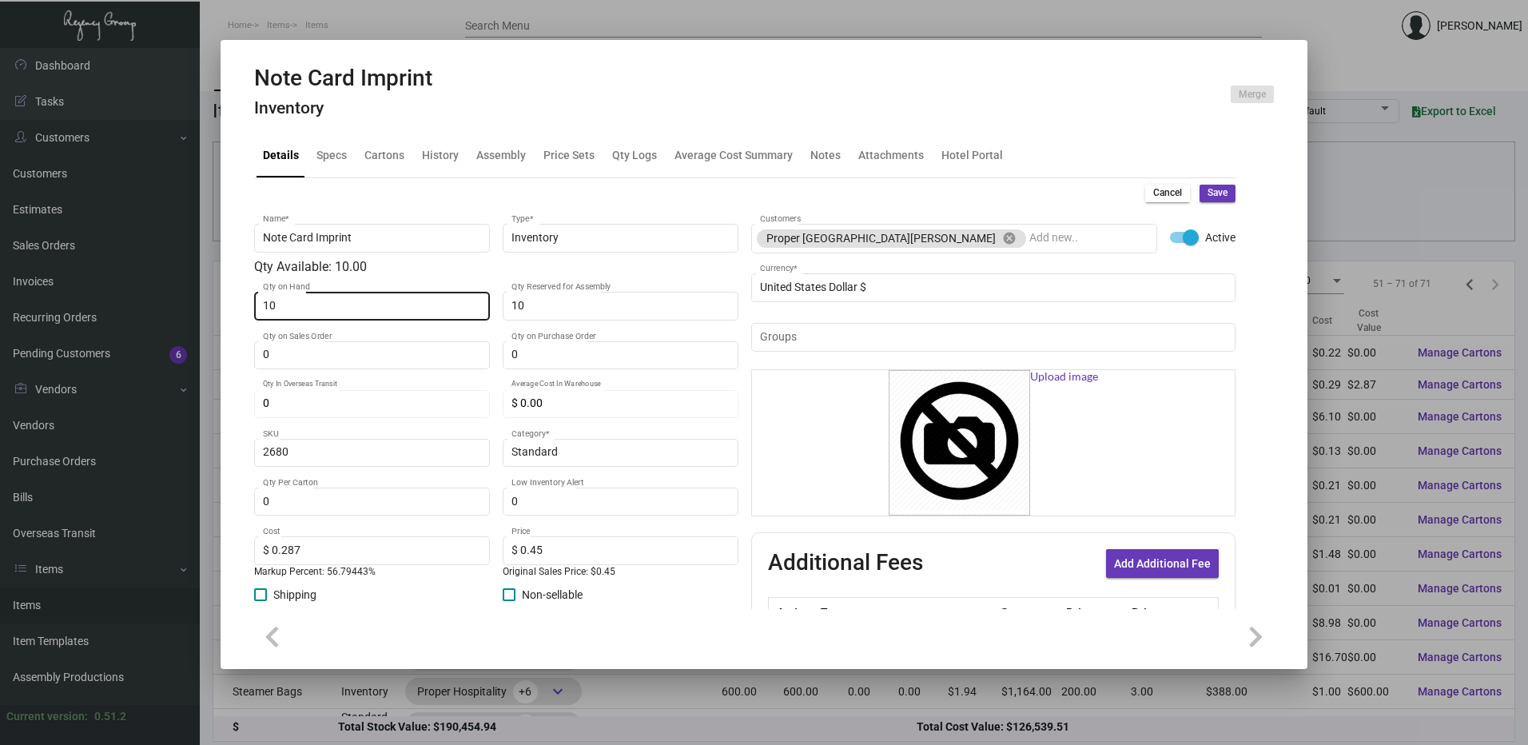
click at [379, 300] on input "10" at bounding box center [372, 306] width 219 height 13
type input "0"
click at [1207, 189] on span "Save" at bounding box center [1217, 193] width 20 height 14
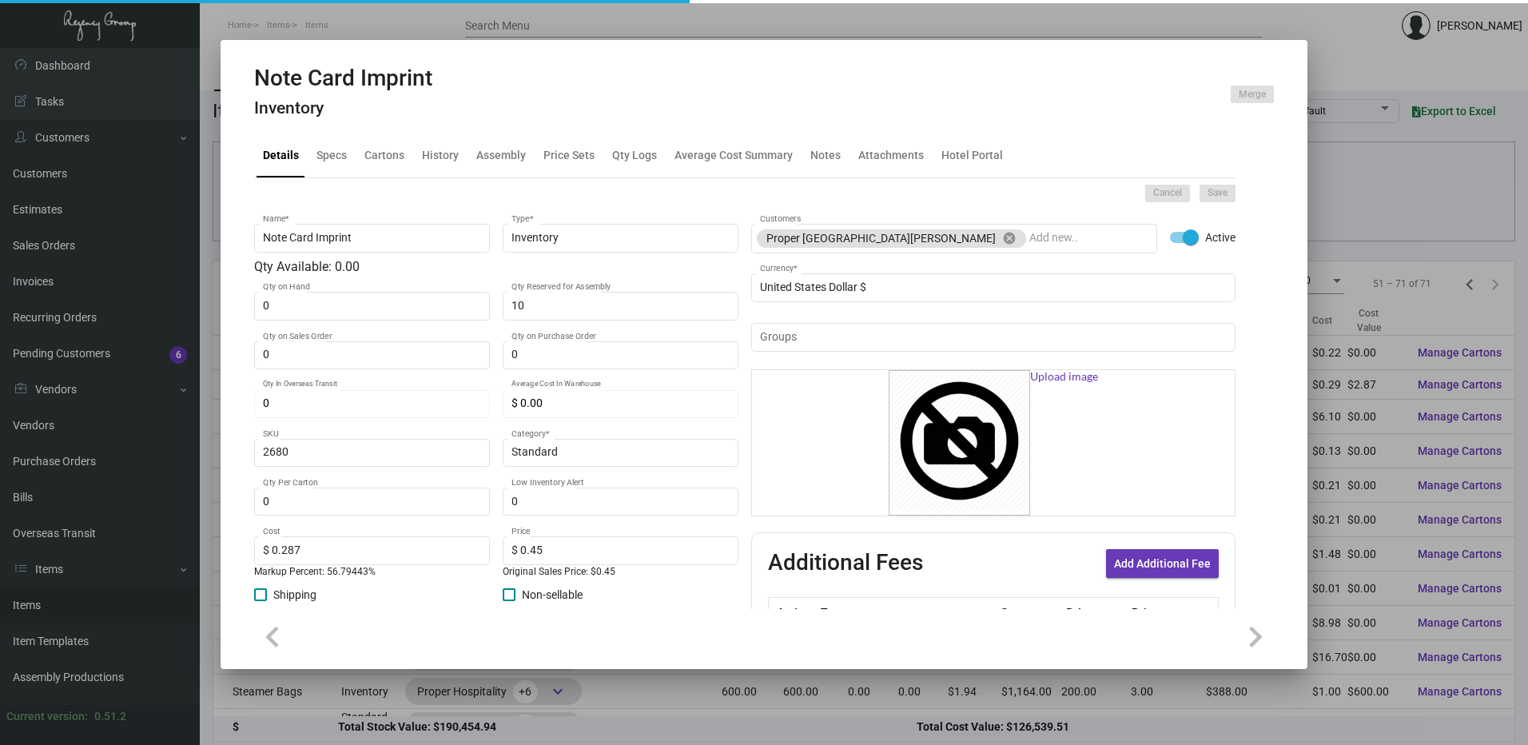
type input "0"
type input "$ 0.00"
checkbox input "false"
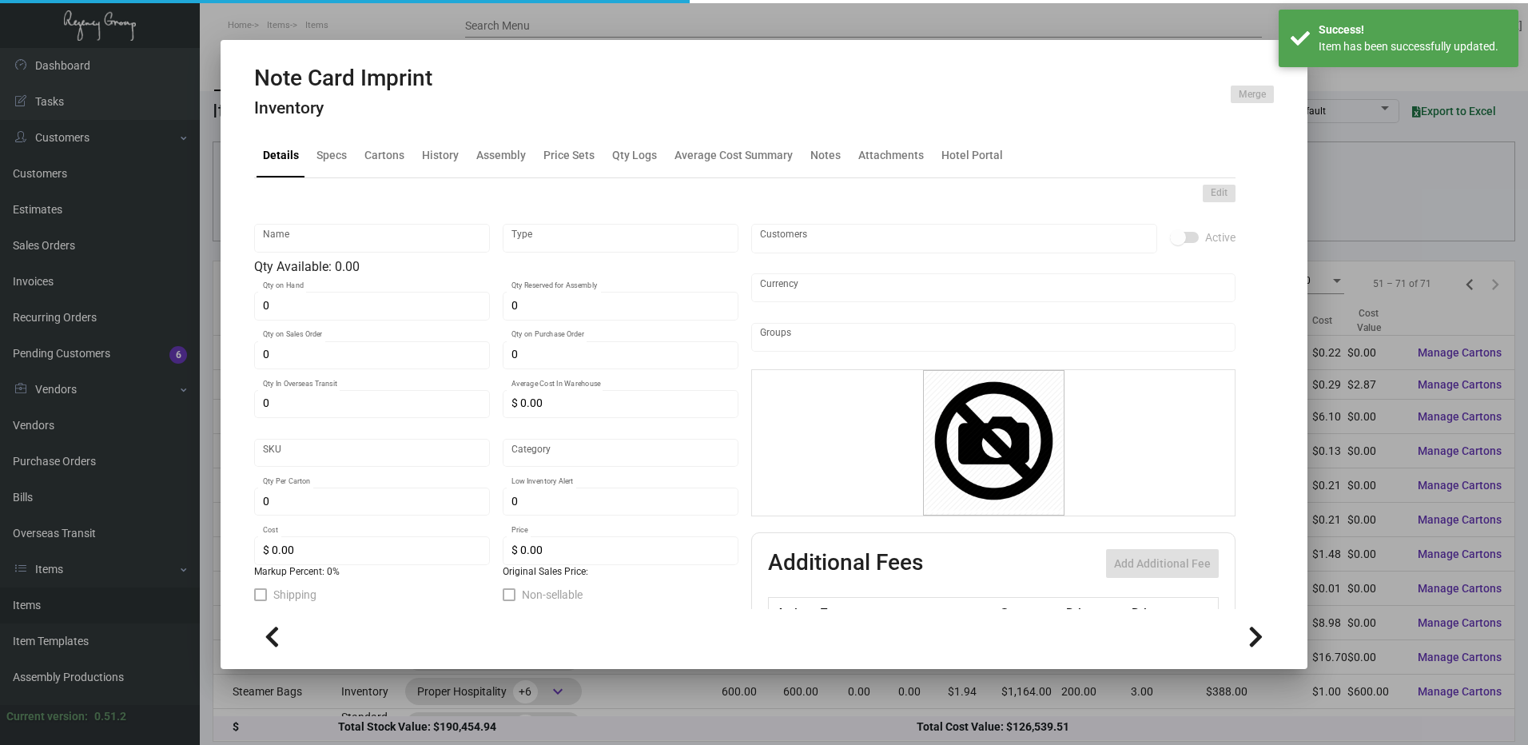
type input "Note Card Imprint"
type input "Inventory"
type input "10"
type input "2680"
type input "Standard"
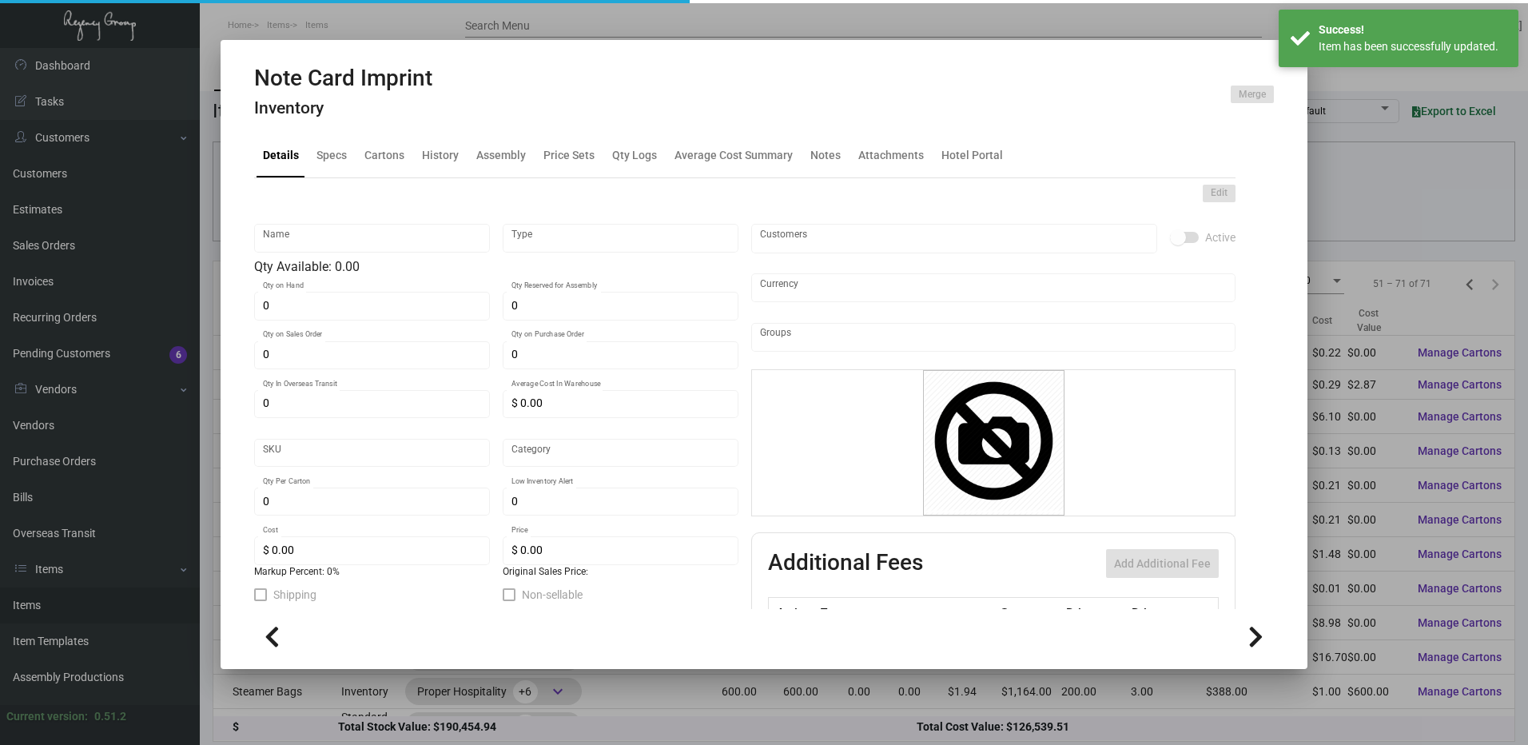
type input "$ 0.287"
type input "$ 0.45"
checkbox input "true"
type input "United States Dollar $"
